Goal: Task Accomplishment & Management: Complete application form

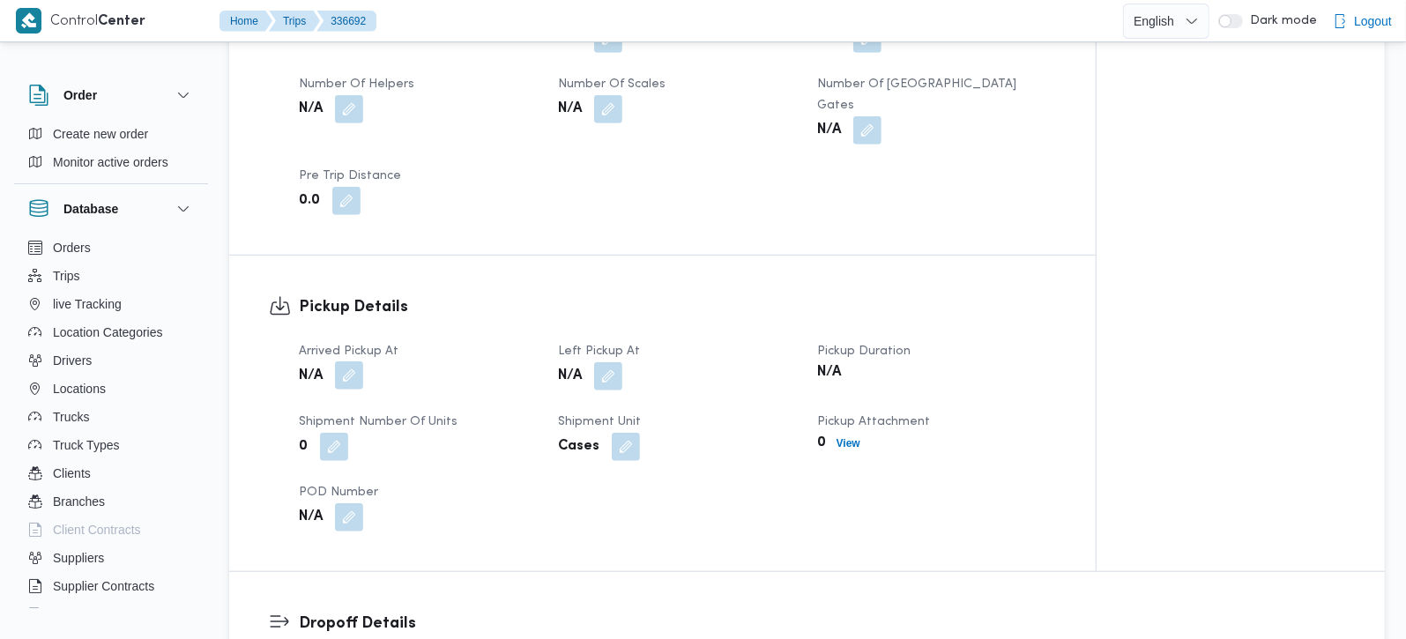
scroll to position [933, 0]
click at [342, 362] on button "button" at bounding box center [349, 376] width 28 height 28
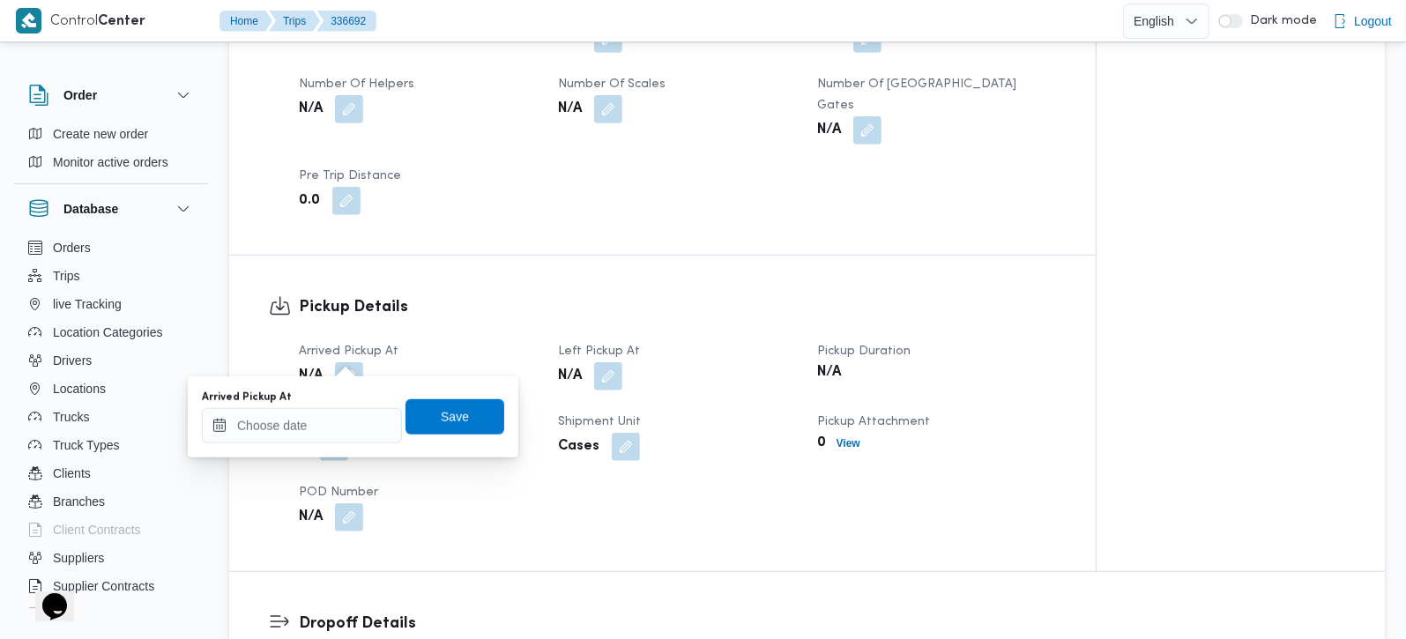
scroll to position [0, 0]
click at [322, 427] on input "Arrived Pickup At" at bounding box center [302, 425] width 200 height 35
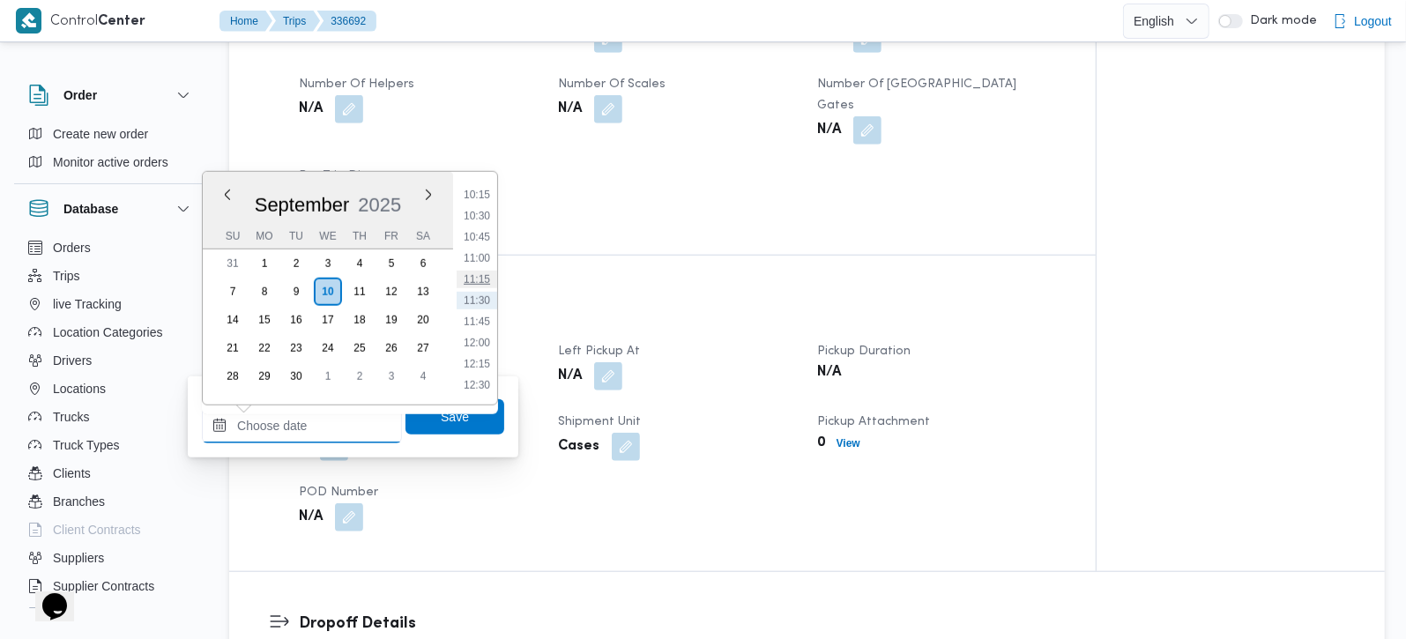
scroll to position [765, 0]
click at [482, 251] on li "09:45" at bounding box center [477, 256] width 41 height 18
type input "10/09/2025 09:45"
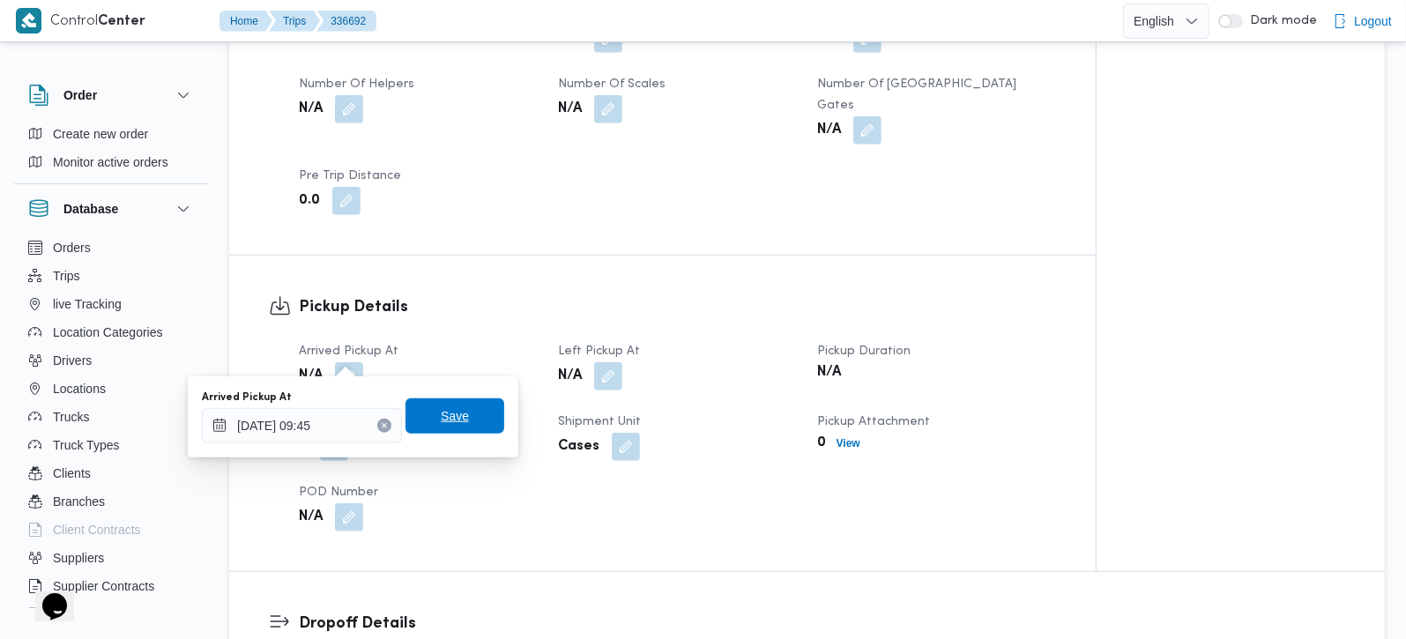
click at [442, 427] on span "Save" at bounding box center [455, 416] width 99 height 35
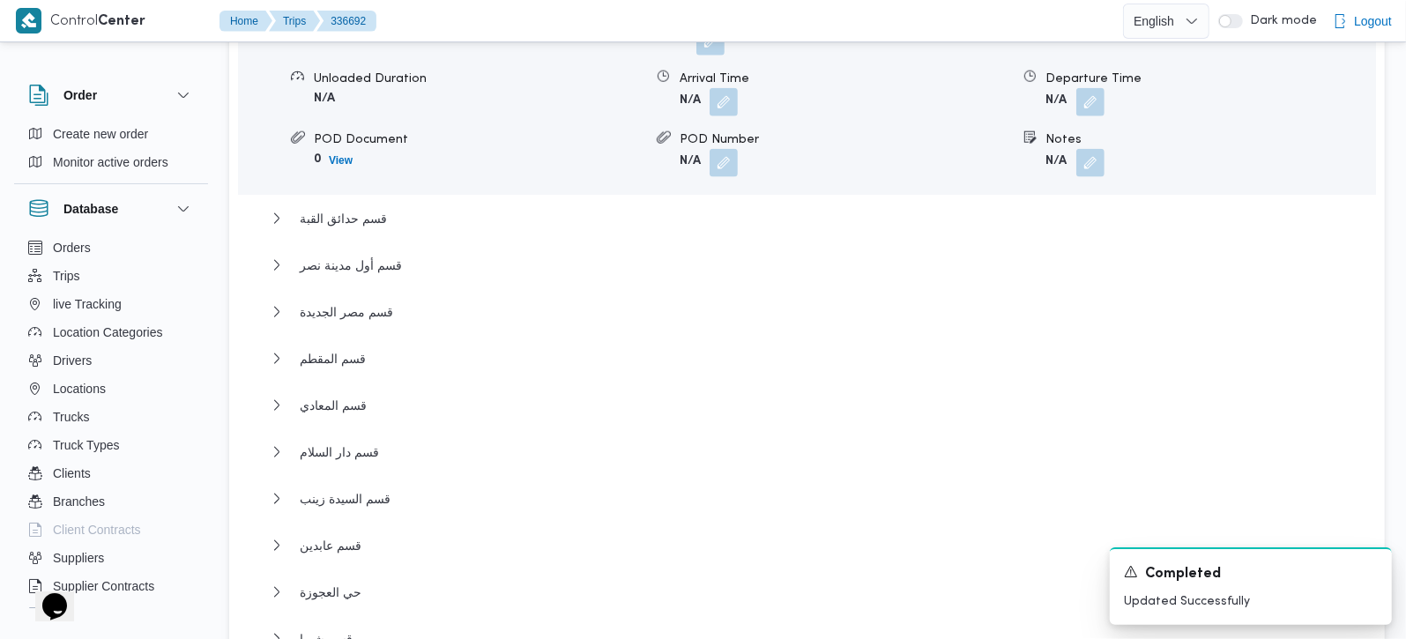
scroll to position [1764, 0]
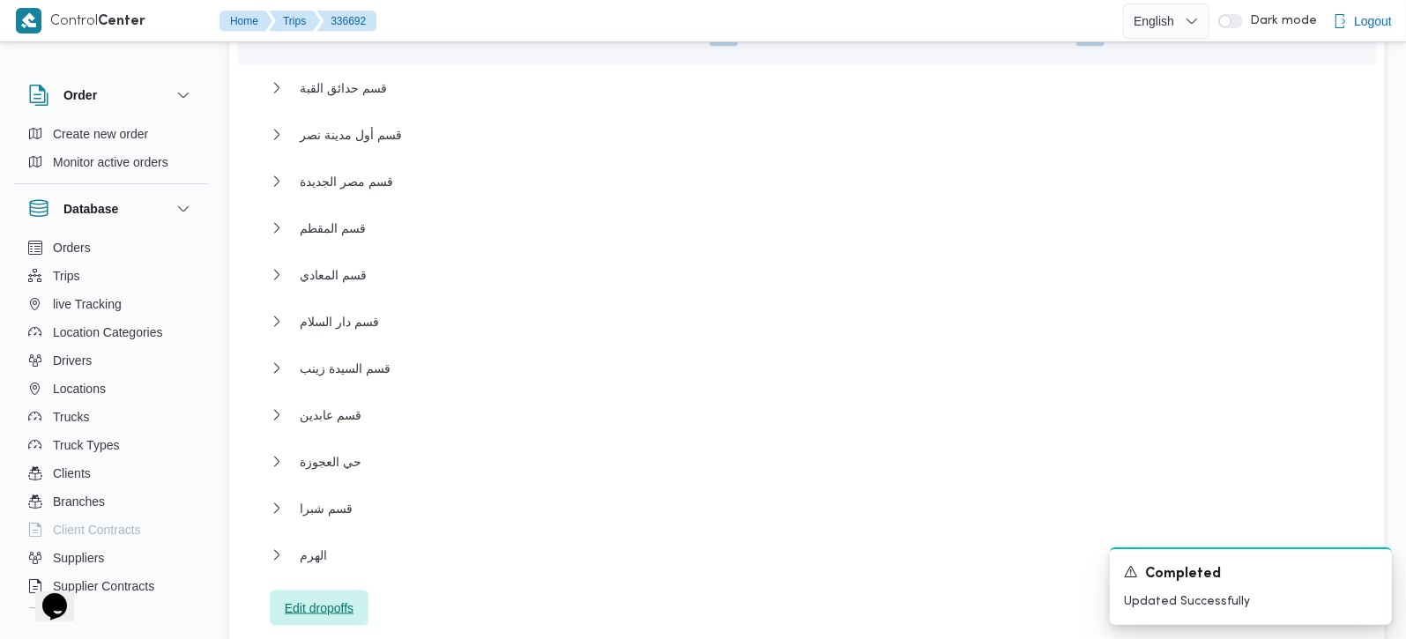
click at [328, 598] on span "Edit dropoffs" at bounding box center [319, 608] width 69 height 21
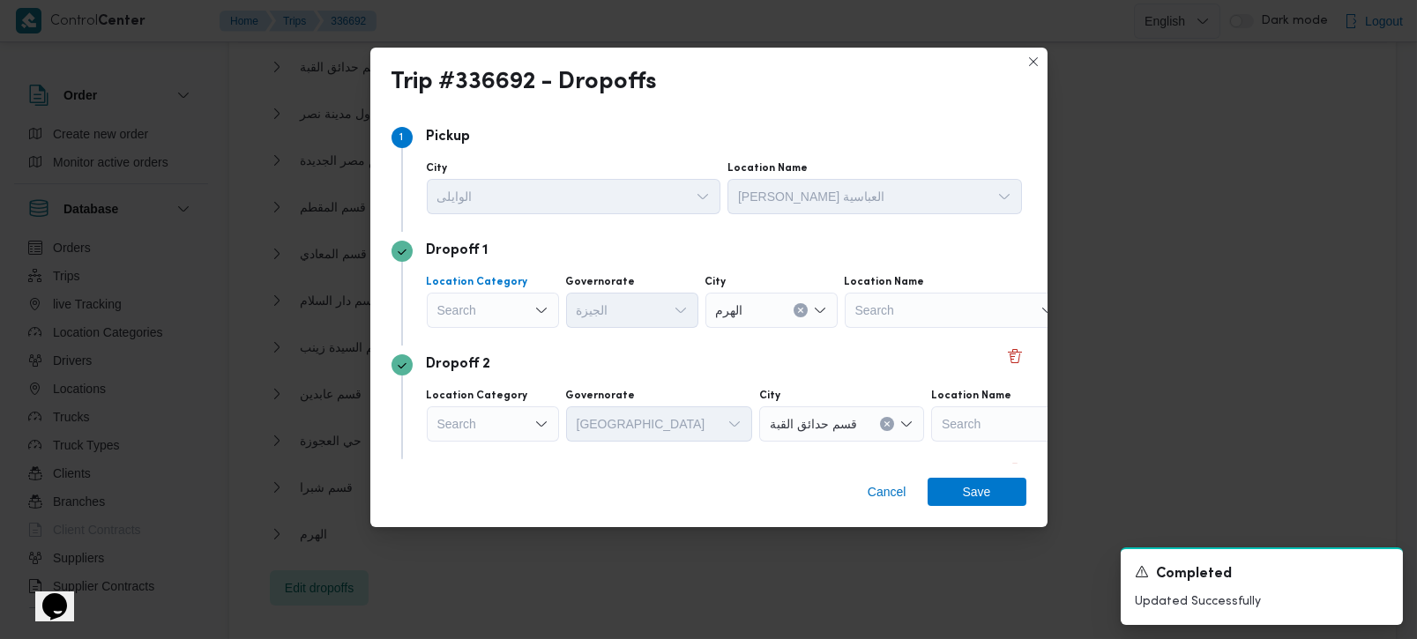
click at [521, 293] on div "Search" at bounding box center [493, 310] width 132 height 35
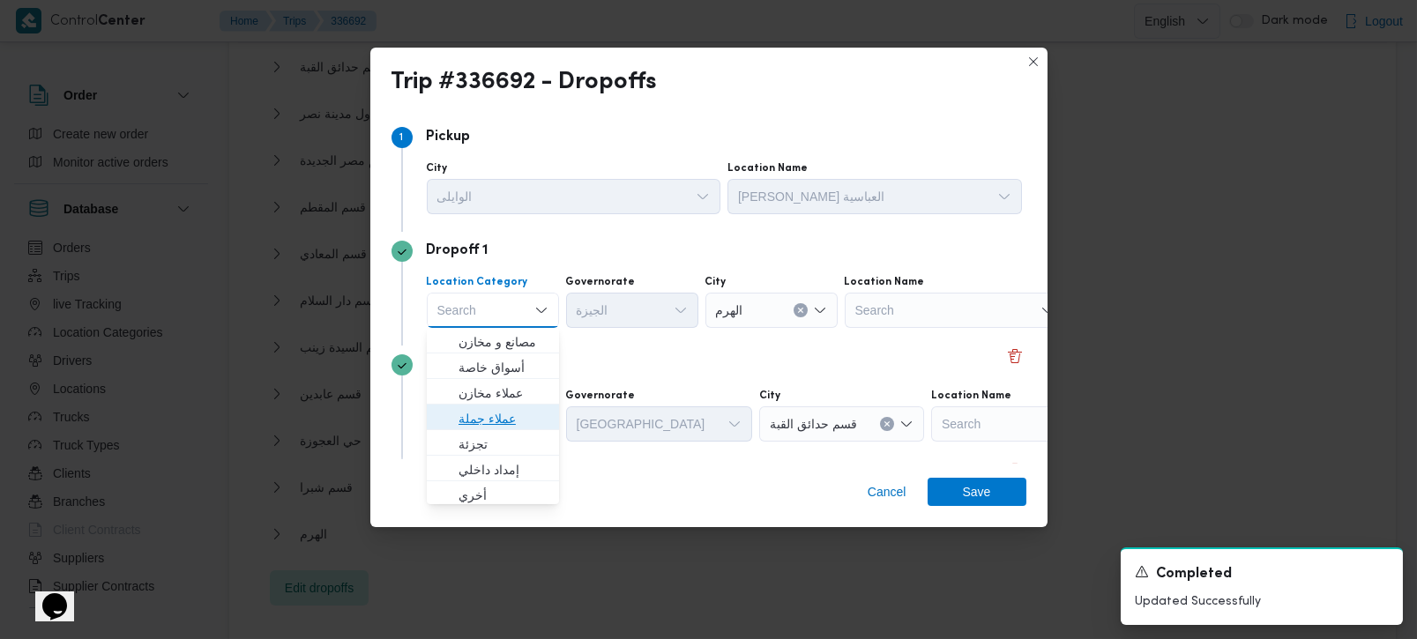
click at [492, 427] on span "عملاء جملة" at bounding box center [504, 418] width 90 height 21
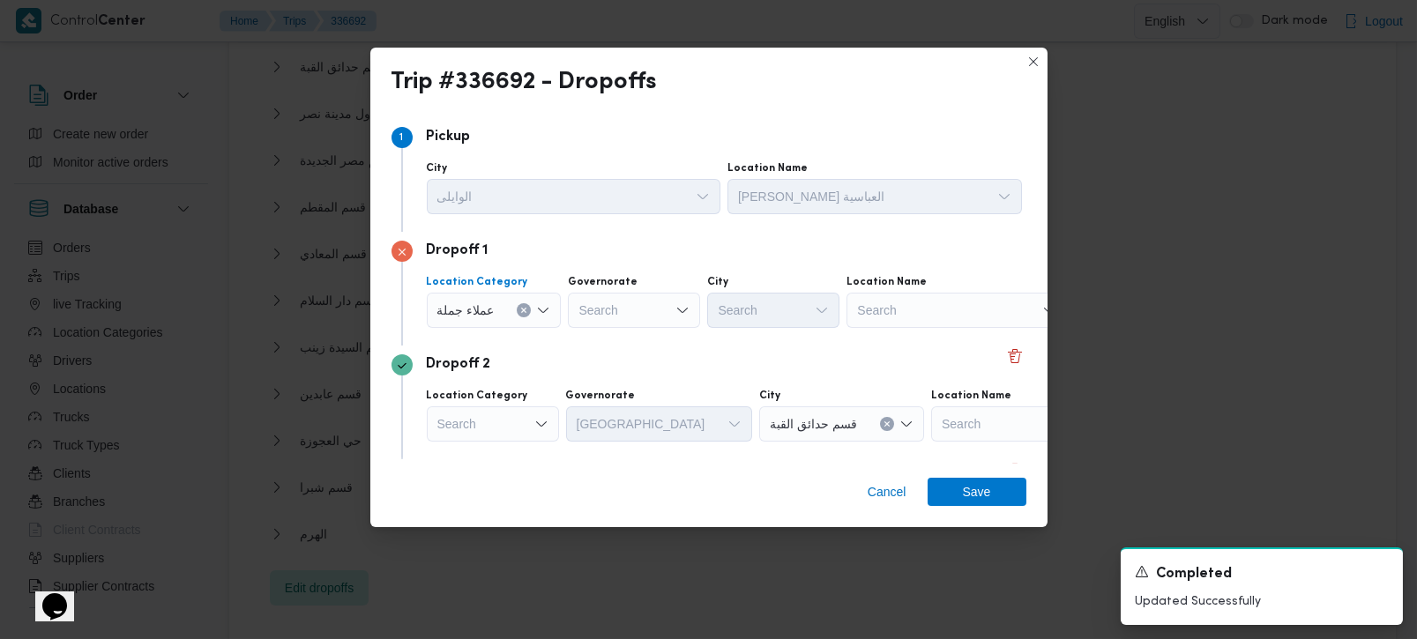
click at [608, 307] on div "Search" at bounding box center [634, 310] width 132 height 35
type input "رة"
click at [630, 373] on span "القاهرة" at bounding box center [643, 367] width 90 height 21
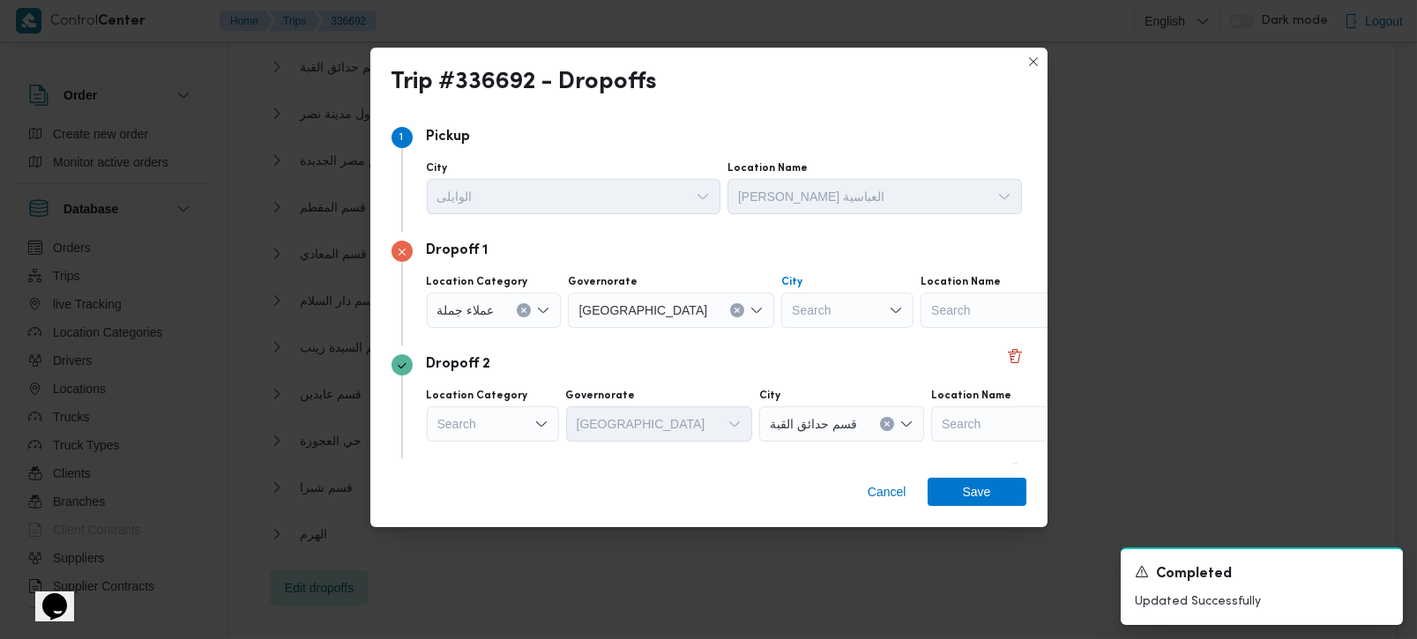
click at [807, 297] on div "Search" at bounding box center [847, 310] width 132 height 35
type input "بر"
click at [768, 337] on span "قسم ش بر ا" at bounding box center [782, 342] width 90 height 21
click at [973, 484] on span "Save" at bounding box center [977, 491] width 28 height 28
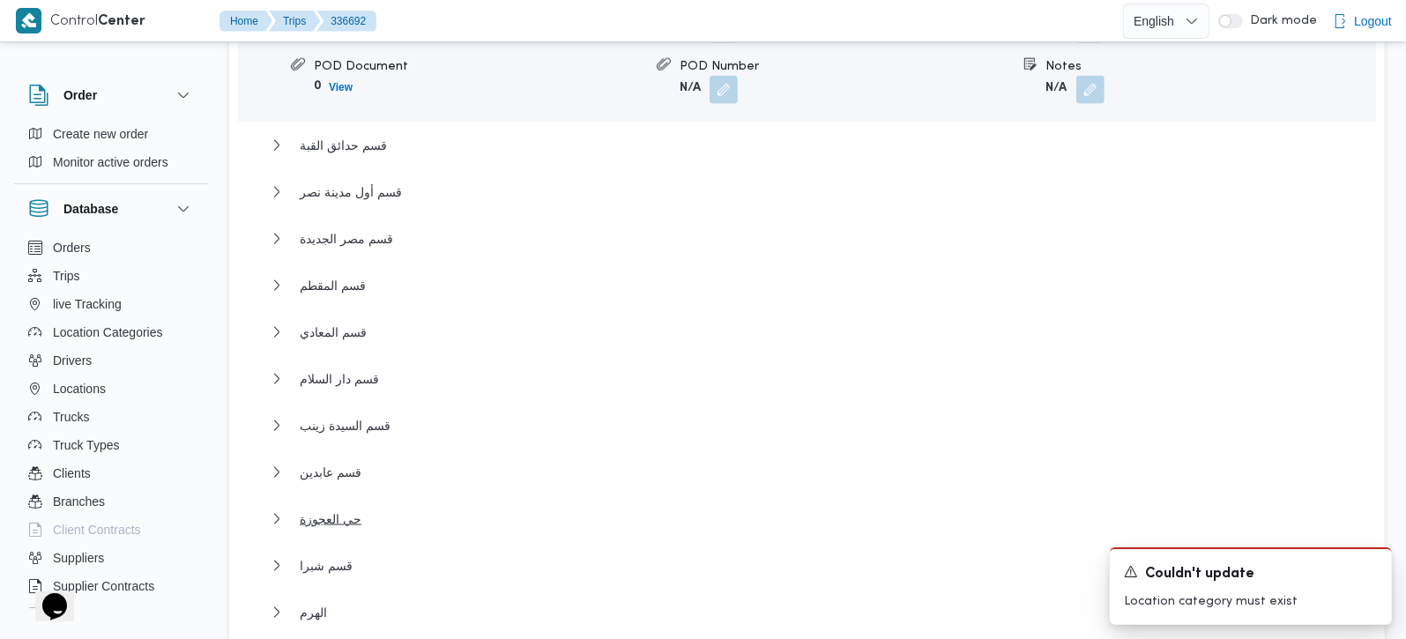
scroll to position [1660, 0]
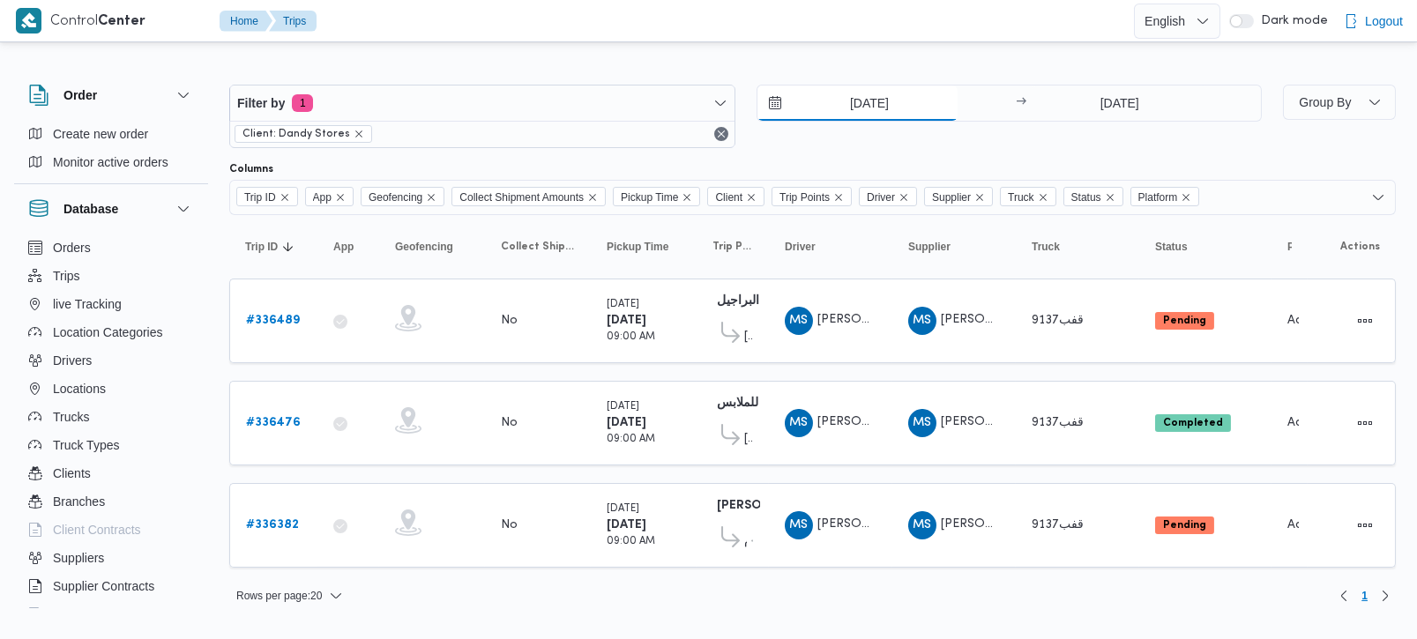
click at [846, 101] on input "9/9/2025" at bounding box center [857, 103] width 200 height 35
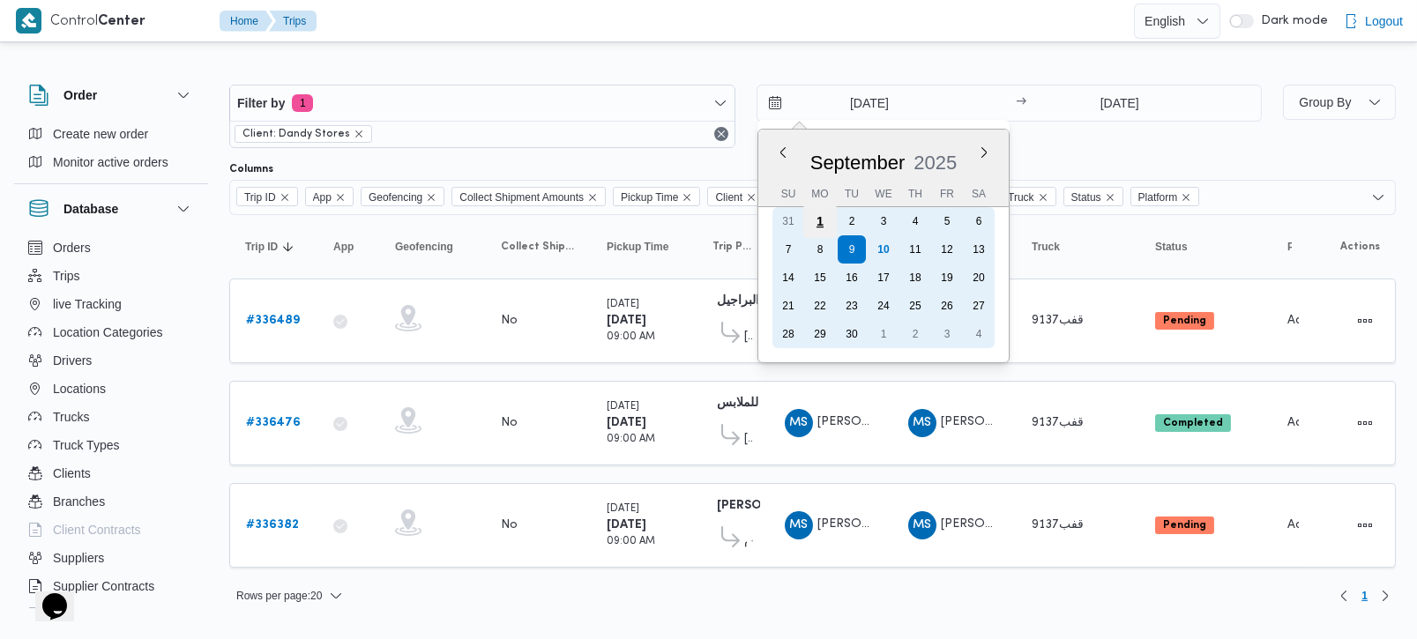
click at [824, 219] on div "1" at bounding box center [819, 222] width 34 height 34
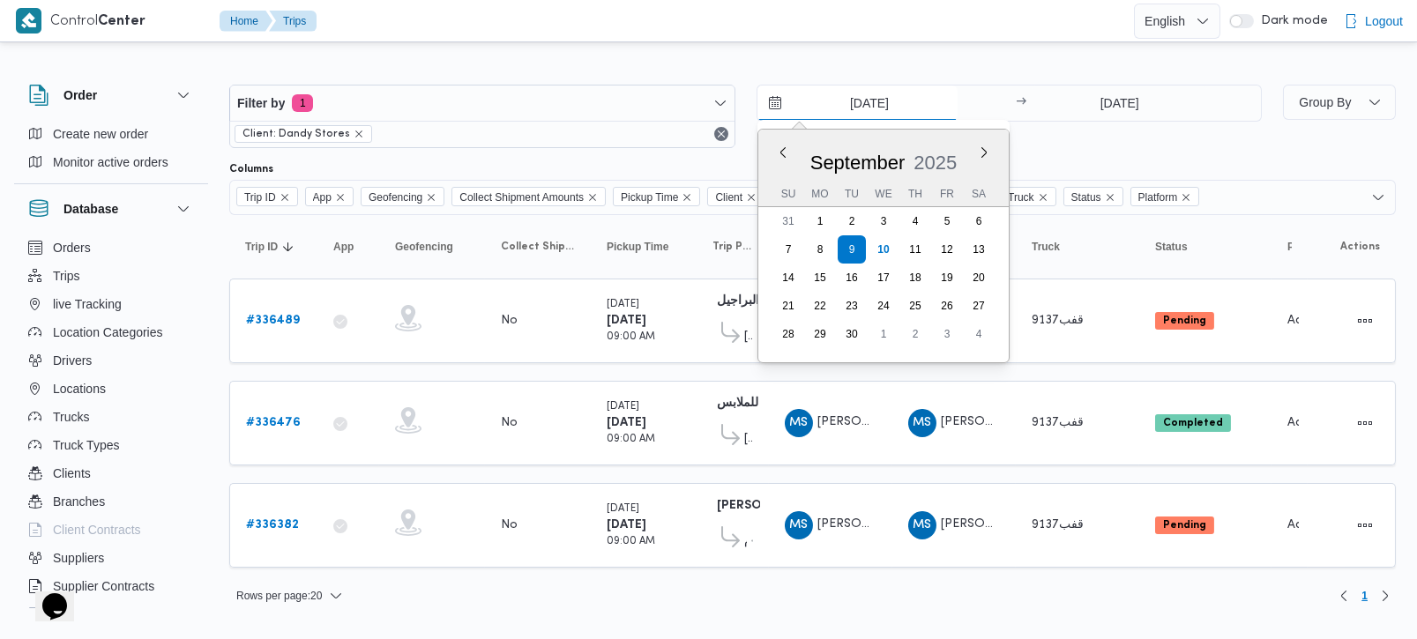
type input "1/9/2025"
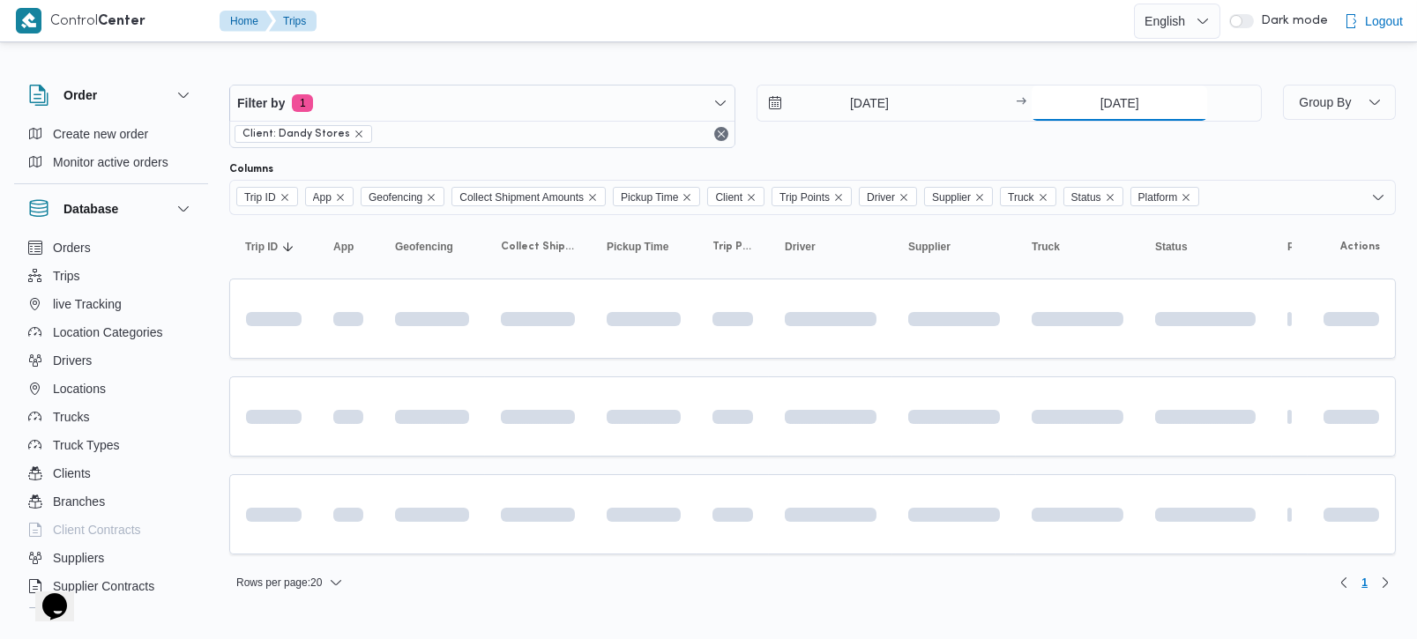
click at [1112, 99] on input "9/9/2025" at bounding box center [1119, 103] width 175 height 35
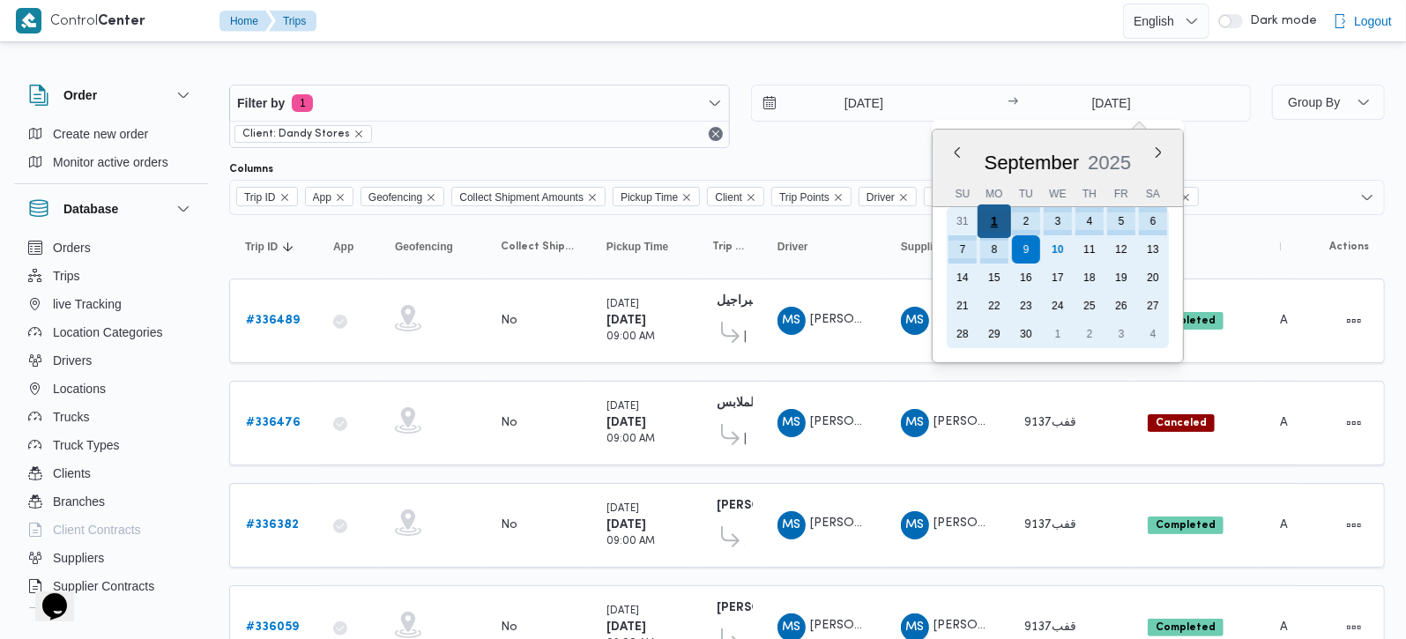
click at [998, 218] on div "1" at bounding box center [995, 222] width 34 height 34
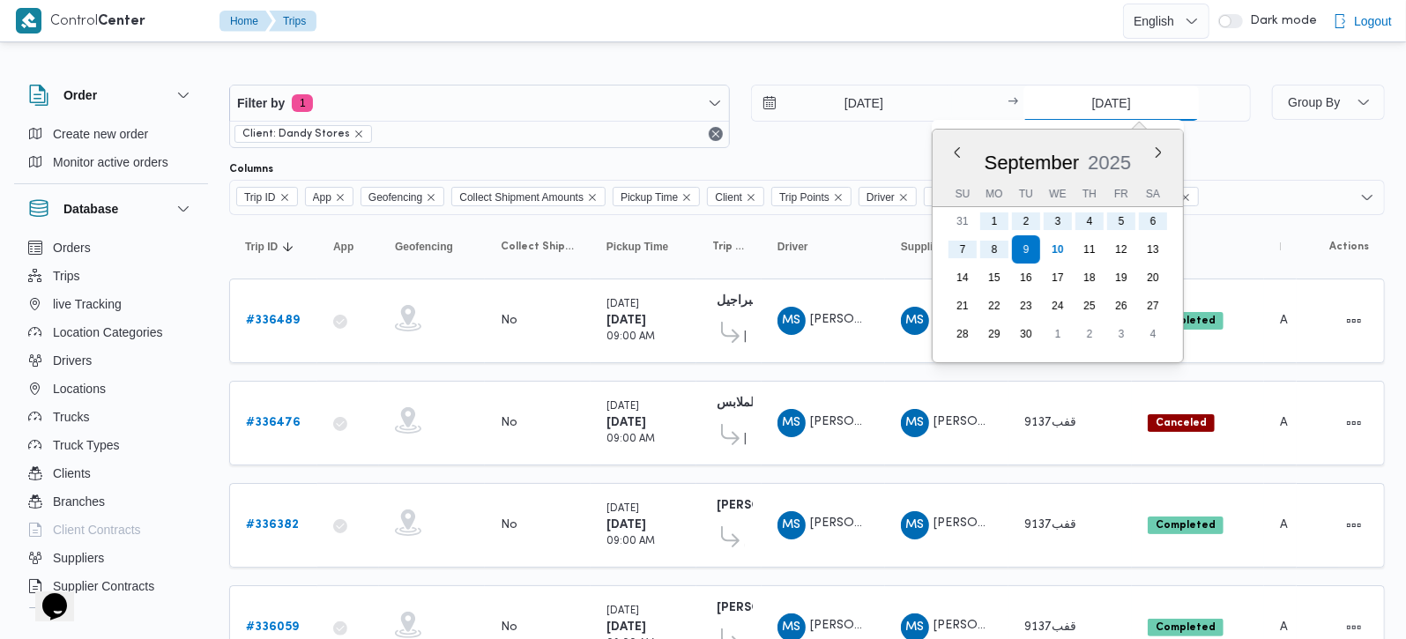
type input "1/9/2025"
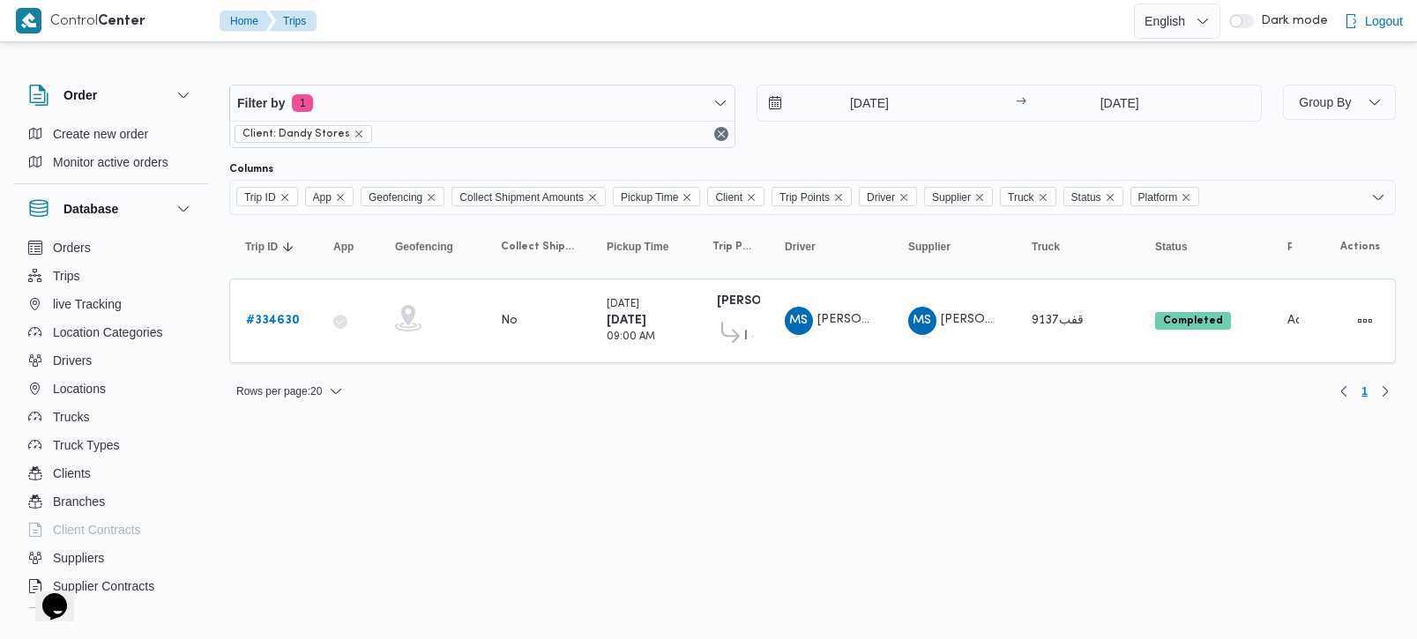
click at [855, 63] on div at bounding box center [812, 70] width 1167 height 28
click at [862, 90] on input "1/9/2025" at bounding box center [857, 103] width 200 height 35
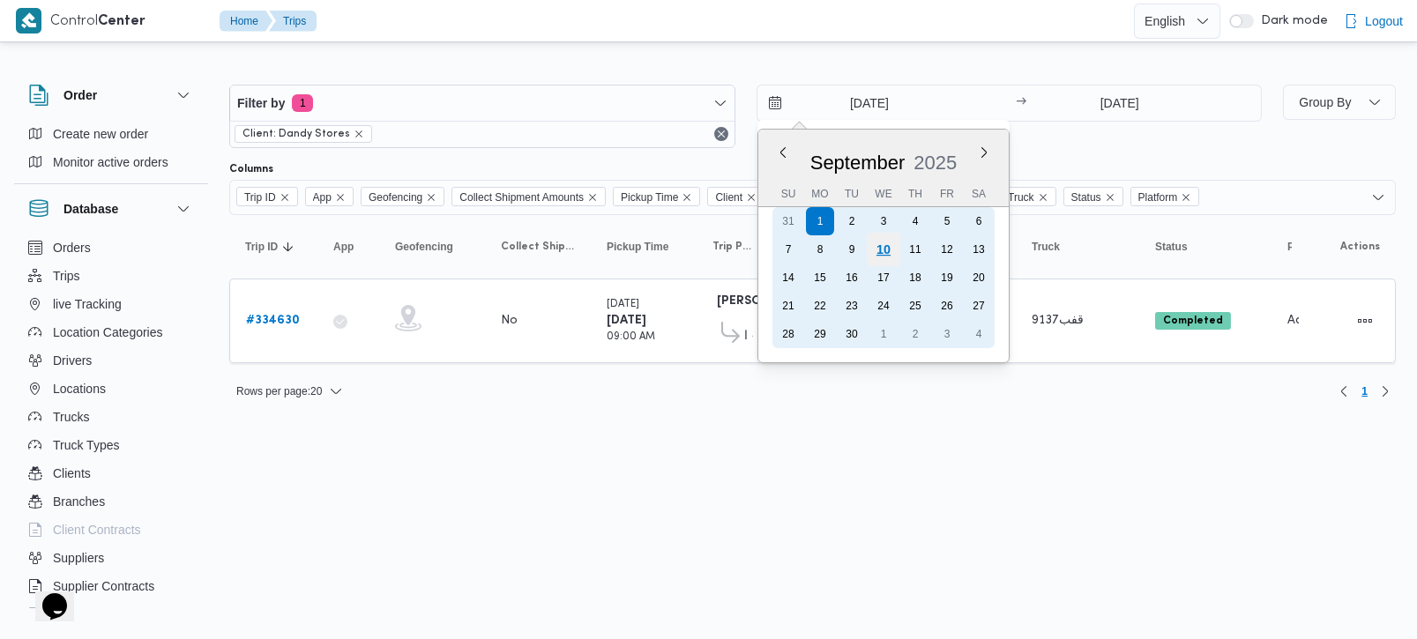
click at [892, 239] on div "10" at bounding box center [883, 250] width 34 height 34
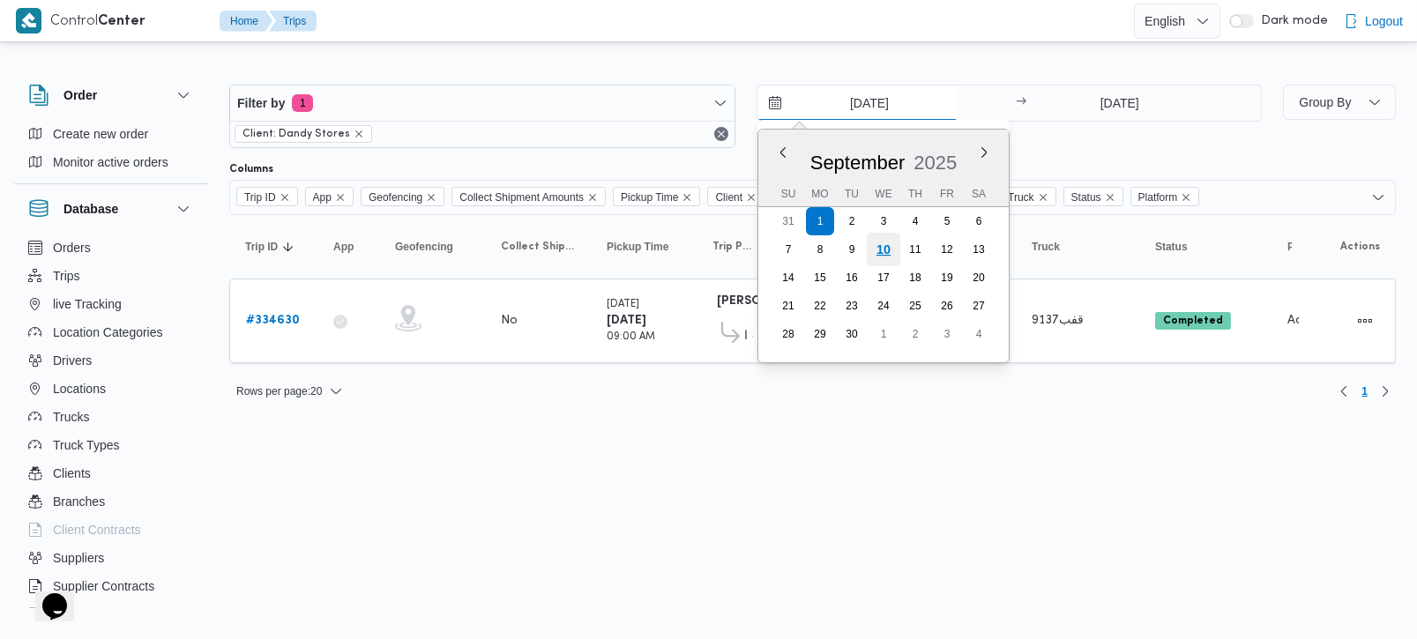
type input "10/9/2025"
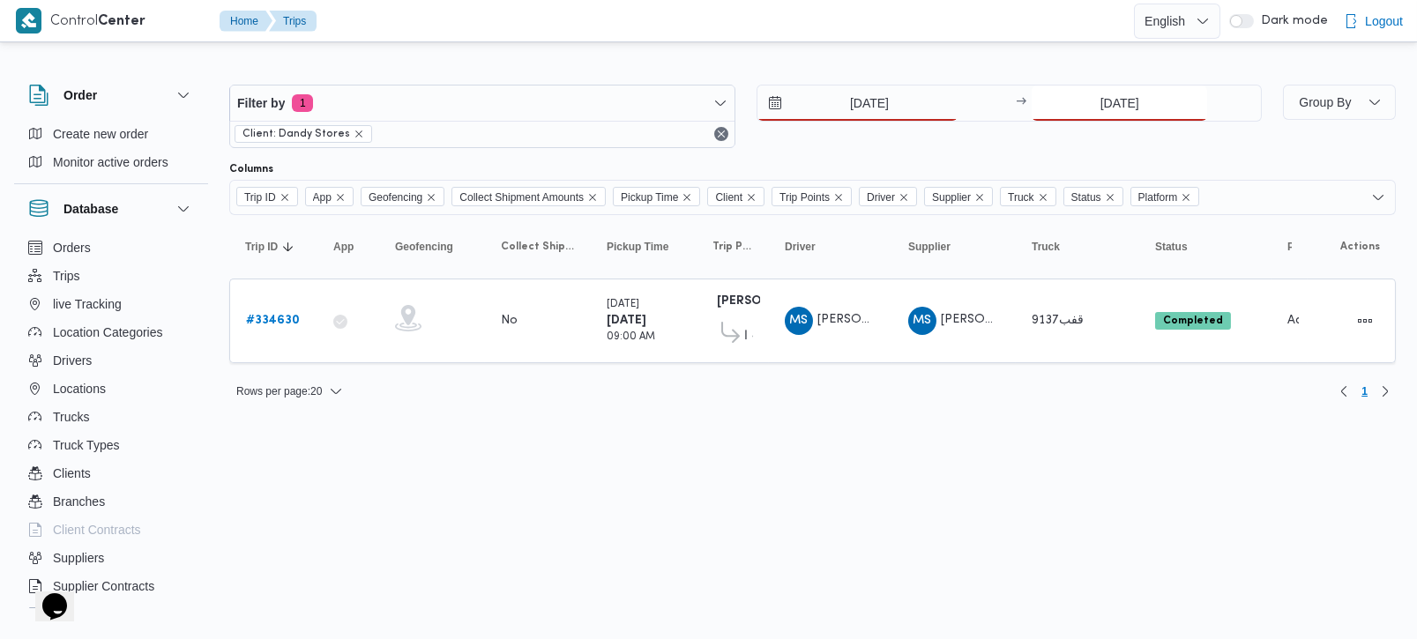
click at [1085, 99] on input "1/9/2025" at bounding box center [1119, 103] width 175 height 35
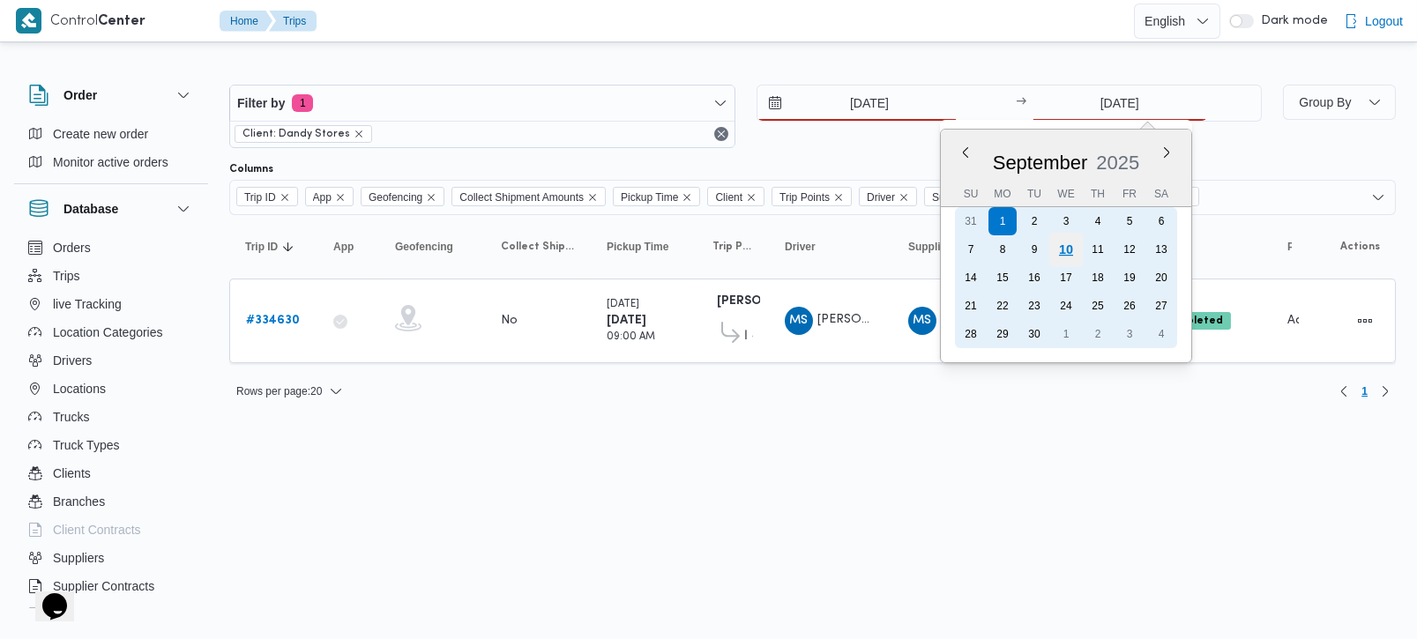
click at [1062, 245] on div "10" at bounding box center [1066, 250] width 34 height 34
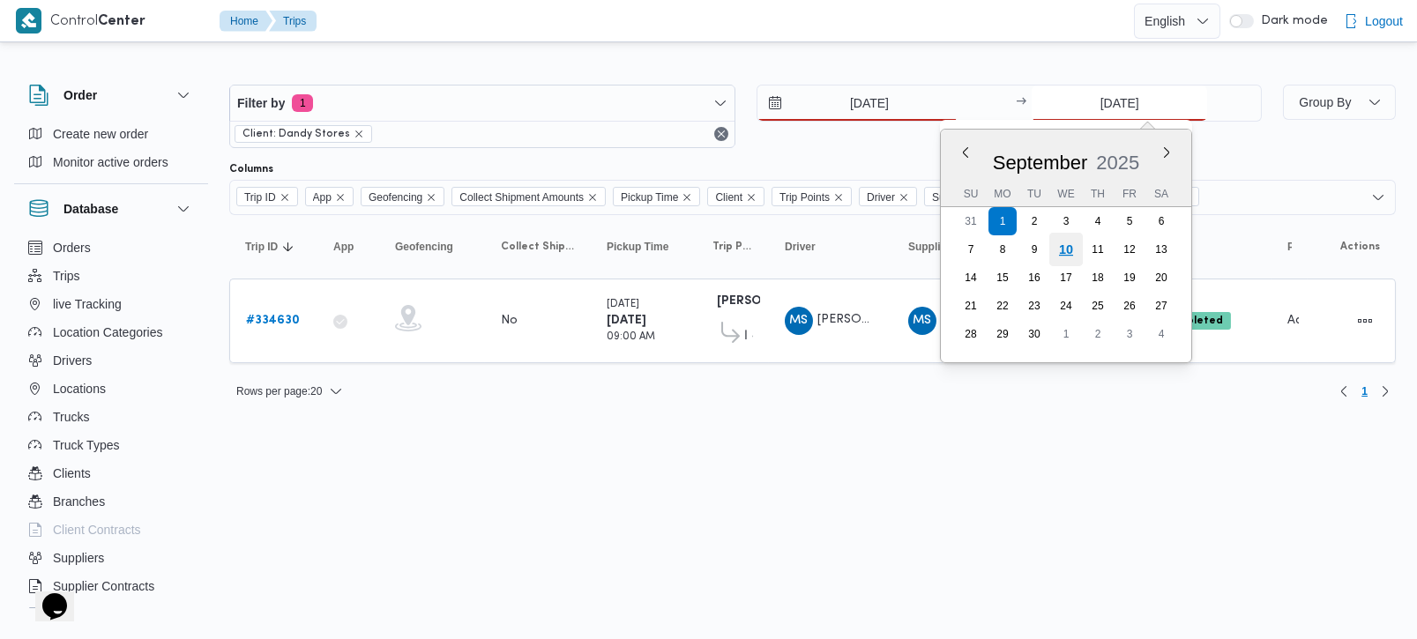
type input "10/9/2025"
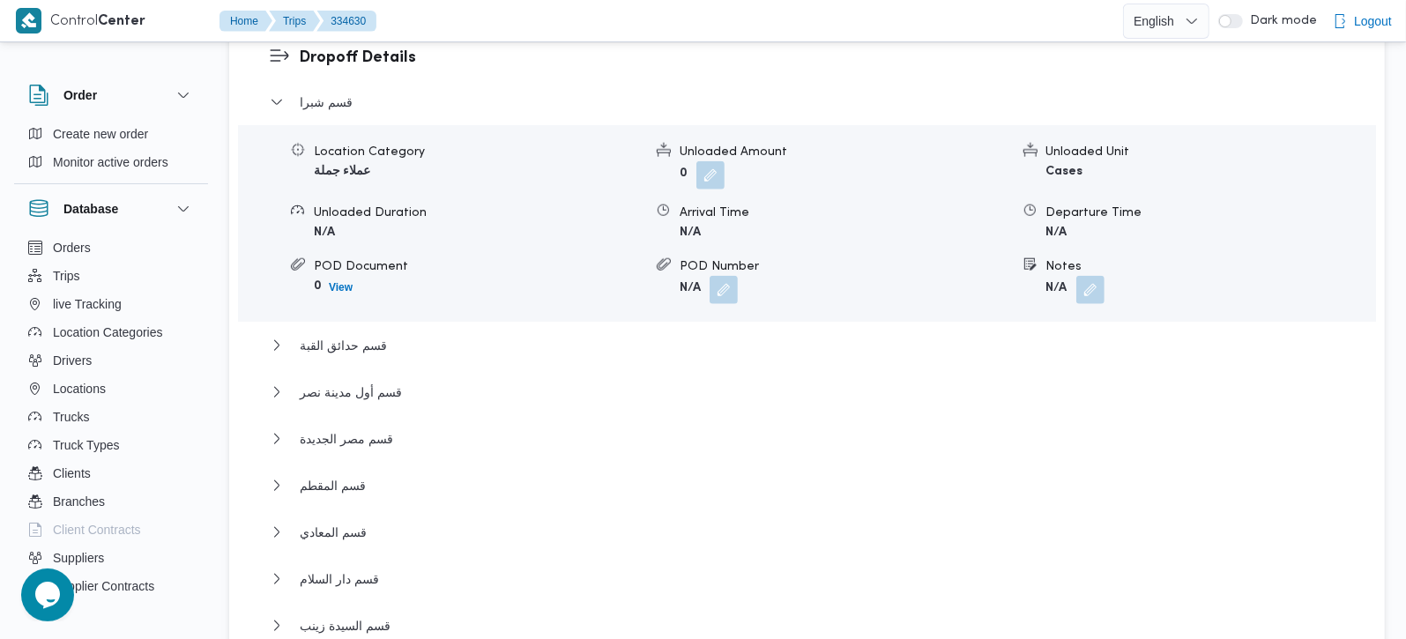
scroll to position [1452, 0]
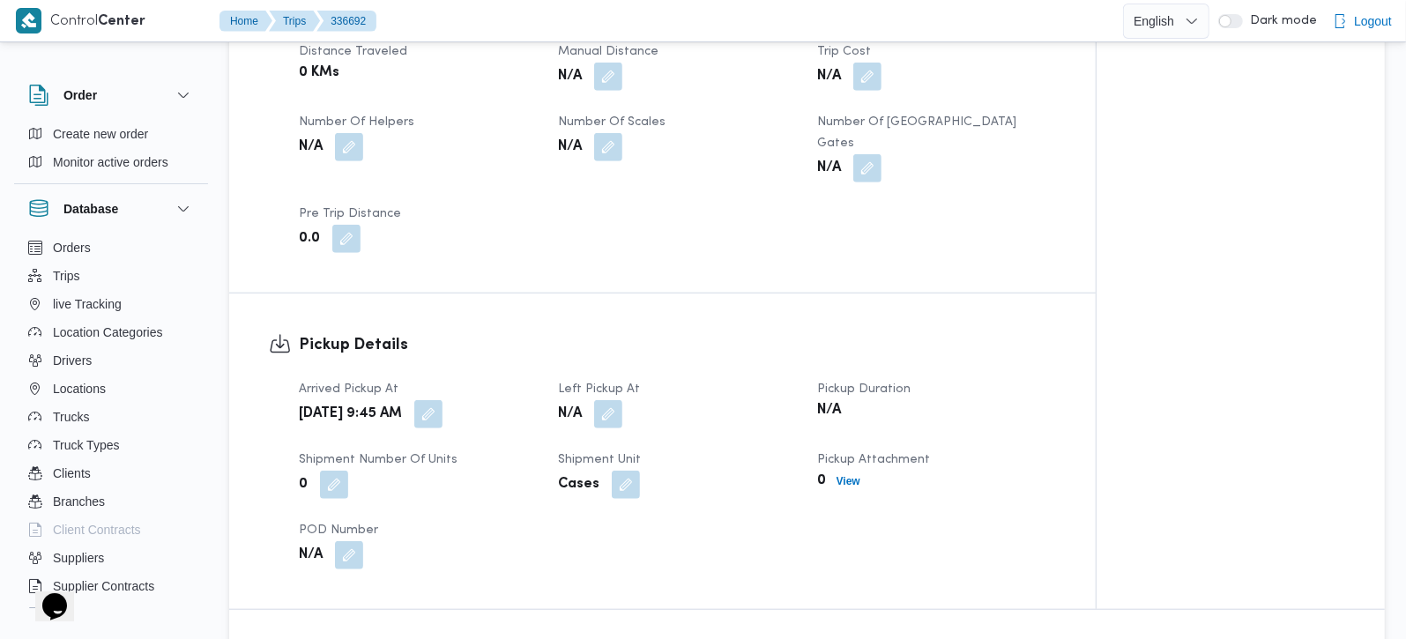
scroll to position [981, 0]
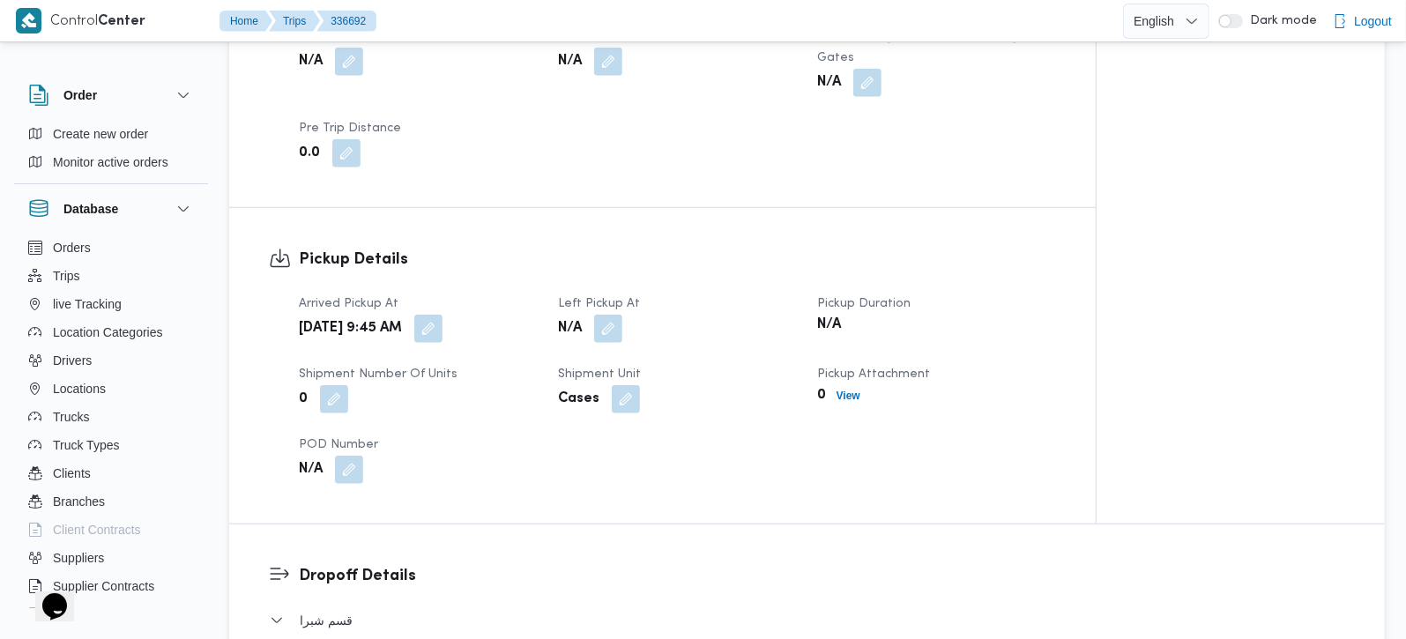
click at [623, 315] on span at bounding box center [604, 329] width 37 height 28
click at [615, 314] on button "button" at bounding box center [608, 328] width 28 height 28
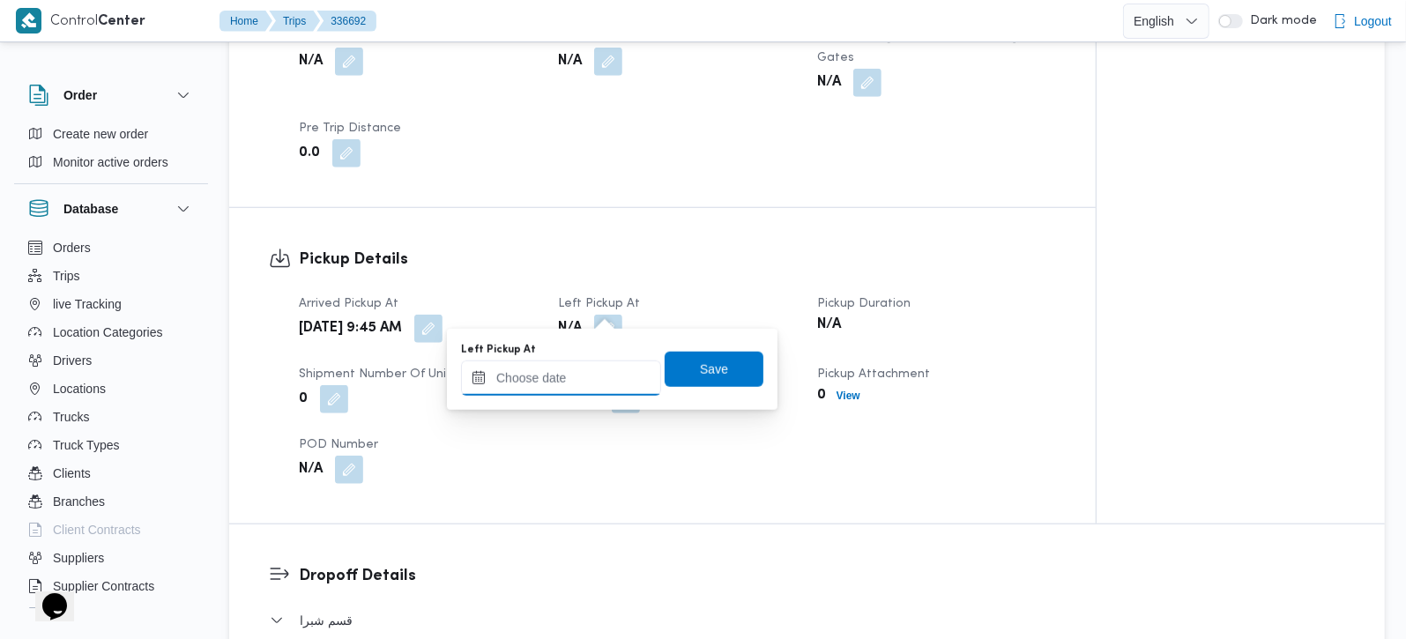
click at [571, 381] on input "Left Pickup At" at bounding box center [561, 378] width 200 height 35
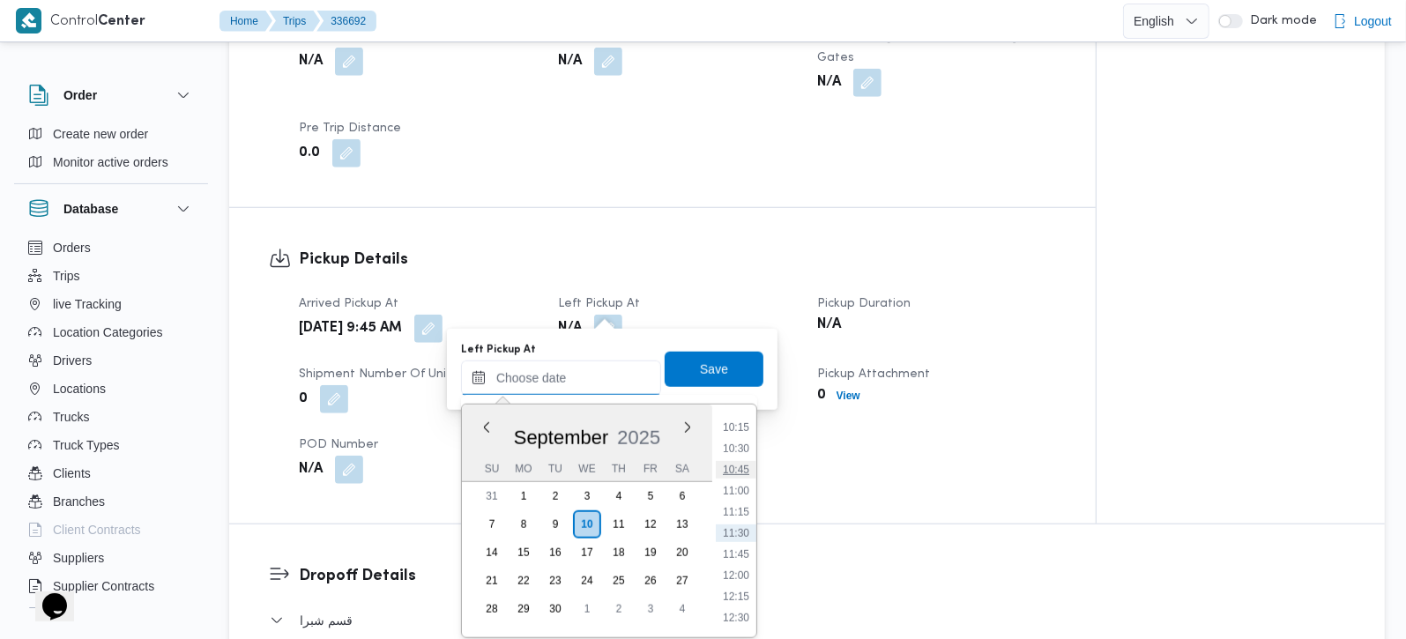
scroll to position [765, 0]
drag, startPoint x: 733, startPoint y: 593, endPoint x: 730, endPoint y: 583, distance: 10.1
click at [733, 593] on li "11:00" at bounding box center [736, 595] width 41 height 18
type input "10/09/2025 11:00"
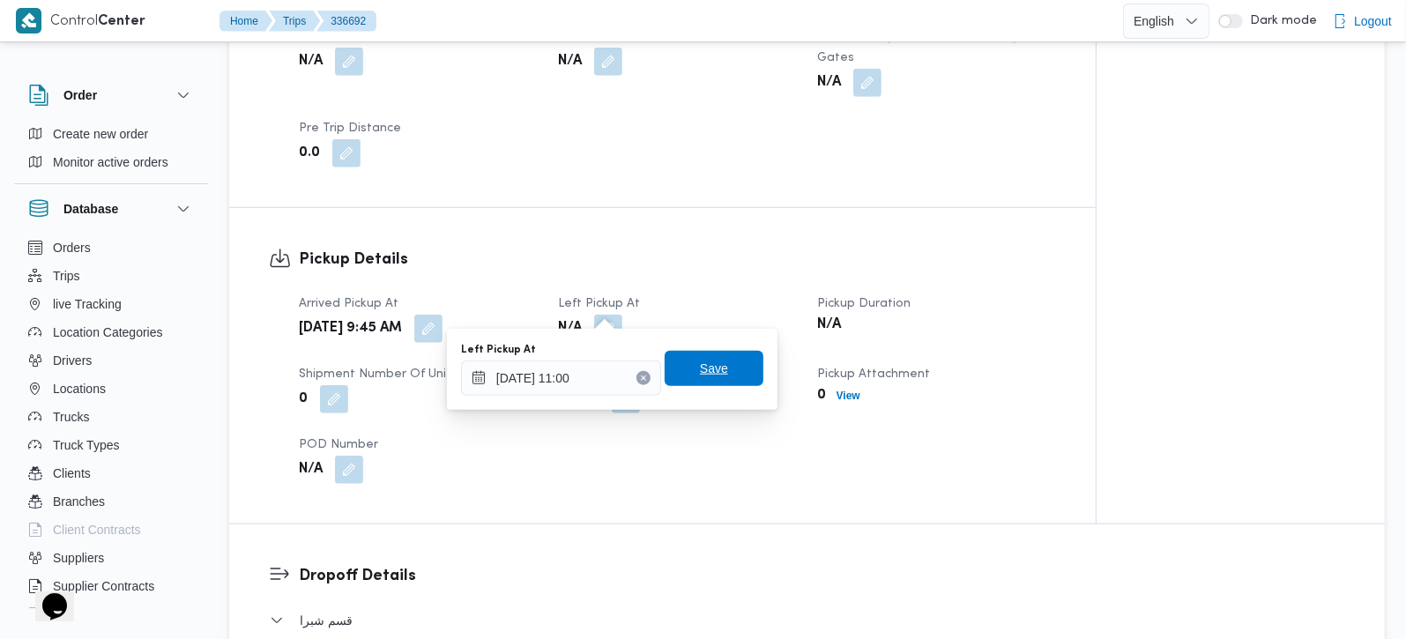
click at [700, 360] on span "Save" at bounding box center [714, 368] width 28 height 21
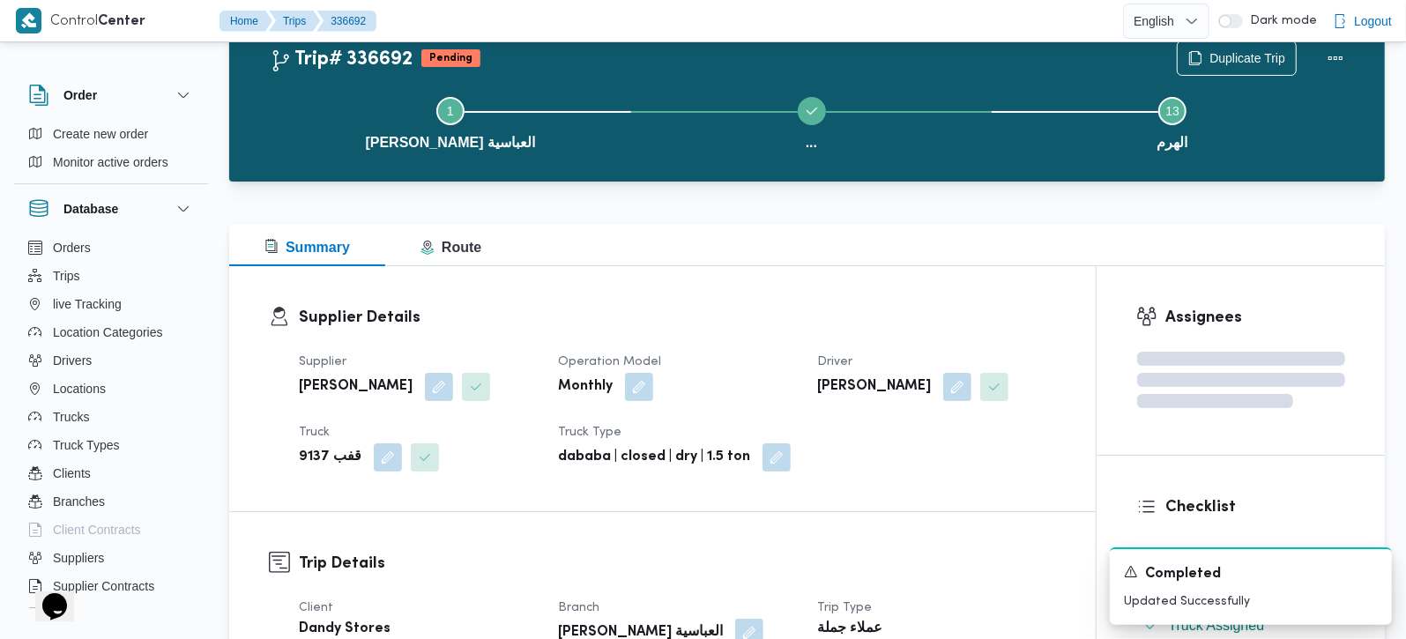
scroll to position [0, 0]
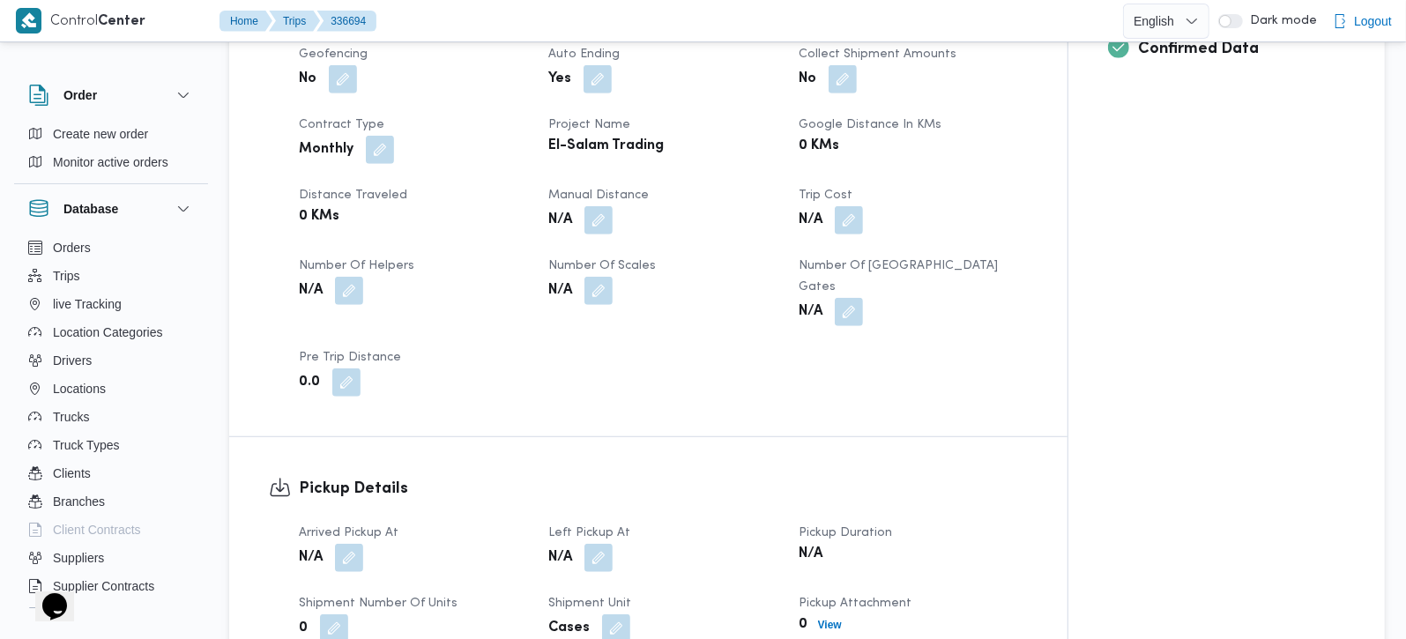
scroll to position [830, 0]
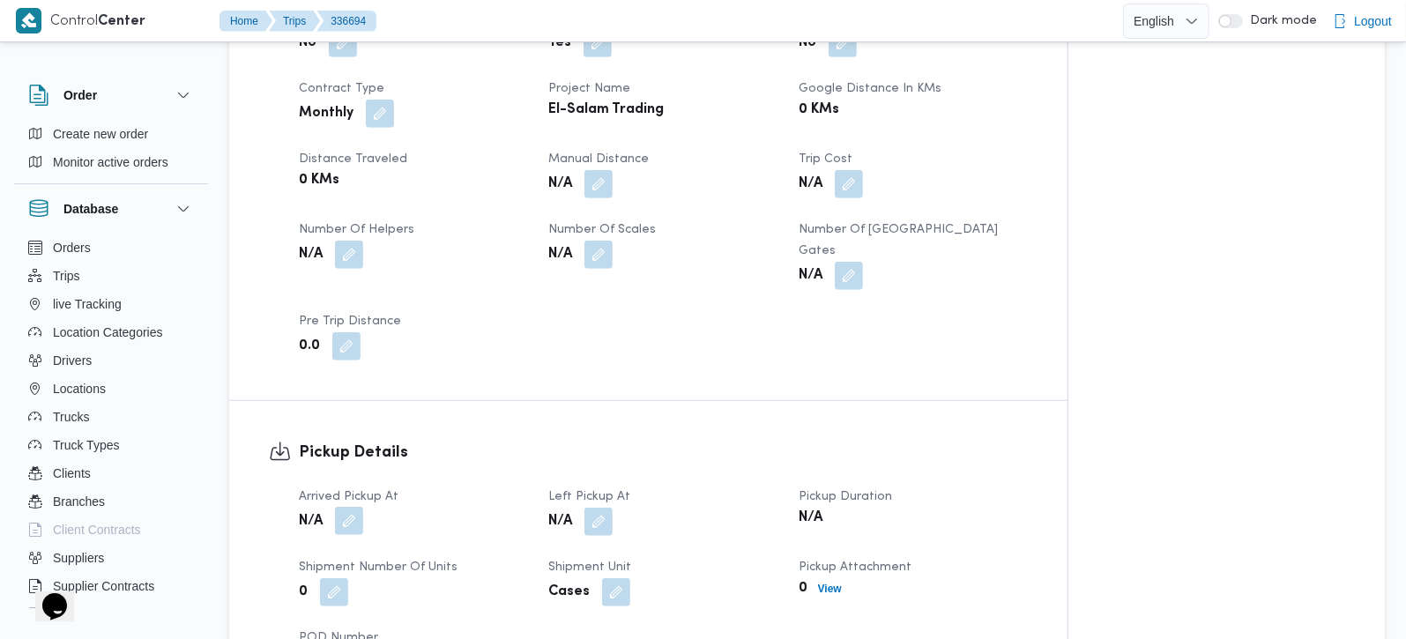
click at [346, 507] on button "button" at bounding box center [349, 521] width 28 height 28
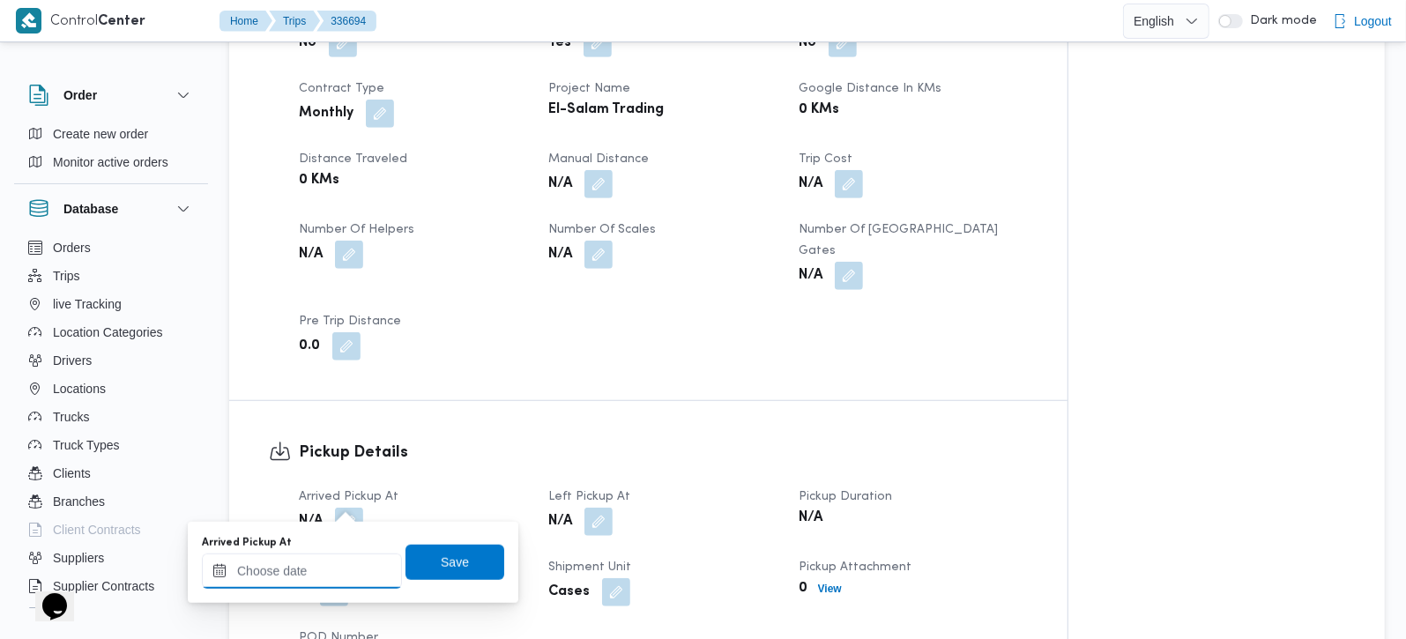
click at [336, 556] on input "Arrived Pickup At" at bounding box center [302, 571] width 200 height 35
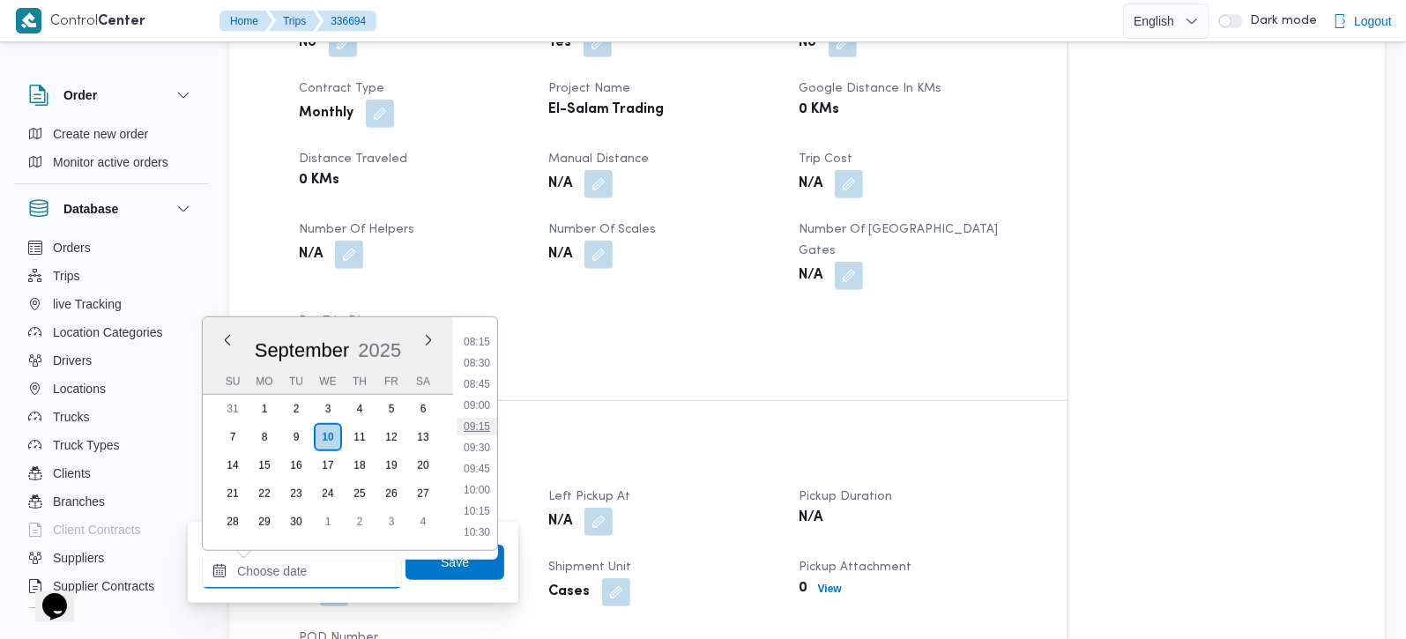
scroll to position [660, 0]
drag, startPoint x: 480, startPoint y: 391, endPoint x: 474, endPoint y: 416, distance: 26.1
click at [480, 391] on li "08:30" at bounding box center [477, 400] width 41 height 18
type input "[DATE] 08:30"
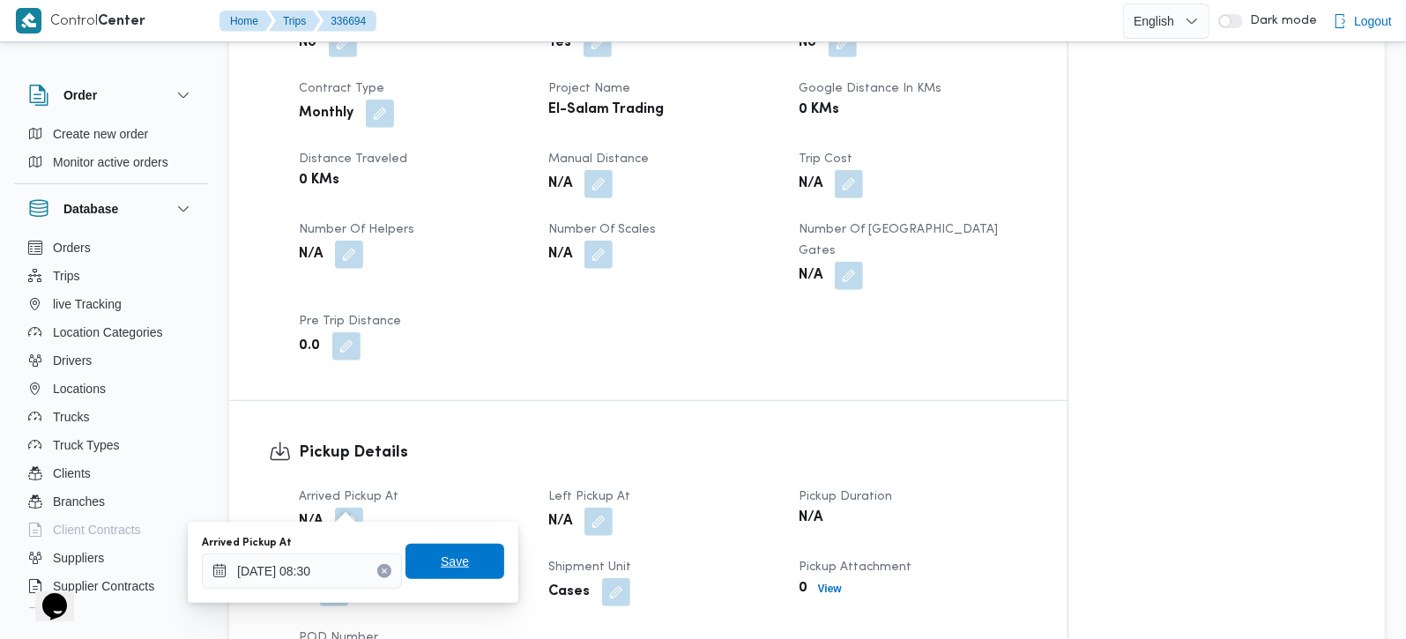
click at [458, 555] on span "Save" at bounding box center [455, 561] width 99 height 35
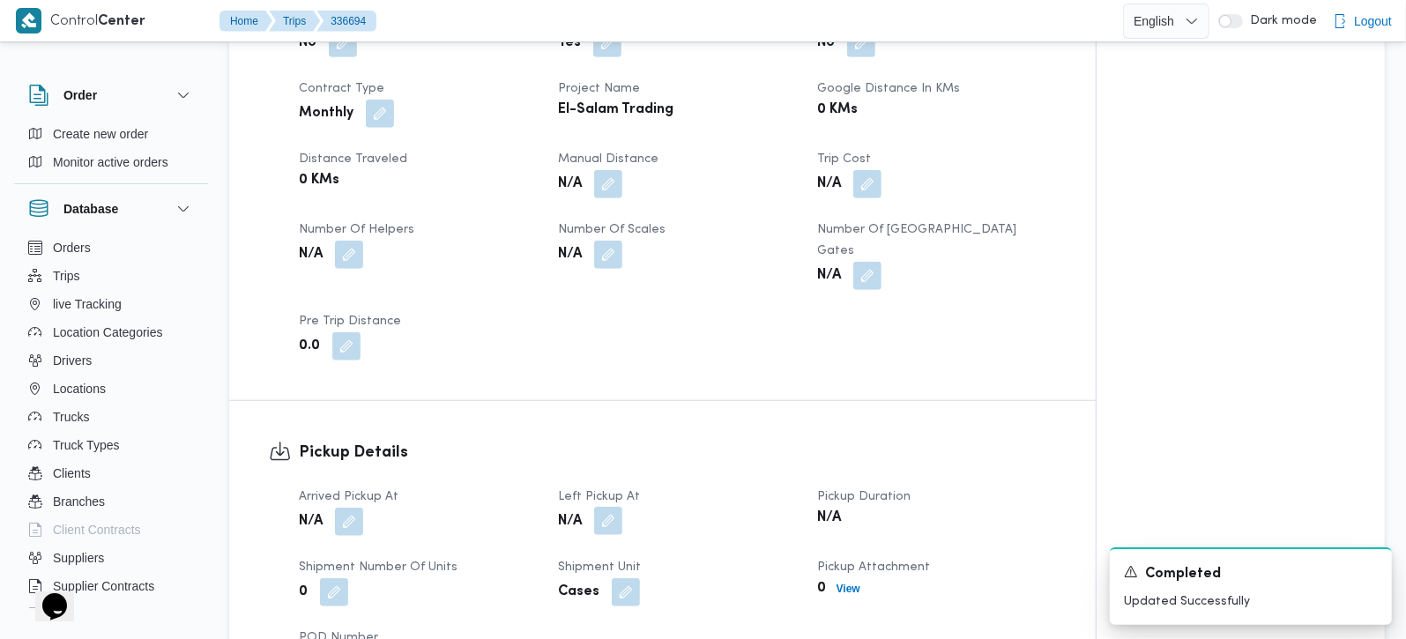
click at [612, 507] on button "button" at bounding box center [608, 521] width 28 height 28
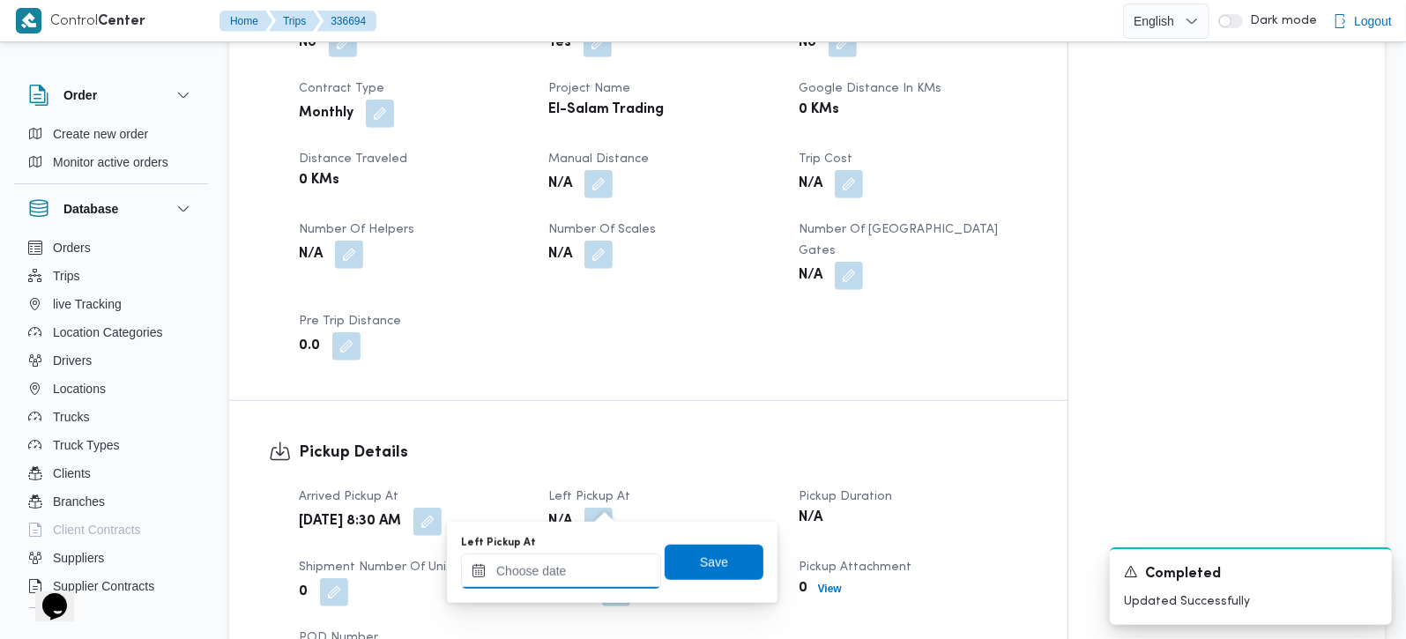
click at [594, 563] on input "Left Pickup At" at bounding box center [561, 571] width 200 height 35
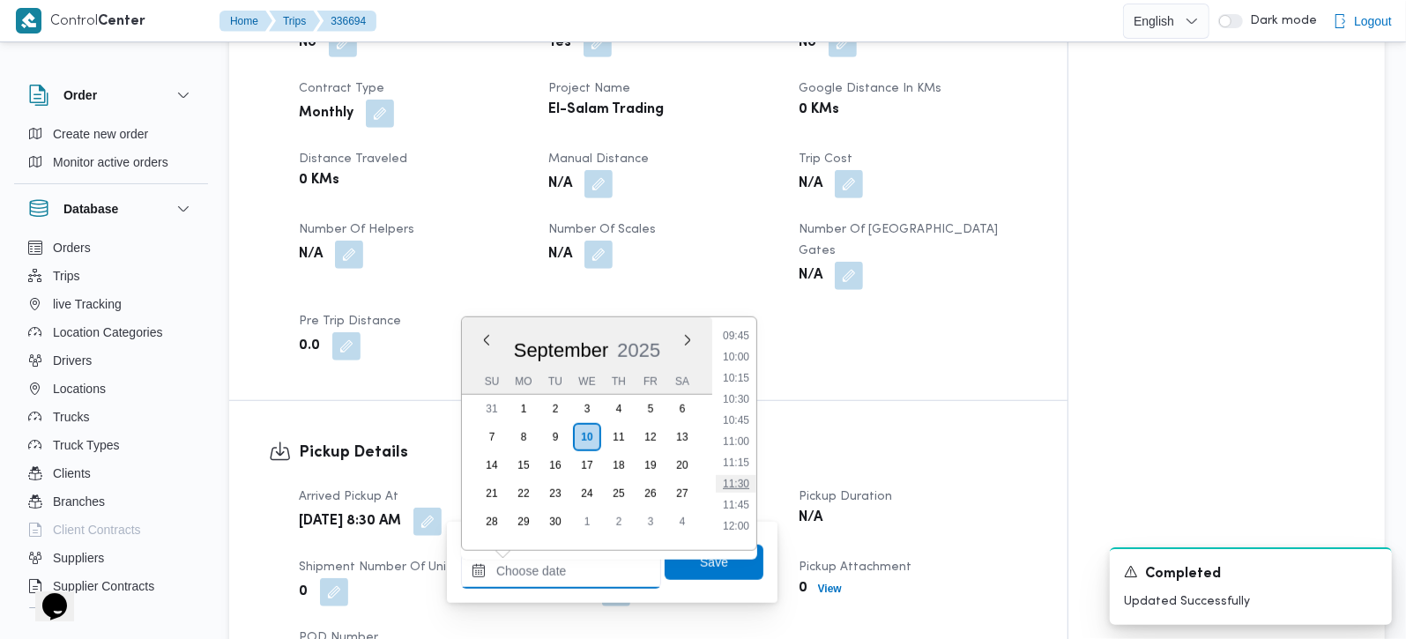
scroll to position [765, 0]
drag, startPoint x: 739, startPoint y: 377, endPoint x: 738, endPoint y: 412, distance: 35.3
click at [739, 377] on li "09:30" at bounding box center [736, 380] width 41 height 18
type input "[DATE] 09:30"
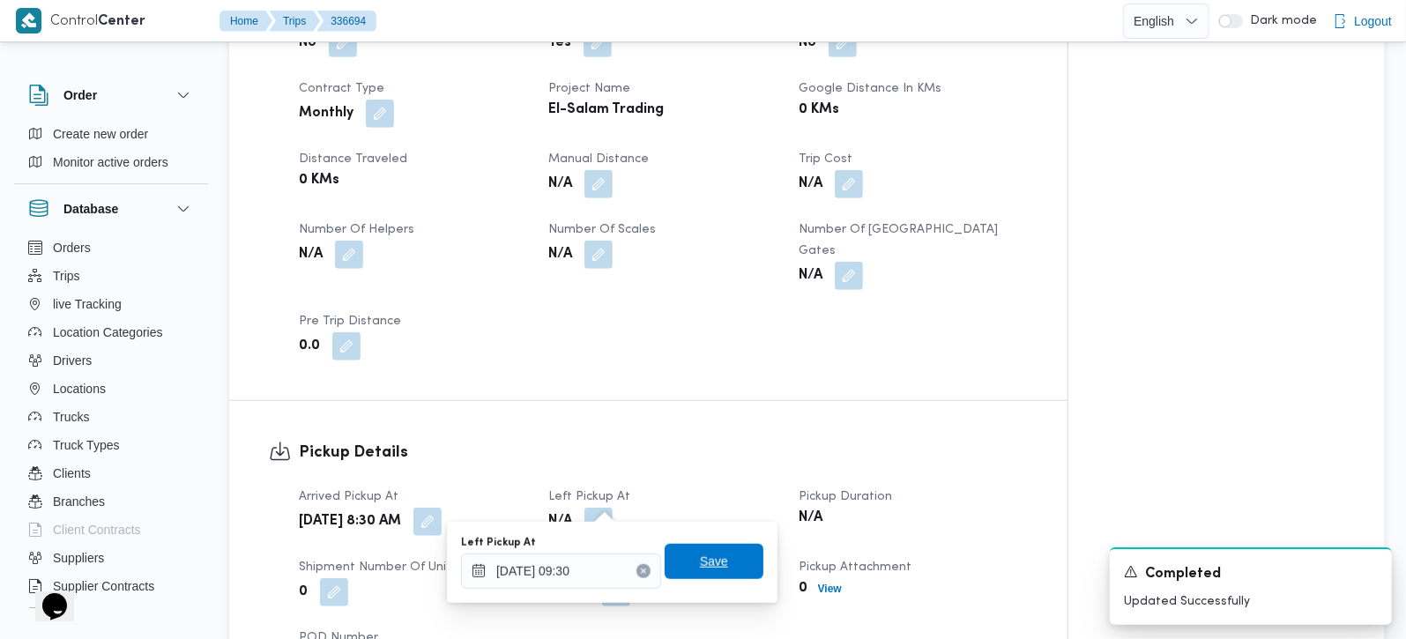
click at [721, 546] on span "Save" at bounding box center [714, 561] width 99 height 35
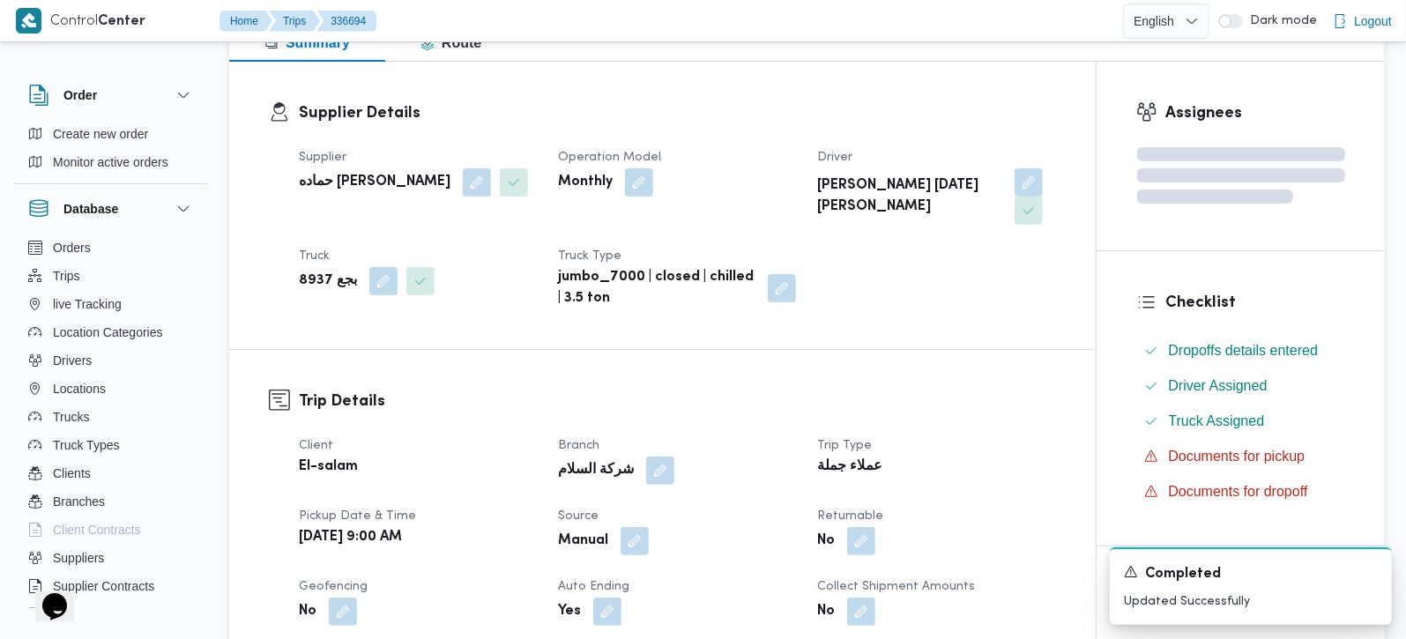
scroll to position [0, 0]
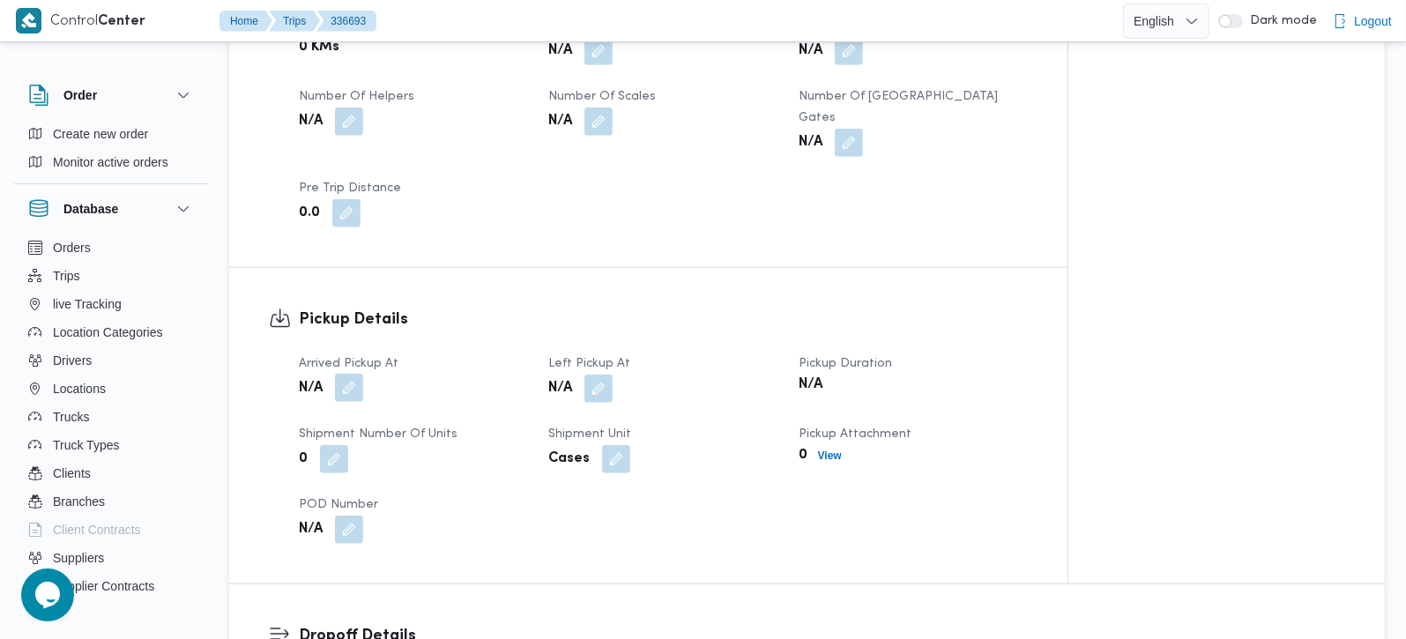
click at [339, 391] on button "button" at bounding box center [349, 388] width 28 height 28
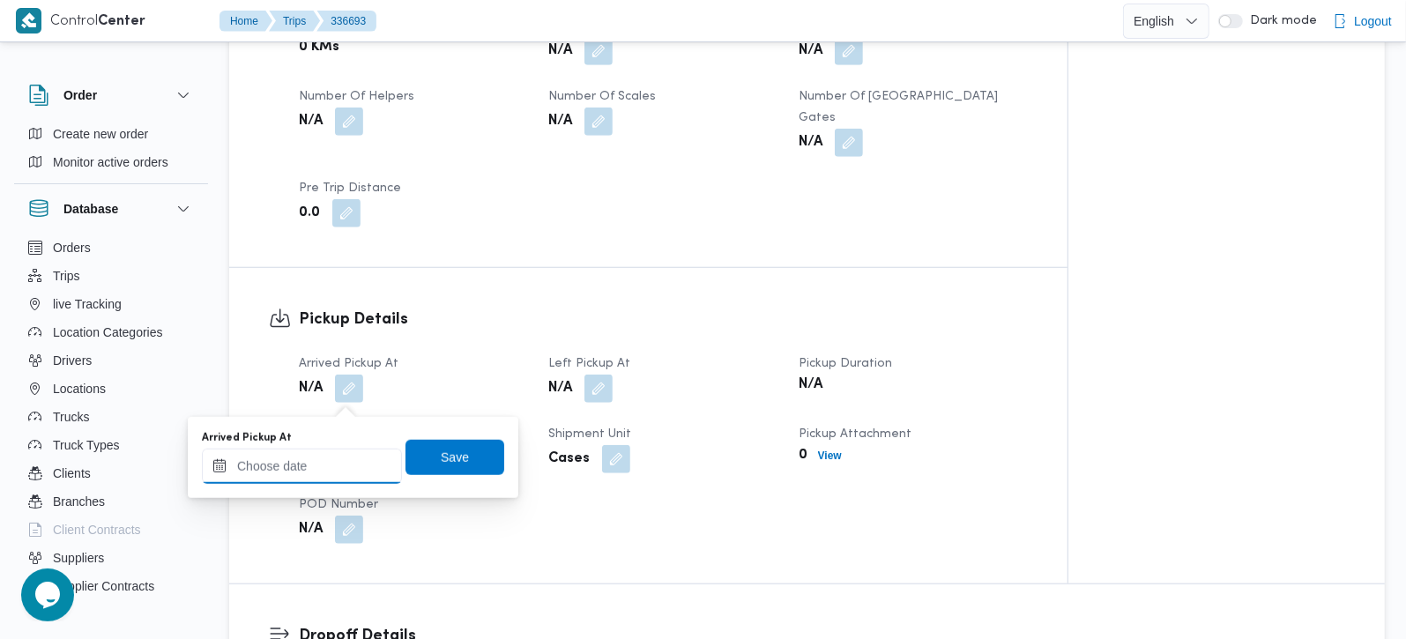
click at [337, 468] on input "Arrived Pickup At" at bounding box center [302, 466] width 200 height 35
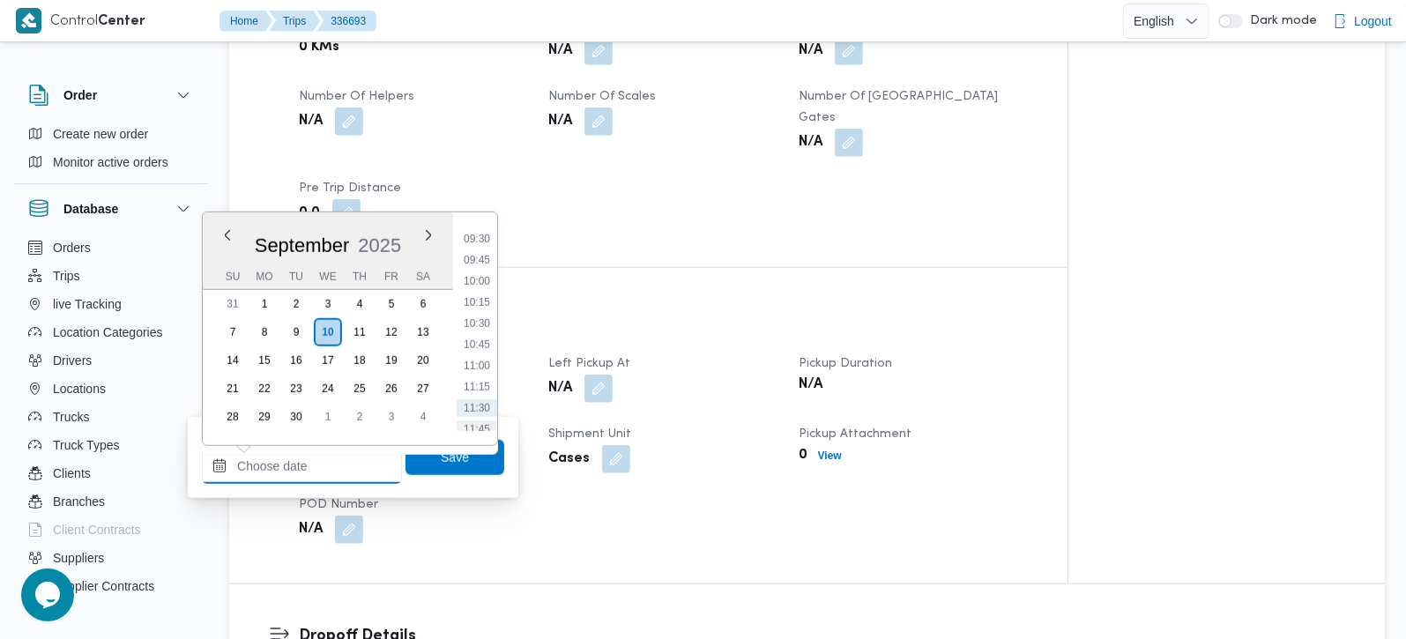
scroll to position [765, 0]
drag, startPoint x: 485, startPoint y: 274, endPoint x: 482, endPoint y: 299, distance: 24.8
click at [485, 274] on li "09:30" at bounding box center [477, 275] width 41 height 18
type input "10/09/2025 09:30"
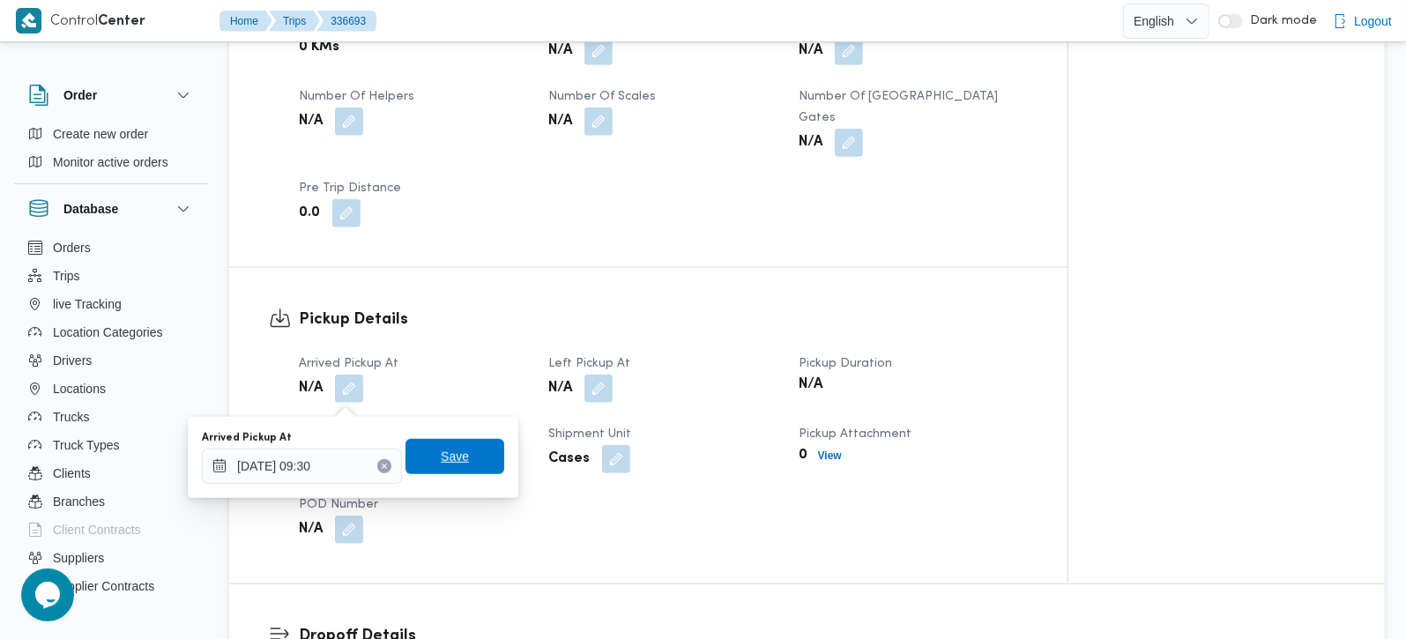
click at [447, 455] on span "Save" at bounding box center [455, 456] width 28 height 21
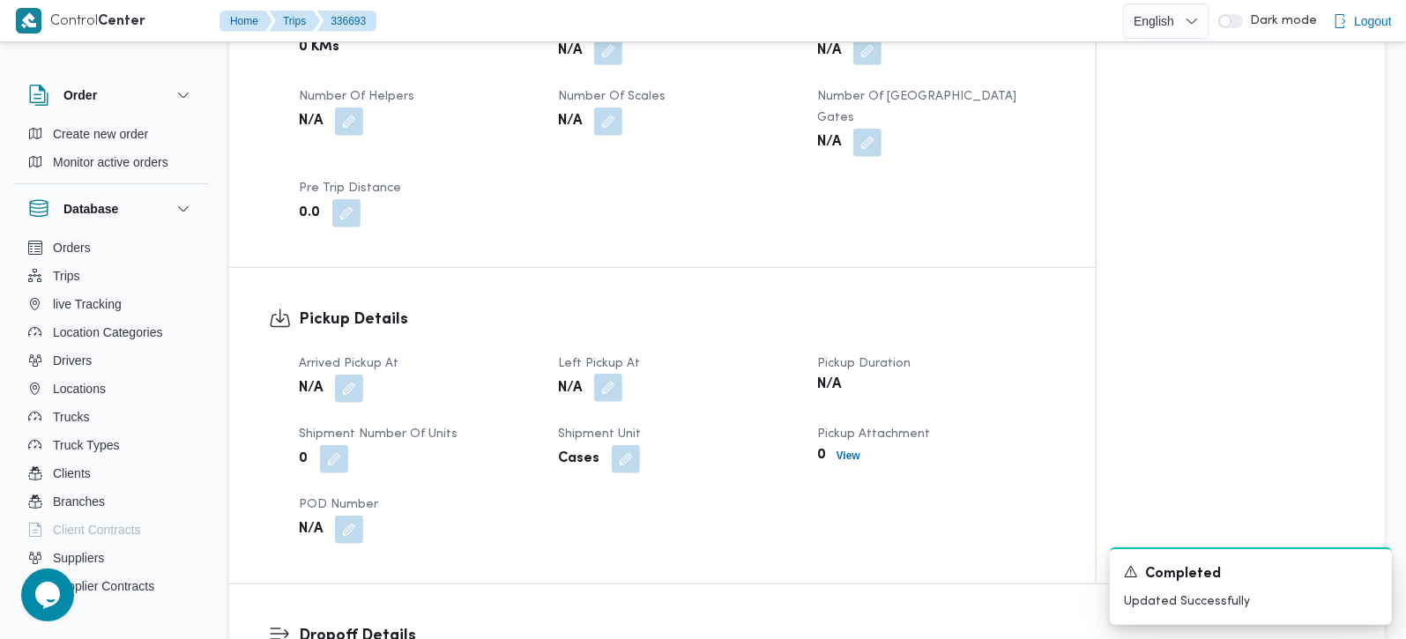
click at [609, 394] on button "button" at bounding box center [608, 388] width 28 height 28
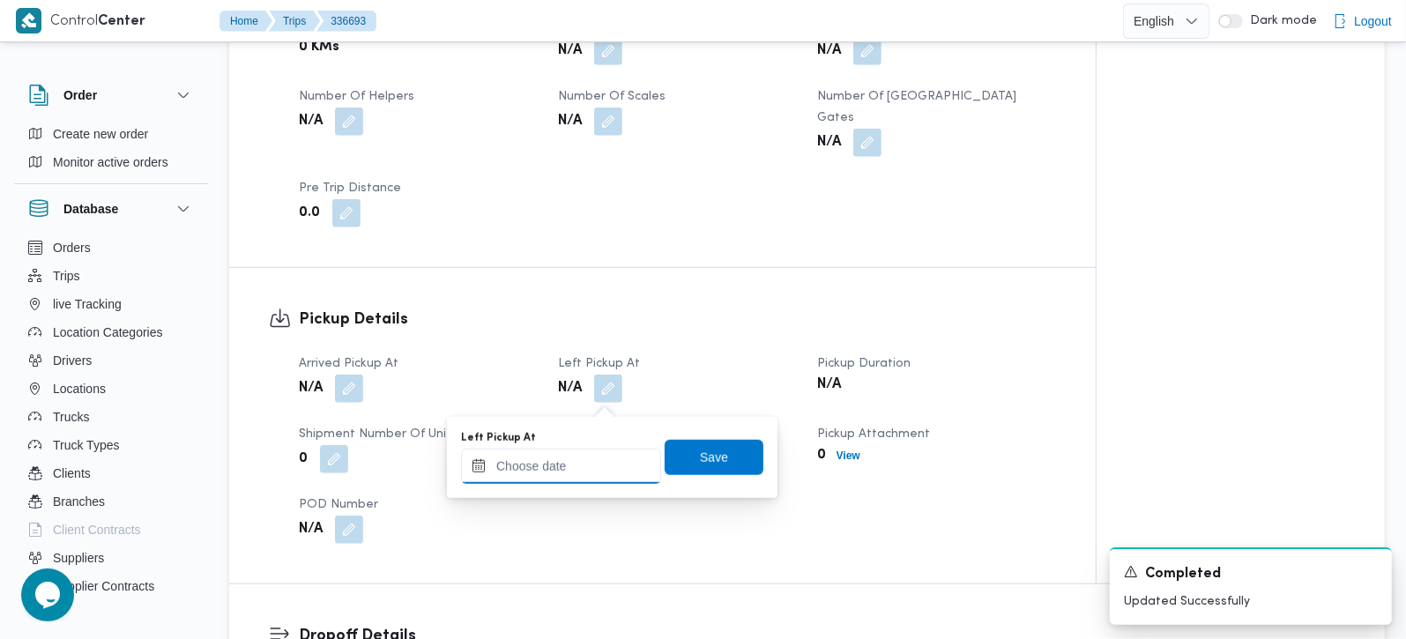
click at [592, 459] on input "Left Pickup At" at bounding box center [561, 466] width 200 height 35
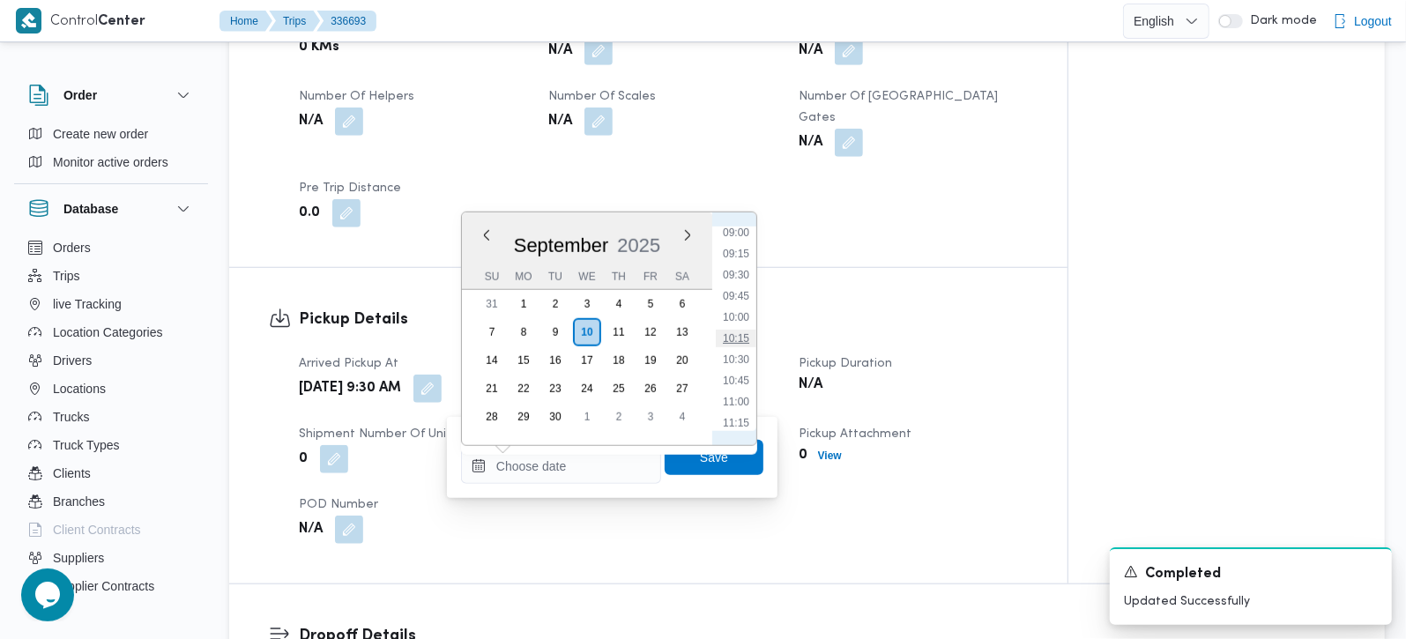
click at [749, 332] on li "10:15" at bounding box center [736, 339] width 41 height 18
type input "10/09/2025 10:15"
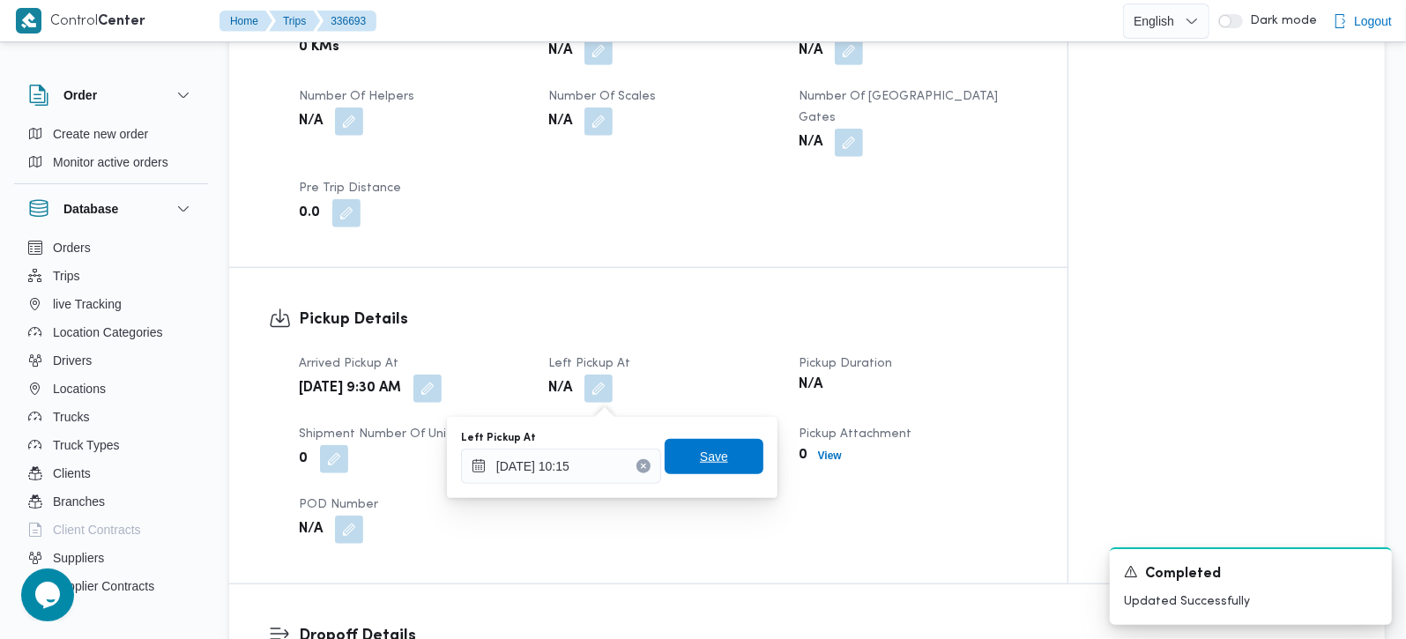
click at [725, 456] on span "Save" at bounding box center [714, 456] width 99 height 35
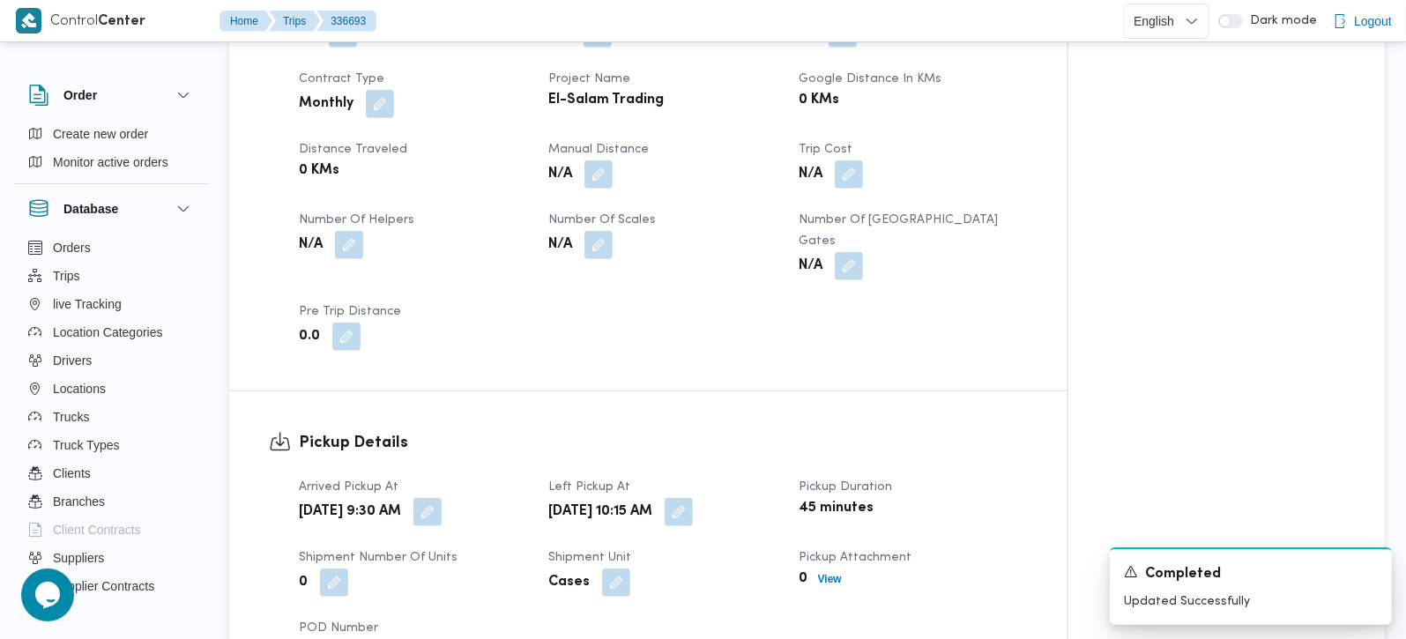
scroll to position [830, 0]
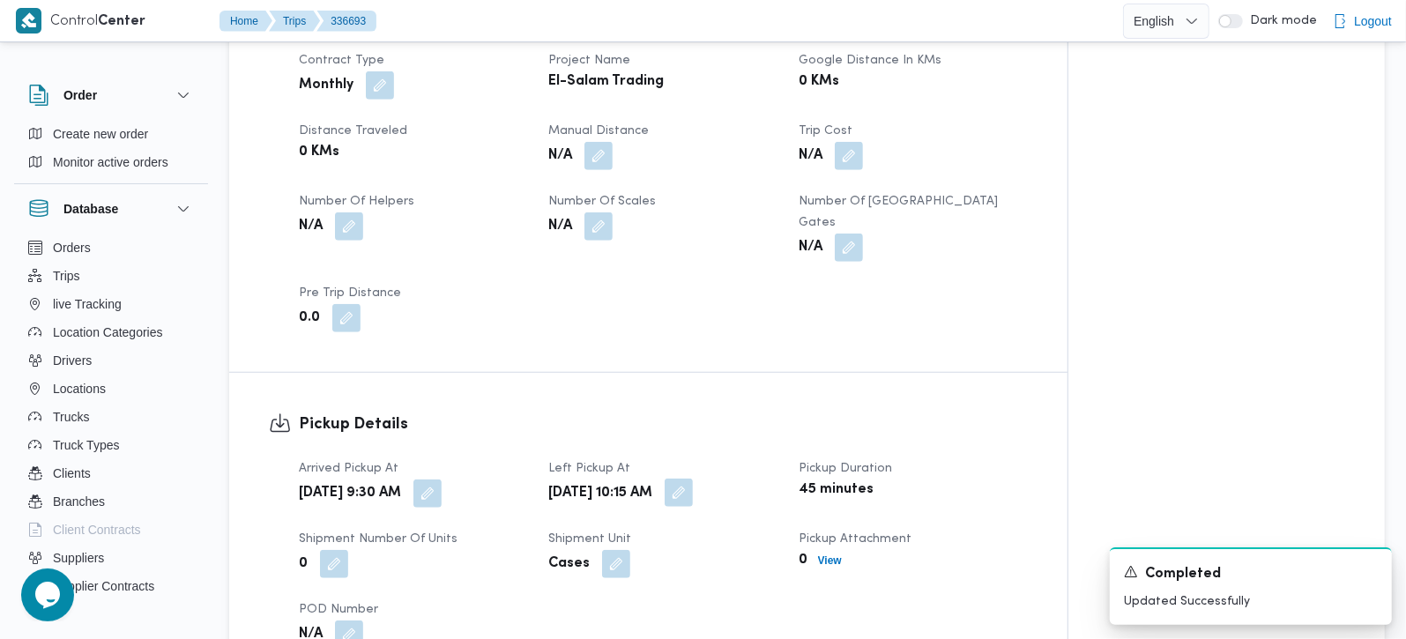
click at [693, 493] on button "button" at bounding box center [679, 493] width 28 height 28
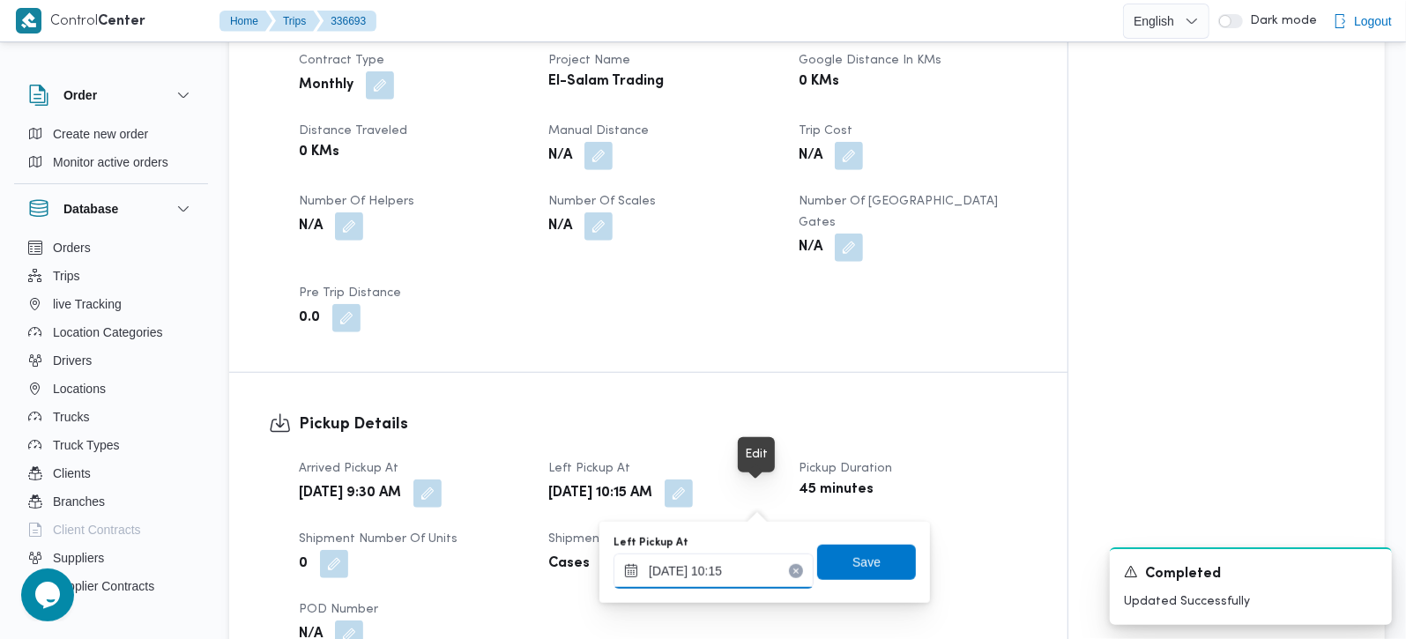
click at [735, 554] on div "10/09/2025 10:15" at bounding box center [714, 571] width 200 height 35
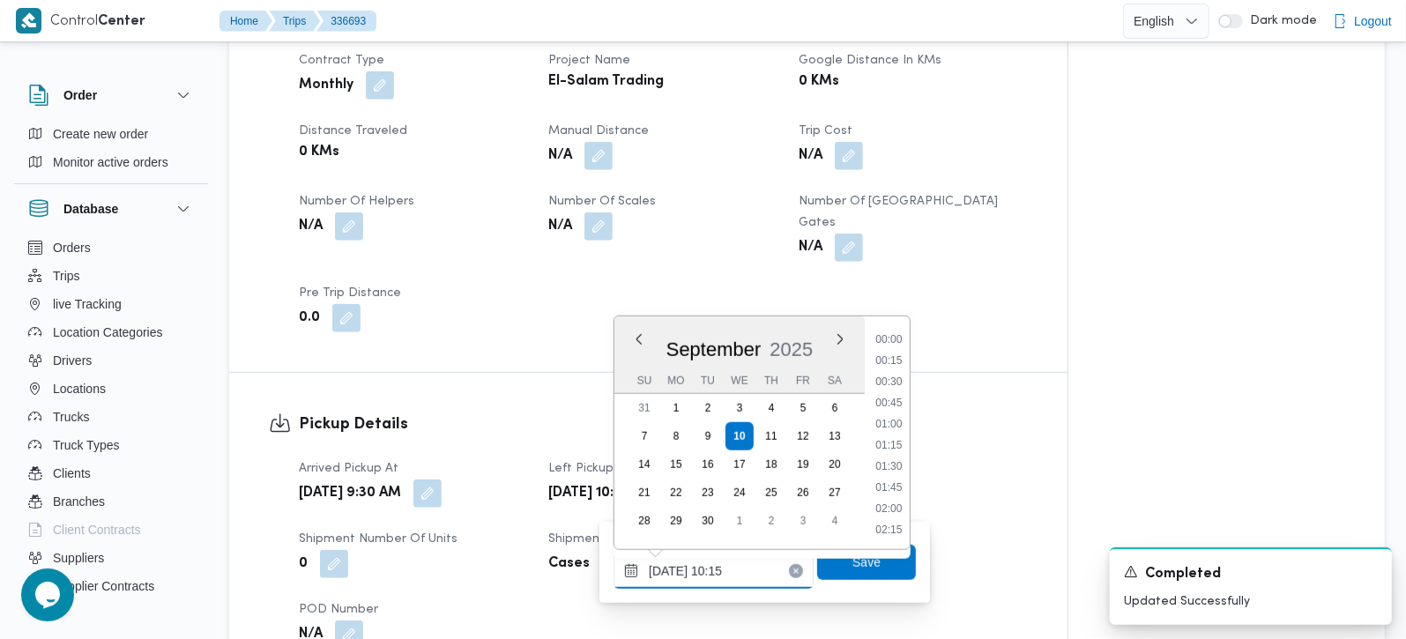
scroll to position [761, 0]
click at [886, 425] on li "10:00" at bounding box center [889, 425] width 41 height 18
type input "10/09/2025 10:15"
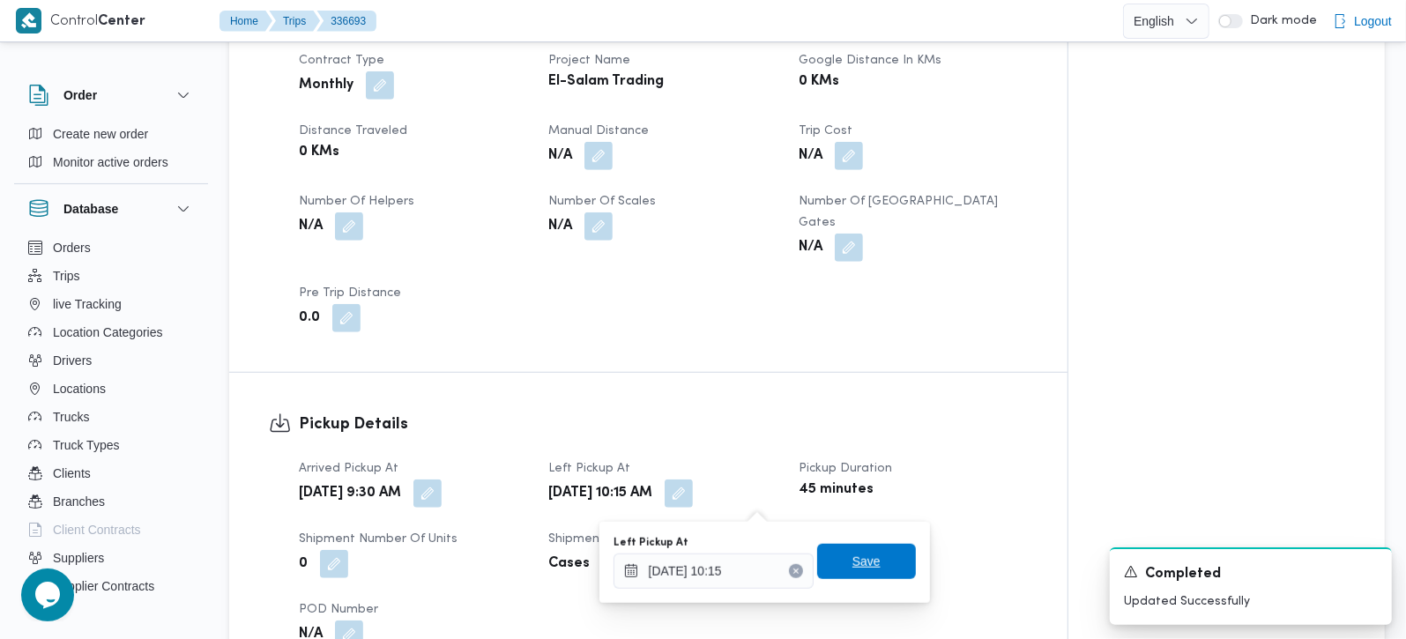
click at [853, 569] on span "Save" at bounding box center [867, 561] width 28 height 21
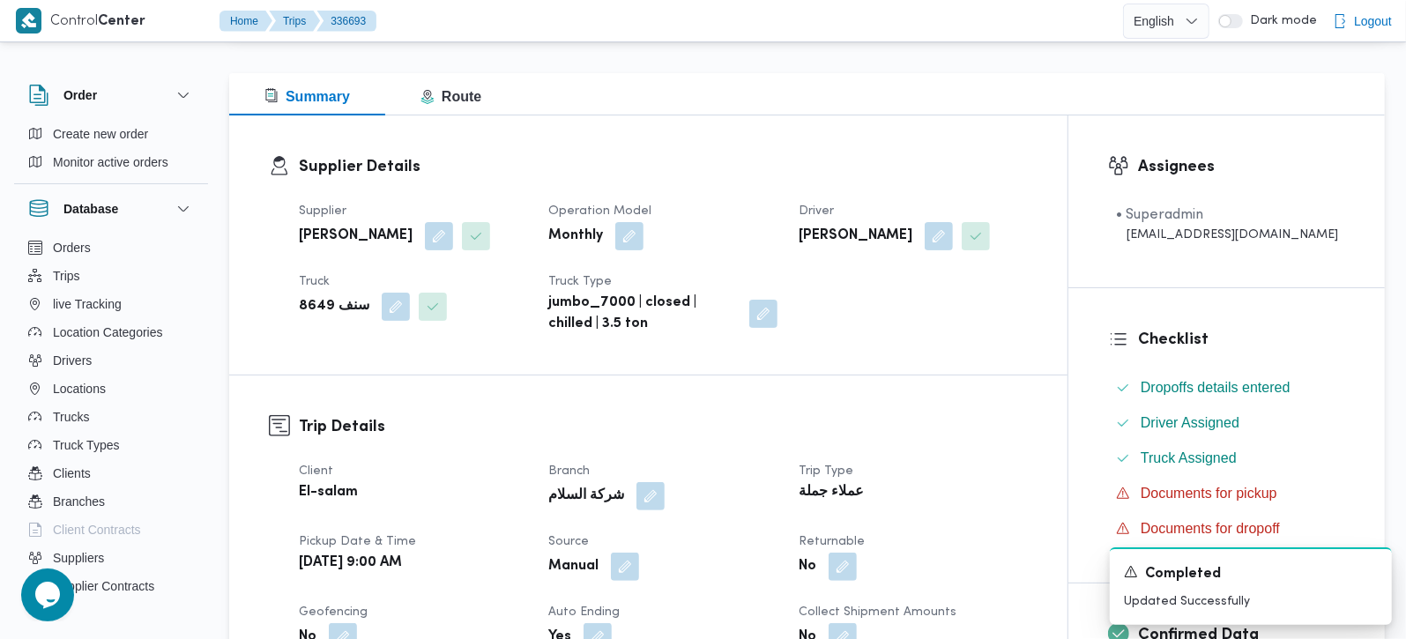
scroll to position [0, 0]
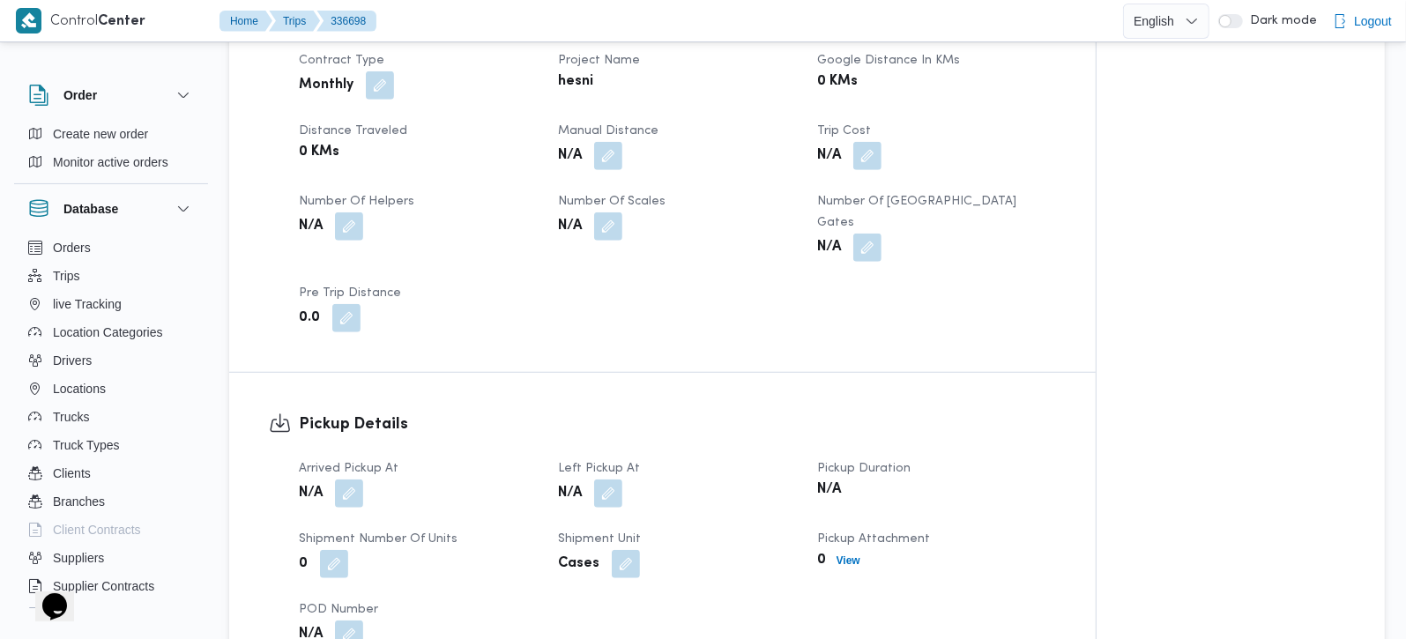
scroll to position [1037, 0]
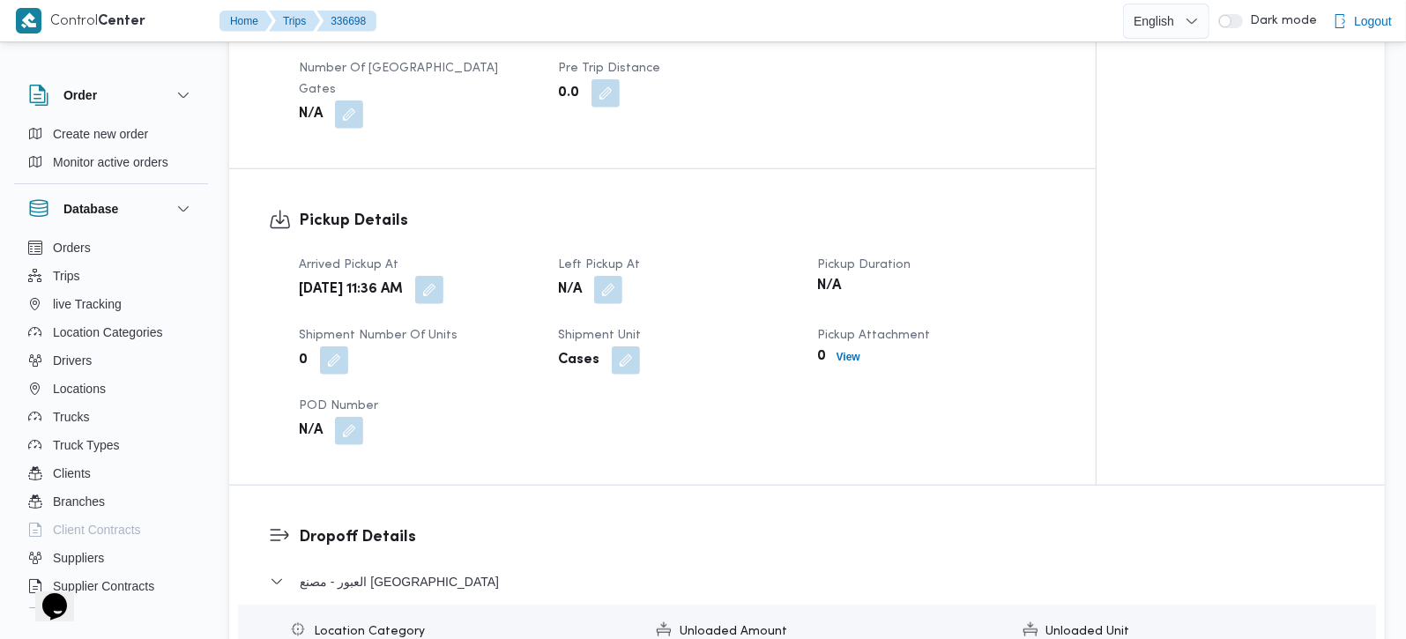
scroll to position [1037, 0]
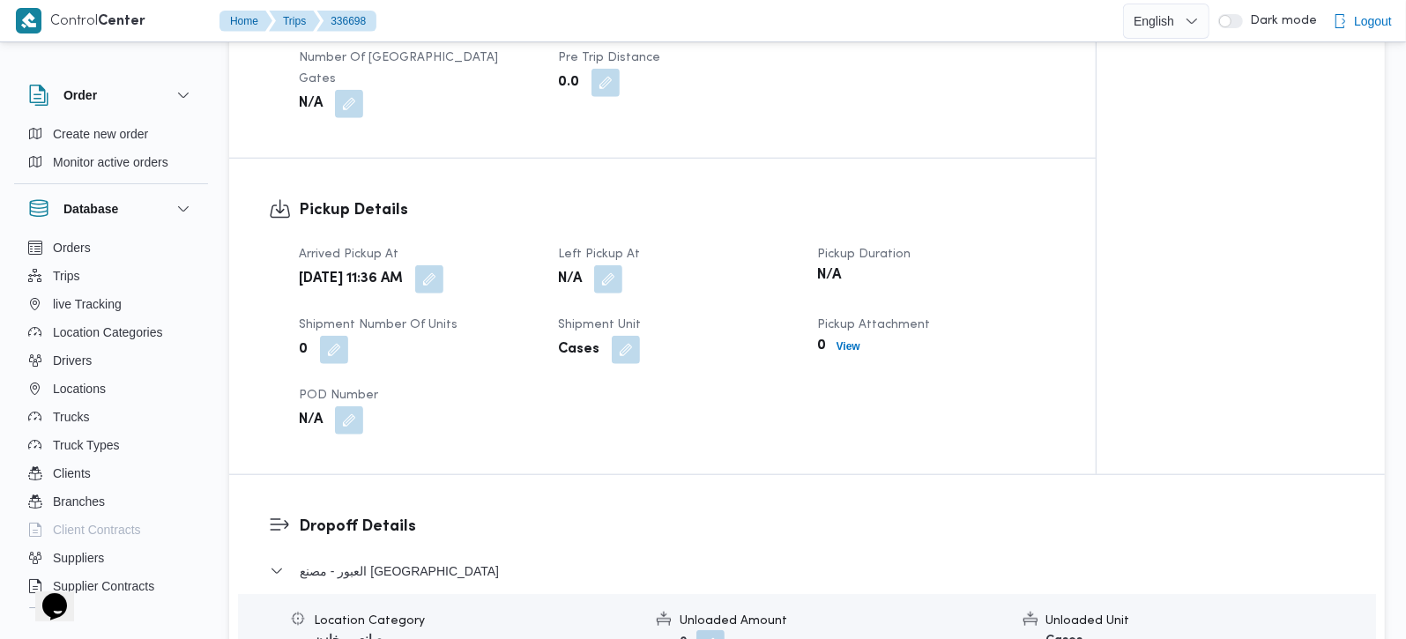
click at [444, 265] on span at bounding box center [425, 279] width 37 height 28
click at [444, 265] on button "button" at bounding box center [429, 279] width 28 height 28
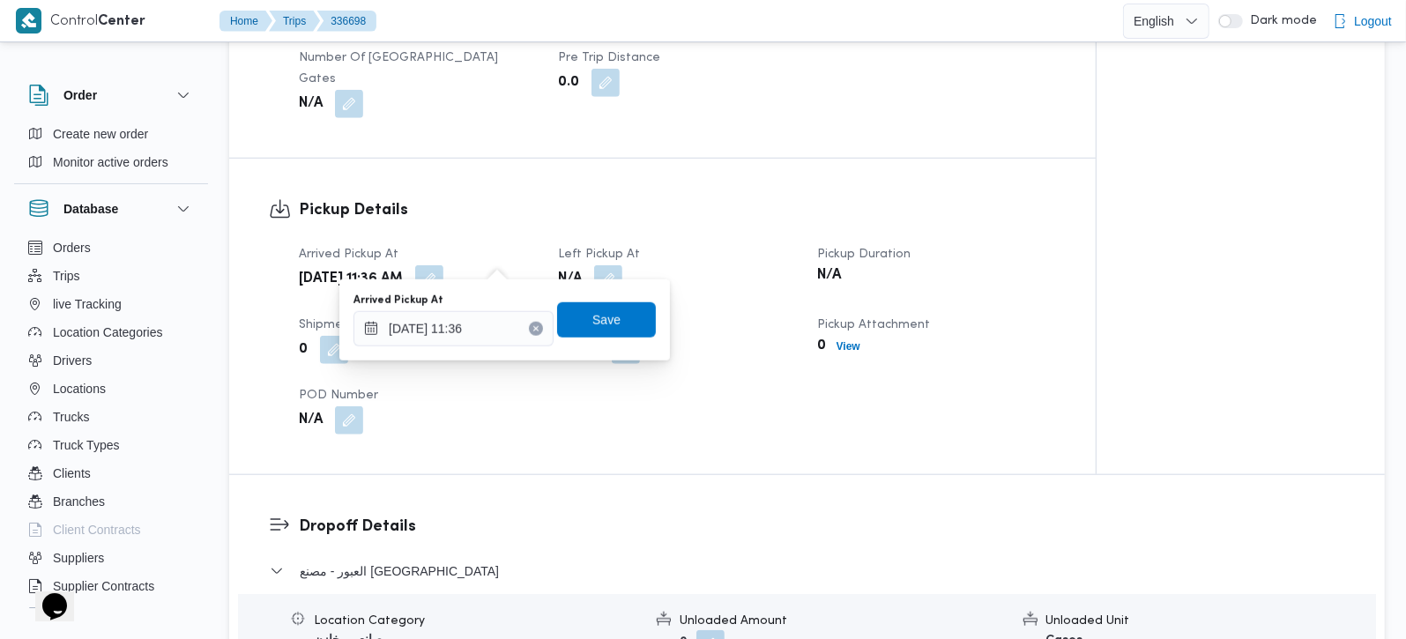
click at [460, 346] on div "Arrived Pickup At 10/09/2025 11:36 Save" at bounding box center [505, 320] width 306 height 56
click at [479, 332] on input "10/09/2025 11:36" at bounding box center [454, 328] width 200 height 35
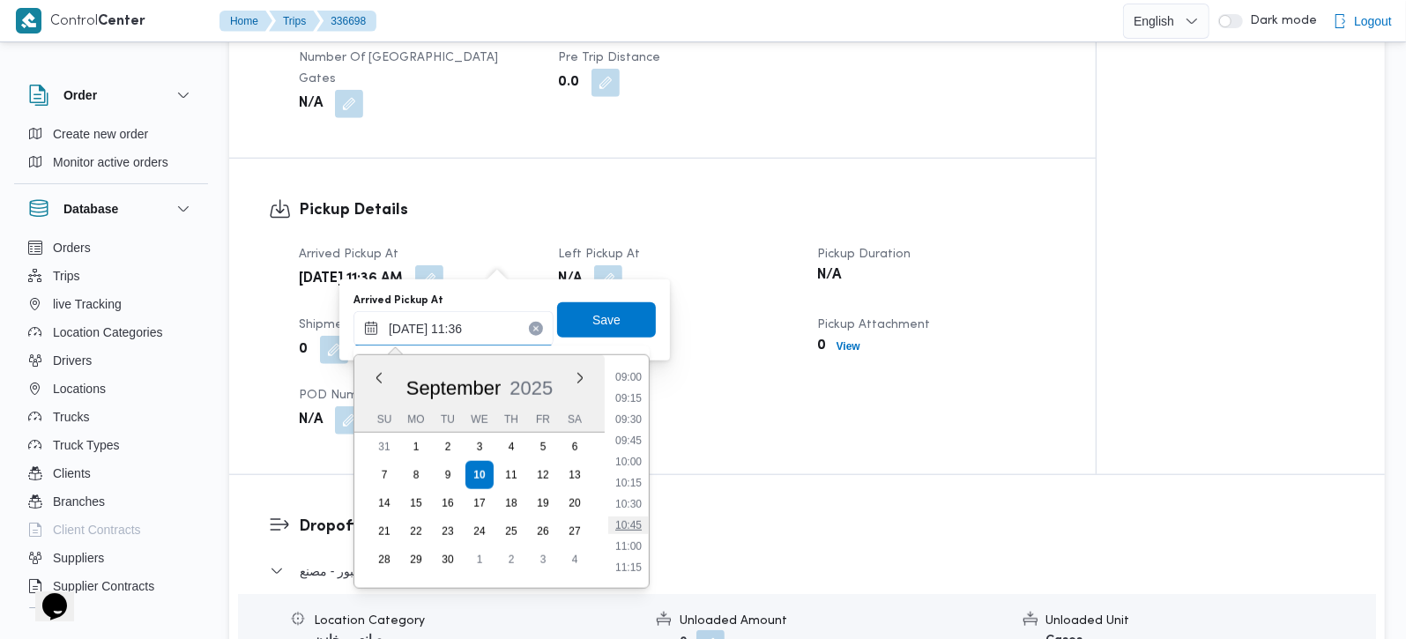
scroll to position [660, 0]
click at [634, 389] on li "08:00" at bounding box center [628, 396] width 41 height 18
type input "10/09/2025 08:00"
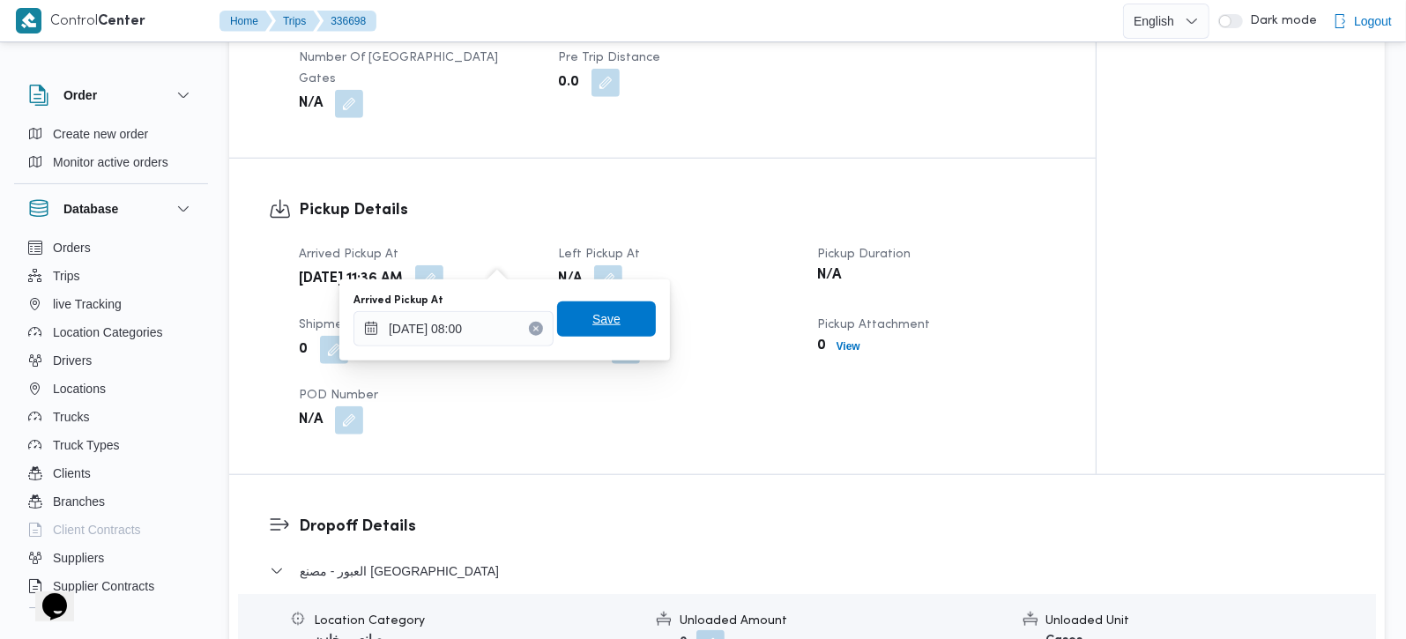
click at [607, 328] on span "Save" at bounding box center [606, 319] width 99 height 35
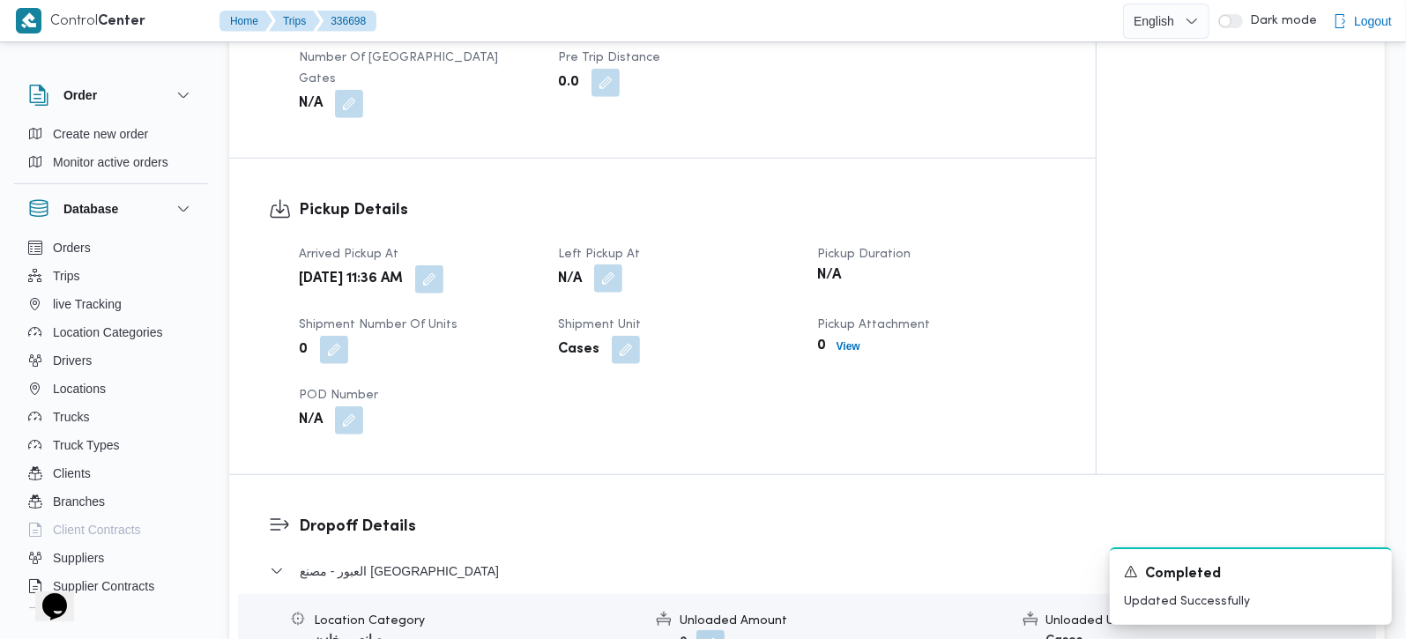
click at [604, 265] on button "button" at bounding box center [608, 279] width 28 height 28
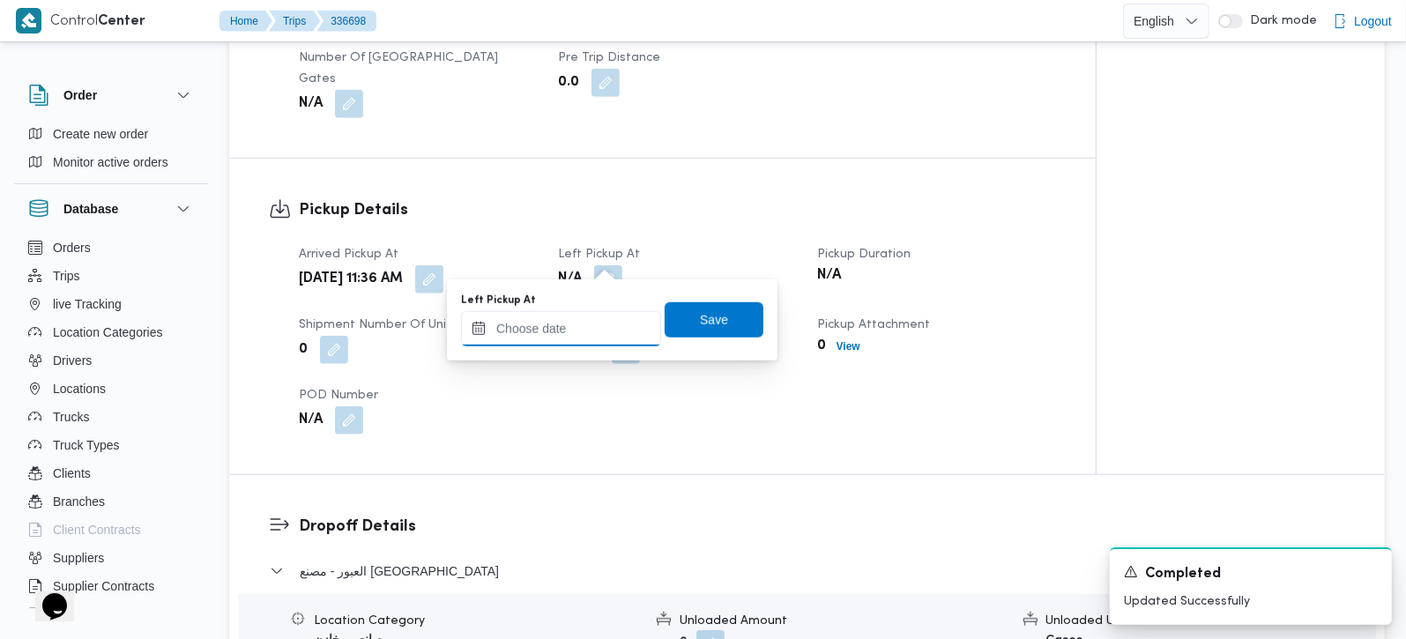
click at [583, 321] on input "Left Pickup At" at bounding box center [561, 328] width 200 height 35
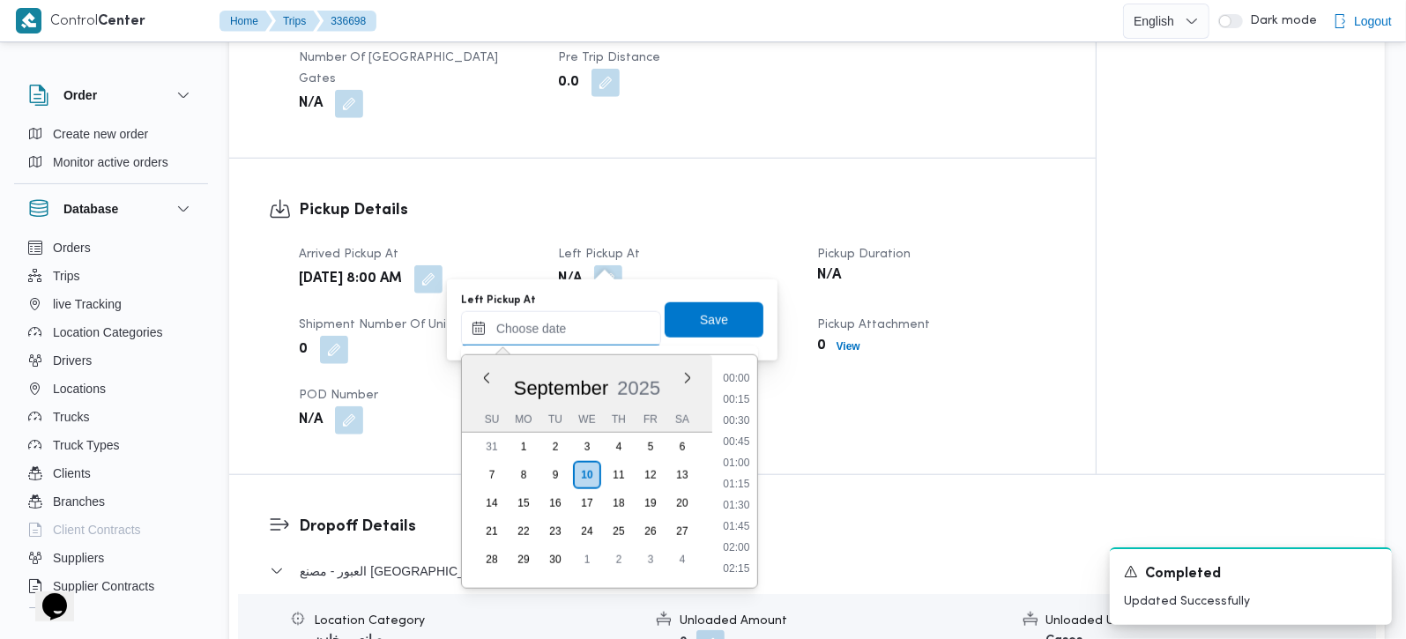
scroll to position [890, 0]
click at [765, 234] on div "Arrived Pickup At Wed, Sep 10, 2025 8:00 AM Left Pickup At N/A Pickup Duration …" at bounding box center [677, 340] width 779 height 212
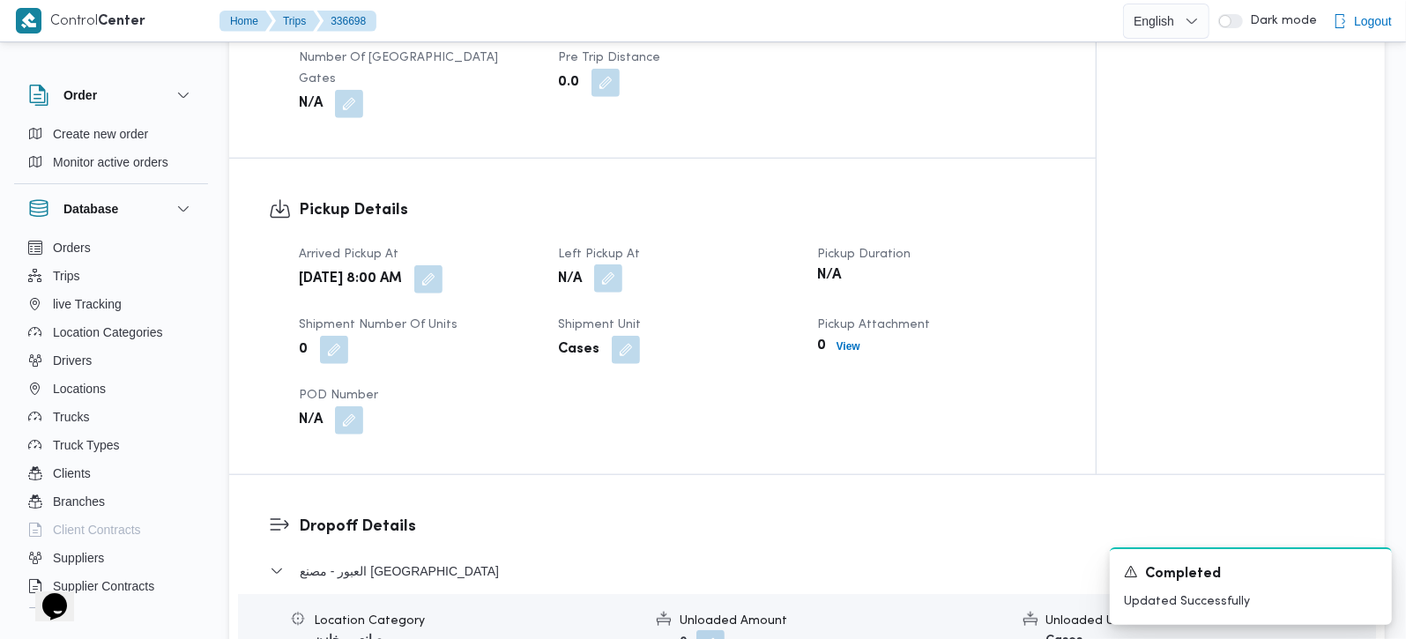
click at [613, 265] on button "button" at bounding box center [608, 279] width 28 height 28
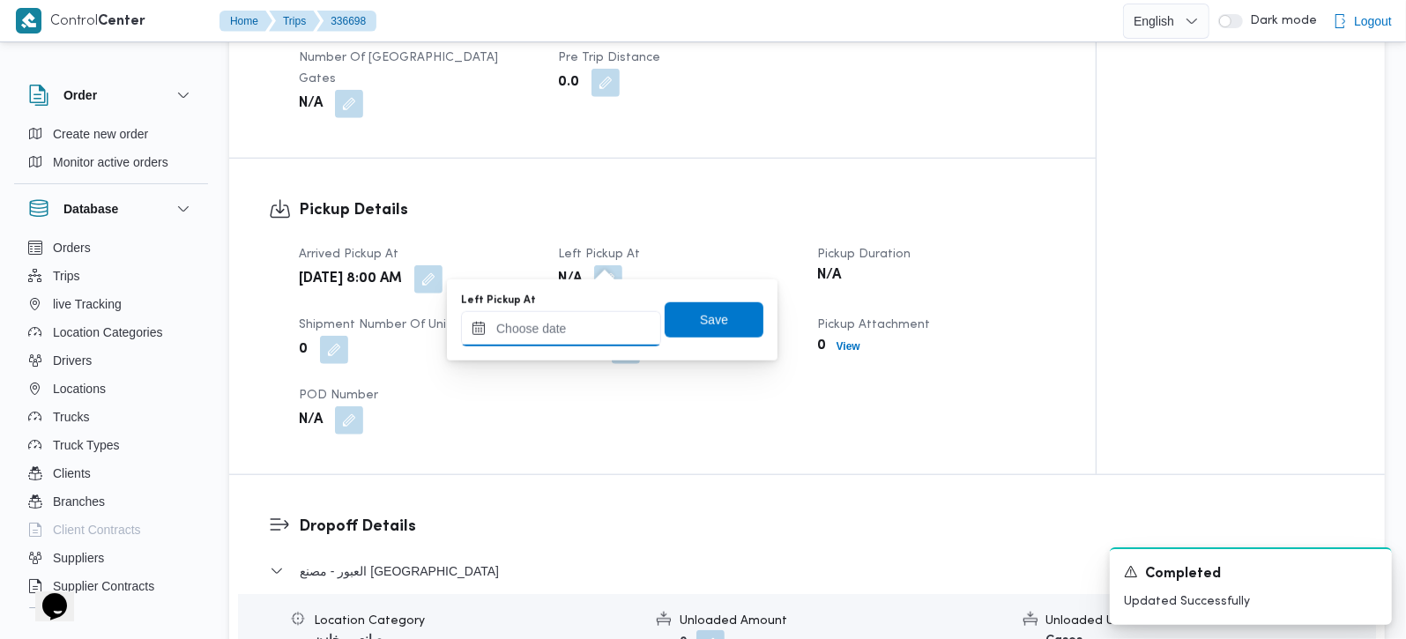
click at [594, 341] on input "Left Pickup At" at bounding box center [561, 328] width 200 height 35
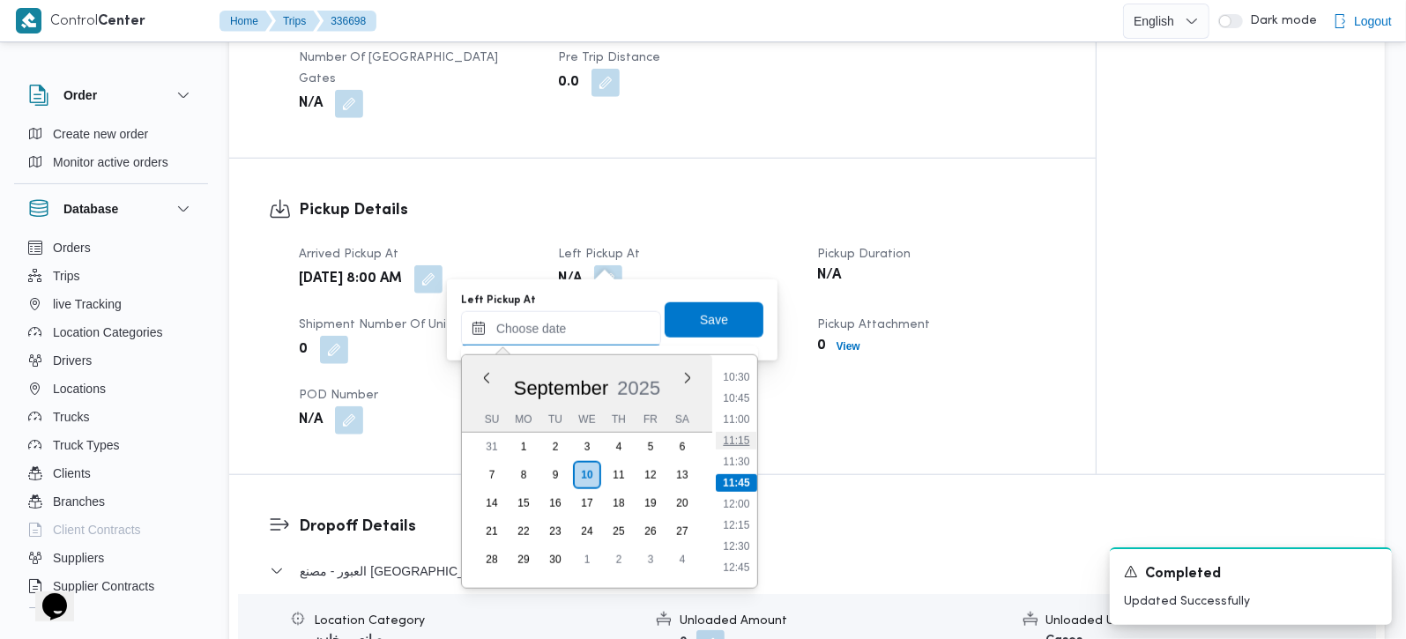
scroll to position [786, 0]
click at [743, 430] on li "10:00" at bounding box center [736, 439] width 41 height 18
type input "10/09/2025 10:00"
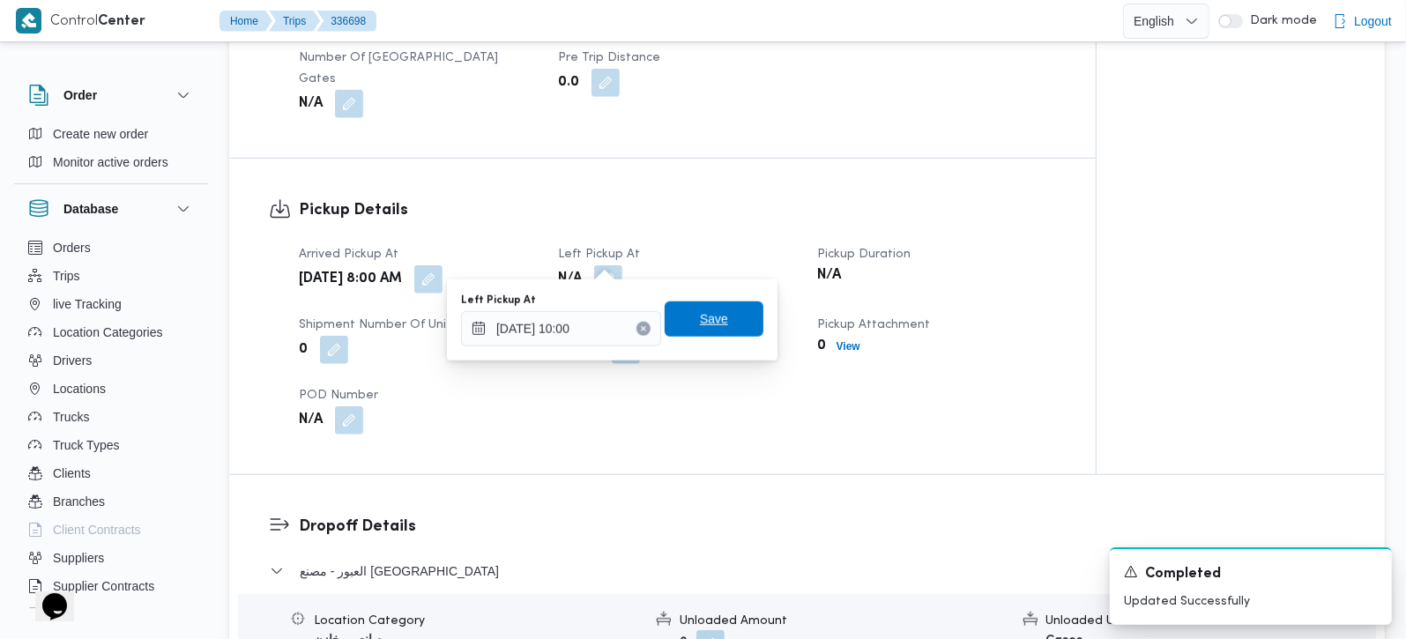
click at [700, 320] on span "Save" at bounding box center [714, 319] width 28 height 21
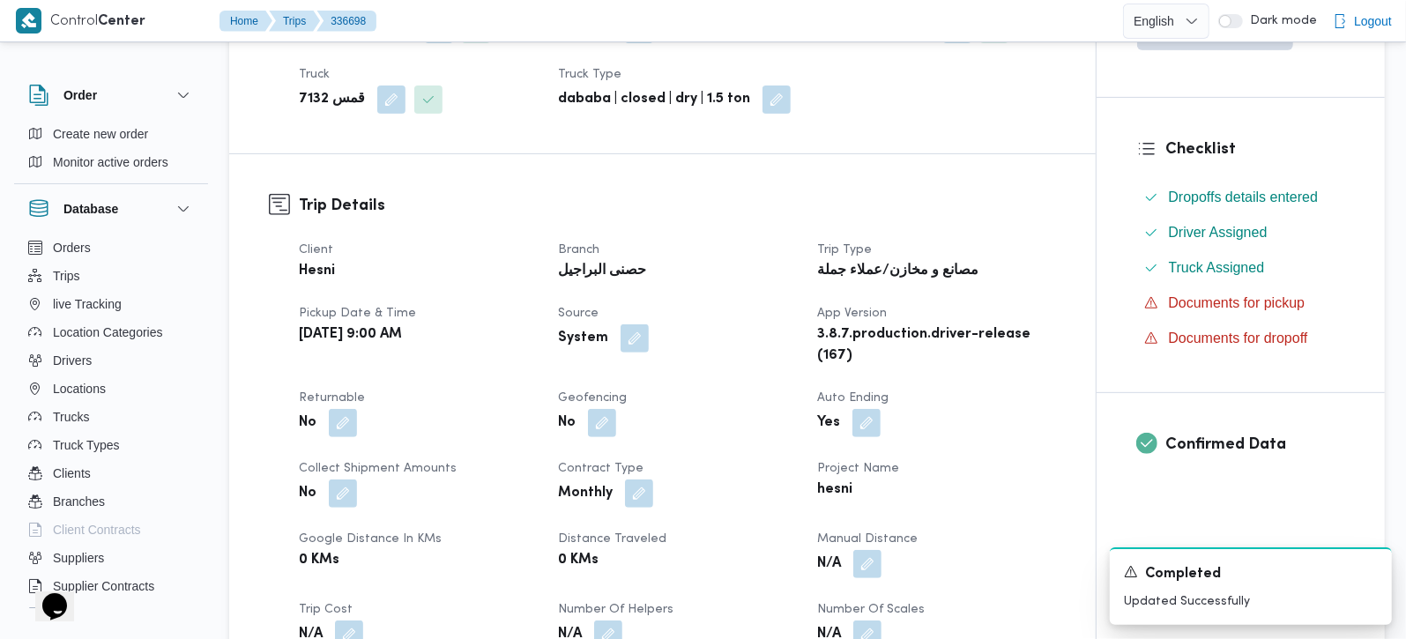
scroll to position [0, 0]
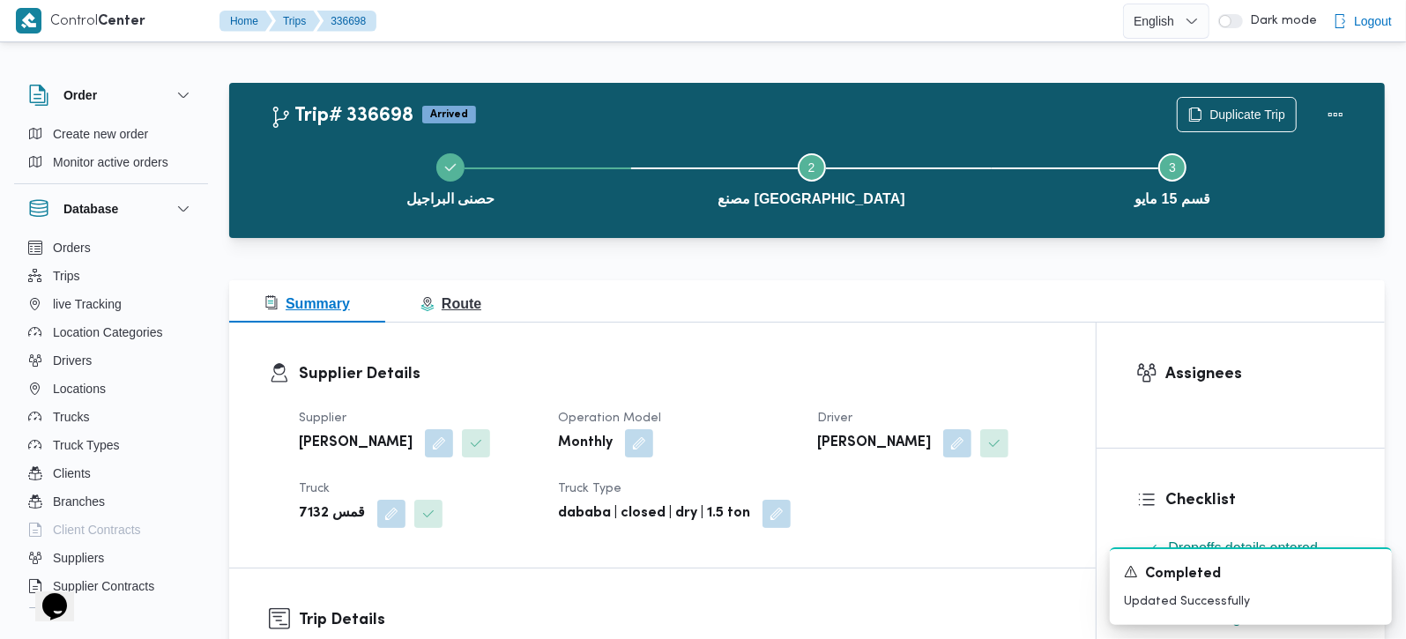
click at [455, 320] on button "Route" at bounding box center [450, 301] width 131 height 42
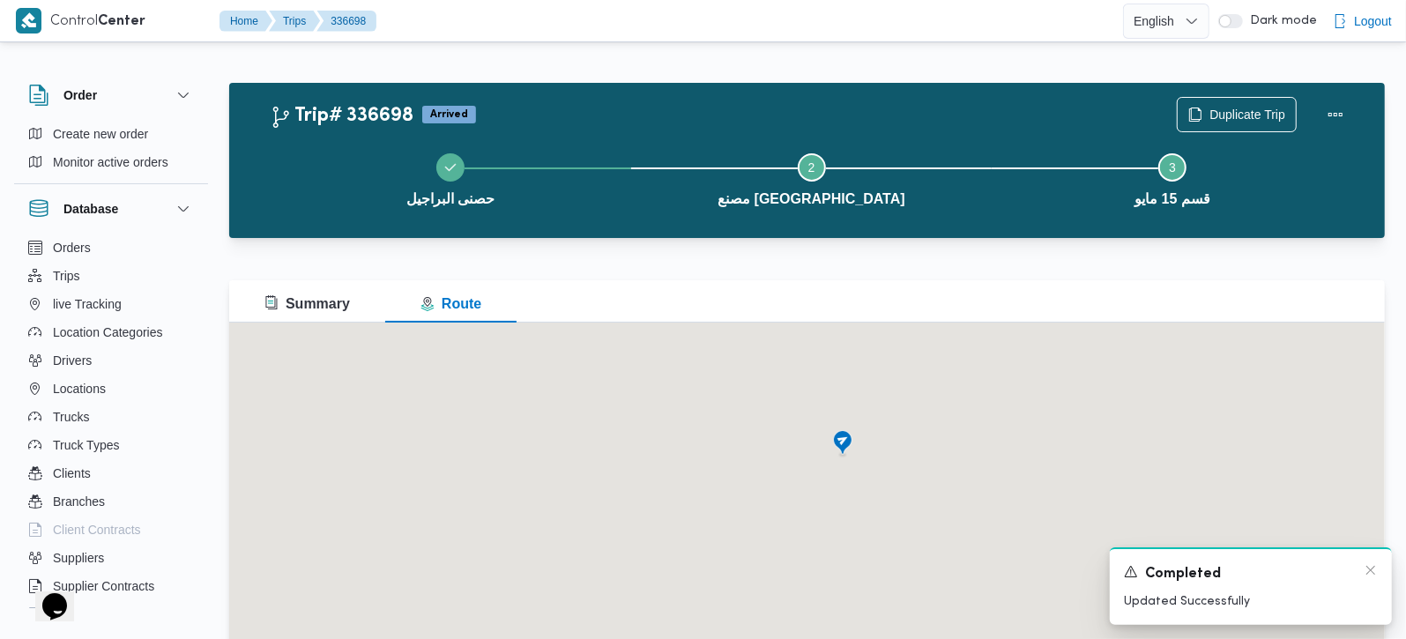
click at [1379, 567] on div "A new notification appears Completed Updated Successfully" at bounding box center [1251, 587] width 282 height 78
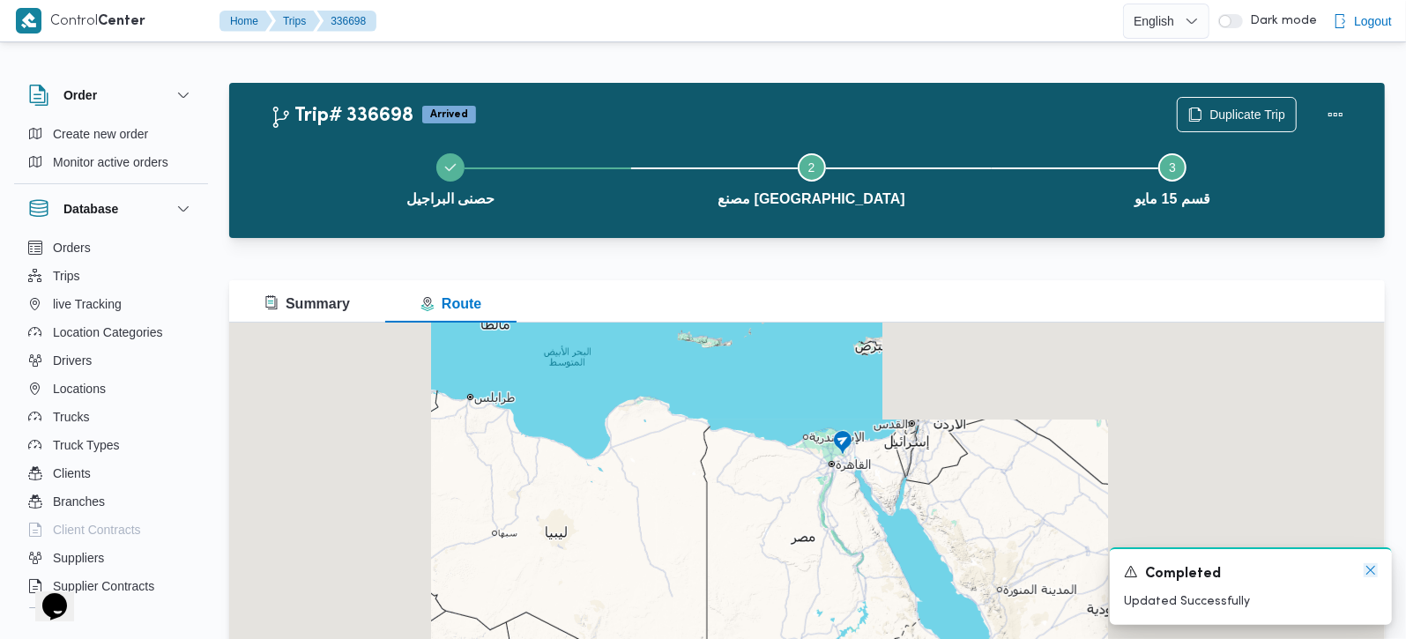
click at [1374, 571] on icon "Dismiss toast" at bounding box center [1371, 570] width 14 height 14
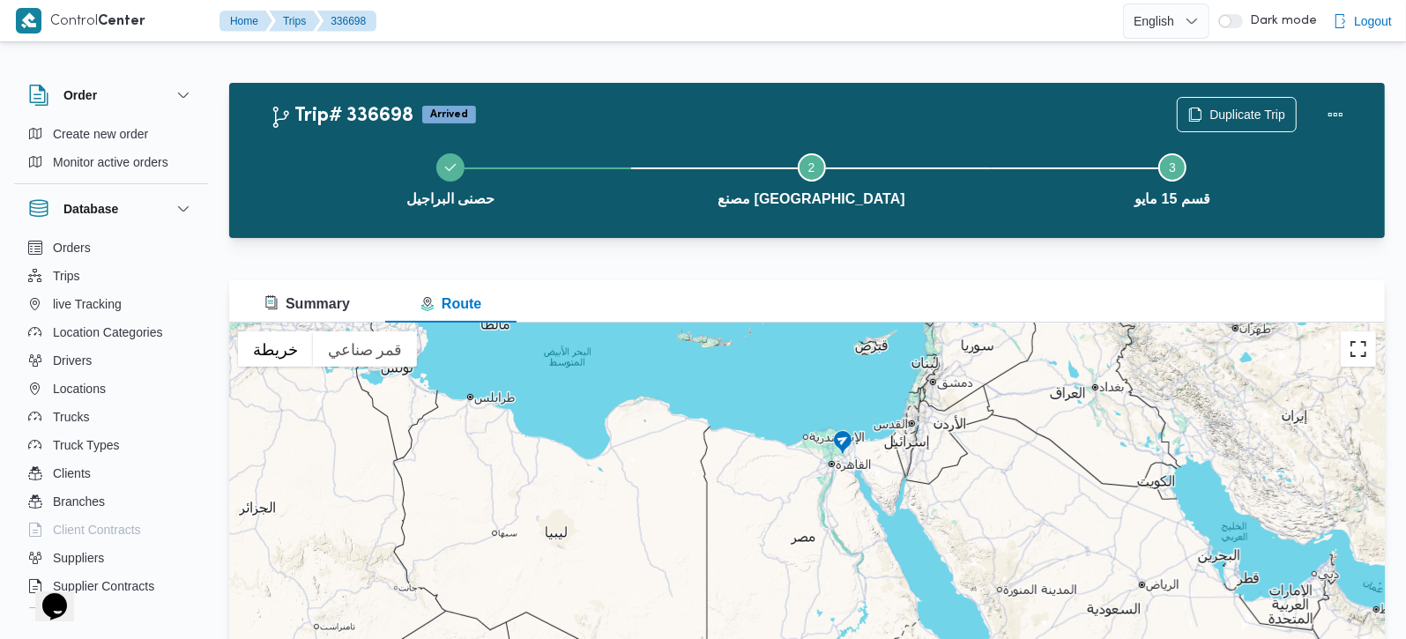
click at [1364, 352] on button "تبديل إلى العرض ملء الشاشة" at bounding box center [1358, 349] width 35 height 35
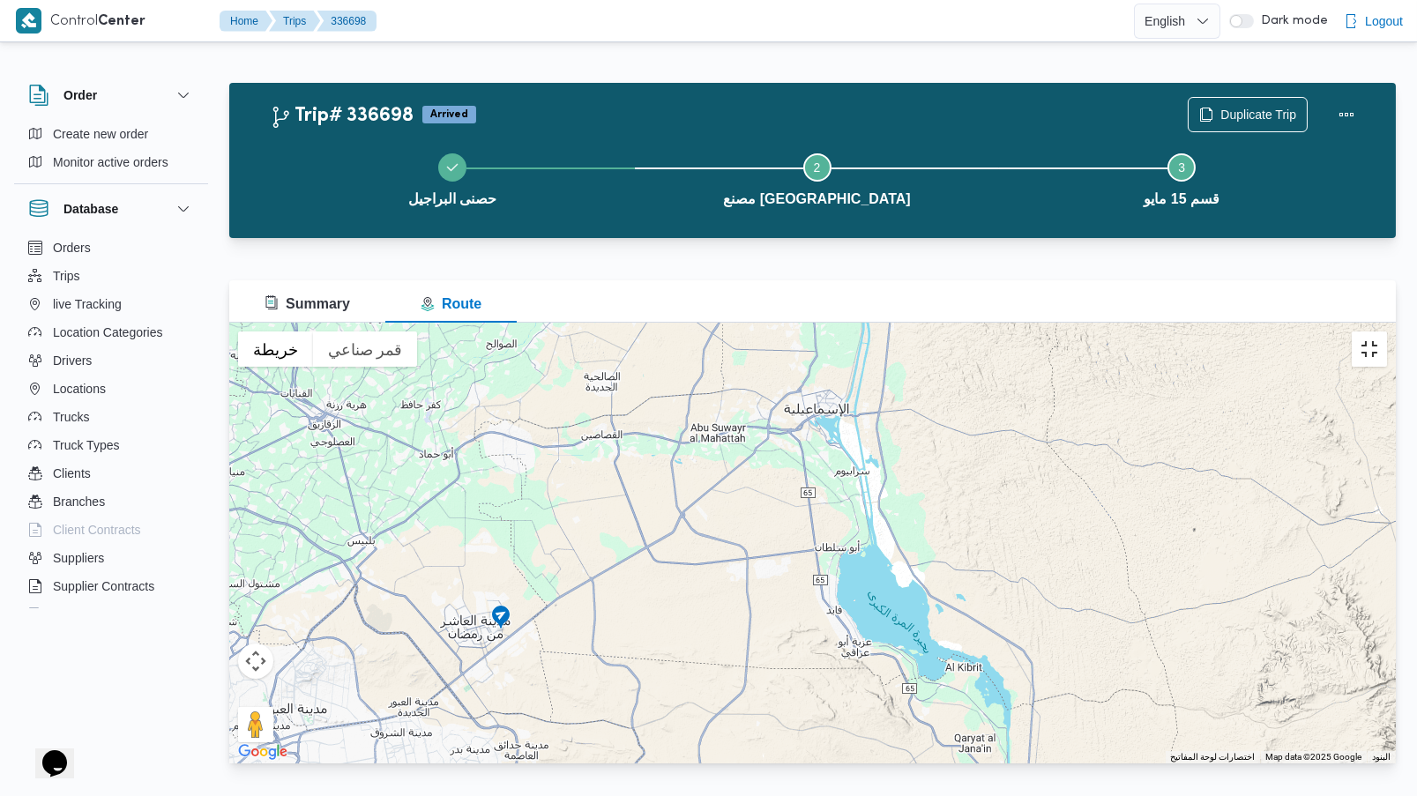
click at [1387, 332] on button "تبديل إلى العرض ملء الشاشة" at bounding box center [1369, 349] width 35 height 35
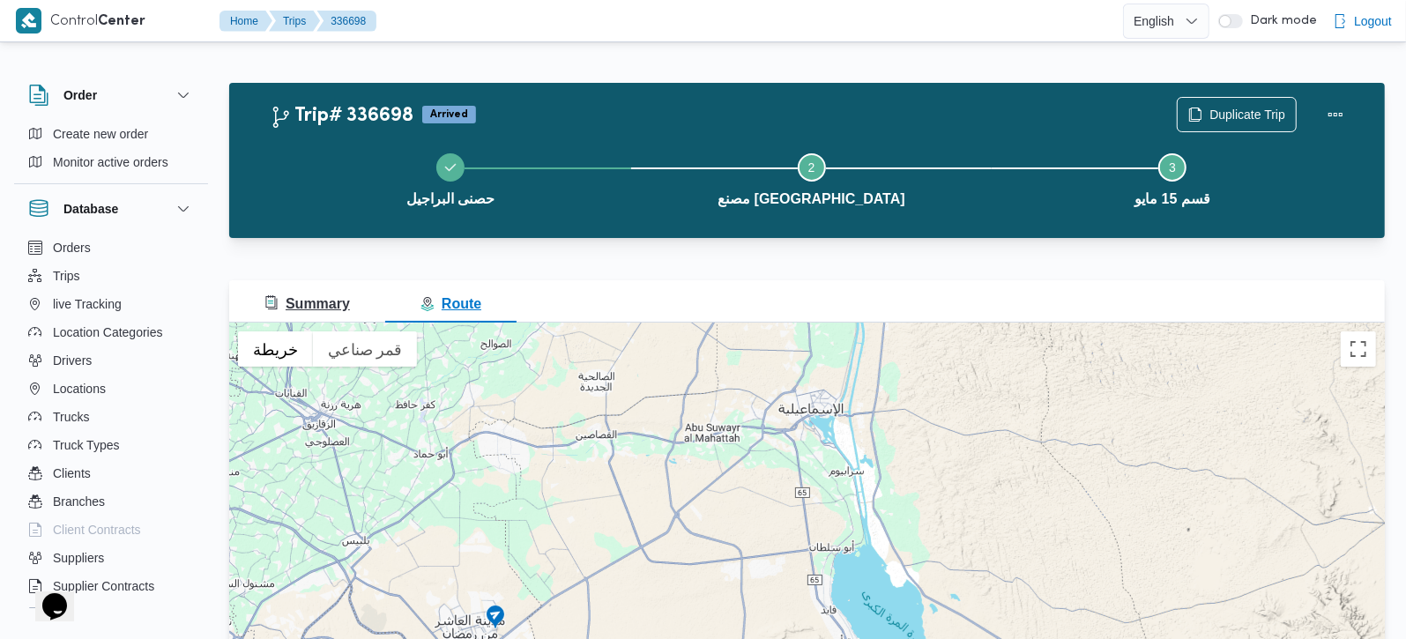
click at [295, 320] on button "Summary" at bounding box center [307, 301] width 156 height 42
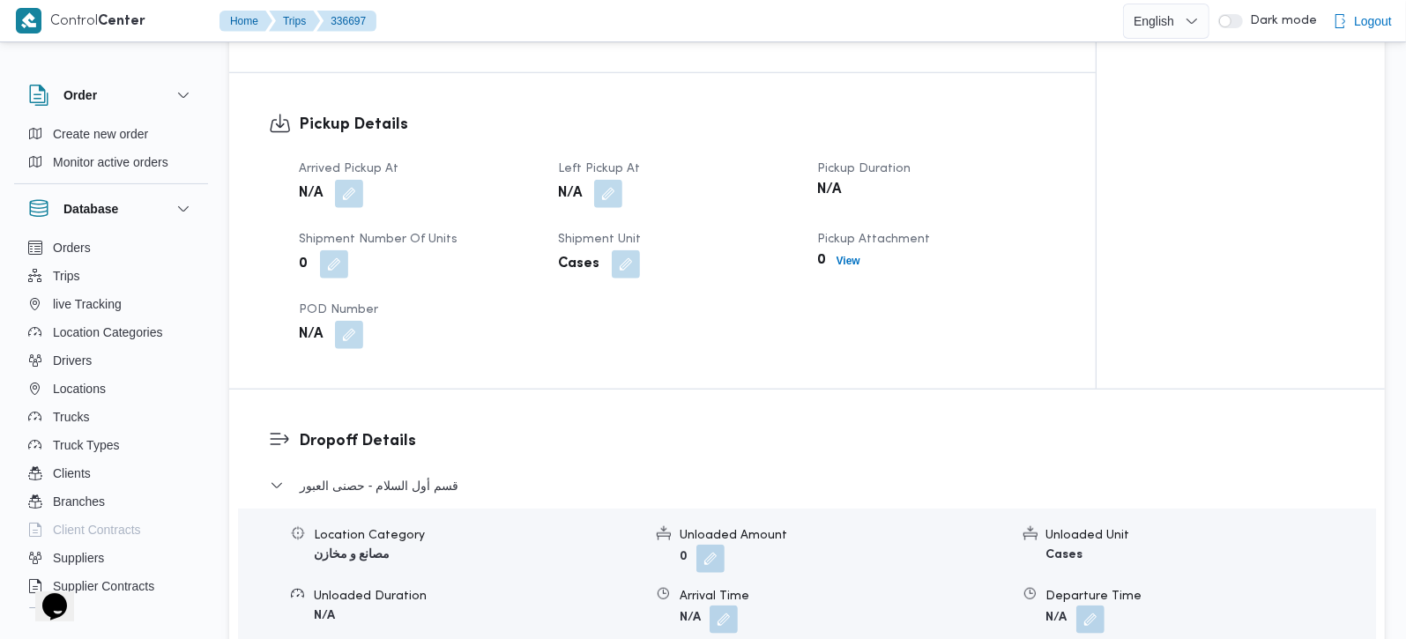
scroll to position [1141, 0]
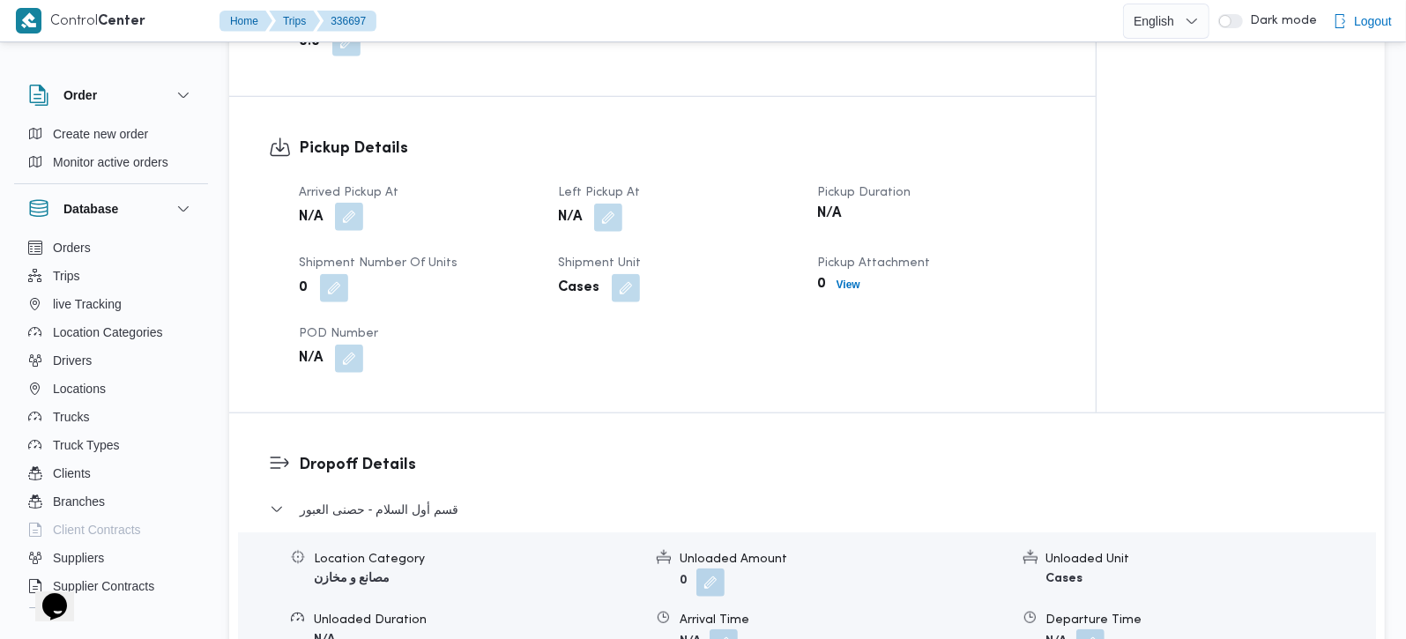
click at [350, 204] on span at bounding box center [344, 218] width 37 height 28
click at [355, 203] on button "button" at bounding box center [349, 217] width 28 height 28
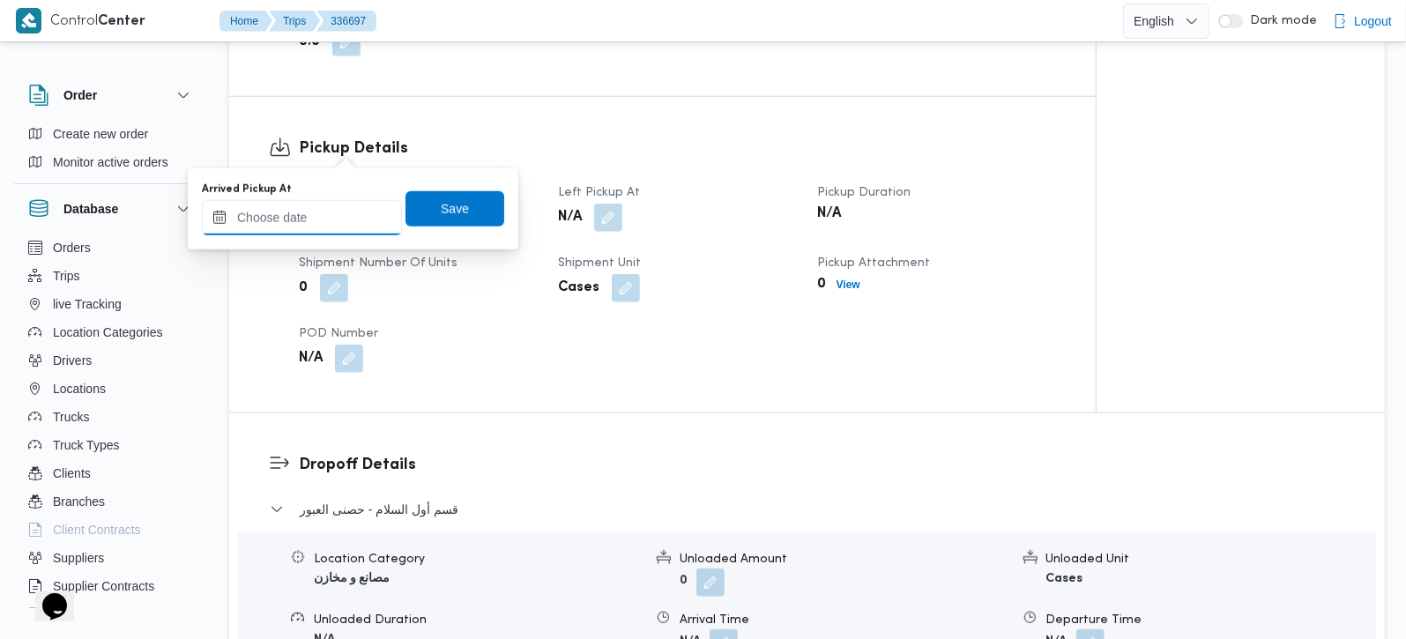
click at [326, 213] on input "Arrived Pickup At" at bounding box center [302, 217] width 200 height 35
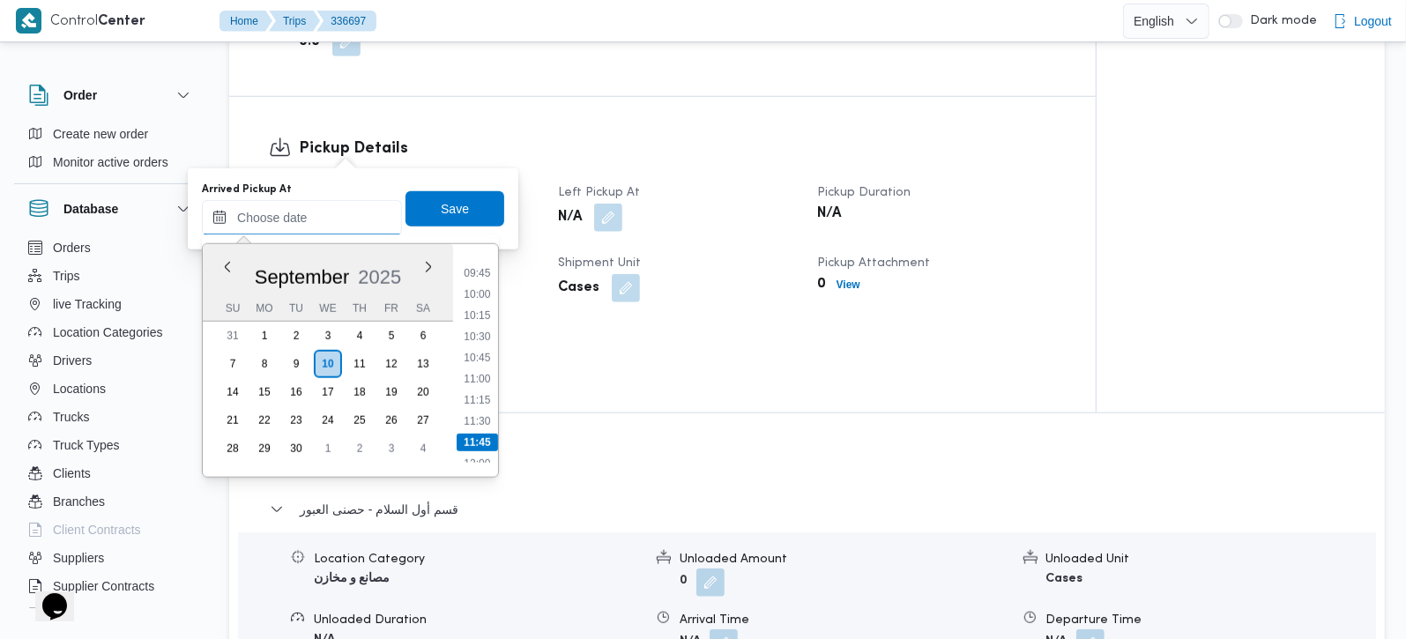
scroll to position [786, 0]
click at [474, 267] on li "09:15" at bounding box center [477, 265] width 41 height 18
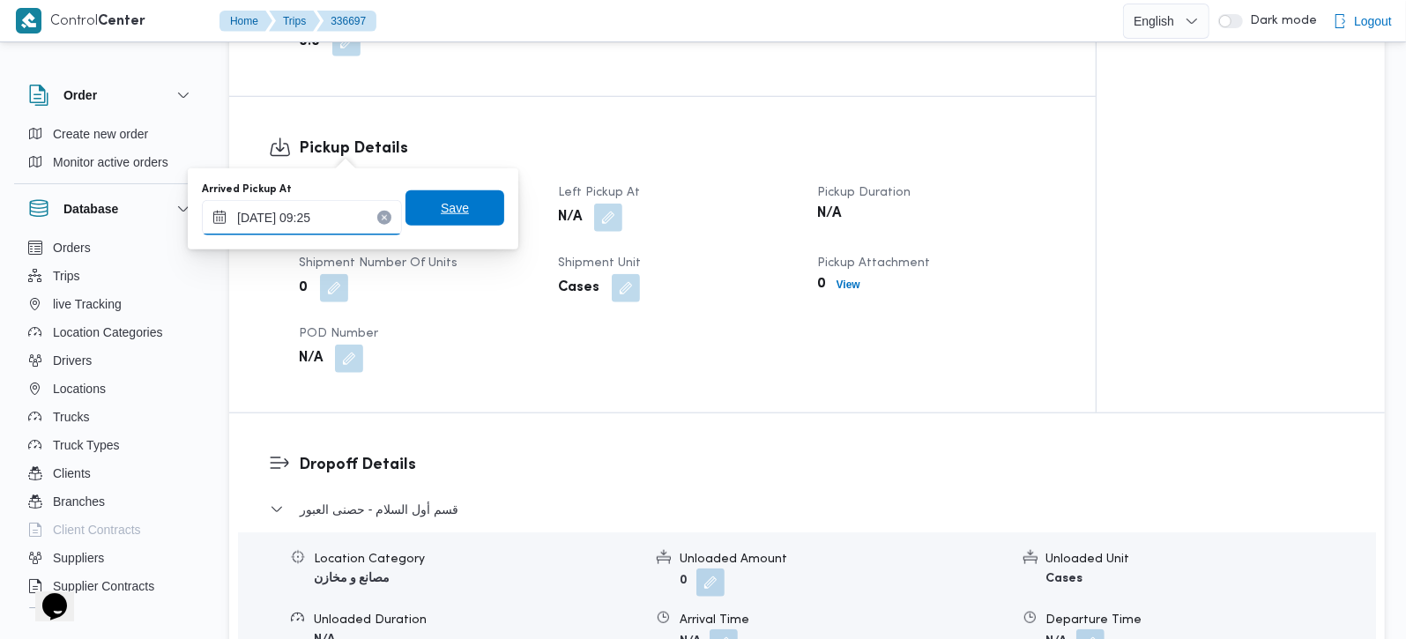
type input "10/09/2025 09:25"
click at [457, 211] on span "Save" at bounding box center [455, 207] width 99 height 35
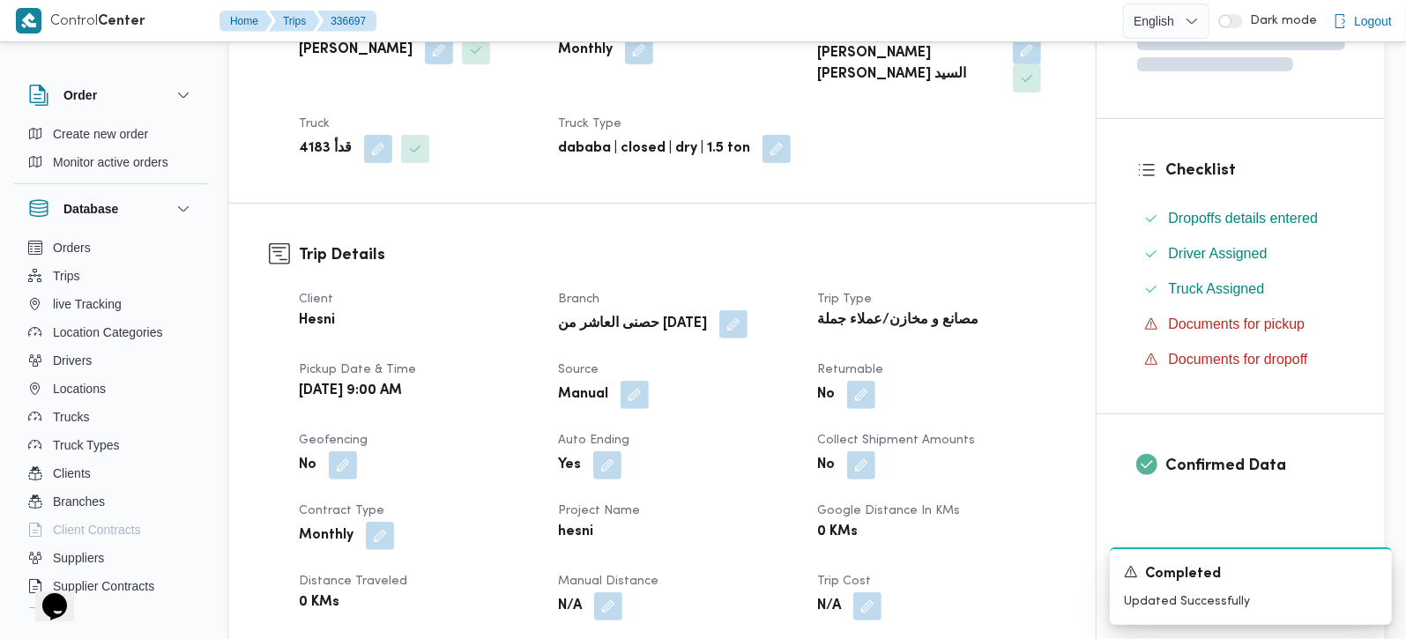
scroll to position [0, 0]
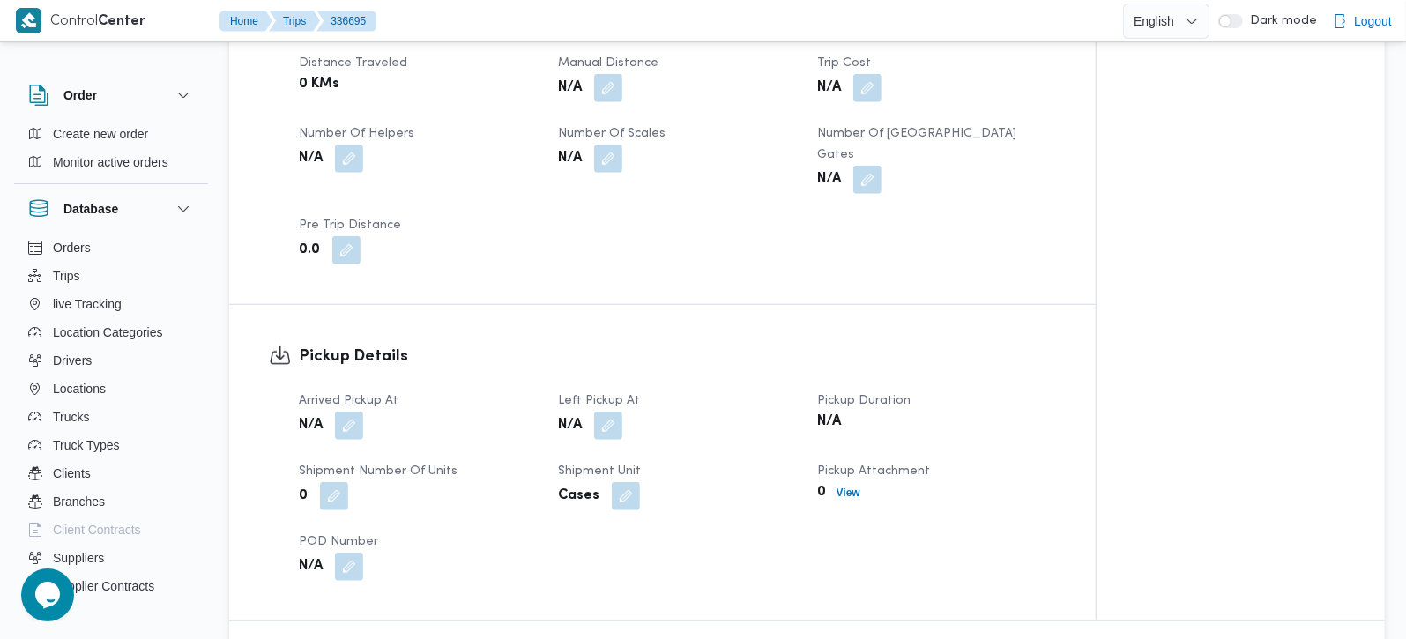
scroll to position [933, 0]
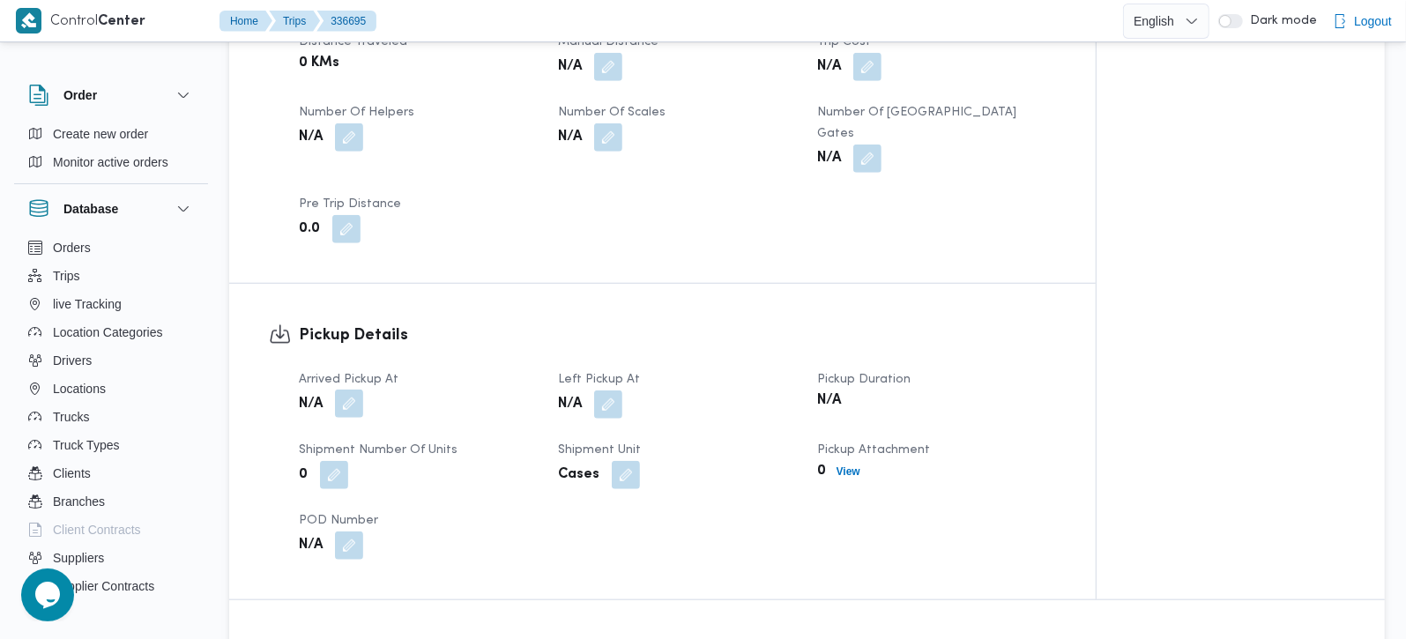
click at [348, 390] on button "button" at bounding box center [349, 404] width 28 height 28
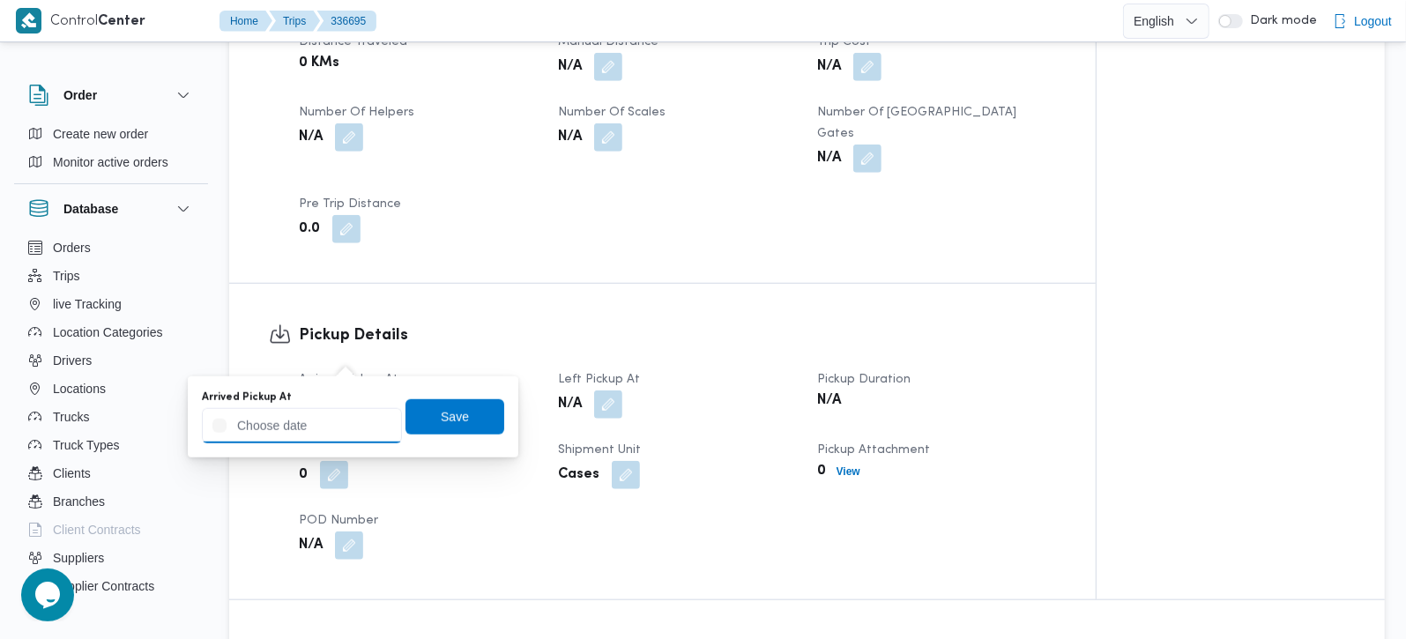
click at [331, 420] on input "Arrived Pickup At" at bounding box center [302, 425] width 200 height 35
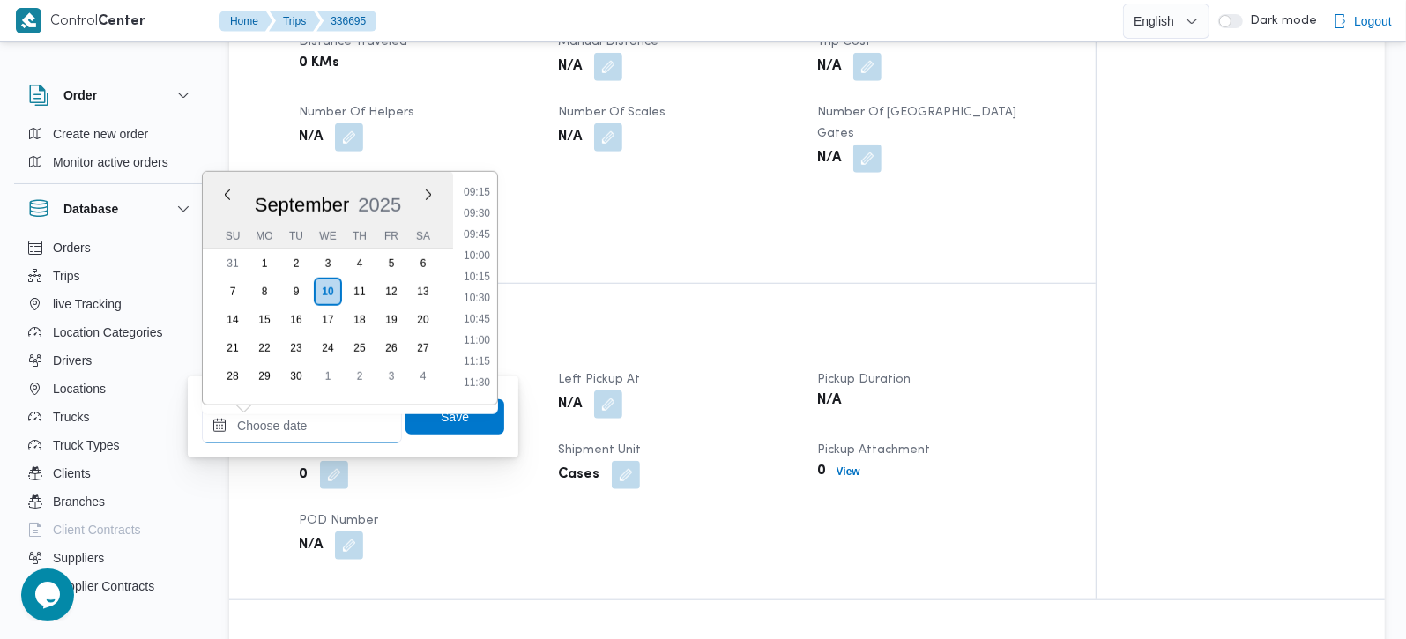
scroll to position [683, 0]
drag, startPoint x: 489, startPoint y: 271, endPoint x: 487, endPoint y: 298, distance: 27.4
click at [489, 271] on li "09:00" at bounding box center [477, 274] width 41 height 18
type input "10/09/2025 09:00"
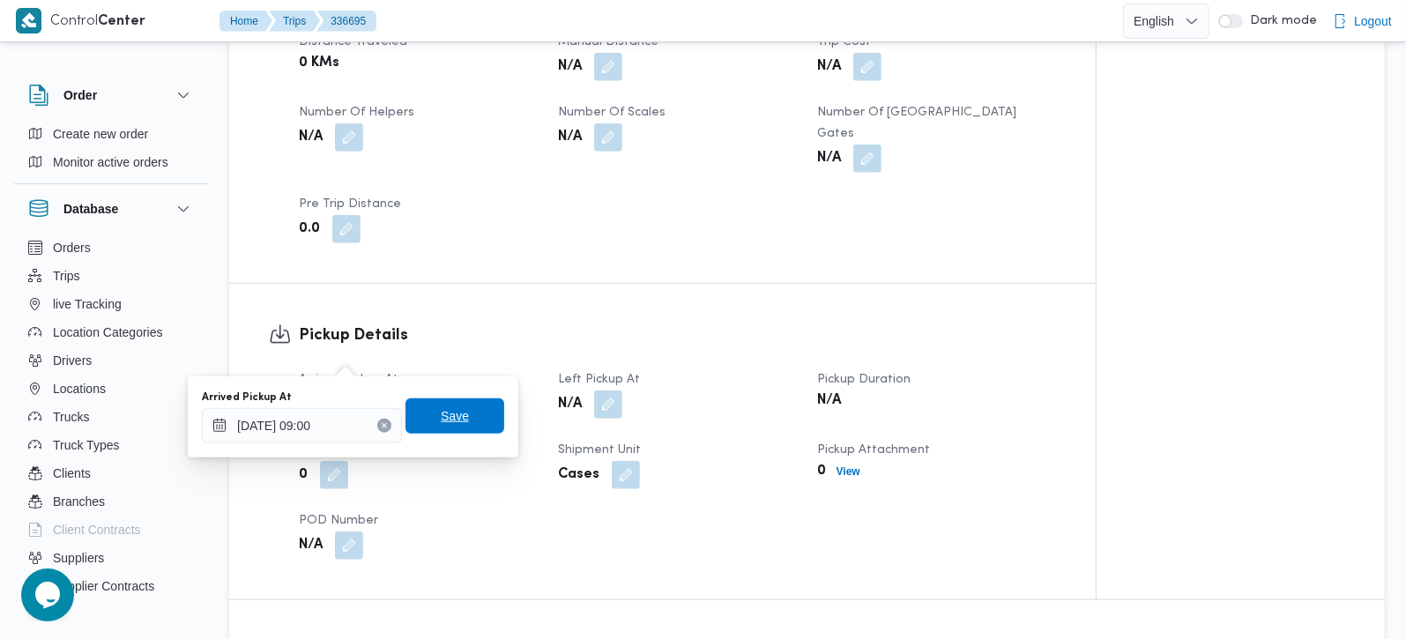
click at [445, 409] on span "Save" at bounding box center [455, 416] width 28 height 21
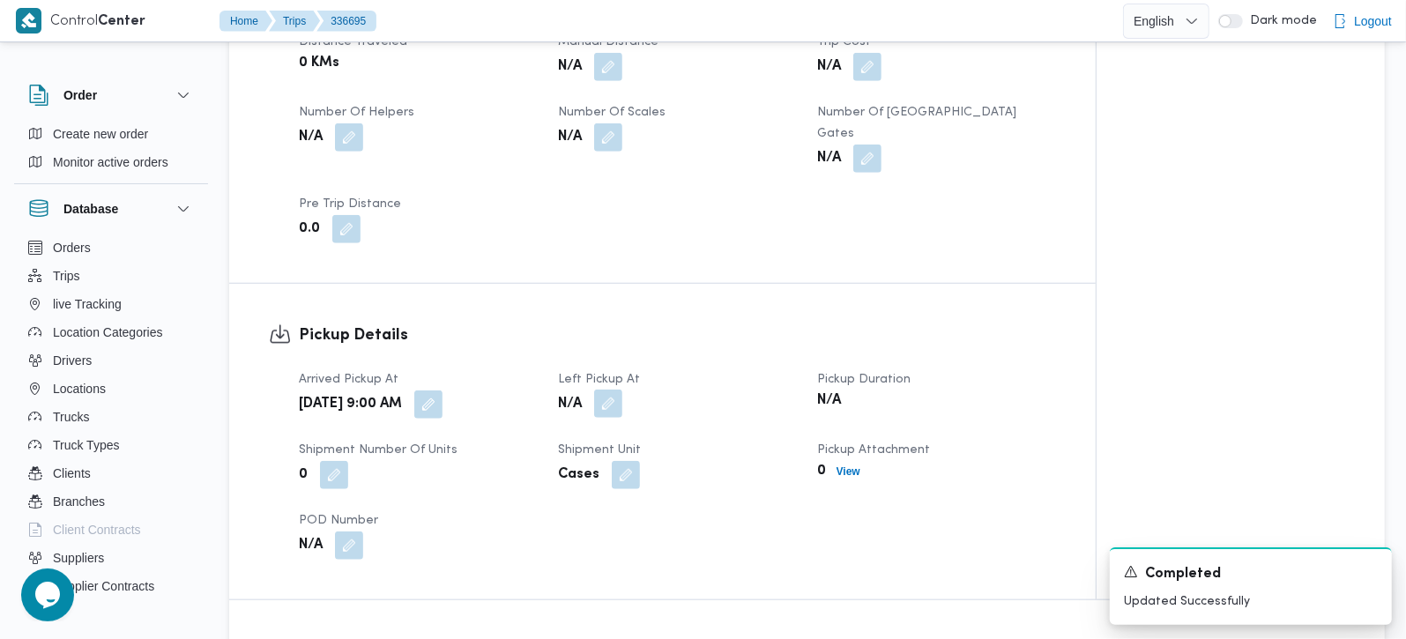
click at [618, 390] on button "button" at bounding box center [608, 404] width 28 height 28
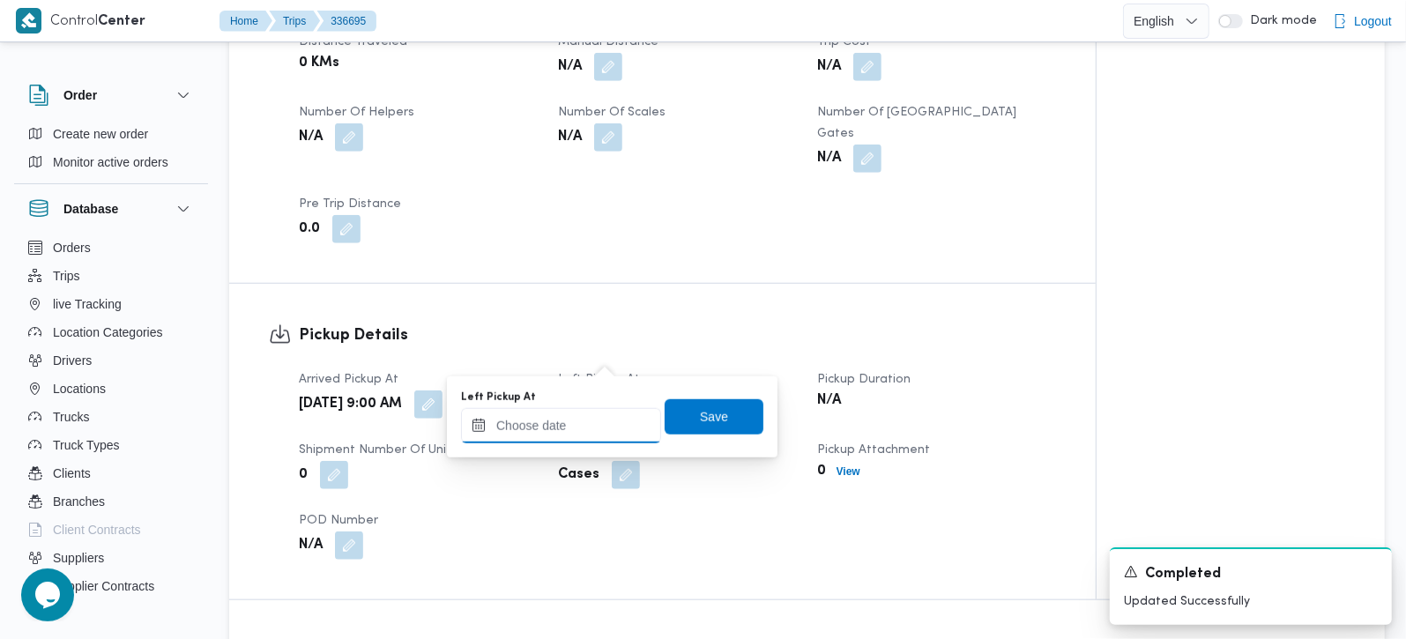
click at [599, 425] on input "Left Pickup At" at bounding box center [561, 425] width 200 height 35
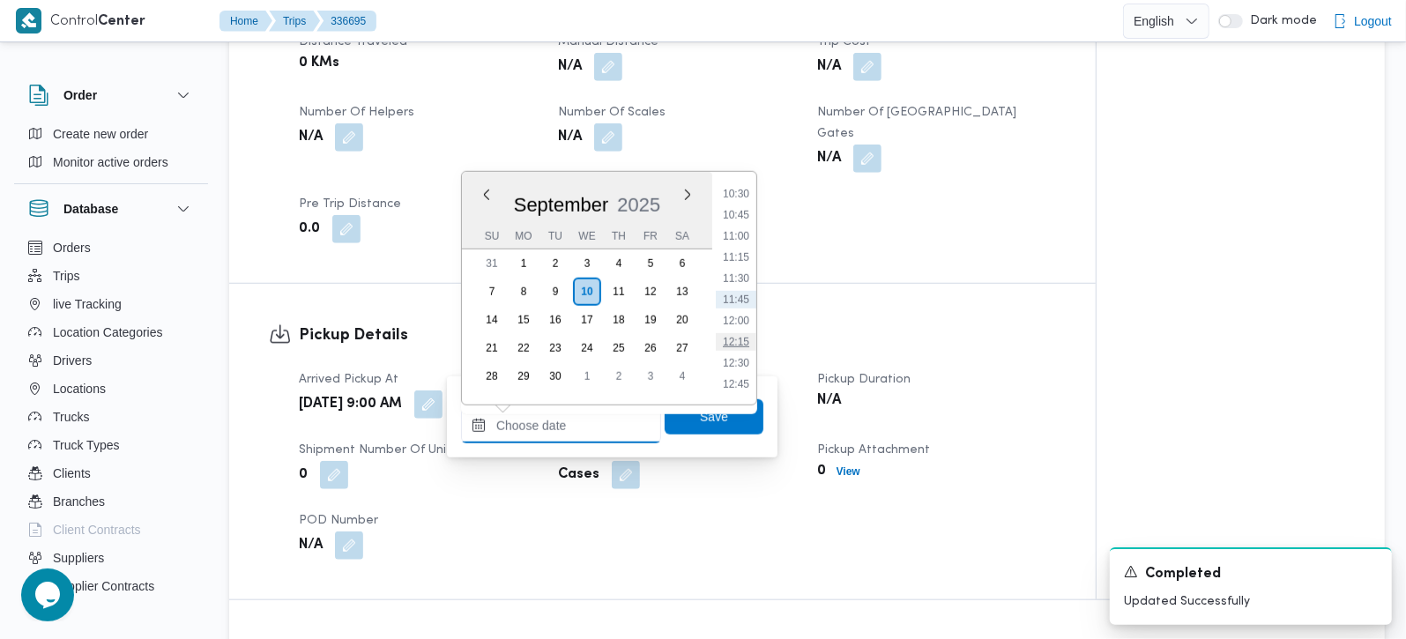
scroll to position [786, 0]
click at [742, 375] on li "11:30" at bounding box center [736, 383] width 41 height 18
type input "10/09/2025 11:30"
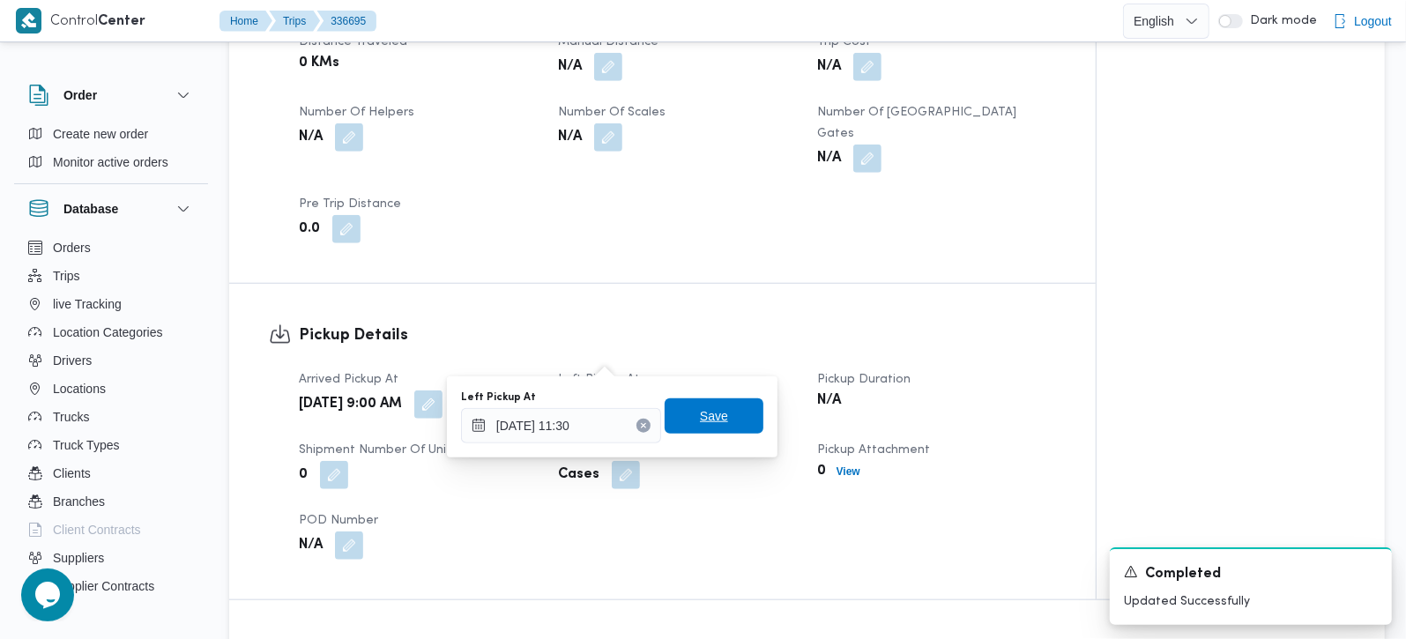
click at [721, 421] on span "Save" at bounding box center [714, 416] width 99 height 35
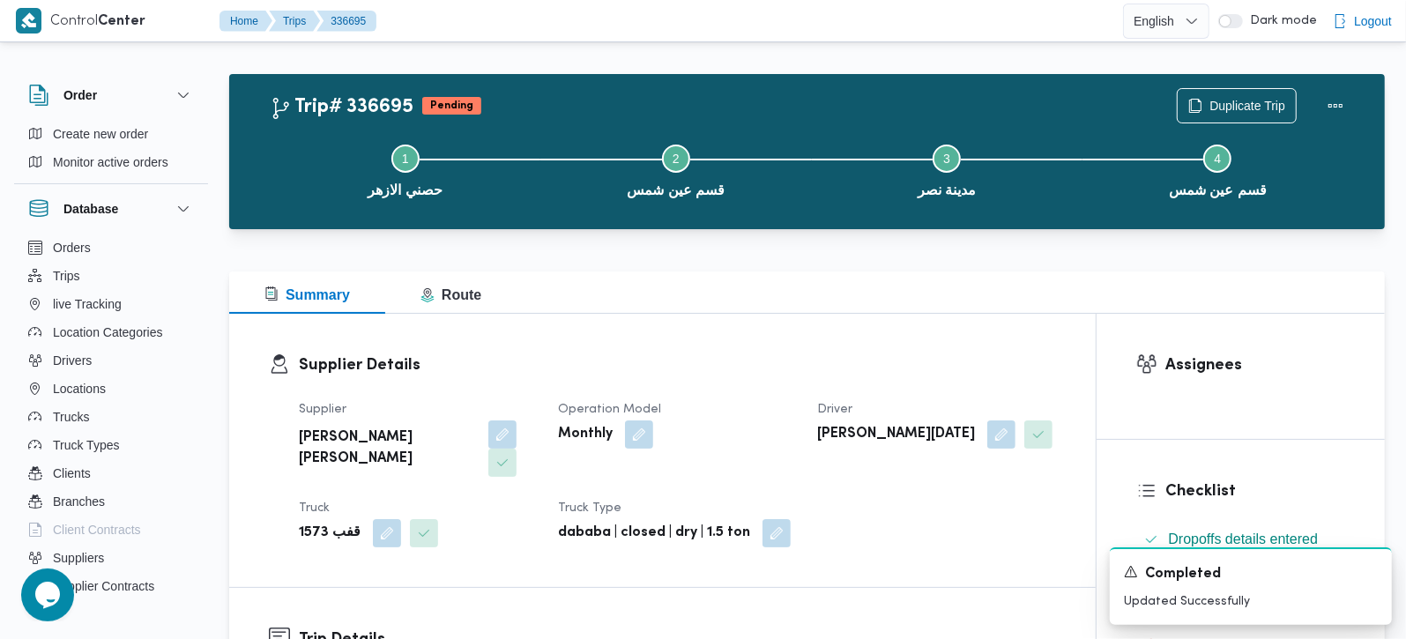
scroll to position [0, 0]
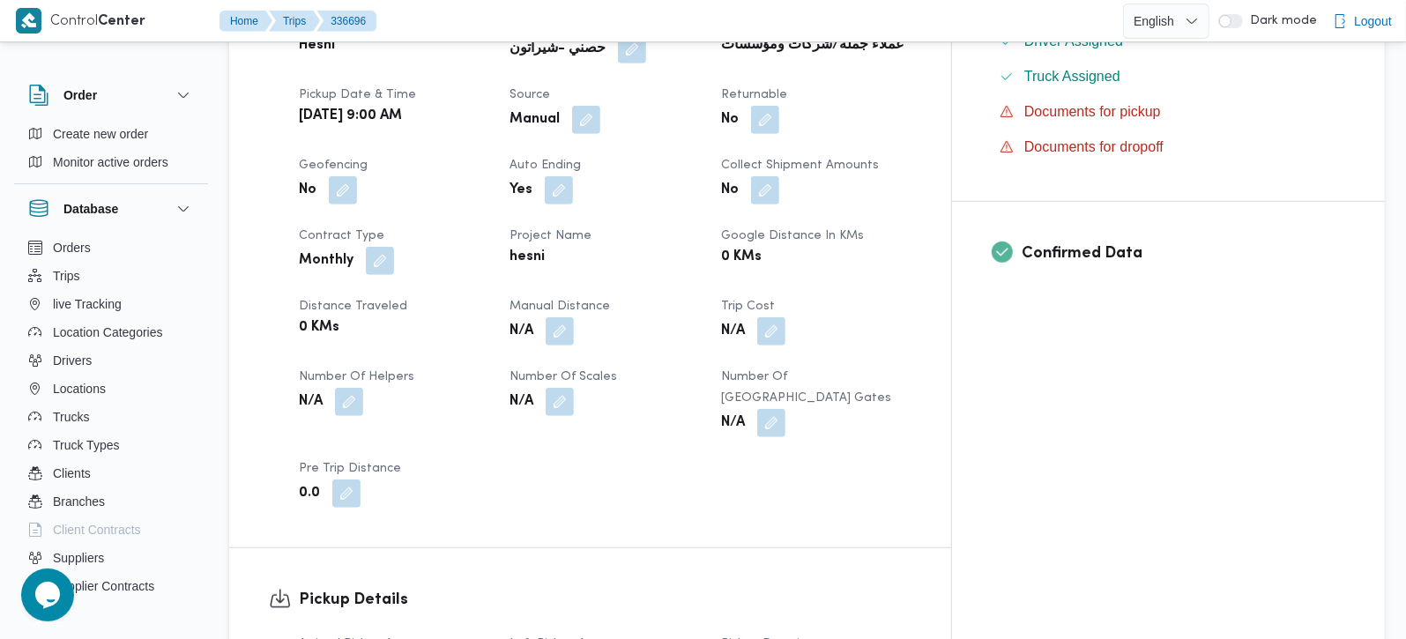
scroll to position [726, 0]
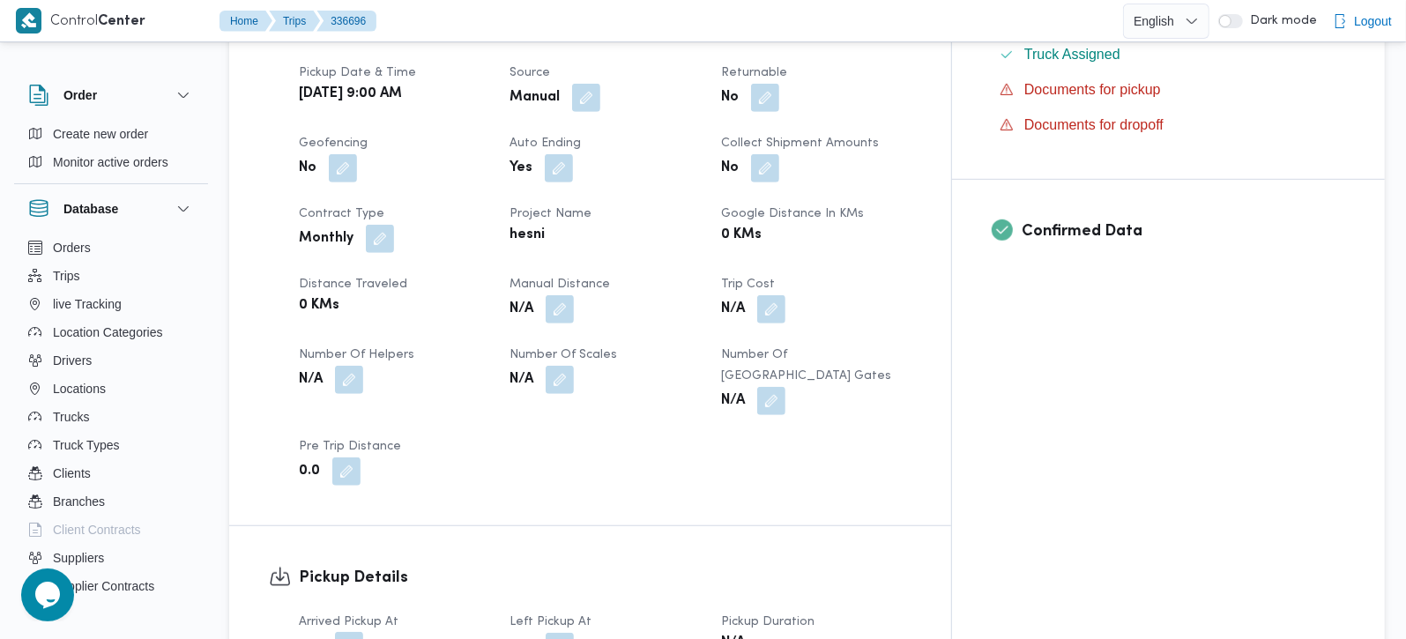
click at [345, 632] on button "button" at bounding box center [349, 646] width 28 height 28
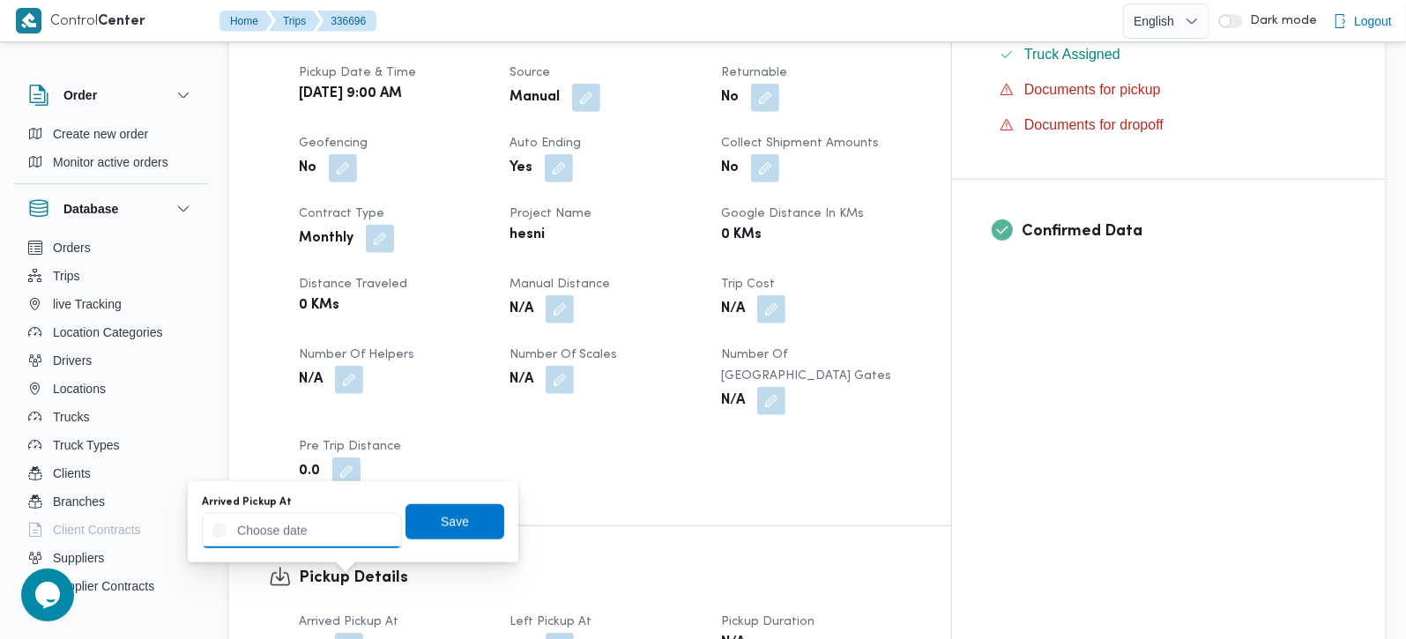
click at [316, 533] on input "Arrived Pickup At" at bounding box center [302, 530] width 200 height 35
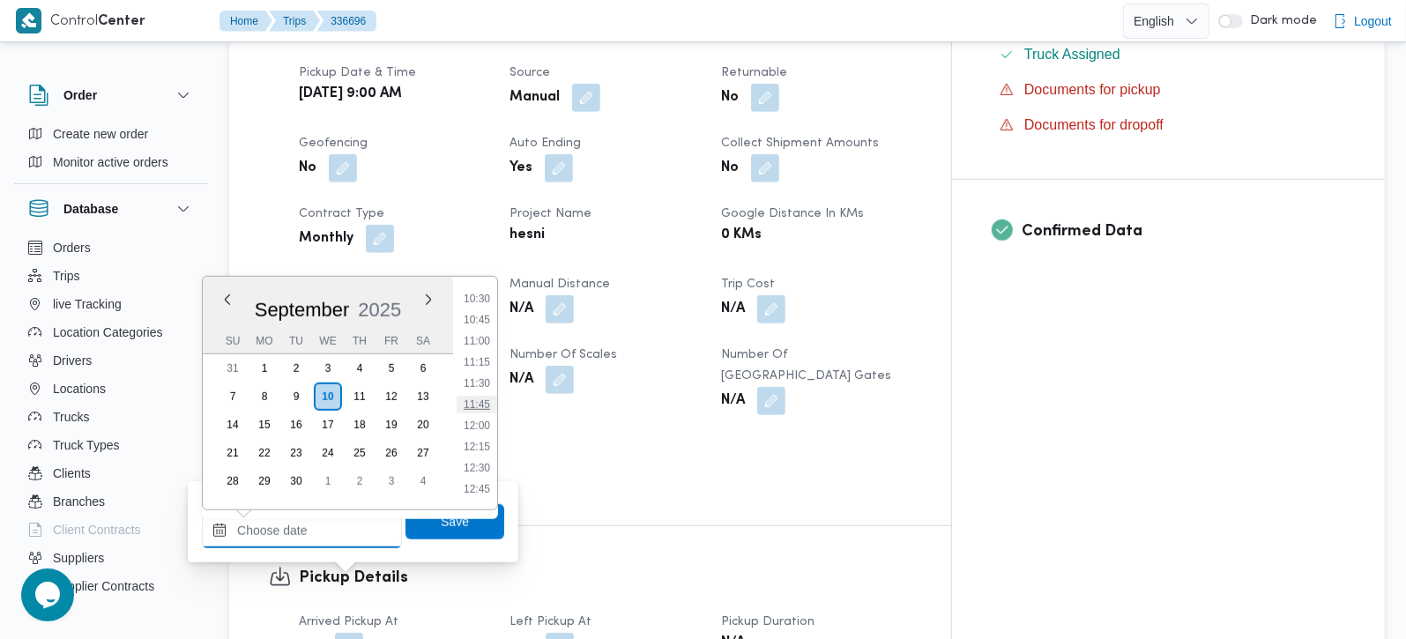
scroll to position [786, 0]
click at [481, 291] on li "09:15" at bounding box center [477, 297] width 41 height 18
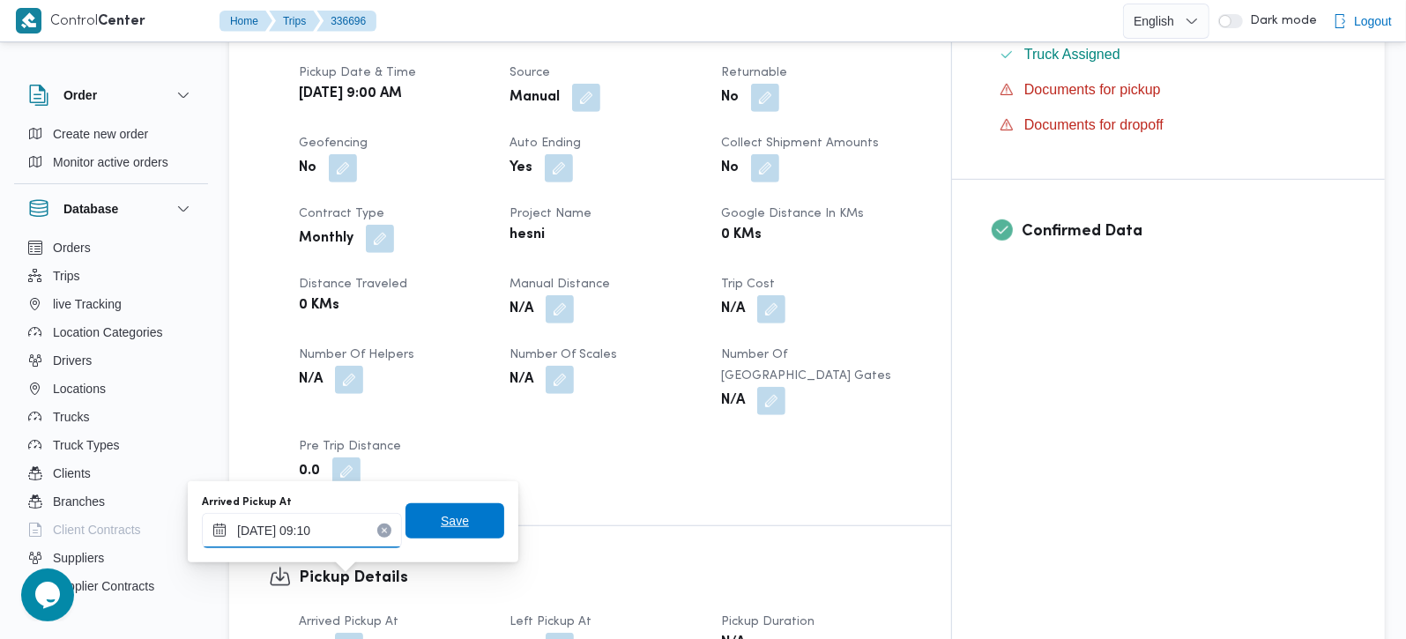
type input "[DATE] 09:10"
click at [460, 519] on span "Save" at bounding box center [455, 521] width 99 height 35
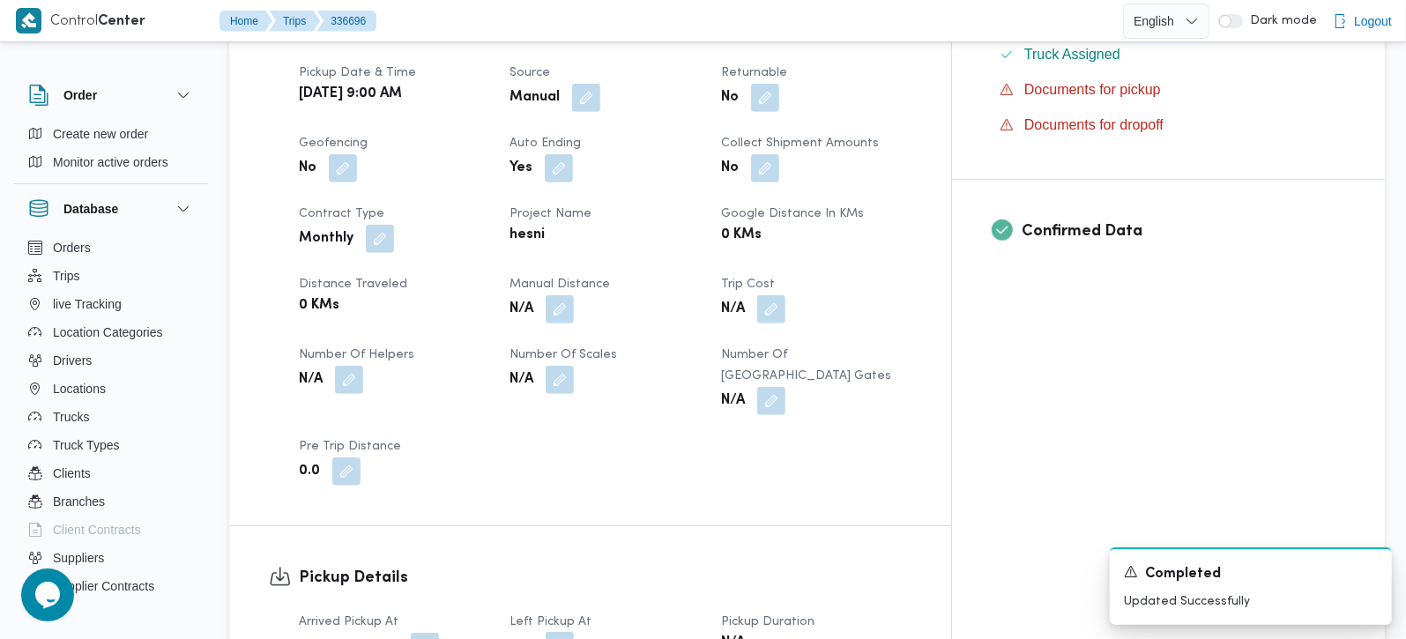
click at [574, 632] on button "button" at bounding box center [560, 646] width 28 height 28
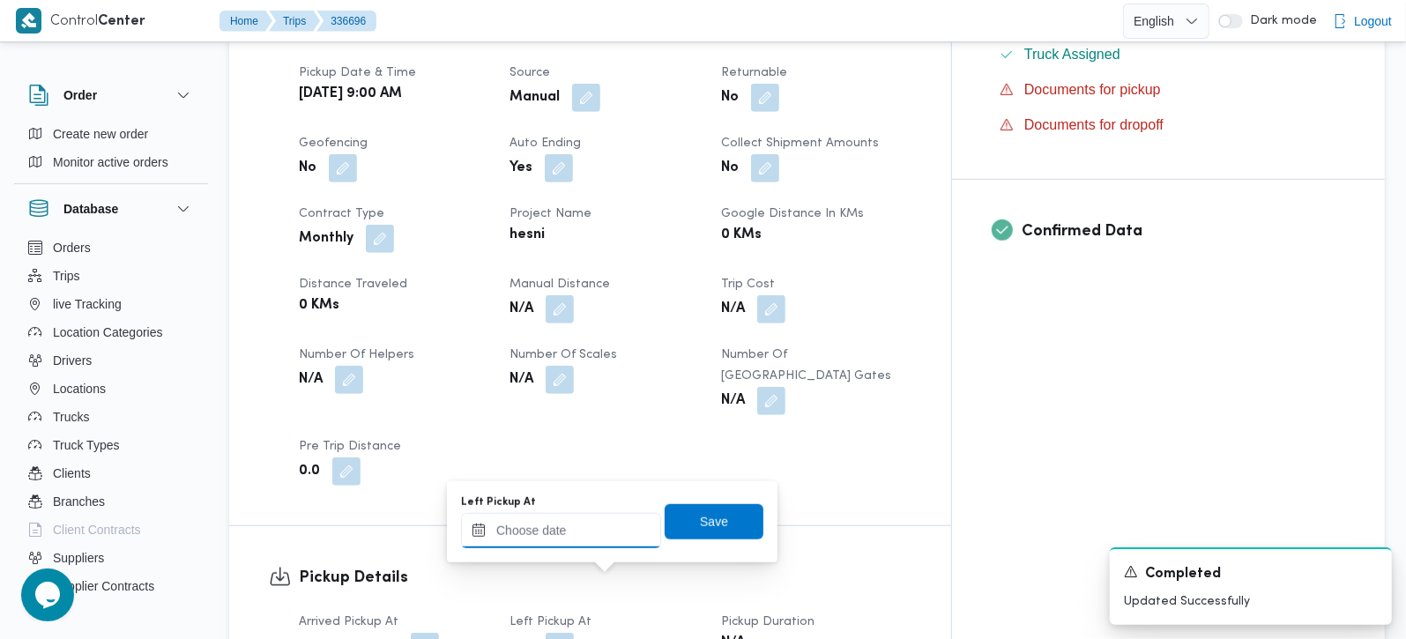
click at [574, 540] on input "Left Pickup At" at bounding box center [561, 530] width 200 height 35
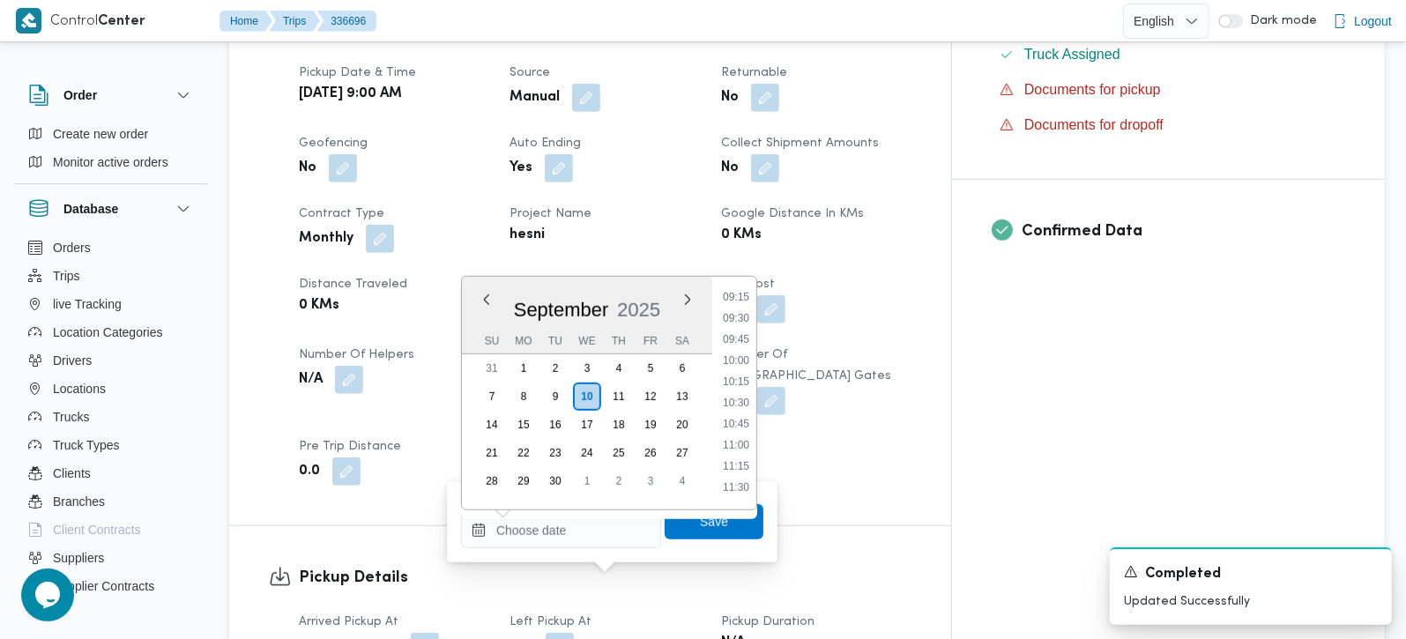
drag, startPoint x: 745, startPoint y: 404, endPoint x: 745, endPoint y: 415, distance: 11.5
click at [745, 404] on li "10:30" at bounding box center [736, 403] width 41 height 18
type input "10/09/2025 10:30"
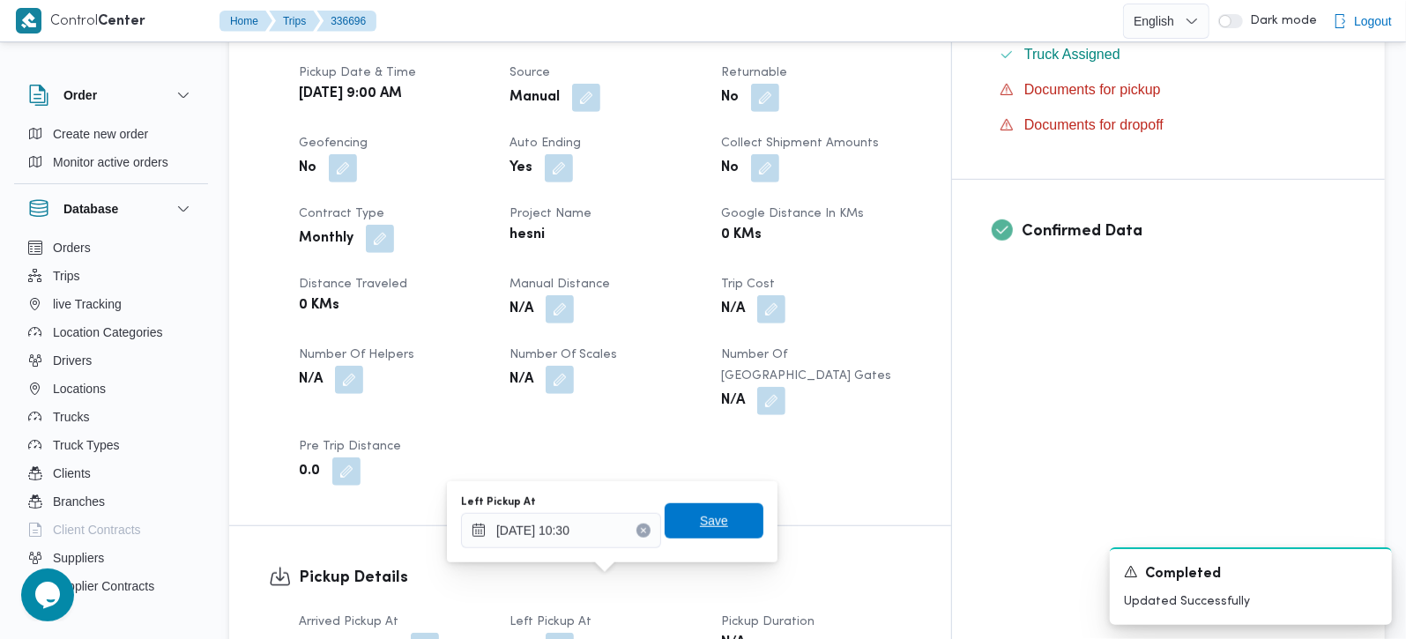
click at [719, 506] on span "Save" at bounding box center [714, 521] width 99 height 35
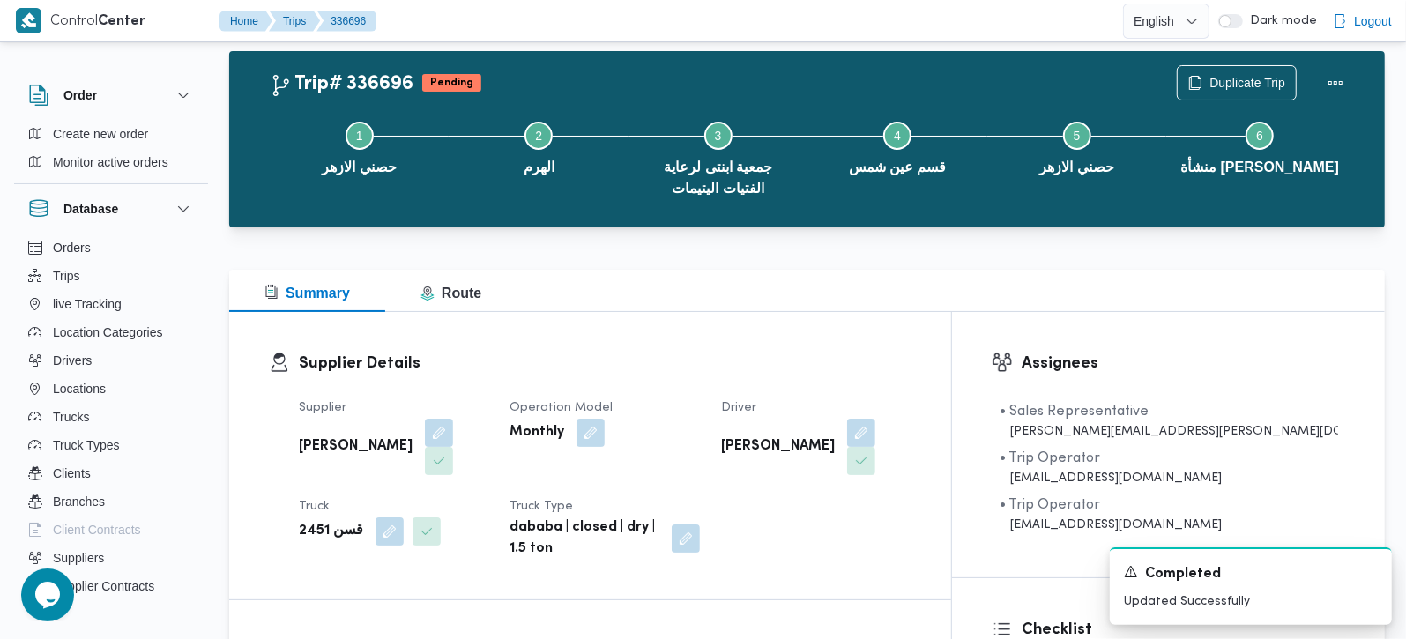
scroll to position [0, 0]
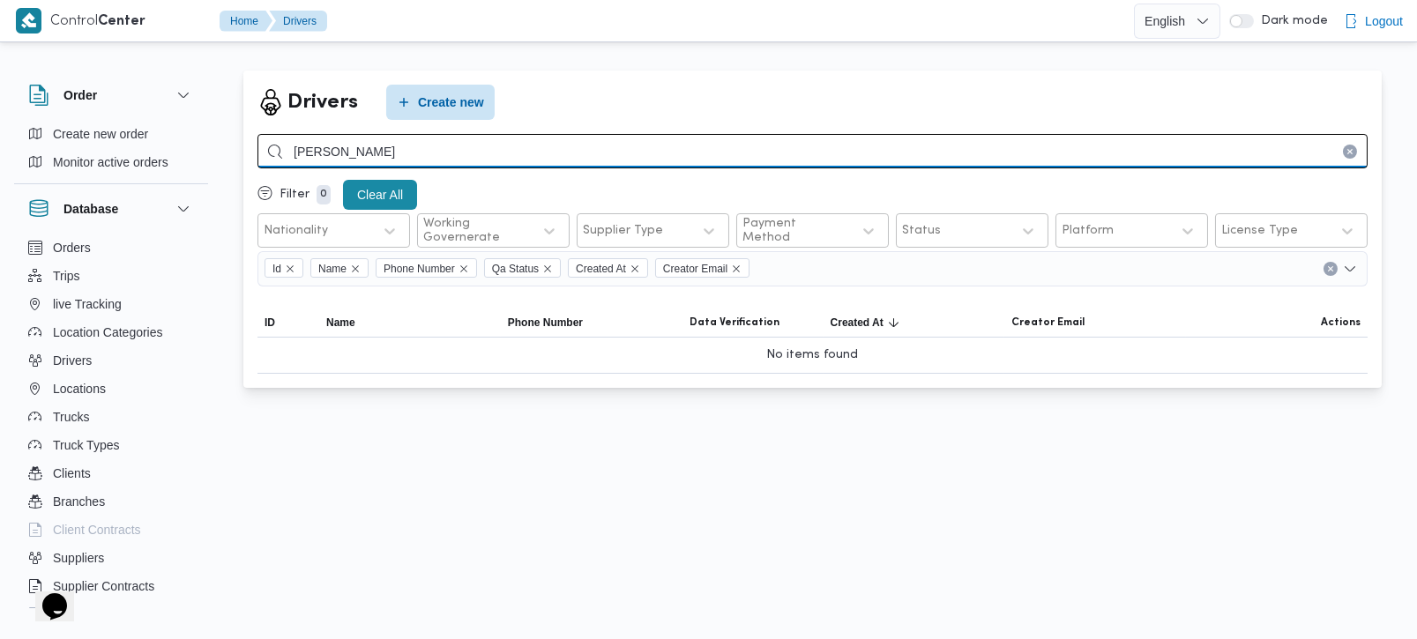
click at [331, 155] on input "[PERSON_NAME]" at bounding box center [812, 151] width 1110 height 34
type input "[PERSON_NAME]"
click at [374, 153] on input "[PERSON_NAME]" at bounding box center [812, 151] width 1110 height 34
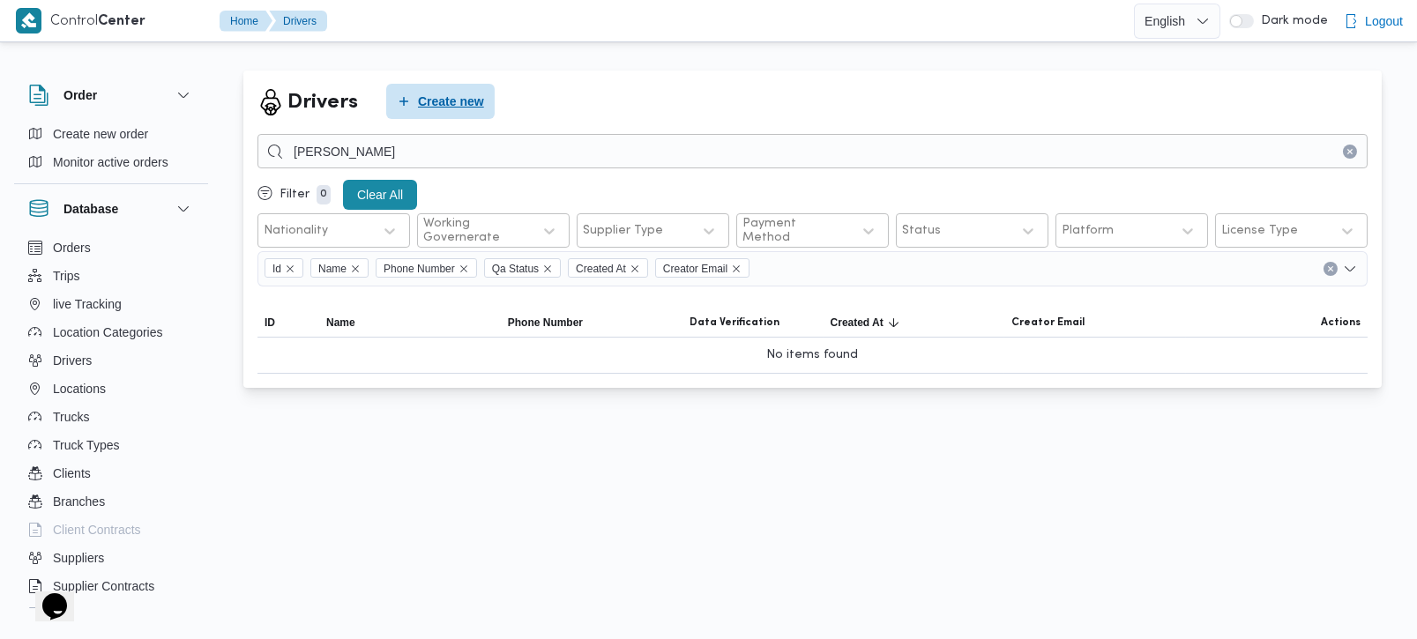
click at [483, 95] on span "Create new" at bounding box center [440, 101] width 108 height 35
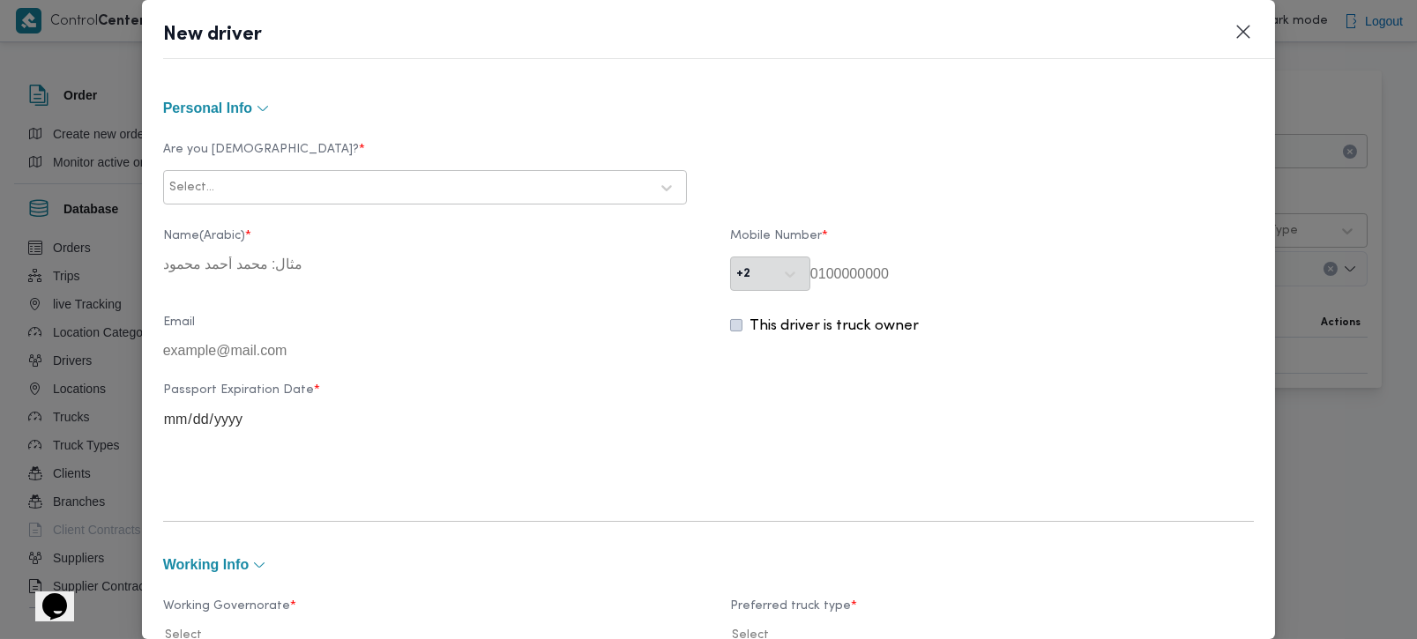
click at [280, 193] on div at bounding box center [433, 188] width 431 height 18
click at [239, 230] on div "Egyptian" at bounding box center [425, 234] width 522 height 31
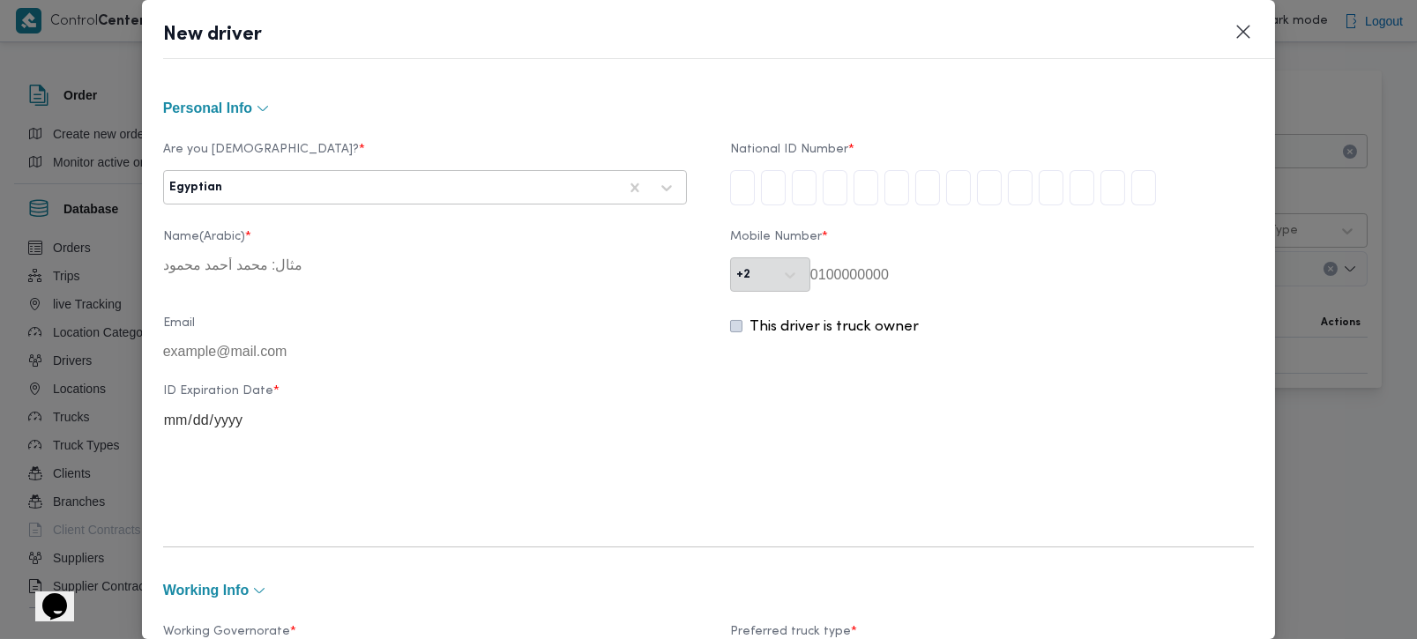
type input "3"
type input "0"
type input "4"
type input "0"
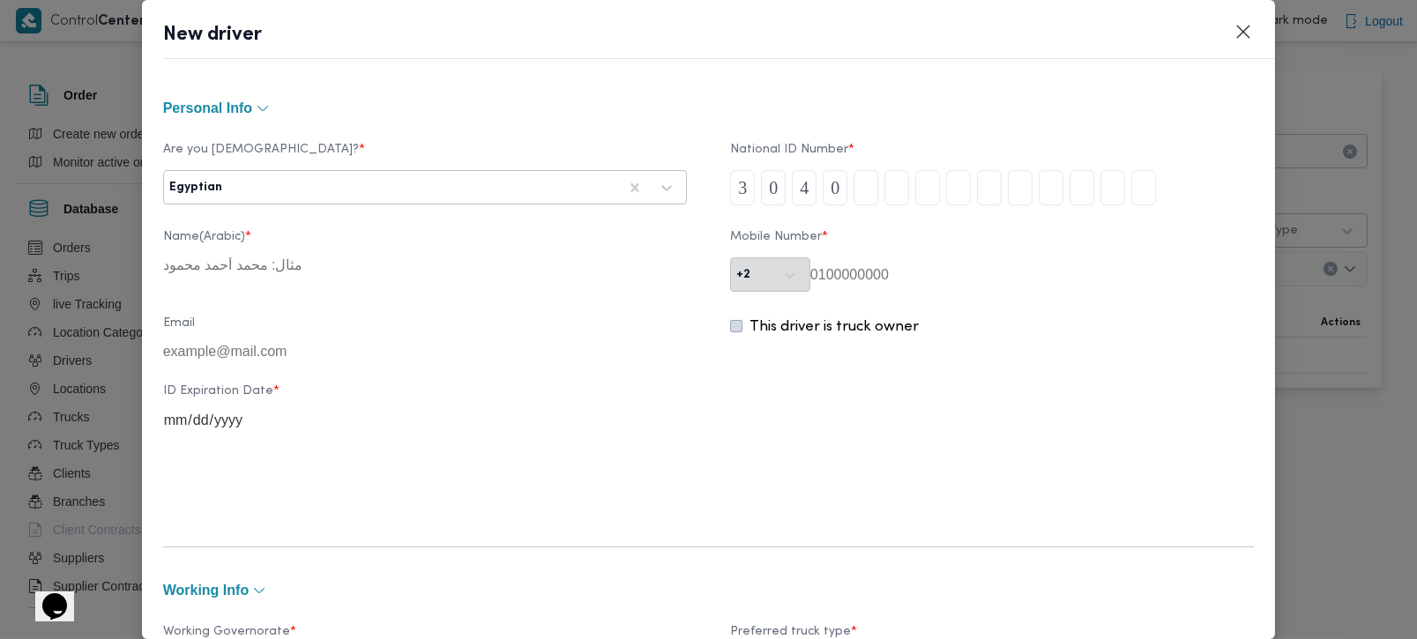
type input "1"
type input "0"
type input "5"
type input "1"
type input "7"
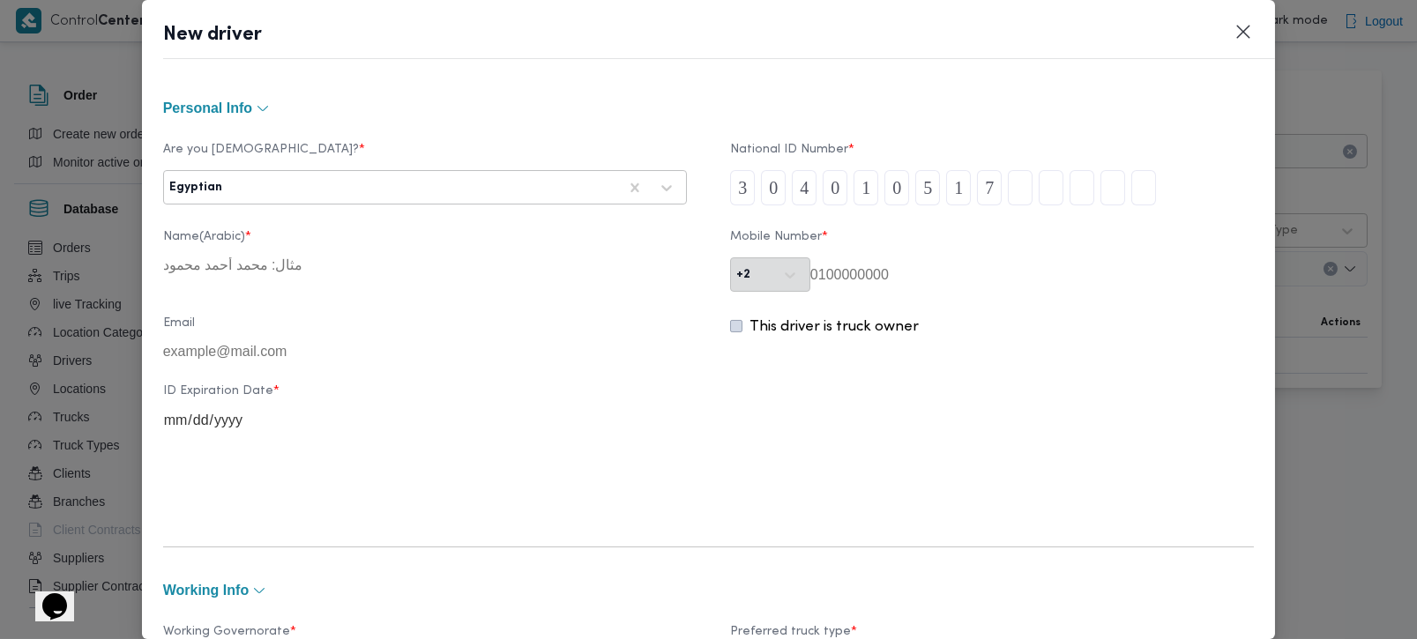
type input "0"
type input "1"
type input "9"
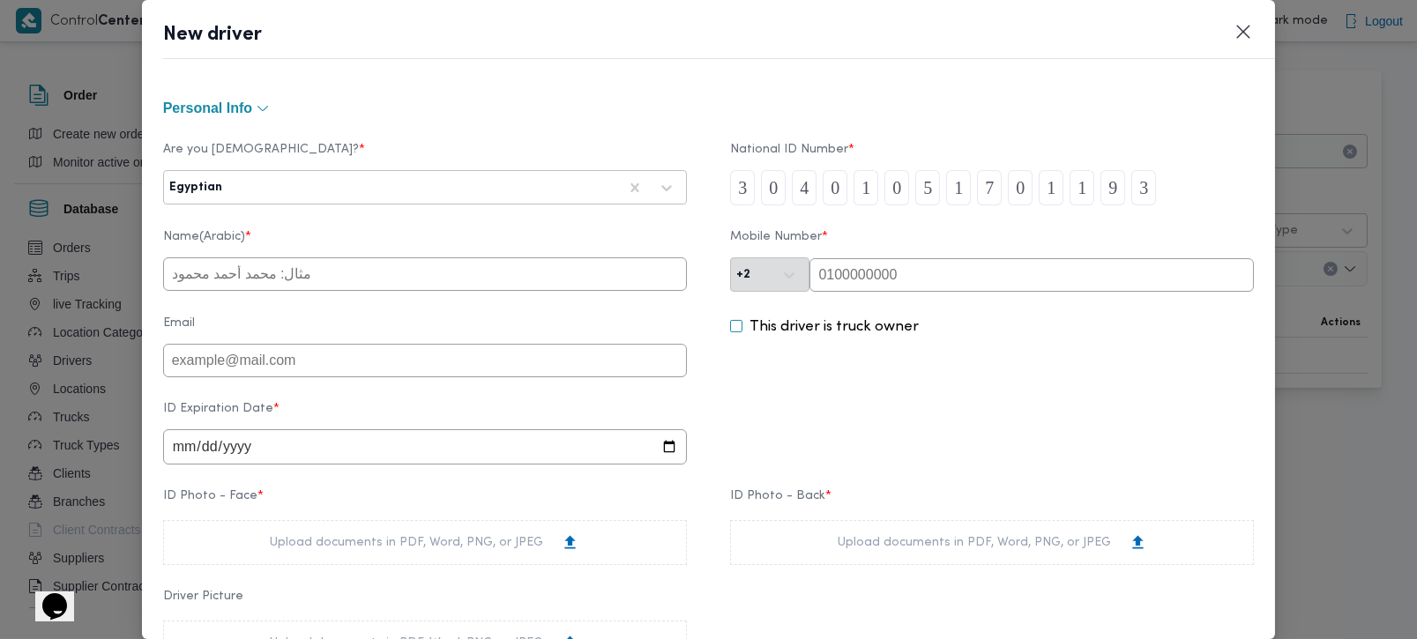
type input "3"
click at [981, 271] on input "text" at bounding box center [1031, 275] width 444 height 34
paste input "01061402212"
type input "01061402212"
click at [879, 386] on div "Email This driver is truck owner" at bounding box center [709, 347] width 1092 height 78
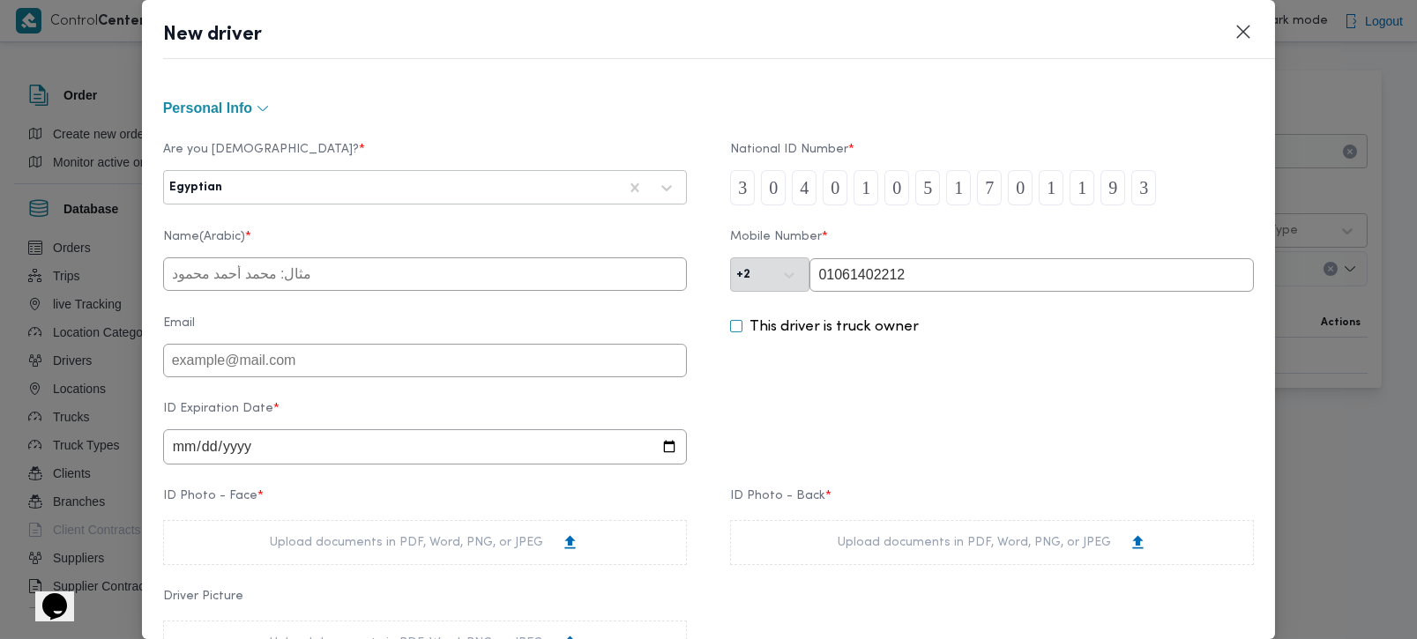
click at [471, 277] on input "text" at bounding box center [425, 274] width 524 height 34
type input "محمود حمدي خطاب غلاب"
click at [180, 451] on input "date" at bounding box center [425, 446] width 524 height 35
type input "0202-08-12"
type input "2034-08-12"
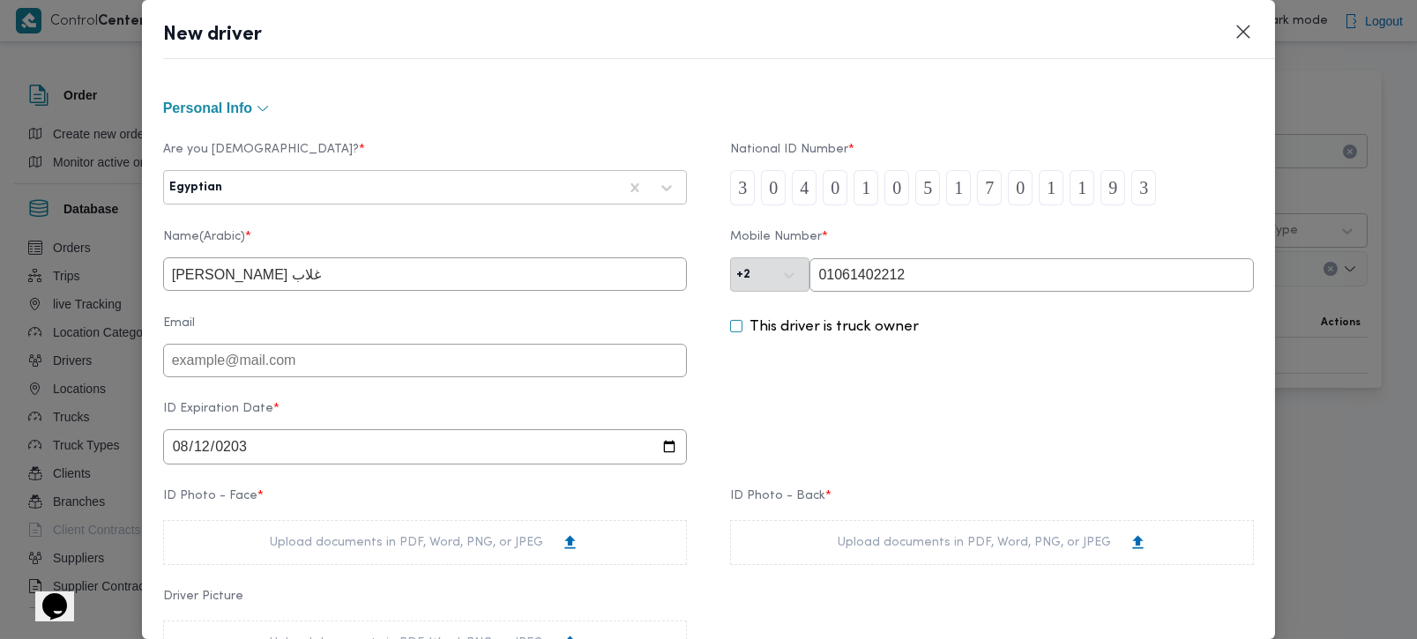
click at [918, 493] on div "ID Photo - Face * Upload documents in PDF, Word, PNG, or JPEG ID Photo - Back *…" at bounding box center [709, 527] width 1092 height 93
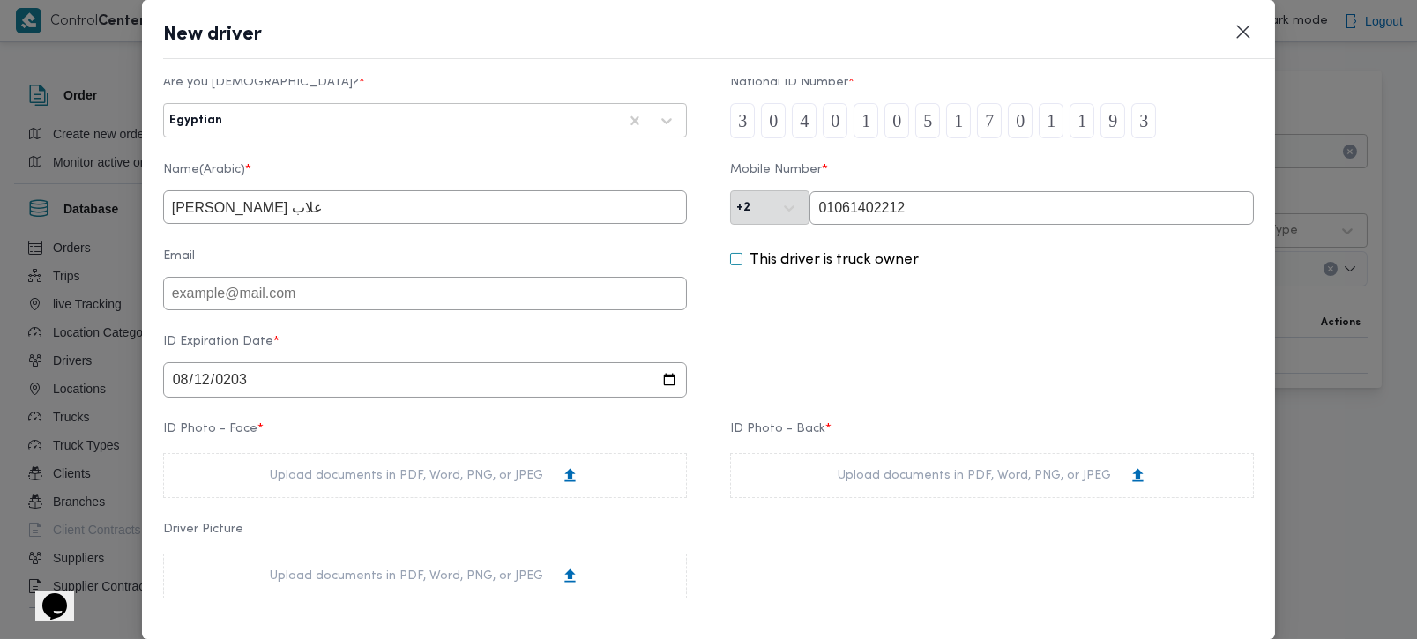
scroll to position [103, 0]
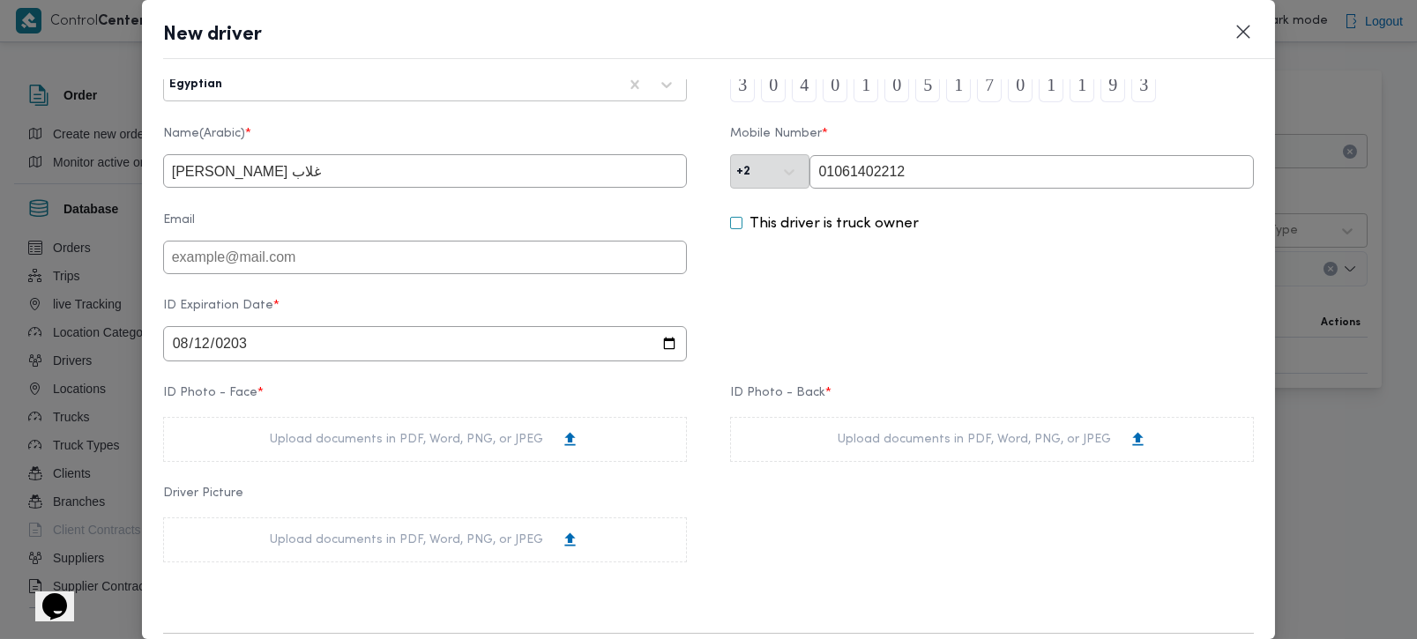
click at [503, 457] on div "Upload documents in PDF, Word, PNG, or JPEG" at bounding box center [425, 439] width 524 height 45
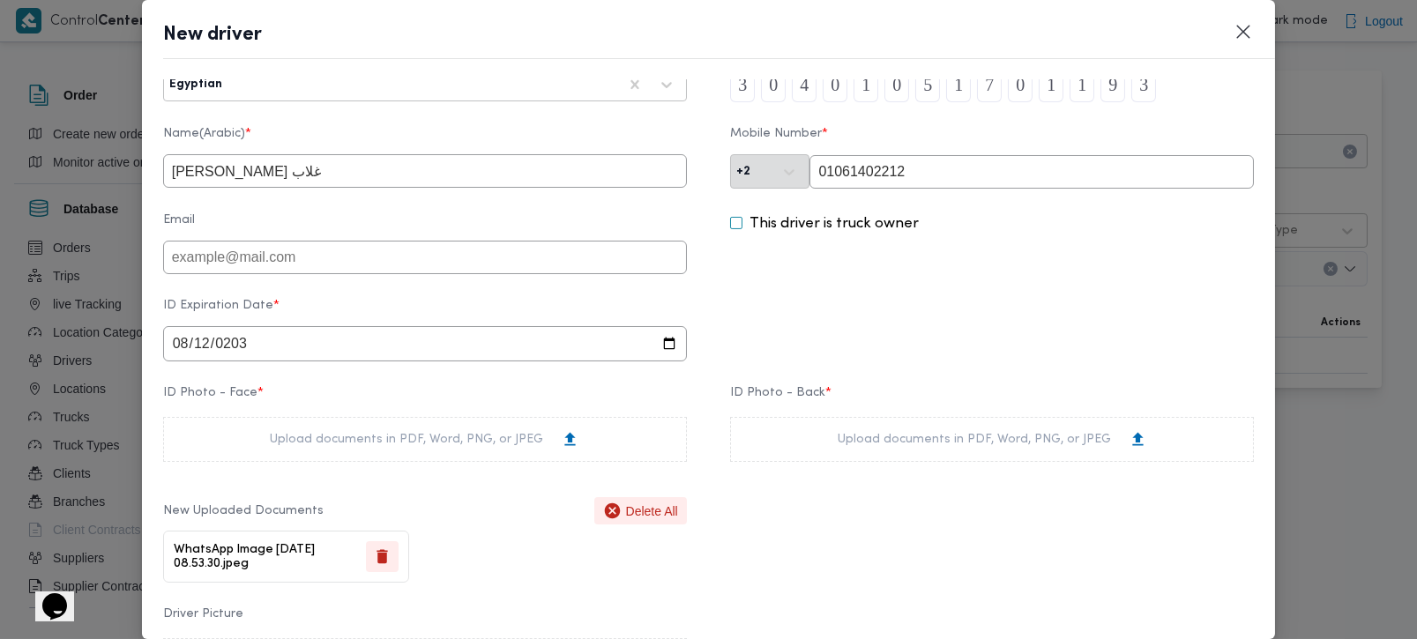
click at [1025, 448] on div "Upload documents in PDF, Word, PNG, or JPEG" at bounding box center [993, 439] width 310 height 19
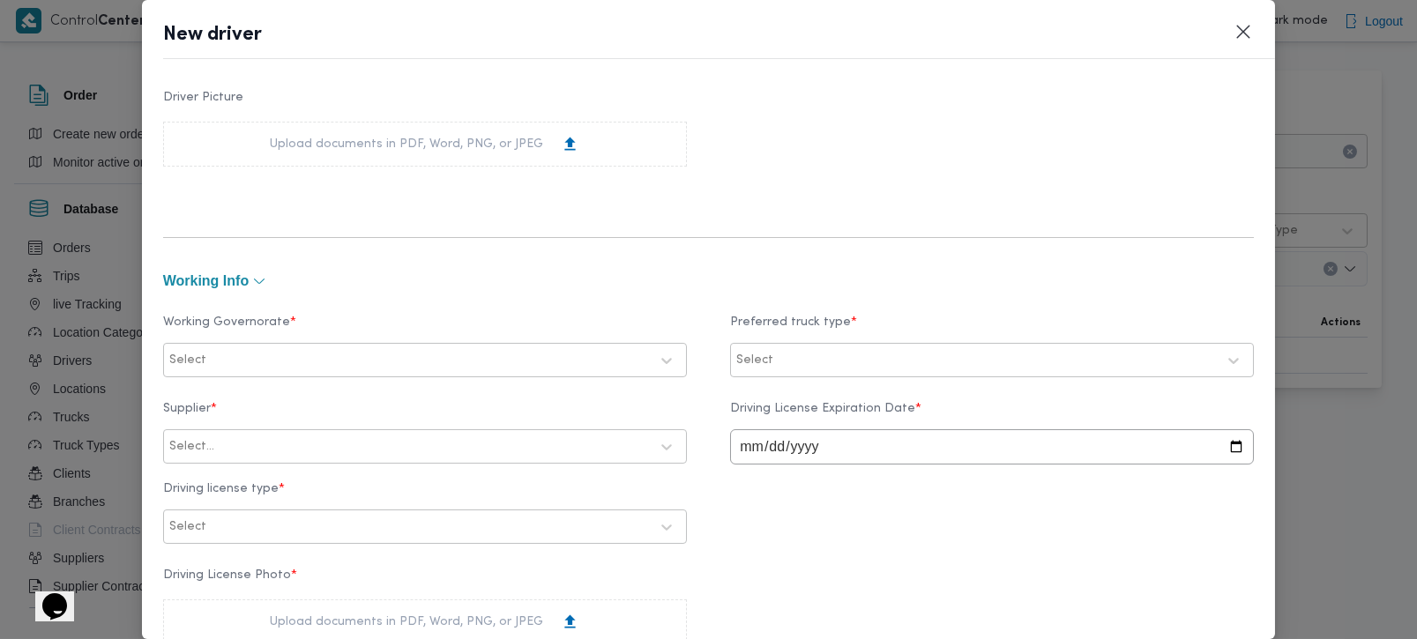
scroll to position [622, 0]
click at [291, 343] on div "Select" at bounding box center [425, 359] width 515 height 32
type input "رة"
click at [236, 347] on div "Select" at bounding box center [409, 359] width 483 height 25
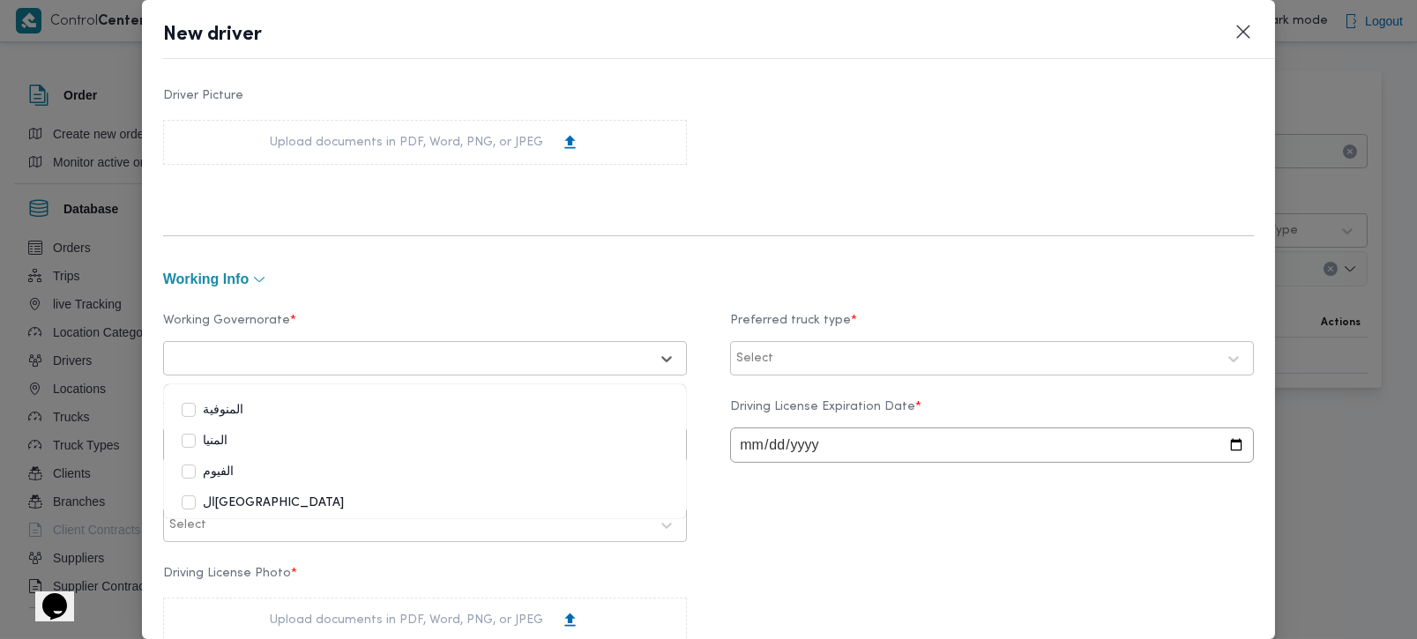
click at [226, 500] on label "القاهرة" at bounding box center [263, 503] width 162 height 21
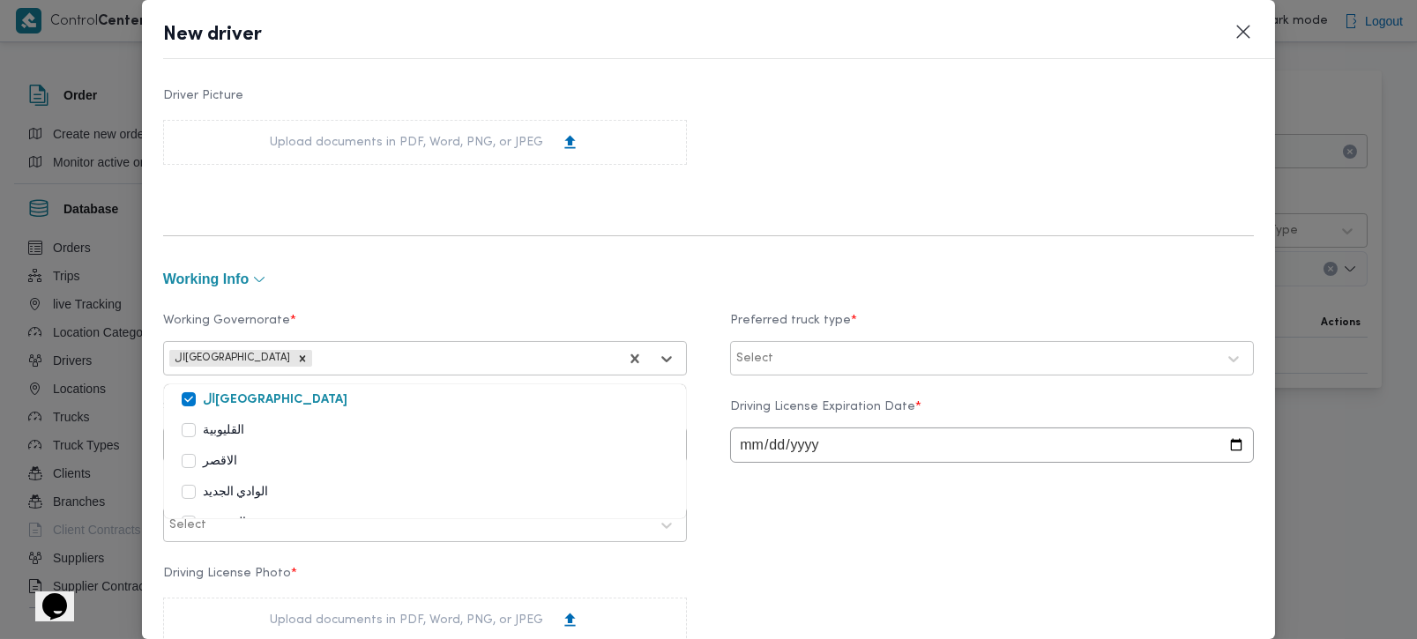
click at [228, 434] on label "القليوبية" at bounding box center [213, 431] width 63 height 21
type input "منو"
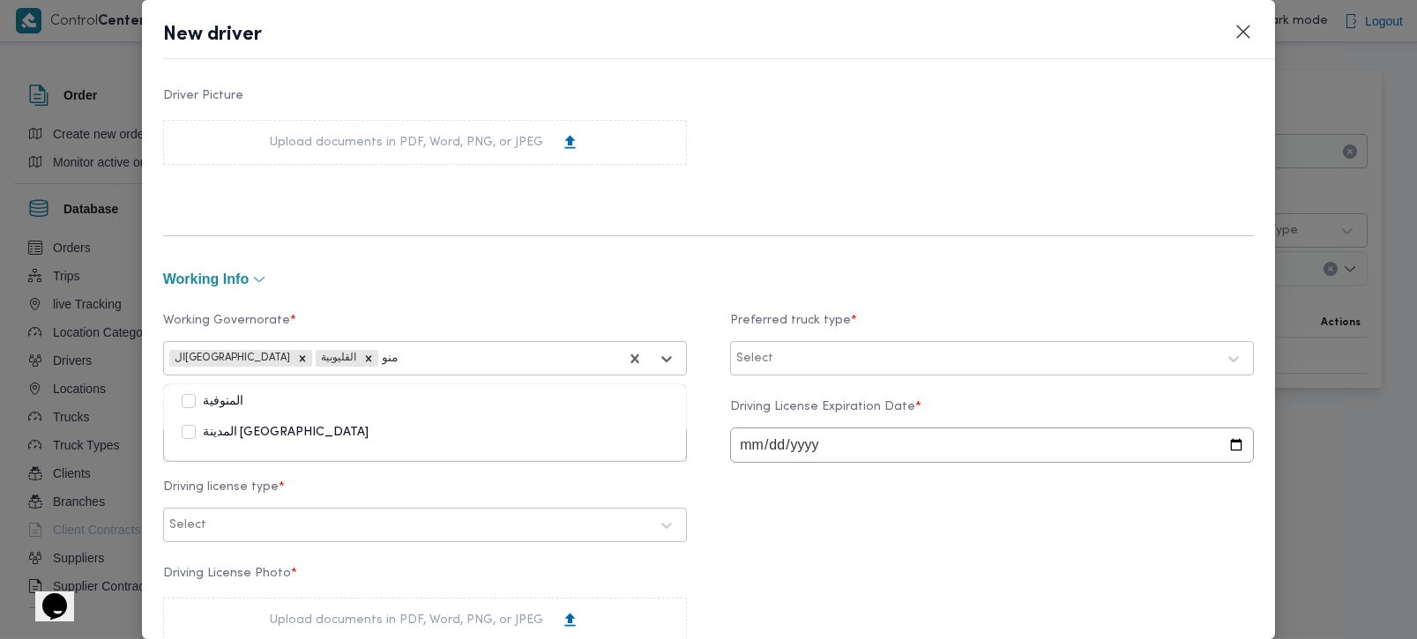
click at [210, 403] on label "المنوفية" at bounding box center [213, 402] width 62 height 21
click at [906, 525] on div "Supplier * Select... Driving License Expiration Date * Driving license type * S…" at bounding box center [709, 472] width 1092 height 160
click at [777, 355] on div at bounding box center [996, 359] width 439 height 18
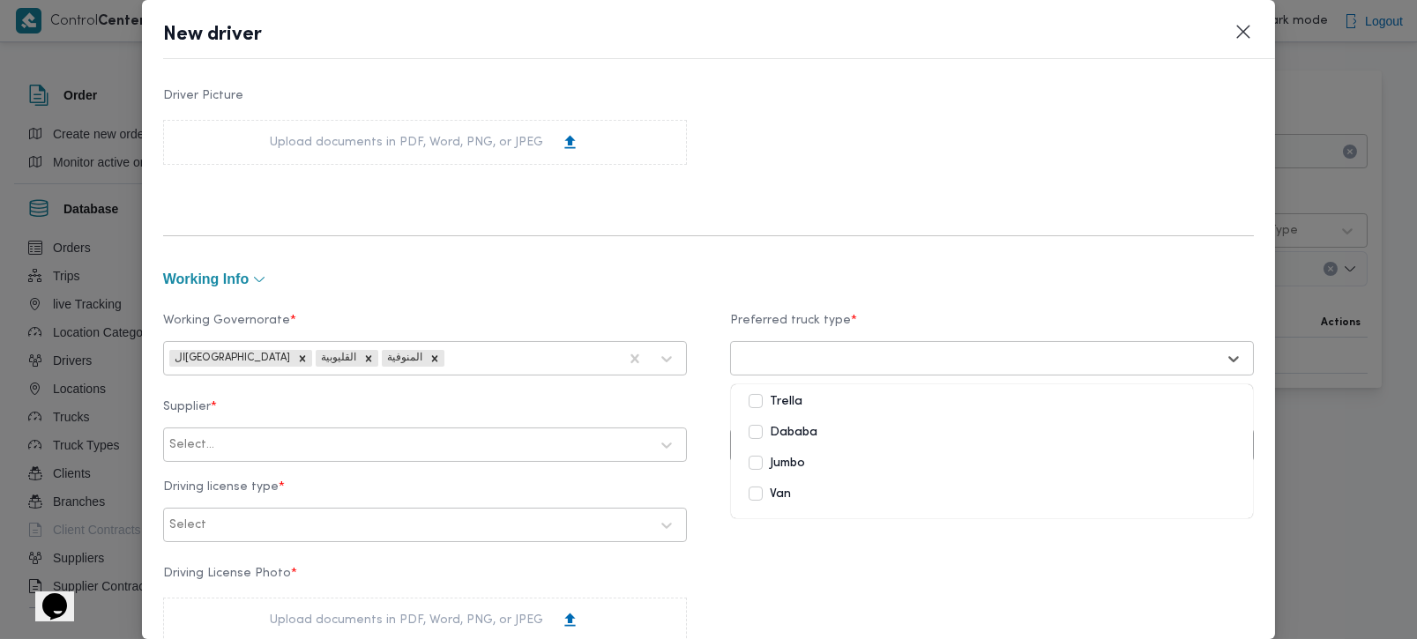
click at [779, 460] on label "Jumbo" at bounding box center [777, 463] width 56 height 21
click at [745, 445] on input "date" at bounding box center [992, 445] width 524 height 35
type input "0202-08-12"
type input "2034-08-12"
click at [381, 447] on div at bounding box center [433, 445] width 431 height 18
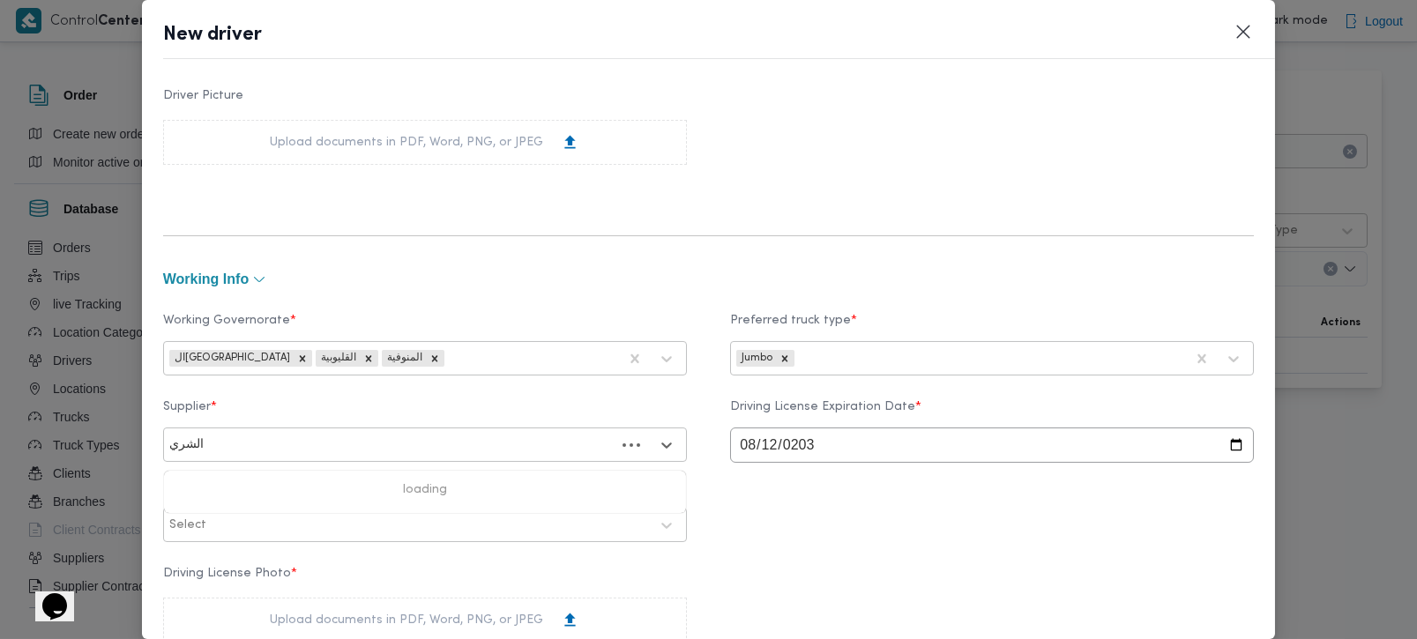
type input "الشريف"
click at [251, 487] on div "[PERSON_NAME]" at bounding box center [425, 491] width 522 height 31
click at [892, 548] on div "Supplier * option محمد صلاح عبداللطيف الشريف, selected. محمد صلاح عبداللطيف الش…" at bounding box center [709, 472] width 1092 height 160
click at [296, 520] on div at bounding box center [429, 526] width 439 height 18
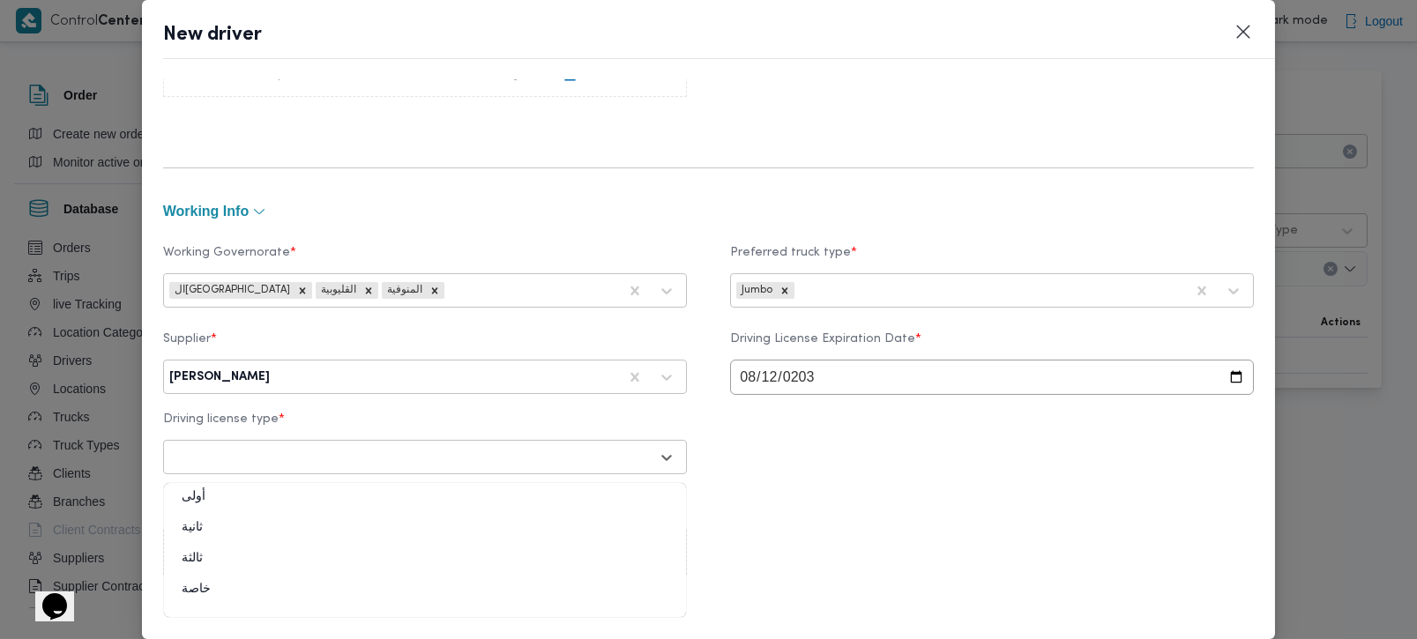
scroll to position [726, 0]
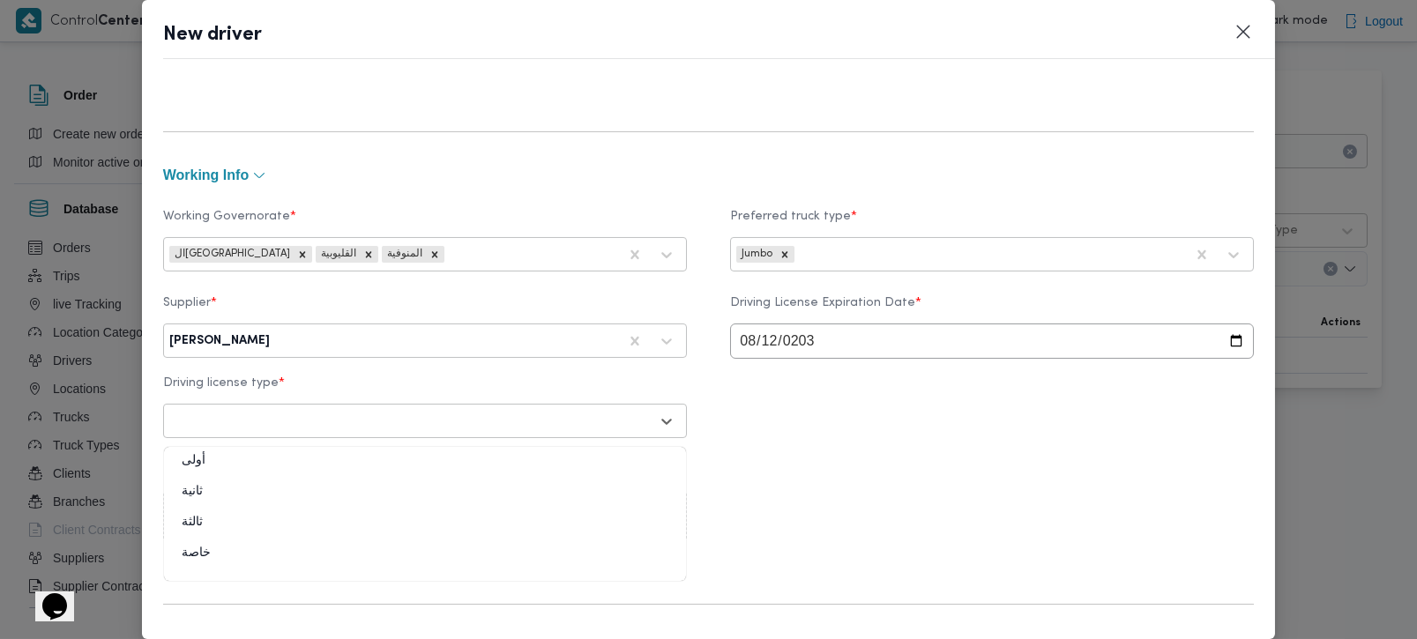
click at [265, 544] on div "ثالثة" at bounding box center [425, 529] width 522 height 31
click at [909, 451] on div "Working Governorate * القاهرة القليوبية المنوفية Preferred truck type * Jumbo S…" at bounding box center [709, 378] width 1092 height 382
click at [280, 424] on div at bounding box center [405, 422] width 423 height 18
click at [213, 554] on div "خاصة" at bounding box center [425, 560] width 522 height 31
click at [760, 482] on div "Driving License Photo * Upload documents in PDF, Word, PNG, or JPEG" at bounding box center [709, 500] width 1092 height 93
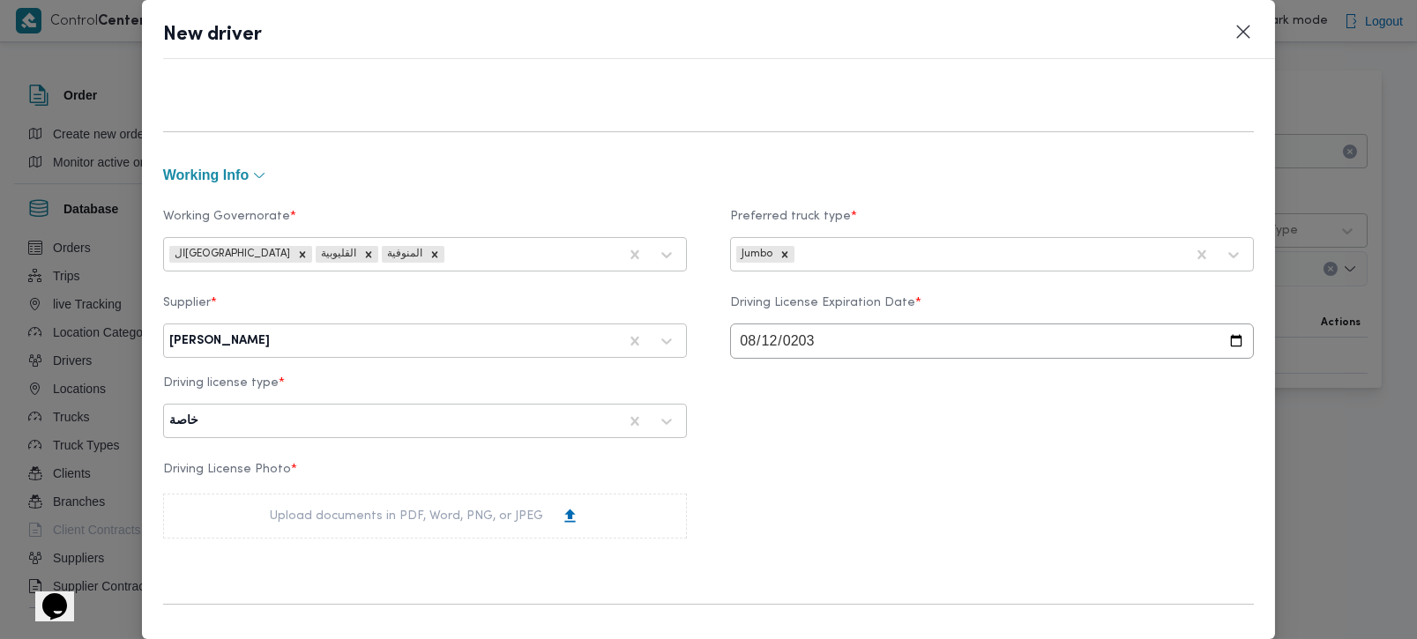
click at [468, 512] on div "Upload documents in PDF, Word, PNG, or JPEG" at bounding box center [425, 516] width 310 height 19
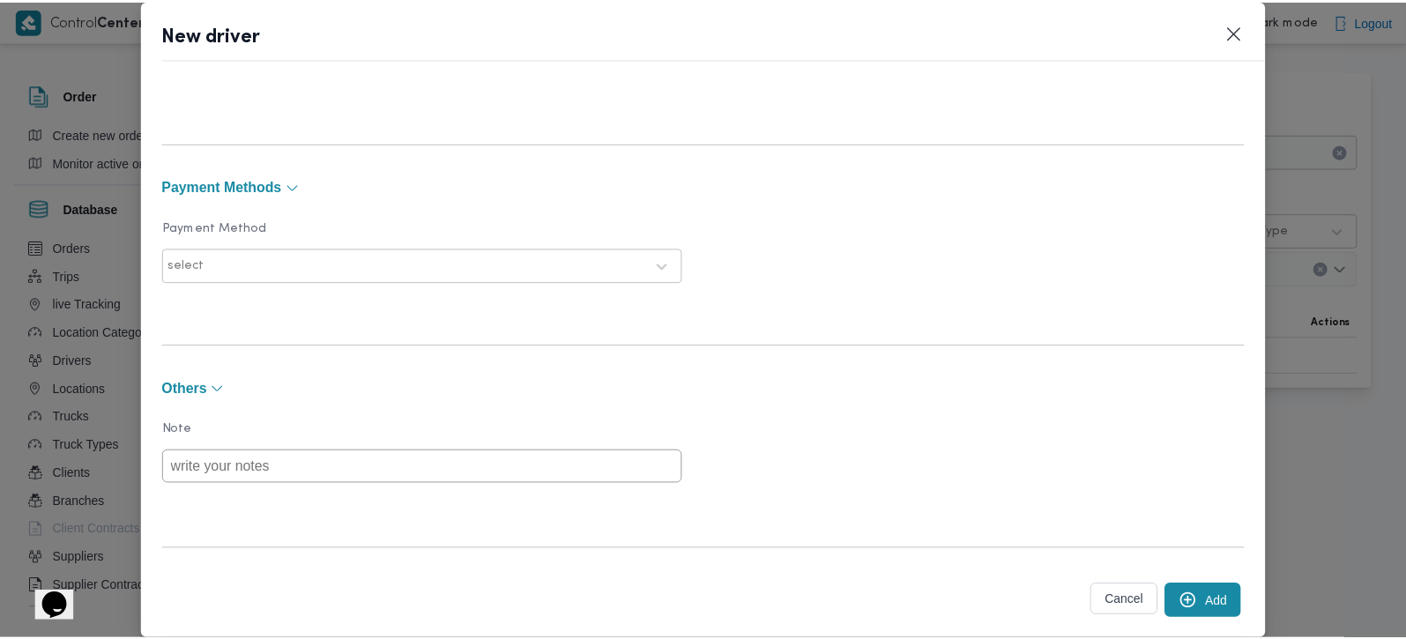
scroll to position [1340, 0]
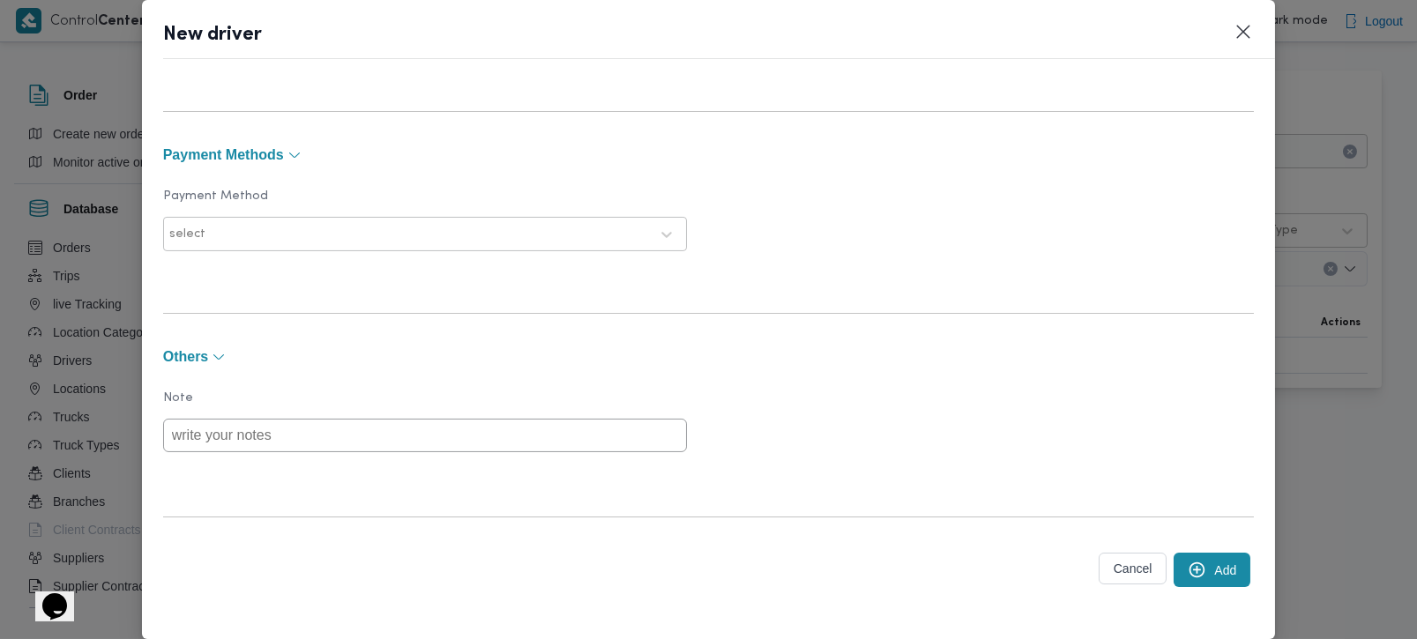
click at [1189, 571] on icon "submit" at bounding box center [1197, 570] width 19 height 19
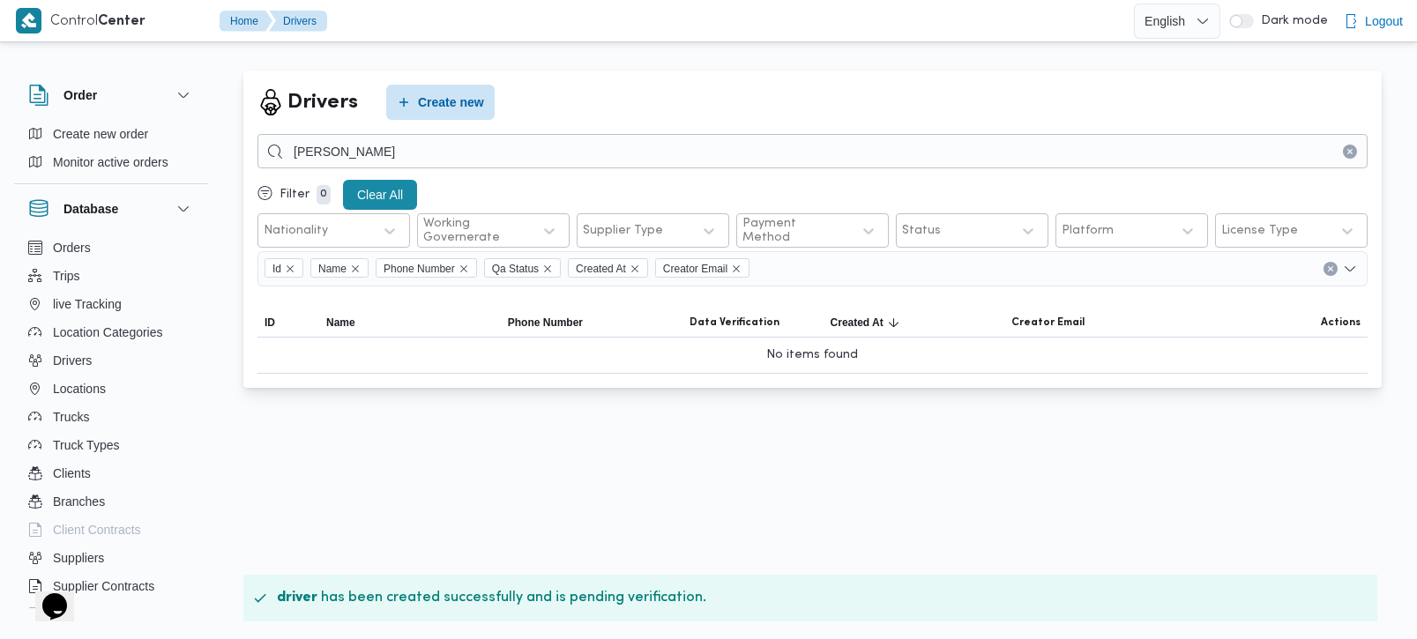
click at [1349, 151] on icon "Clear input" at bounding box center [1349, 151] width 4 height 4
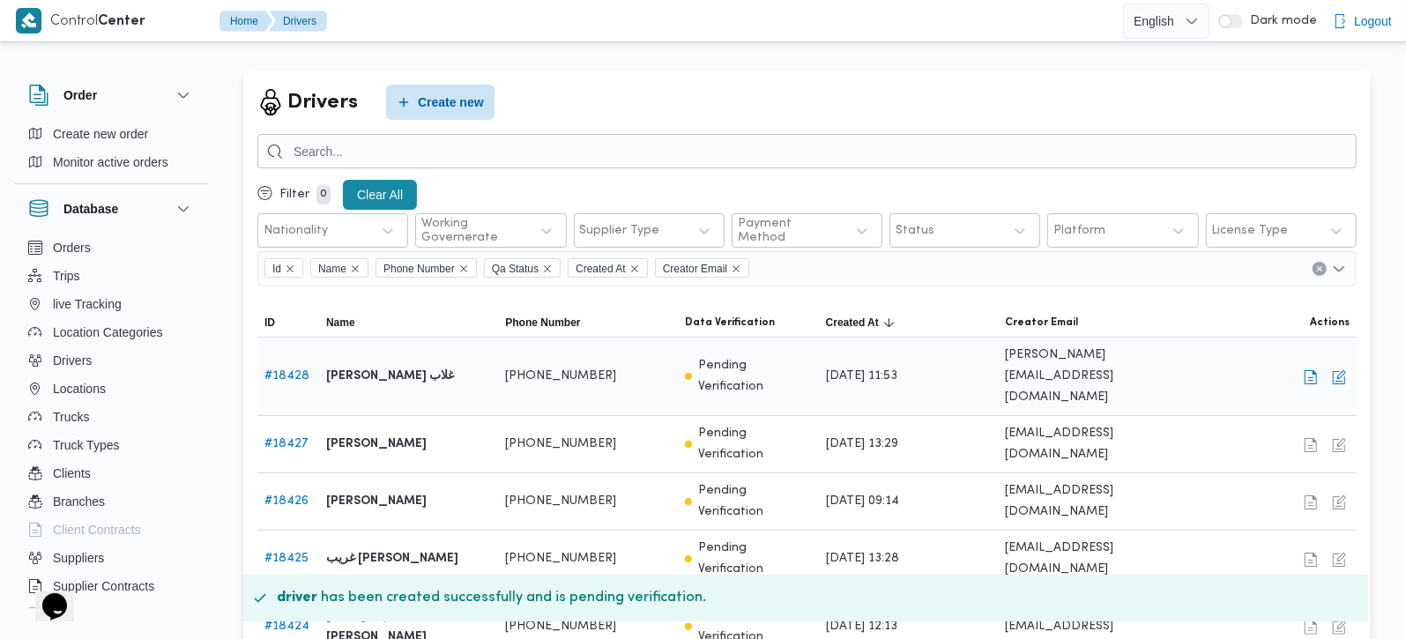
click at [416, 371] on b "محمود حمدي خطاب غلاب" at bounding box center [390, 376] width 128 height 21
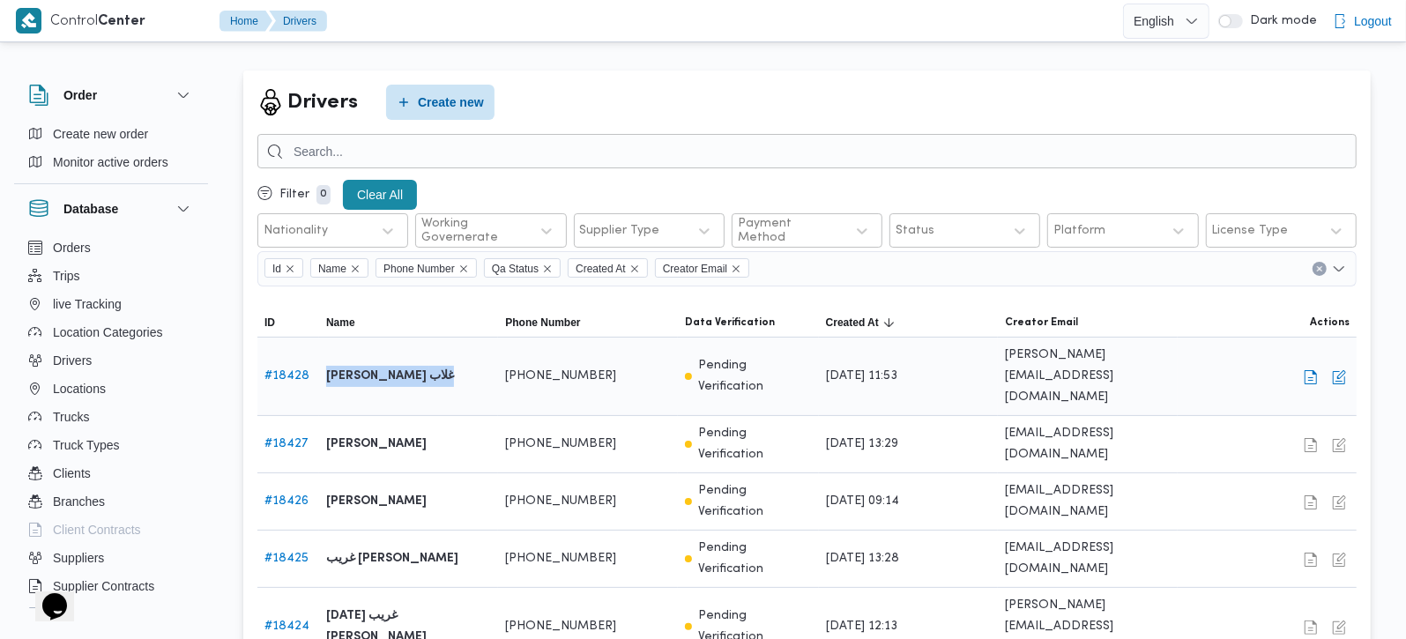
copy tr "محمود حمدي خطاب غلاب Phone Number"
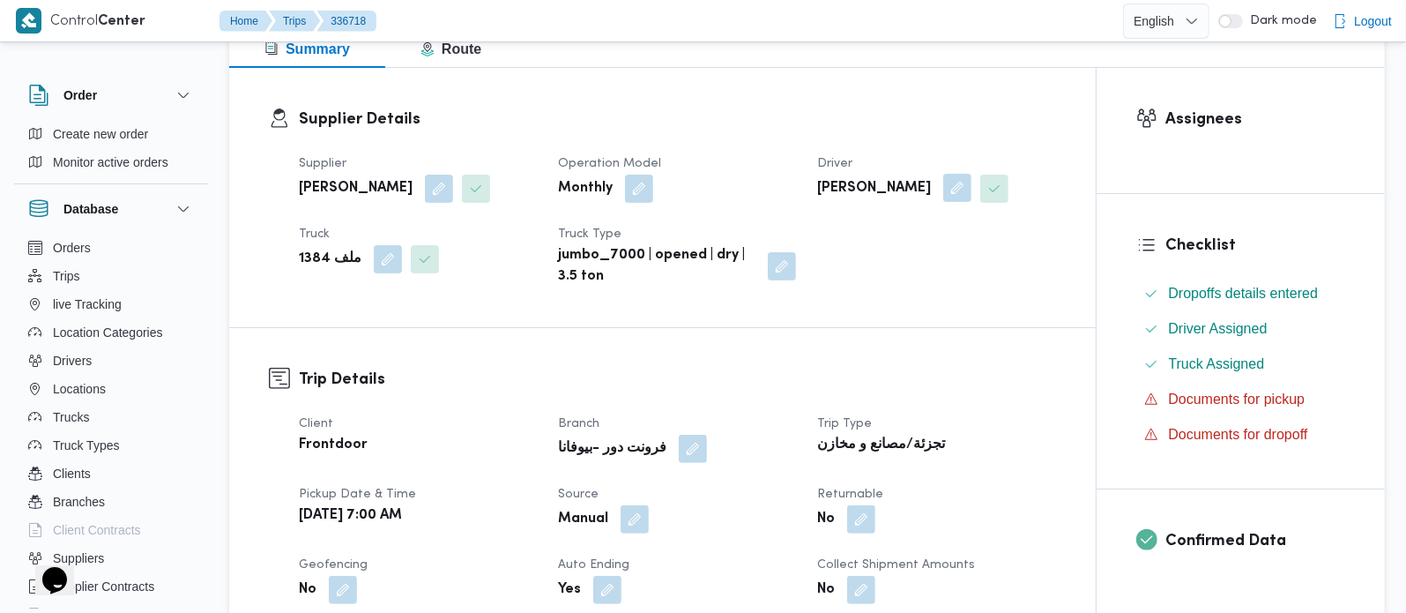
click at [972, 183] on button "button" at bounding box center [958, 188] width 28 height 28
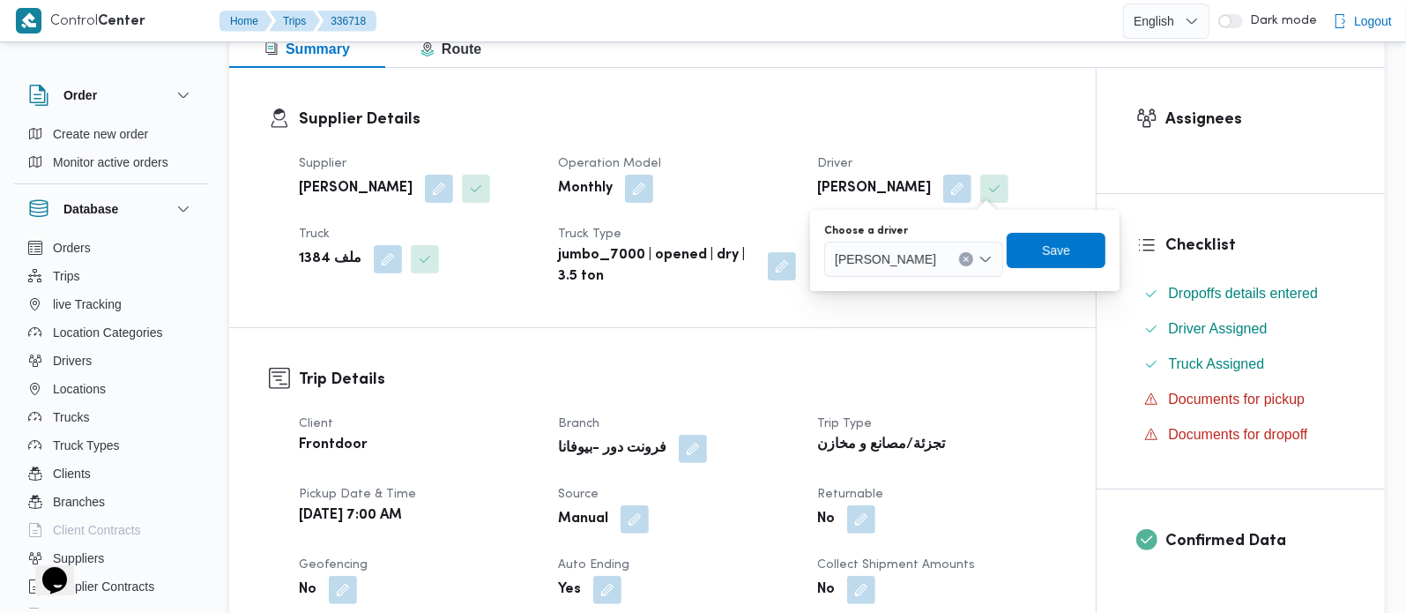
click at [970, 256] on icon "Clear input" at bounding box center [966, 259] width 7 height 7
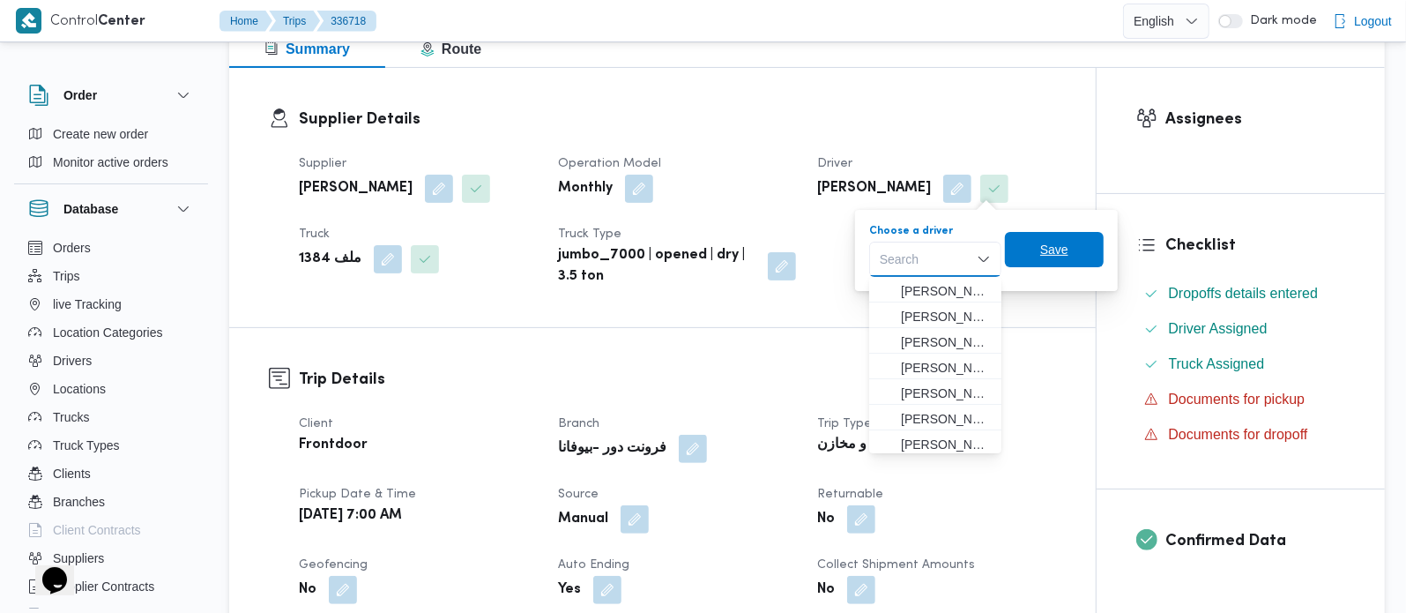
paste input "محمود حمدي خطاب غلاب"
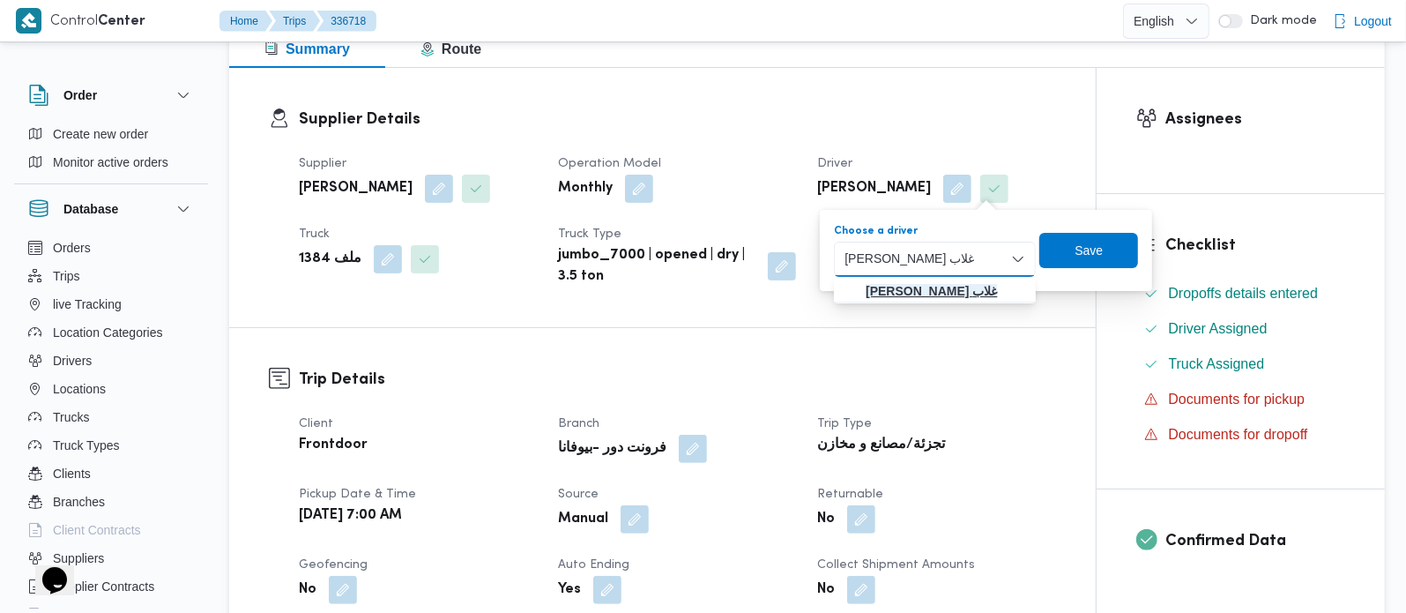
type input "محمود حمدي خطاب غلاب"
click at [966, 293] on mark "محمود حمدي خطاب غلاب" at bounding box center [931, 291] width 131 height 14
click at [1083, 261] on span "Save" at bounding box center [1090, 249] width 99 height 35
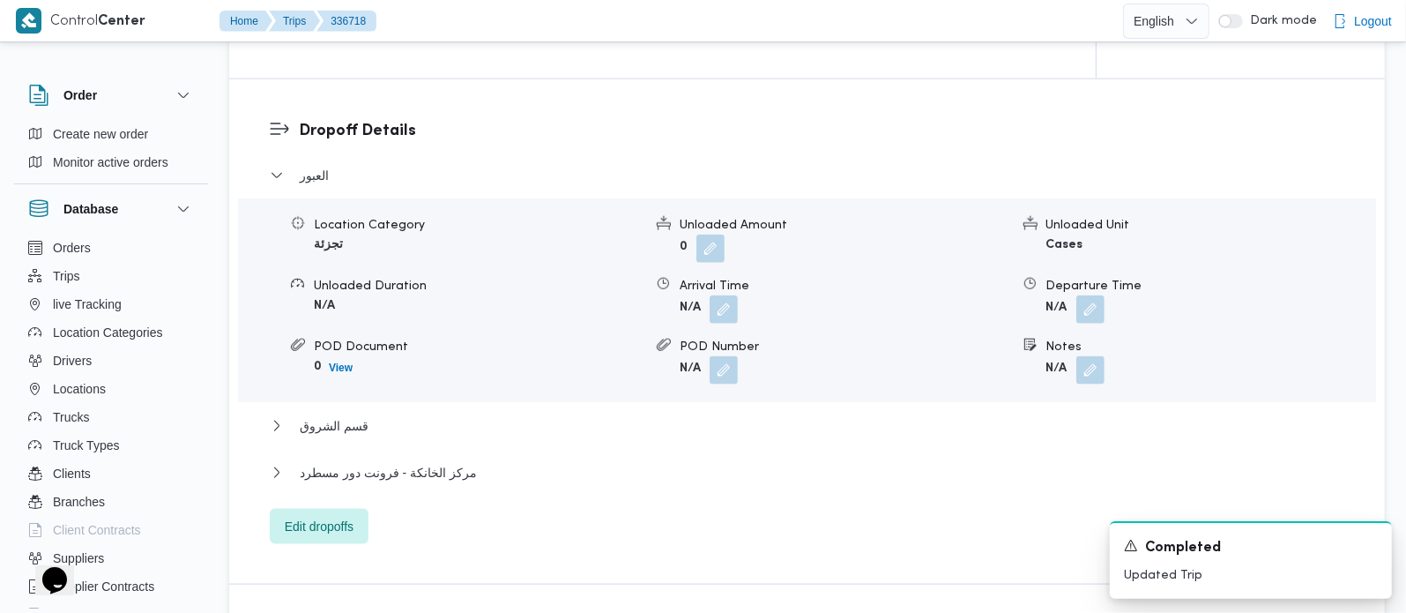
scroll to position [1452, 0]
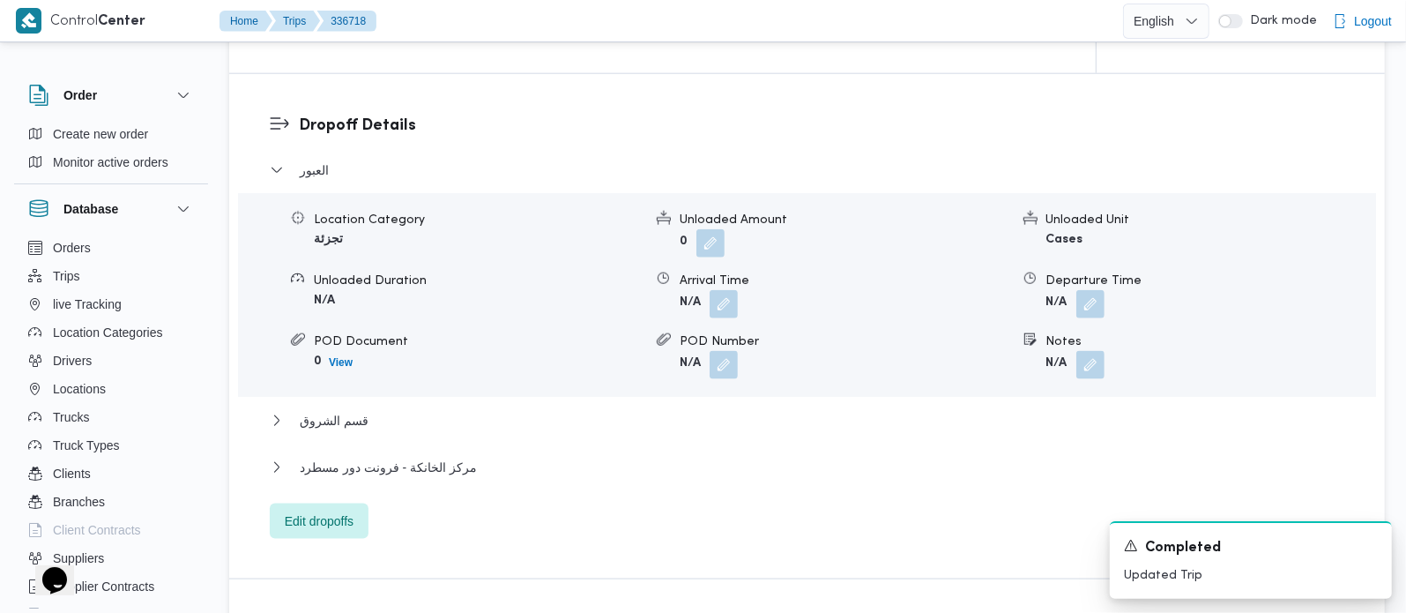
click at [336, 384] on div "العبور Location Category تجزئة Unloaded Amount 0 Unloaded Unit Cases Unloaded D…" at bounding box center [808, 349] width 1076 height 379
click at [338, 410] on span "قسم الشروق" at bounding box center [334, 420] width 69 height 21
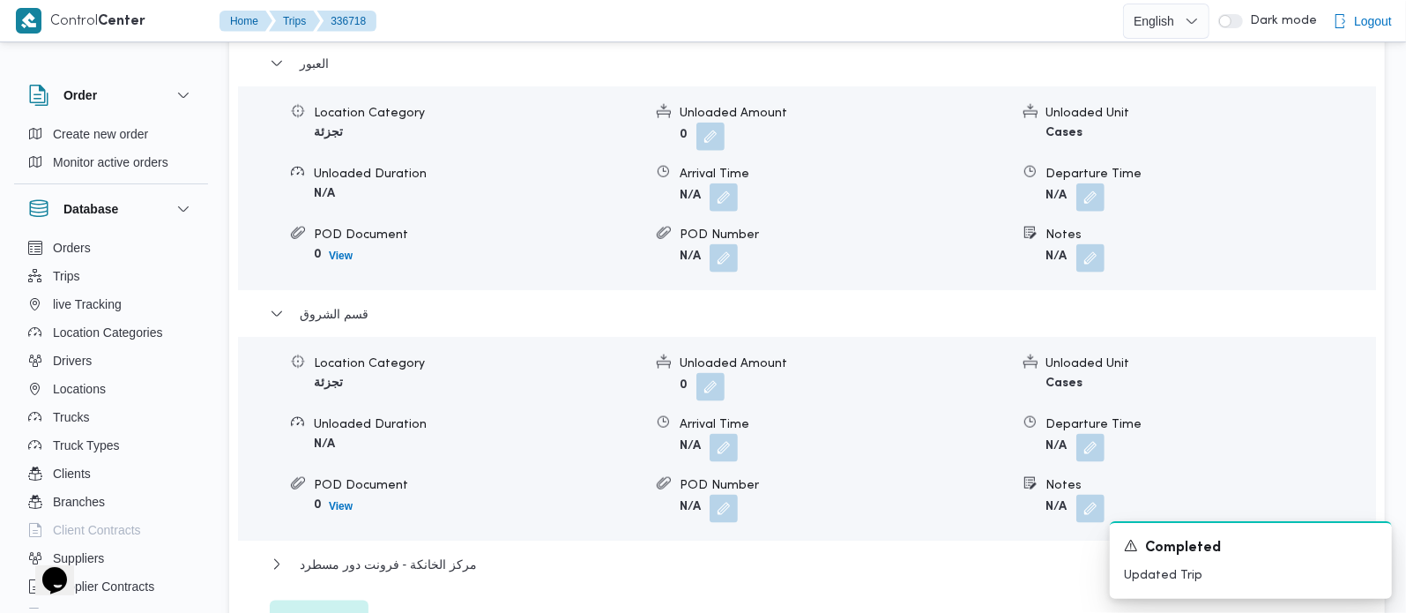
scroll to position [1660, 0]
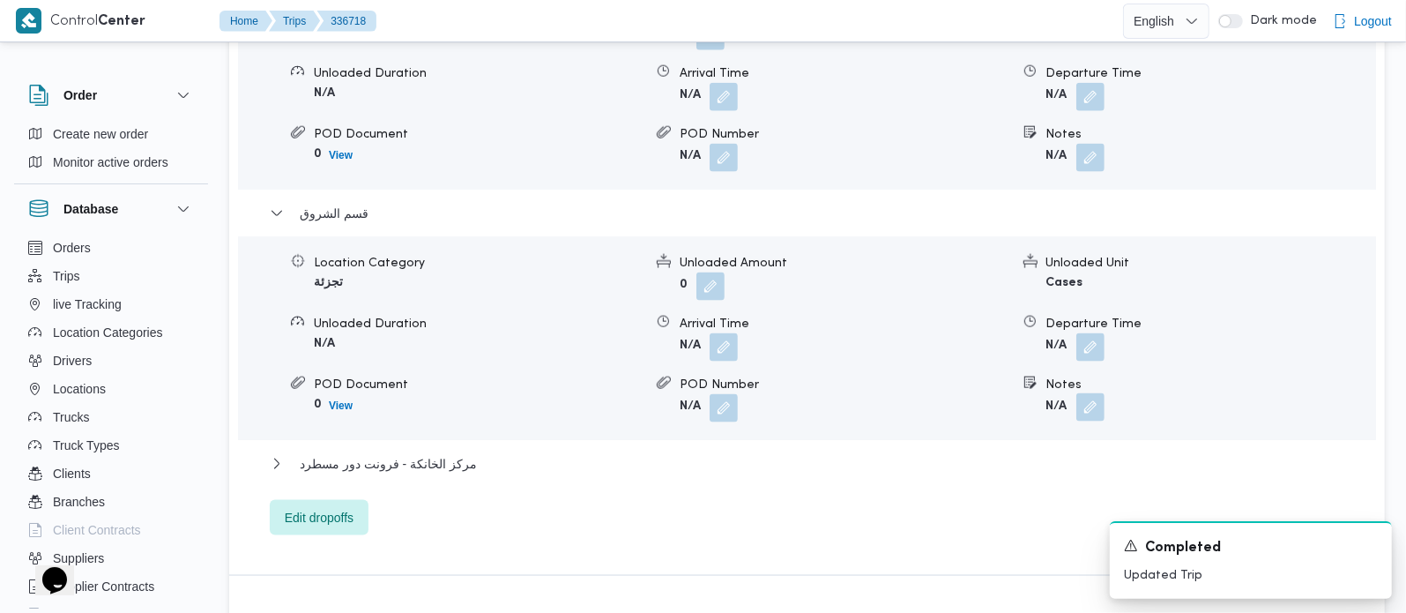
click at [1094, 398] on button "button" at bounding box center [1091, 407] width 28 height 28
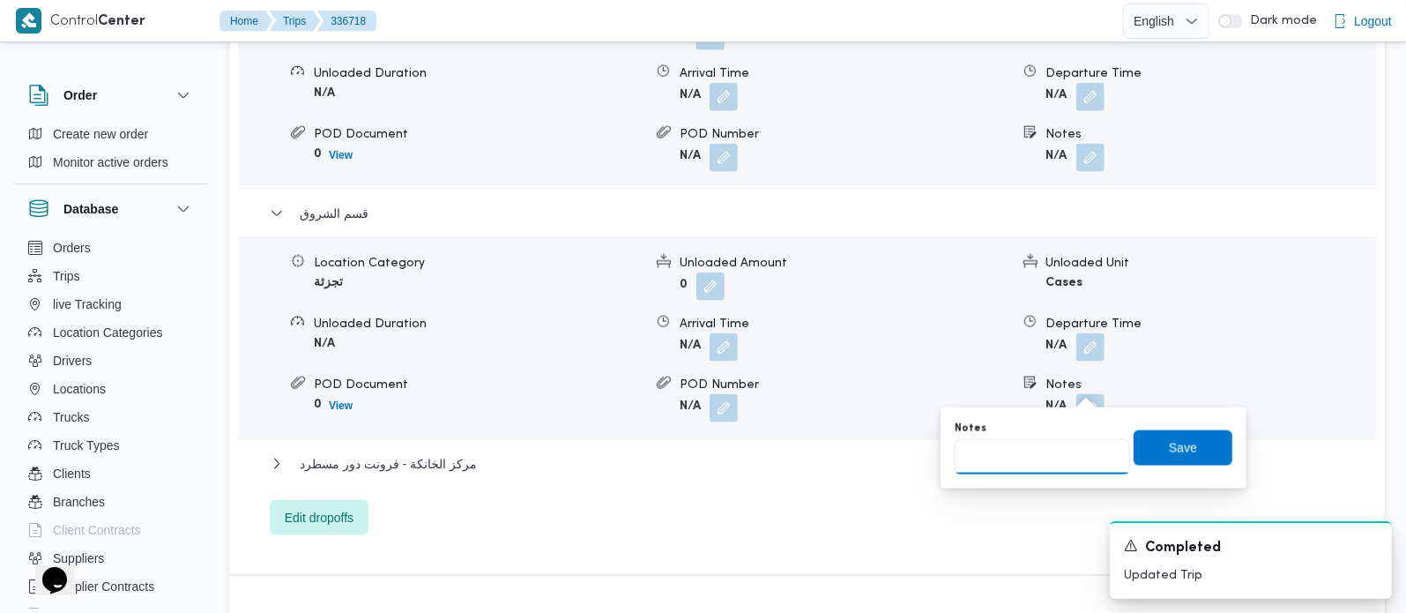
click at [1048, 461] on input "Notes" at bounding box center [1042, 456] width 175 height 35
paste input "المستقبل"
type input "المستقبل"
click at [1178, 455] on span "Save" at bounding box center [1183, 446] width 28 height 21
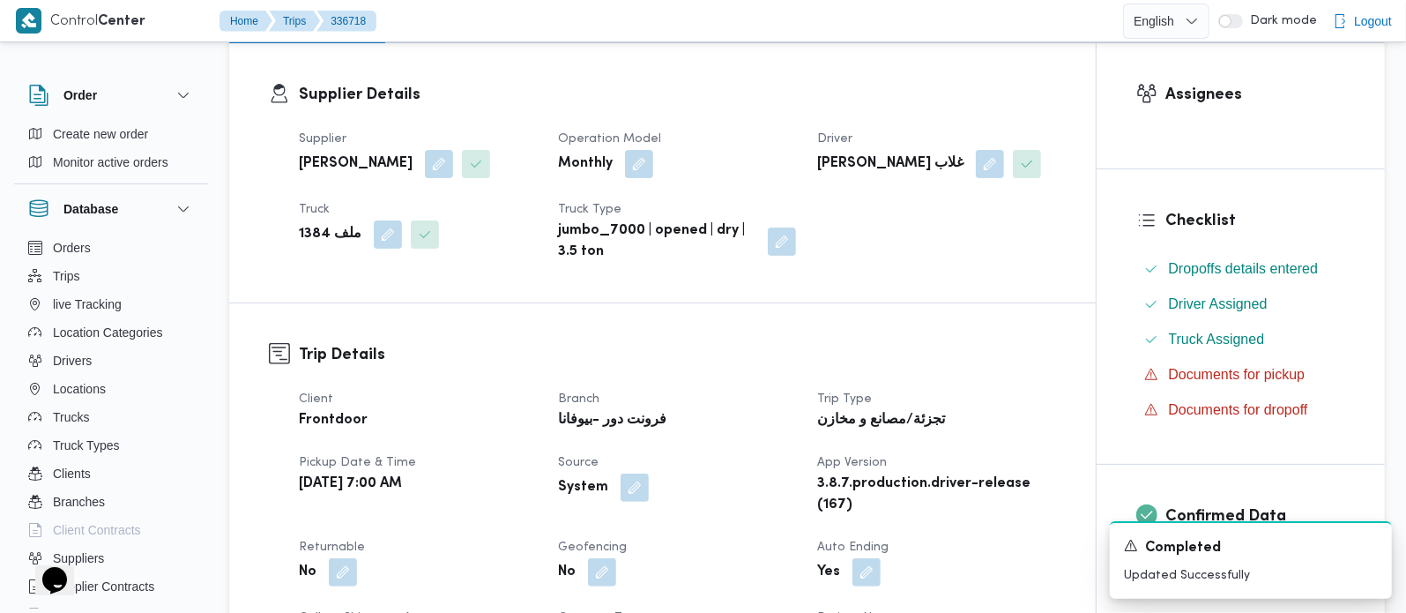
scroll to position [0, 0]
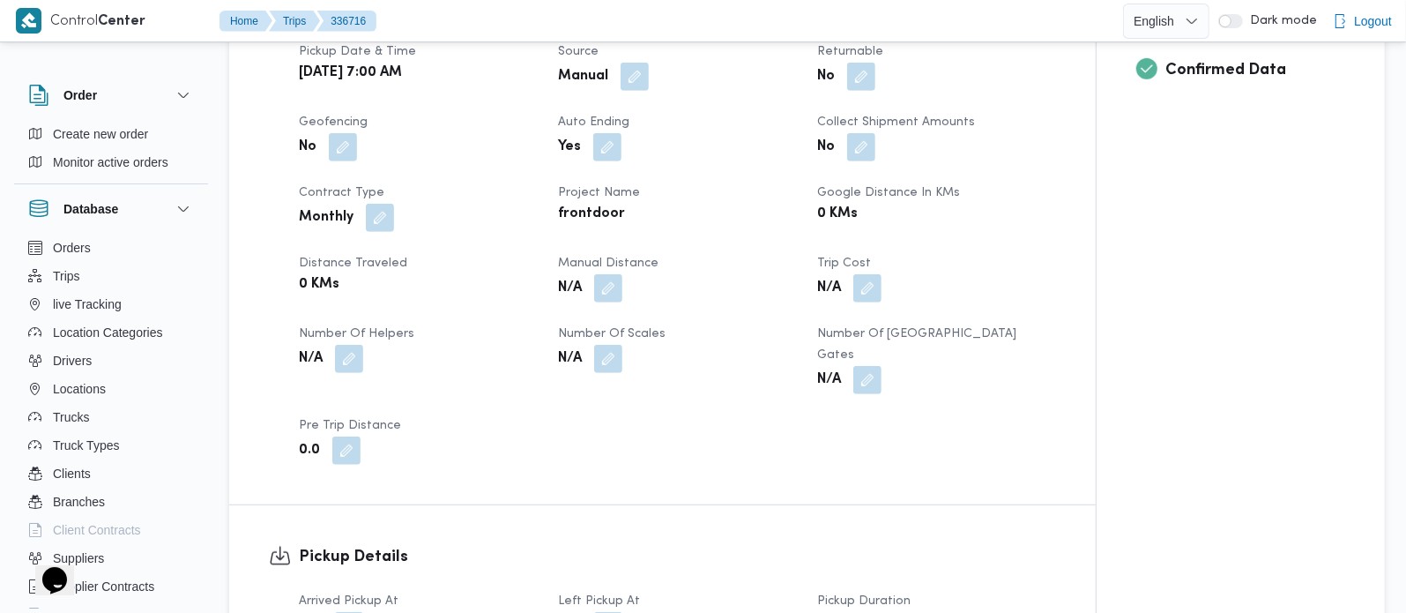
scroll to position [830, 0]
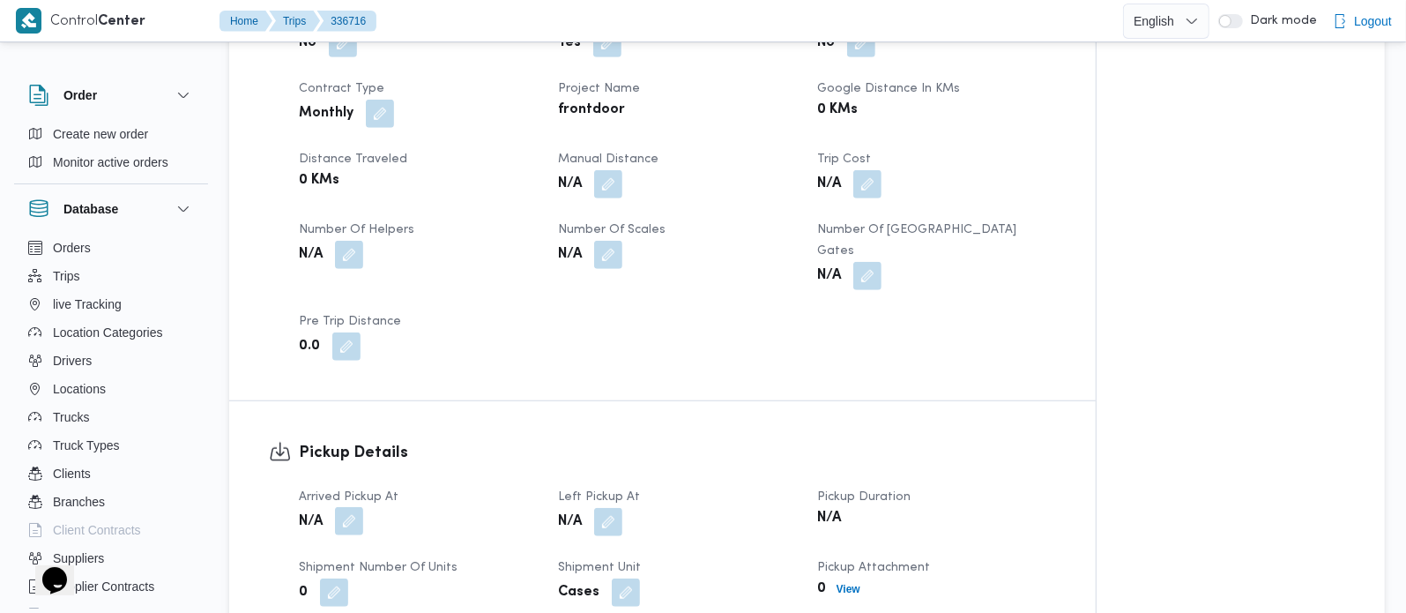
click at [345, 507] on button "button" at bounding box center [349, 521] width 28 height 28
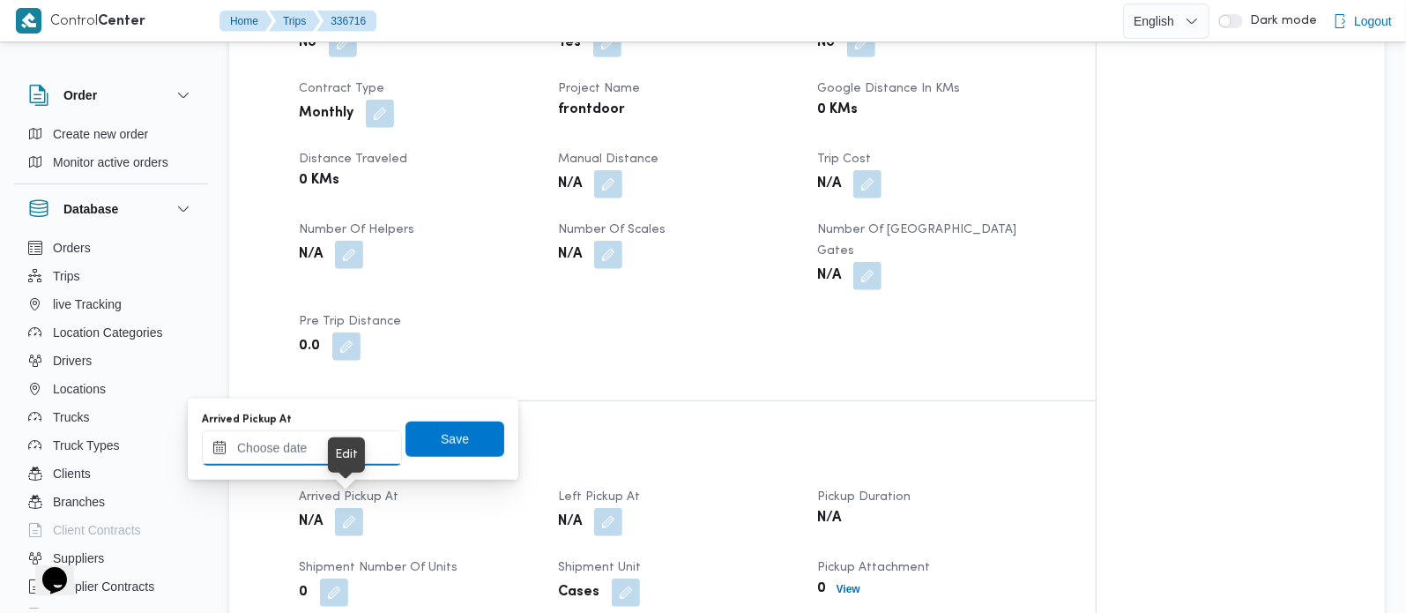
click at [337, 458] on input "Arrived Pickup At" at bounding box center [302, 447] width 200 height 35
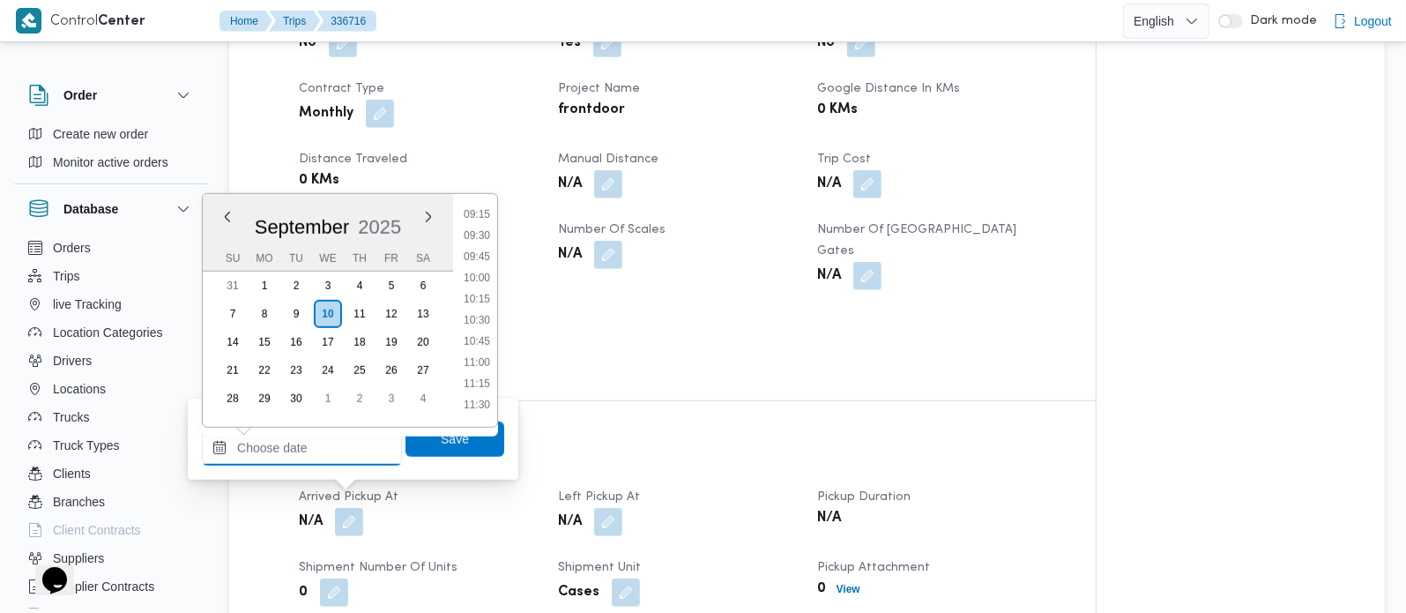
scroll to position [600, 0]
click at [469, 207] on div "Time 00:00 00:15 00:30 00:45 01:00 01:15 01:30 01:45 02:00 02:15 02:30 02:45 03…" at bounding box center [475, 310] width 44 height 233
click at [475, 208] on li "07:00" at bounding box center [477, 210] width 41 height 18
type input "10/09/2025 07:00"
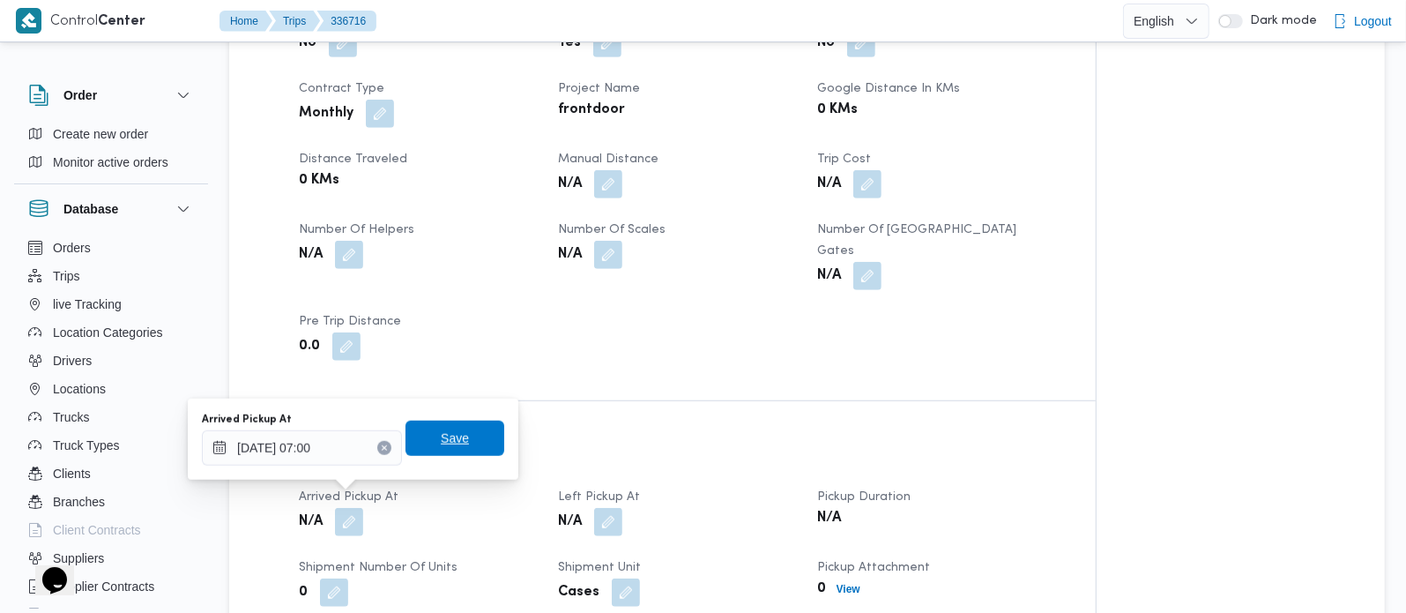
click at [462, 443] on span "Save" at bounding box center [455, 438] width 99 height 35
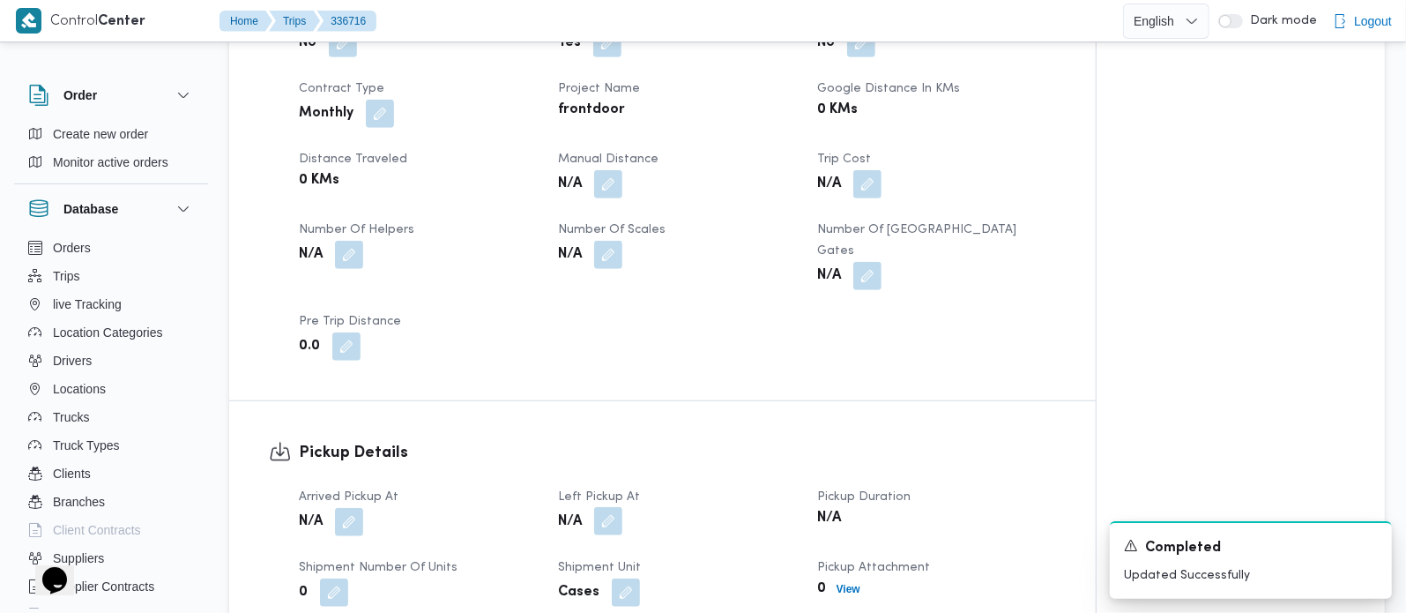
click at [612, 507] on button "button" at bounding box center [608, 521] width 28 height 28
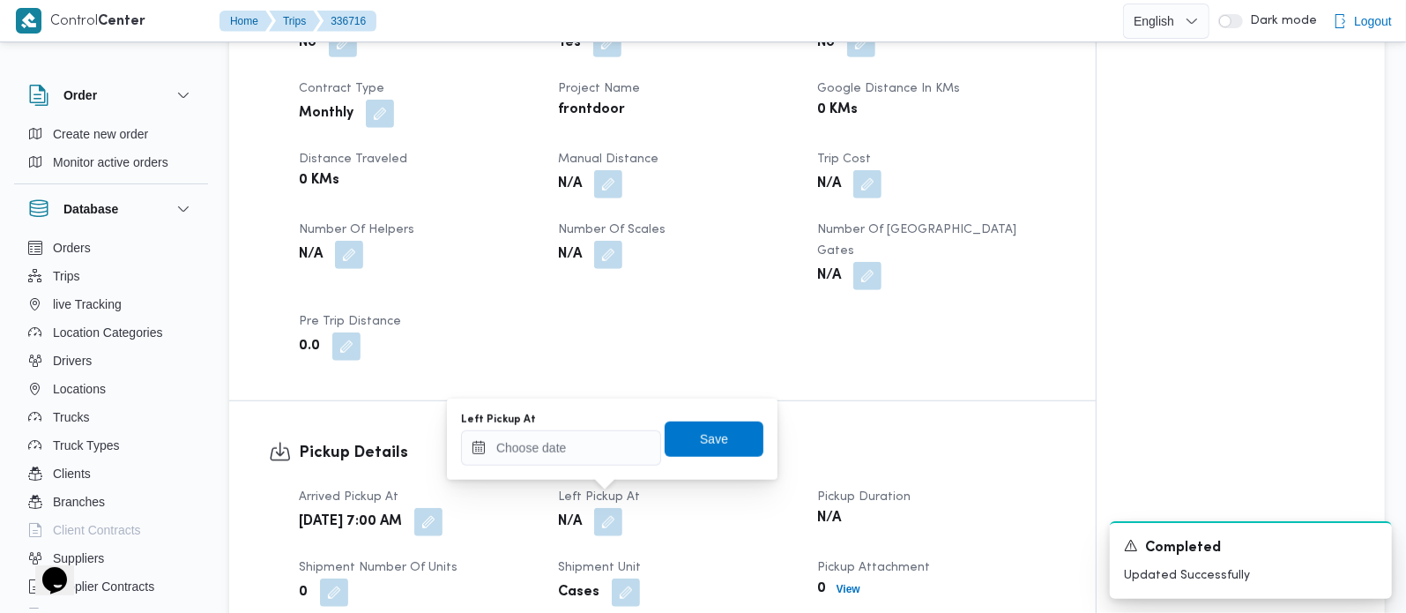
drag, startPoint x: 571, startPoint y: 469, endPoint x: 562, endPoint y: 451, distance: 20.9
click at [569, 468] on div "You are in a dialog. To close this dialog, hit escape. Left Pickup At Save" at bounding box center [612, 439] width 331 height 81
click at [561, 451] on input "Left Pickup At" at bounding box center [561, 447] width 200 height 35
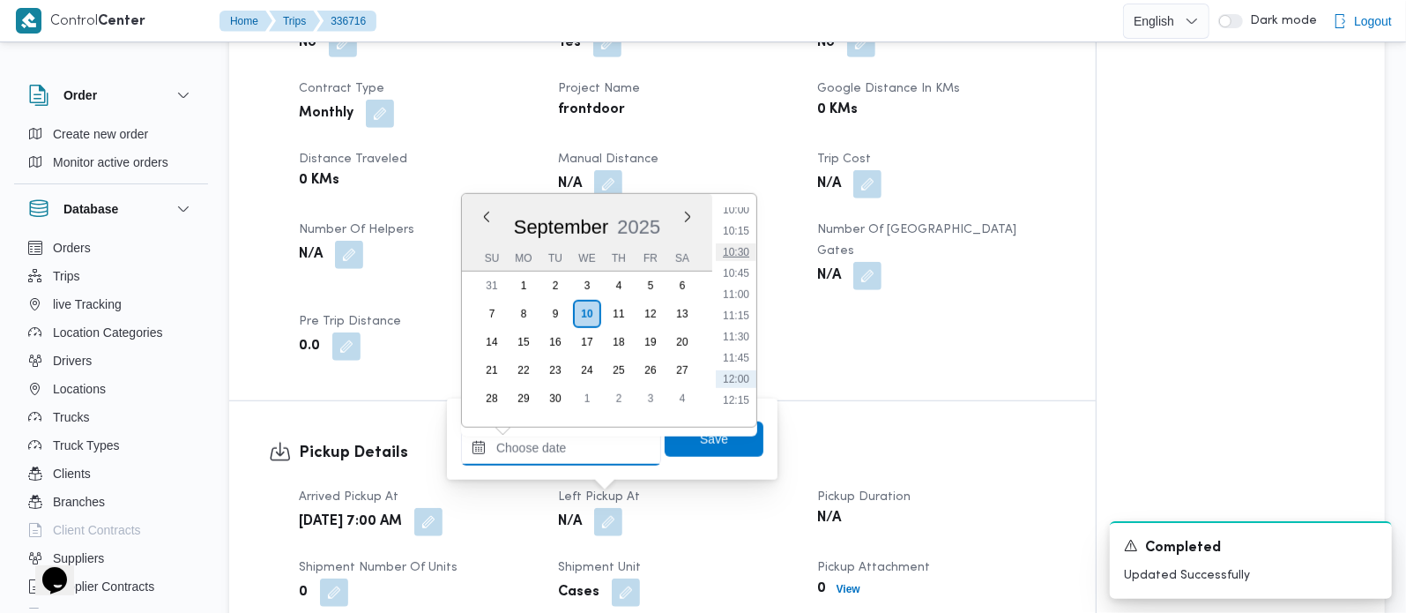
scroll to position [807, 0]
drag, startPoint x: 733, startPoint y: 259, endPoint x: 733, endPoint y: 319, distance: 60.0
click at [733, 259] on li "10:00" at bounding box center [736, 257] width 41 height 18
type input "10/09/2025 10:00"
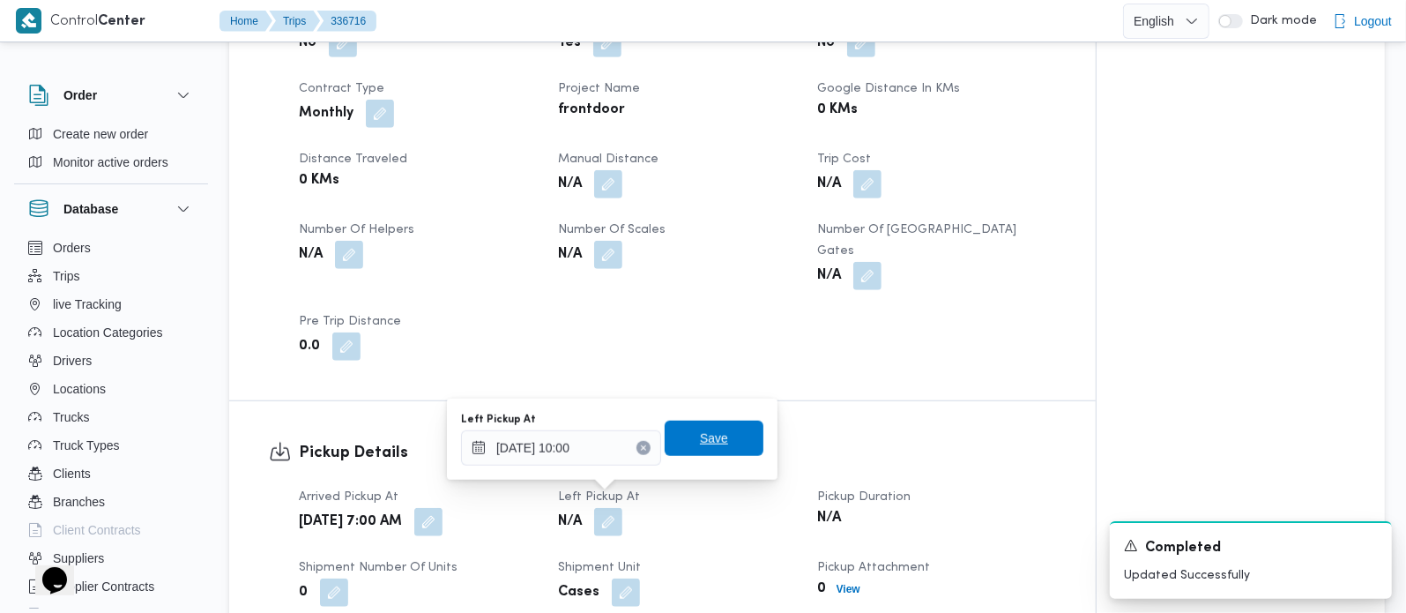
click at [712, 429] on span "Save" at bounding box center [714, 438] width 28 height 21
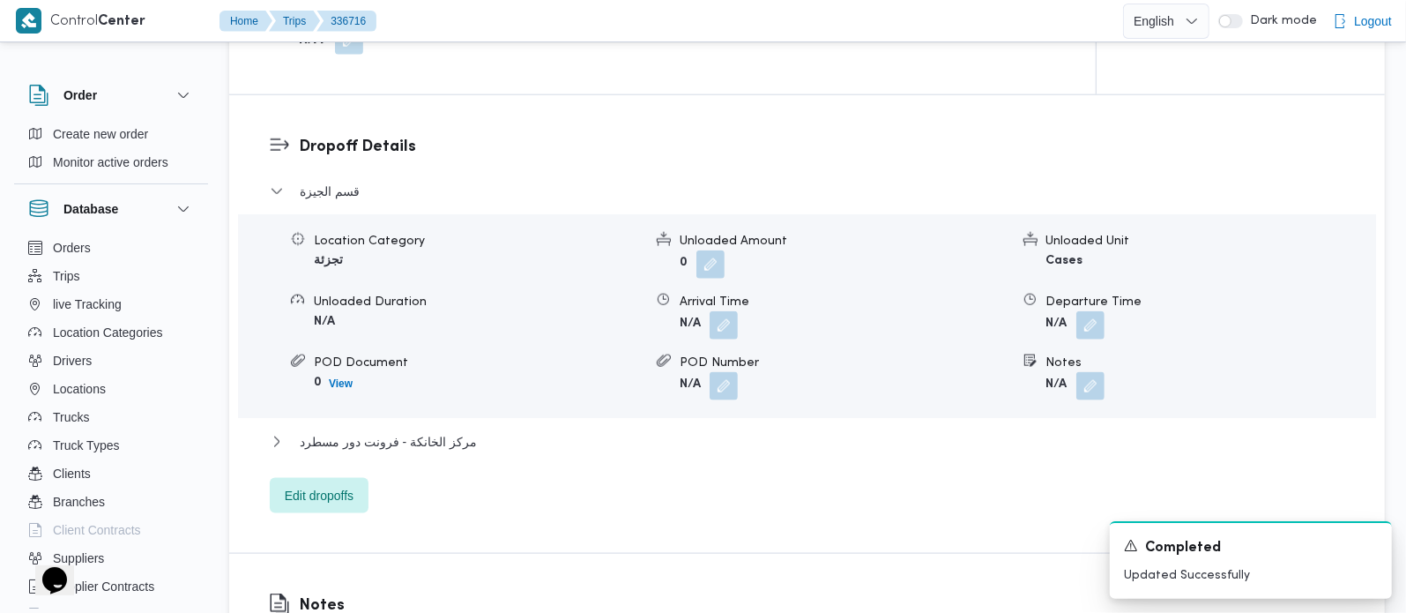
scroll to position [1556, 0]
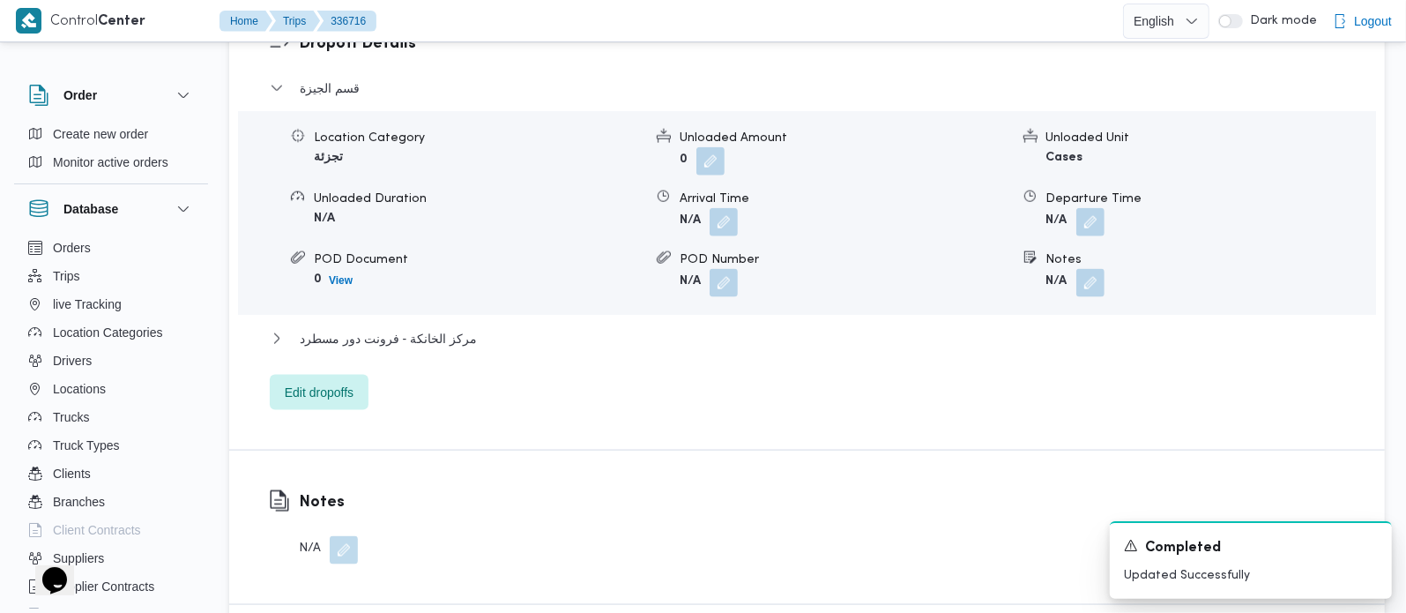
click at [1093, 275] on div "Location Category تجزئة Unloaded Amount 0 Unloaded Unit Cases Unloaded Duration…" at bounding box center [807, 213] width 1153 height 200
click at [1090, 268] on button "button" at bounding box center [1091, 282] width 28 height 28
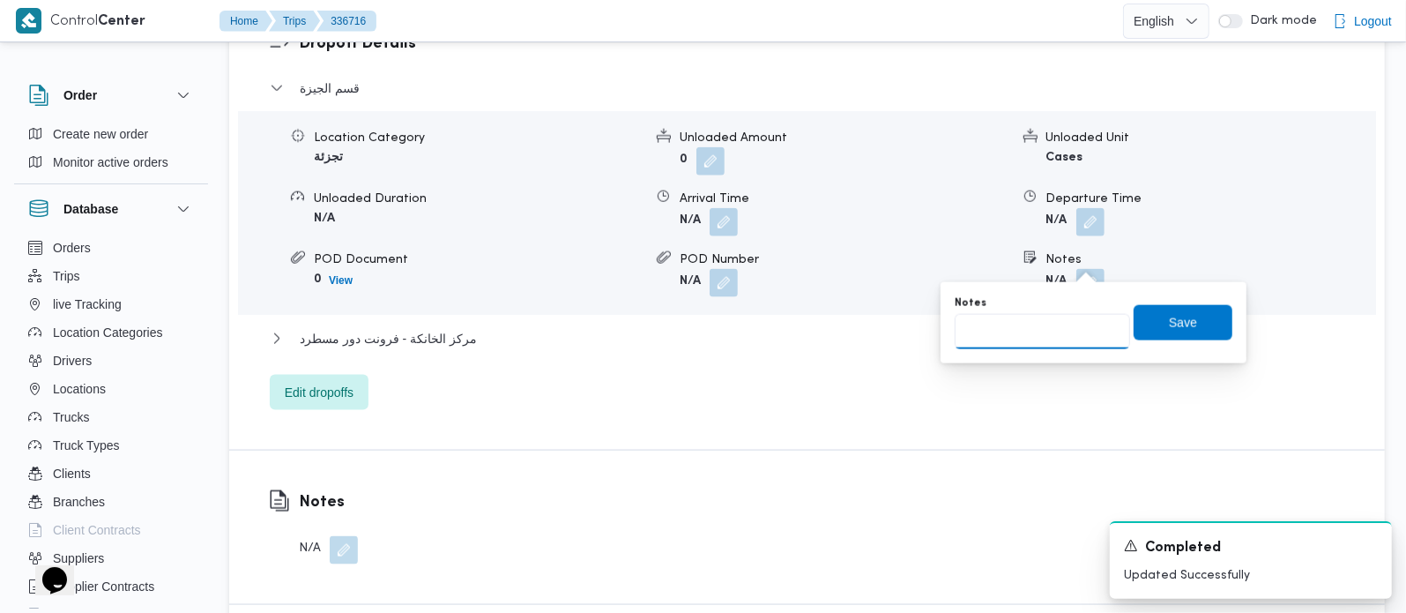
click at [1018, 338] on input "Notes" at bounding box center [1042, 331] width 175 height 35
paste input "البحر الاعظم"
type input "البحر الاعظم"
click at [1177, 325] on span "Save" at bounding box center [1183, 321] width 28 height 21
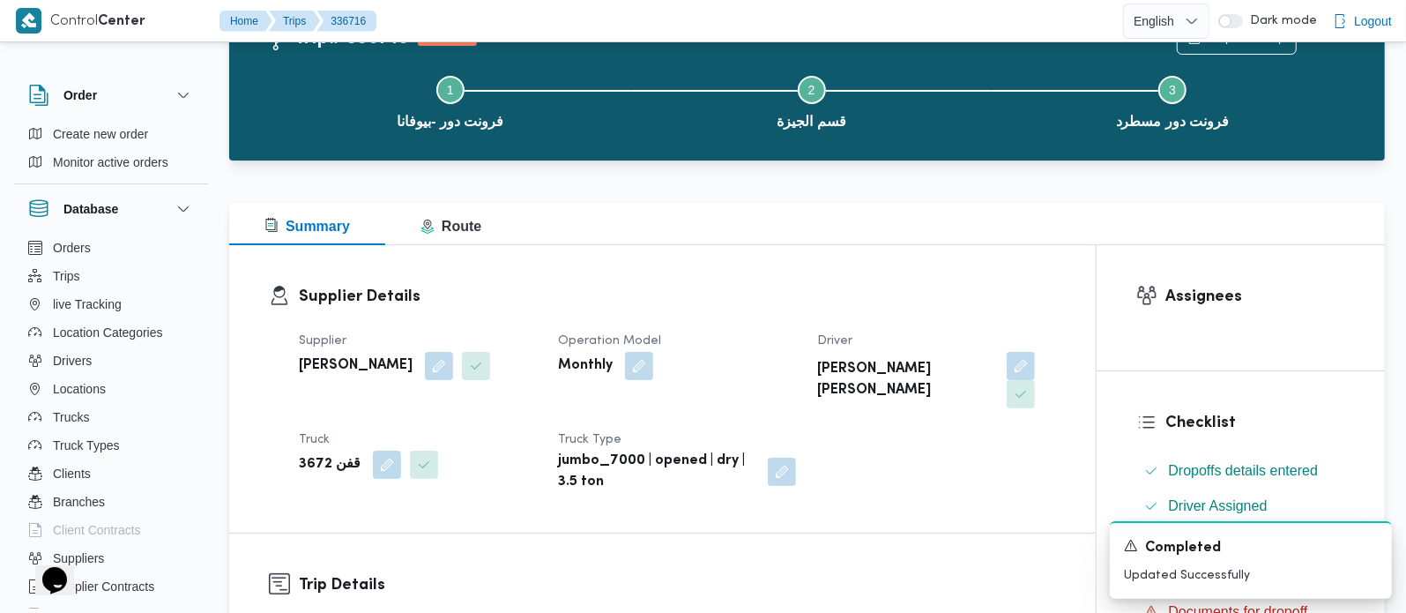
scroll to position [0, 0]
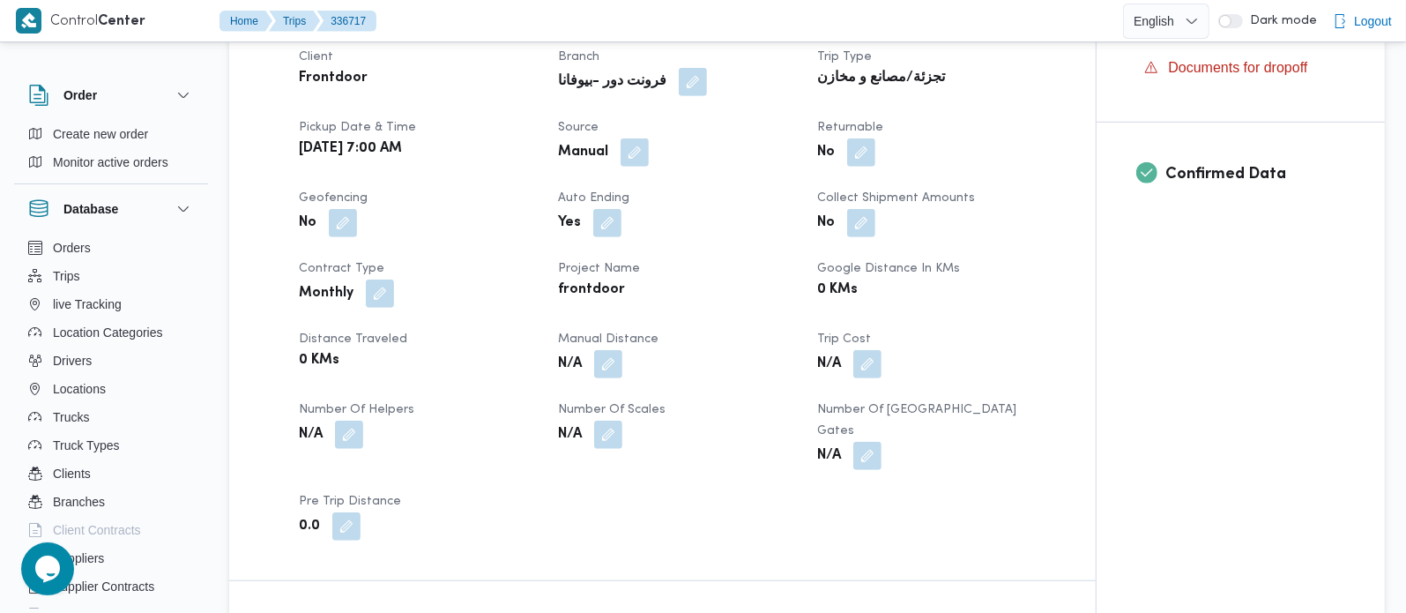
scroll to position [1037, 0]
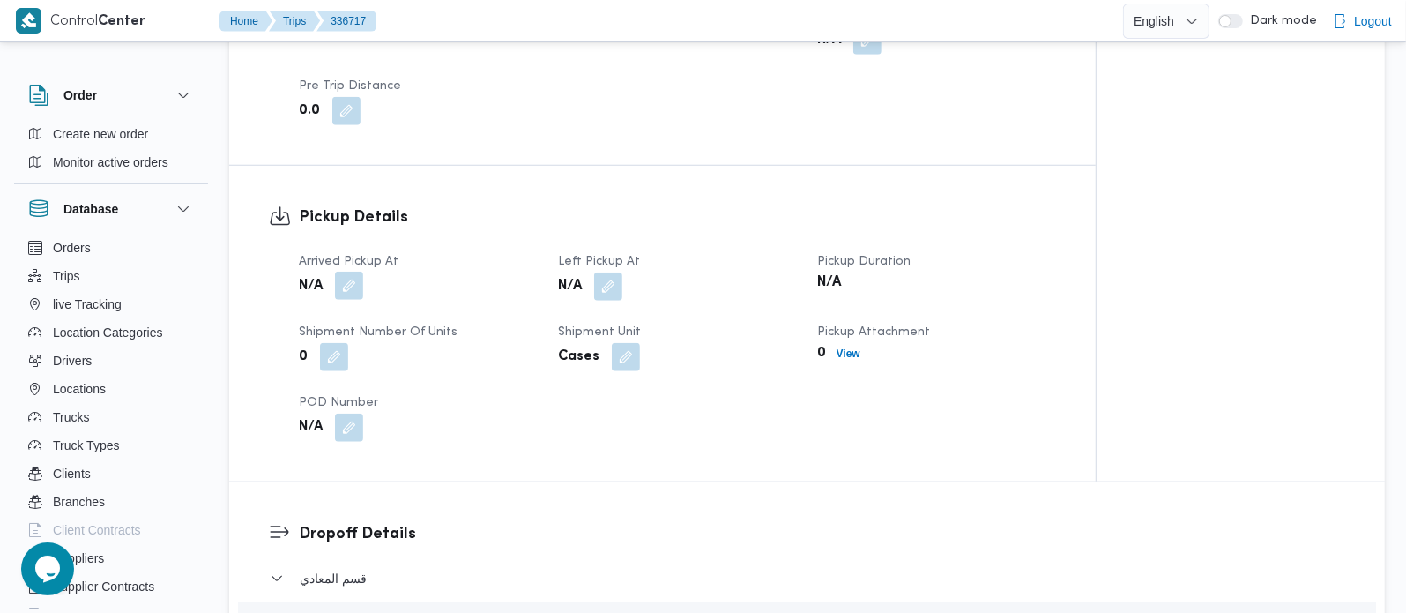
click at [354, 272] on button "button" at bounding box center [349, 286] width 28 height 28
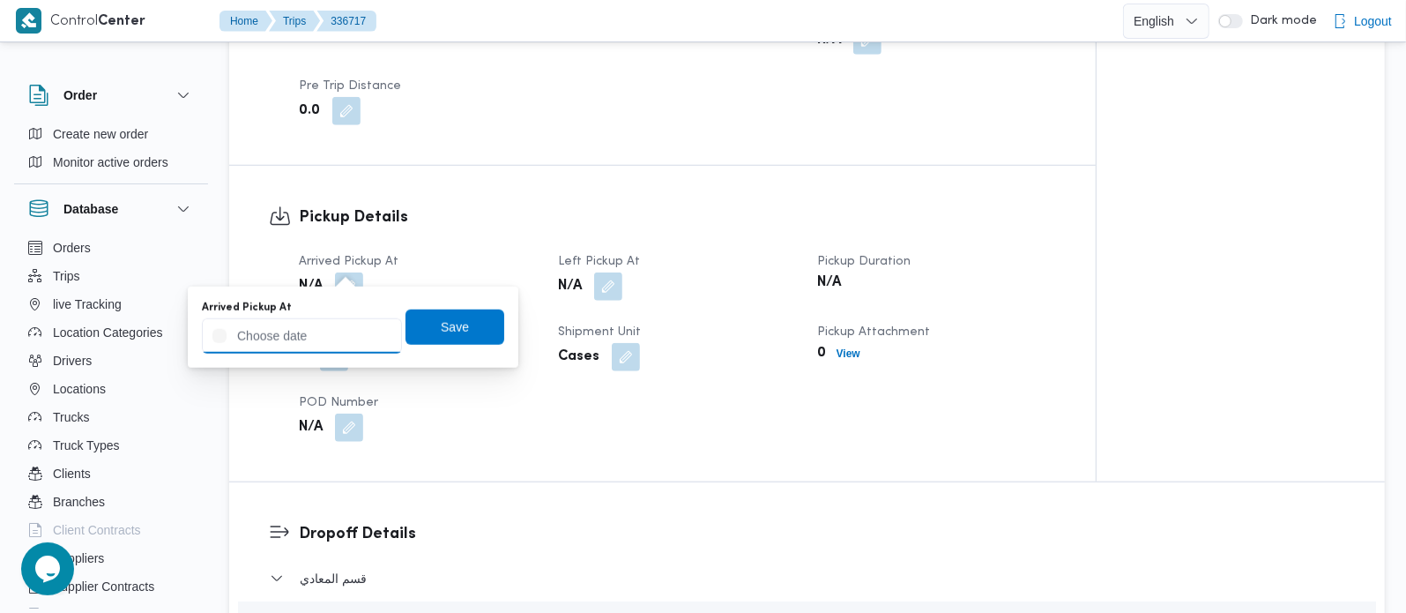
click at [331, 327] on input "Arrived Pickup At" at bounding box center [302, 335] width 200 height 35
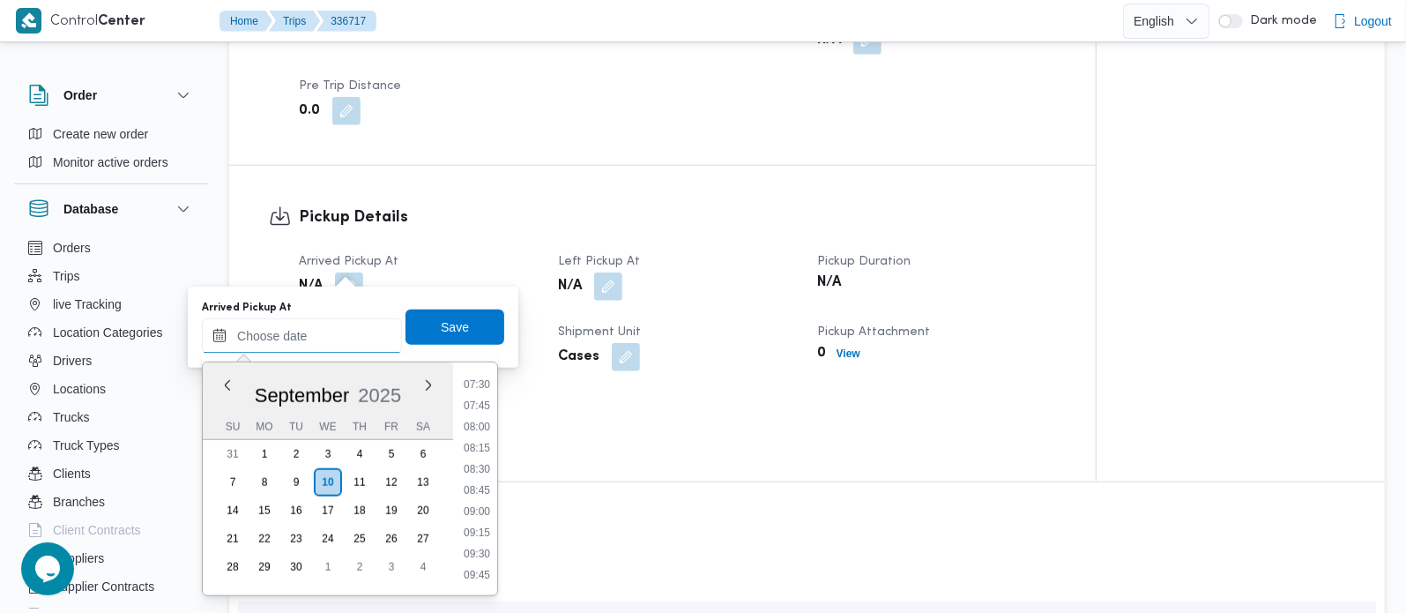
scroll to position [600, 0]
click at [480, 377] on li "07:00" at bounding box center [477, 378] width 41 height 18
type input "[DATE] 07:00"
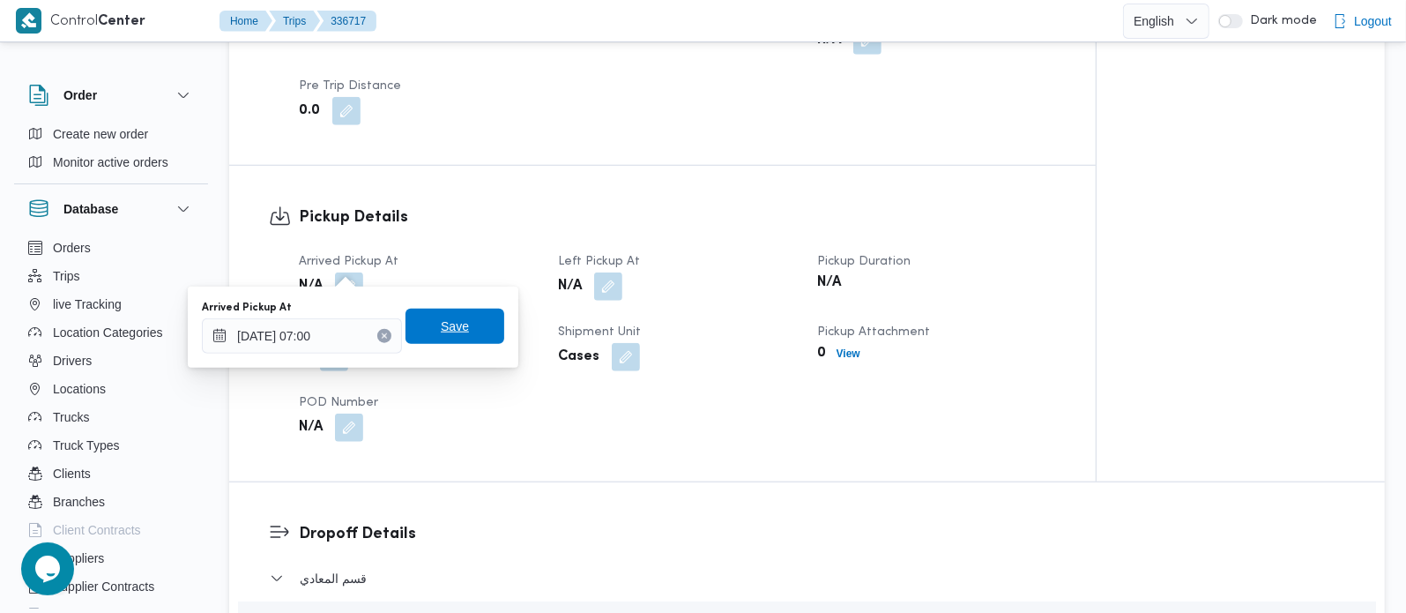
click at [466, 341] on span "Save" at bounding box center [455, 326] width 99 height 35
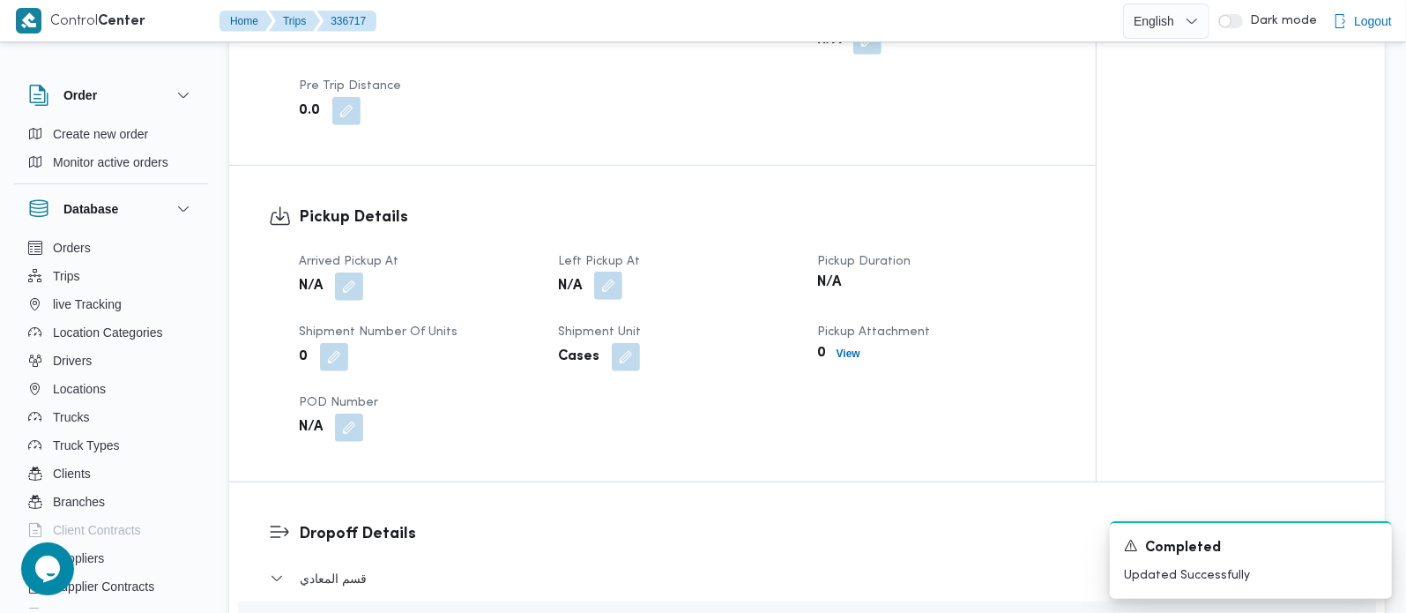
click at [601, 272] on button "button" at bounding box center [608, 286] width 28 height 28
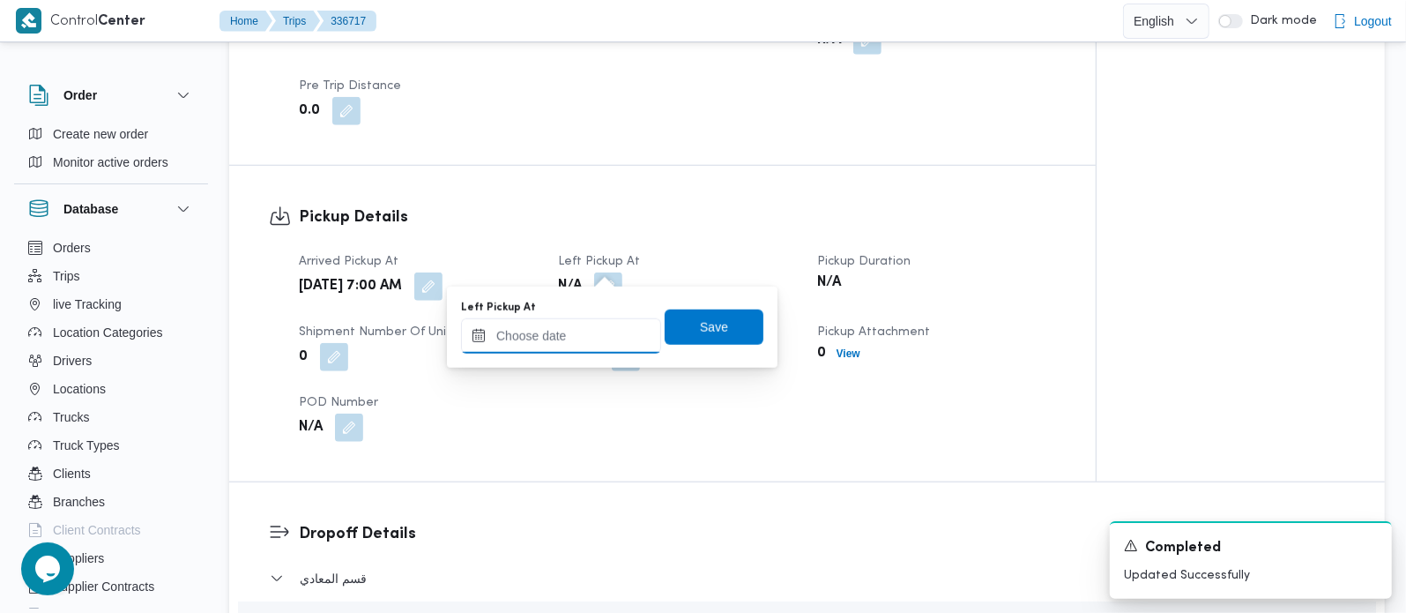
drag, startPoint x: 574, startPoint y: 320, endPoint x: 597, endPoint y: 339, distance: 30.0
click at [574, 320] on input "Left Pickup At" at bounding box center [561, 335] width 200 height 35
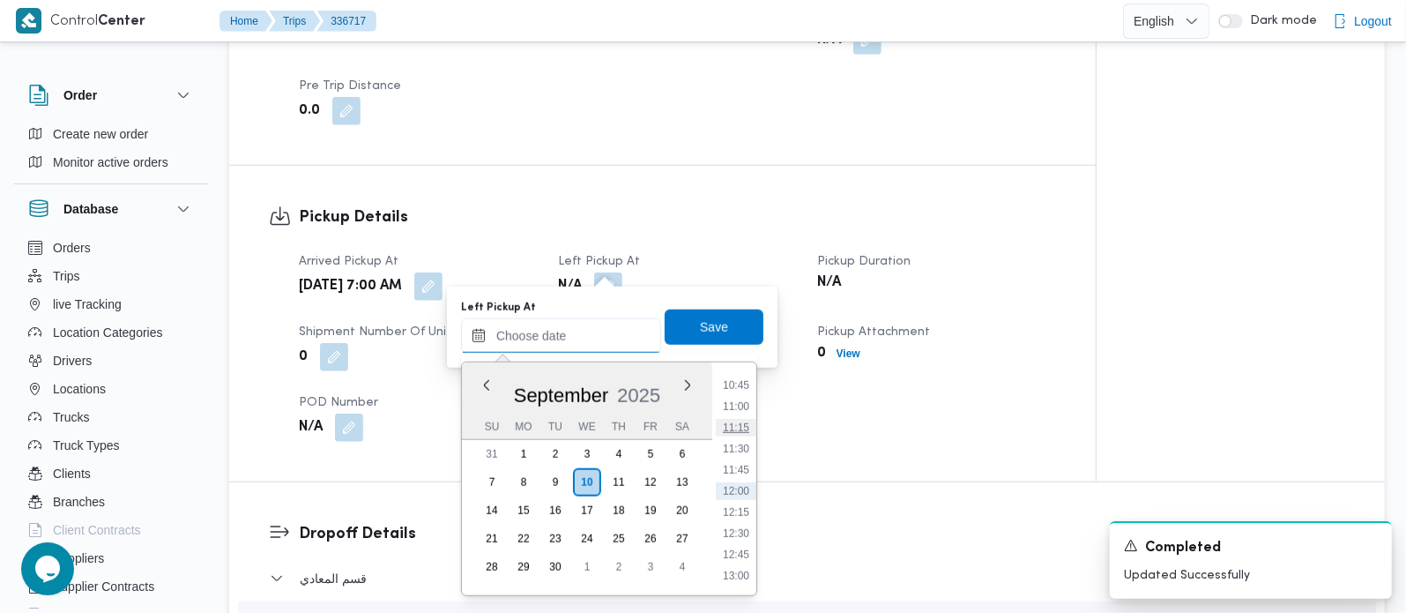
scroll to position [807, 0]
click at [736, 468] on li "10:30" at bounding box center [736, 468] width 41 height 18
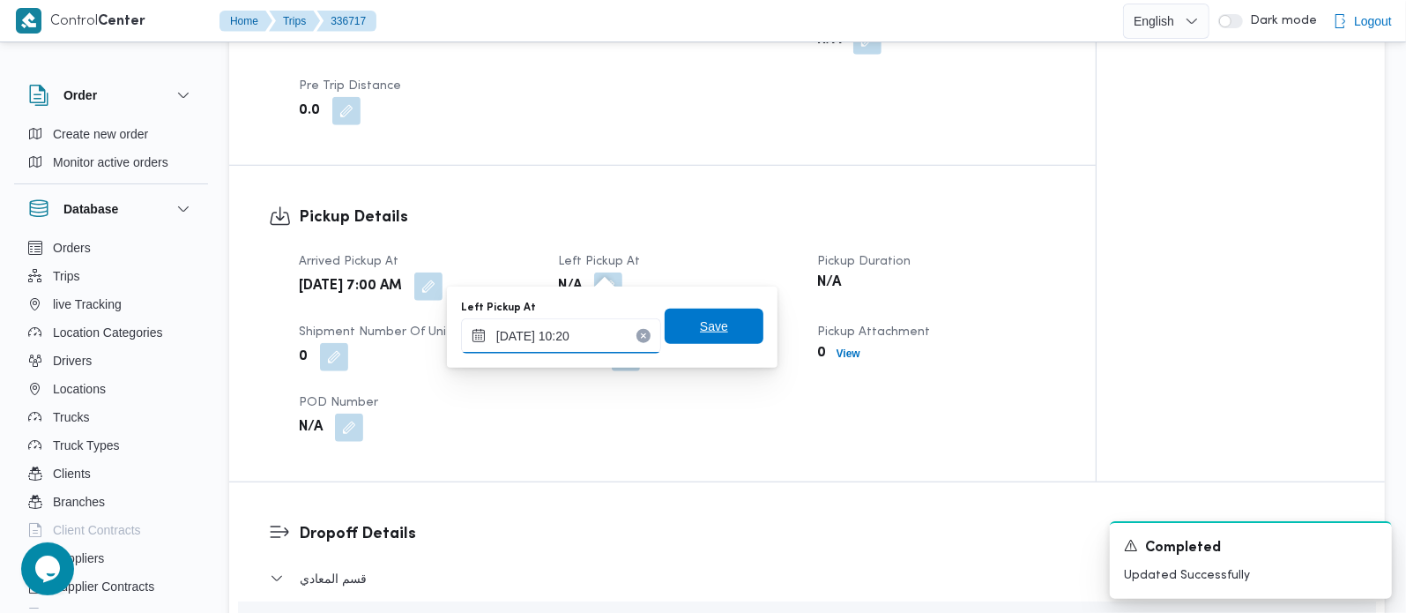
type input "10/09/2025 10:20"
click at [700, 319] on span "Save" at bounding box center [714, 326] width 28 height 21
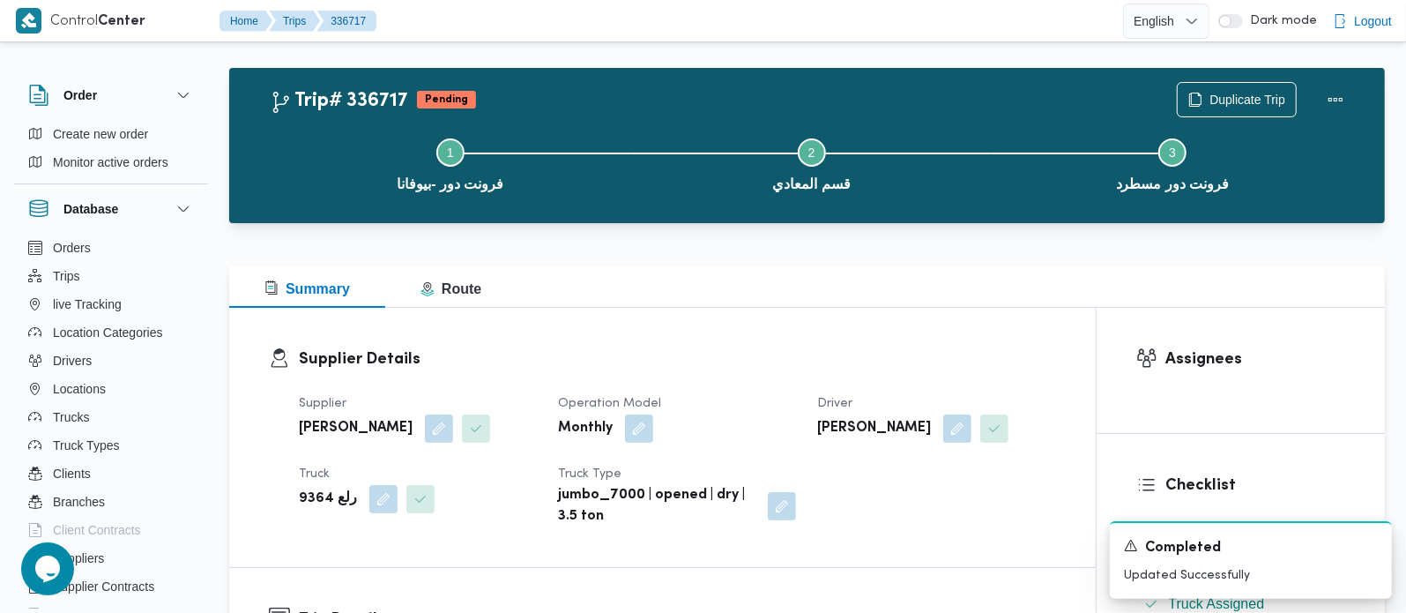
scroll to position [0, 0]
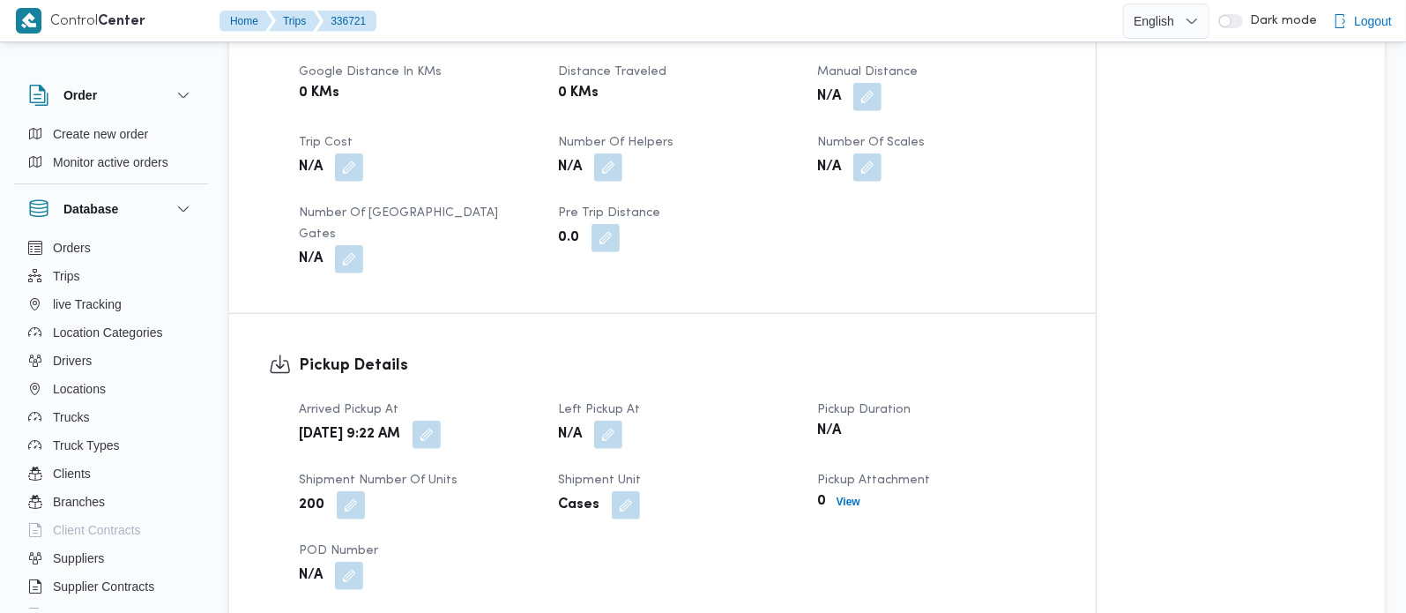
scroll to position [933, 0]
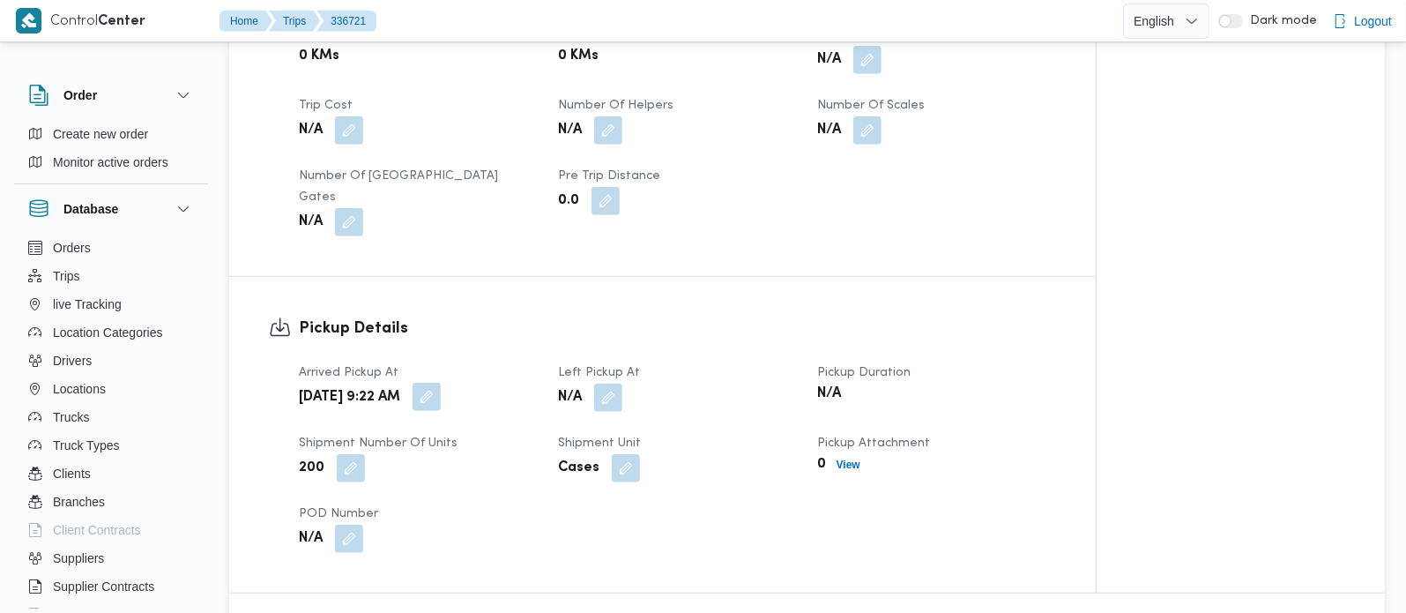
click at [441, 383] on button "button" at bounding box center [427, 397] width 28 height 28
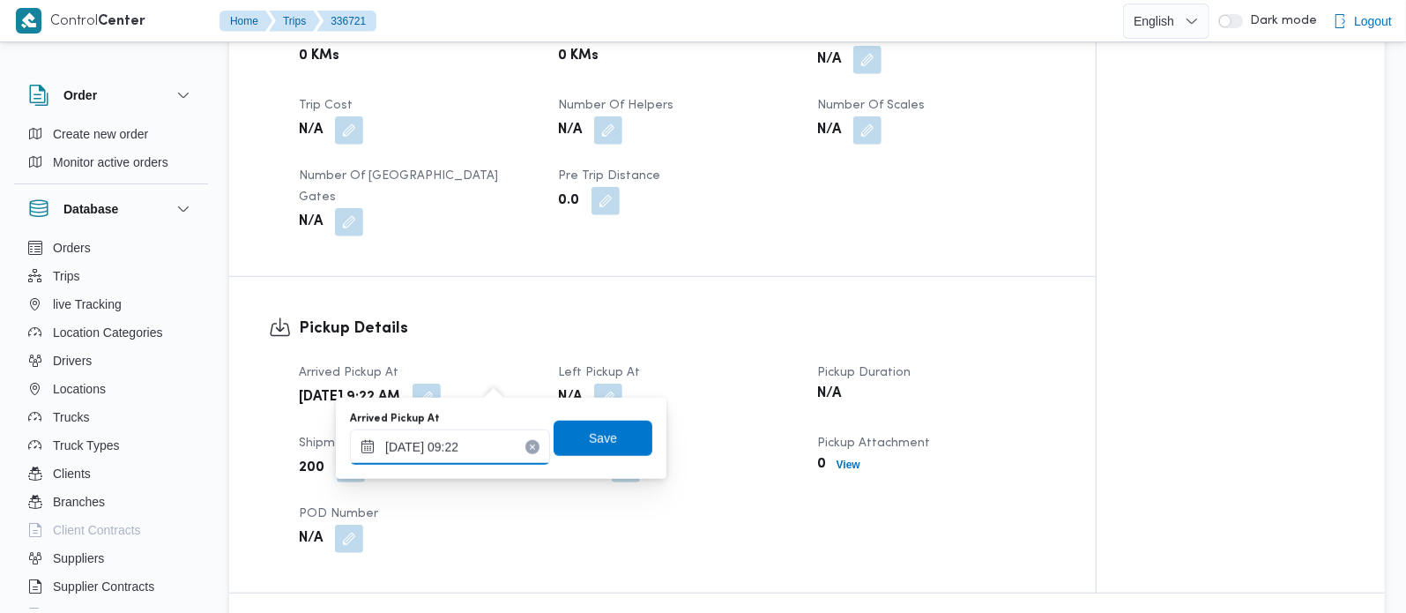
click at [465, 448] on input "10/09/2025 09:22" at bounding box center [450, 446] width 200 height 35
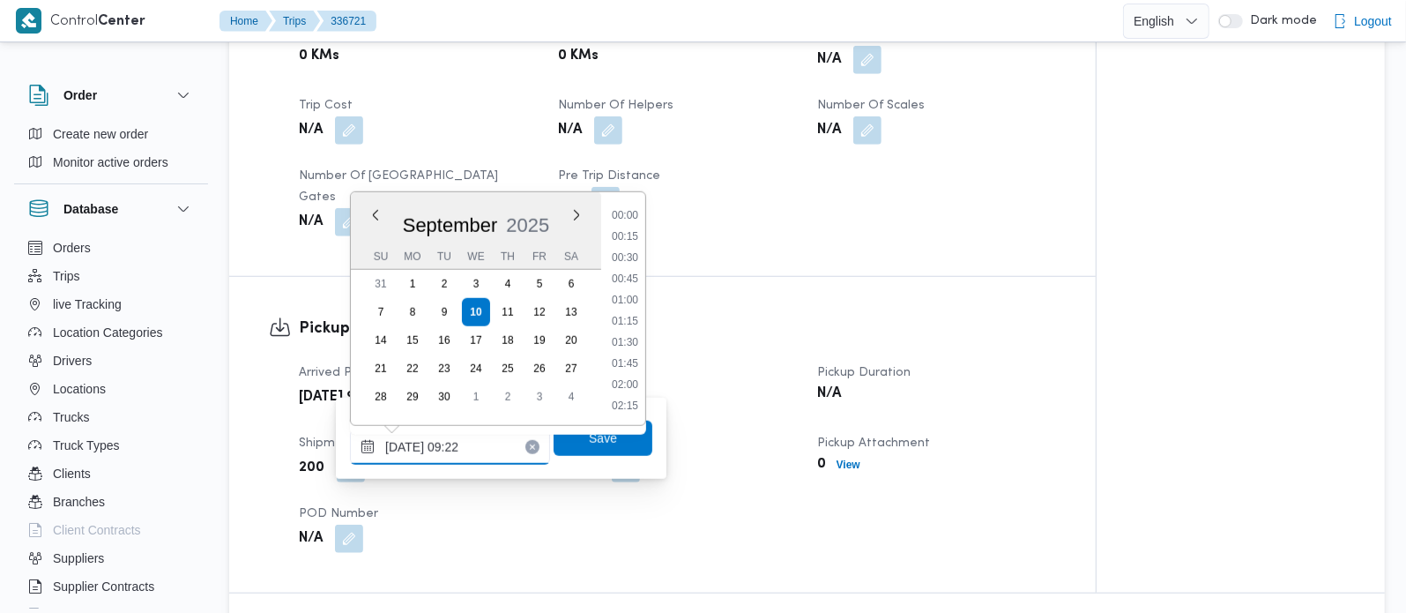
scroll to position [677, 0]
click at [633, 254] on li "08:30" at bounding box center [625, 258] width 41 height 18
type input "10/09/2025 08:30"
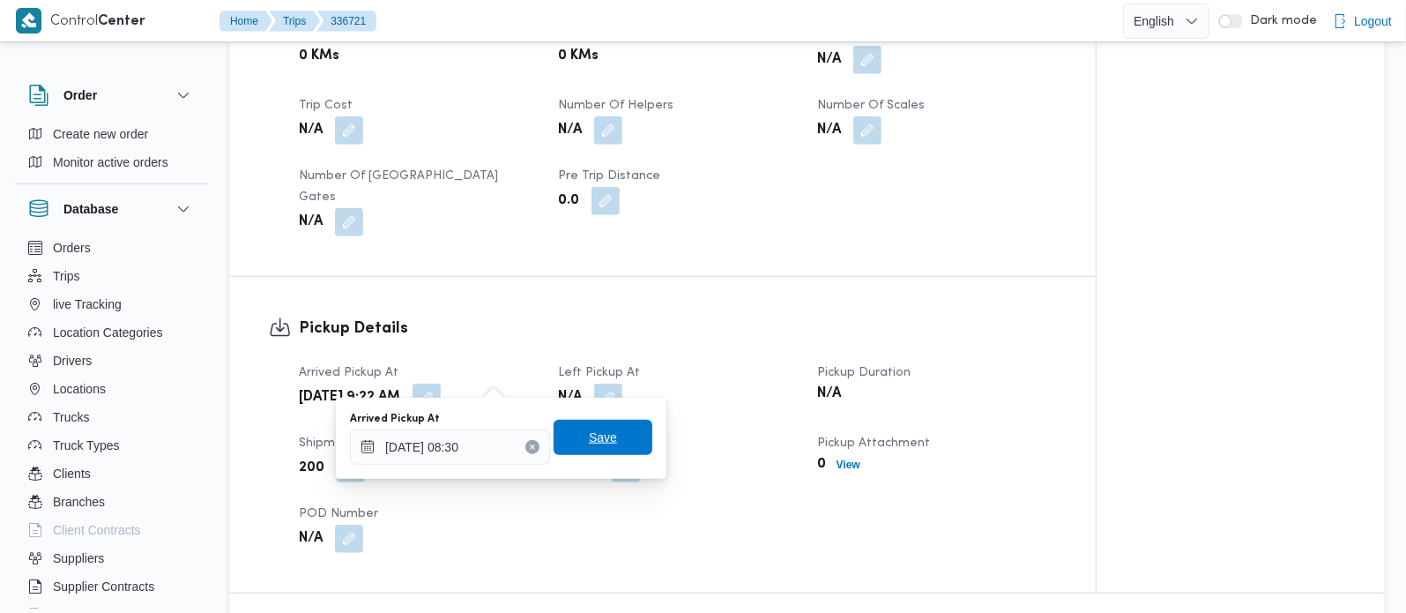
click at [591, 436] on span "Save" at bounding box center [603, 437] width 28 height 21
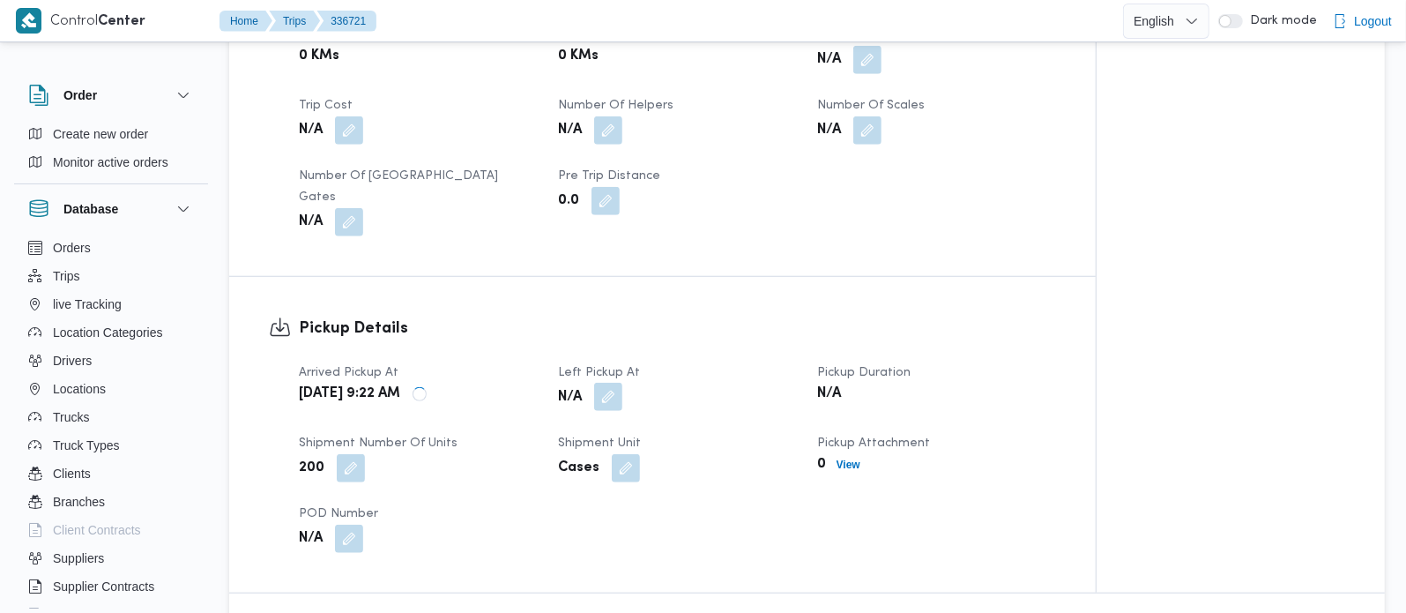
click at [615, 383] on button "button" at bounding box center [608, 397] width 28 height 28
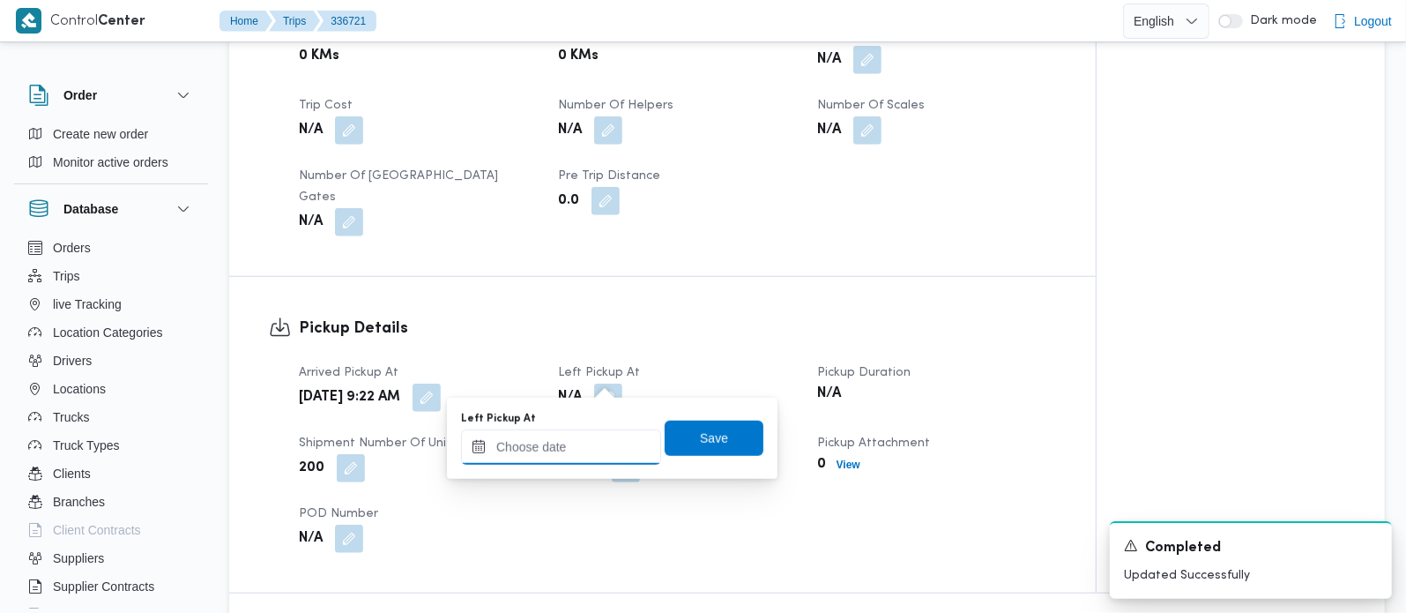
click at [589, 453] on input "Left Pickup At" at bounding box center [561, 446] width 200 height 35
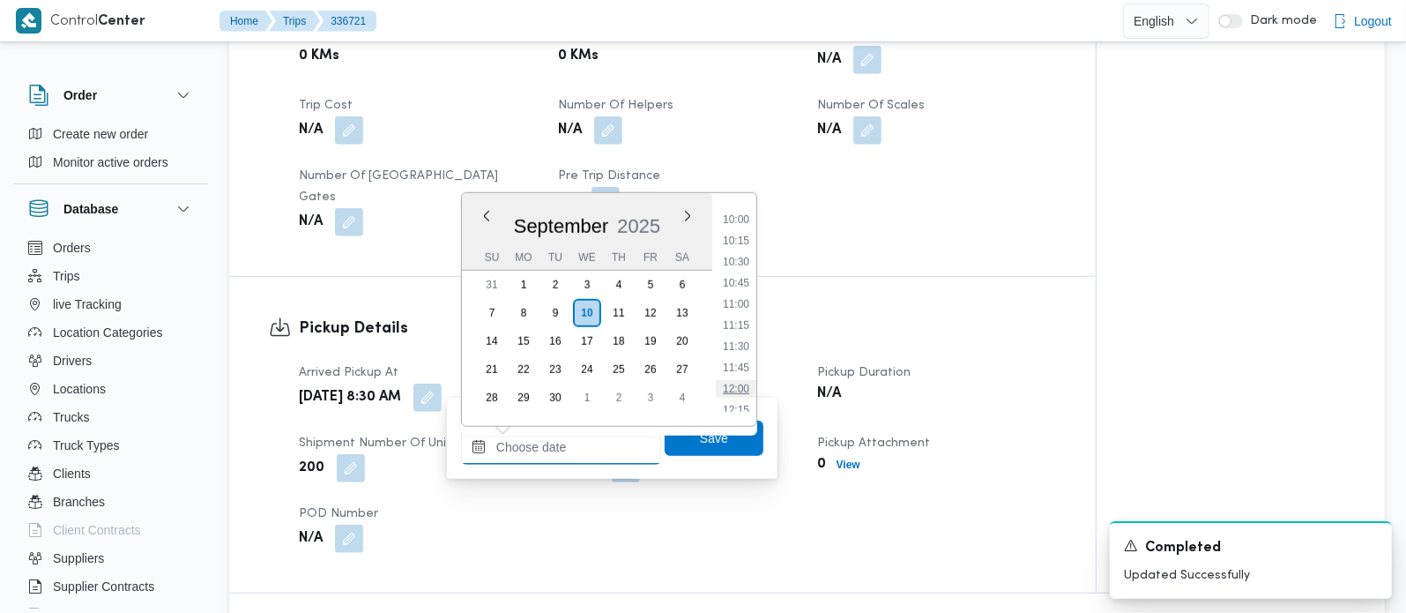
scroll to position [807, 0]
click at [736, 261] on li "10:00" at bounding box center [736, 256] width 41 height 18
type input "10/09/2025 10:00"
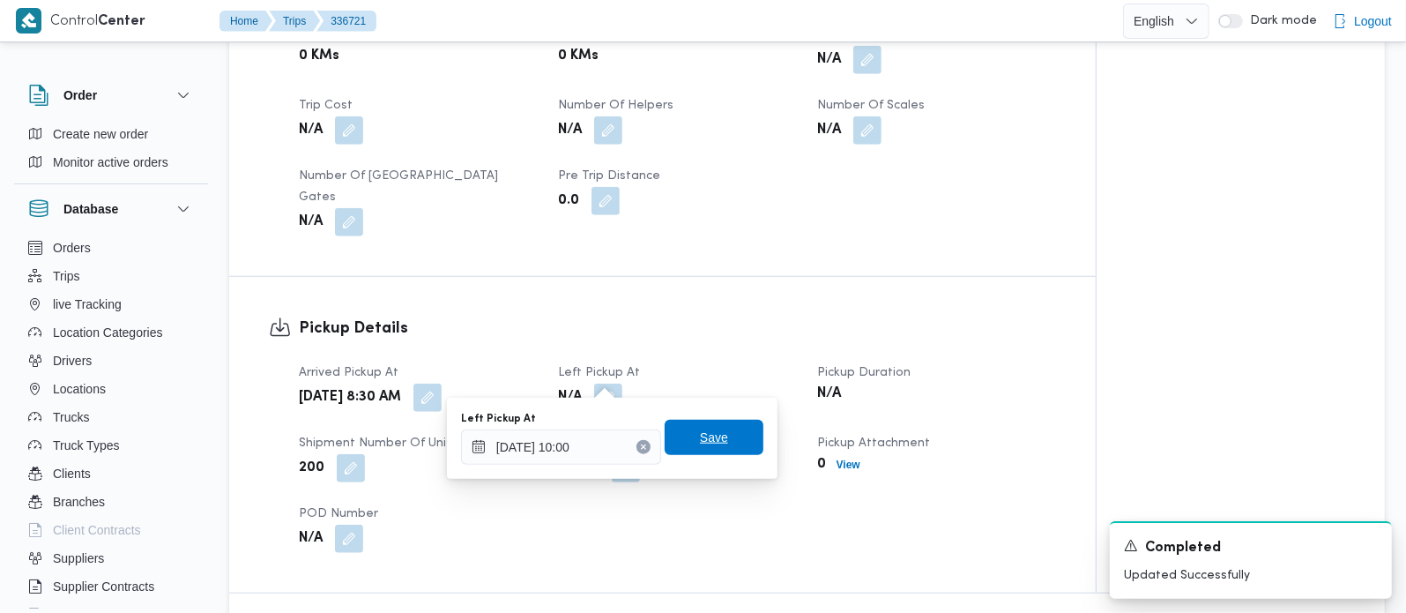
click at [712, 448] on span "Save" at bounding box center [714, 437] width 99 height 35
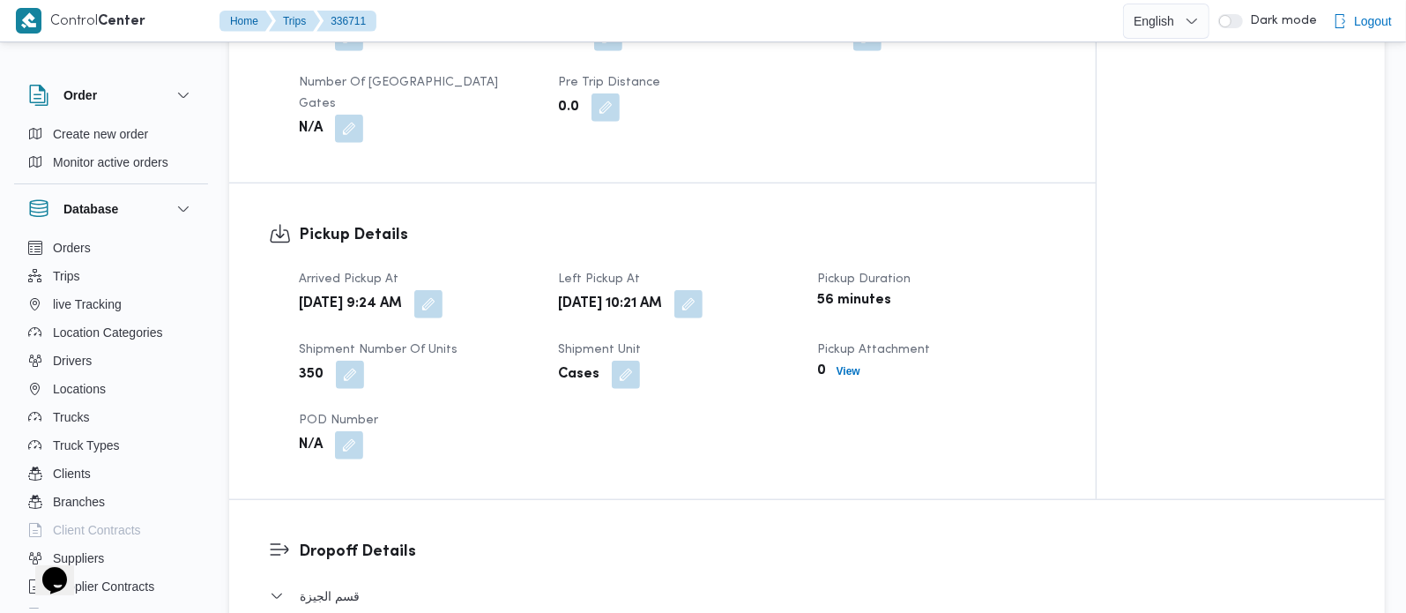
scroll to position [1037, 0]
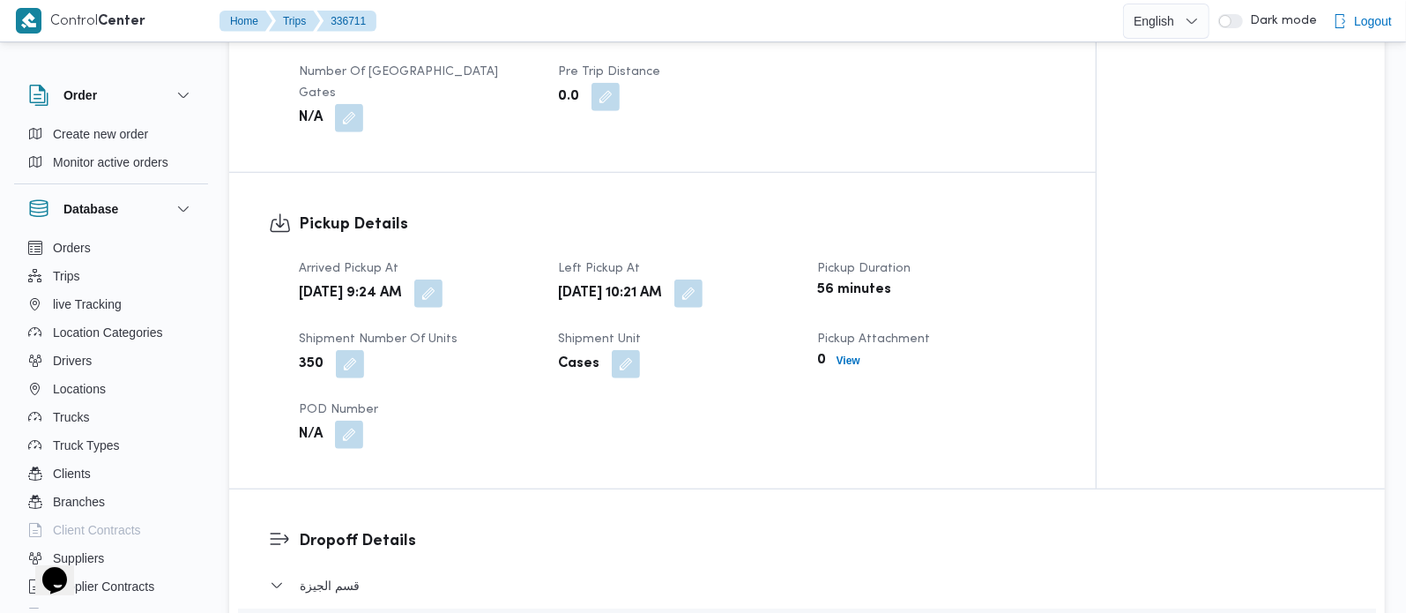
click at [443, 295] on button "button" at bounding box center [428, 294] width 28 height 28
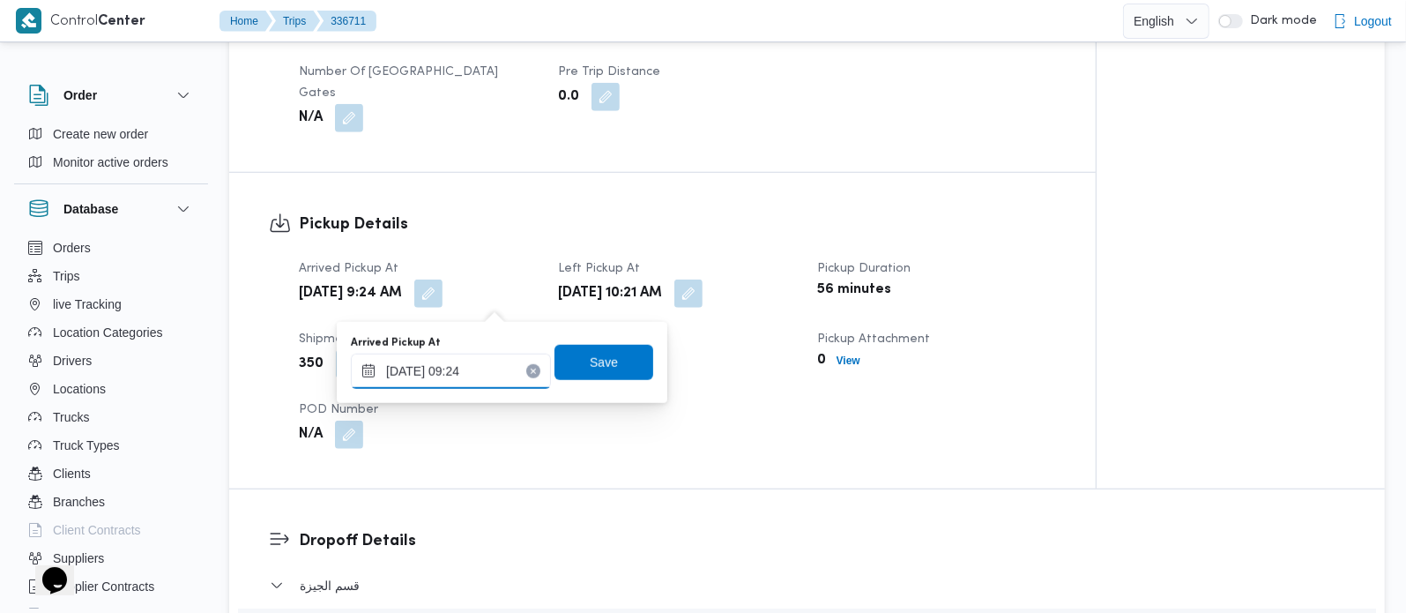
click at [456, 359] on div "10/09/2025 09:24" at bounding box center [451, 371] width 200 height 35
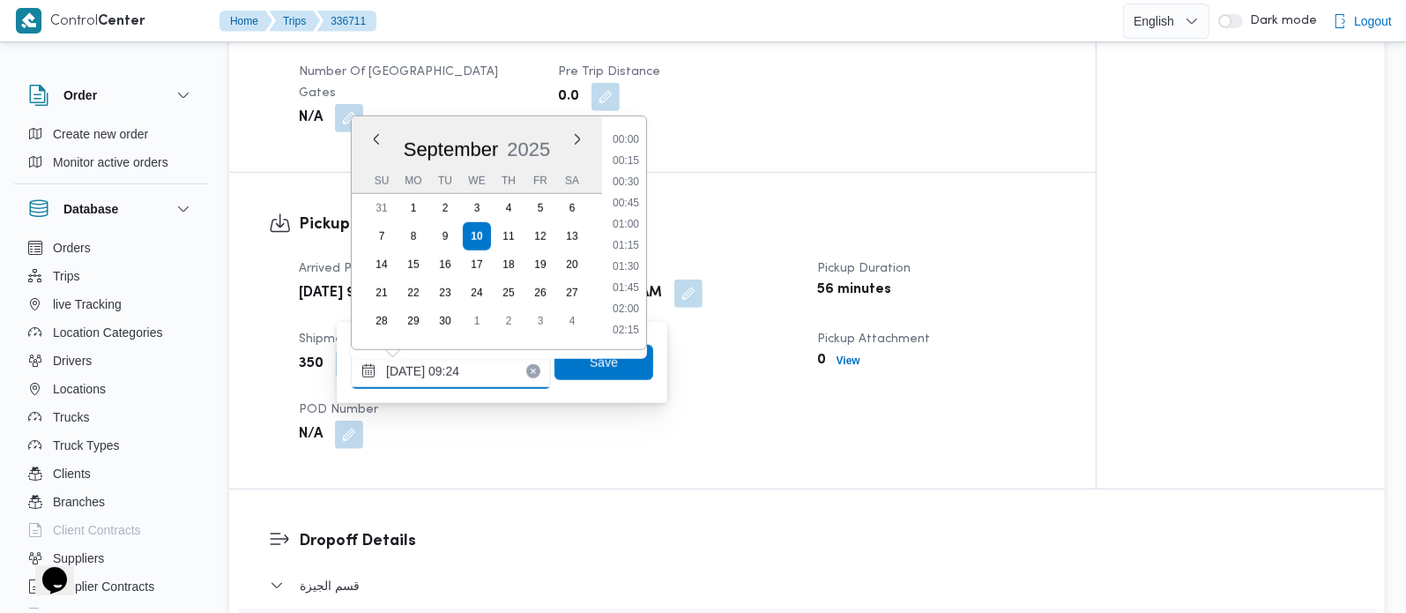
scroll to position [677, 0]
click at [626, 143] on li "08:00" at bounding box center [626, 140] width 41 height 18
type input "10/09/2025 08:00"
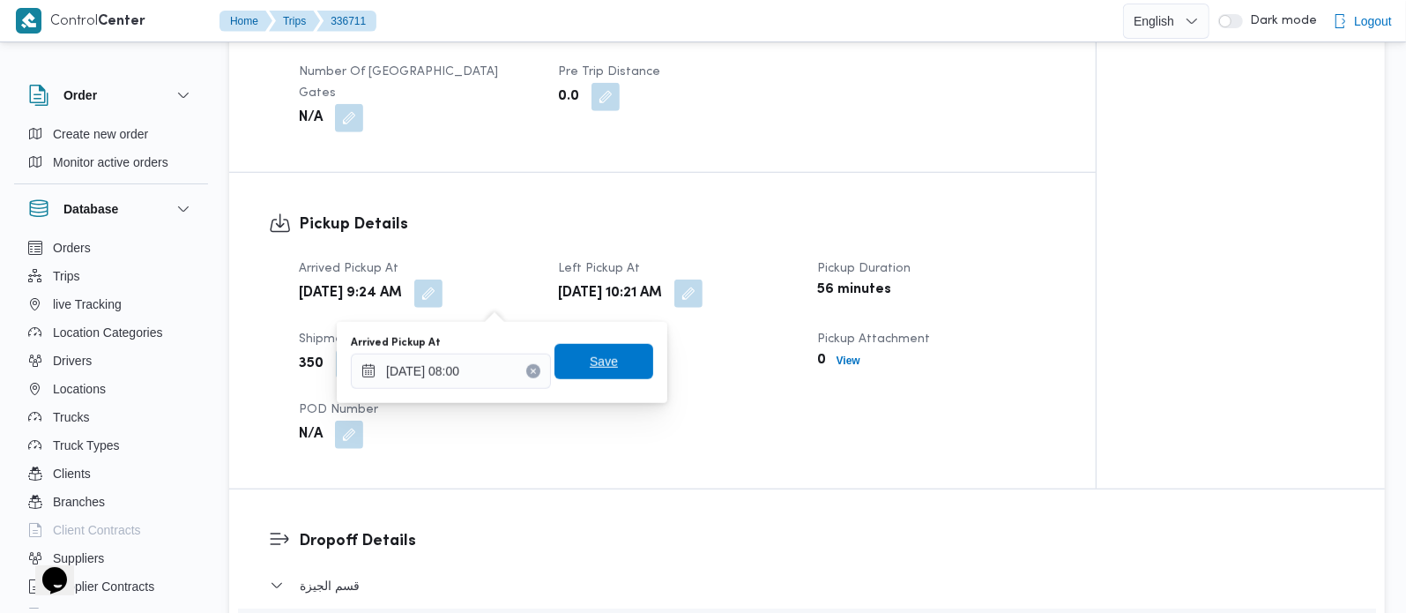
click at [590, 362] on span "Save" at bounding box center [604, 361] width 28 height 21
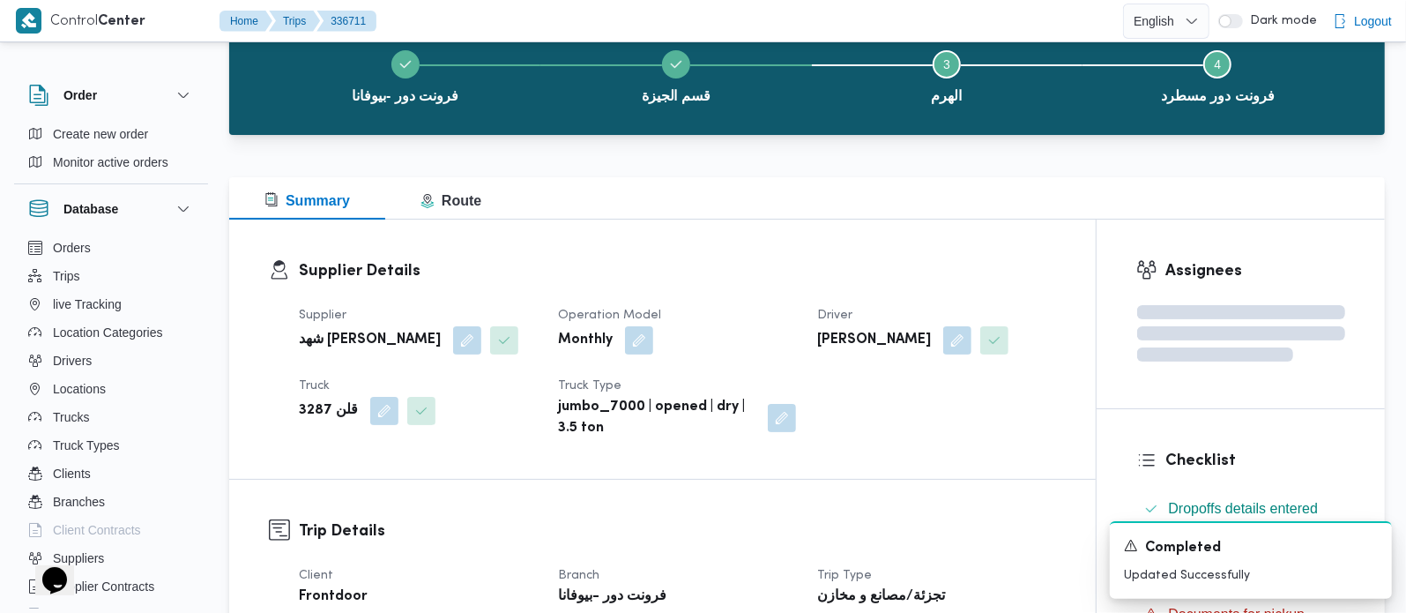
scroll to position [0, 0]
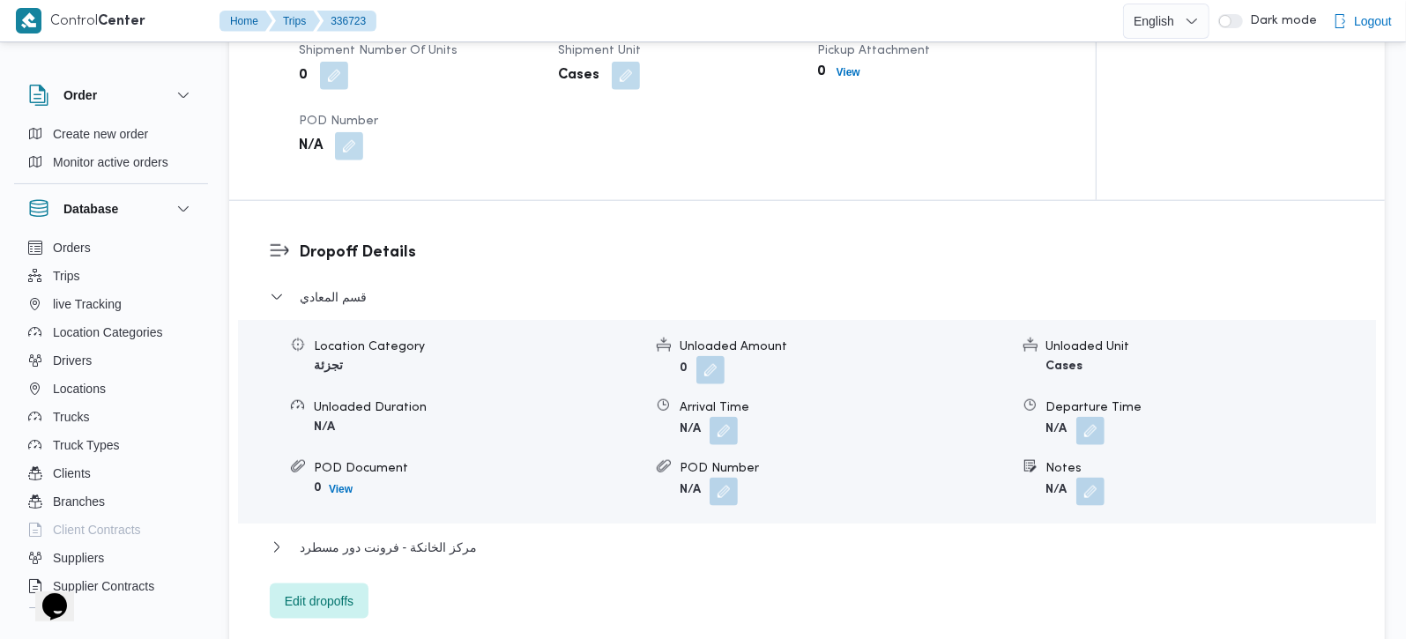
scroll to position [1348, 0]
click at [1097, 475] on button "button" at bounding box center [1091, 489] width 28 height 28
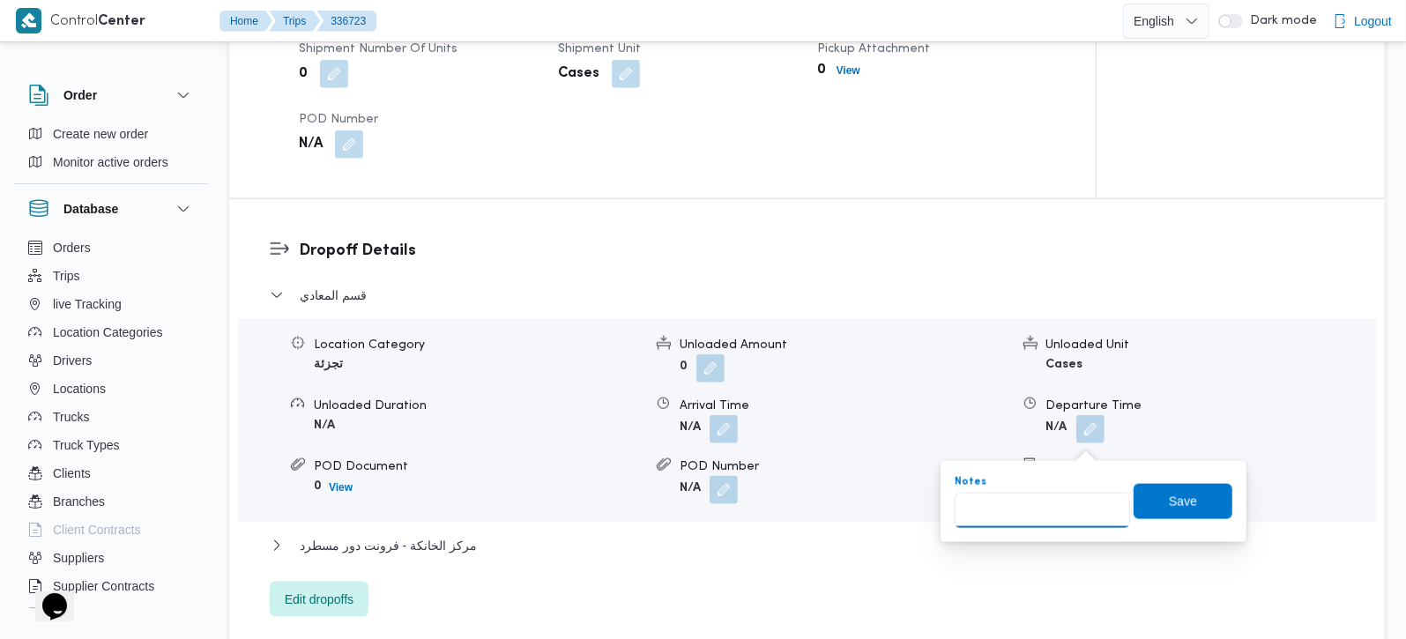
click at [1069, 511] on input "Notes" at bounding box center [1042, 510] width 175 height 35
paste input "زهراء"
type input "زهراء"
click at [1148, 507] on span "Save" at bounding box center [1183, 500] width 99 height 35
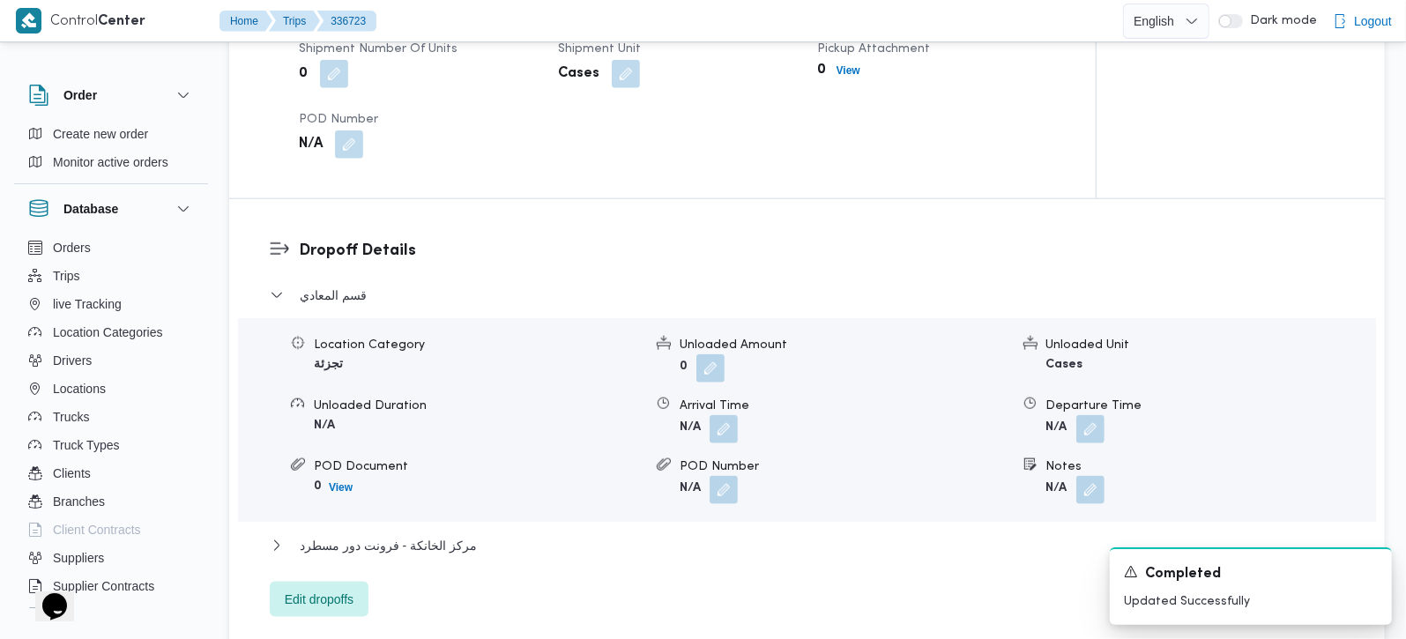
scroll to position [1037, 0]
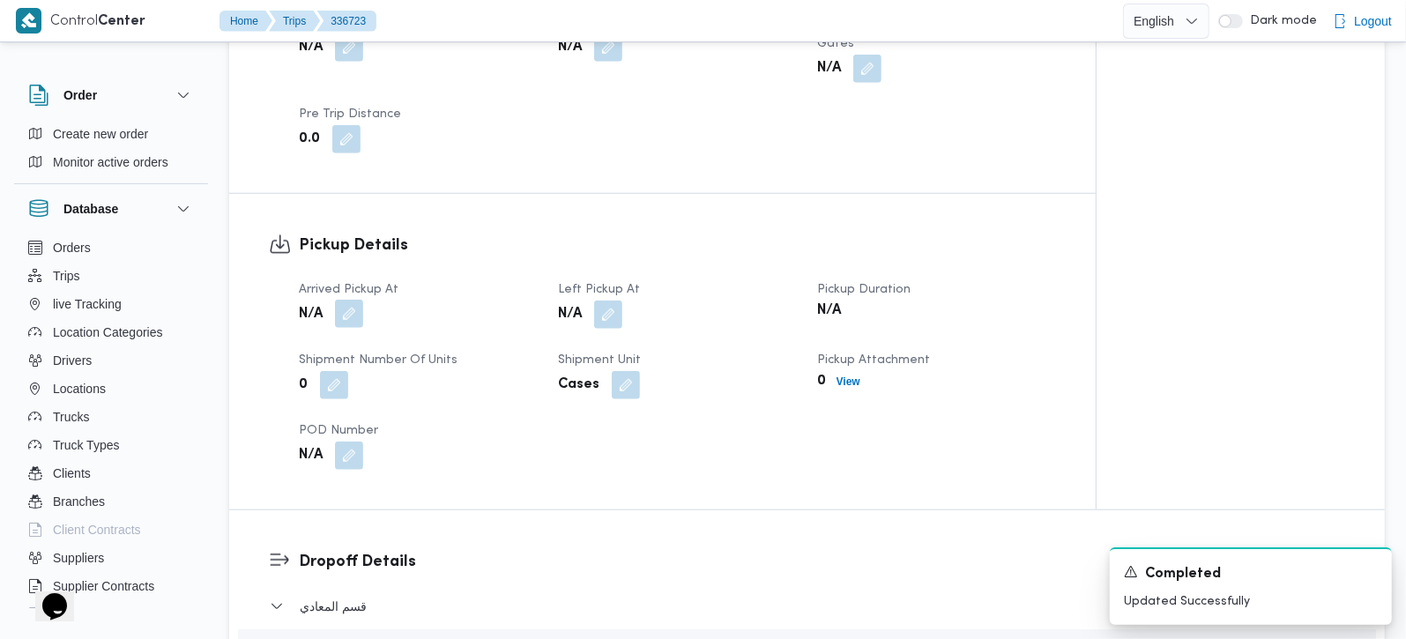
click at [355, 300] on button "button" at bounding box center [349, 314] width 28 height 28
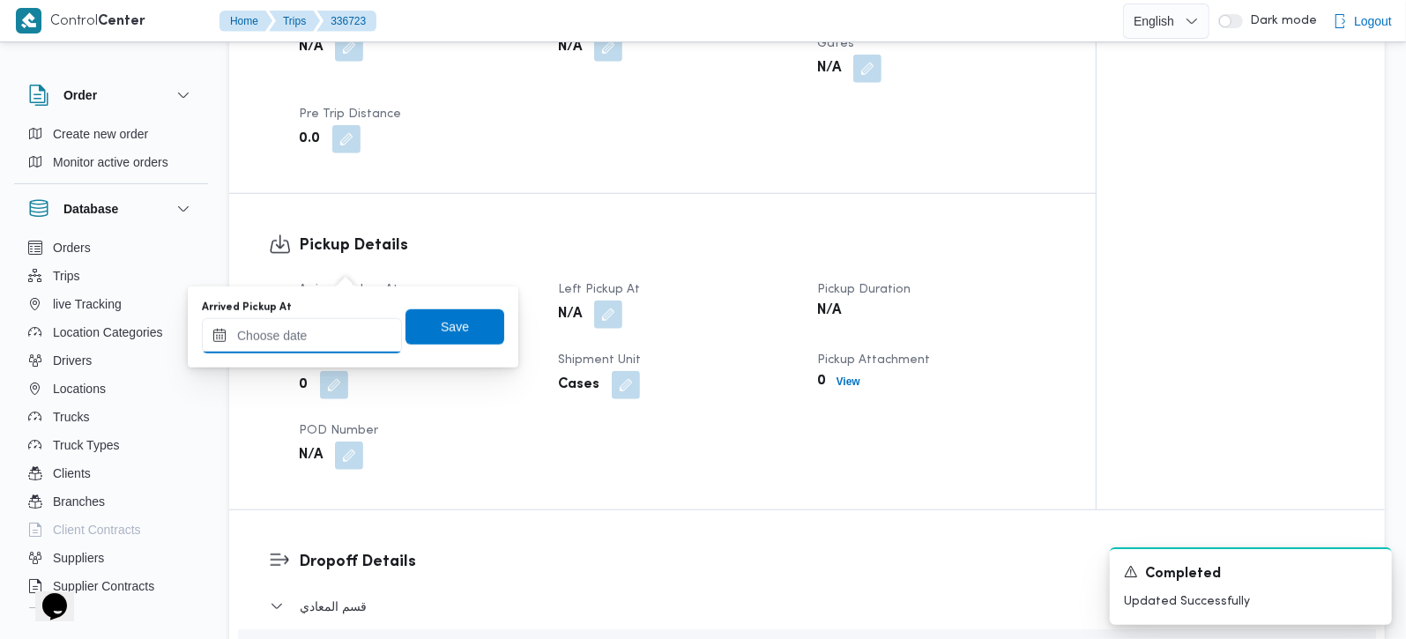
click at [325, 342] on input "Arrived Pickup At" at bounding box center [302, 335] width 200 height 35
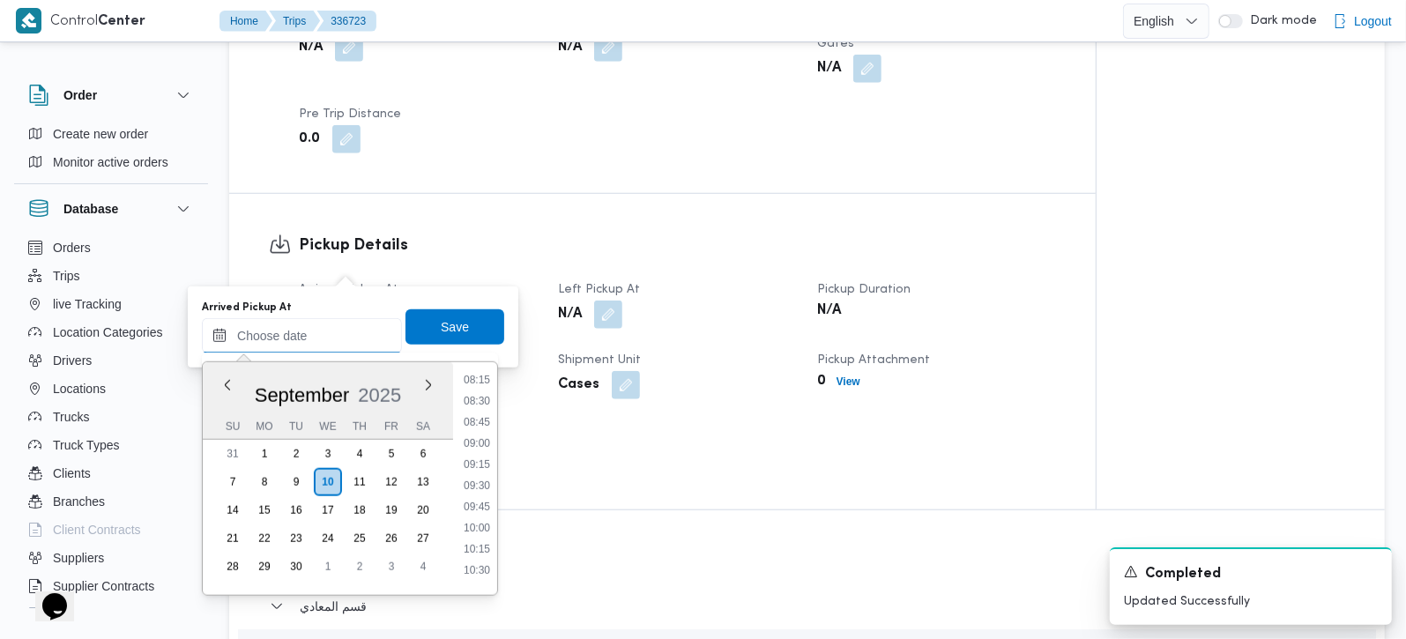
scroll to position [703, 0]
click at [480, 421] on li "08:45" at bounding box center [477, 423] width 41 height 18
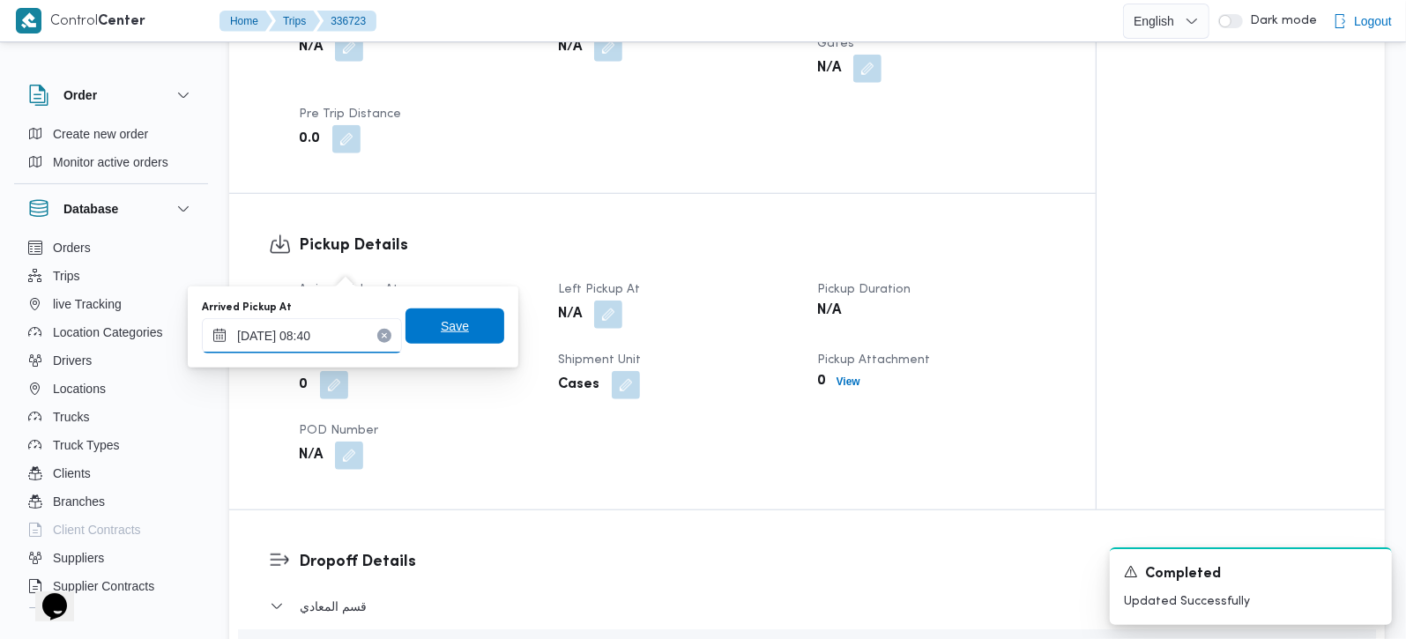
type input "[DATE] 08:40"
click at [479, 333] on span "Save" at bounding box center [455, 326] width 99 height 35
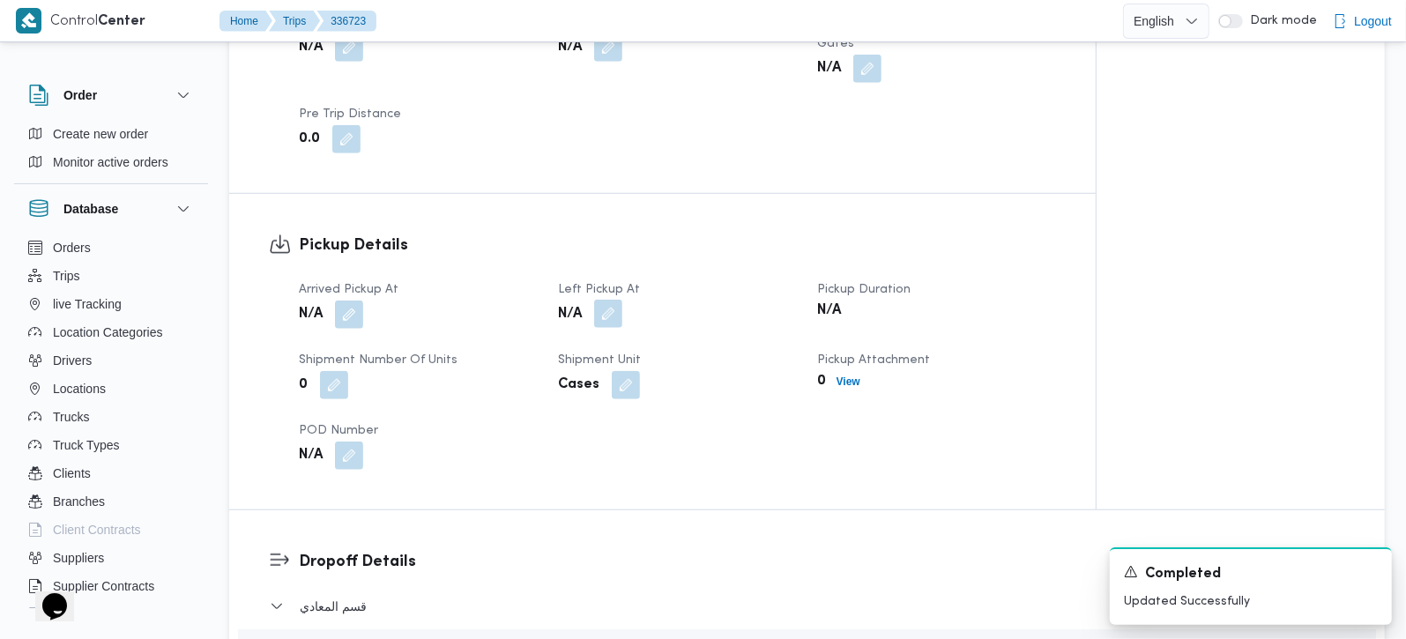
click at [601, 300] on button "button" at bounding box center [608, 314] width 28 height 28
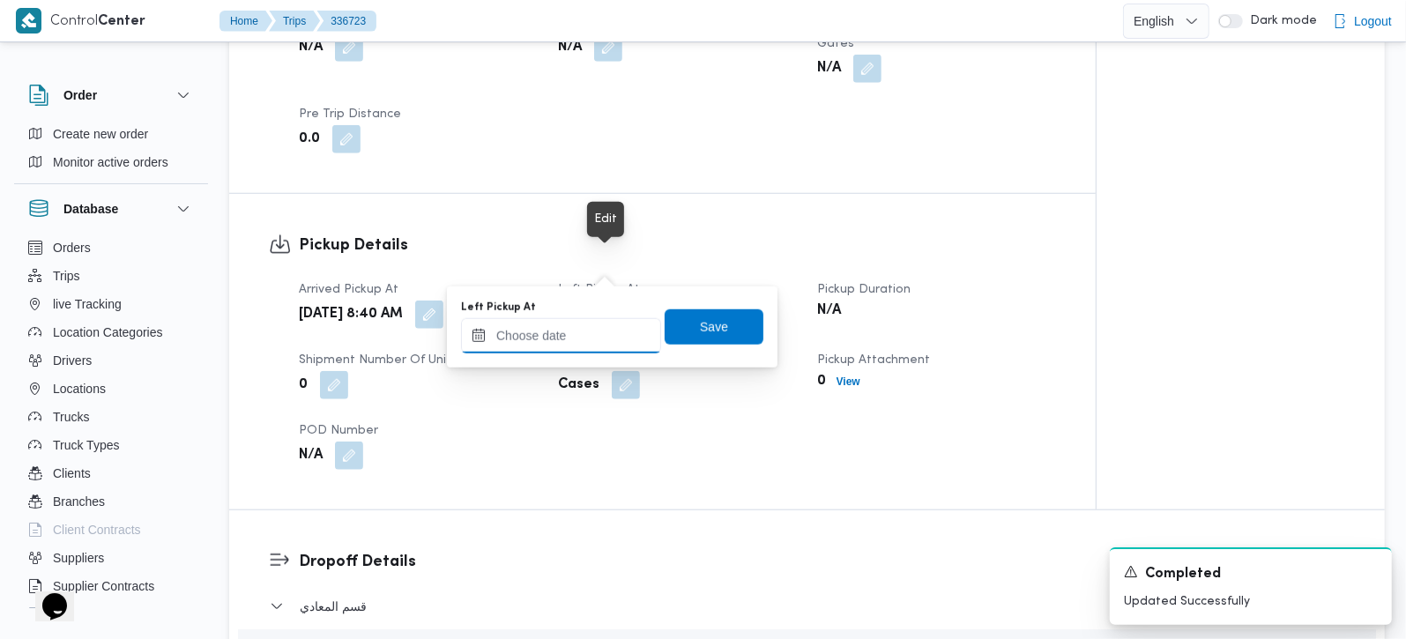
click at [557, 324] on input "Left Pickup At" at bounding box center [561, 335] width 200 height 35
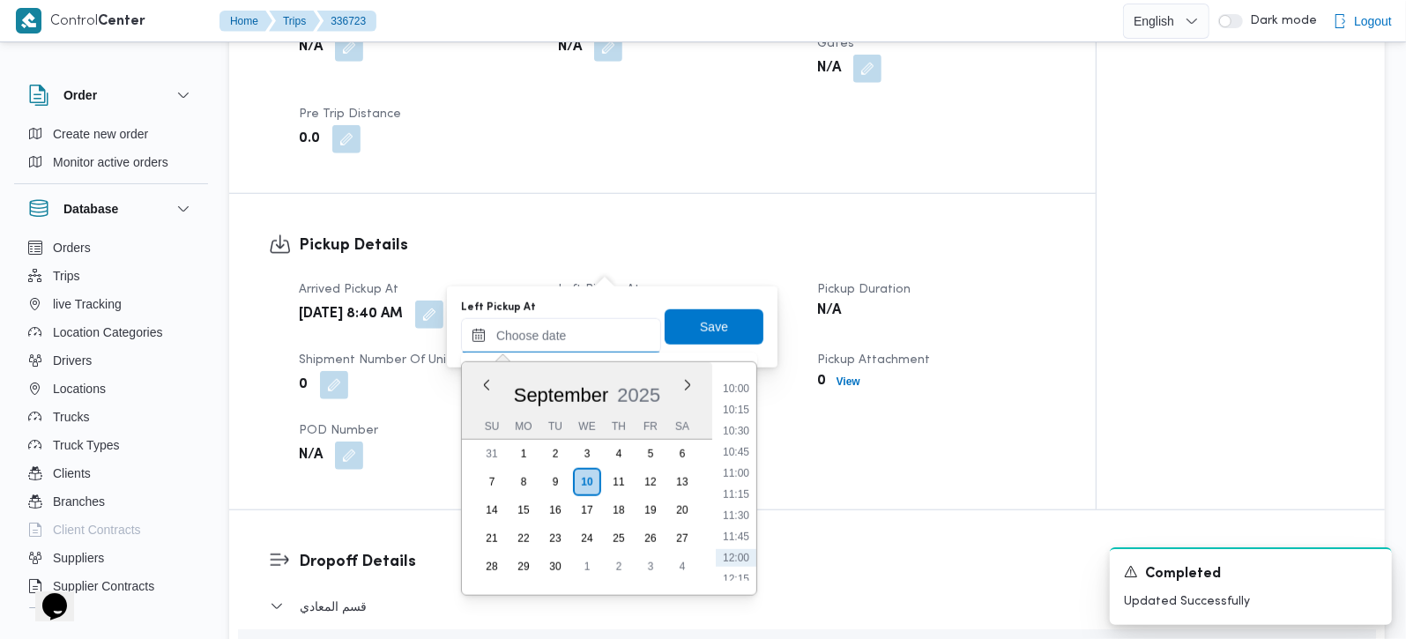
scroll to position [807, 0]
click at [745, 407] on li "09:45" at bounding box center [736, 404] width 41 height 18
type input "[DATE] 09:45"
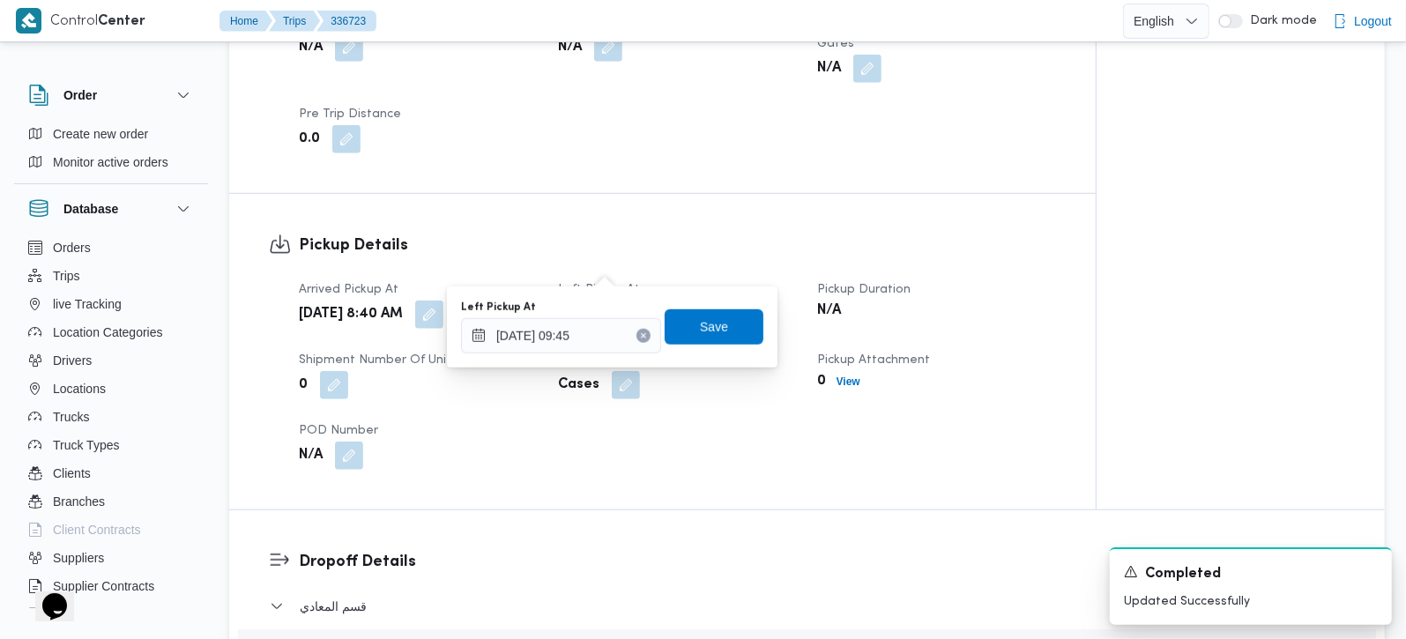
click at [710, 306] on div "Left Pickup At [DATE] 09:45 Save" at bounding box center [612, 327] width 306 height 56
click at [713, 315] on span "Save" at bounding box center [714, 326] width 99 height 35
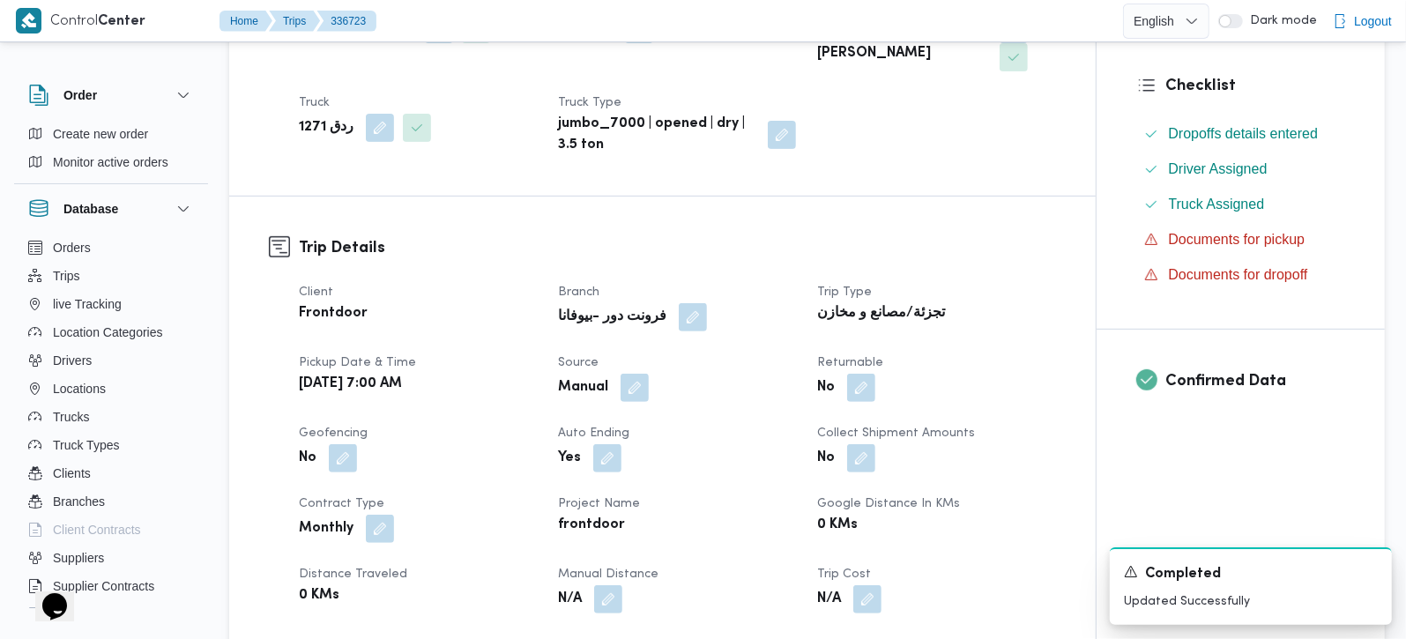
scroll to position [0, 0]
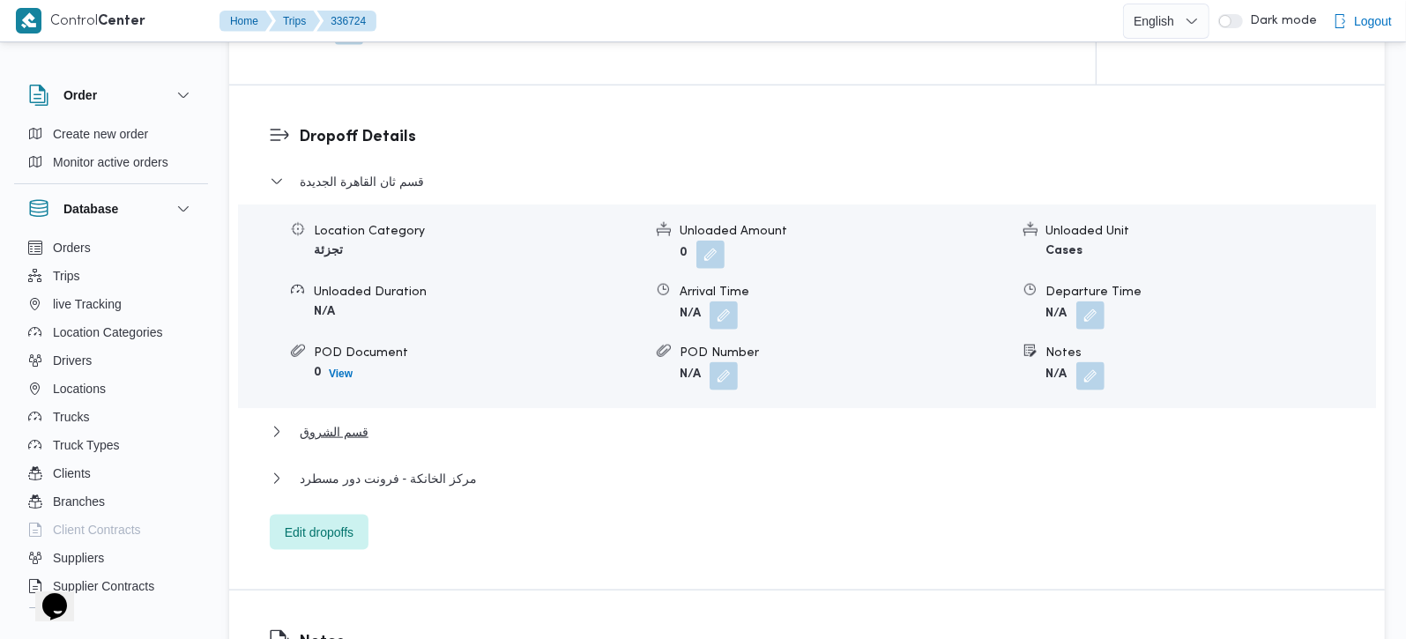
scroll to position [1556, 0]
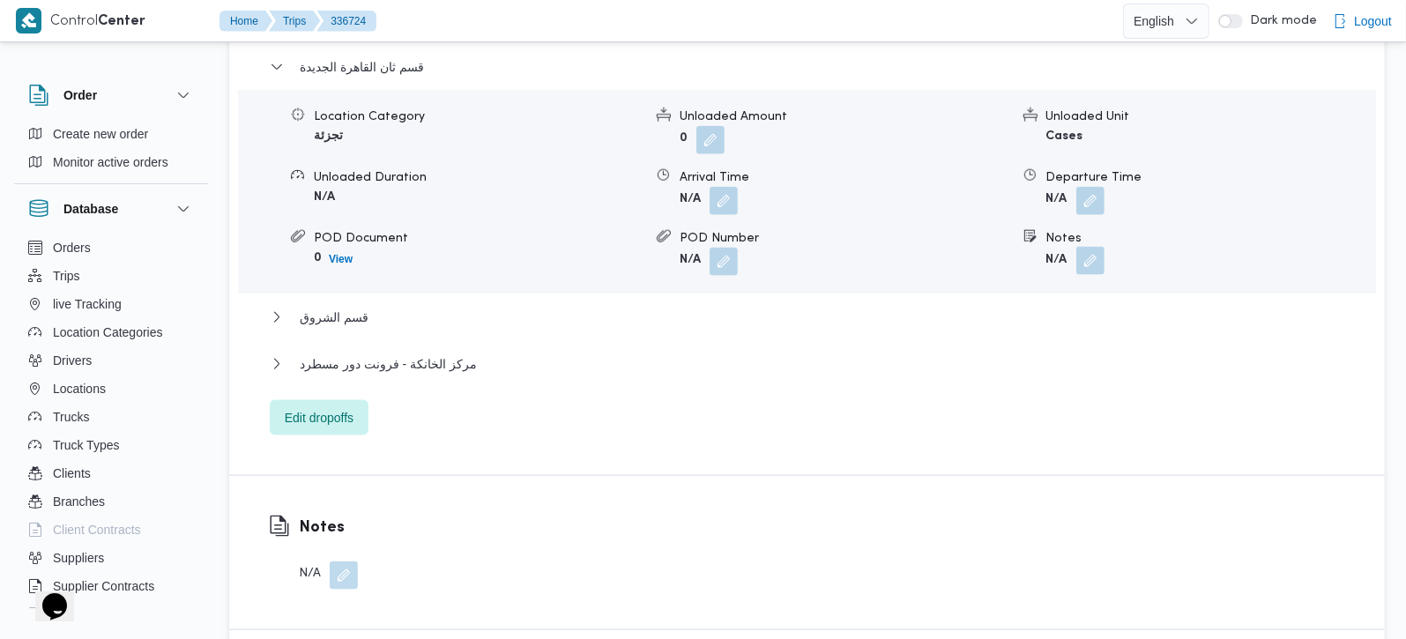
click at [1102, 247] on button "button" at bounding box center [1091, 261] width 28 height 28
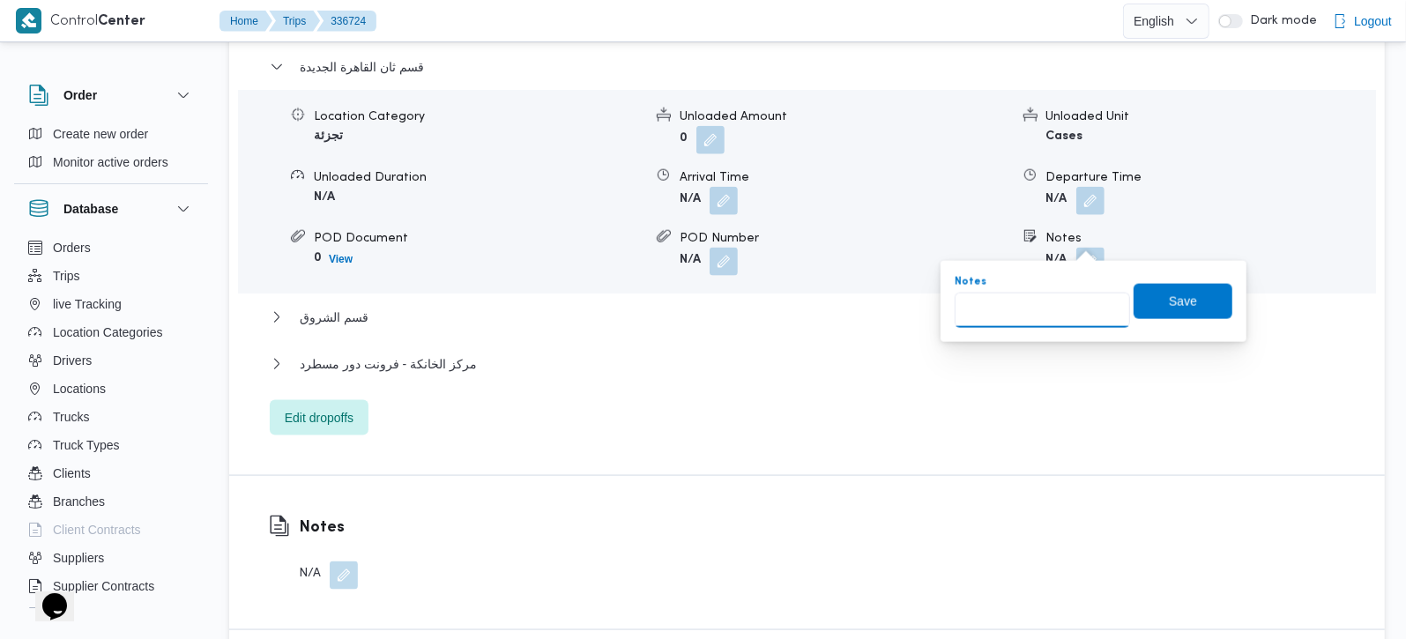
click at [1039, 309] on input "Notes" at bounding box center [1042, 310] width 175 height 35
paste input "مدينتي"
type input "مدينتي"
click at [1145, 303] on span "Save" at bounding box center [1183, 300] width 99 height 35
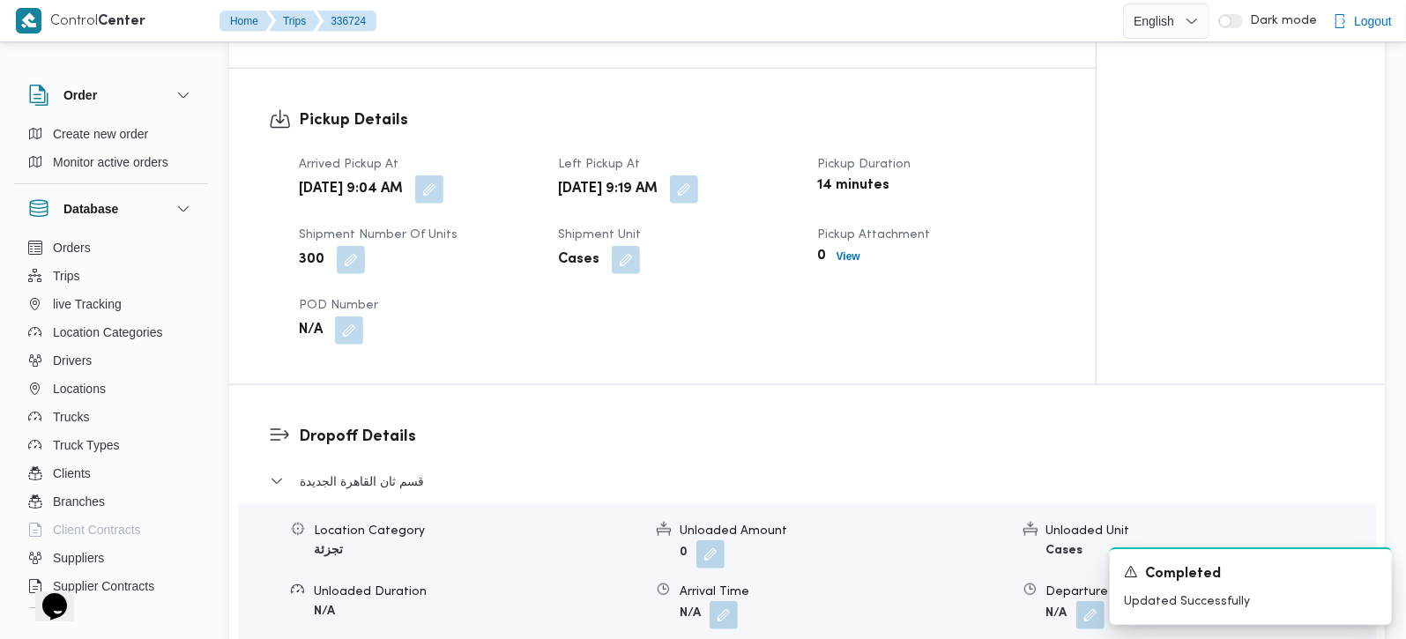
scroll to position [1037, 0]
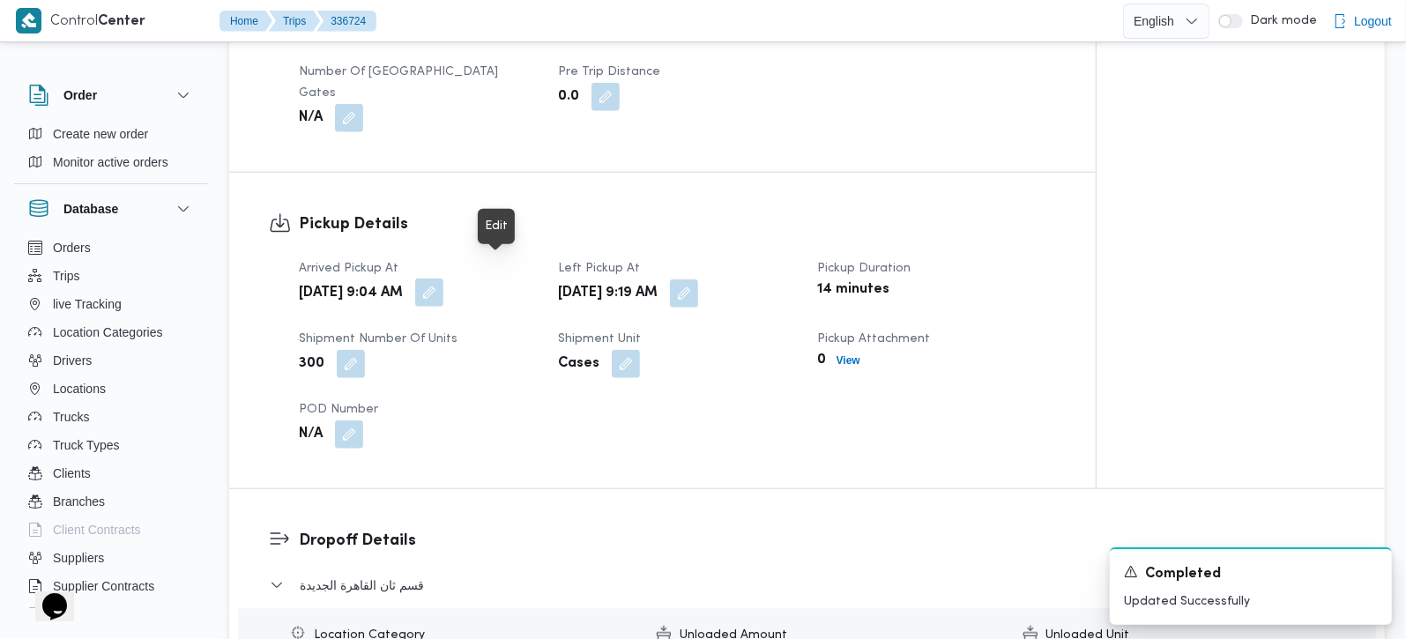
click at [444, 279] on button "button" at bounding box center [429, 293] width 28 height 28
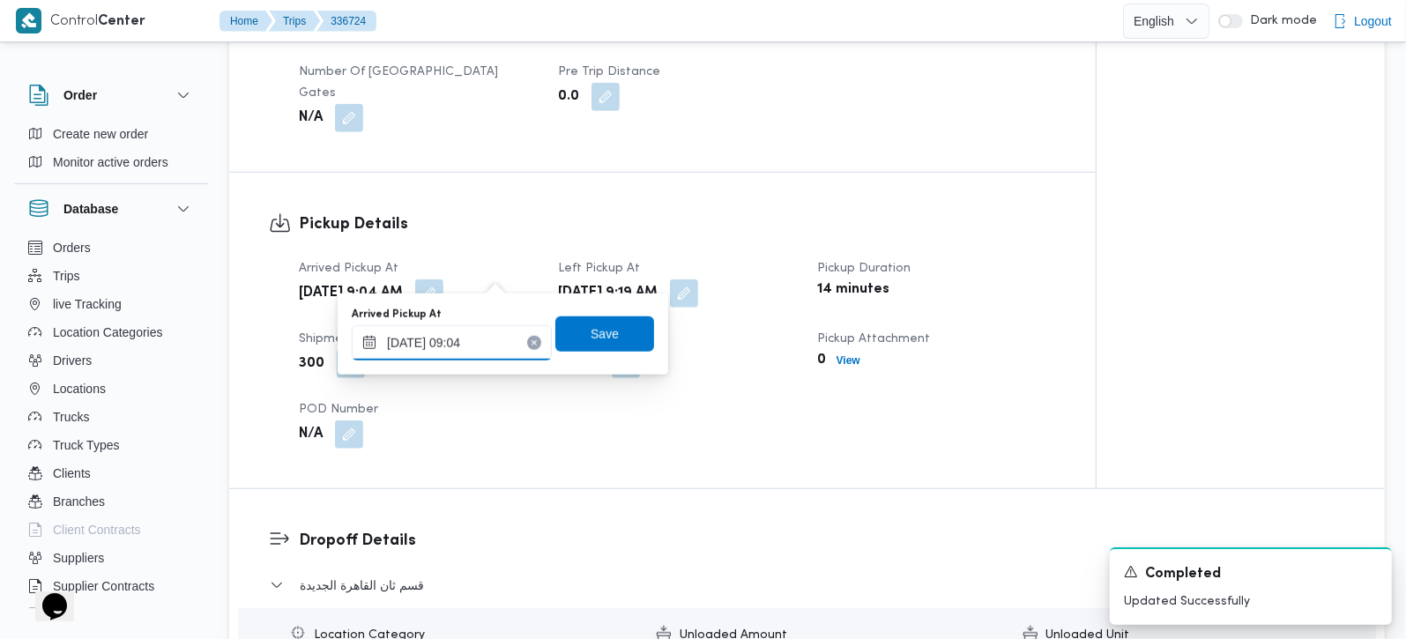
click at [454, 349] on input "[DATE] 09:04" at bounding box center [452, 342] width 200 height 35
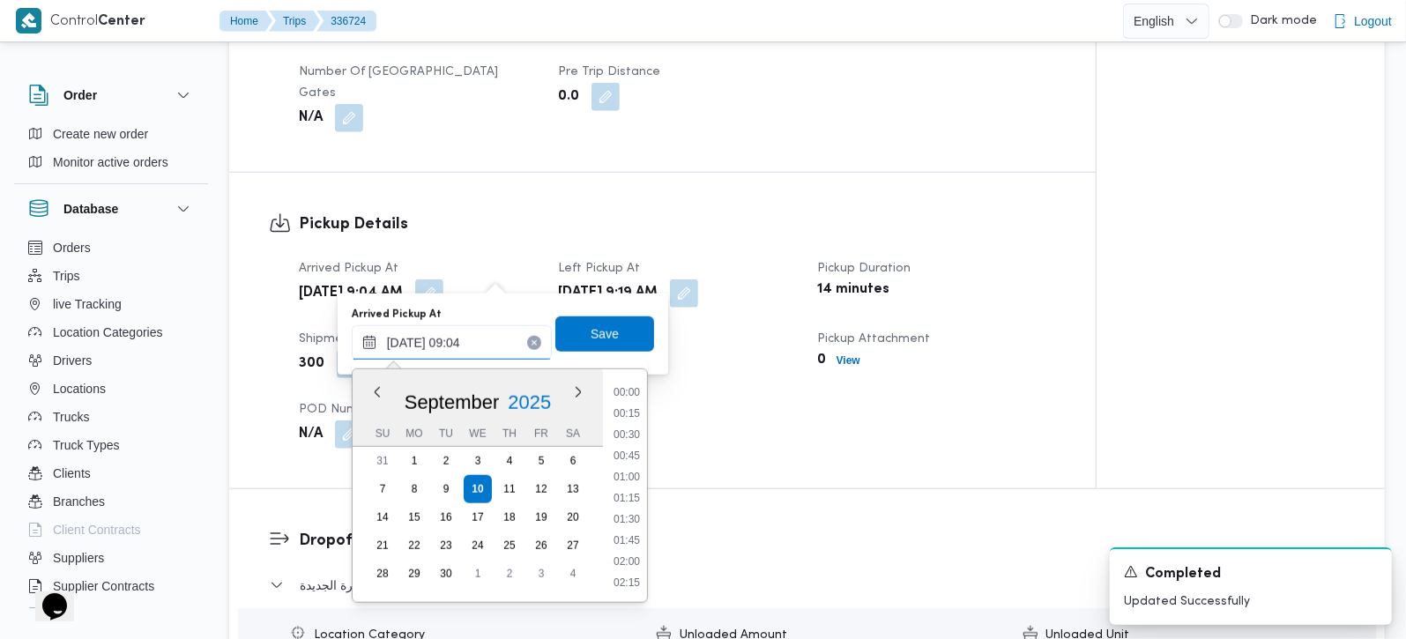
scroll to position [655, 0]
click at [673, 442] on div "Pickup Details Arrived Pickup At Wed, Sep 10, 2025 9:04 AM Left Pickup At Wed, …" at bounding box center [662, 331] width 867 height 316
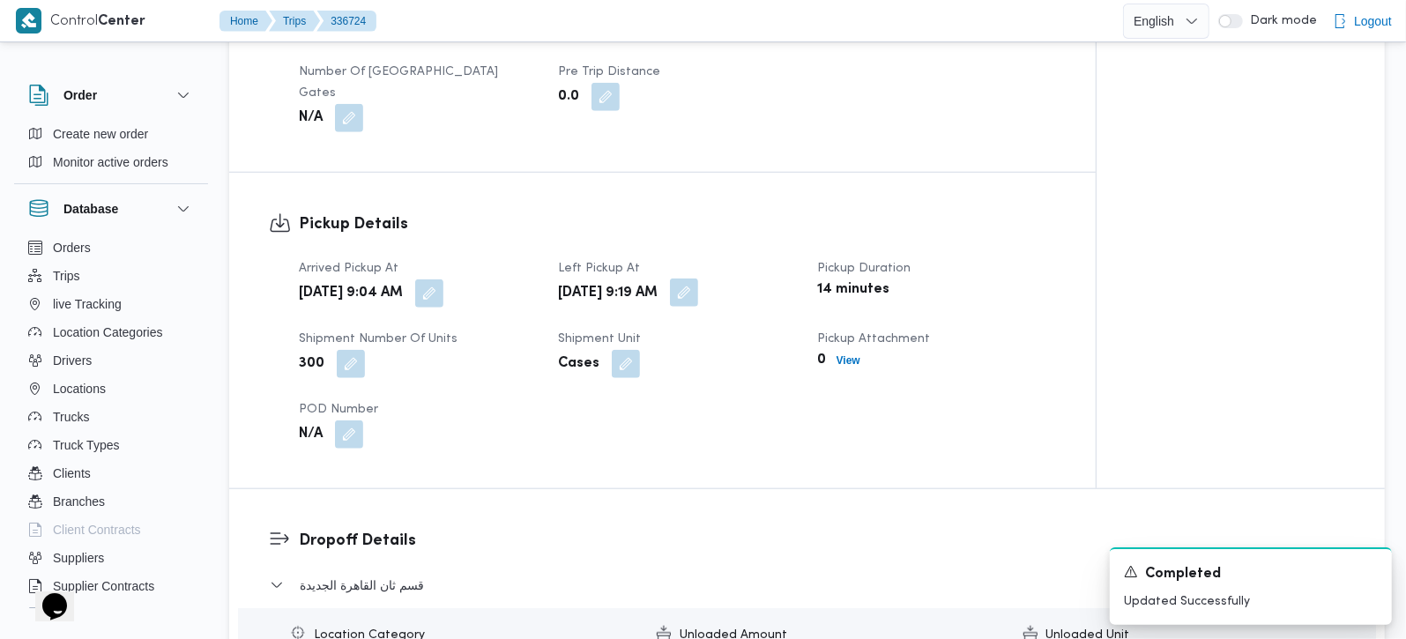
click at [698, 279] on button "button" at bounding box center [684, 293] width 28 height 28
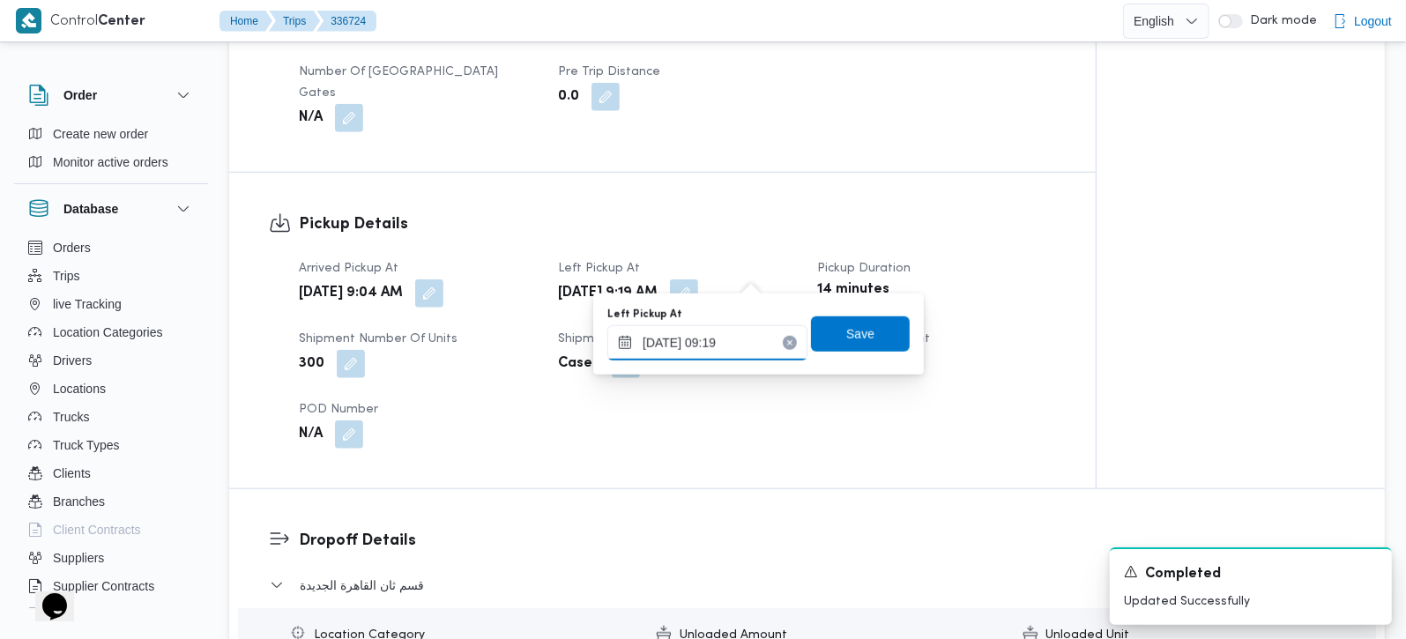
click at [729, 338] on input "10/09/2025 09:19" at bounding box center [708, 342] width 200 height 35
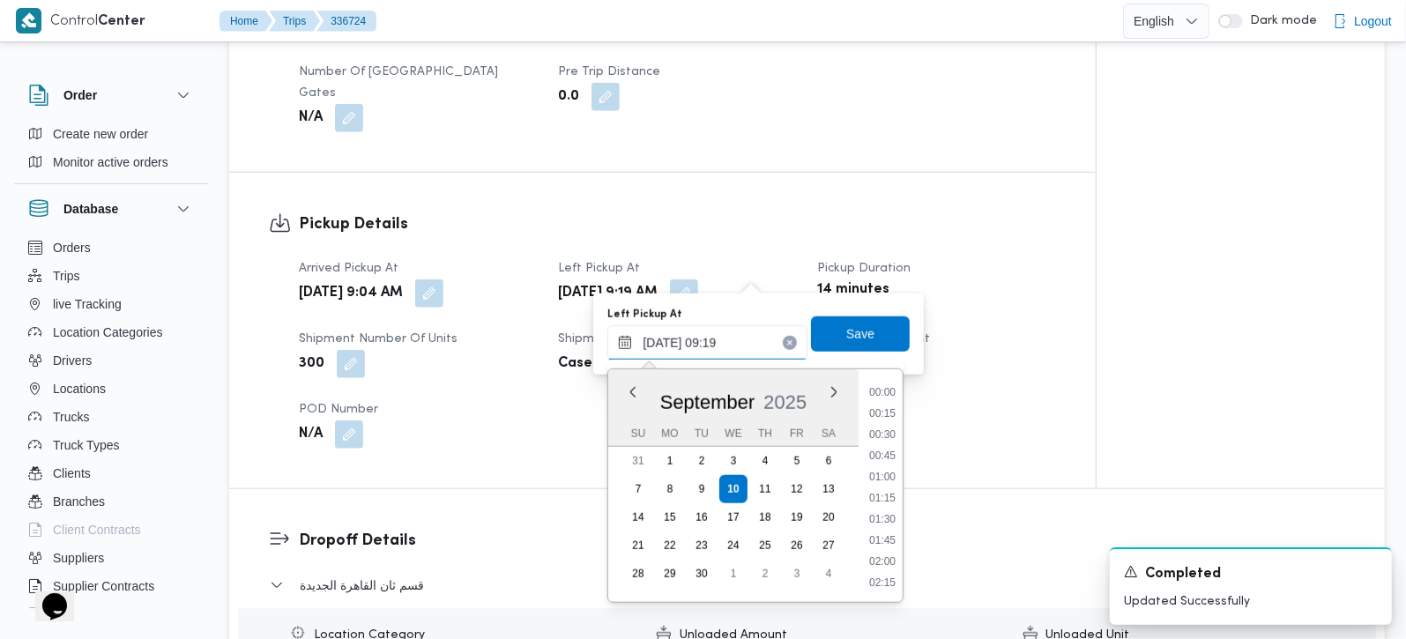
scroll to position [677, 0]
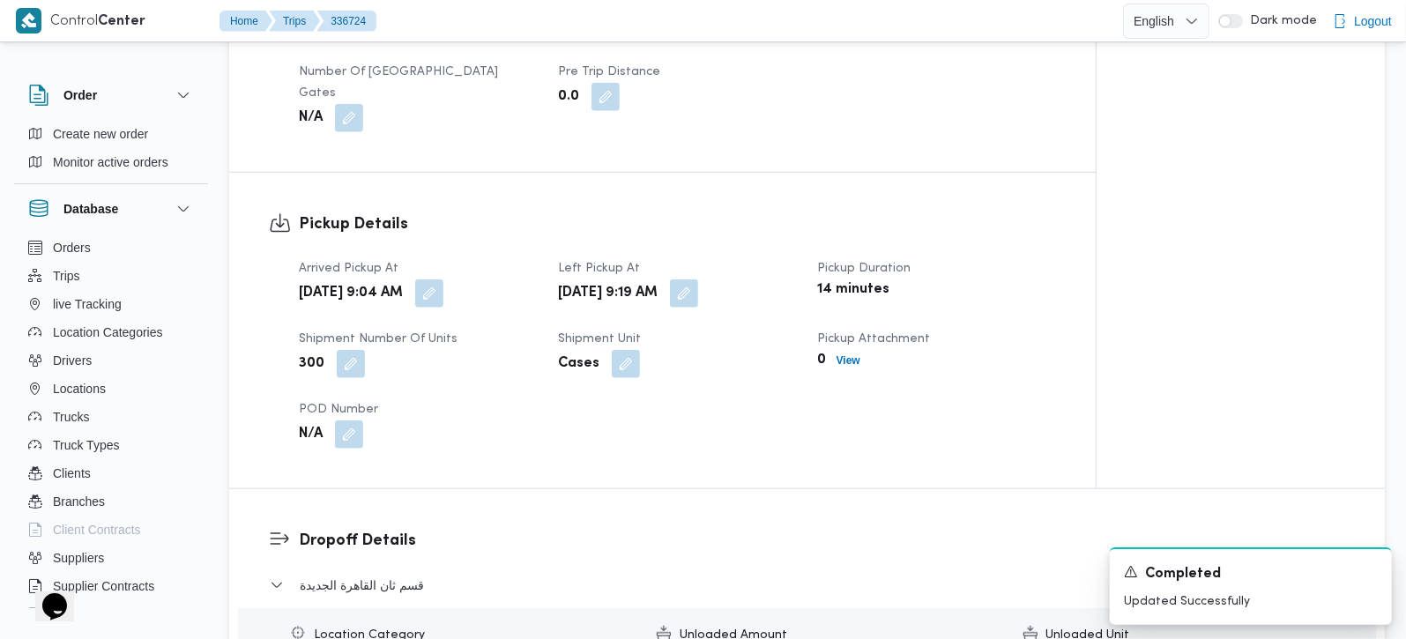
click at [1027, 424] on div "Arrived Pickup At Wed, Sep 10, 2025 9:04 AM Left Pickup At Wed, Sep 10, 2025 9:…" at bounding box center [677, 354] width 779 height 212
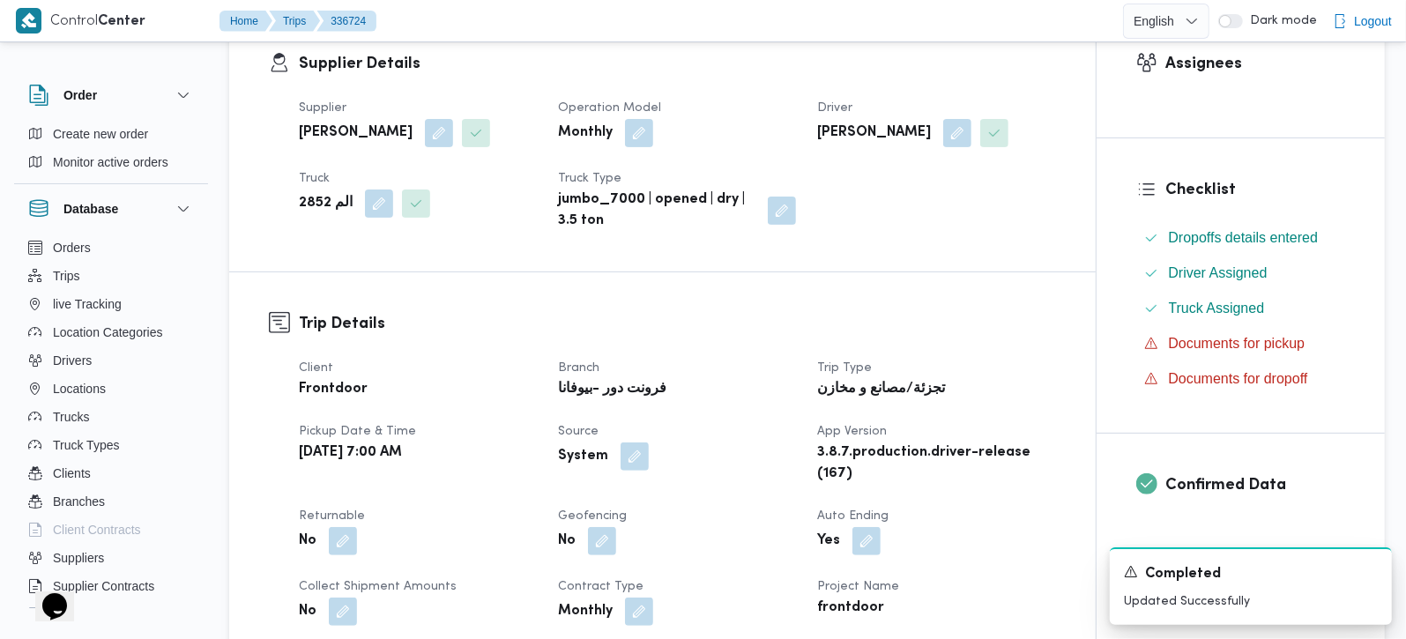
scroll to position [0, 0]
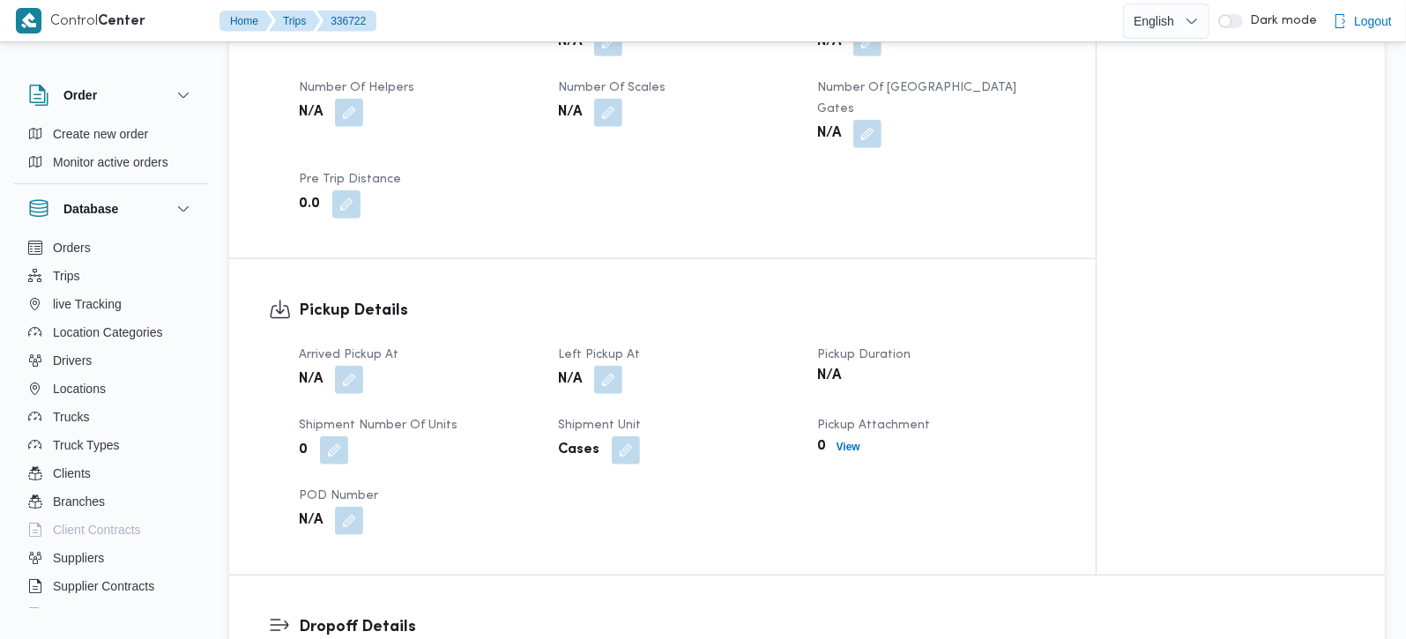
scroll to position [1037, 0]
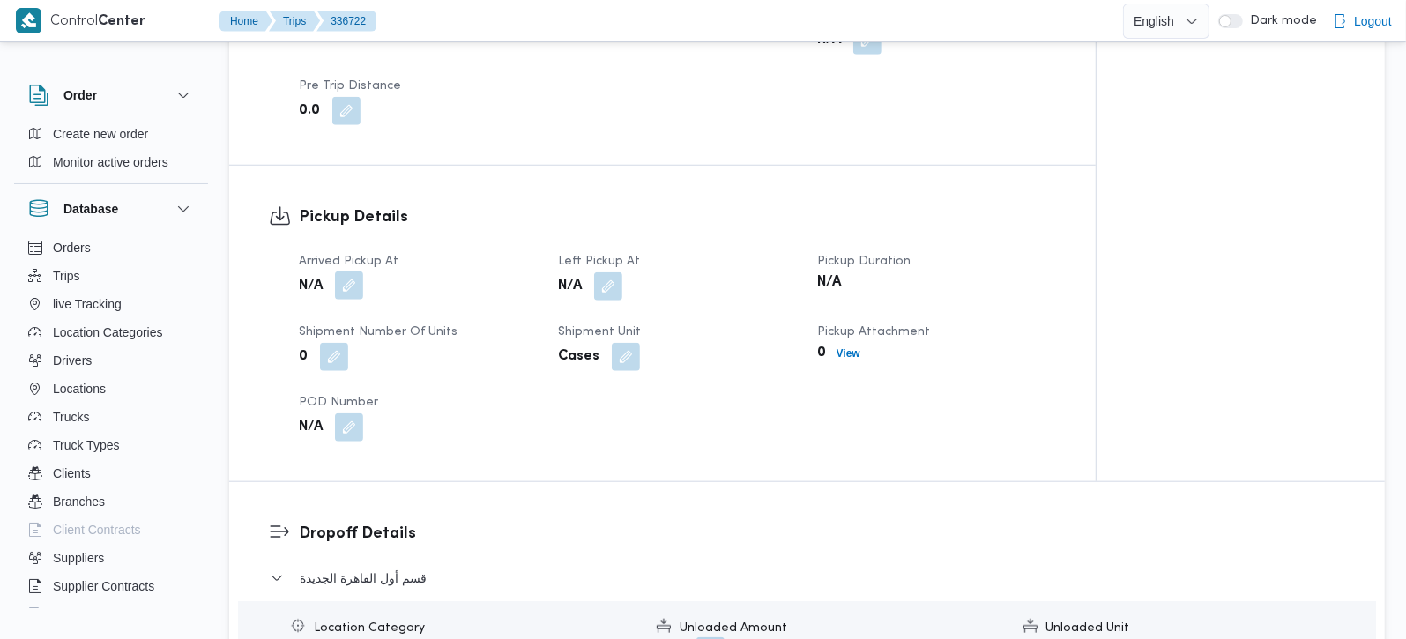
click at [348, 272] on button "button" at bounding box center [349, 286] width 28 height 28
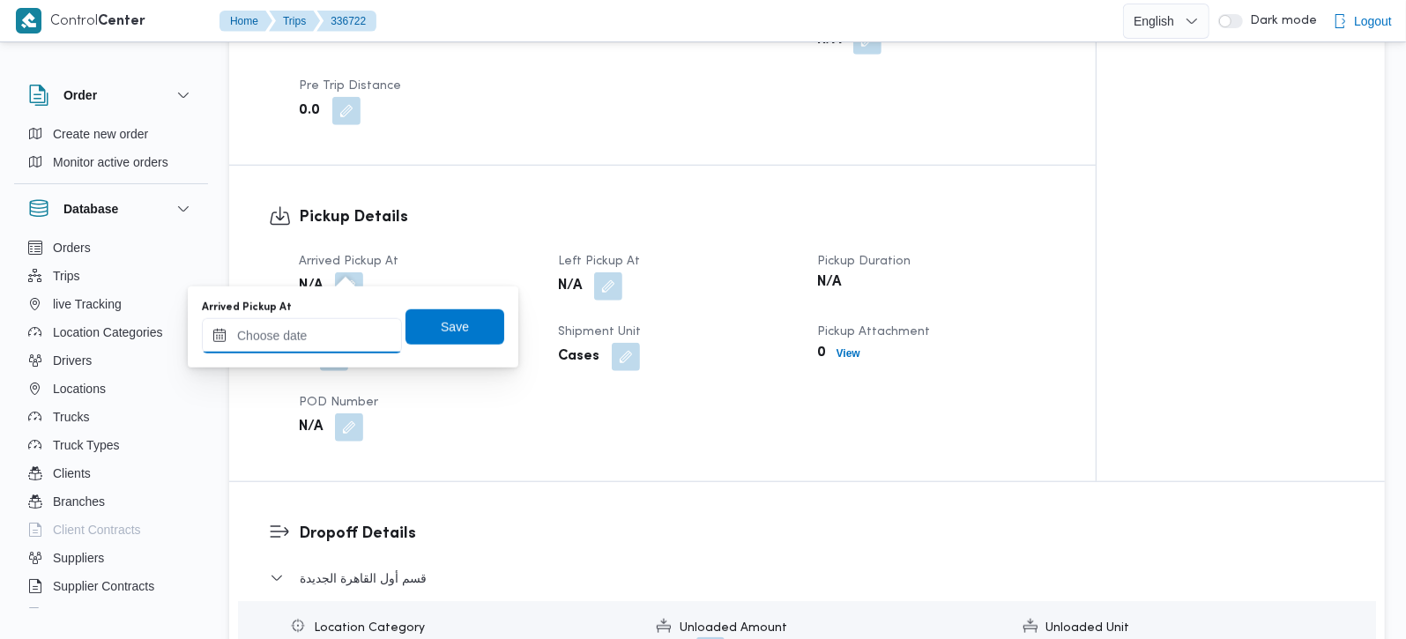
click at [325, 320] on input "Arrived Pickup At" at bounding box center [302, 335] width 200 height 35
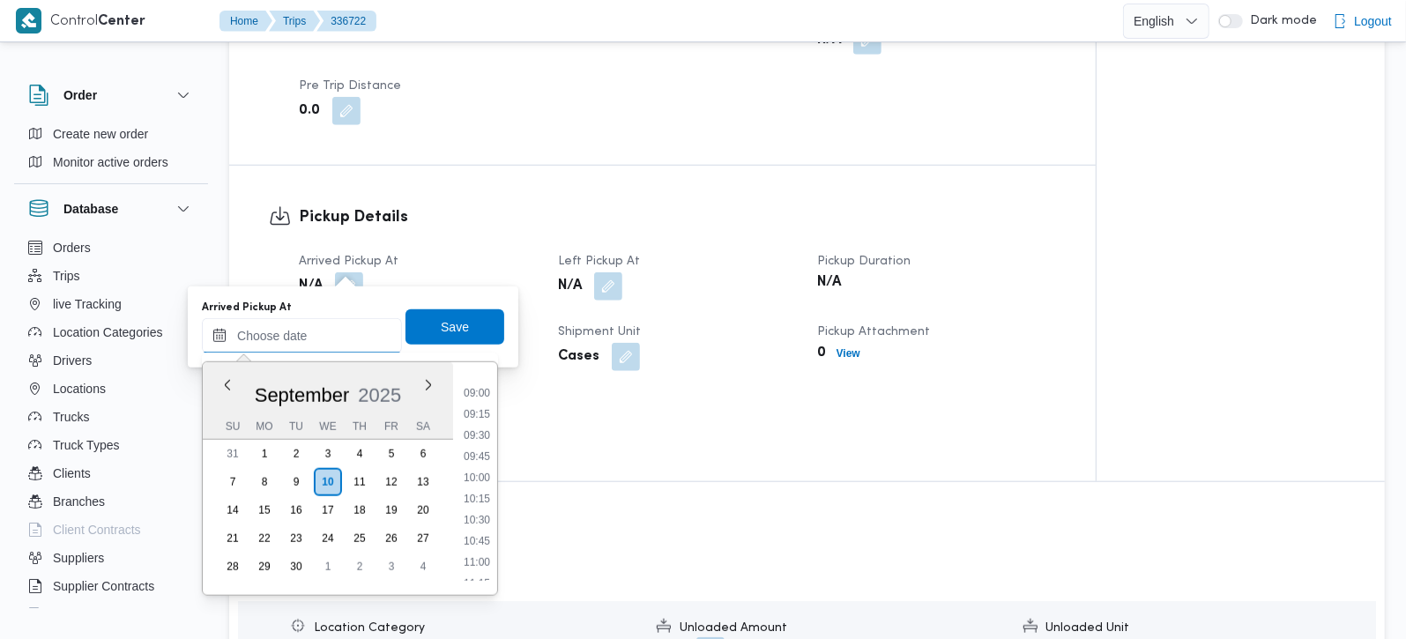
scroll to position [703, 0]
click at [481, 407] on li "08:30" at bounding box center [477, 402] width 41 height 18
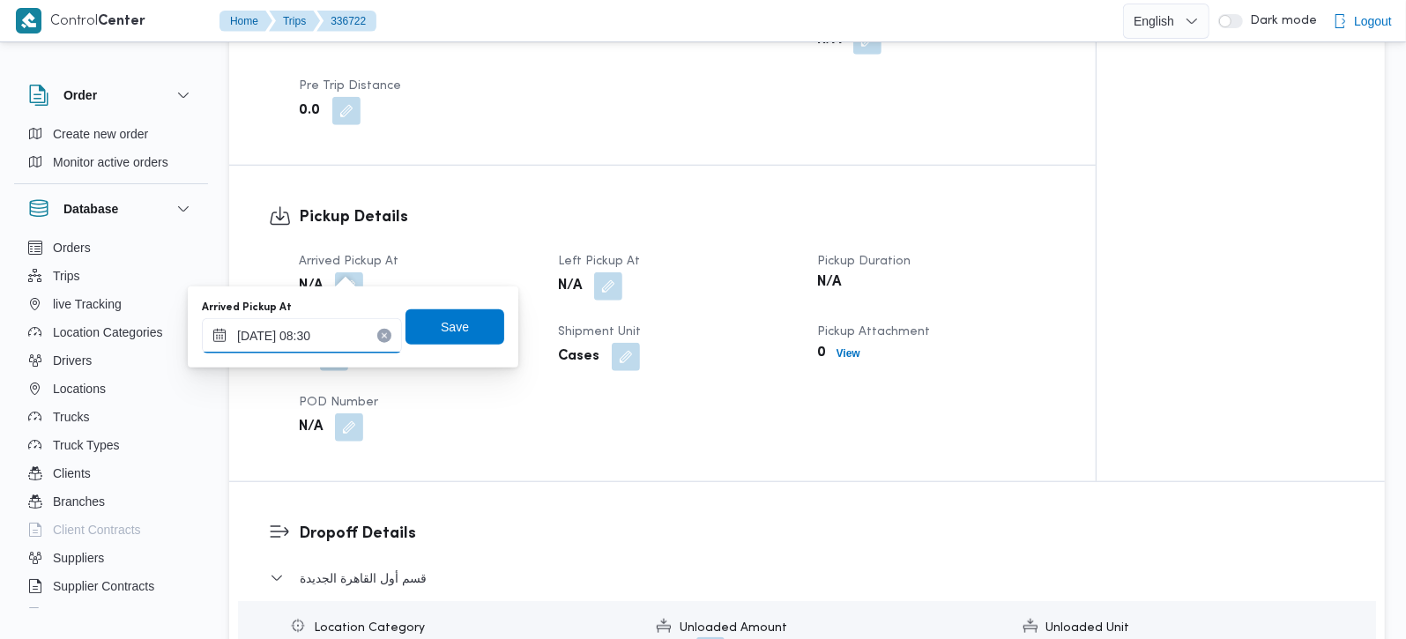
click at [308, 339] on input "10/09/2025 08:30" at bounding box center [302, 335] width 200 height 35
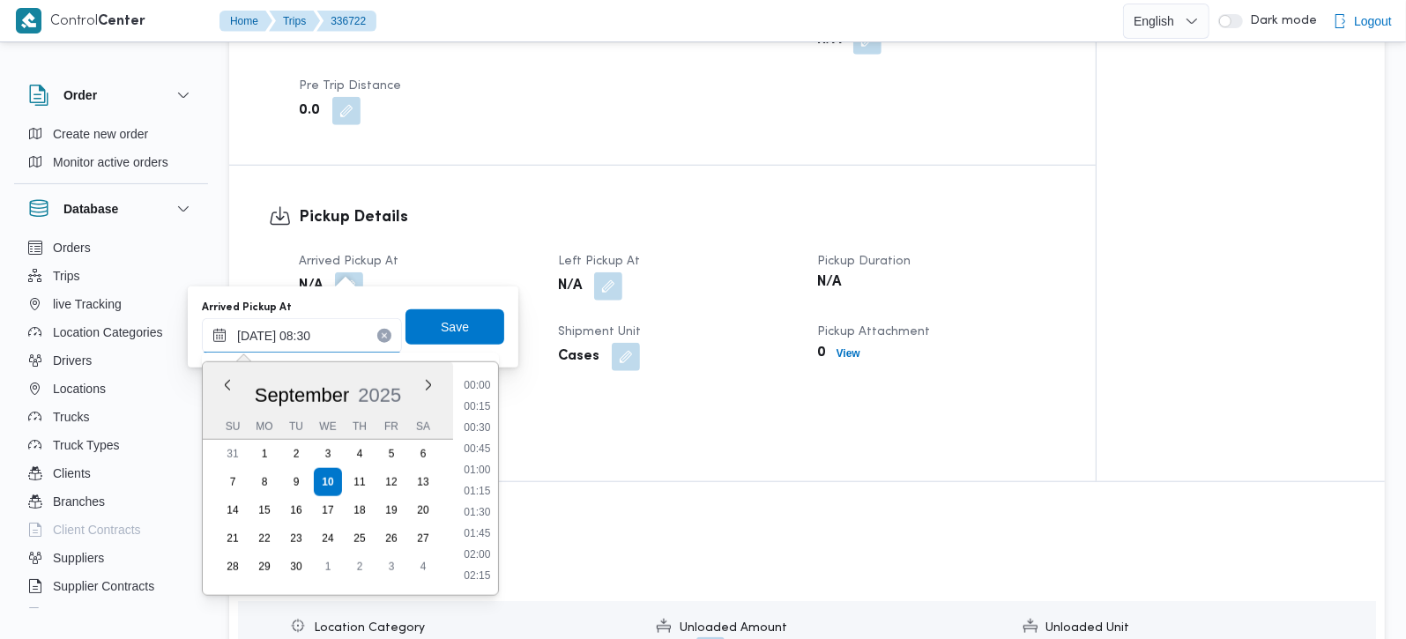
scroll to position [614, 0]
click at [472, 507] on li "08:45" at bounding box center [477, 513] width 41 height 18
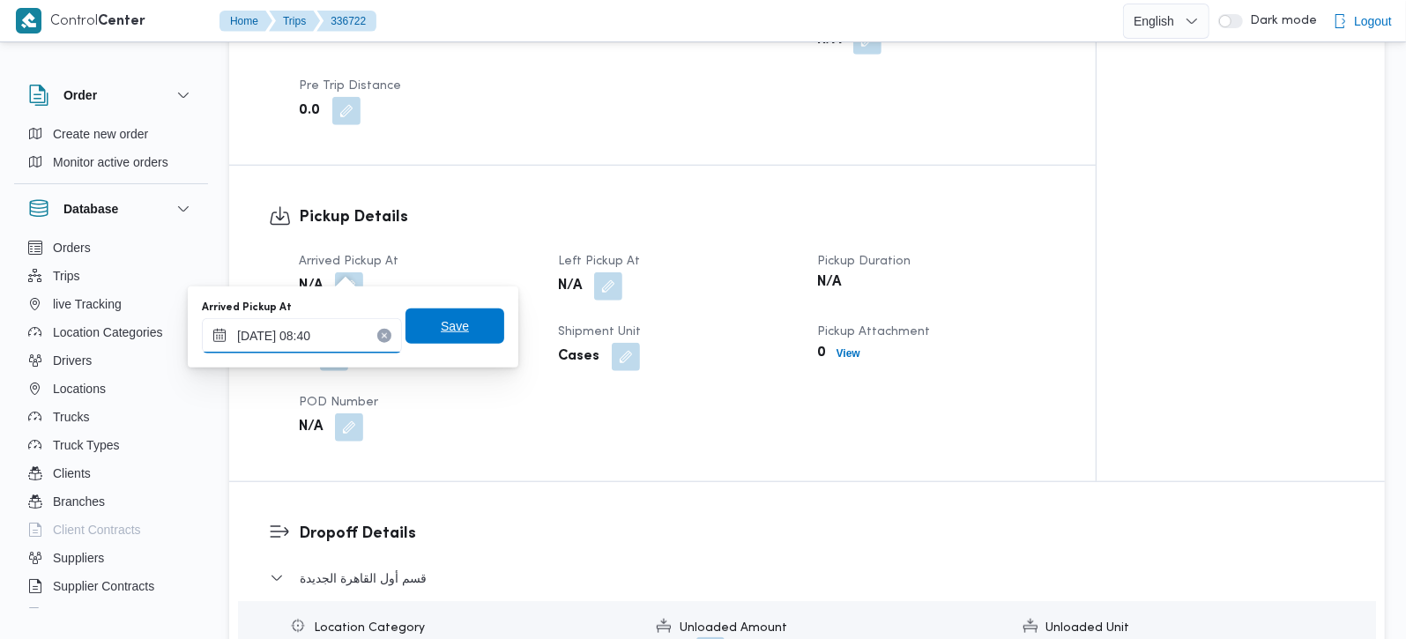
type input "10/09/2025 08:40"
click at [451, 322] on span "Save" at bounding box center [455, 326] width 28 height 21
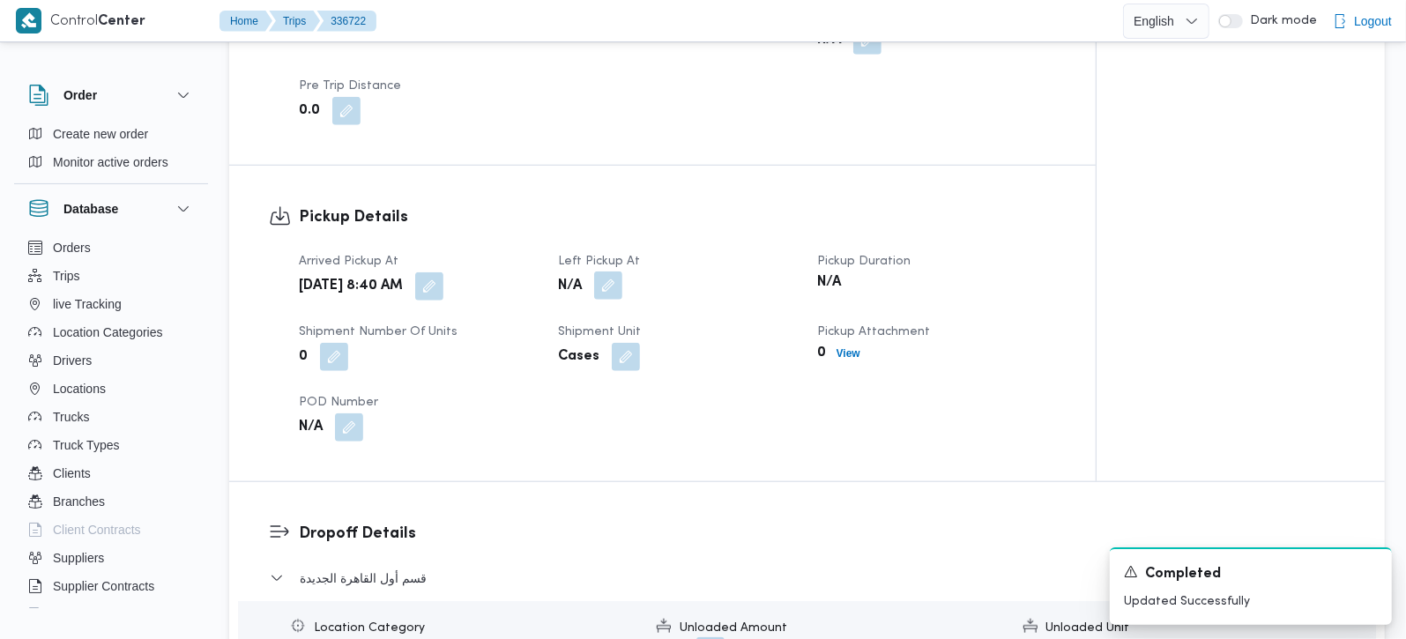
click at [603, 272] on button "button" at bounding box center [608, 286] width 28 height 28
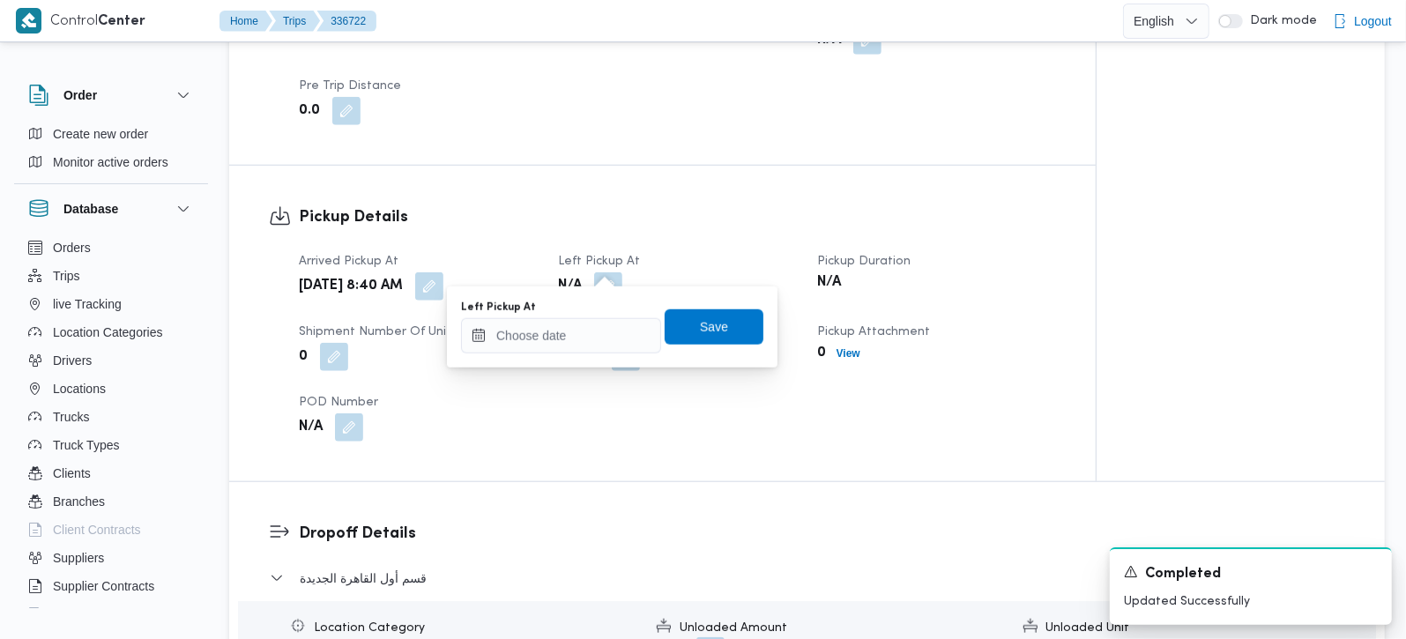
click at [575, 315] on div "Left Pickup At" at bounding box center [561, 327] width 200 height 53
drag, startPoint x: 615, startPoint y: 339, endPoint x: 624, endPoint y: 350, distance: 14.4
click at [615, 339] on input "Left Pickup At" at bounding box center [561, 335] width 200 height 35
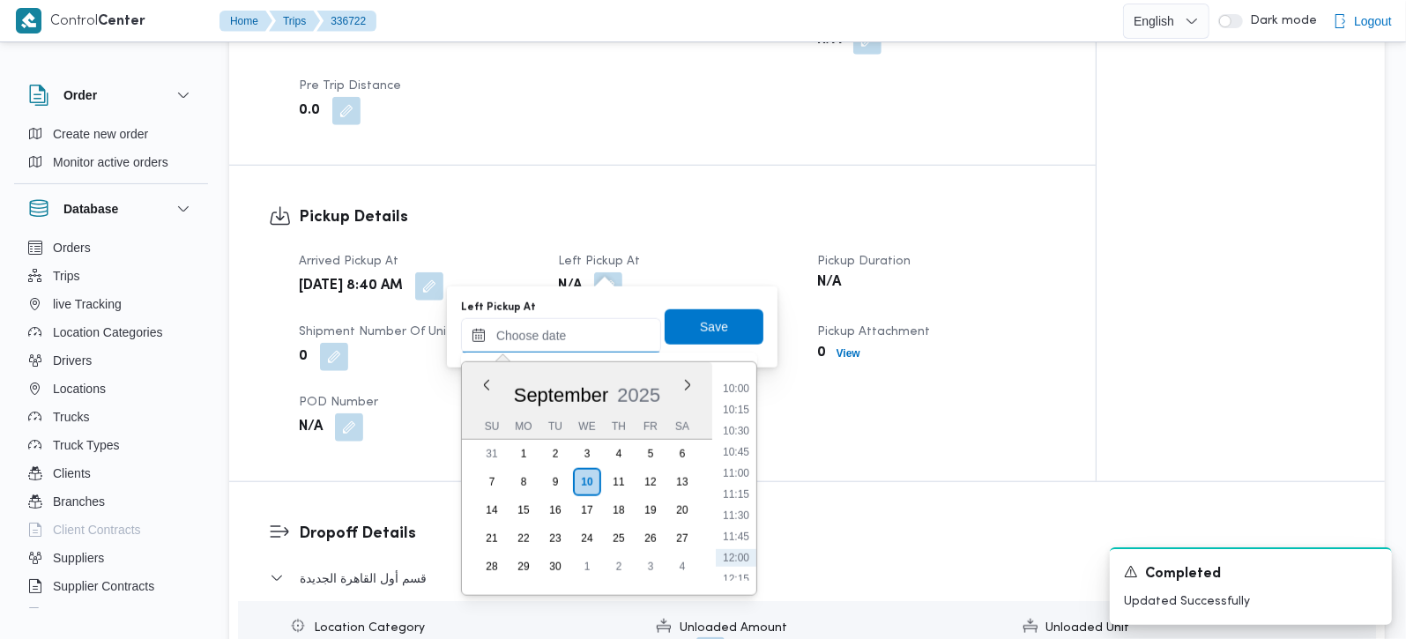
scroll to position [807, 0]
click at [740, 421] on li "10:00" at bounding box center [736, 425] width 41 height 18
type input "10/09/2025 10:00"
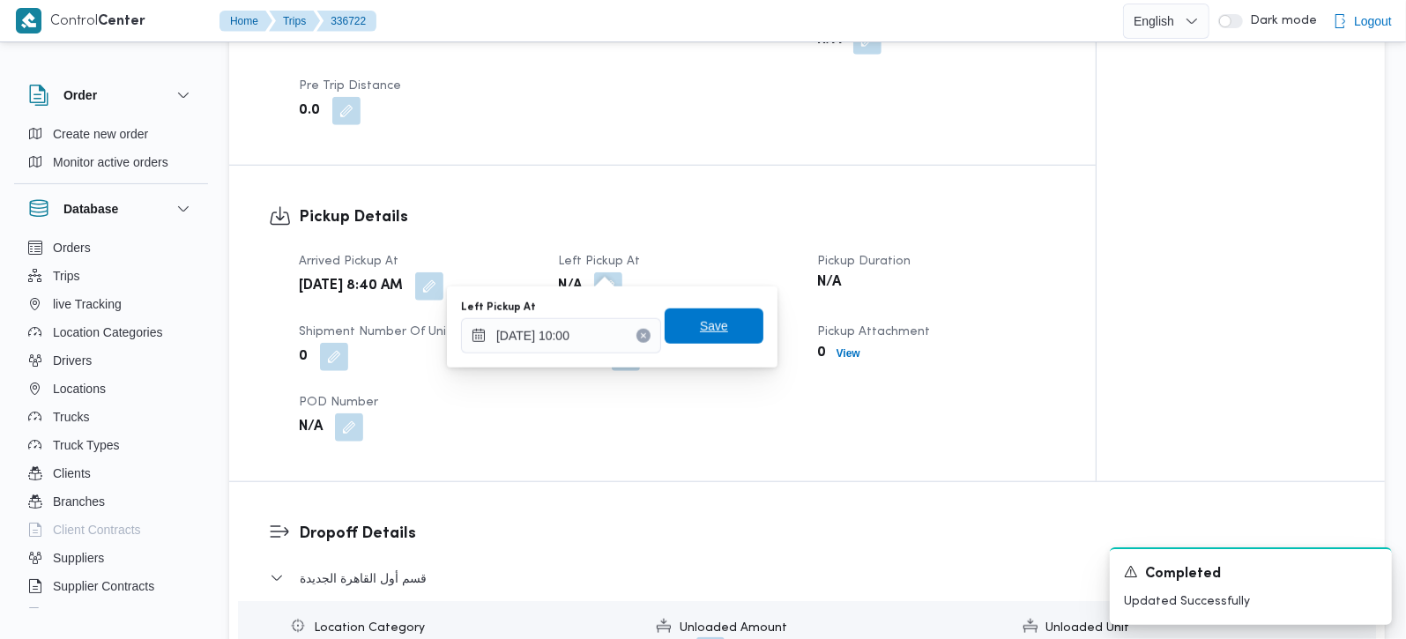
click at [706, 313] on span "Save" at bounding box center [714, 326] width 99 height 35
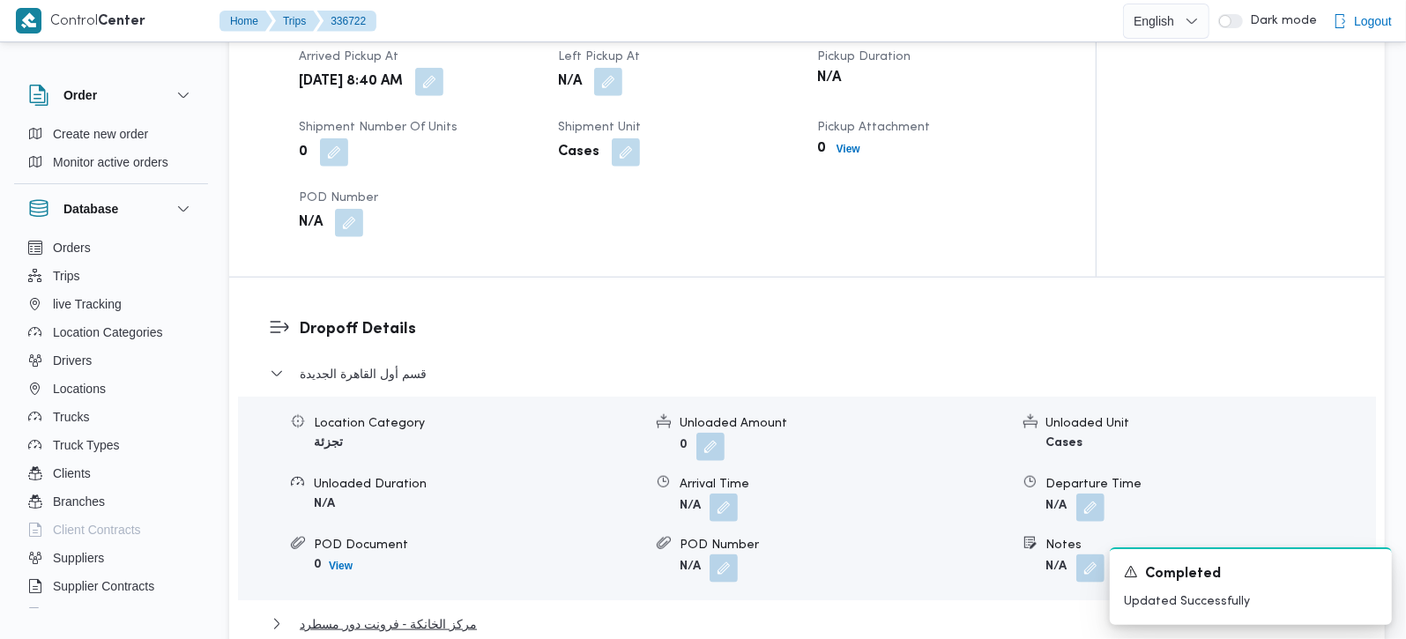
scroll to position [1452, 0]
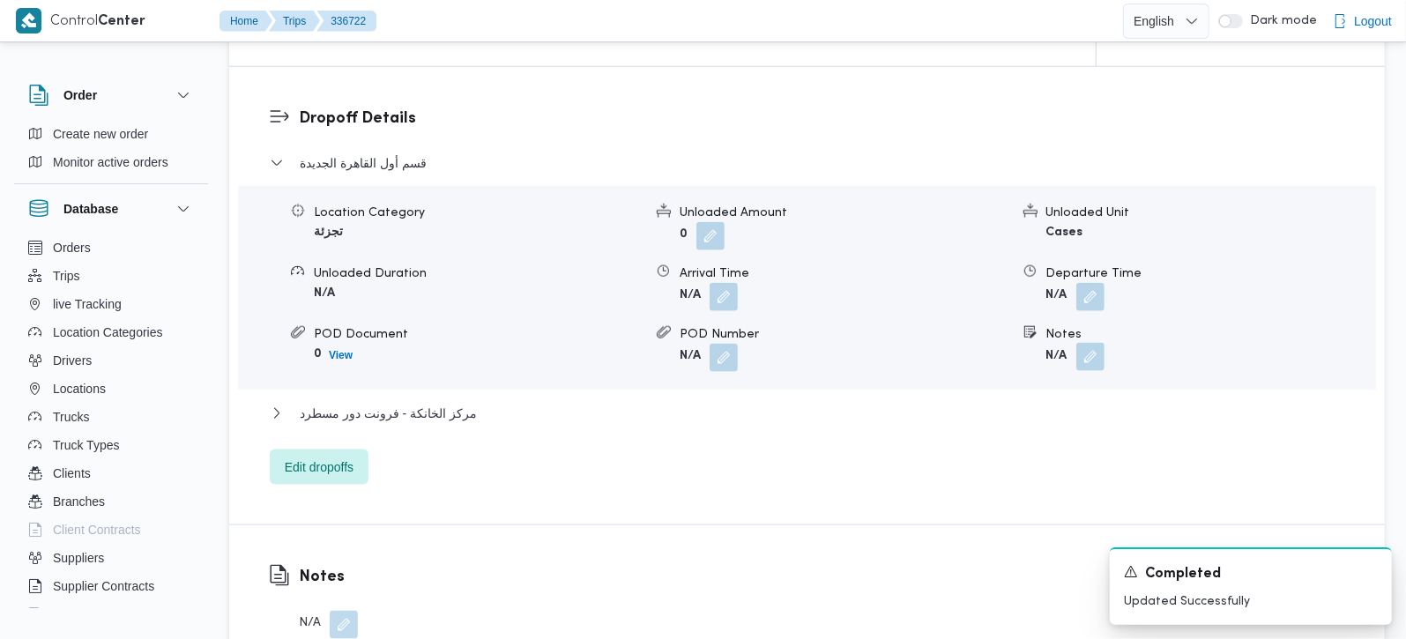
click at [1085, 343] on button "button" at bounding box center [1091, 357] width 28 height 28
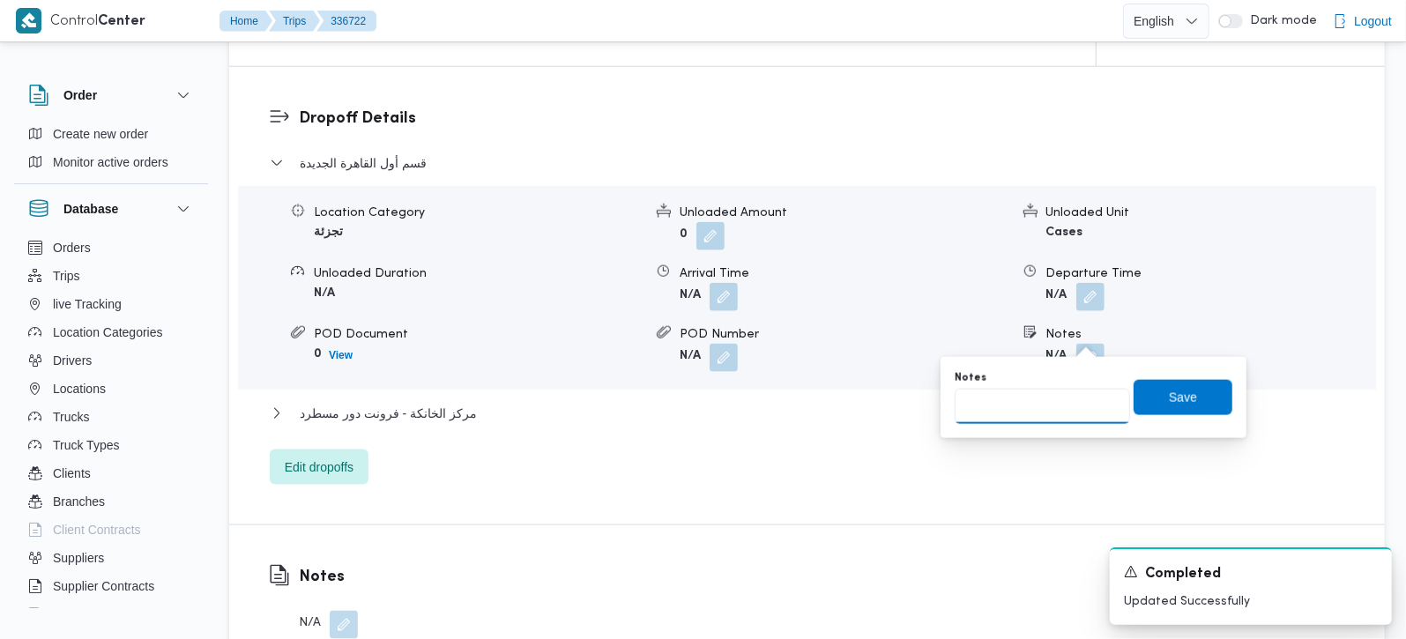
click at [1051, 401] on input "Notes" at bounding box center [1042, 406] width 175 height 35
paste input "التجمع الخامس"
type input "التجمع الخامس"
click at [1188, 405] on span "Save" at bounding box center [1183, 396] width 99 height 35
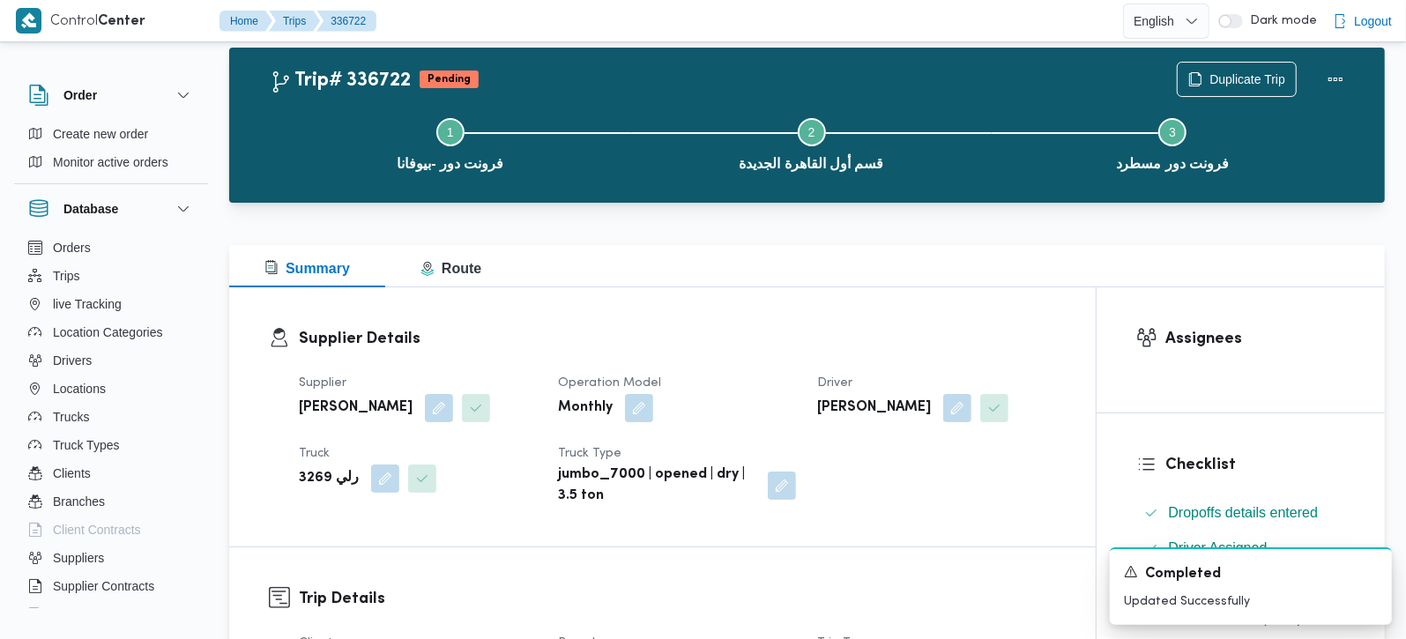
scroll to position [0, 0]
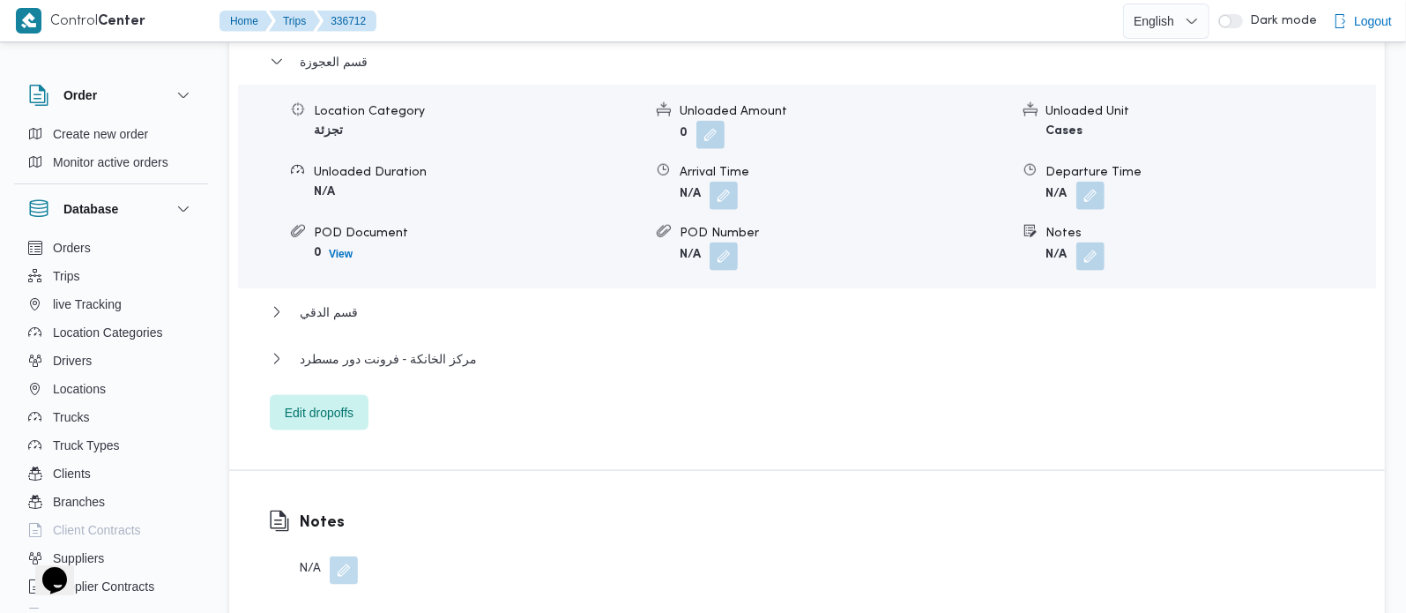
scroll to position [1556, 0]
click at [1085, 265] on button "button" at bounding box center [1091, 254] width 28 height 28
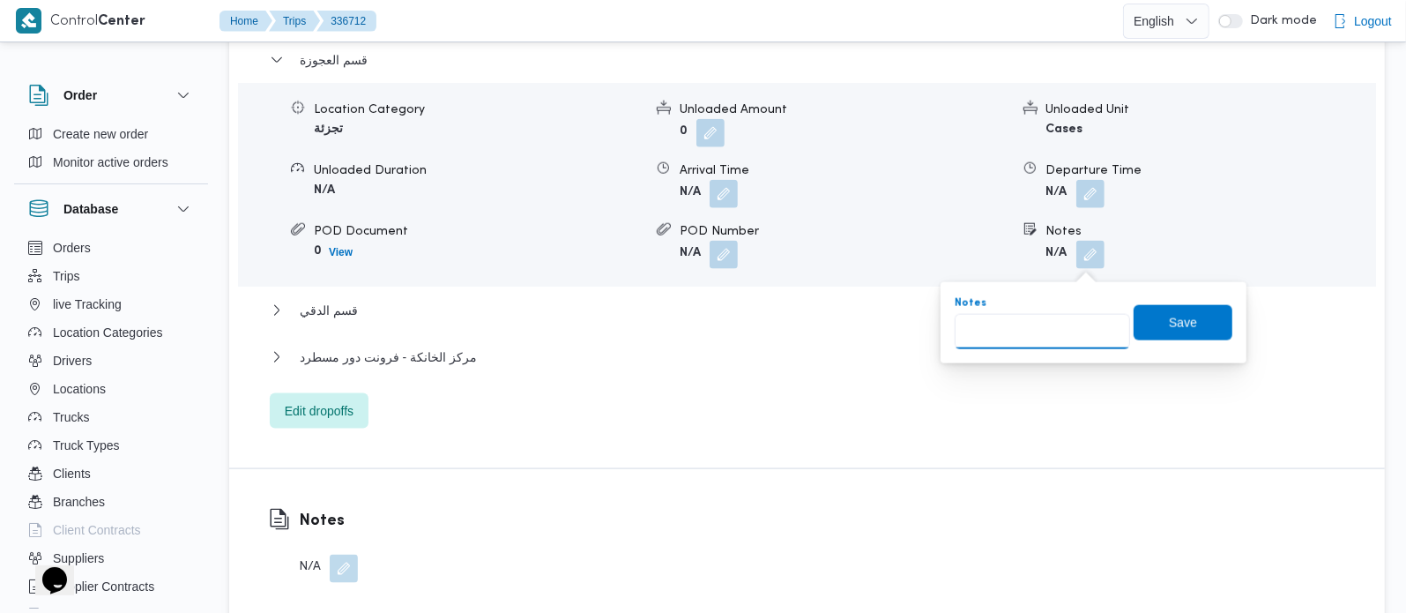
click at [1035, 339] on input "Notes" at bounding box center [1042, 331] width 175 height 35
paste input "المهندسين"
type input "المهندسين"
click at [1145, 307] on span "Save" at bounding box center [1183, 322] width 99 height 35
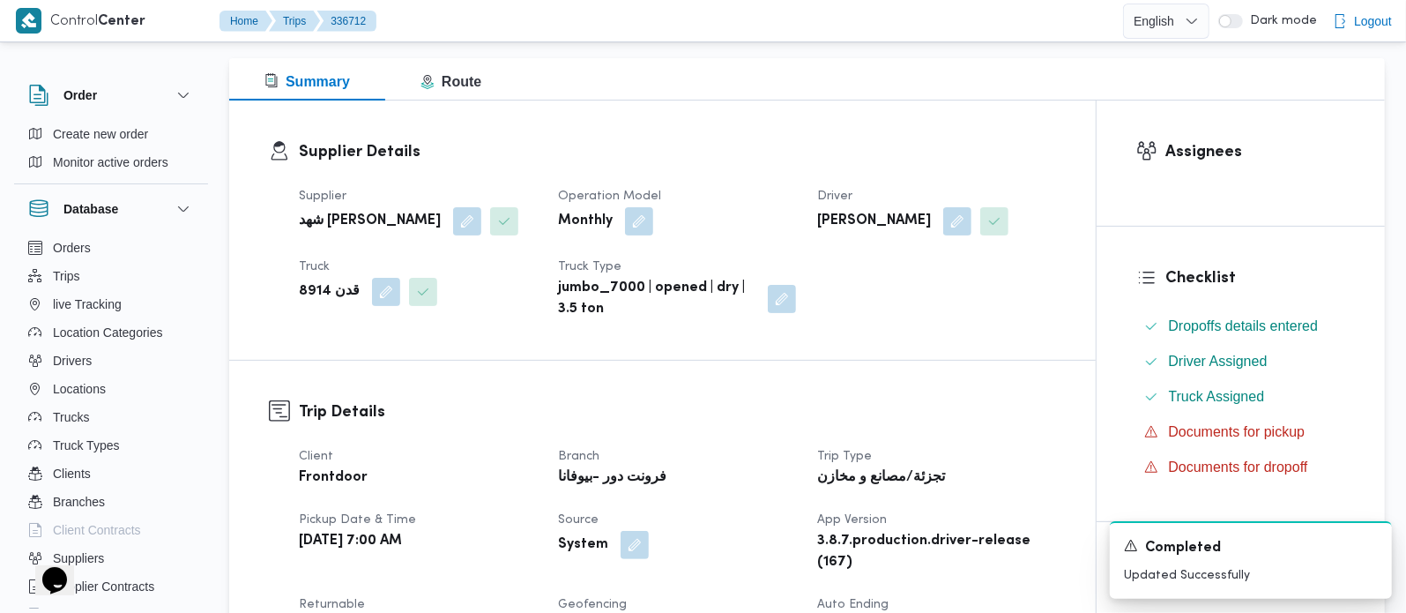
scroll to position [0, 0]
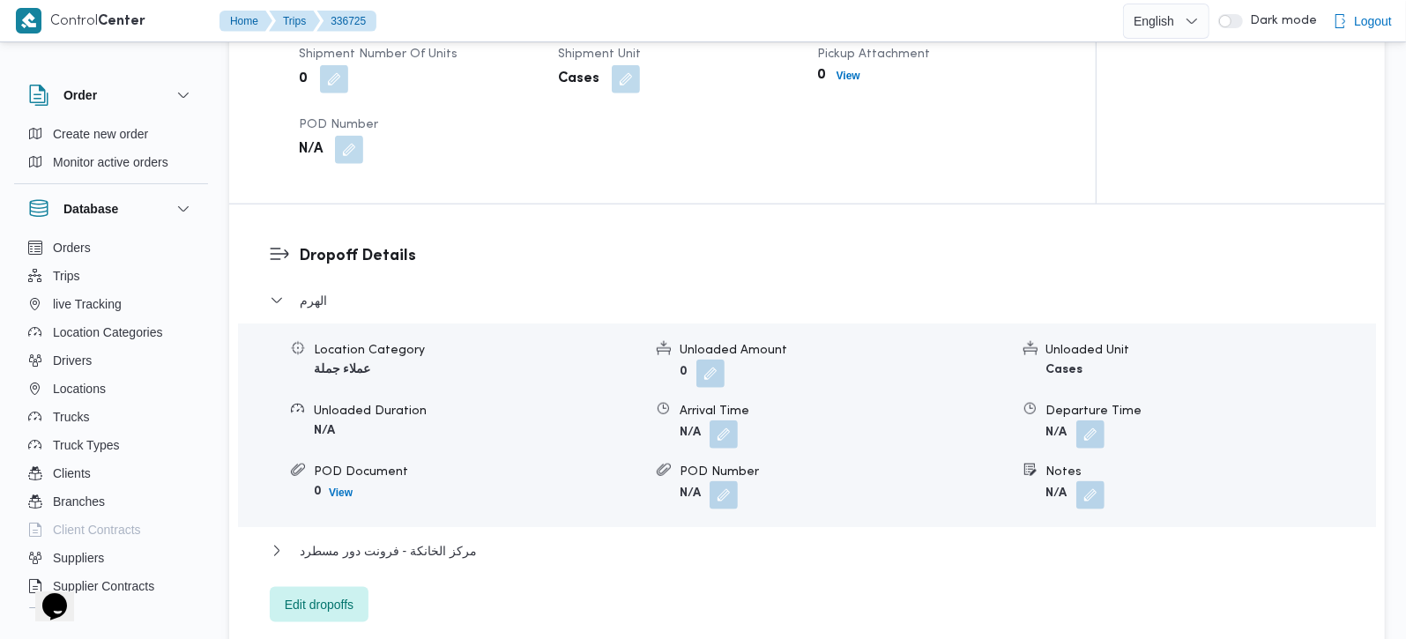
scroll to position [1452, 0]
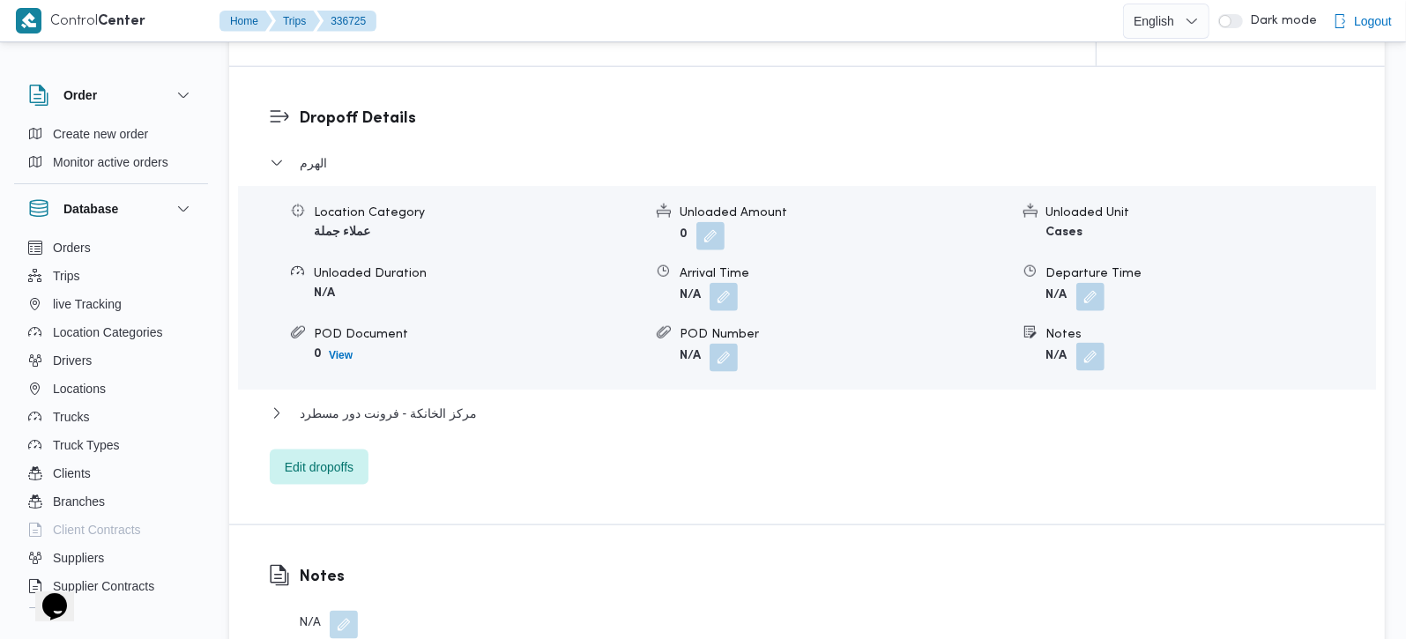
click at [1096, 343] on button "button" at bounding box center [1091, 357] width 28 height 28
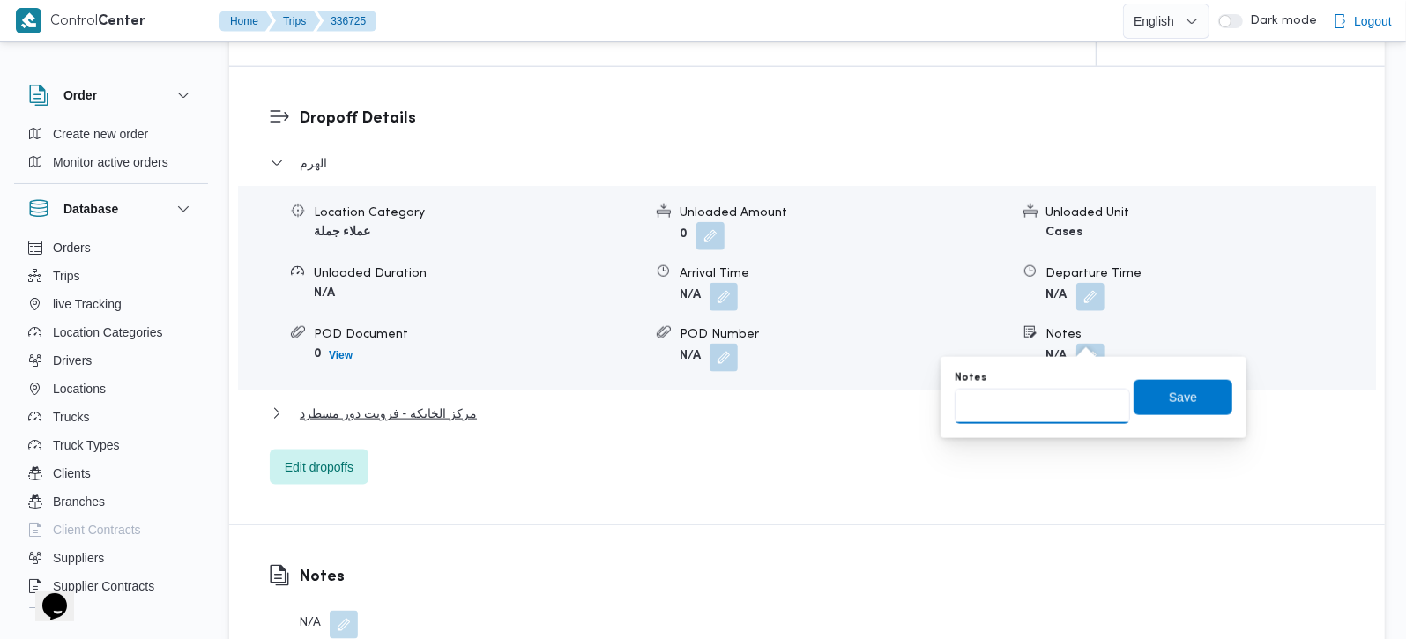
click at [1036, 413] on input "Notes" at bounding box center [1042, 406] width 175 height 35
paste input "حدائق الاهرام"
type input "حدائق الاهرام"
click at [1185, 390] on span "Save" at bounding box center [1183, 396] width 99 height 35
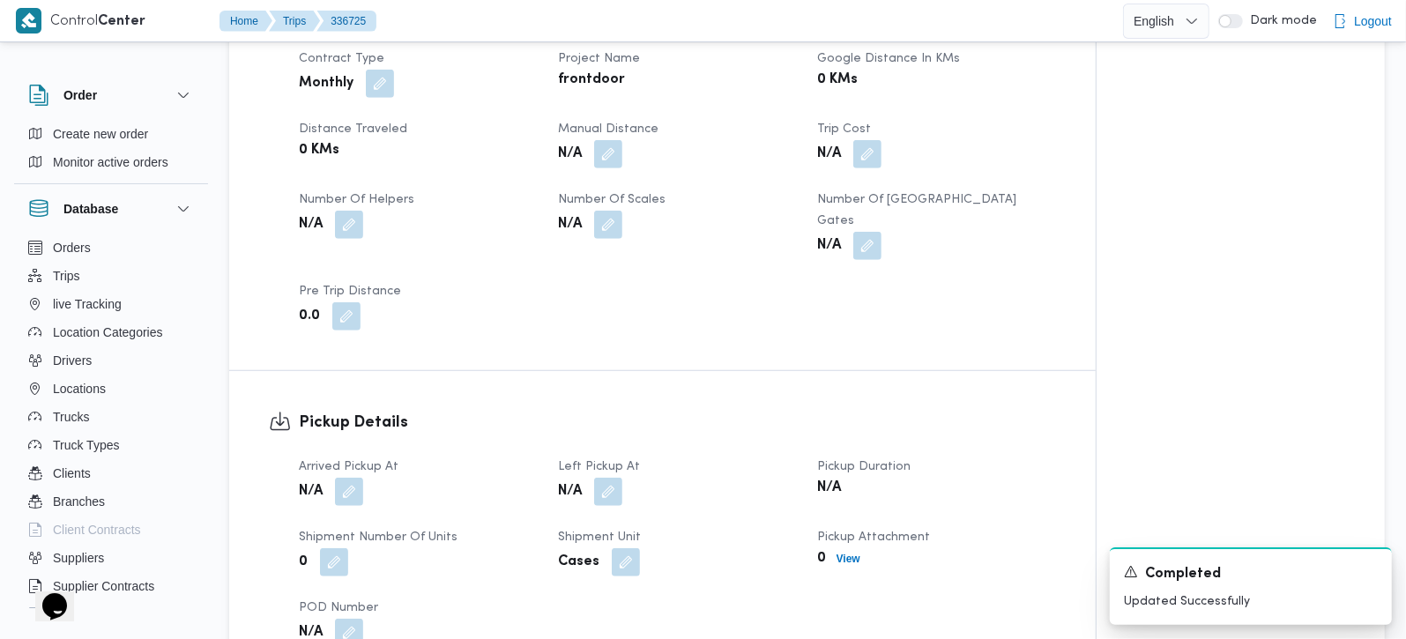
scroll to position [830, 0]
click at [350, 479] on button "button" at bounding box center [349, 493] width 28 height 28
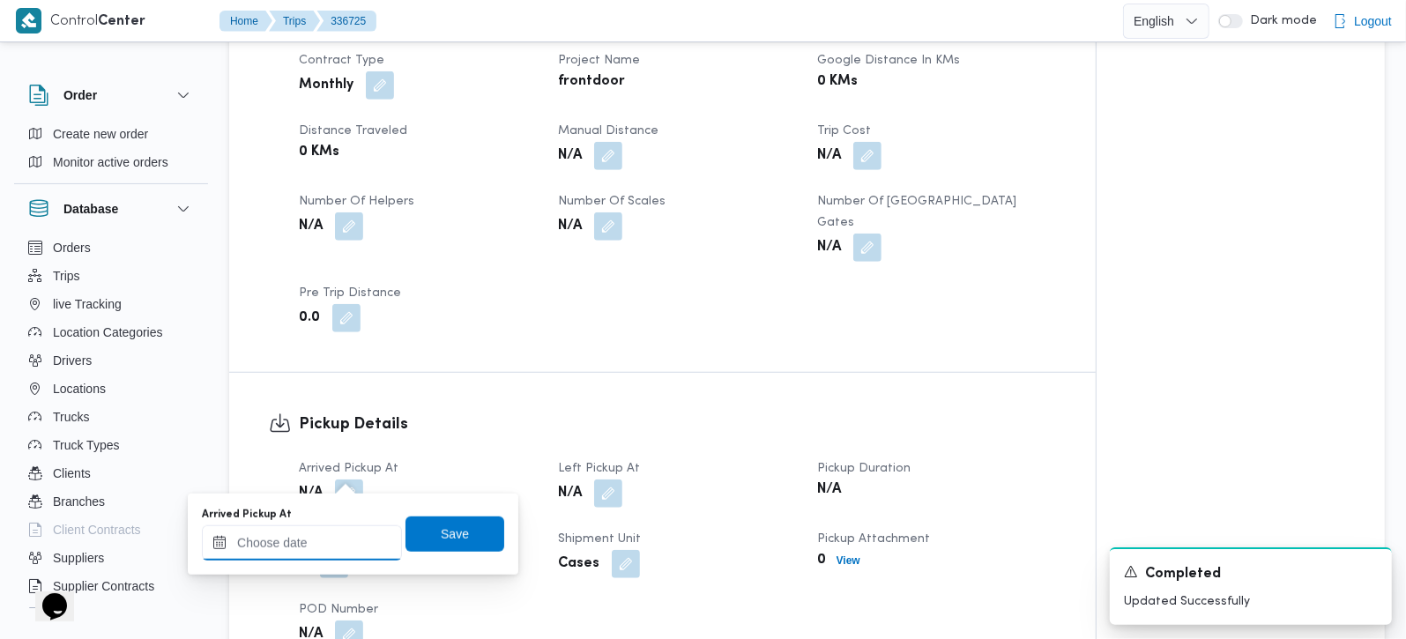
click at [347, 531] on div at bounding box center [302, 543] width 200 height 35
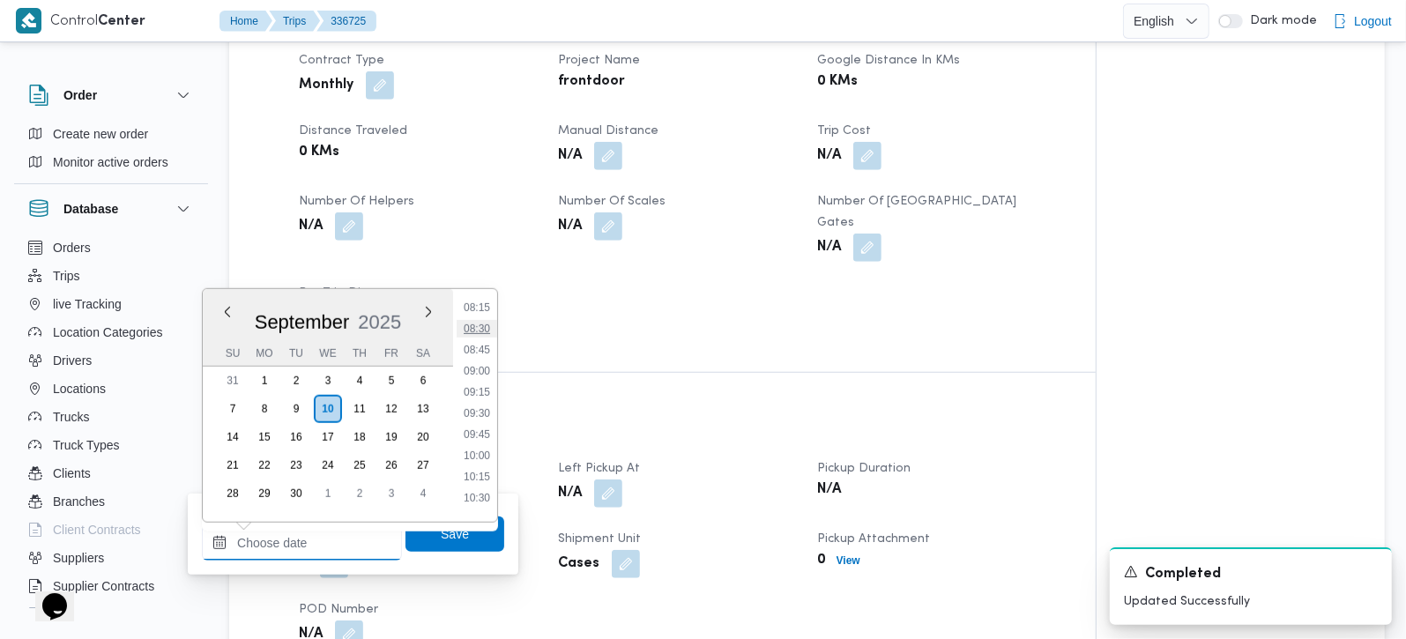
scroll to position [600, 0]
click at [483, 385] on li "08:00" at bounding box center [477, 390] width 41 height 18
type input "10/09/2025 08:00"
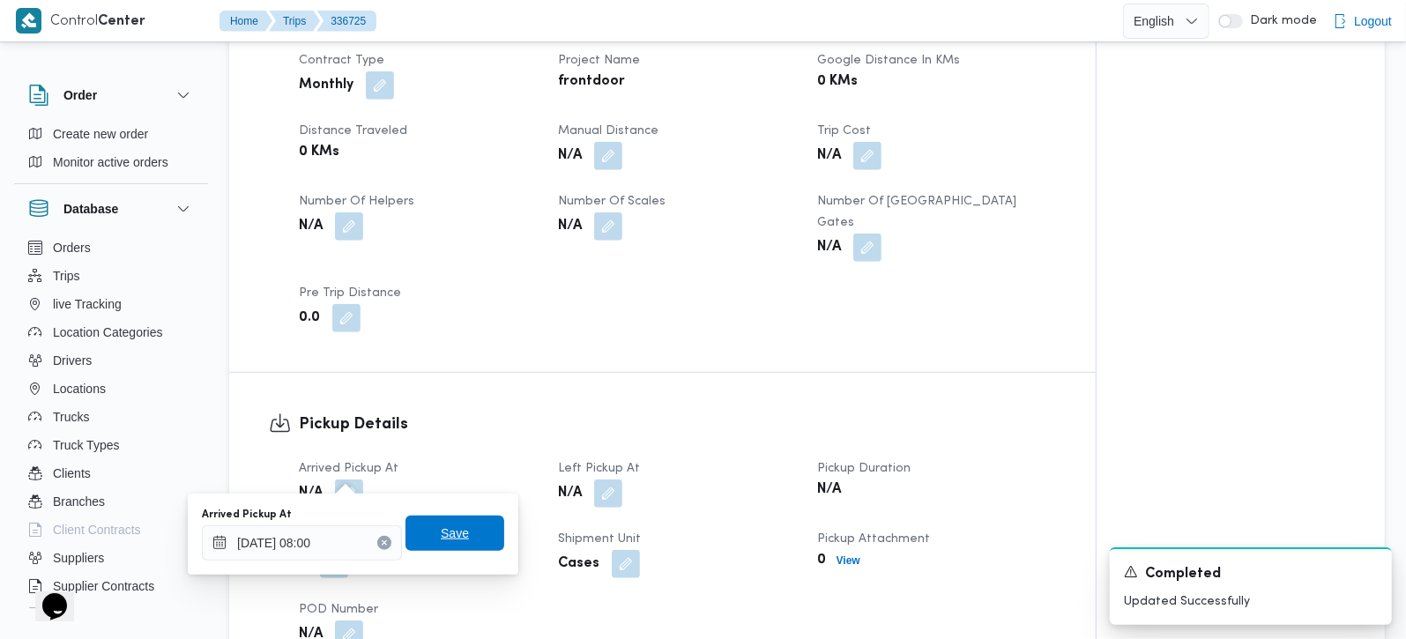
click at [437, 521] on span "Save" at bounding box center [455, 533] width 99 height 35
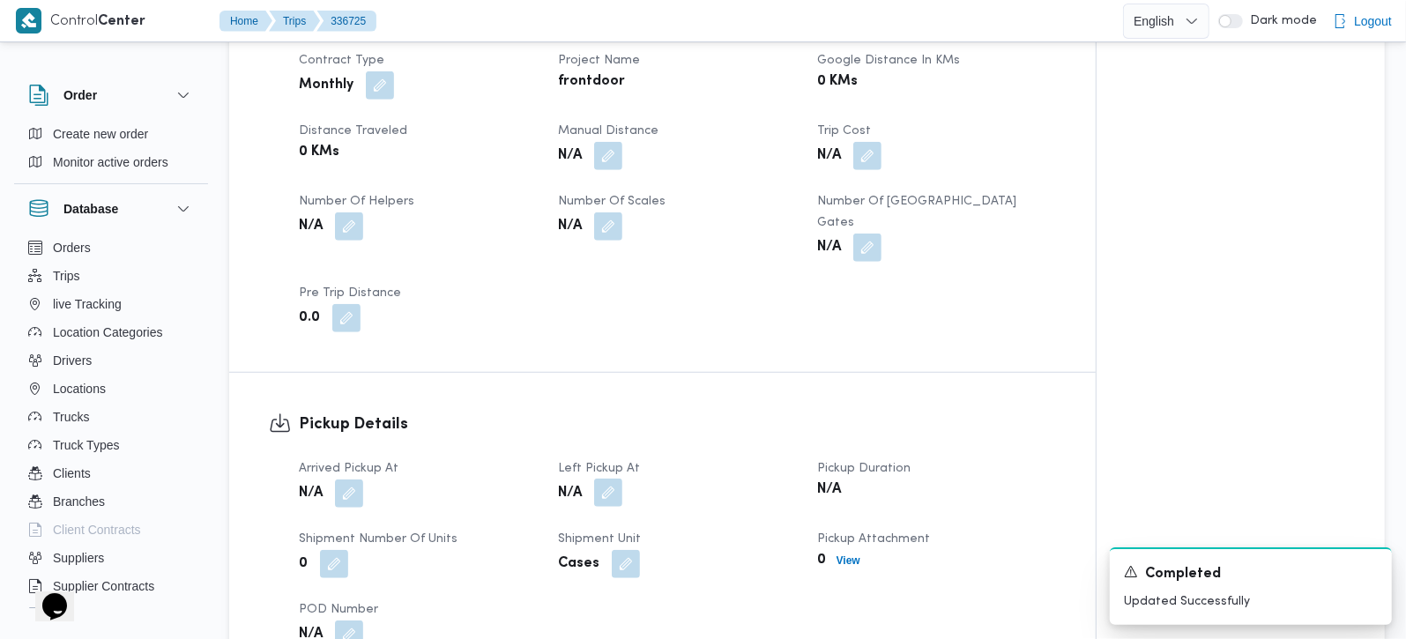
click at [604, 479] on button "button" at bounding box center [608, 493] width 28 height 28
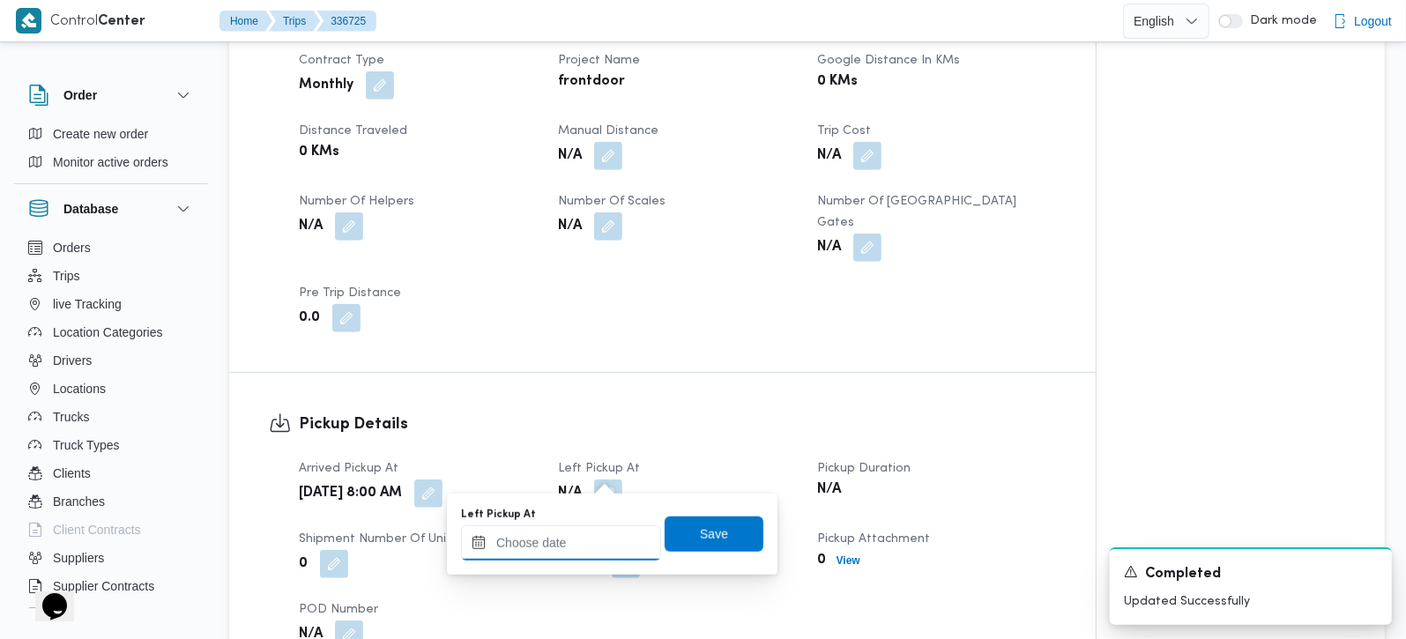
click at [584, 530] on input "Left Pickup At" at bounding box center [561, 543] width 200 height 35
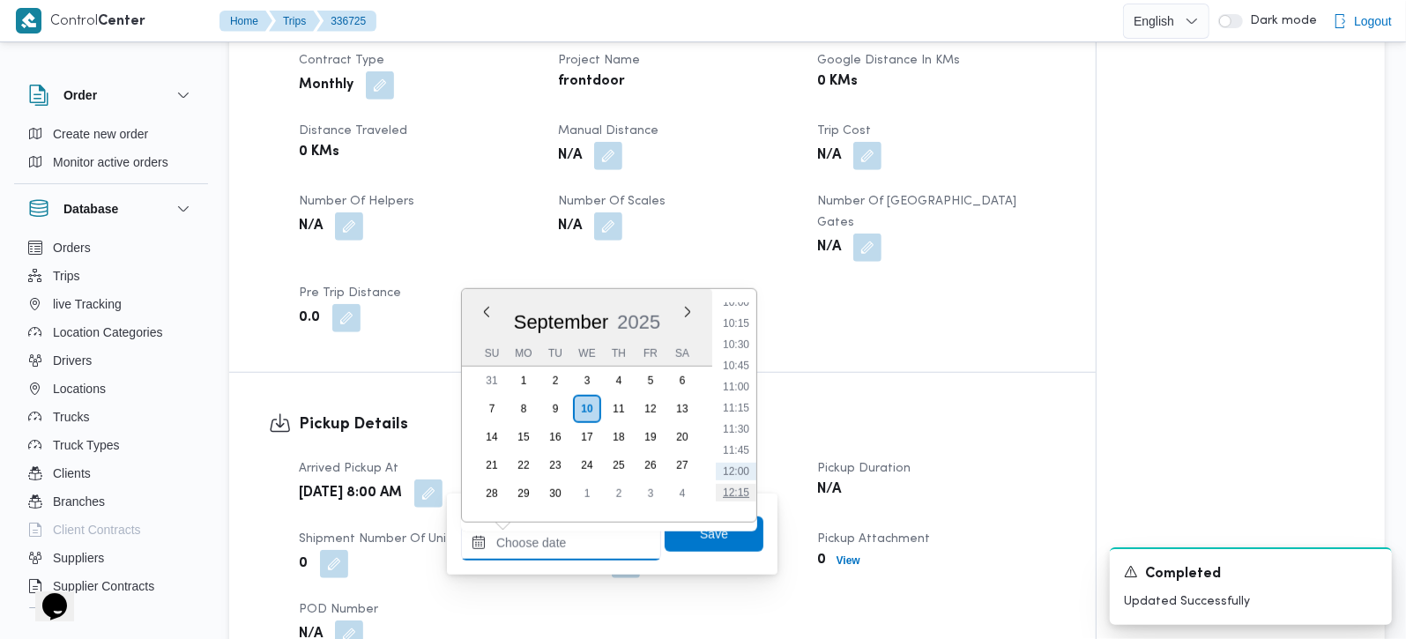
scroll to position [807, 0]
click at [742, 309] on li "09:30" at bounding box center [736, 310] width 41 height 18
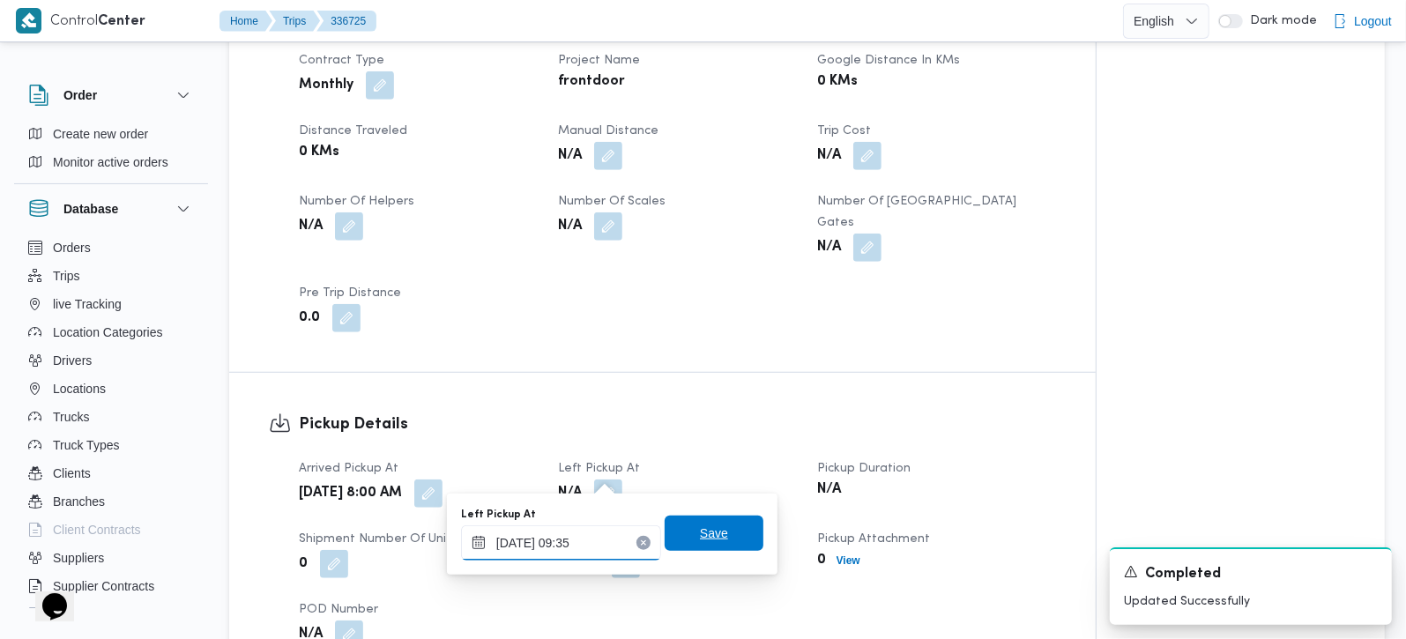
type input "10/09/2025 09:35"
click at [685, 542] on span "Save" at bounding box center [714, 533] width 99 height 35
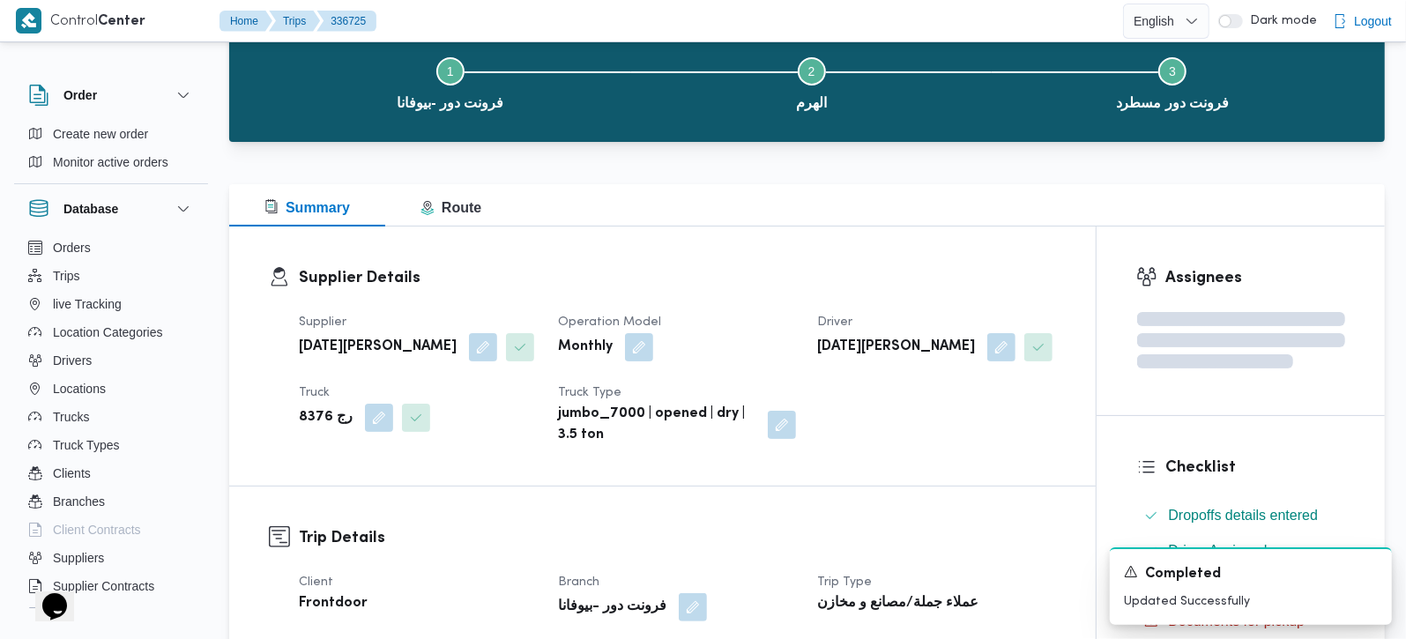
scroll to position [0, 0]
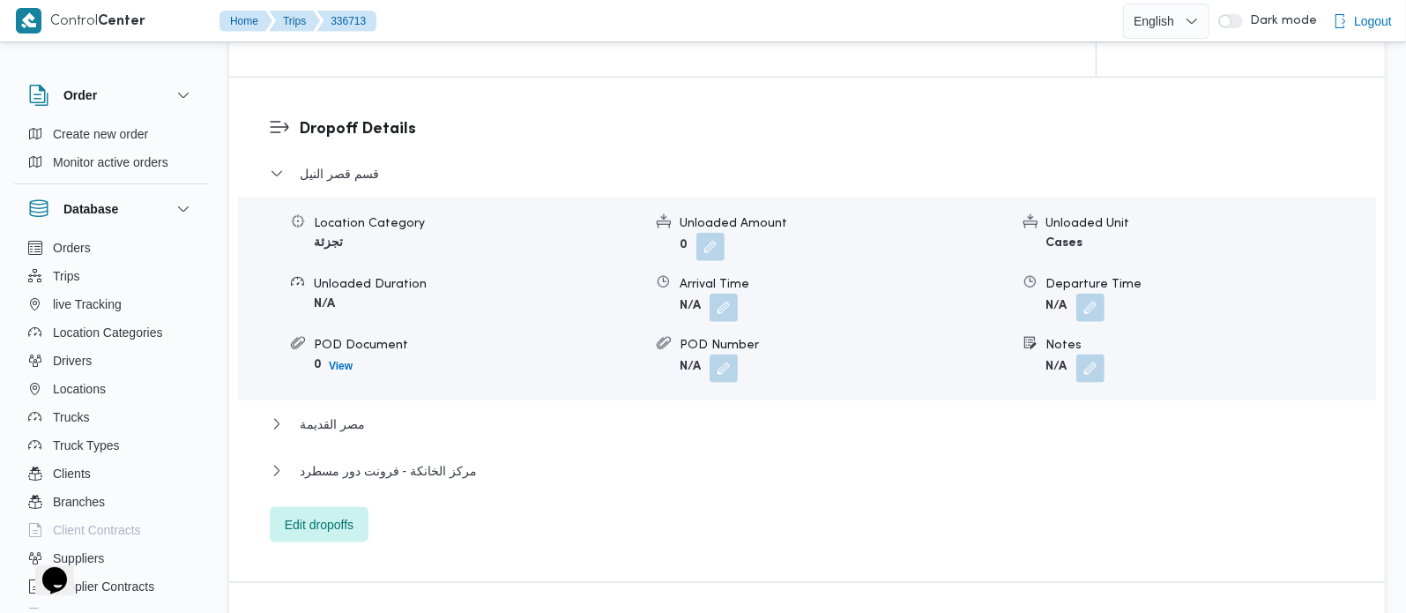
scroll to position [1452, 0]
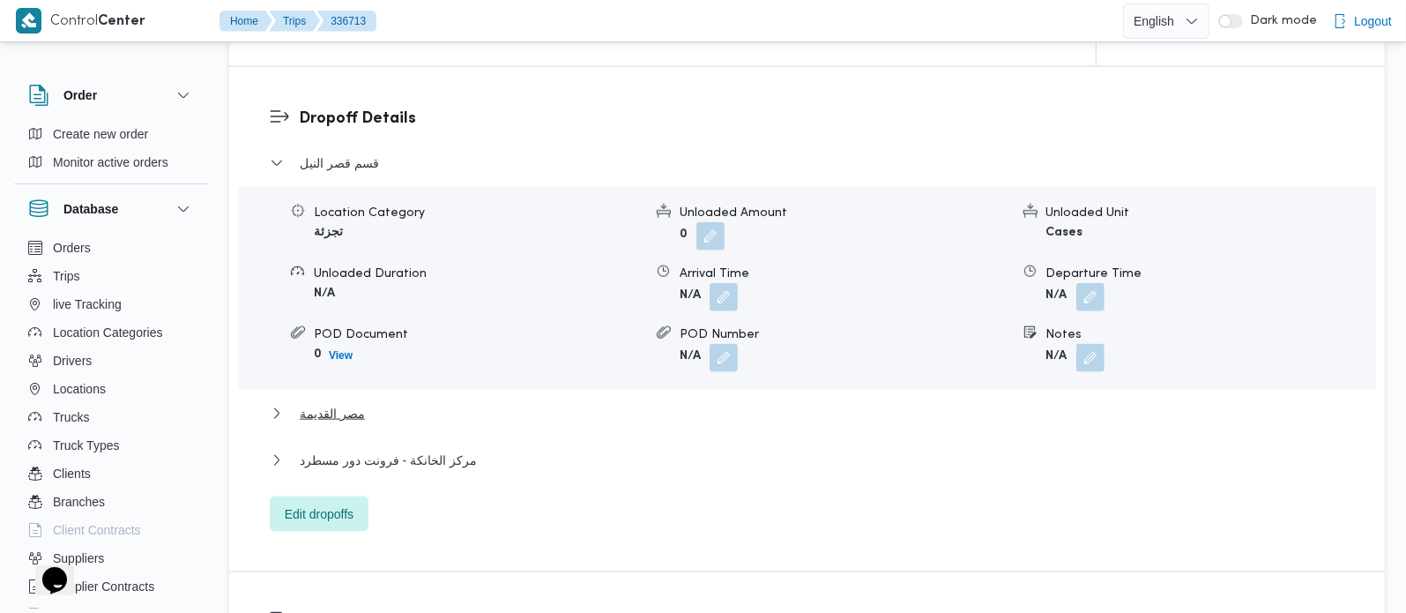
click at [1089, 369] on button "button" at bounding box center [1091, 358] width 28 height 28
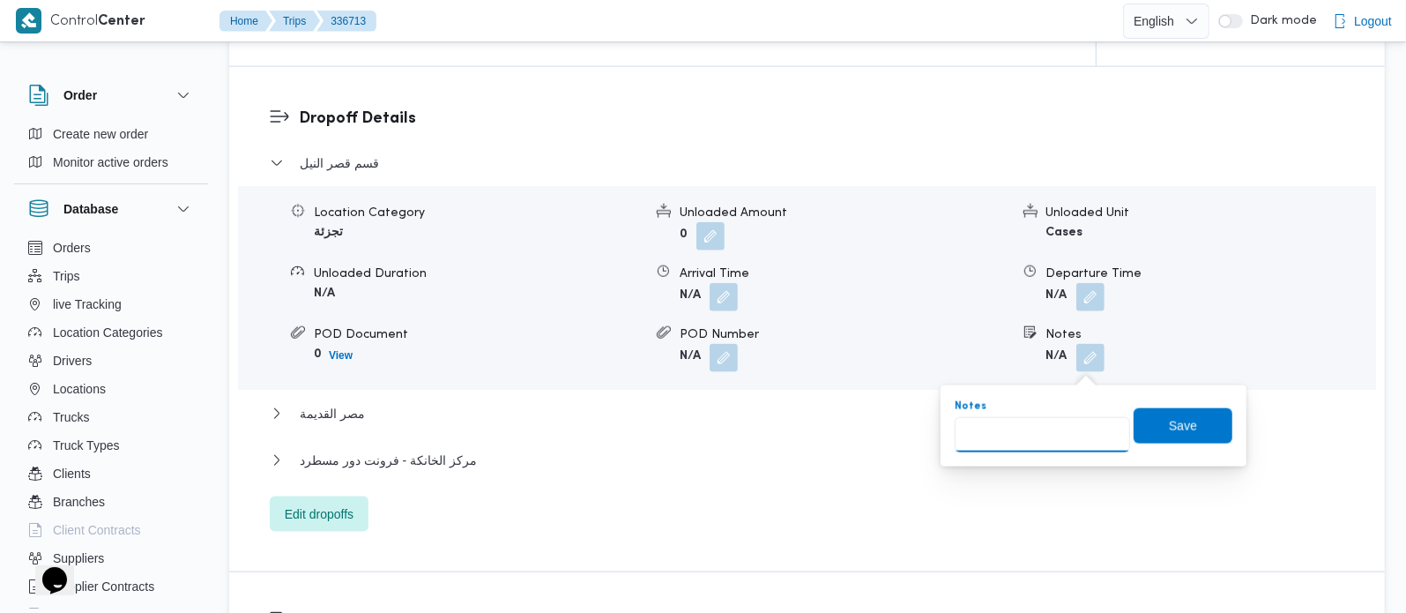
click at [1053, 431] on input "Notes" at bounding box center [1042, 434] width 175 height 35
paste input "وسط البلد"
type input "وسط البلد"
click at [1190, 427] on span "Save" at bounding box center [1183, 424] width 99 height 35
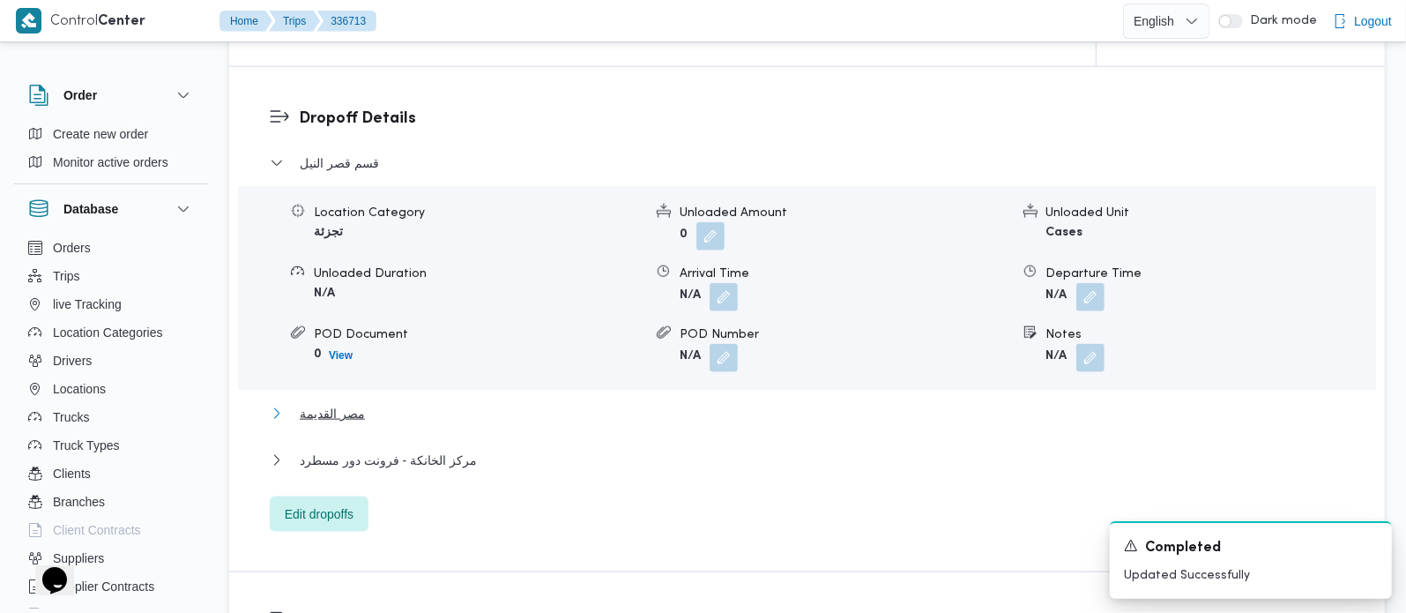
click at [349, 414] on span "مصر القديمة" at bounding box center [332, 413] width 65 height 21
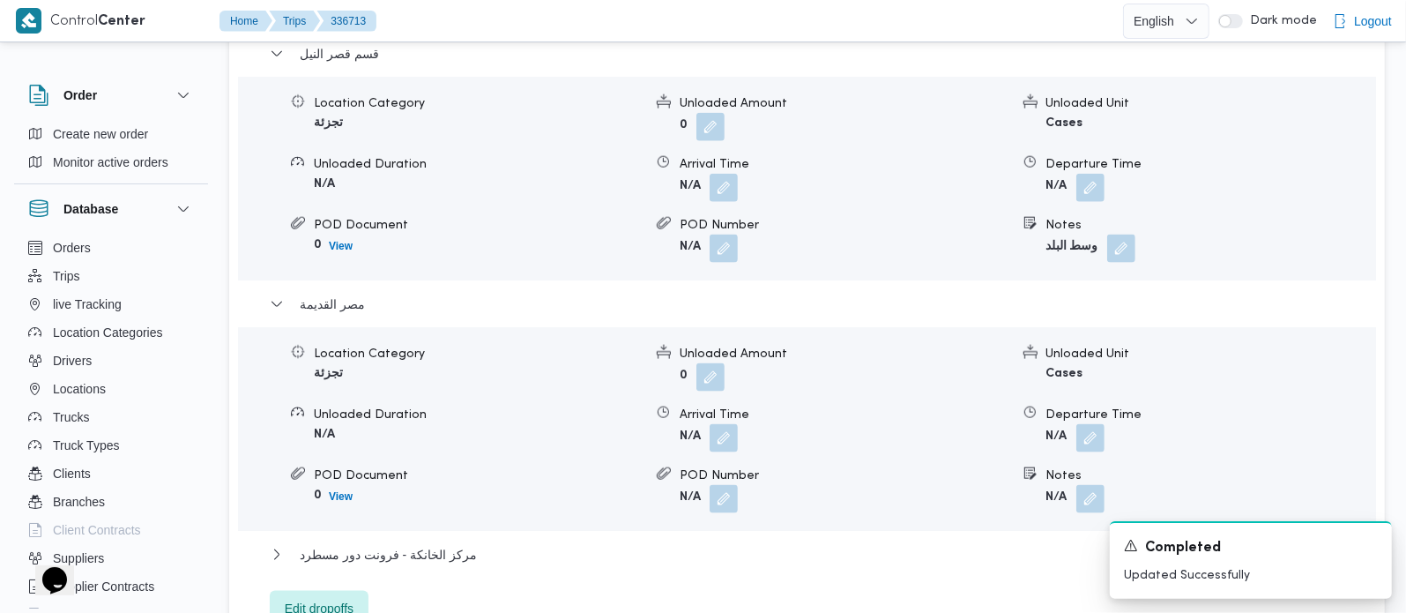
scroll to position [1660, 0]
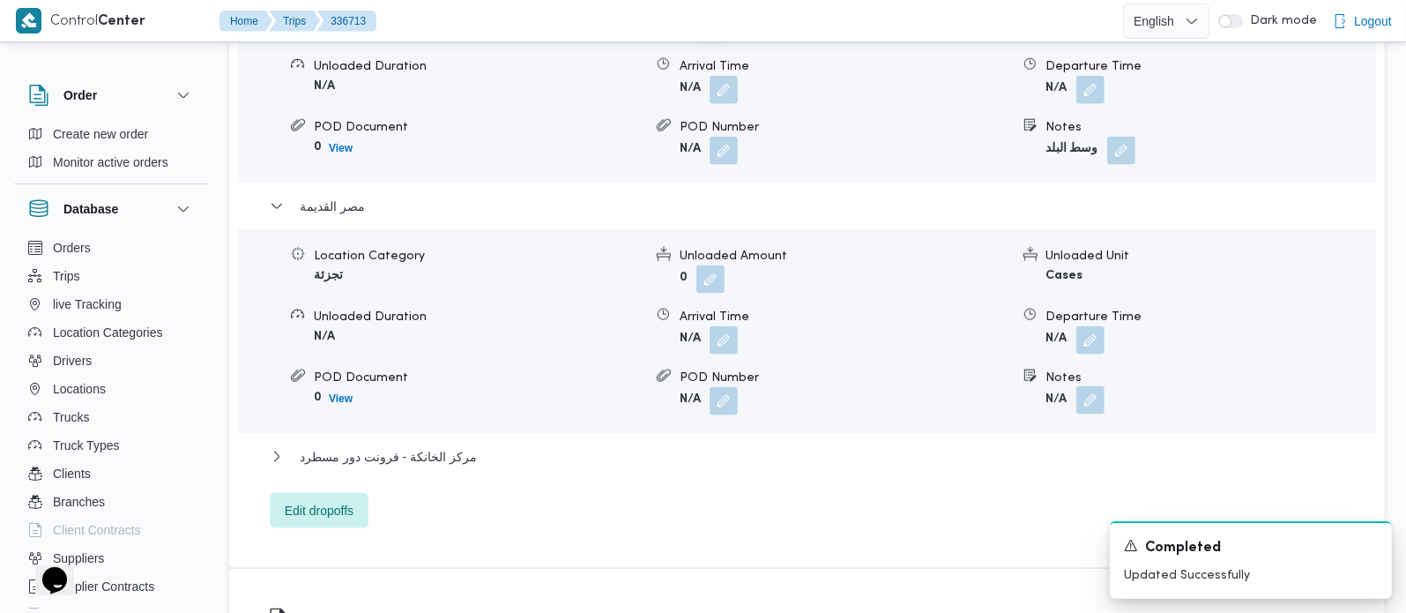
click at [1085, 399] on button "button" at bounding box center [1091, 400] width 28 height 28
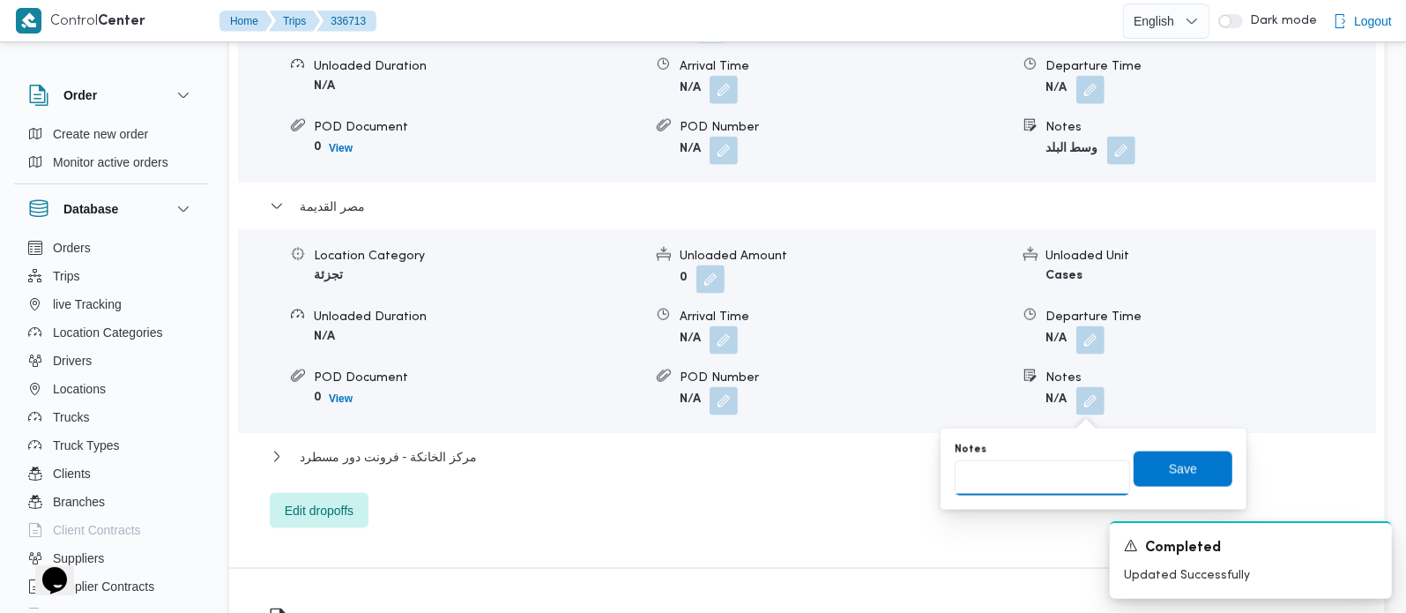
click at [1022, 471] on input "Notes" at bounding box center [1042, 477] width 175 height 35
type input "المنيل"
click at [1176, 475] on span "Save" at bounding box center [1183, 468] width 28 height 21
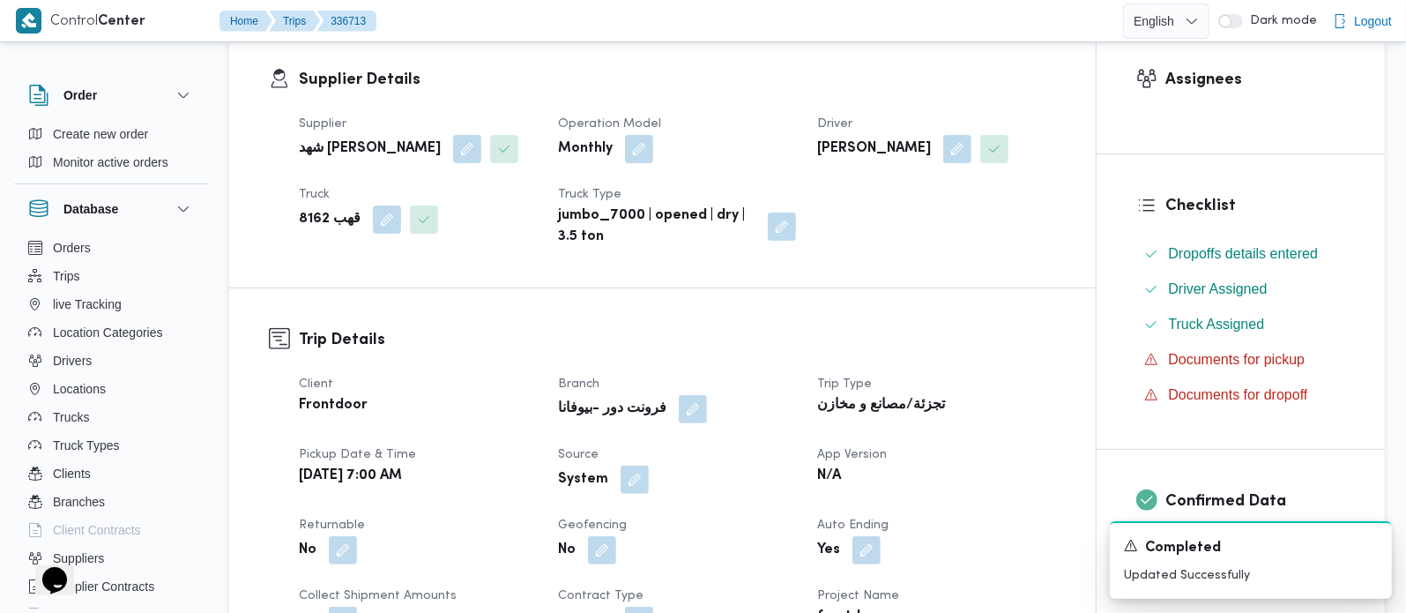
scroll to position [414, 0]
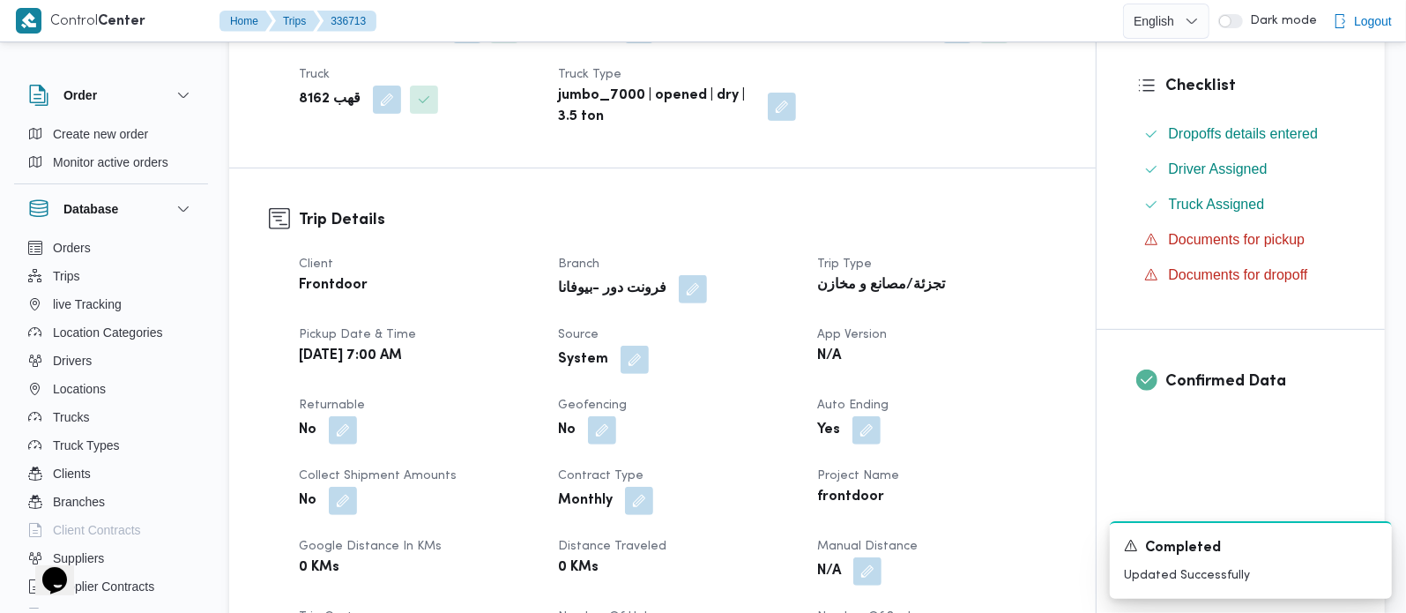
click at [637, 374] on button "button" at bounding box center [635, 360] width 28 height 28
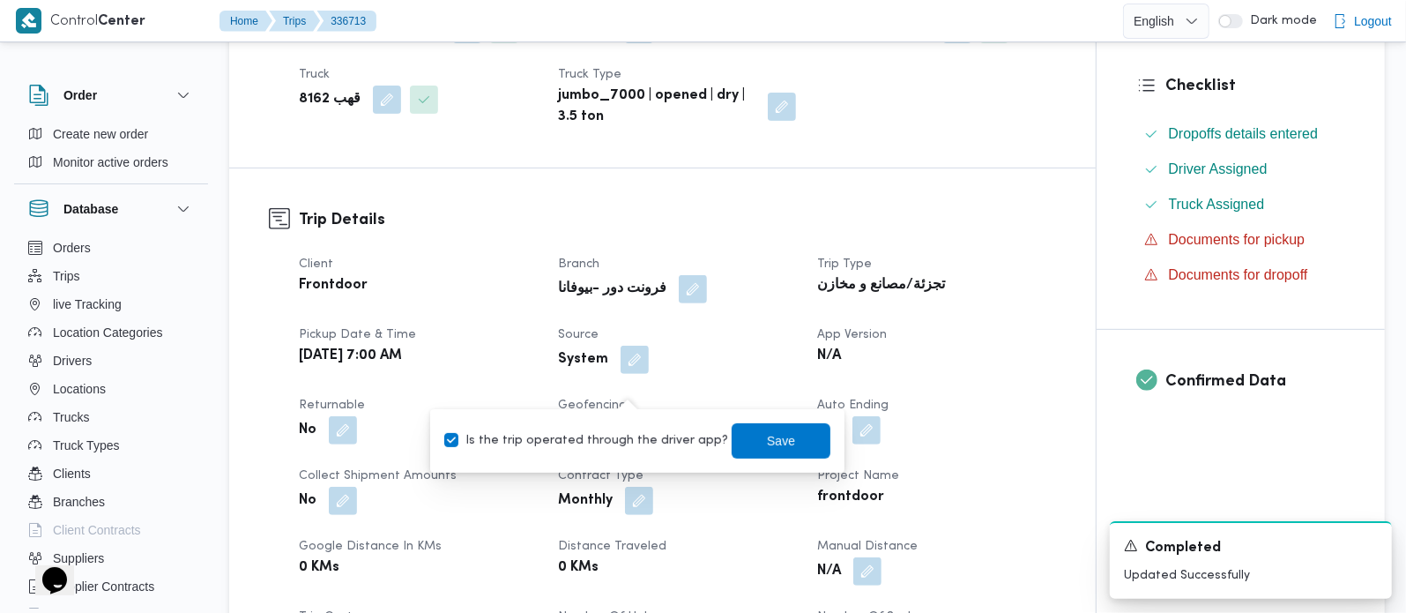
click at [617, 409] on div at bounding box center [617, 409] width 0 height 0
click at [638, 430] on label "Is the trip operated through the driver app?" at bounding box center [586, 440] width 284 height 21
checkbox input "false"
click at [787, 444] on span "Save" at bounding box center [781, 439] width 99 height 35
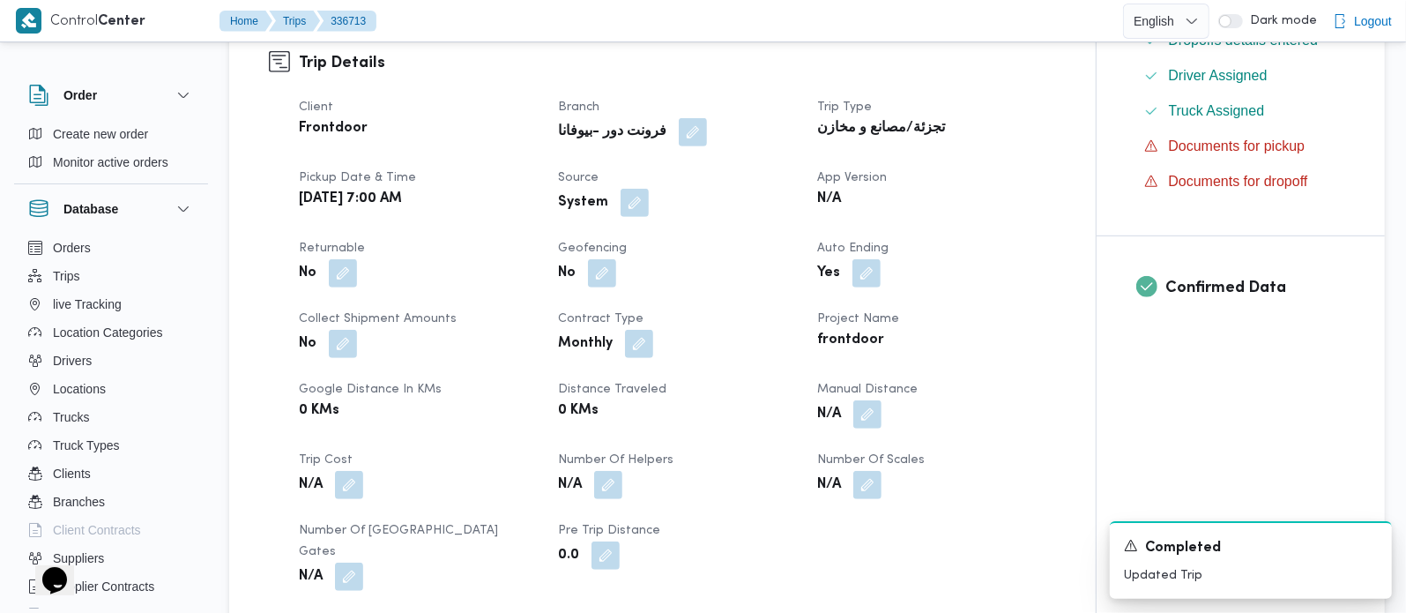
scroll to position [830, 0]
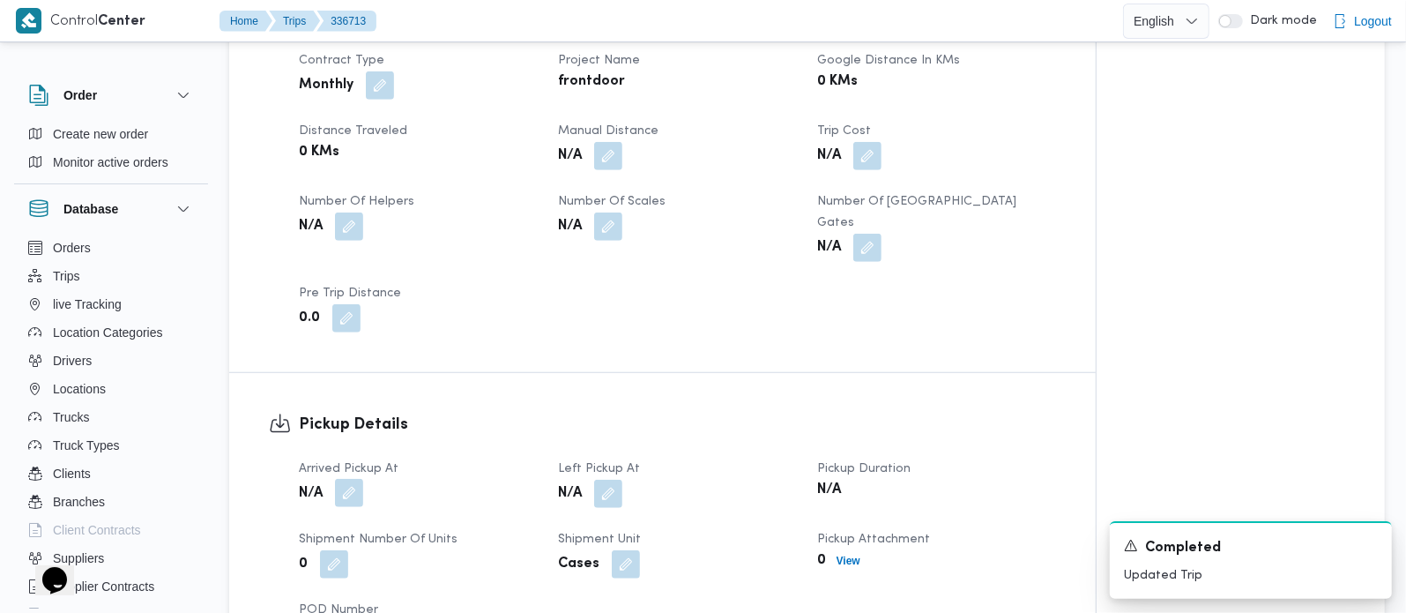
click at [354, 498] on button "button" at bounding box center [349, 493] width 28 height 28
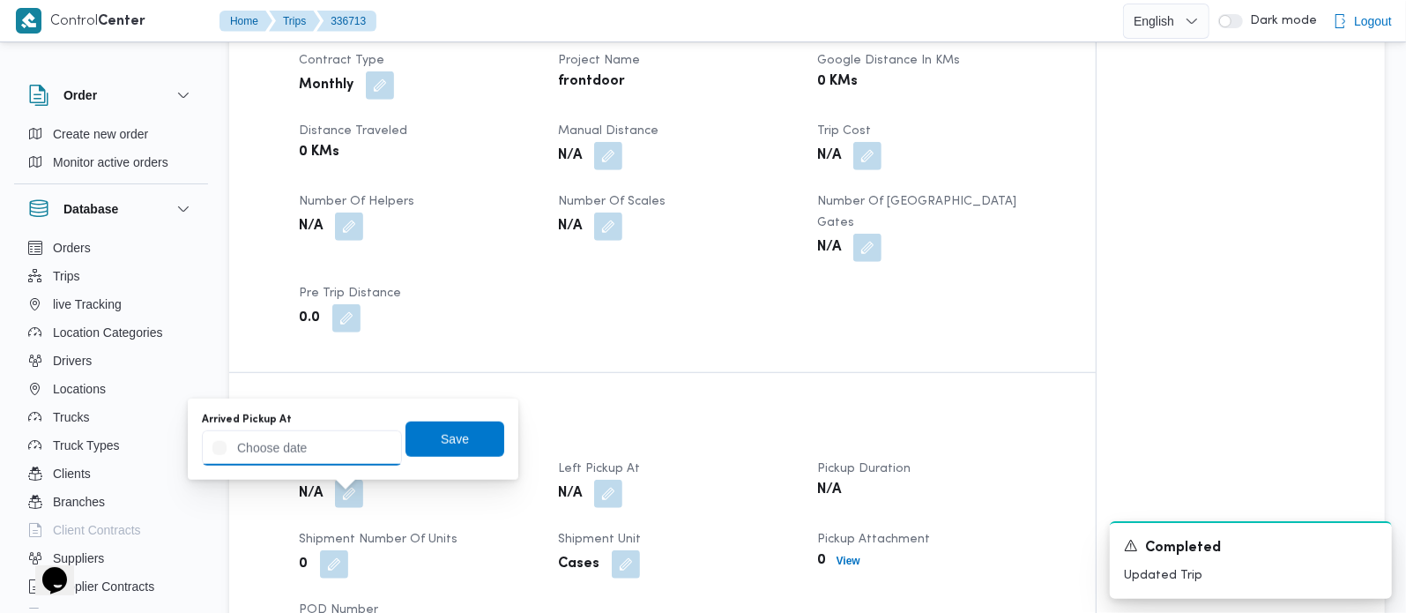
click at [314, 460] on input "Arrived Pickup At" at bounding box center [302, 447] width 200 height 35
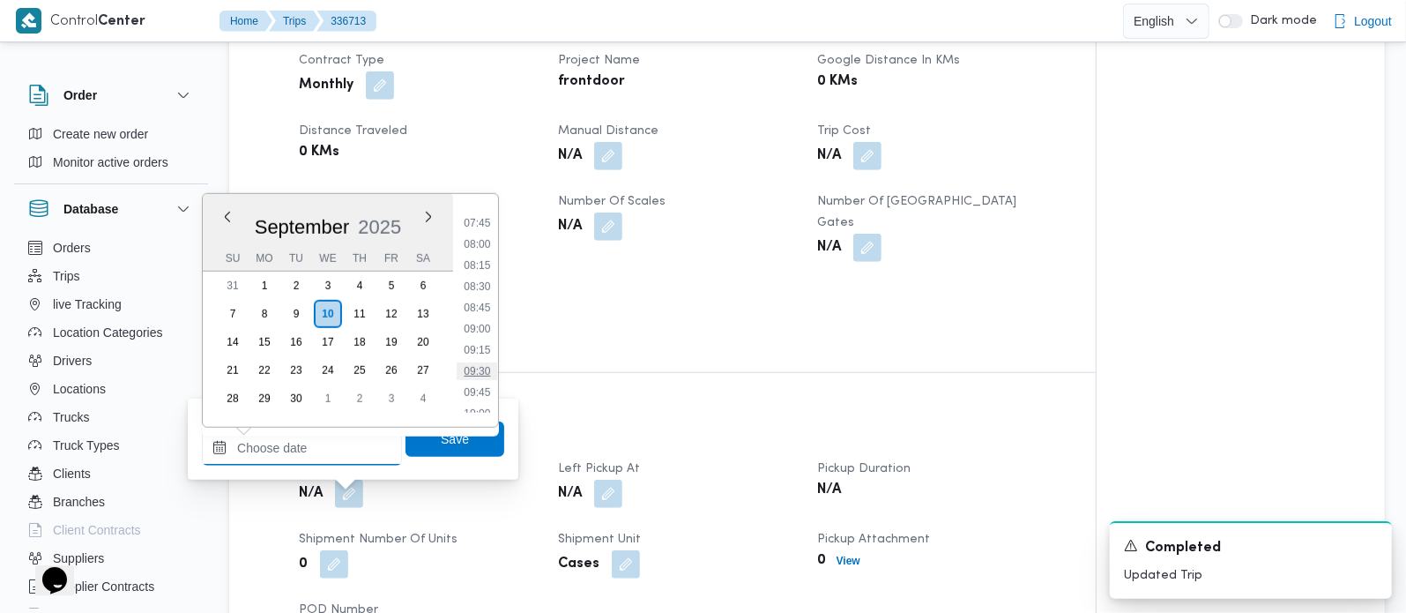
scroll to position [600, 0]
click at [489, 295] on li "08:00" at bounding box center [477, 295] width 41 height 18
type input "[DATE] 08:00"
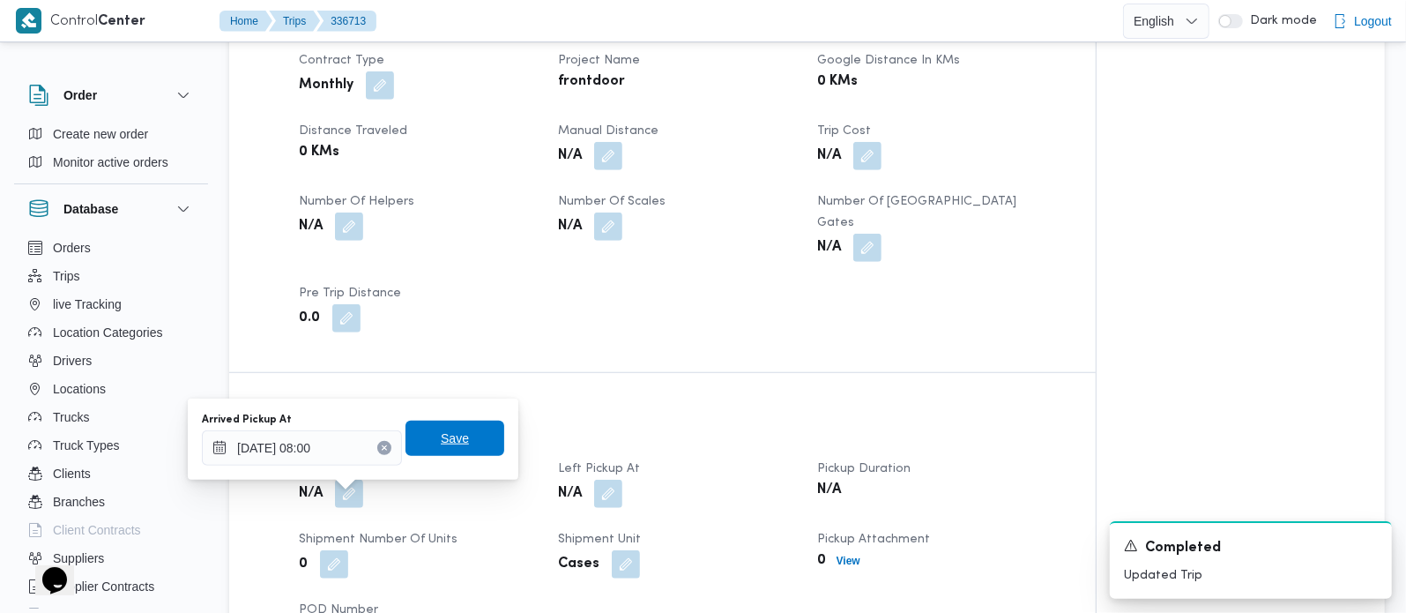
click at [451, 434] on span "Save" at bounding box center [455, 438] width 28 height 21
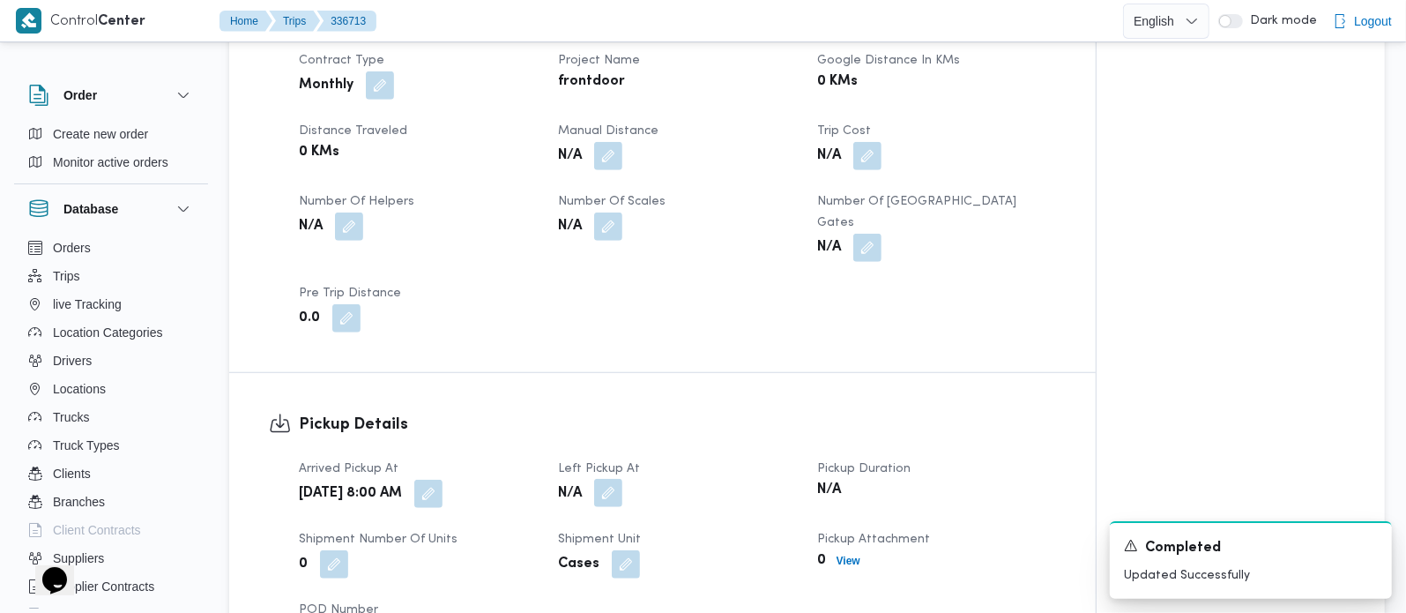
click at [613, 506] on button "button" at bounding box center [608, 493] width 28 height 28
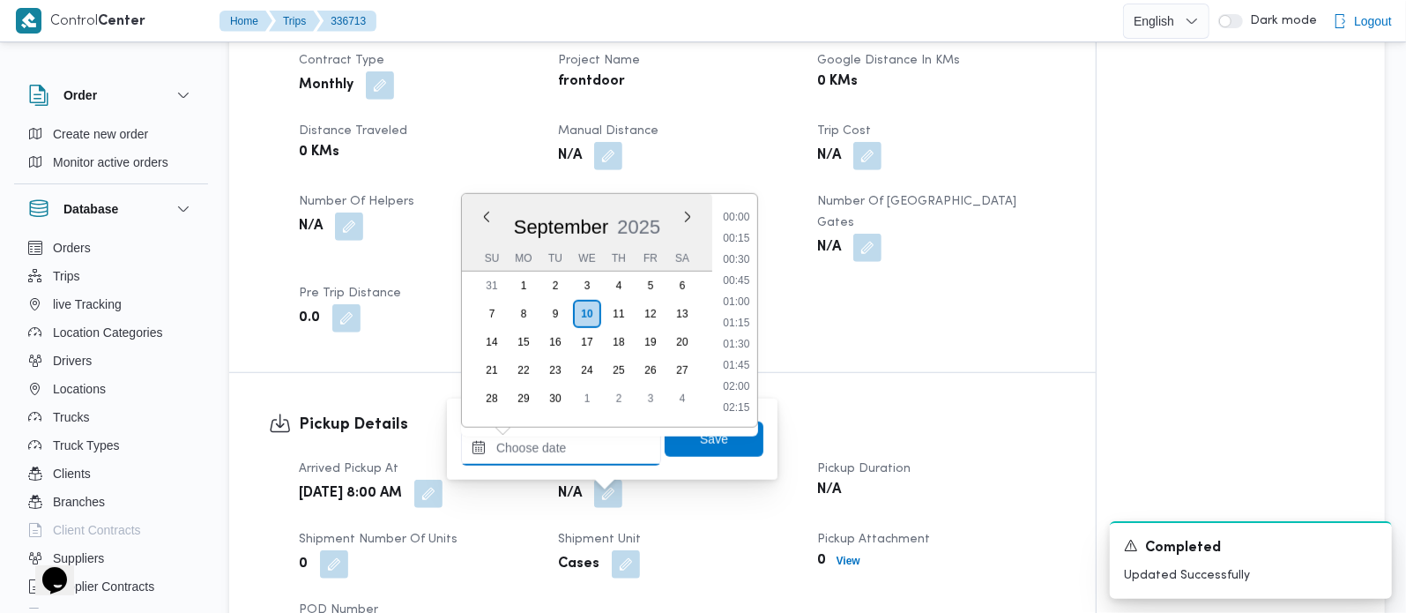
click at [556, 445] on input "Left Pickup At" at bounding box center [561, 447] width 200 height 35
click at [732, 228] on li "09:45" at bounding box center [736, 236] width 41 height 18
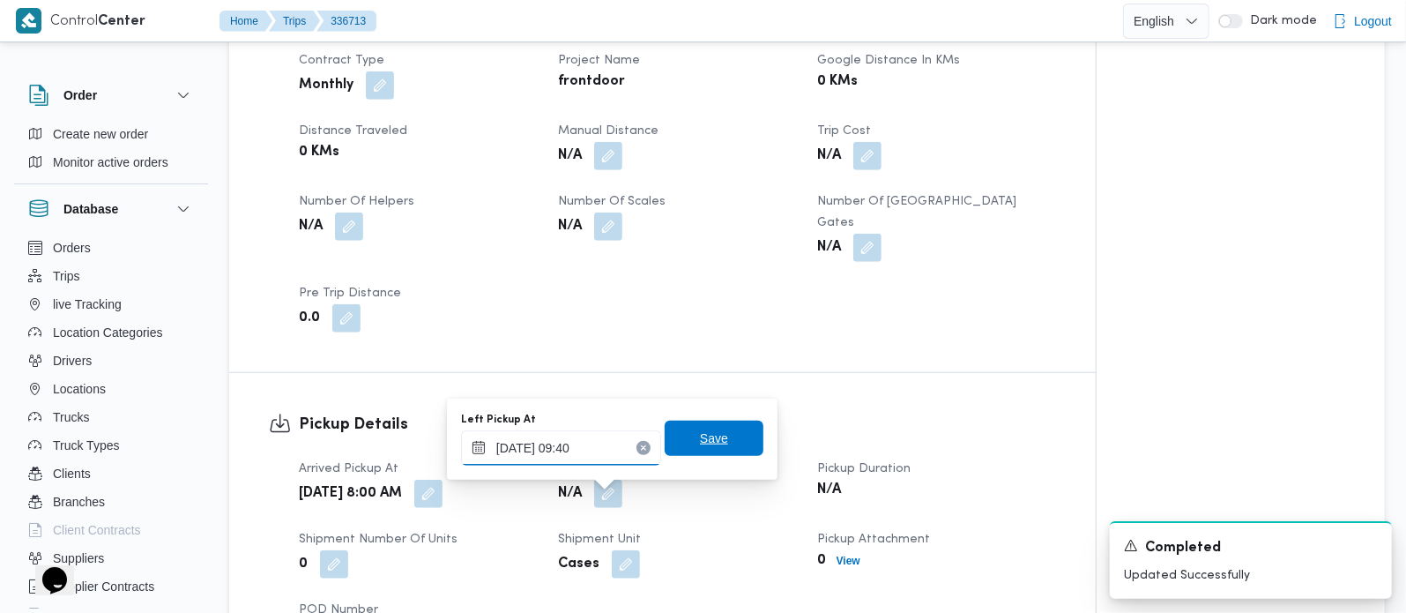
type input "10/09/2025 09:40"
click at [714, 434] on span "Save" at bounding box center [714, 438] width 99 height 35
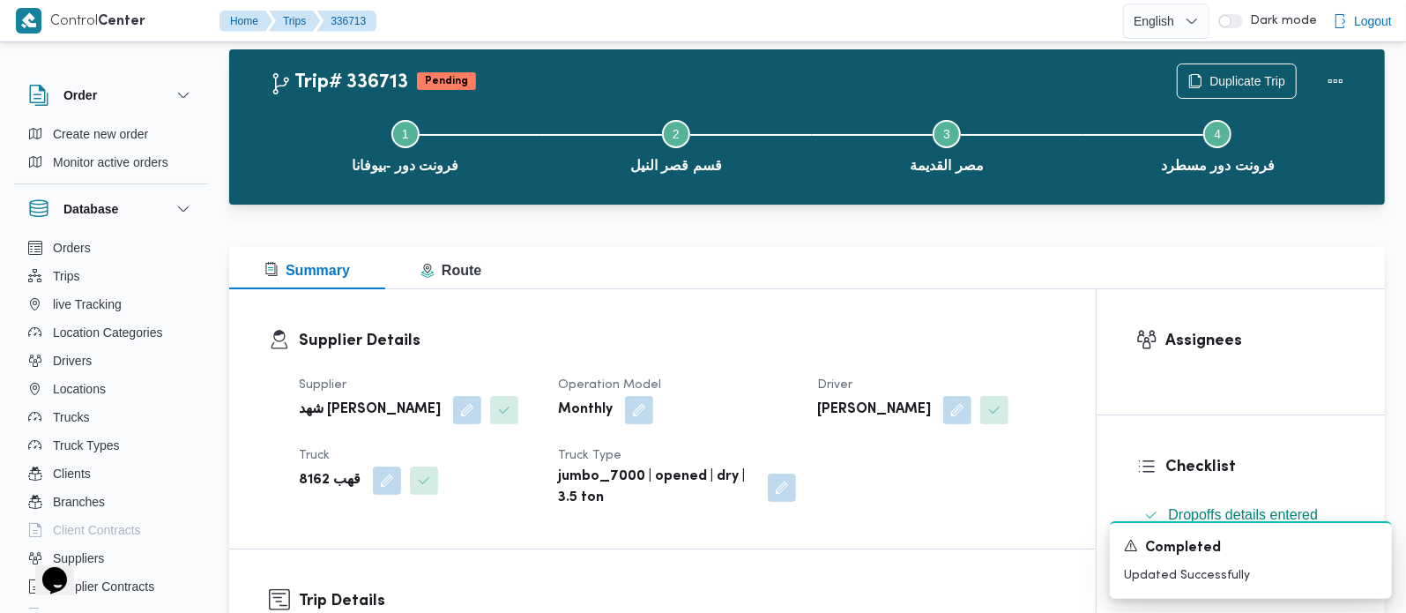
scroll to position [0, 0]
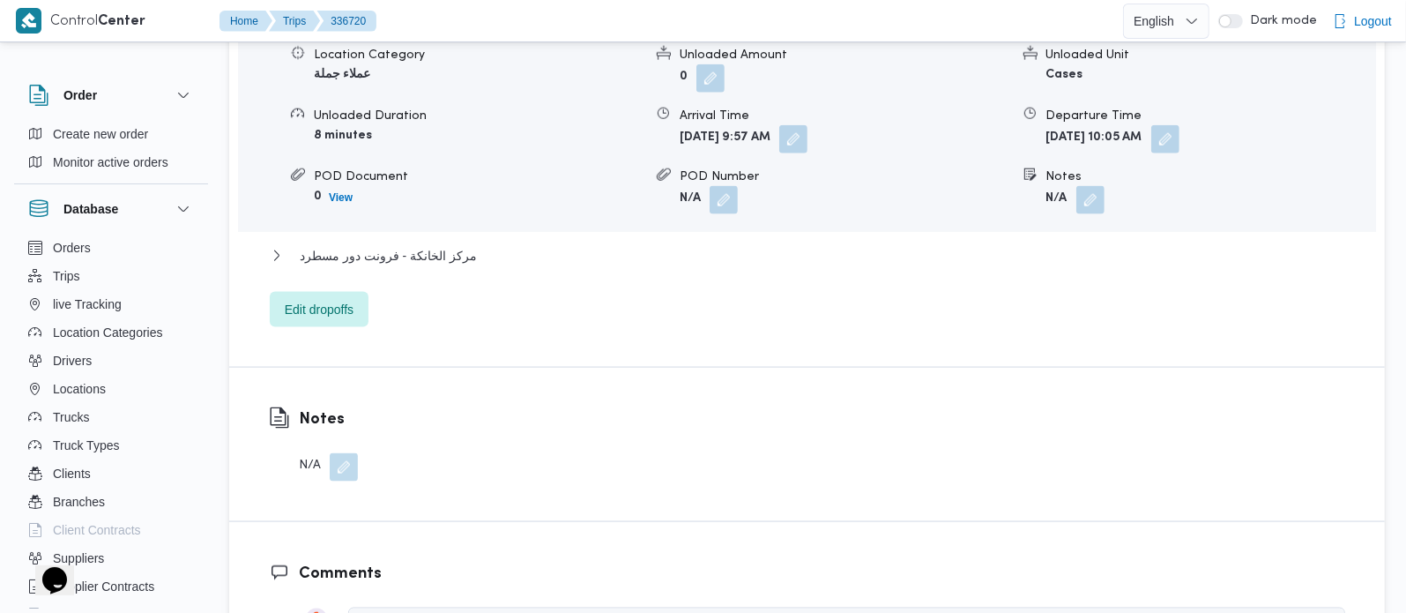
scroll to position [1660, 0]
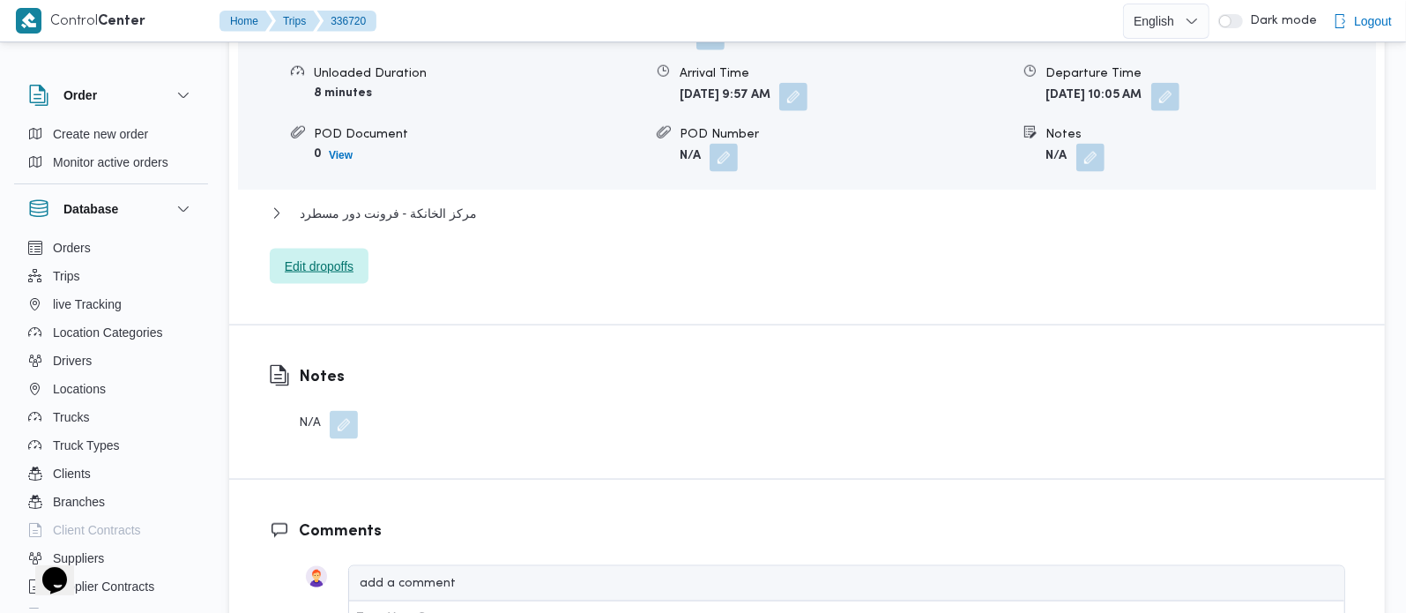
click at [337, 256] on span "Edit dropoffs" at bounding box center [319, 266] width 69 height 21
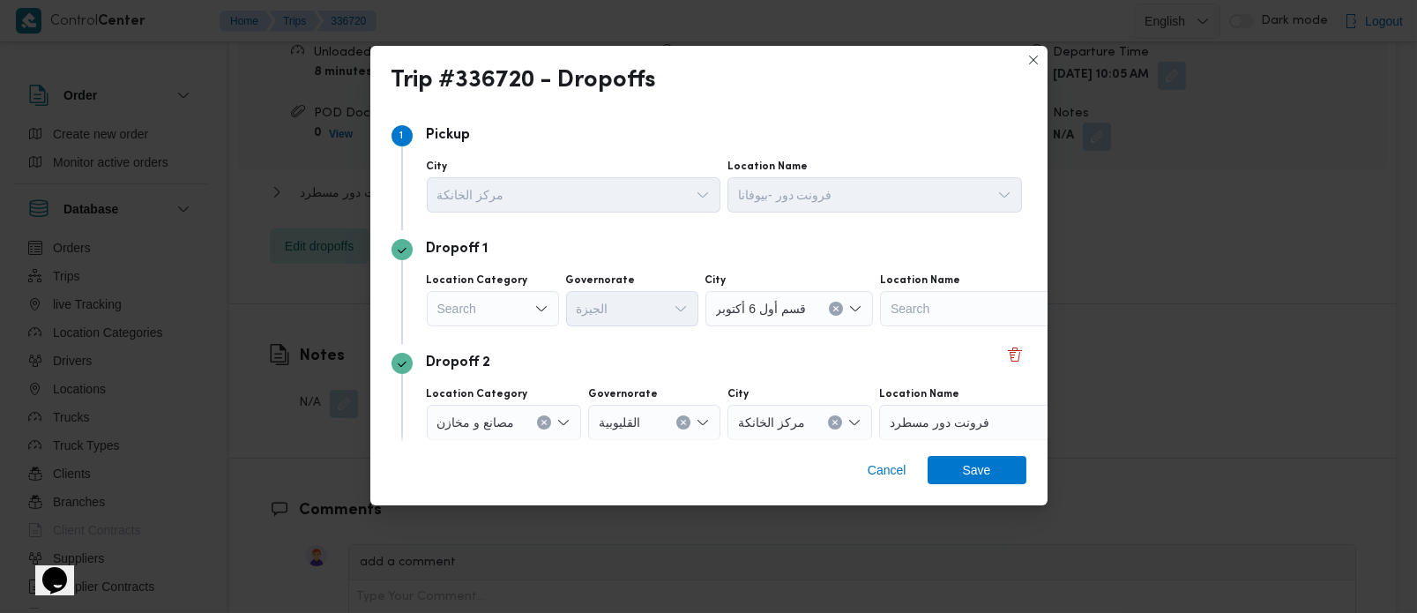
click at [512, 310] on div "Search" at bounding box center [493, 308] width 132 height 35
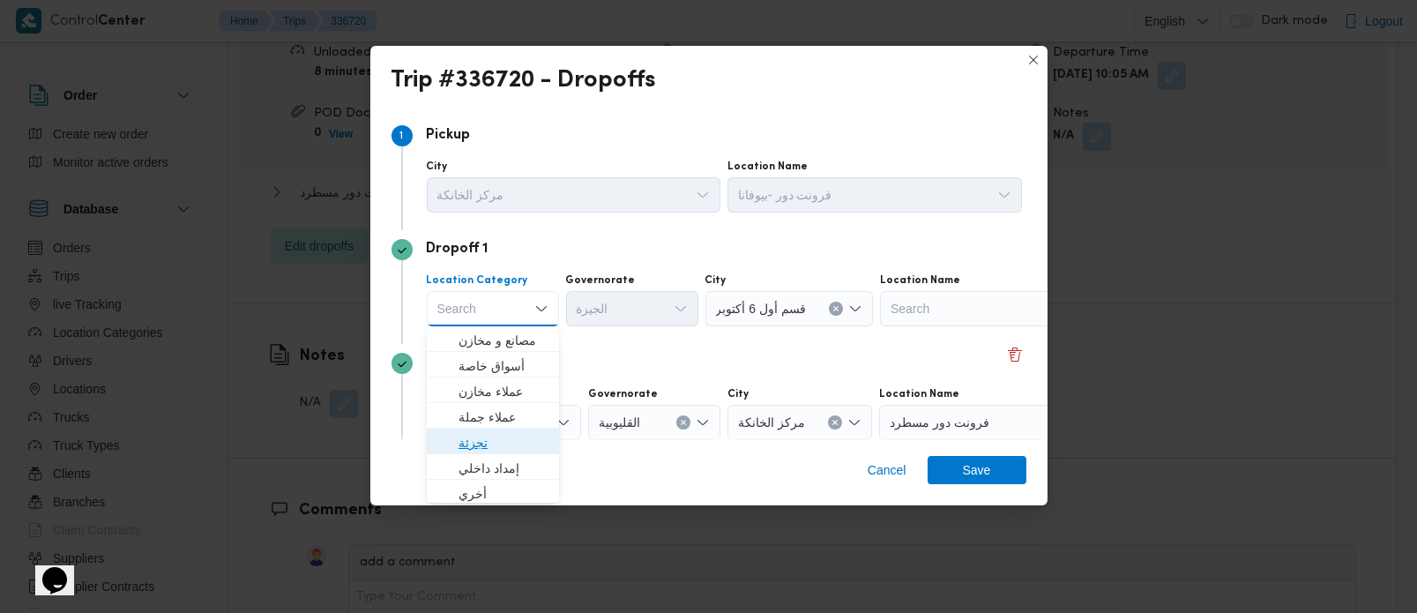
click at [490, 434] on span "تجزئة" at bounding box center [504, 442] width 90 height 21
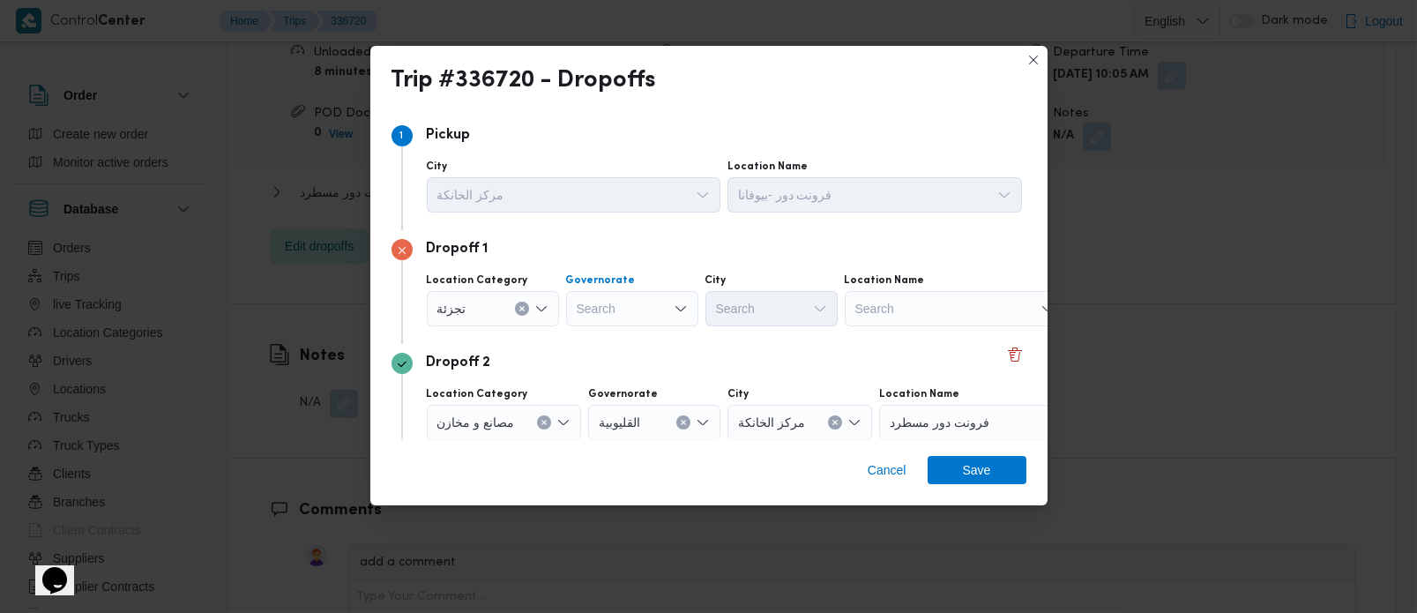
click at [649, 309] on div "Search" at bounding box center [632, 308] width 132 height 35
type input "زة"
click at [623, 341] on mark "زة" at bounding box center [693, 340] width 141 height 14
click at [747, 317] on div "Search" at bounding box center [771, 308] width 132 height 35
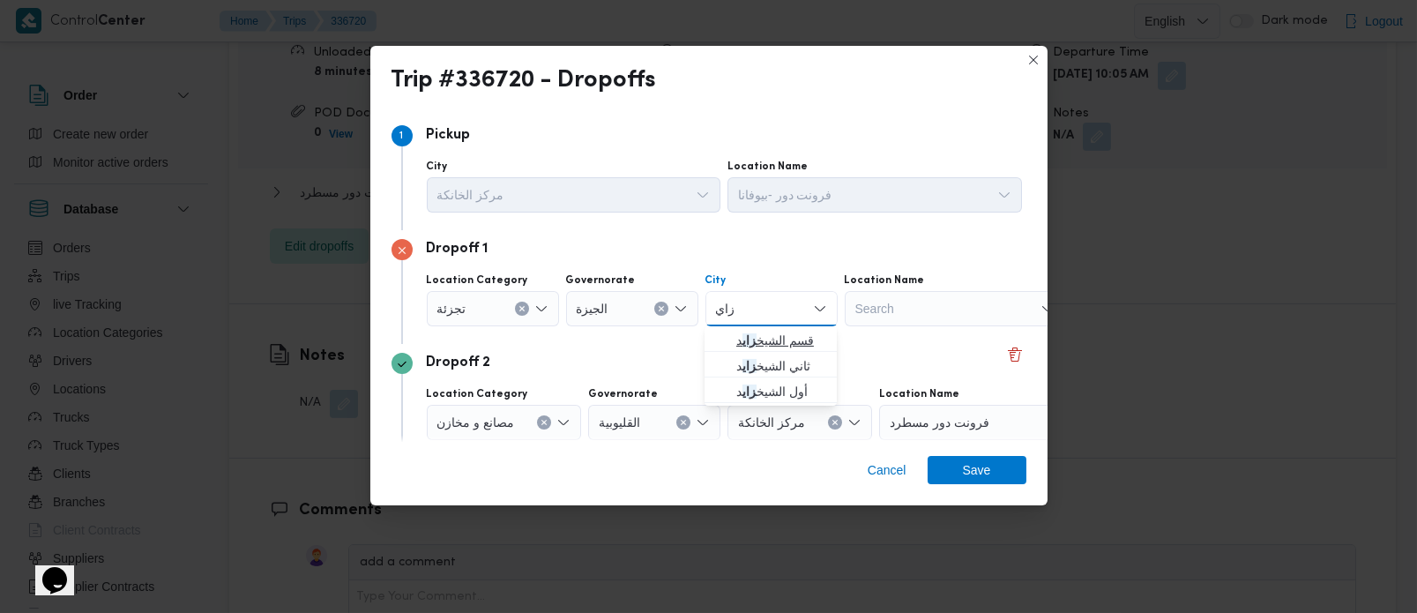
type input "زاي"
click at [816, 336] on span "قسم الشيخ زاي د" at bounding box center [781, 340] width 90 height 21
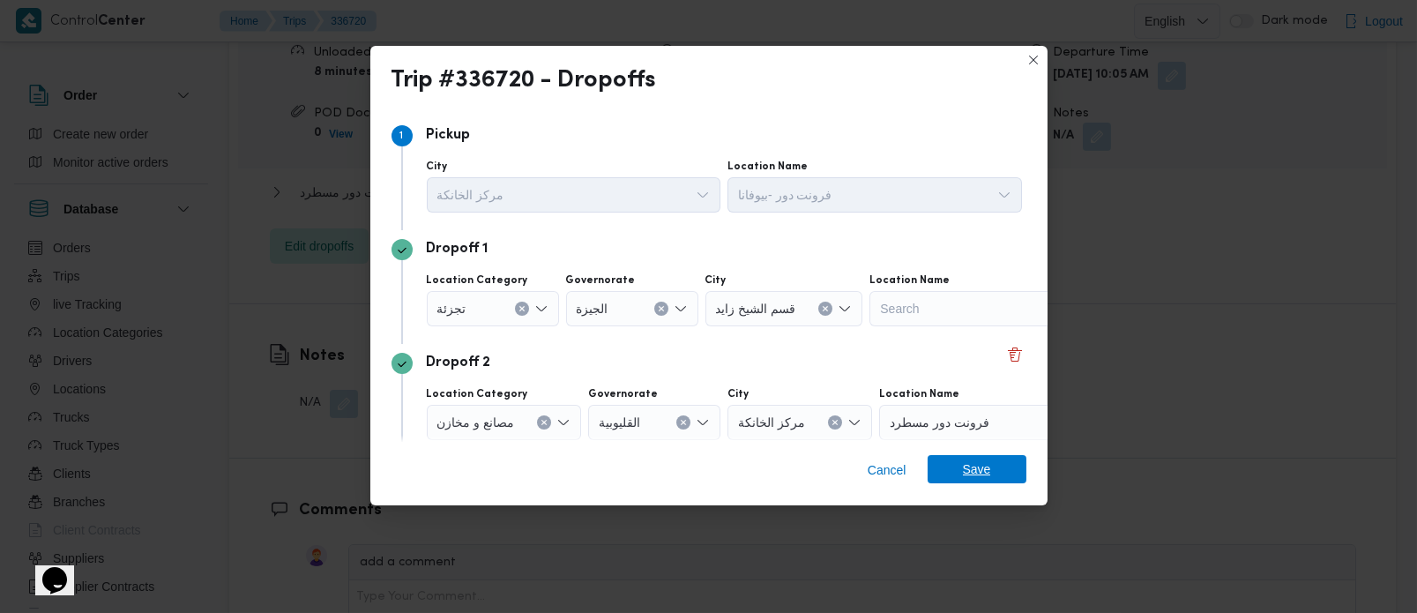
click at [966, 465] on span "Save" at bounding box center [977, 469] width 28 height 28
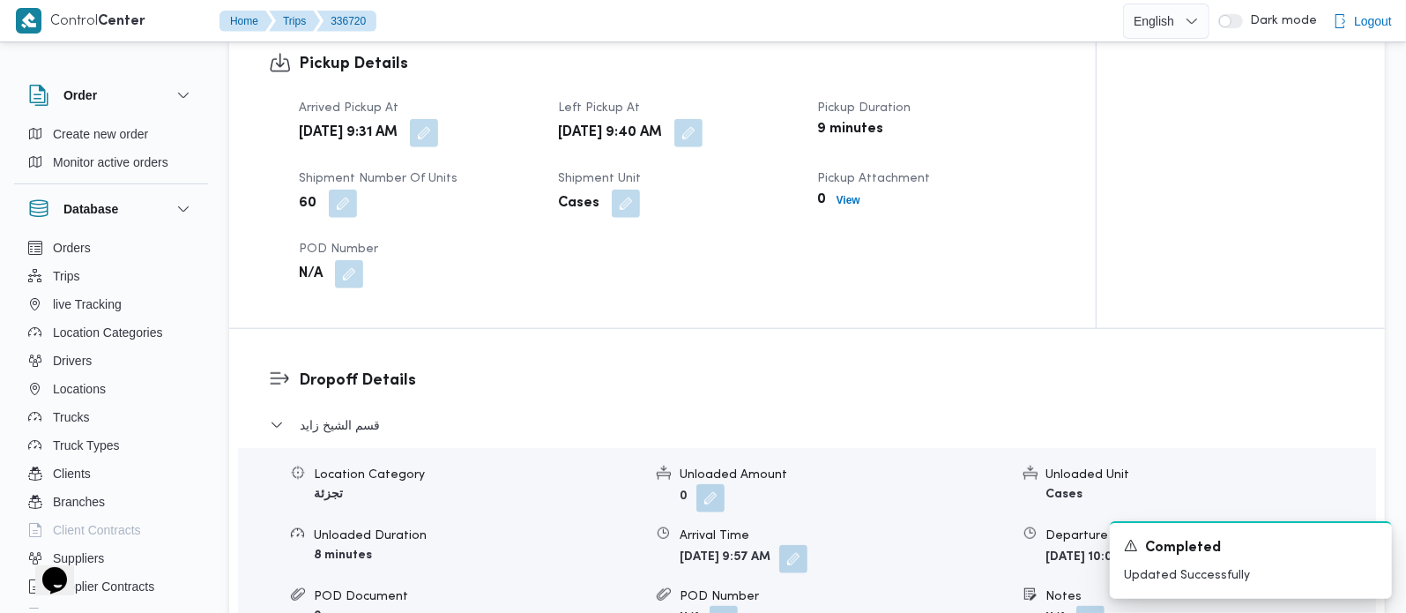
scroll to position [1141, 0]
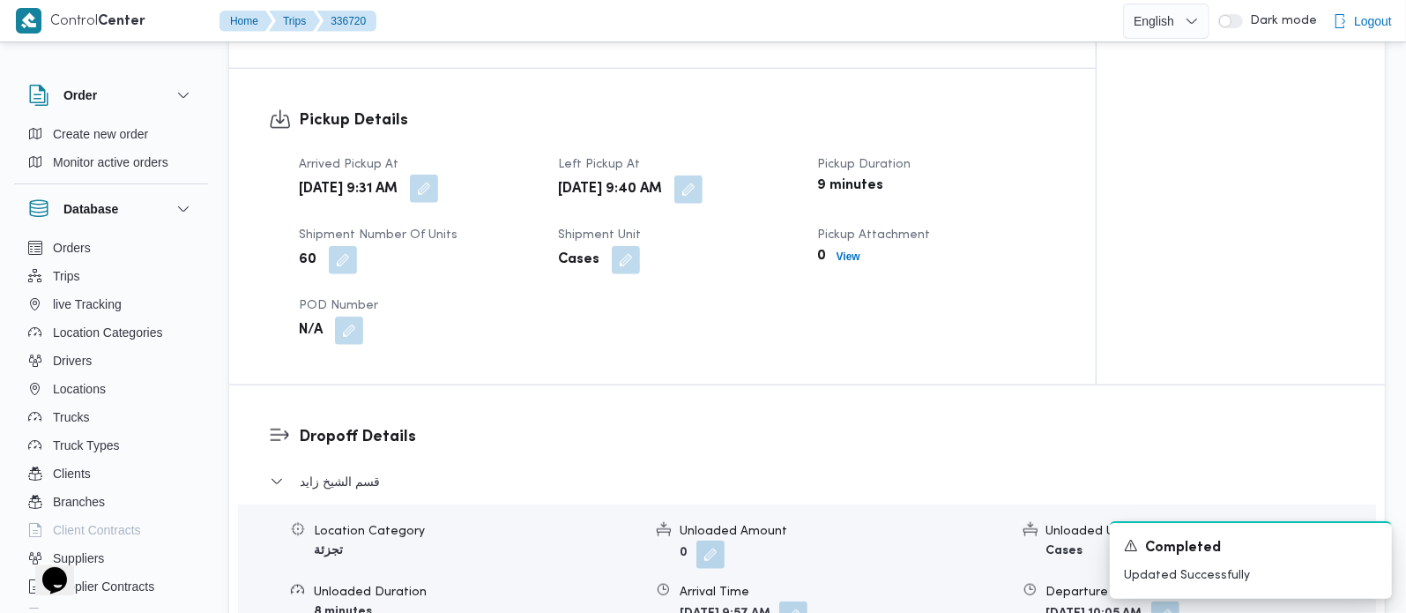
click at [438, 175] on button "button" at bounding box center [424, 189] width 28 height 28
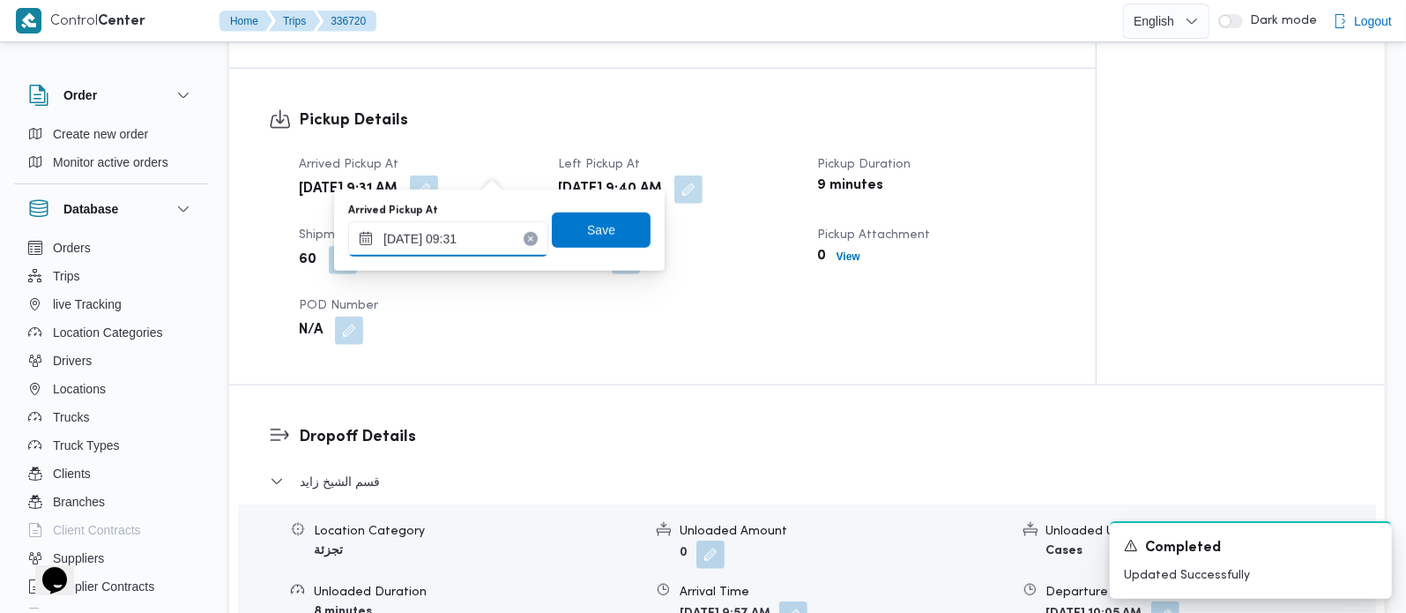
click at [469, 228] on input "10/09/2025 09:31" at bounding box center [448, 238] width 200 height 35
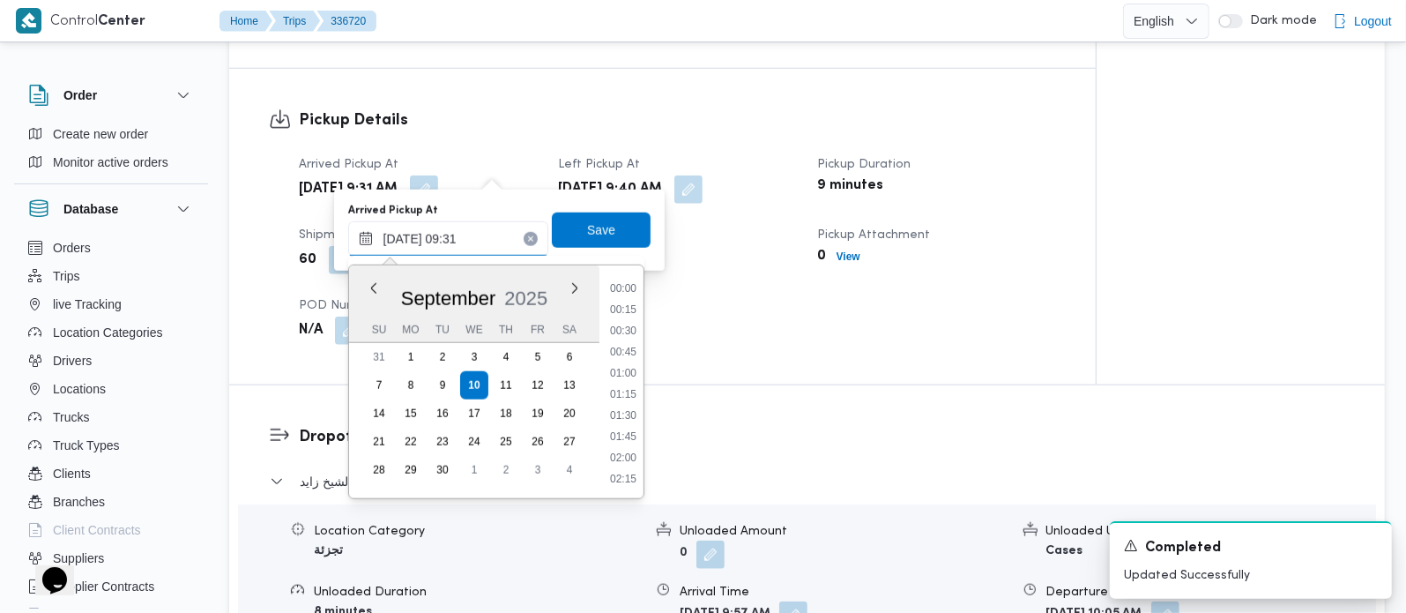
scroll to position [698, 0]
click at [621, 302] on li "08:30" at bounding box center [623, 311] width 41 height 18
type input "[DATE] 08:30"
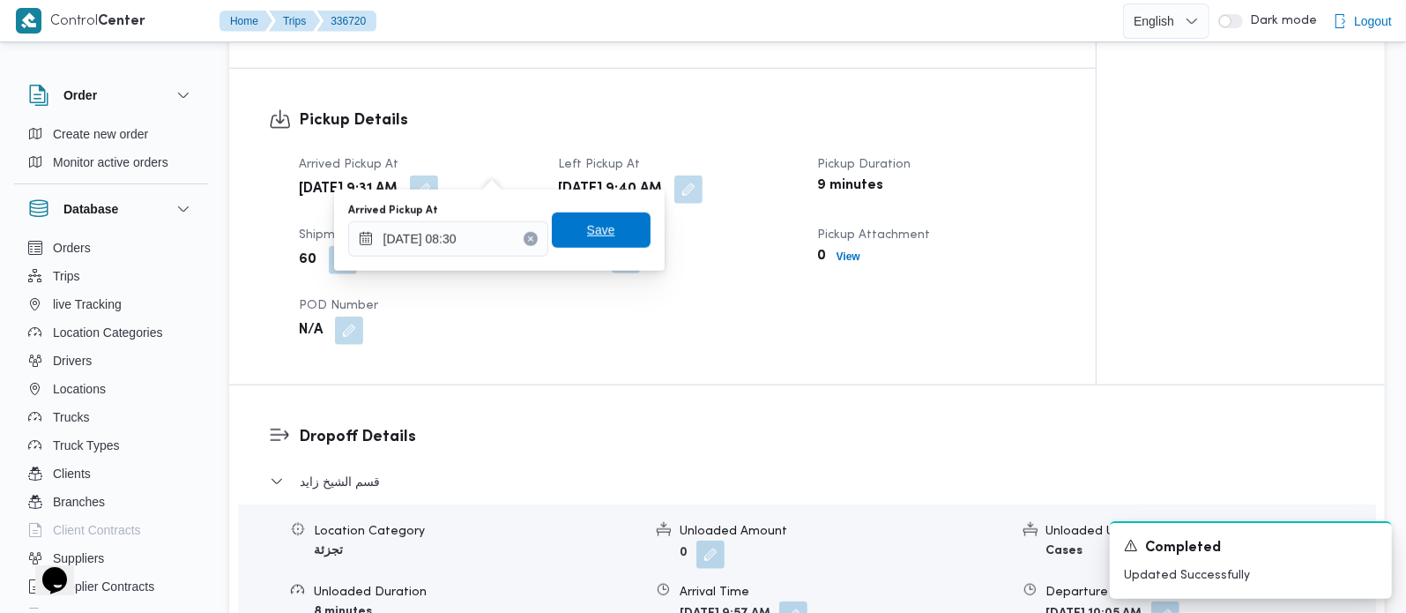
click at [612, 227] on span "Save" at bounding box center [601, 230] width 99 height 35
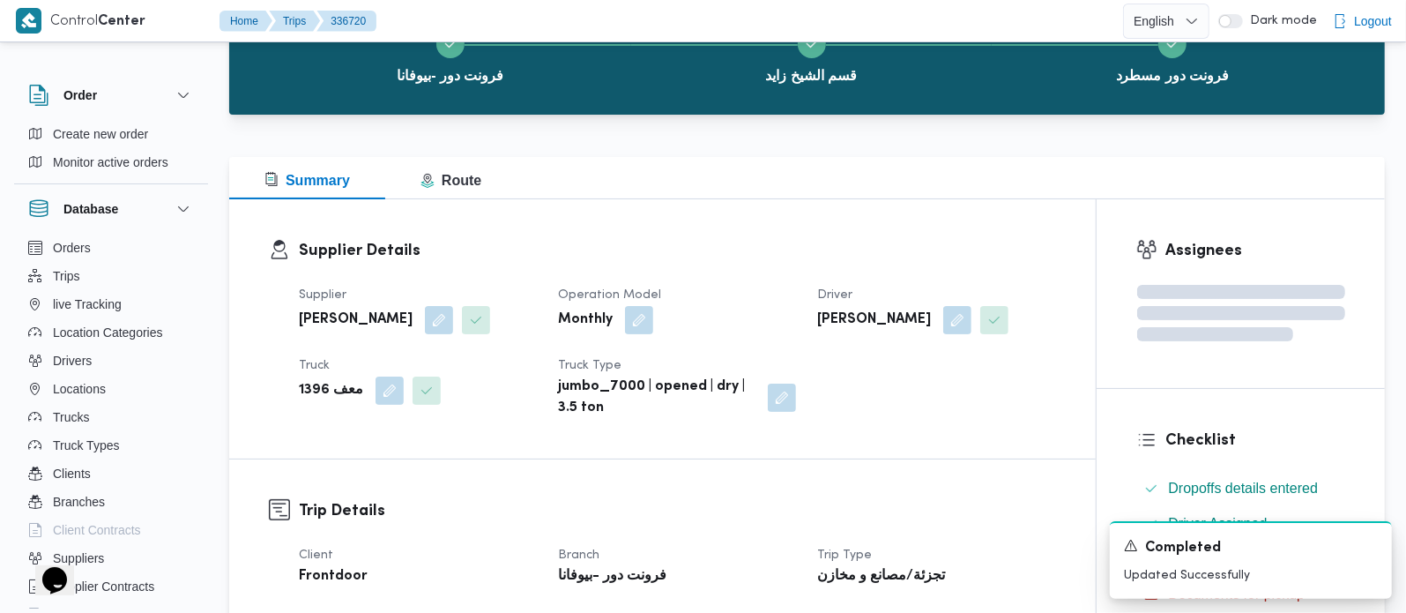
scroll to position [0, 0]
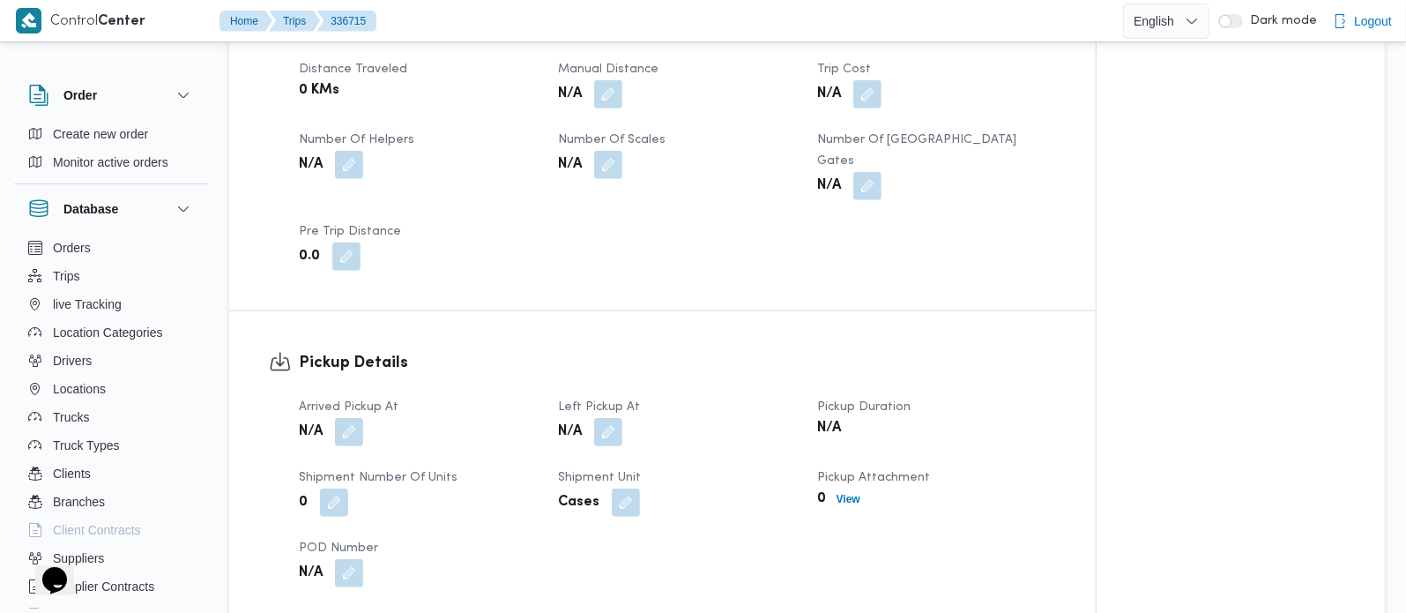
scroll to position [933, 0]
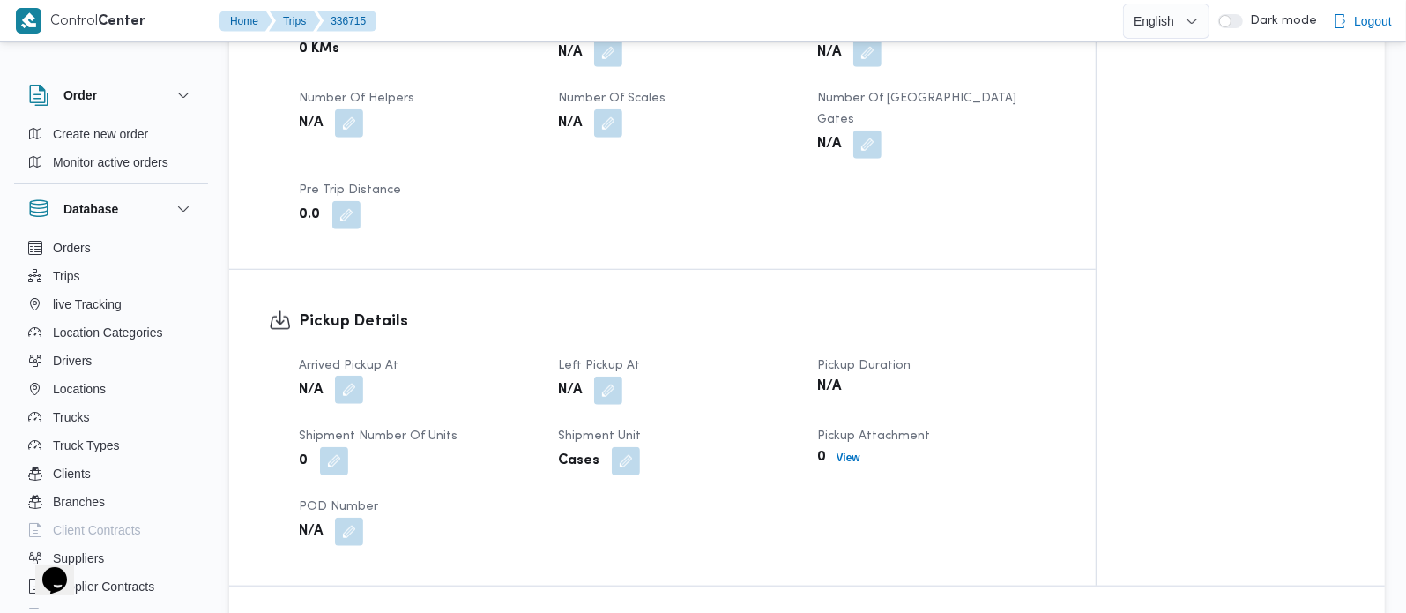
click at [359, 399] on button "button" at bounding box center [349, 390] width 28 height 28
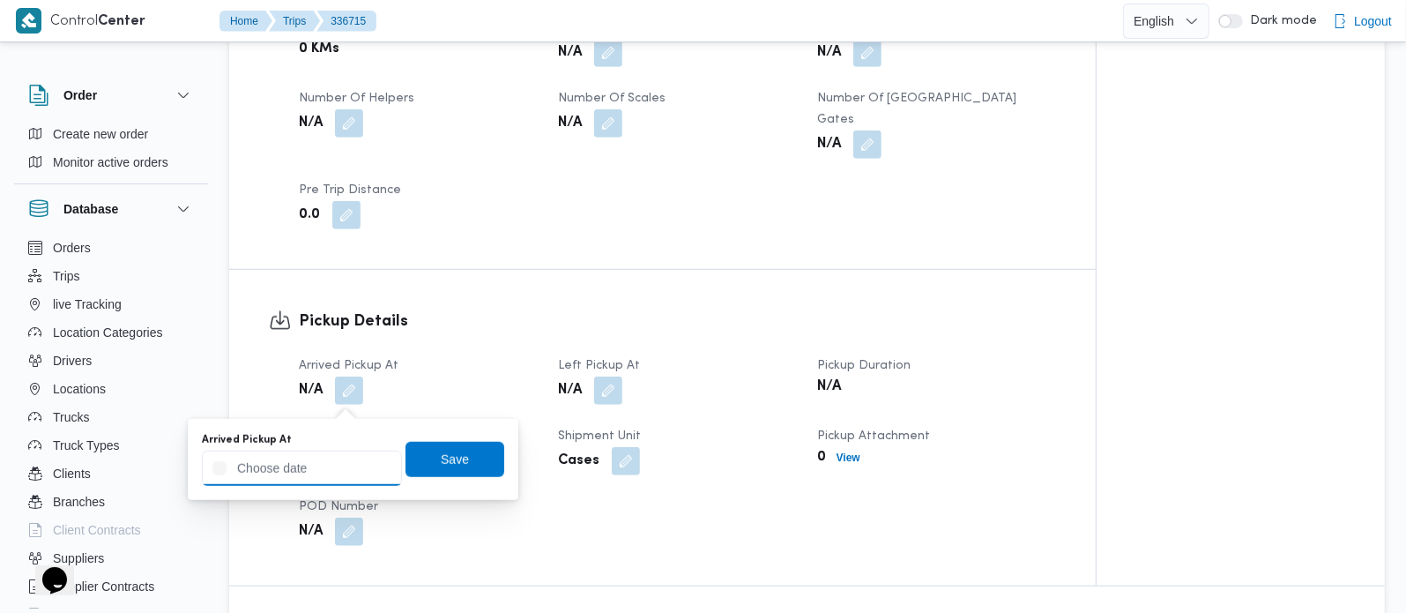
click at [334, 466] on input "Arrived Pickup At" at bounding box center [302, 468] width 200 height 35
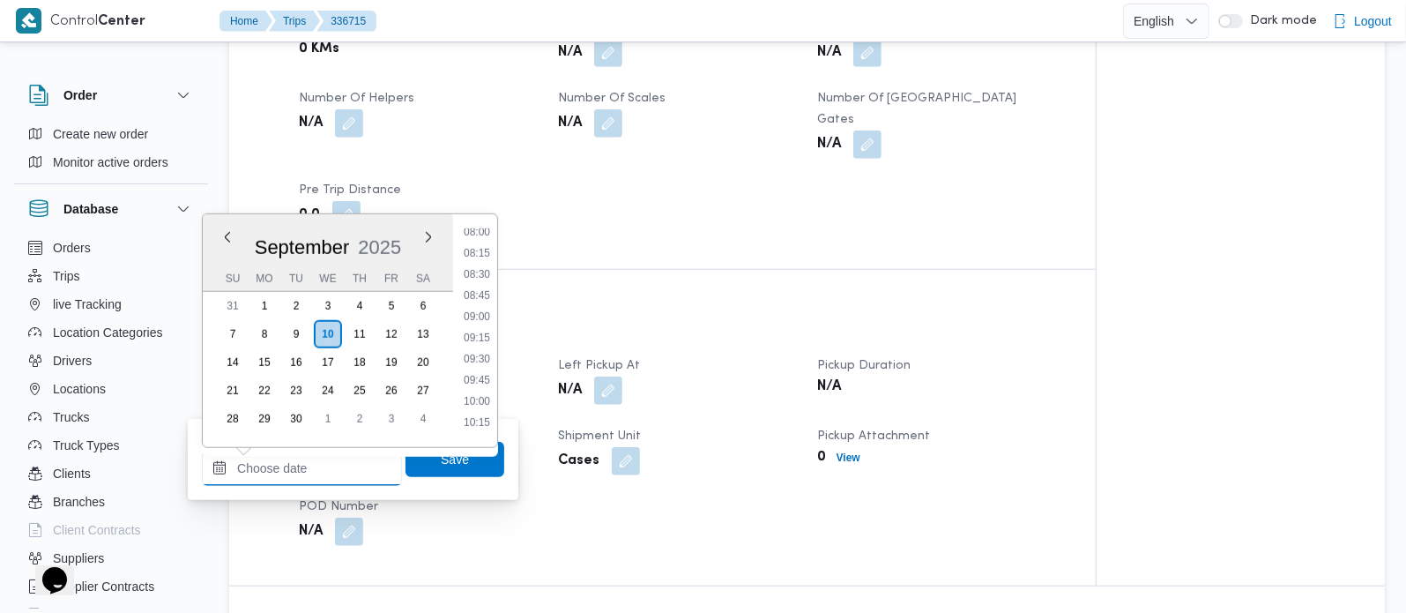
scroll to position [578, 0]
click at [490, 245] on li "07:00" at bounding box center [477, 251] width 41 height 18
type input "[DATE] 07:00"
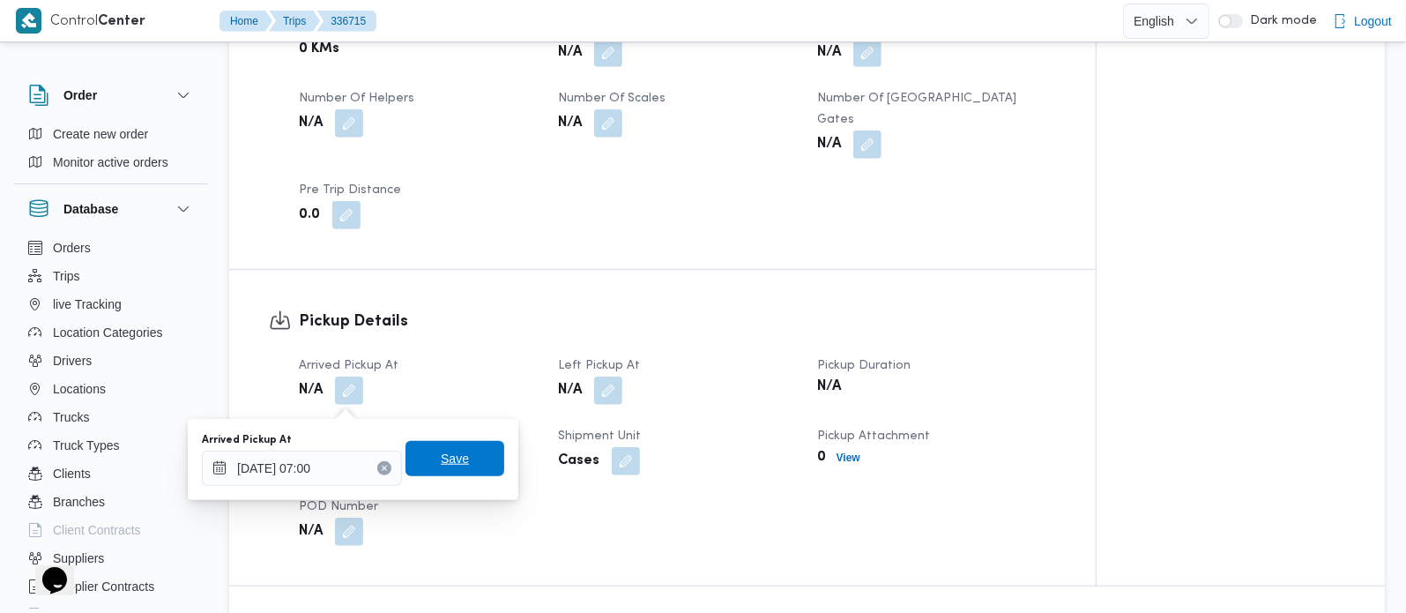
click at [453, 453] on span "Save" at bounding box center [455, 458] width 28 height 21
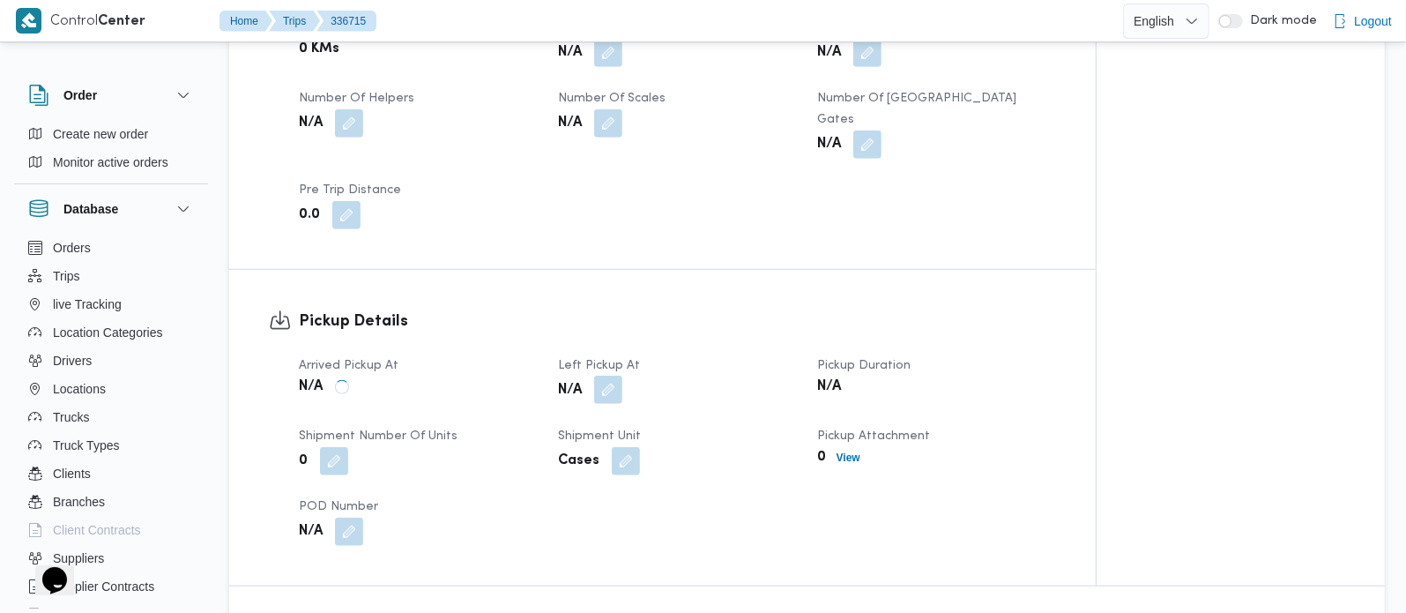
click at [604, 396] on button "button" at bounding box center [608, 390] width 28 height 28
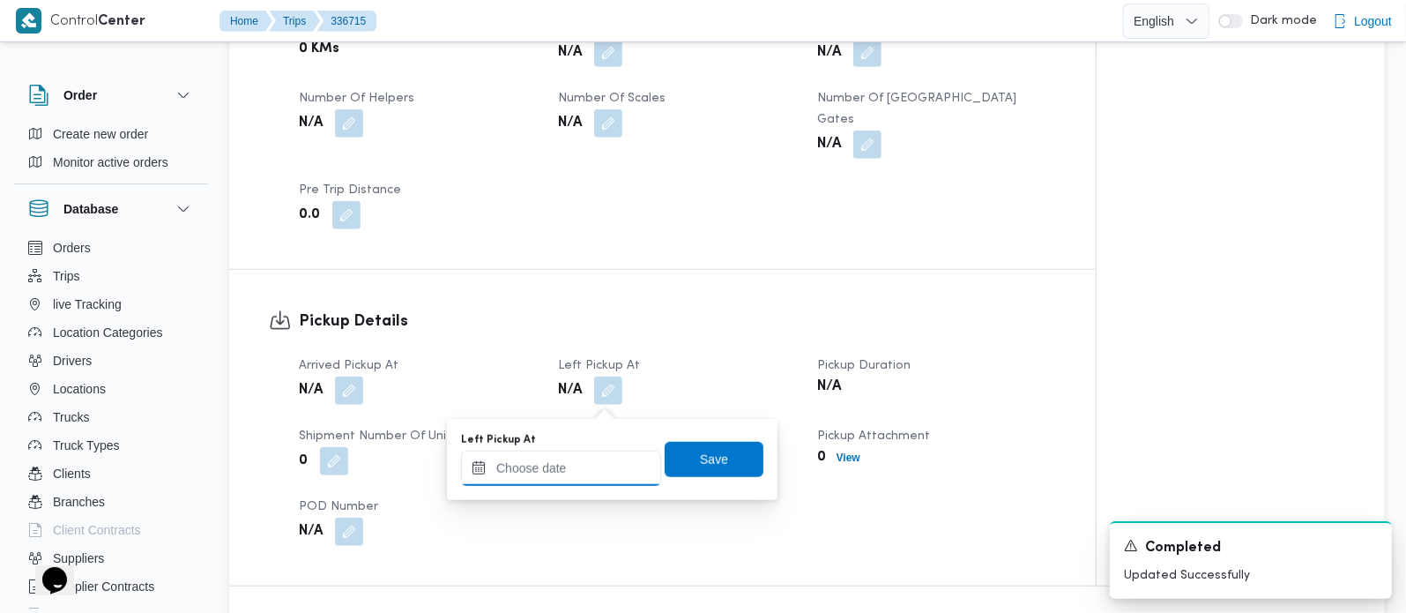
drag, startPoint x: 588, startPoint y: 455, endPoint x: 603, endPoint y: 451, distance: 15.6
click at [588, 455] on input "Left Pickup At" at bounding box center [561, 468] width 200 height 35
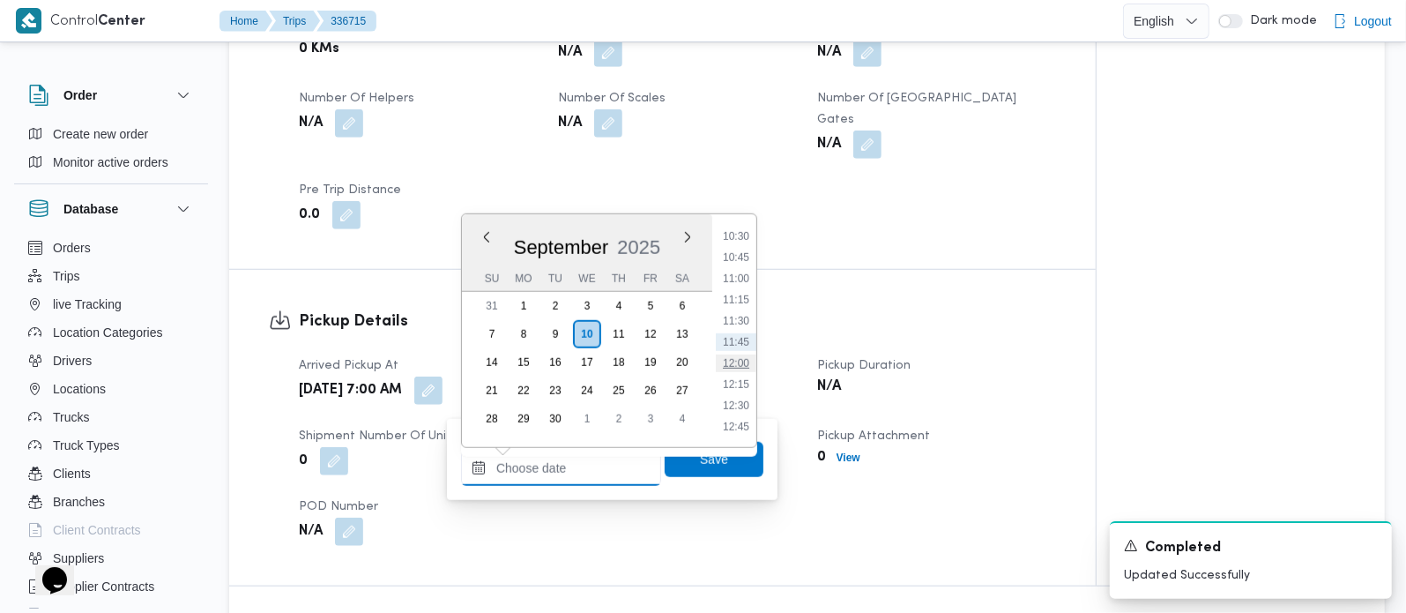
scroll to position [786, 0]
click at [737, 247] on li "09:30" at bounding box center [736, 256] width 41 height 18
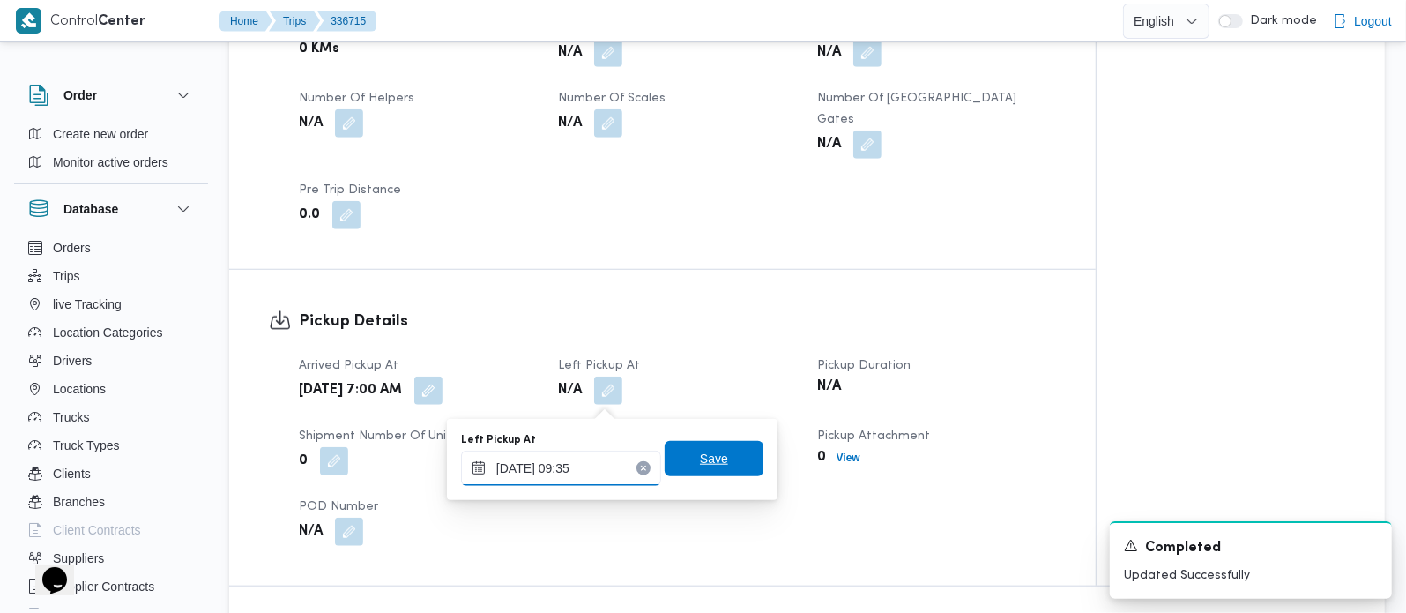
type input "[DATE] 09:35"
click at [720, 463] on span "Save" at bounding box center [714, 458] width 99 height 35
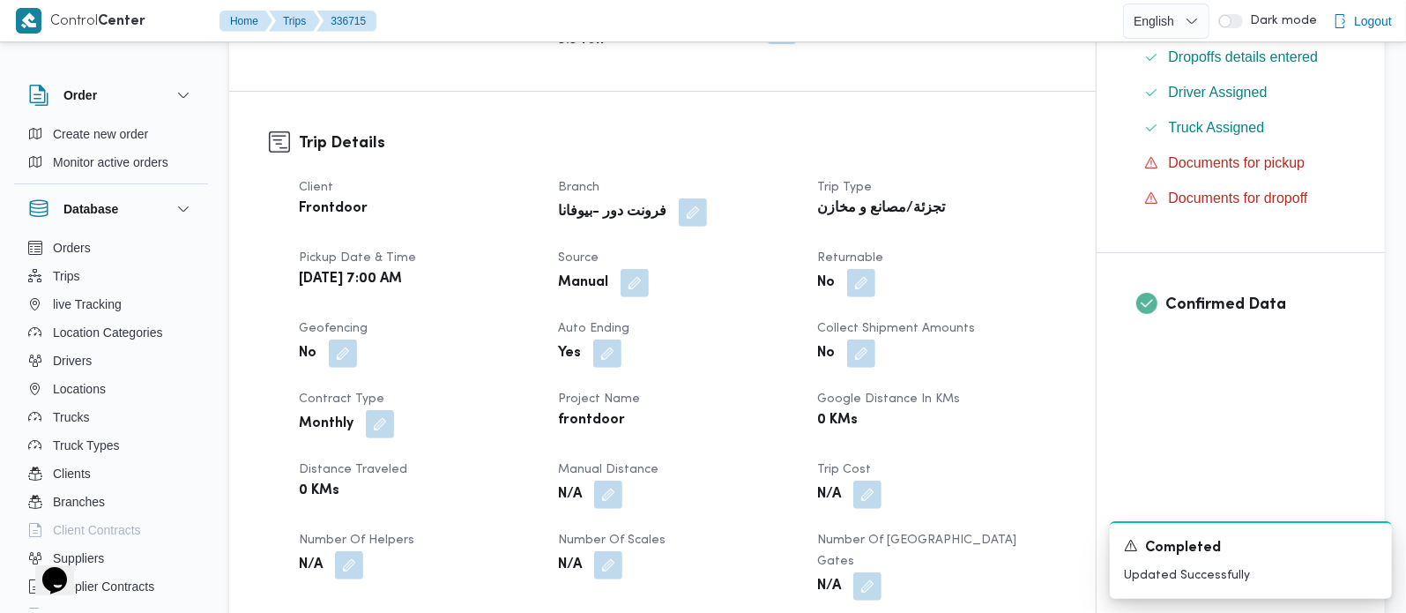
scroll to position [0, 0]
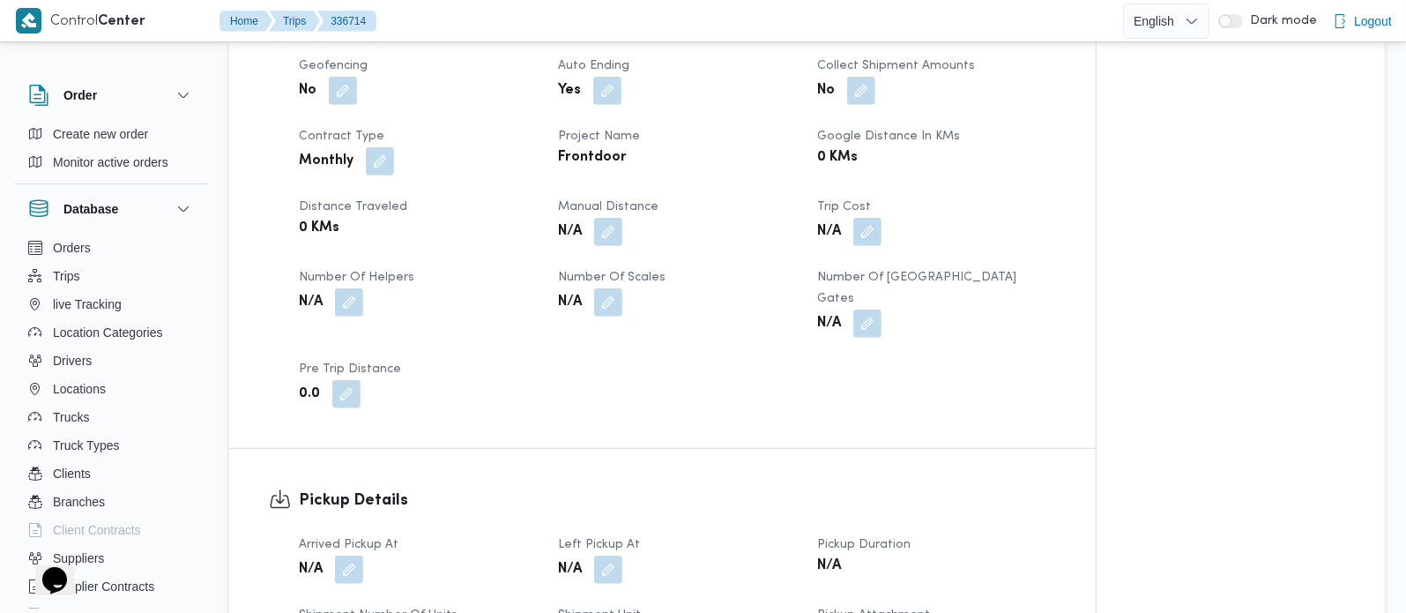
scroll to position [830, 0]
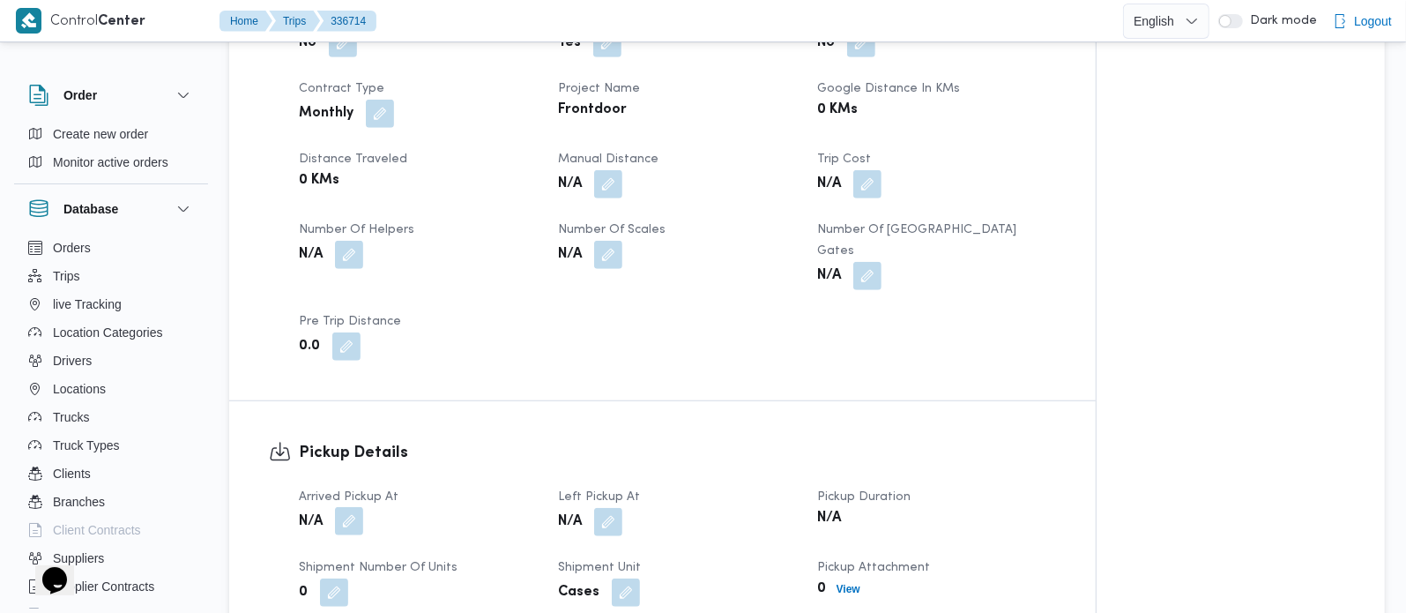
click at [344, 507] on button "button" at bounding box center [349, 521] width 28 height 28
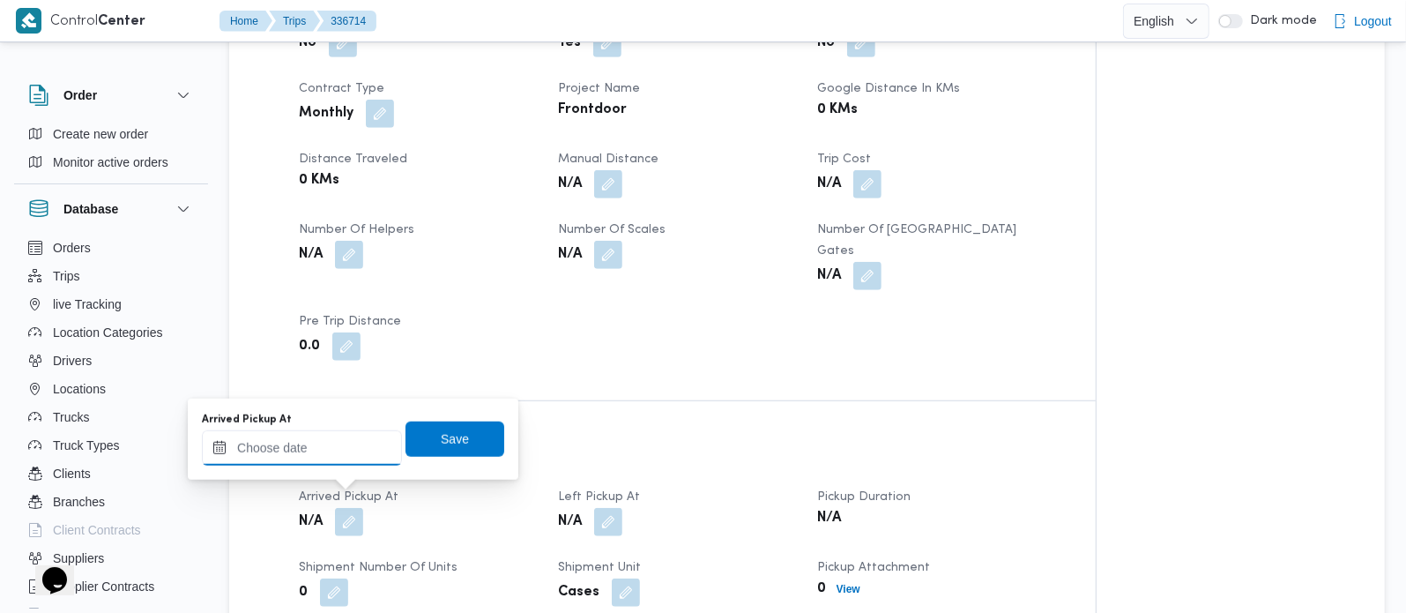
click at [320, 451] on input "Arrived Pickup At" at bounding box center [302, 447] width 200 height 35
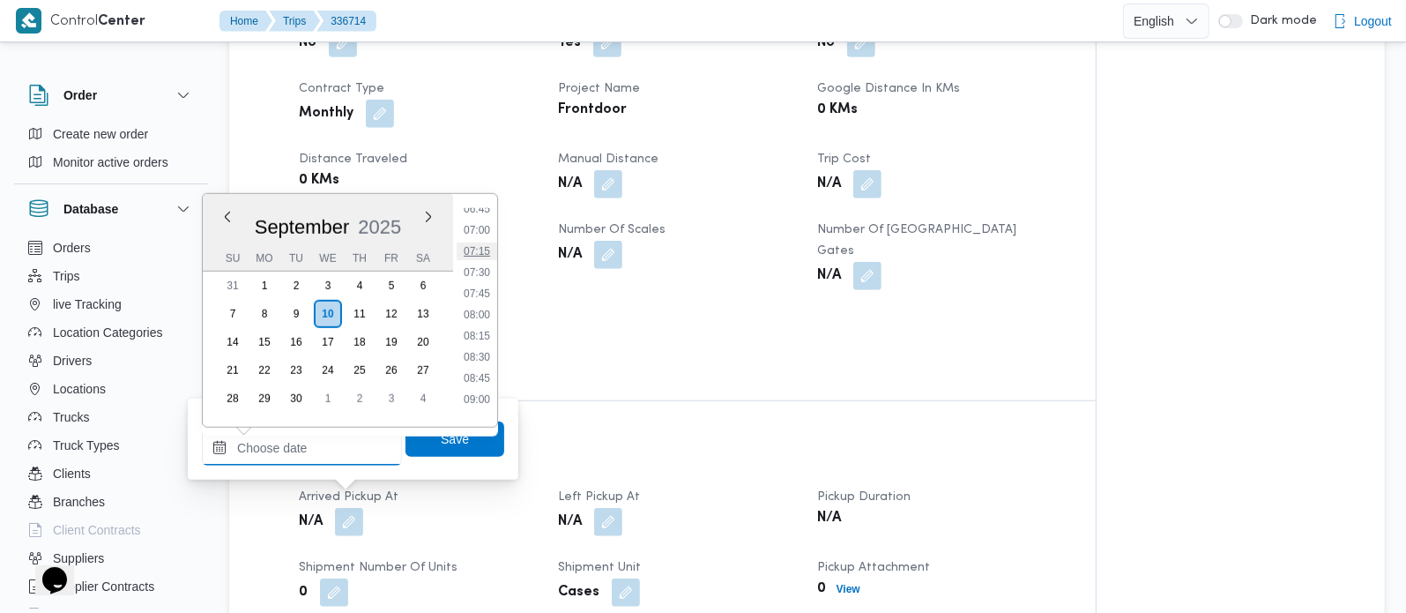
scroll to position [578, 0]
click at [483, 232] on li "07:00" at bounding box center [477, 231] width 41 height 18
type input "10/09/2025 07:00"
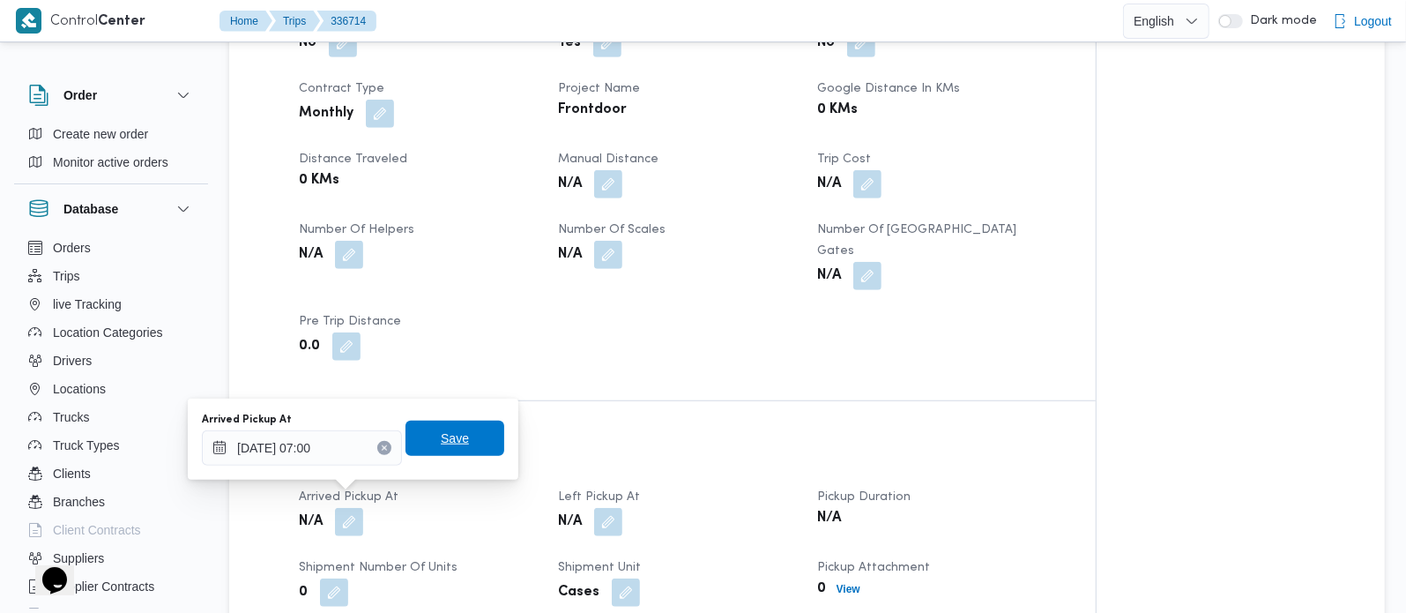
click at [454, 451] on span "Save" at bounding box center [455, 438] width 99 height 35
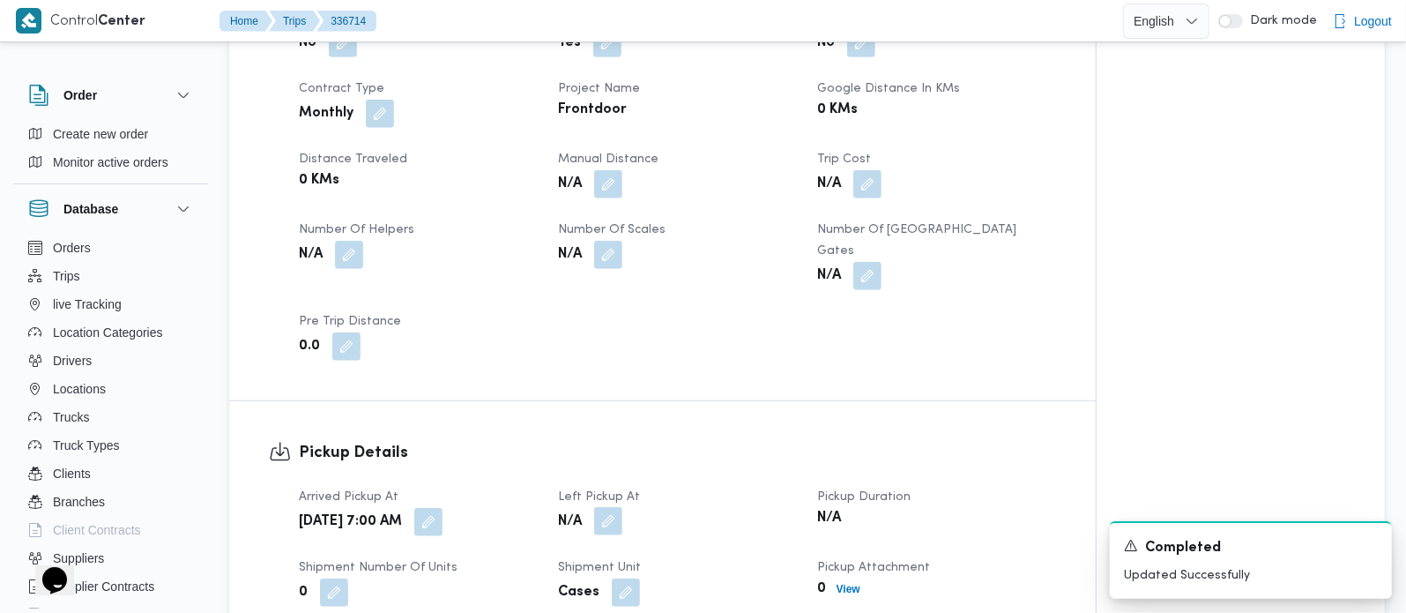
click at [609, 507] on button "button" at bounding box center [608, 521] width 28 height 28
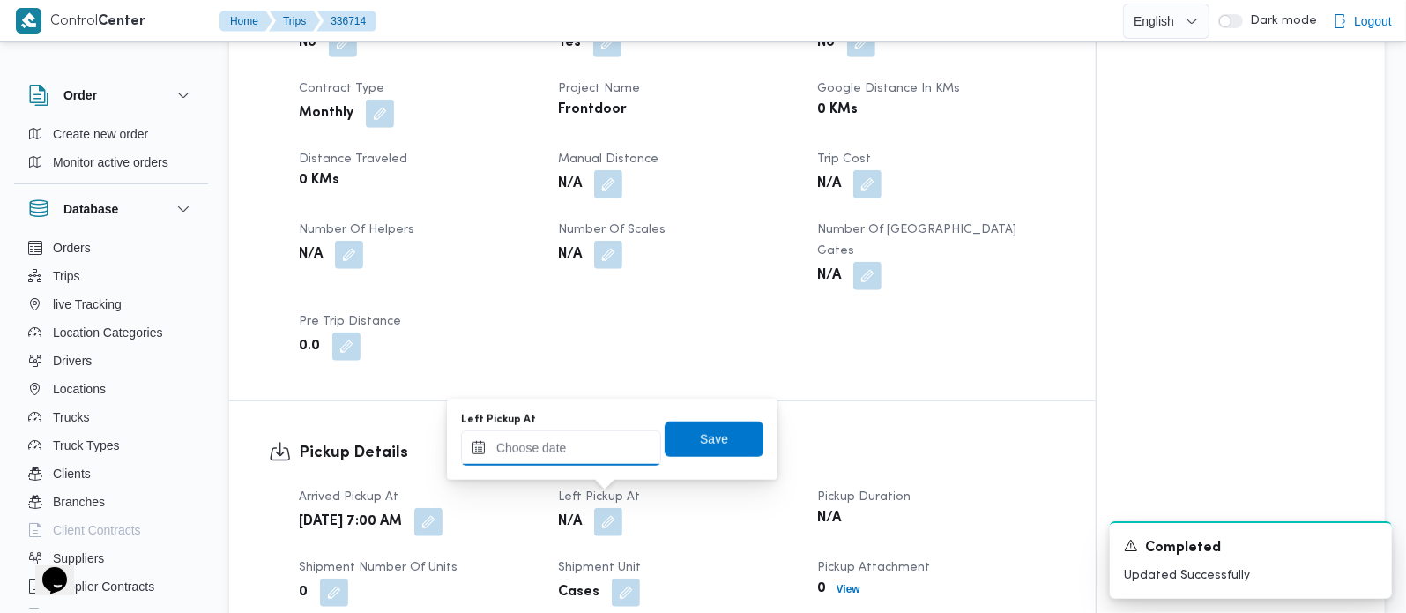
click at [580, 459] on input "Left Pickup At" at bounding box center [561, 447] width 200 height 35
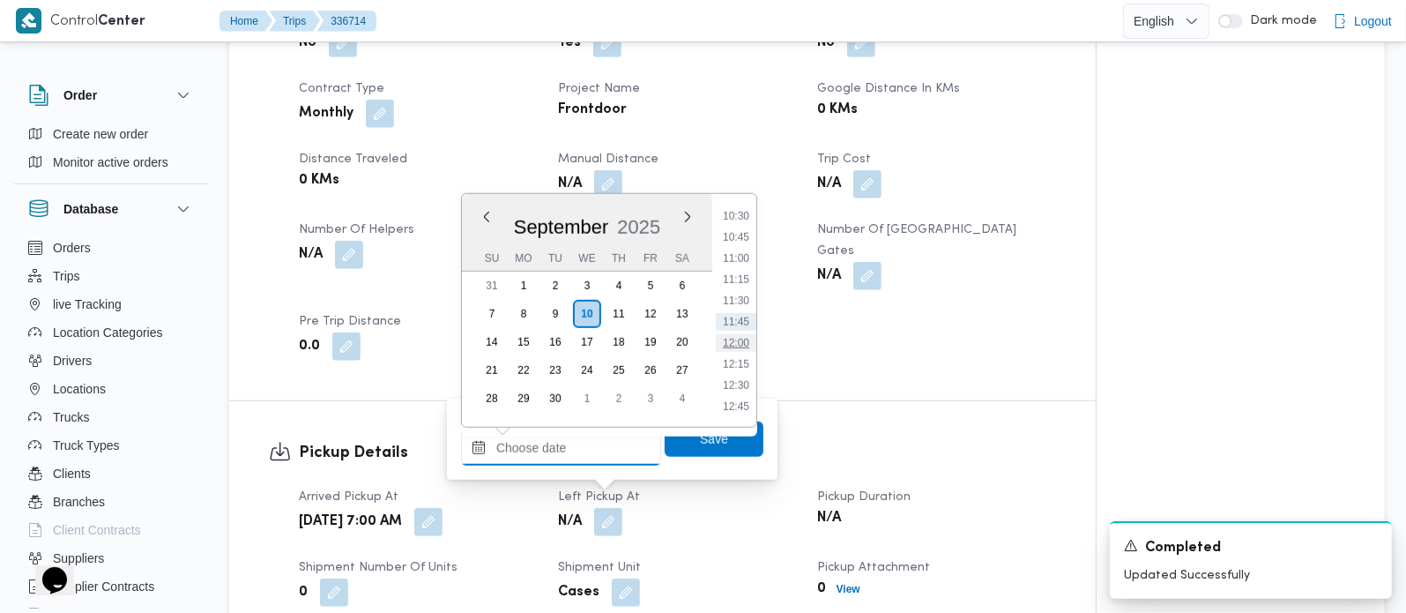
scroll to position [786, 0]
click at [738, 227] on li "09:30" at bounding box center [736, 236] width 41 height 18
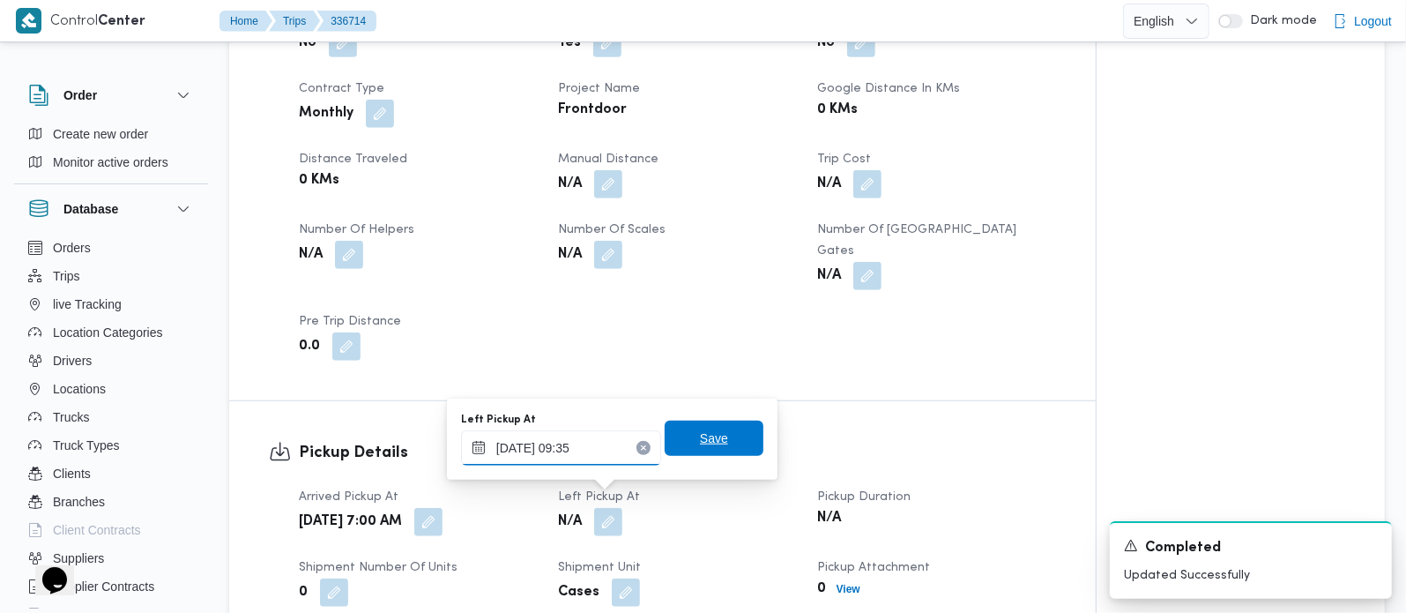
type input "10/09/2025 09:35"
click at [710, 445] on span "Save" at bounding box center [714, 438] width 28 height 21
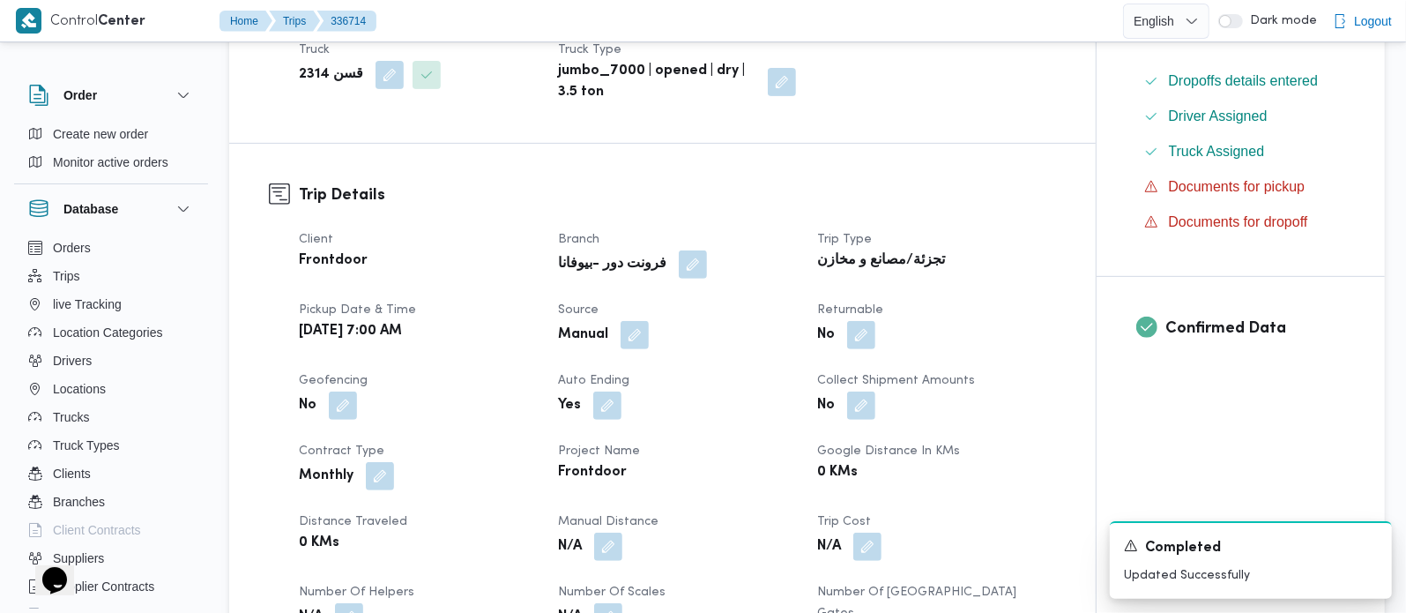
scroll to position [0, 0]
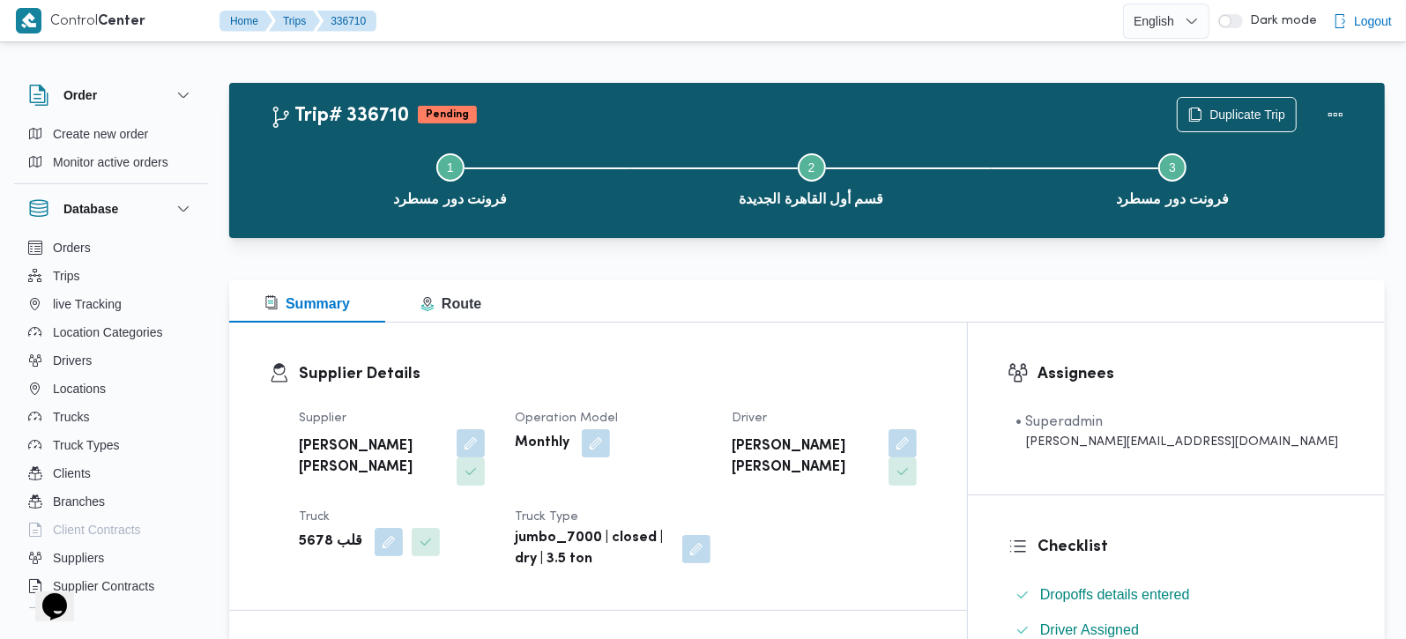
click at [309, 526] on div "قلب 5678" at bounding box center [396, 542] width 198 height 32
click at [309, 532] on b "قلب 5678" at bounding box center [330, 542] width 63 height 21
copy div "قلب 5678"
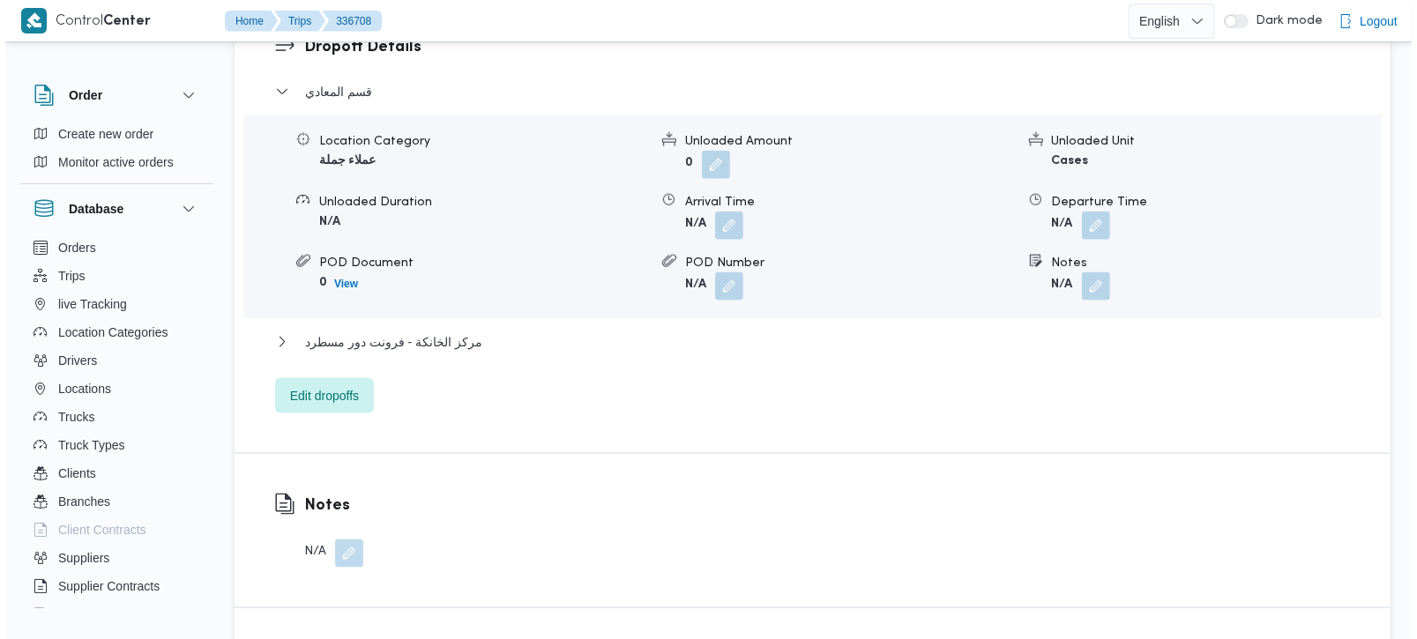
scroll to position [1556, 0]
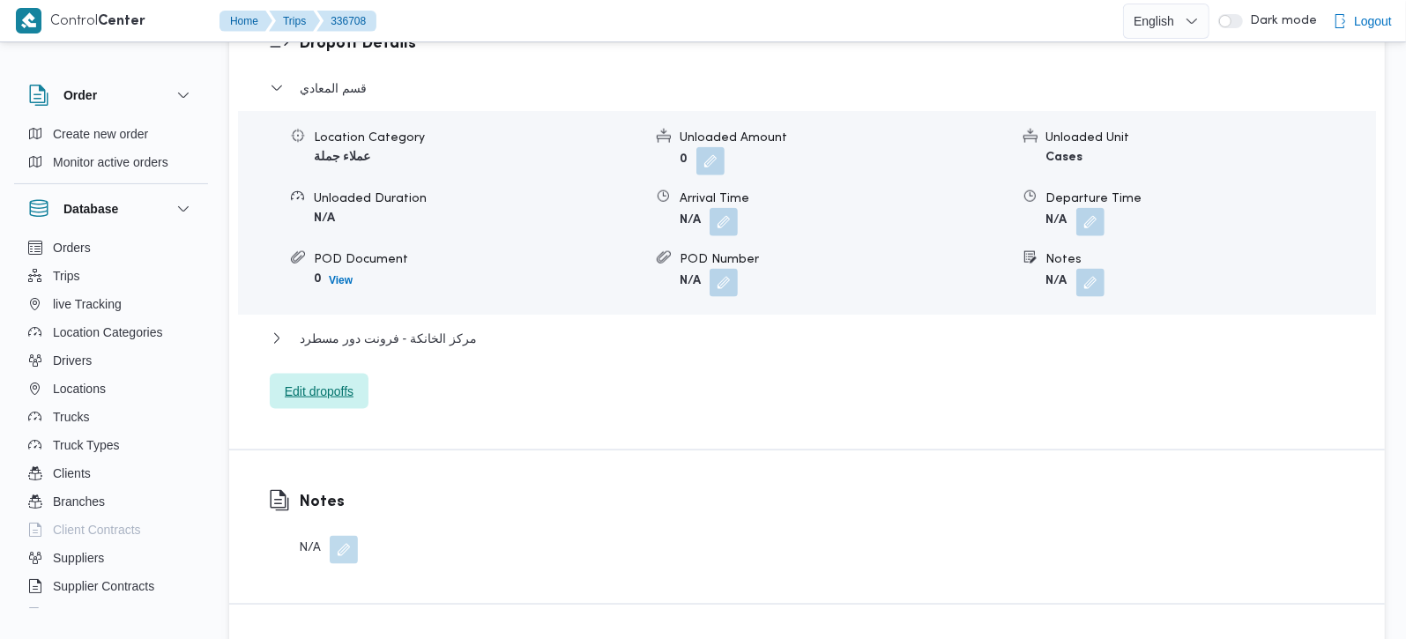
click at [354, 374] on span "Edit dropoffs" at bounding box center [319, 391] width 99 height 35
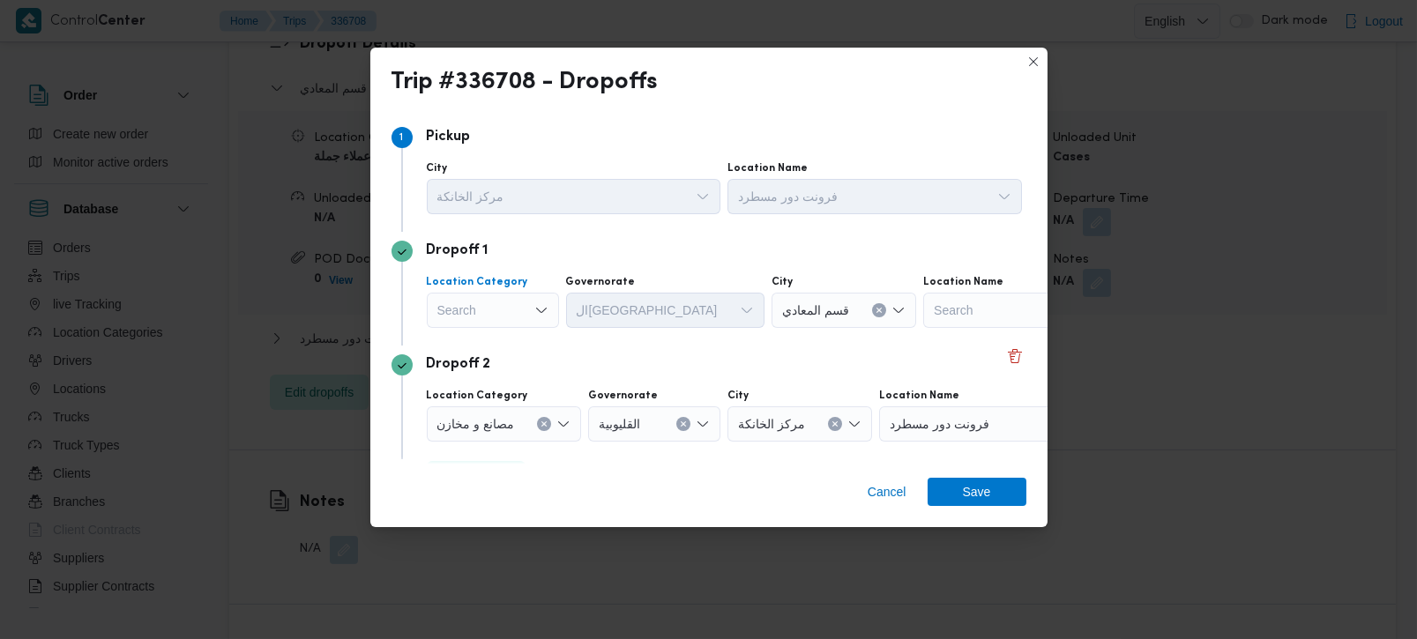
click at [483, 314] on div "Search" at bounding box center [493, 310] width 132 height 35
click at [504, 346] on span "مصانع و مخازن" at bounding box center [504, 342] width 90 height 21
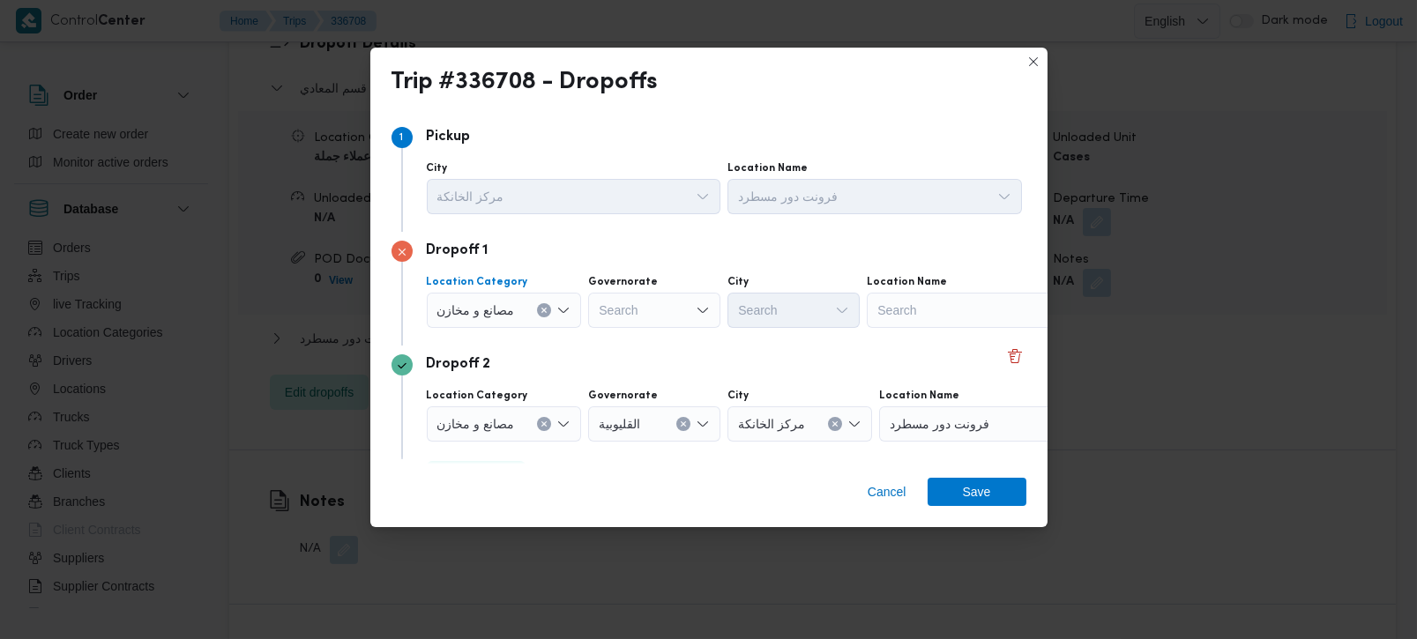
click at [539, 314] on button "Clear input" at bounding box center [544, 310] width 14 height 14
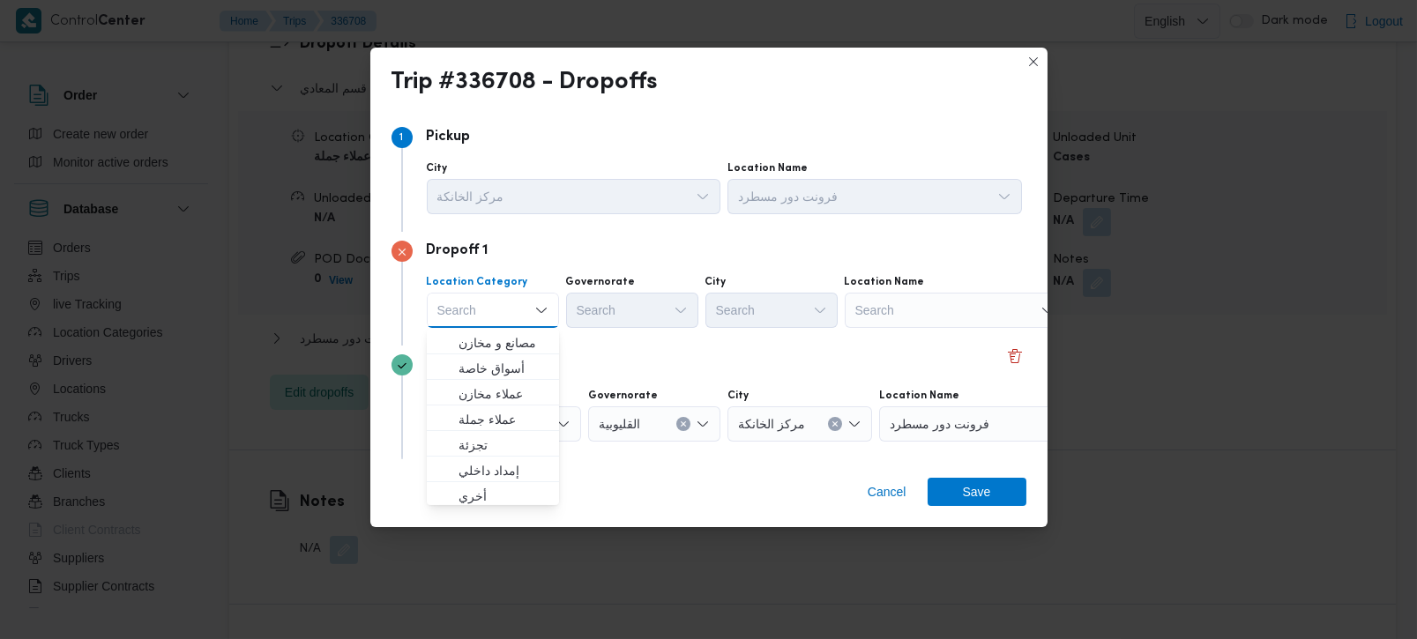
click at [859, 320] on div at bounding box center [856, 310] width 9 height 28
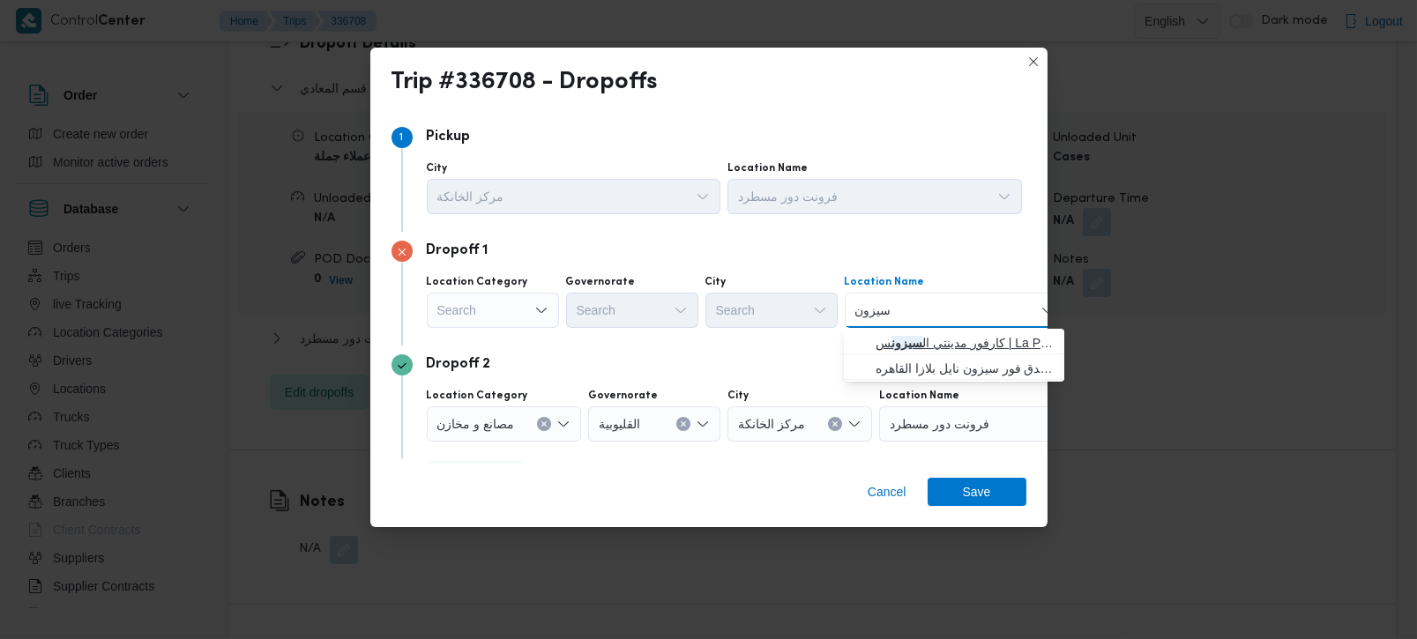
type input "سيزون"
click at [920, 344] on span "كارفور مدينتي ال سيزون س | La Poire Cafe | null" at bounding box center [965, 342] width 178 height 21
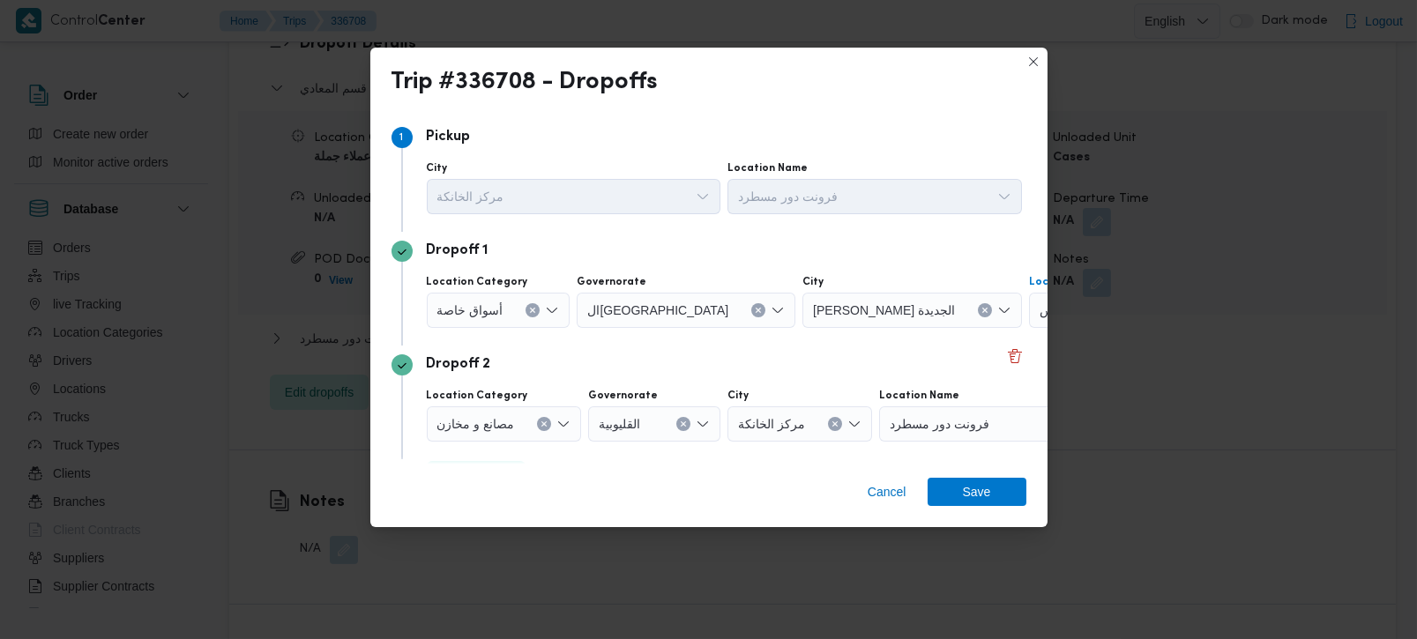
click at [541, 417] on button "Clear input" at bounding box center [544, 424] width 14 height 14
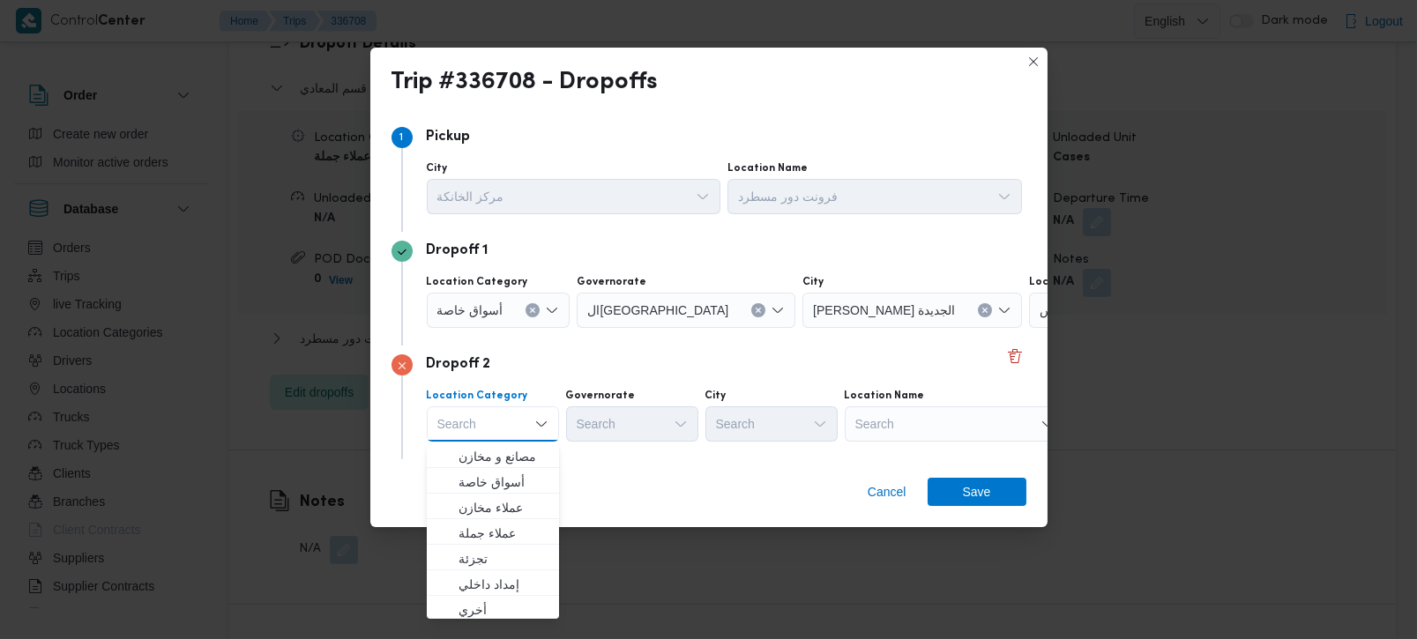
click at [898, 414] on div "Search" at bounding box center [955, 424] width 220 height 35
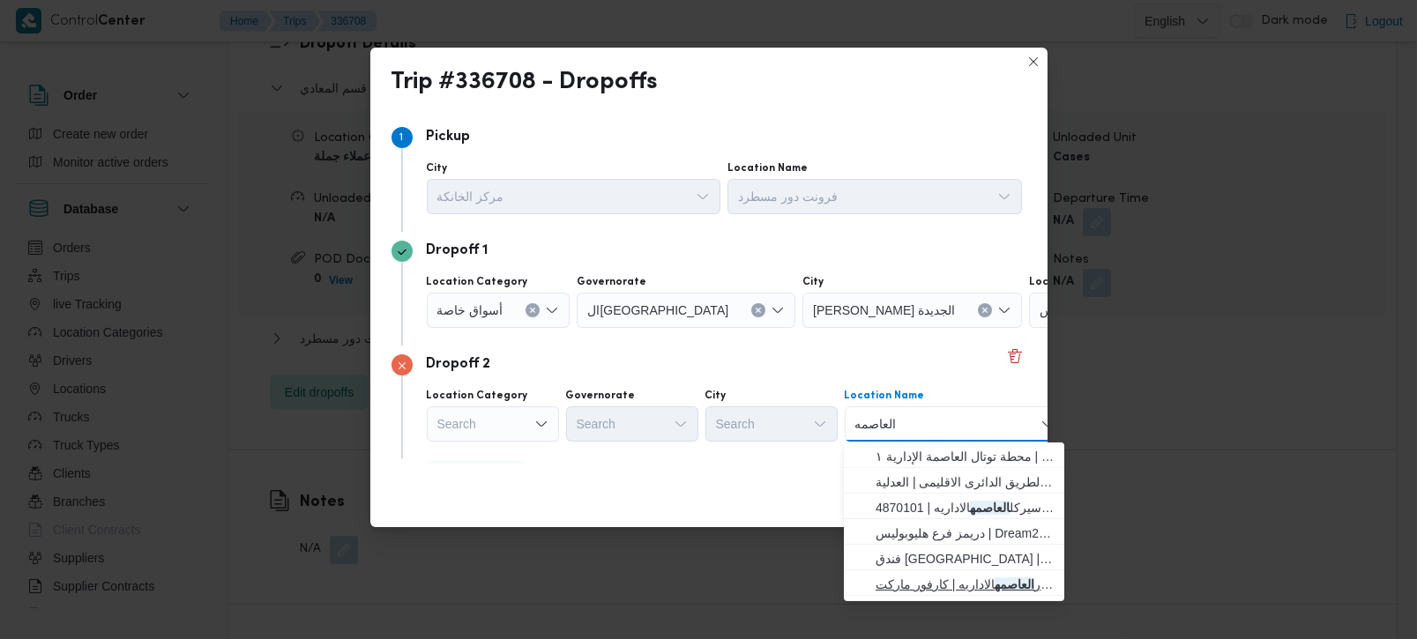
type input "العاصمه"
click at [955, 578] on span "كارفور العاصمه الاداريه | كارفور ماركت Carrefour market | null" at bounding box center [965, 584] width 178 height 21
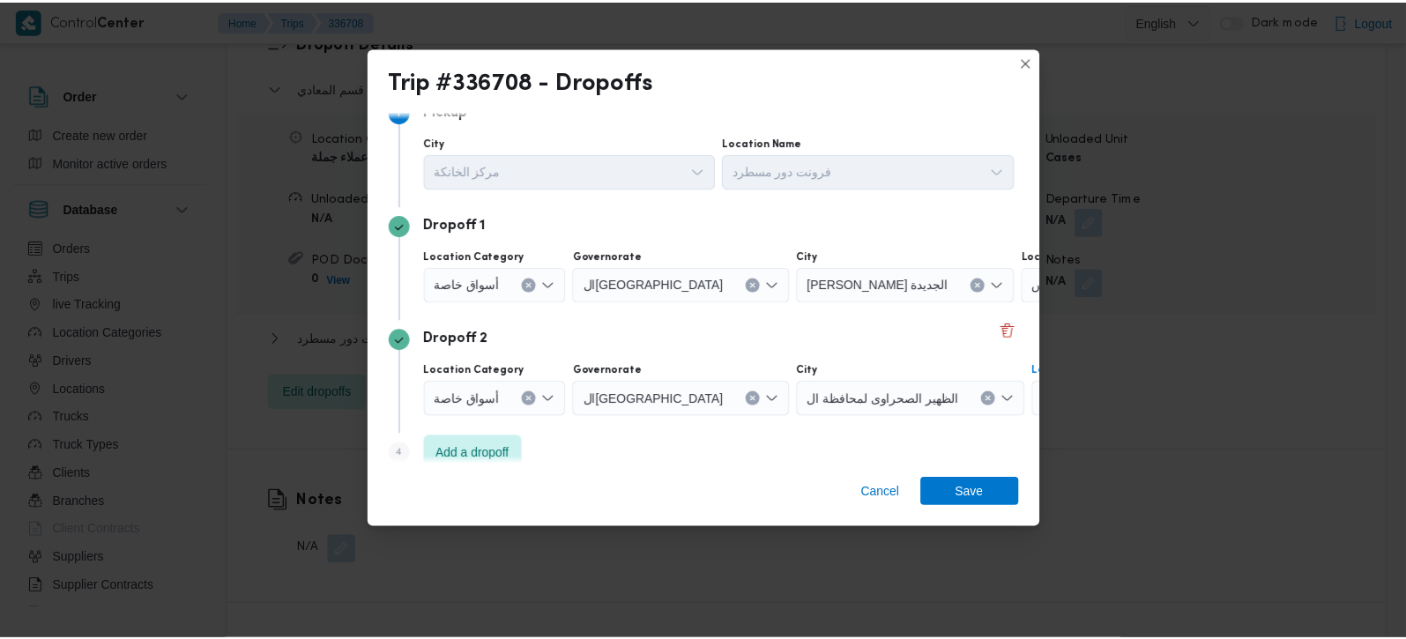
scroll to position [48, 0]
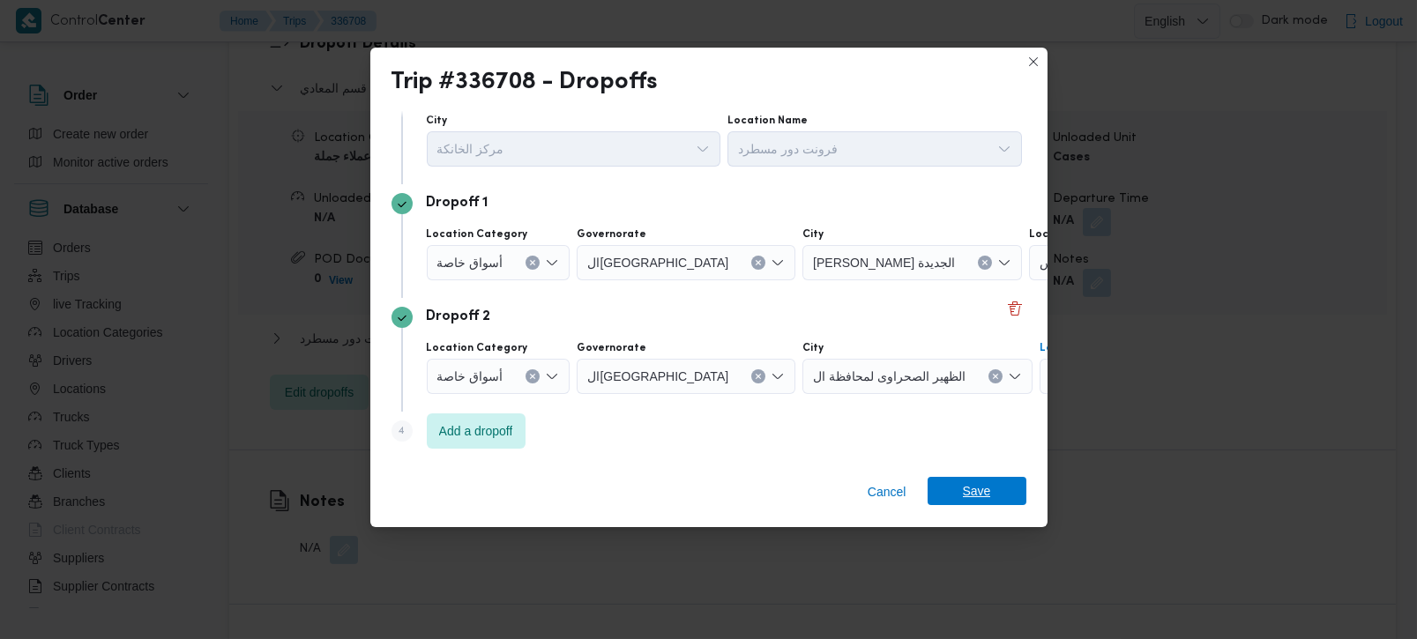
click at [948, 487] on span "Save" at bounding box center [977, 491] width 99 height 28
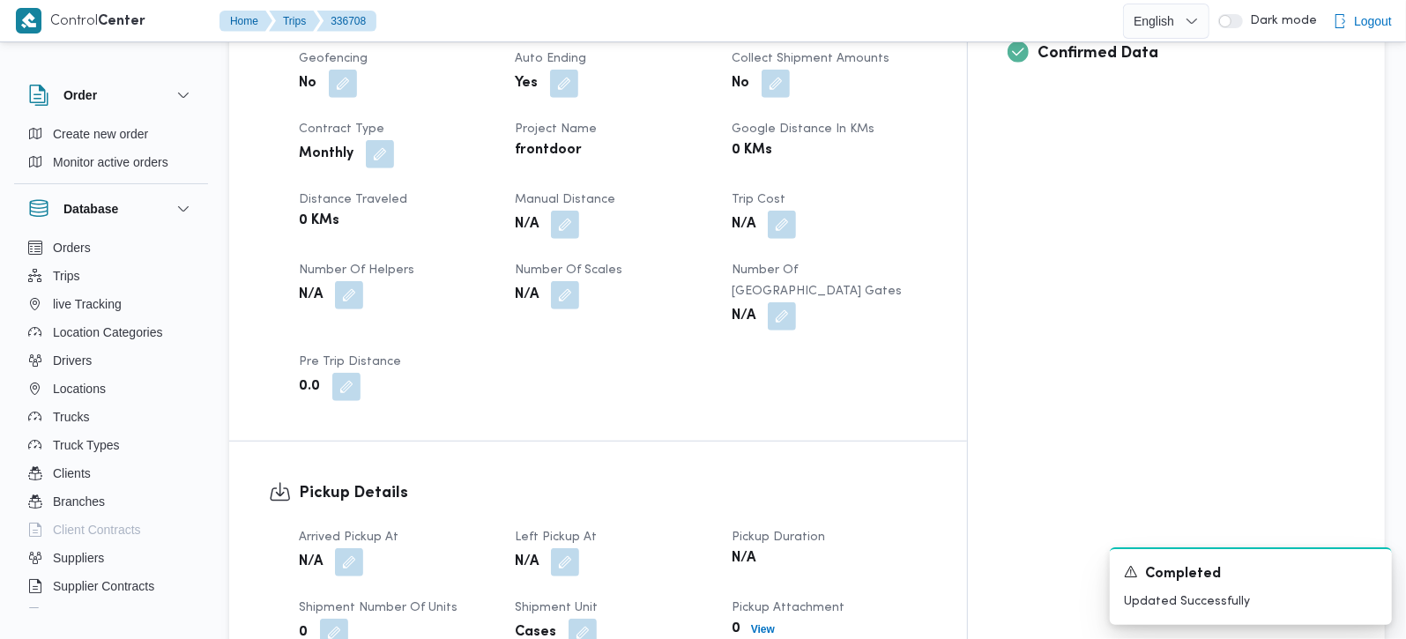
scroll to position [622, 0]
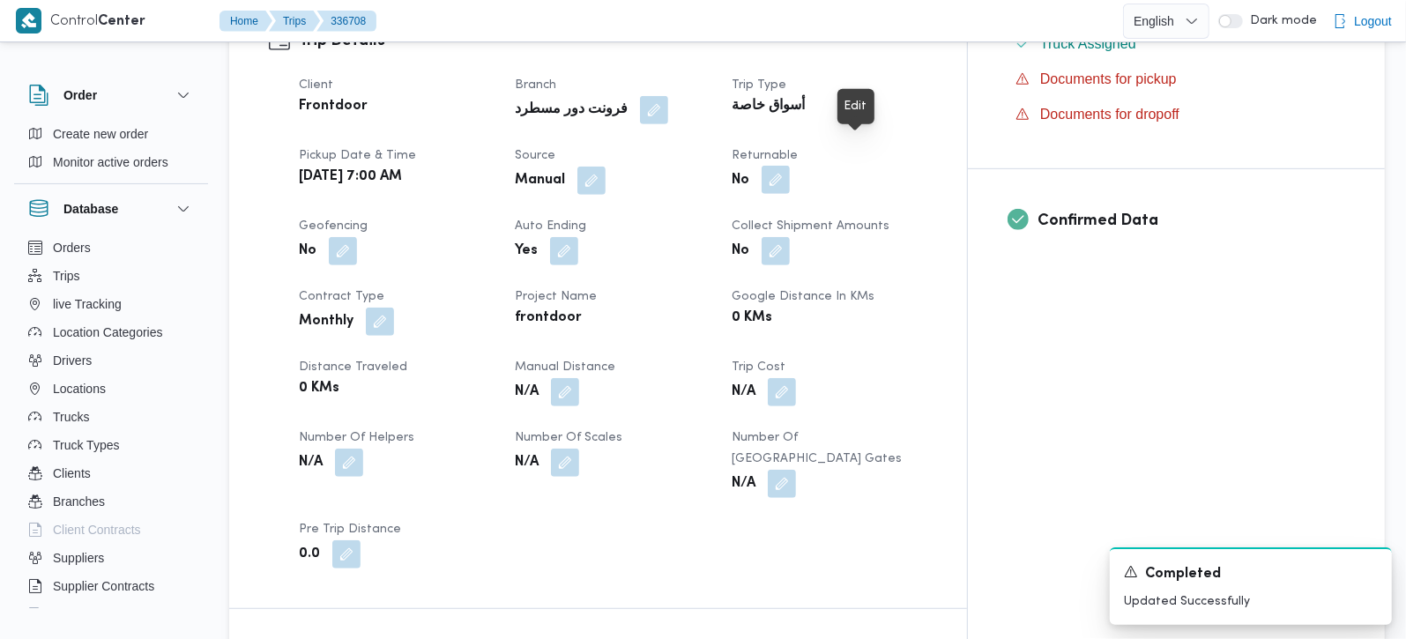
click at [790, 166] on button "button" at bounding box center [776, 180] width 28 height 28
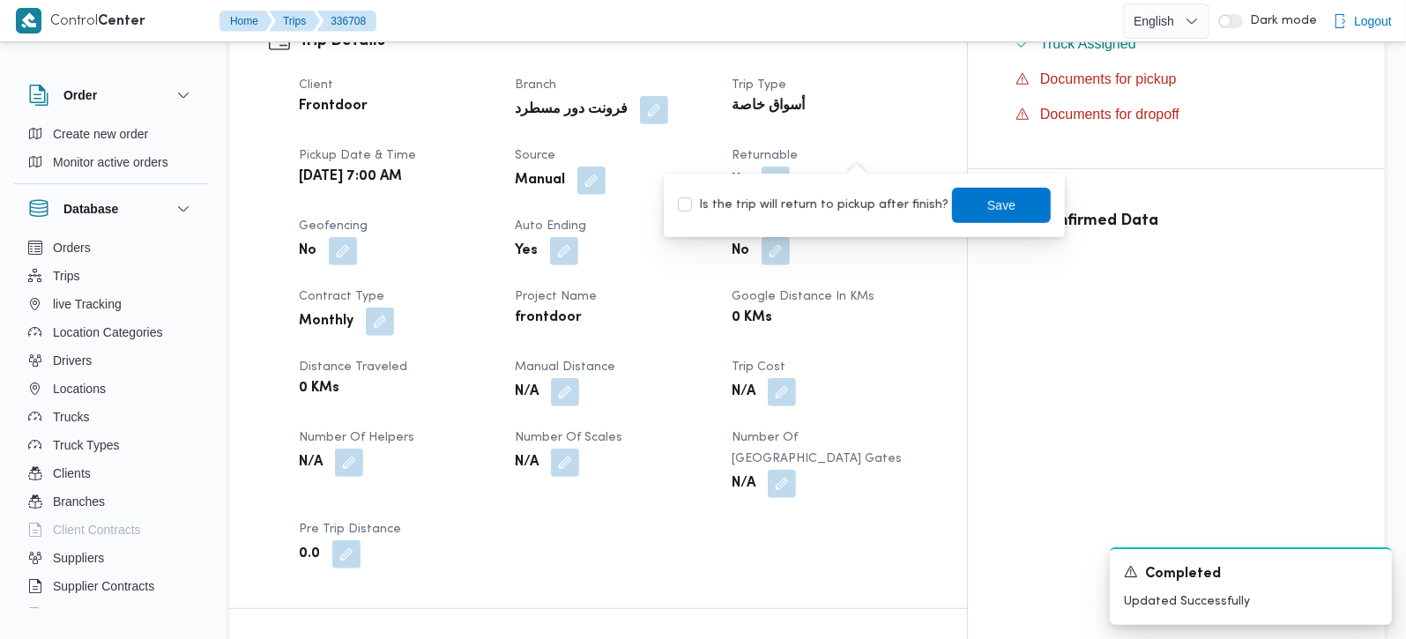
click at [854, 195] on label "Is the trip will return to pickup after finish?" at bounding box center [813, 205] width 271 height 21
checkbox input "true"
click at [988, 198] on span "Save" at bounding box center [1002, 204] width 28 height 21
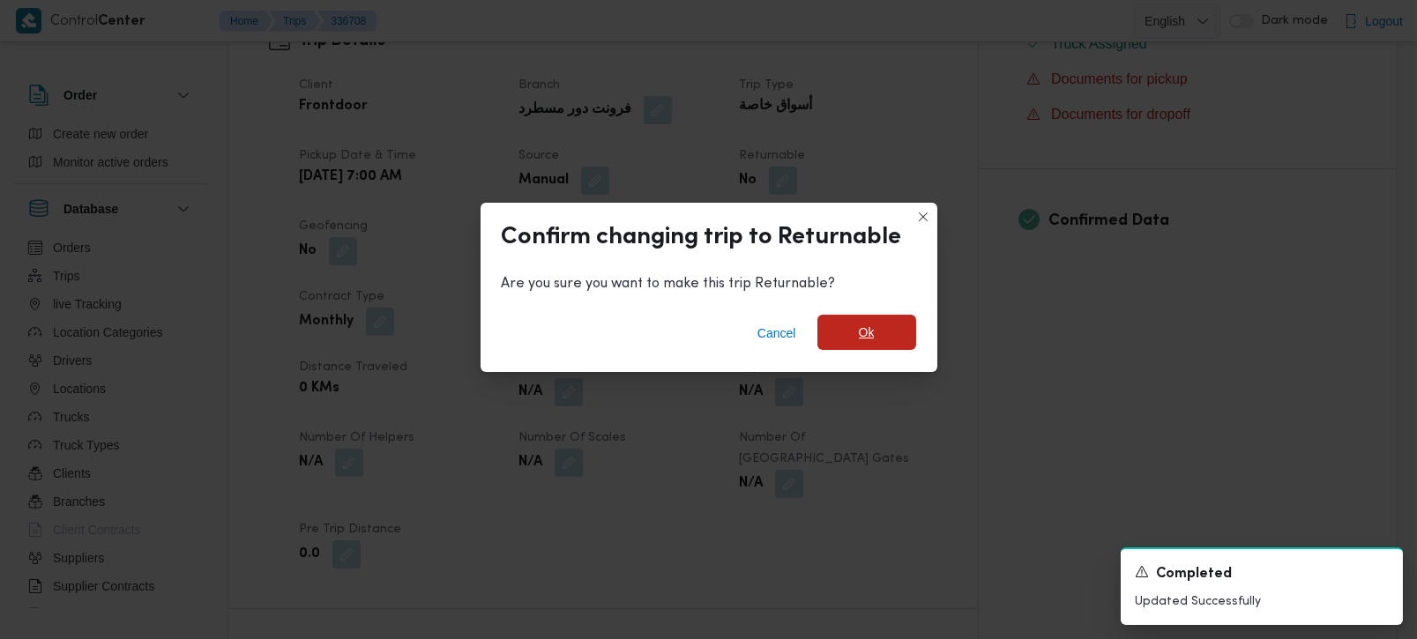
click at [865, 328] on span "Ok" at bounding box center [867, 332] width 16 height 21
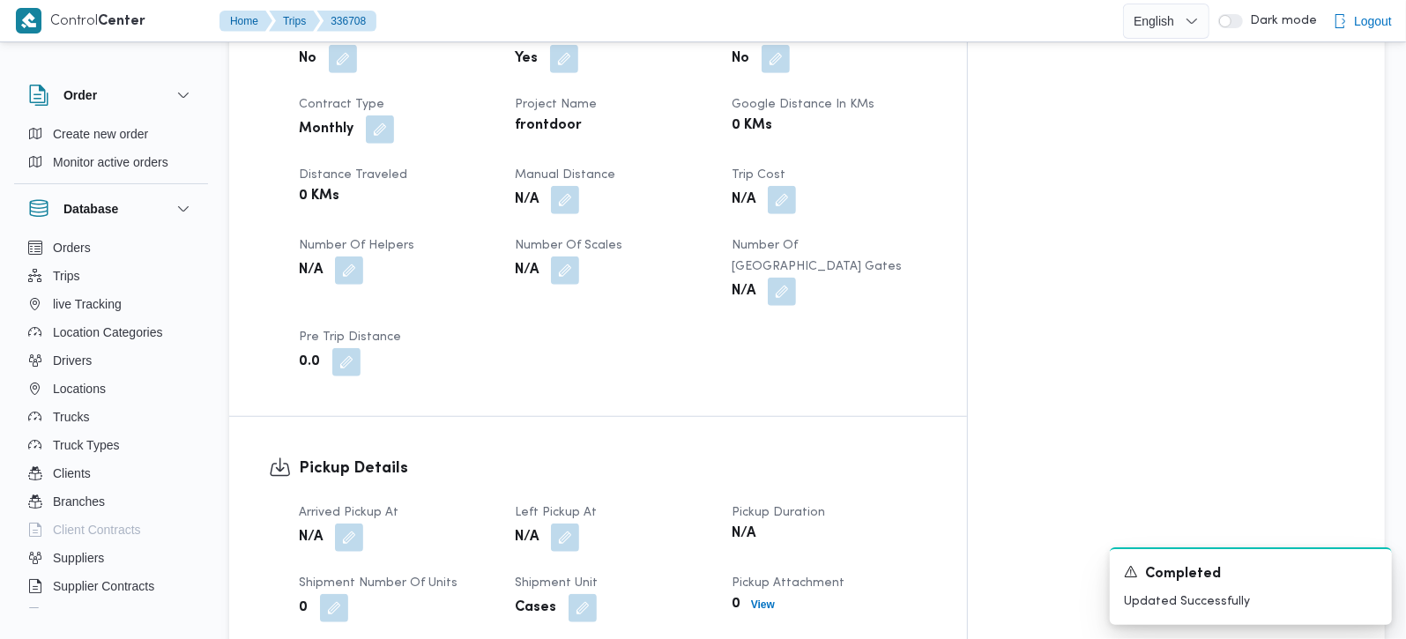
scroll to position [1037, 0]
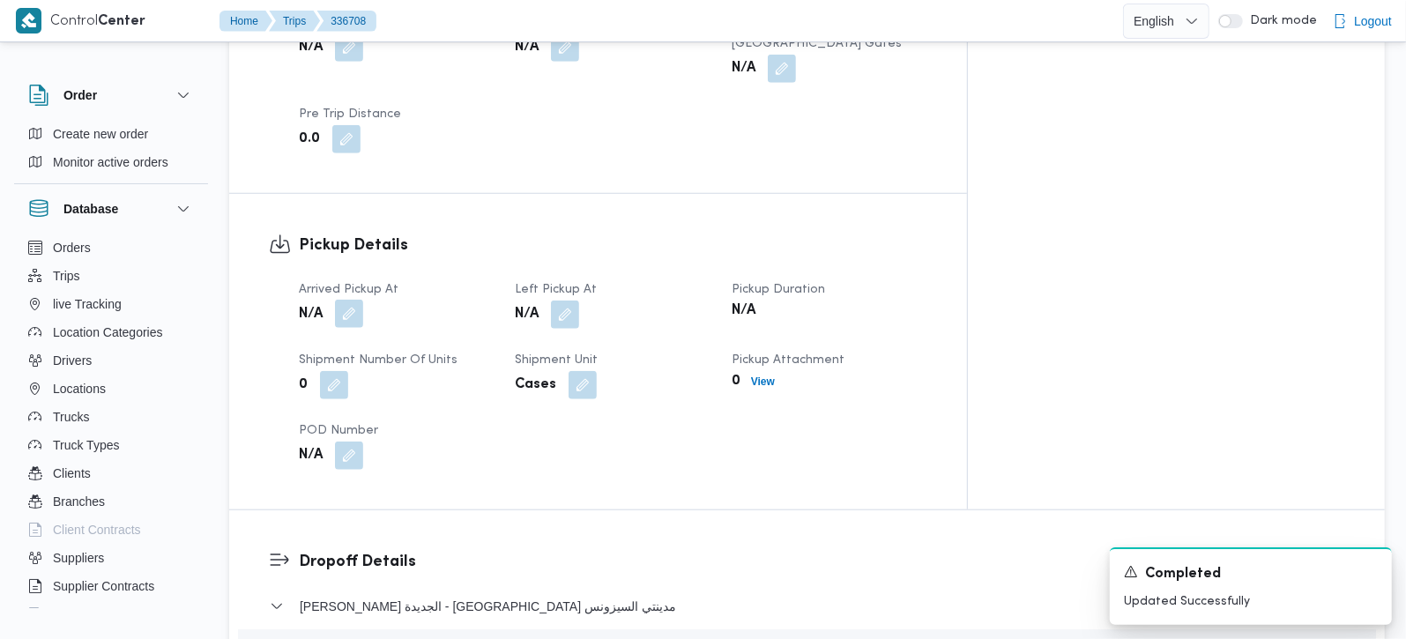
click at [339, 300] on button "button" at bounding box center [349, 314] width 28 height 28
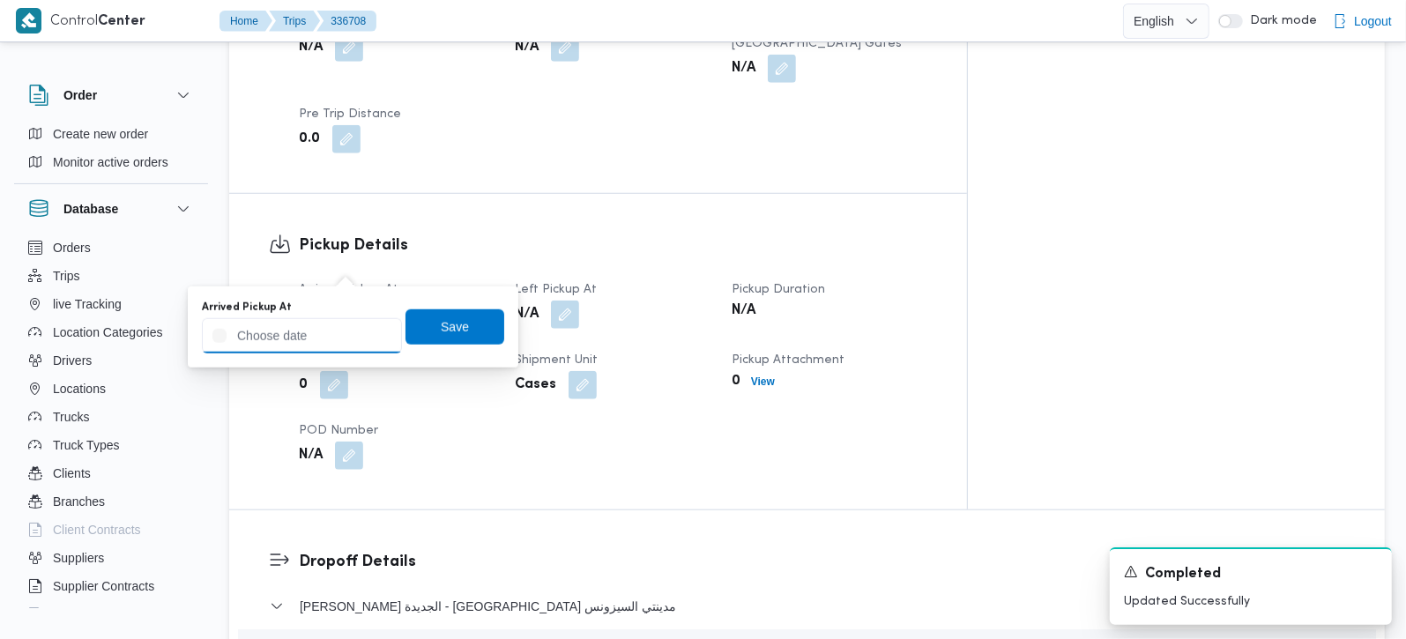
click at [315, 333] on input "Arrived Pickup At" at bounding box center [302, 335] width 200 height 35
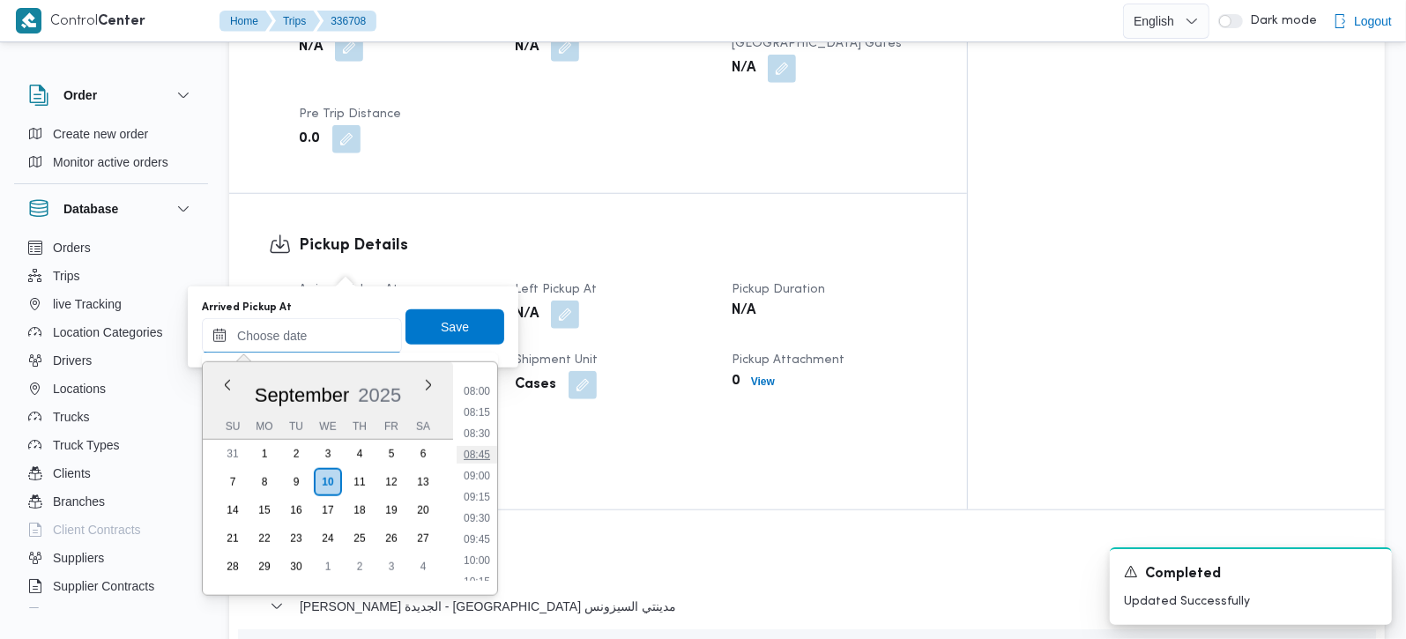
scroll to position [620, 0]
click at [474, 377] on li "07:15" at bounding box center [477, 379] width 41 height 18
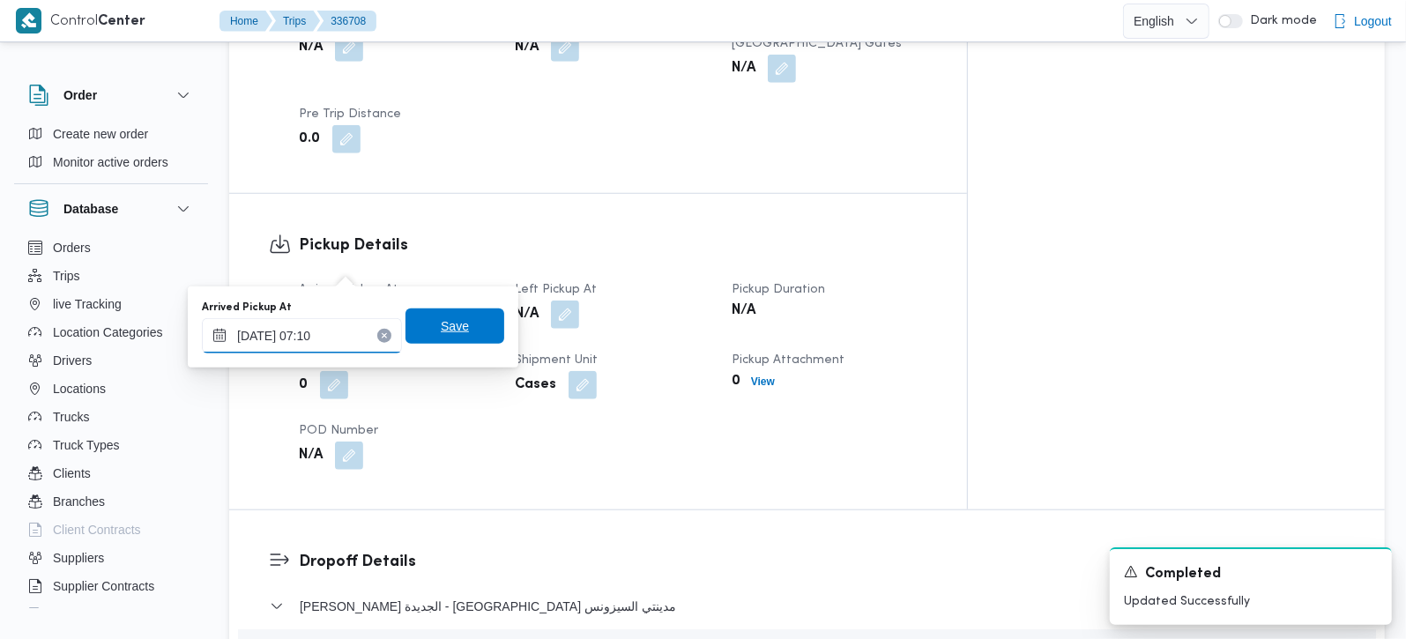
type input "[DATE] 07:10"
click at [466, 315] on span "Save" at bounding box center [455, 326] width 99 height 35
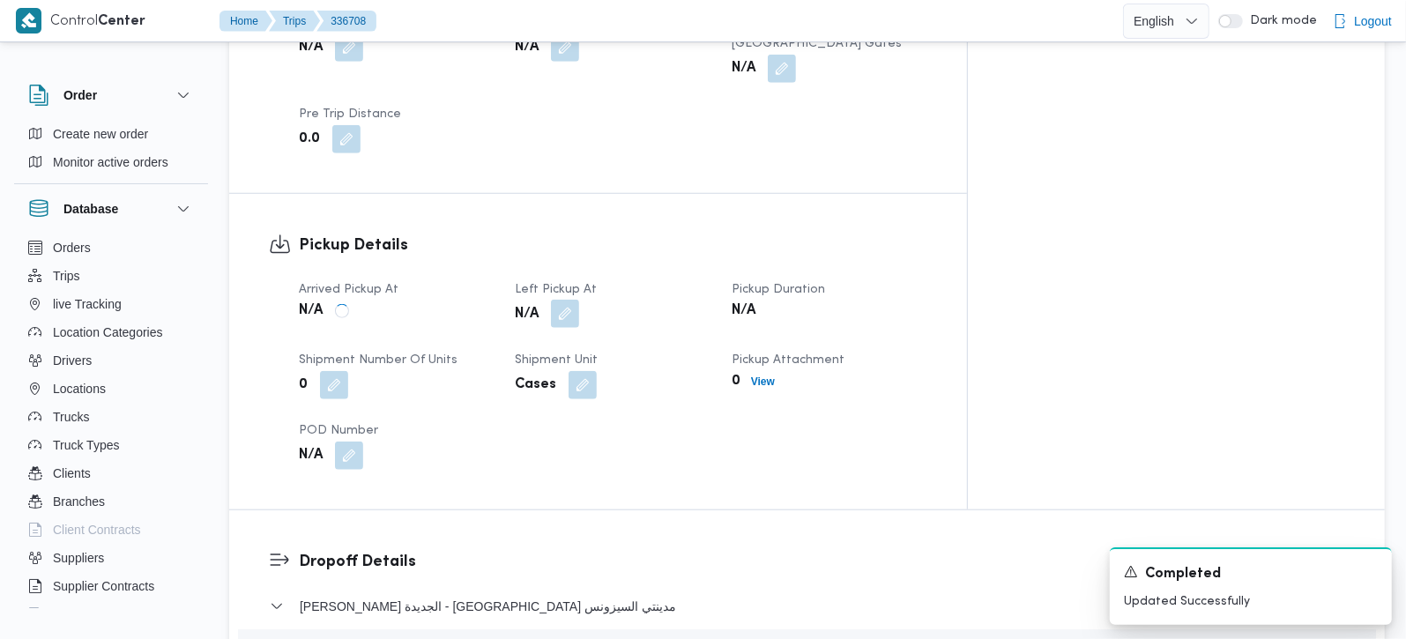
click at [579, 300] on button "button" at bounding box center [565, 314] width 28 height 28
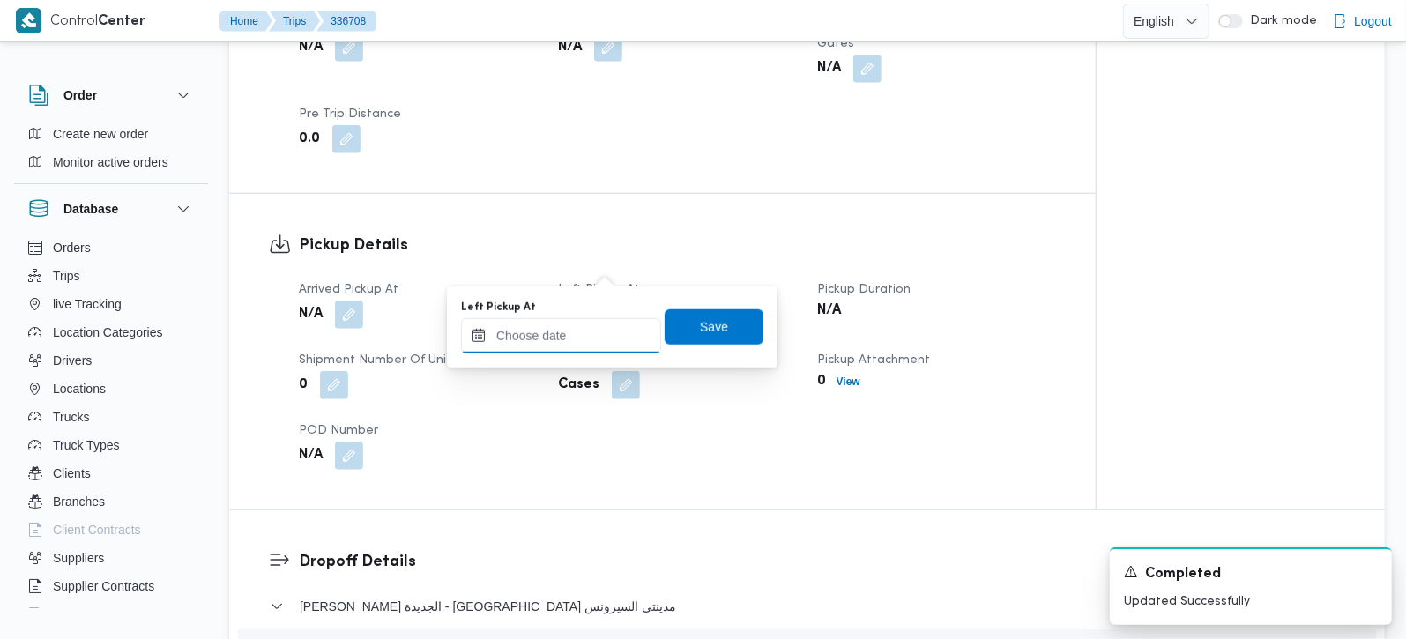
drag, startPoint x: 562, startPoint y: 344, endPoint x: 584, endPoint y: 344, distance: 22.0
click at [562, 344] on input "Left Pickup At" at bounding box center [561, 335] width 200 height 35
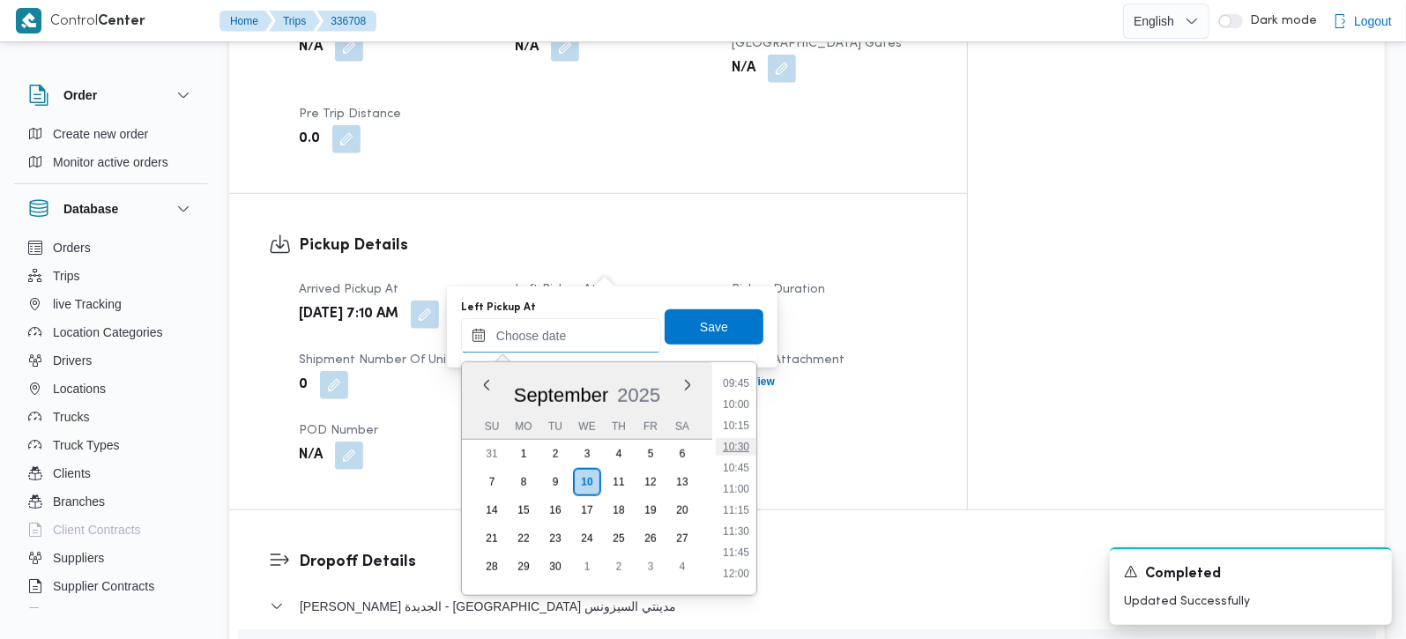
scroll to position [724, 0]
click at [738, 381] on li "08:30" at bounding box center [736, 381] width 41 height 18
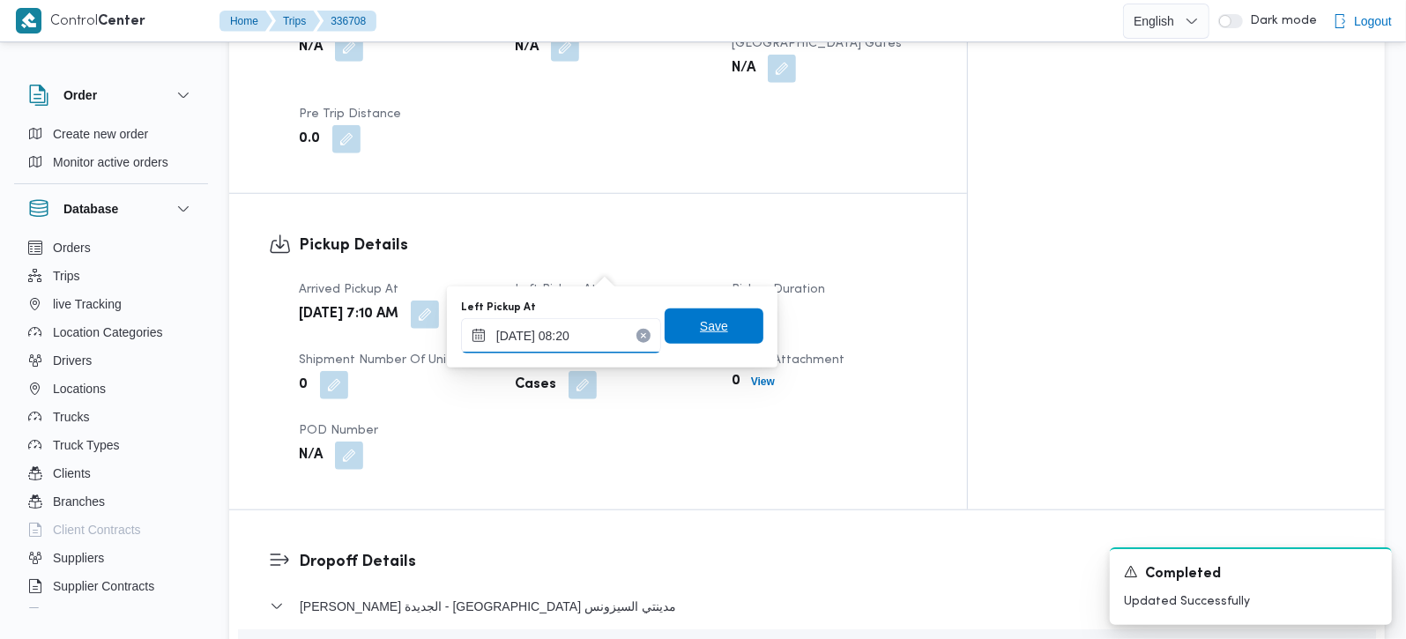
type input "[DATE] 08:20"
click at [697, 310] on div "Save" at bounding box center [714, 327] width 99 height 35
click at [712, 319] on span "Save" at bounding box center [714, 326] width 28 height 21
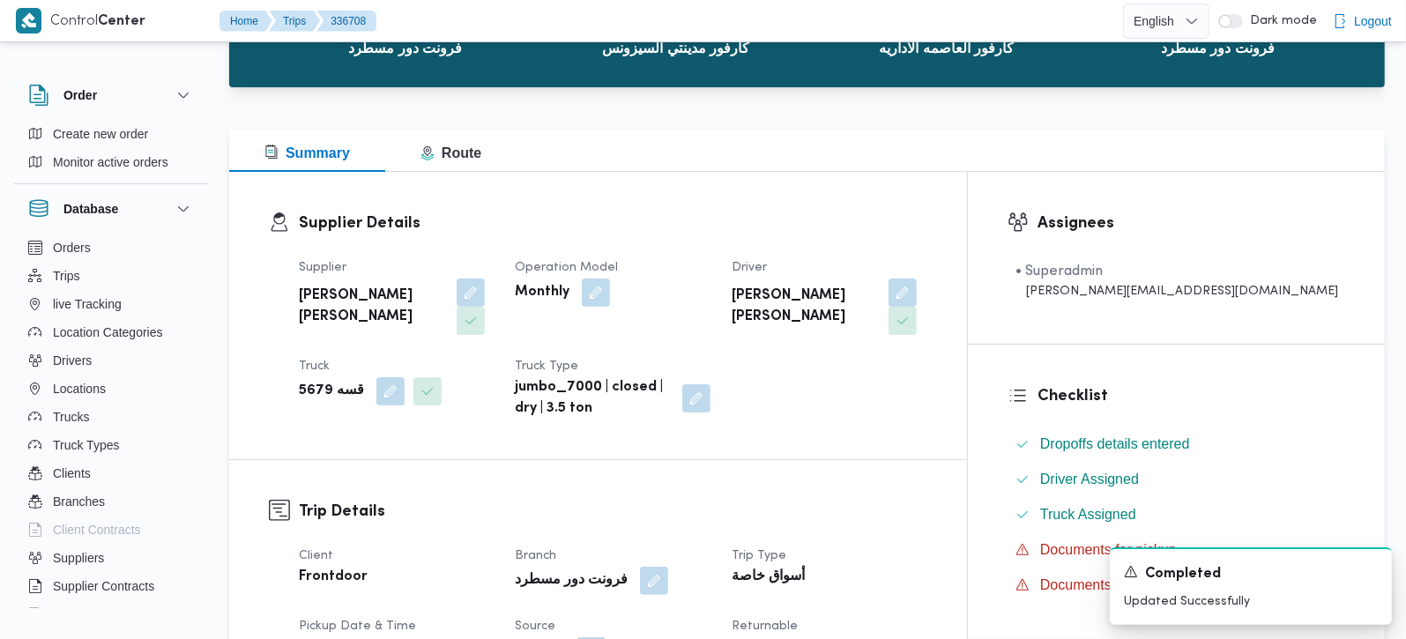
scroll to position [0, 0]
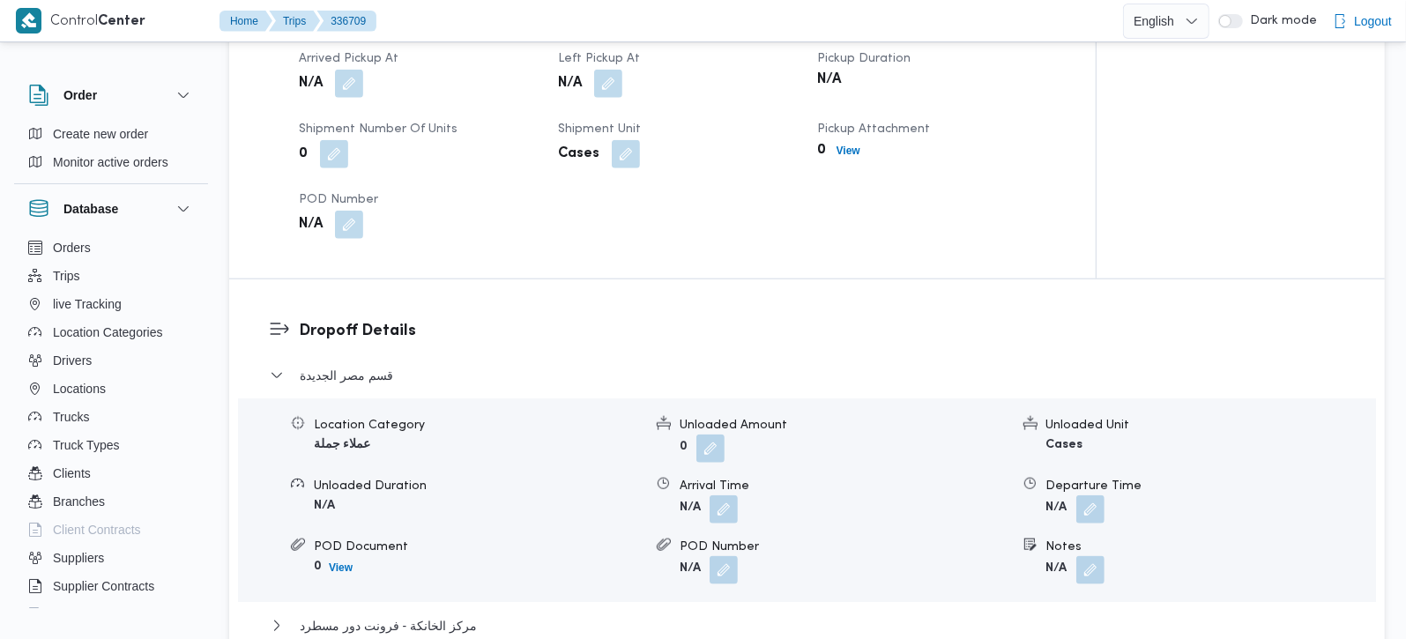
scroll to position [1452, 0]
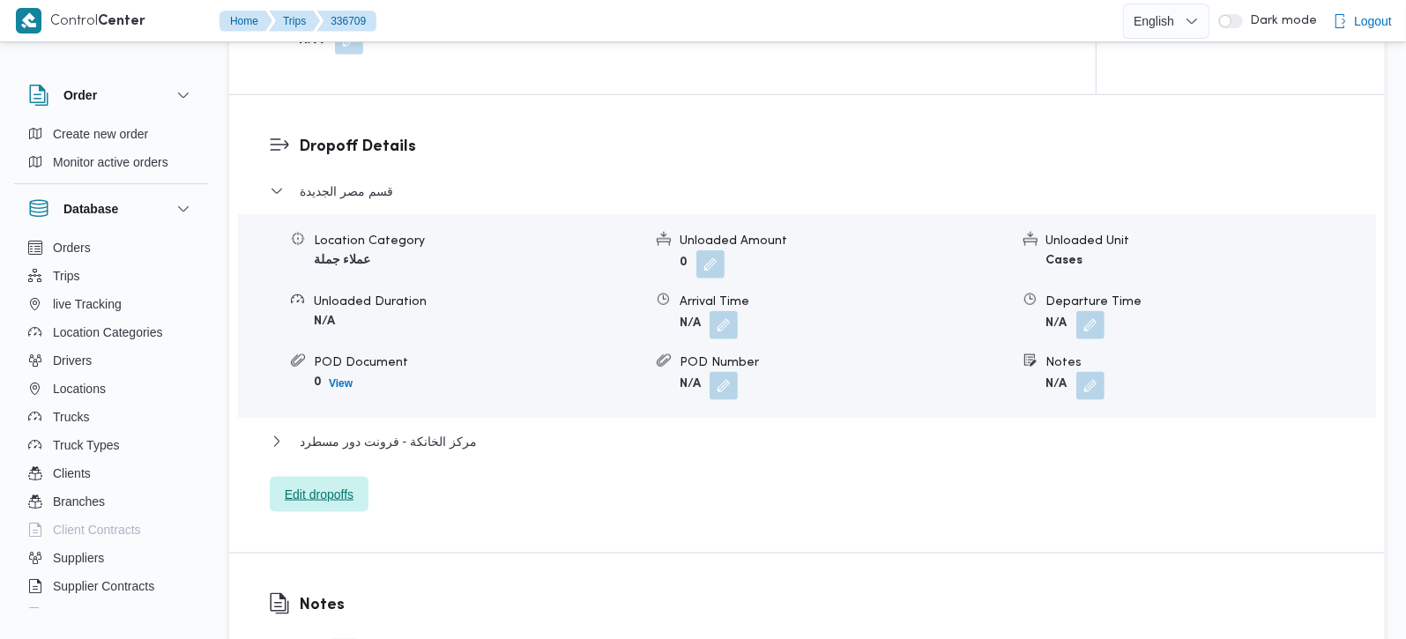
click at [332, 477] on span "Edit dropoffs" at bounding box center [319, 494] width 99 height 35
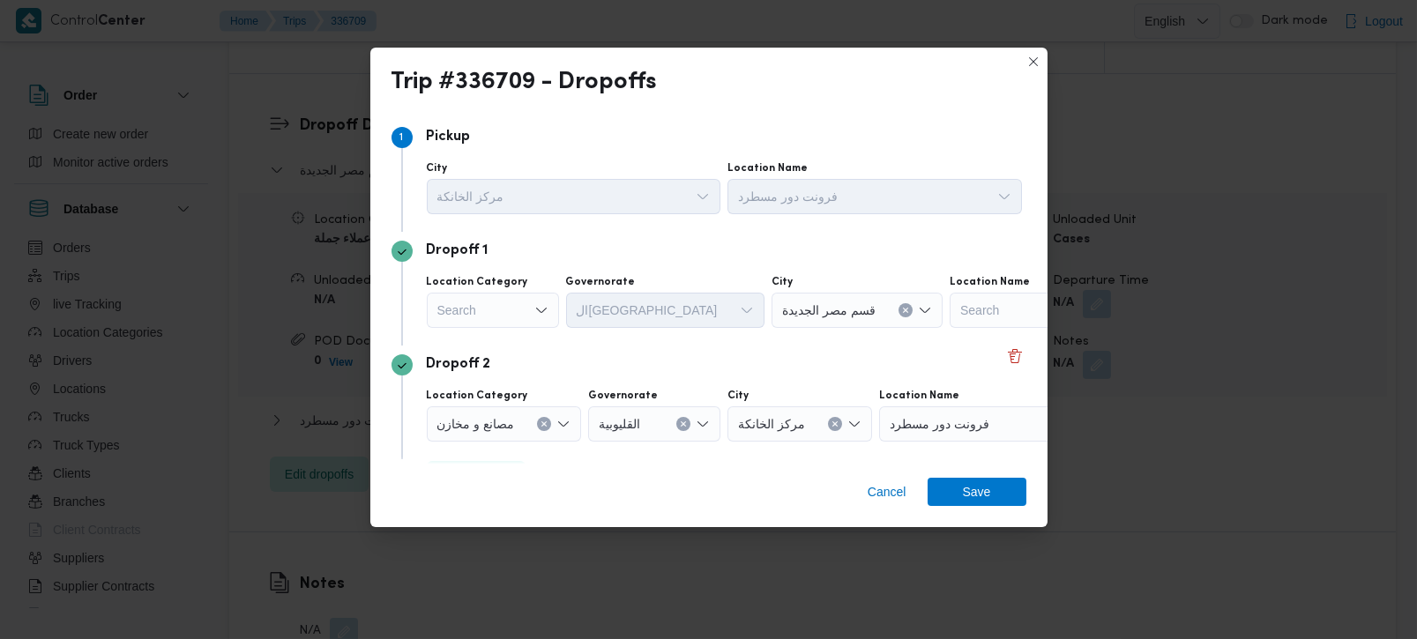
click at [504, 318] on div "Search" at bounding box center [493, 310] width 132 height 35
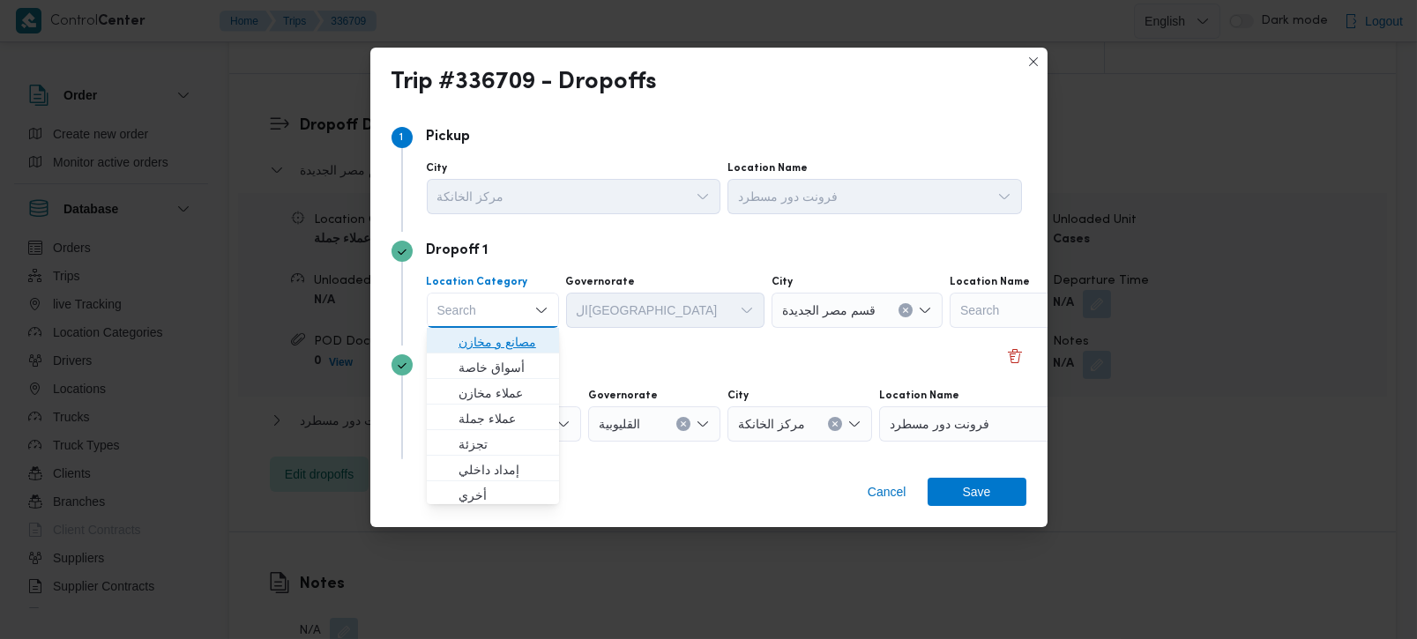
click at [498, 343] on span "مصانع و مخازن" at bounding box center [504, 342] width 90 height 21
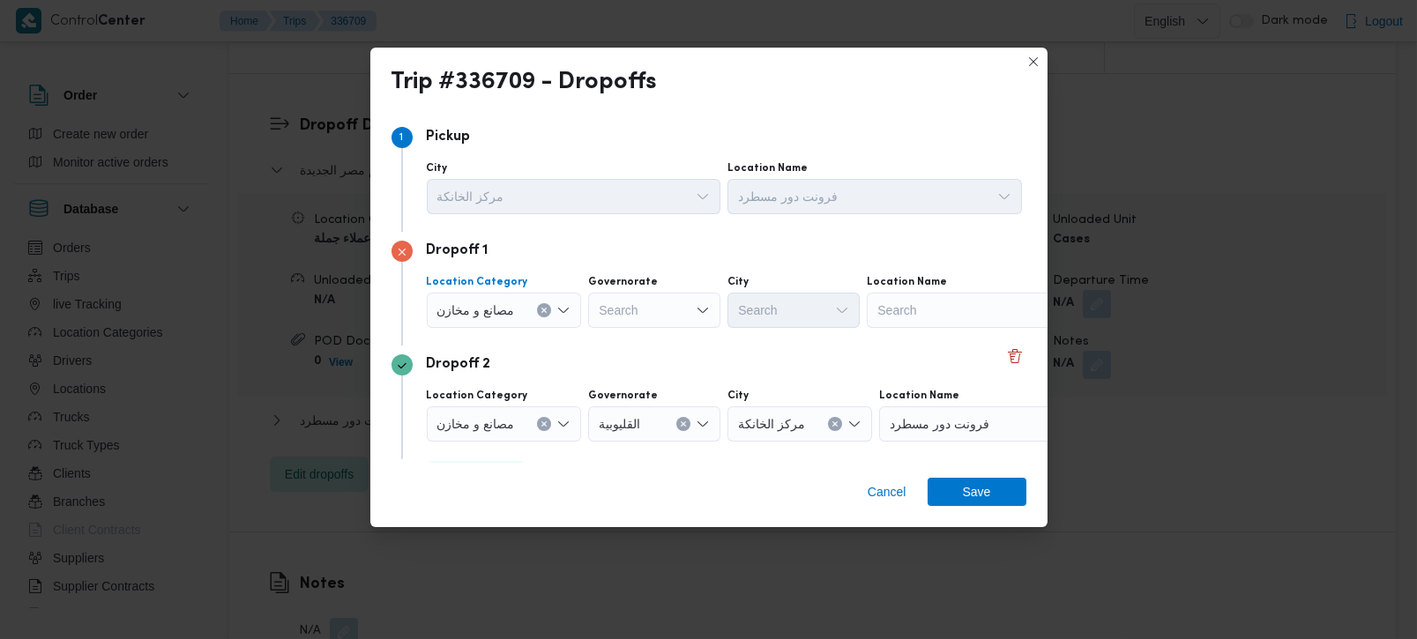
click at [546, 310] on icon "Clear input" at bounding box center [544, 310] width 7 height 7
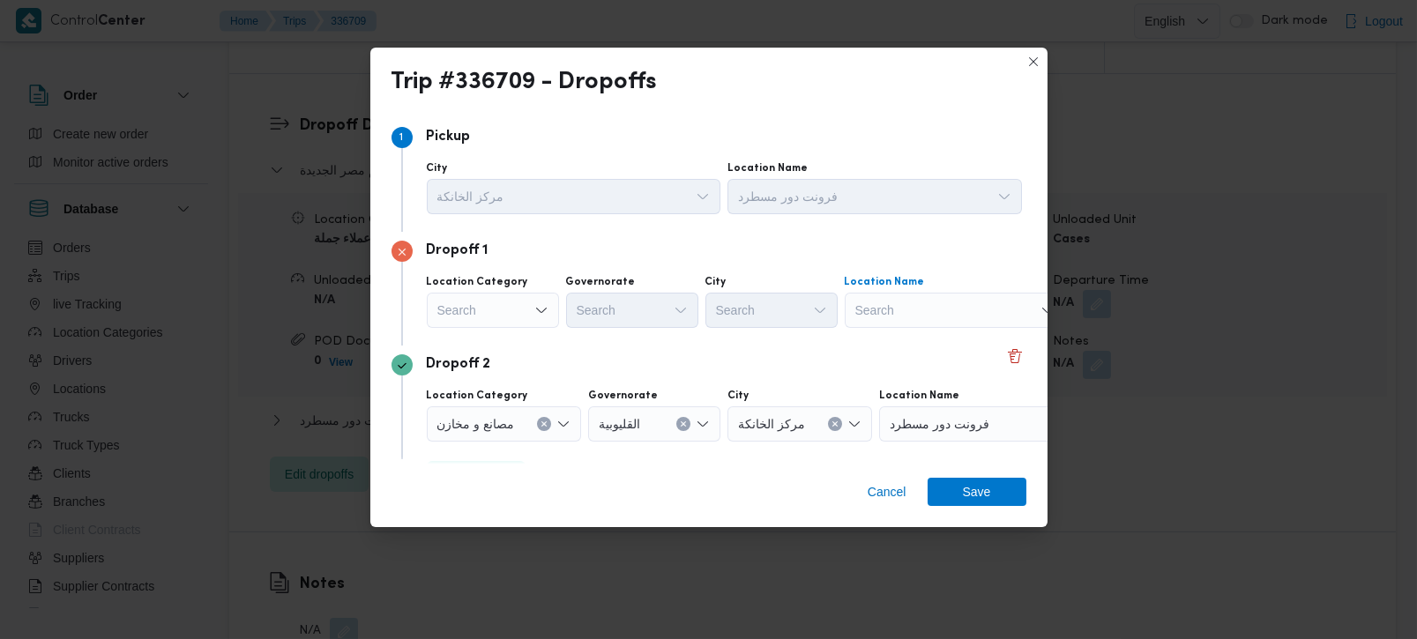
click at [957, 306] on div "Search" at bounding box center [955, 310] width 220 height 35
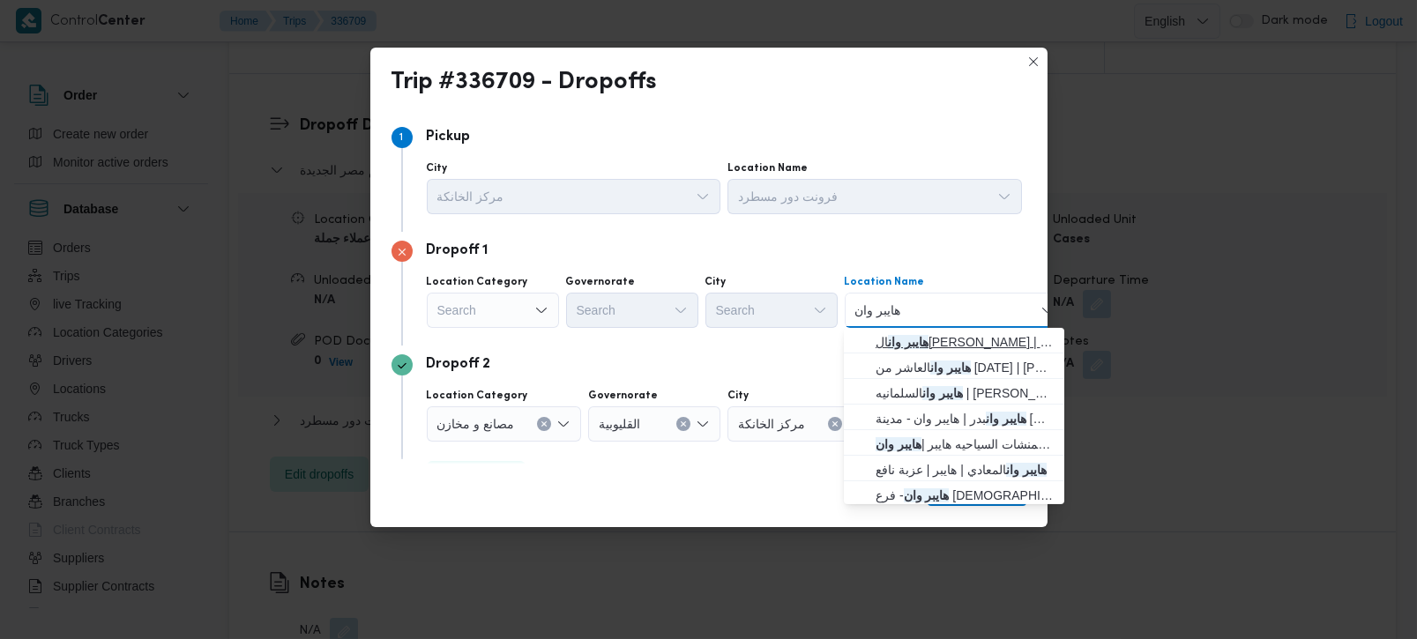
type input "هايبر وان"
click at [956, 333] on span "هايبر وان الشيخ زايد | هايبر وان | null" at bounding box center [965, 342] width 178 height 21
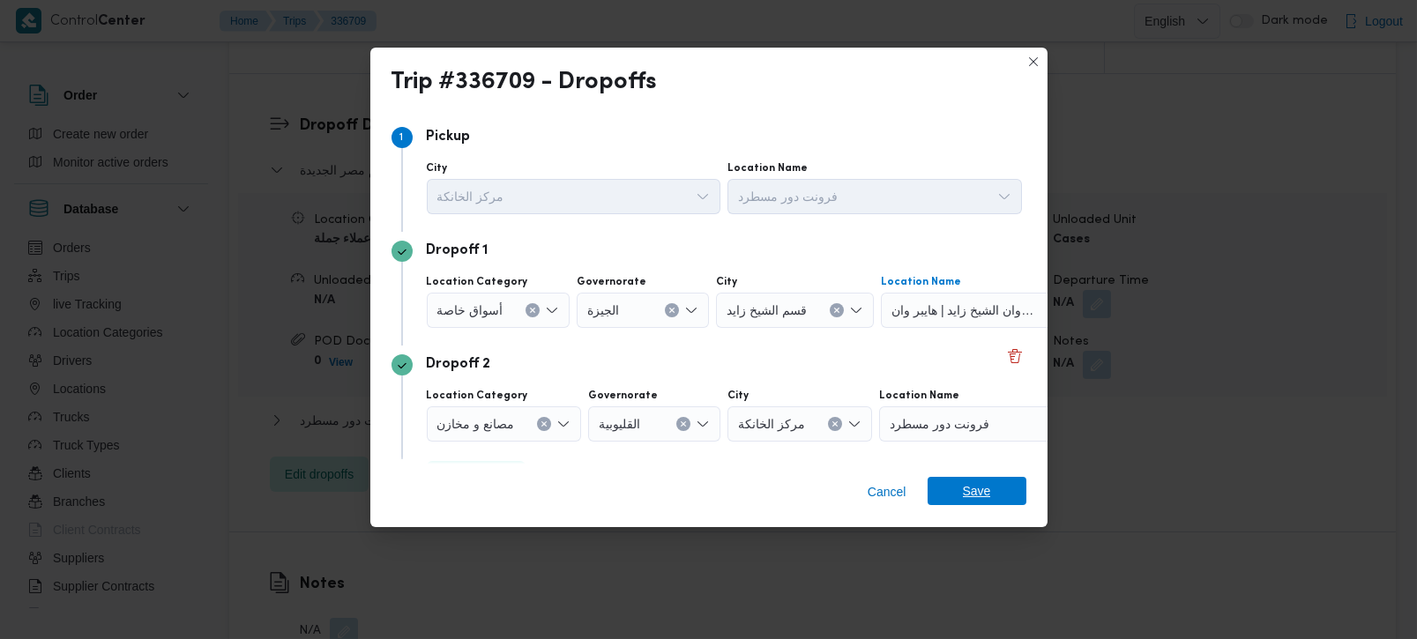
click at [950, 483] on span "Save" at bounding box center [977, 491] width 99 height 28
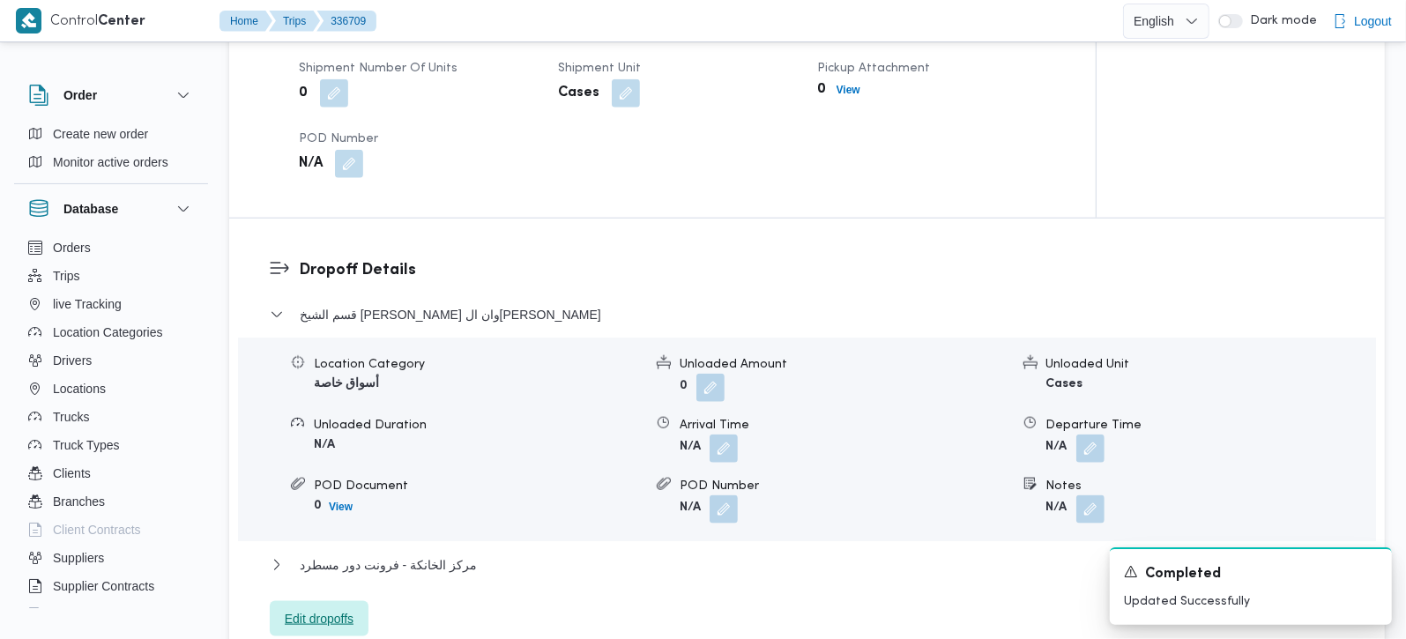
scroll to position [830, 0]
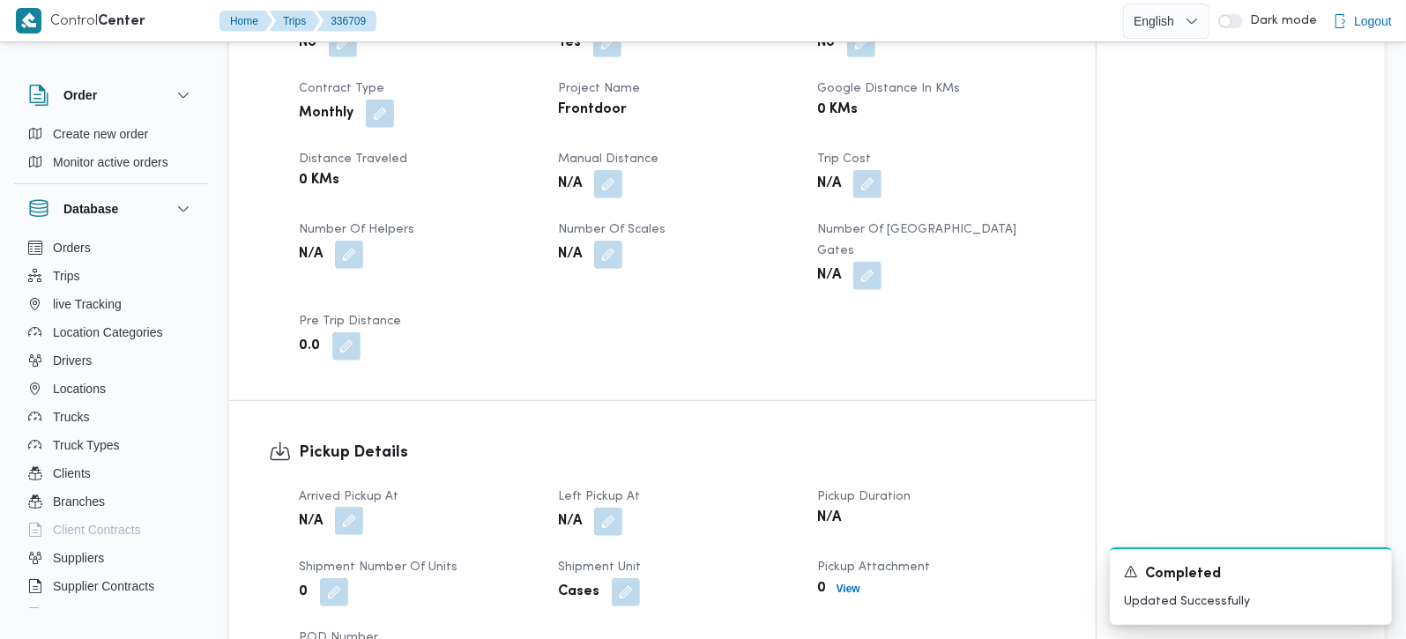
click at [341, 507] on button "button" at bounding box center [349, 521] width 28 height 28
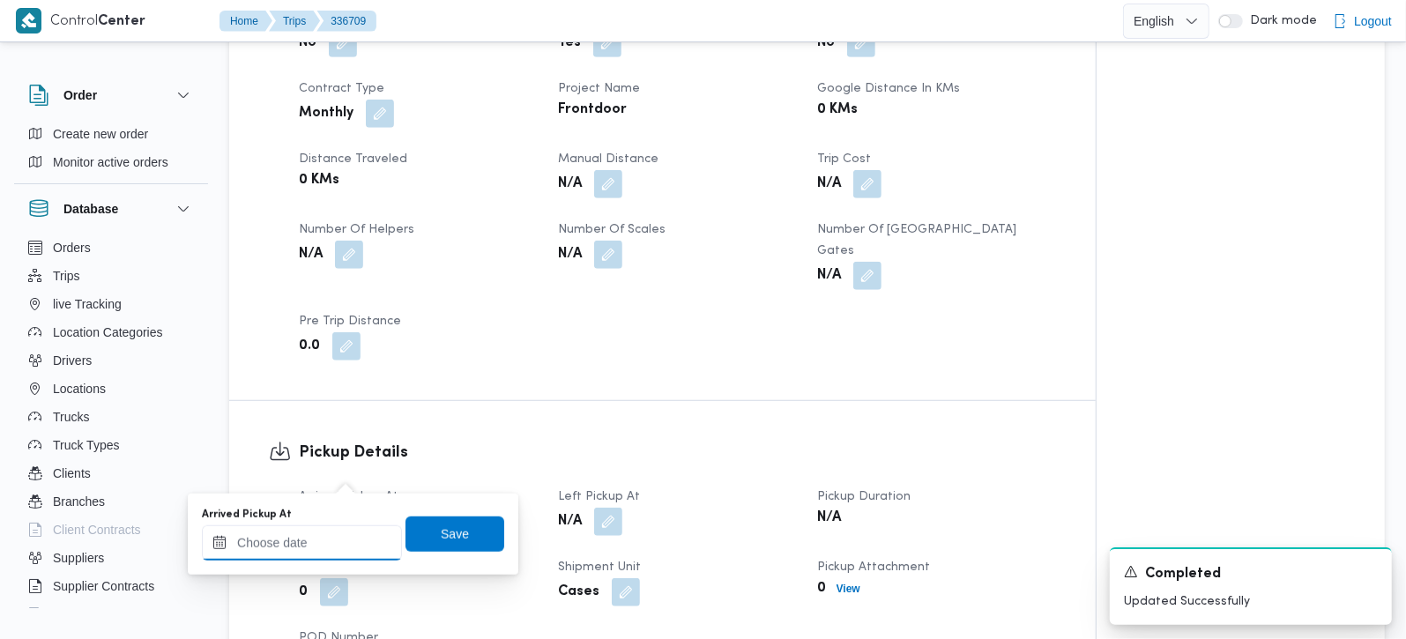
click at [296, 526] on div at bounding box center [302, 543] width 200 height 35
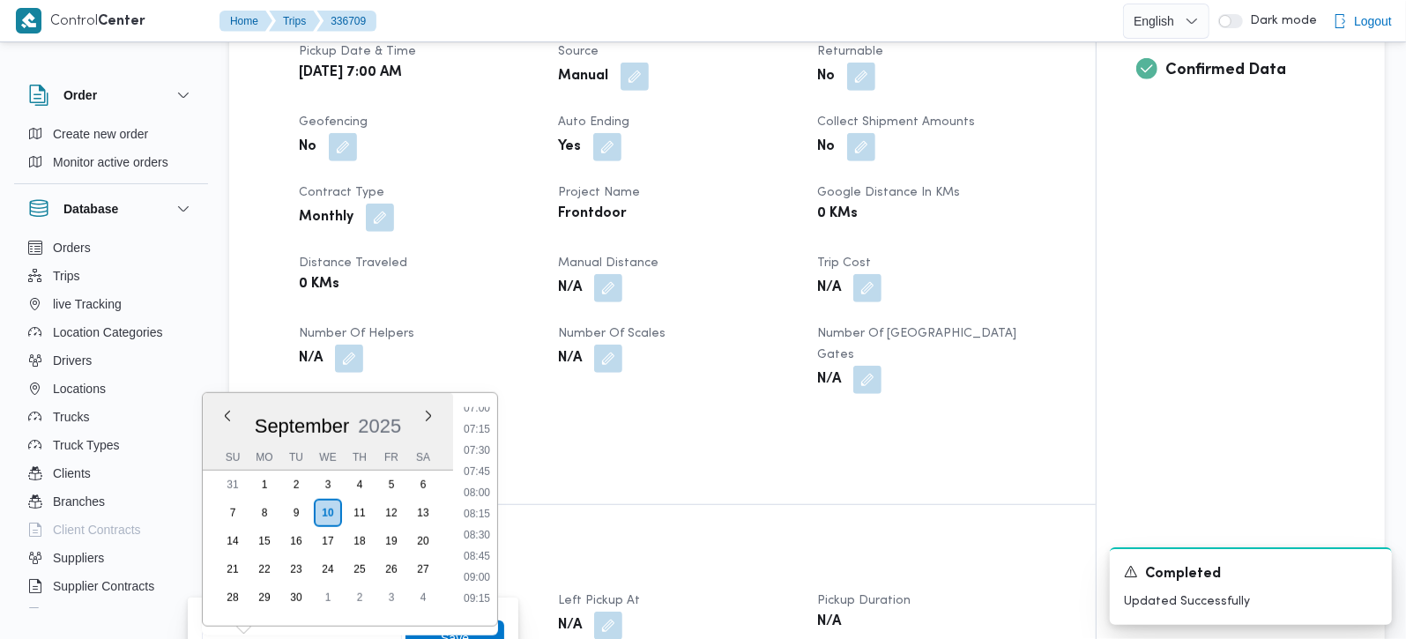
scroll to position [600, 0]
click at [473, 432] on li "07:15" at bounding box center [477, 431] width 41 height 18
type input "[DATE] 07:15"
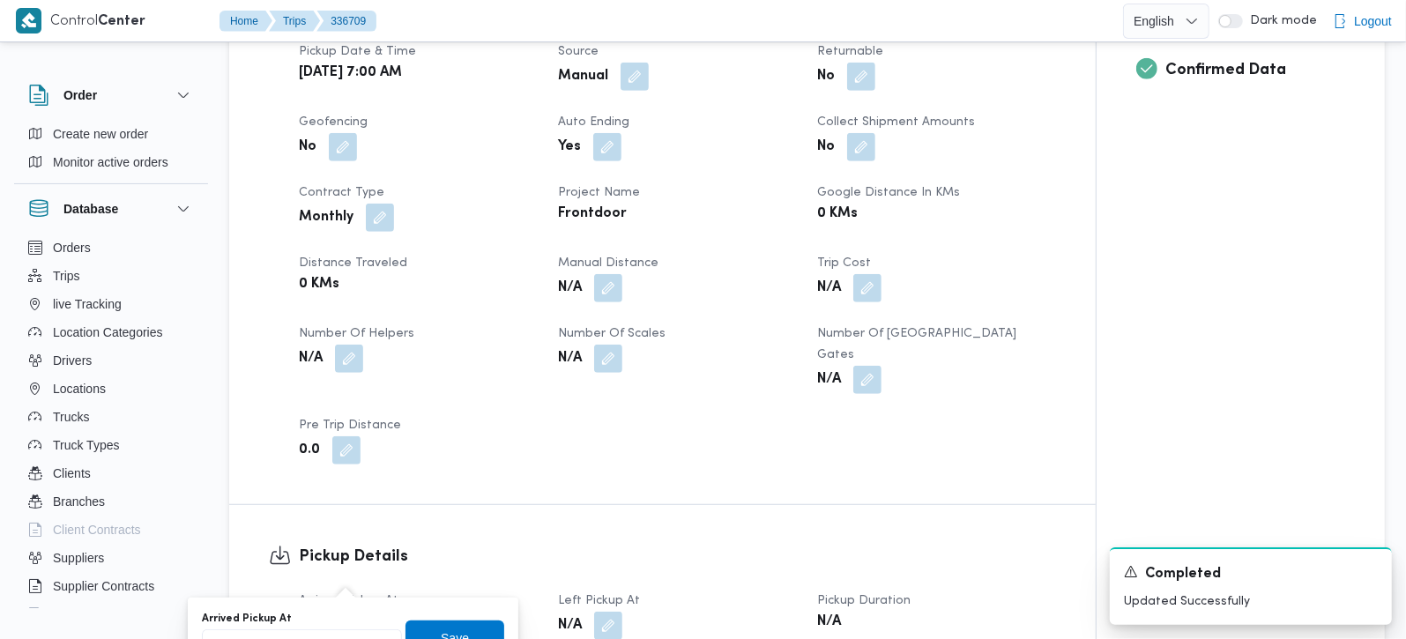
scroll to position [750, 0]
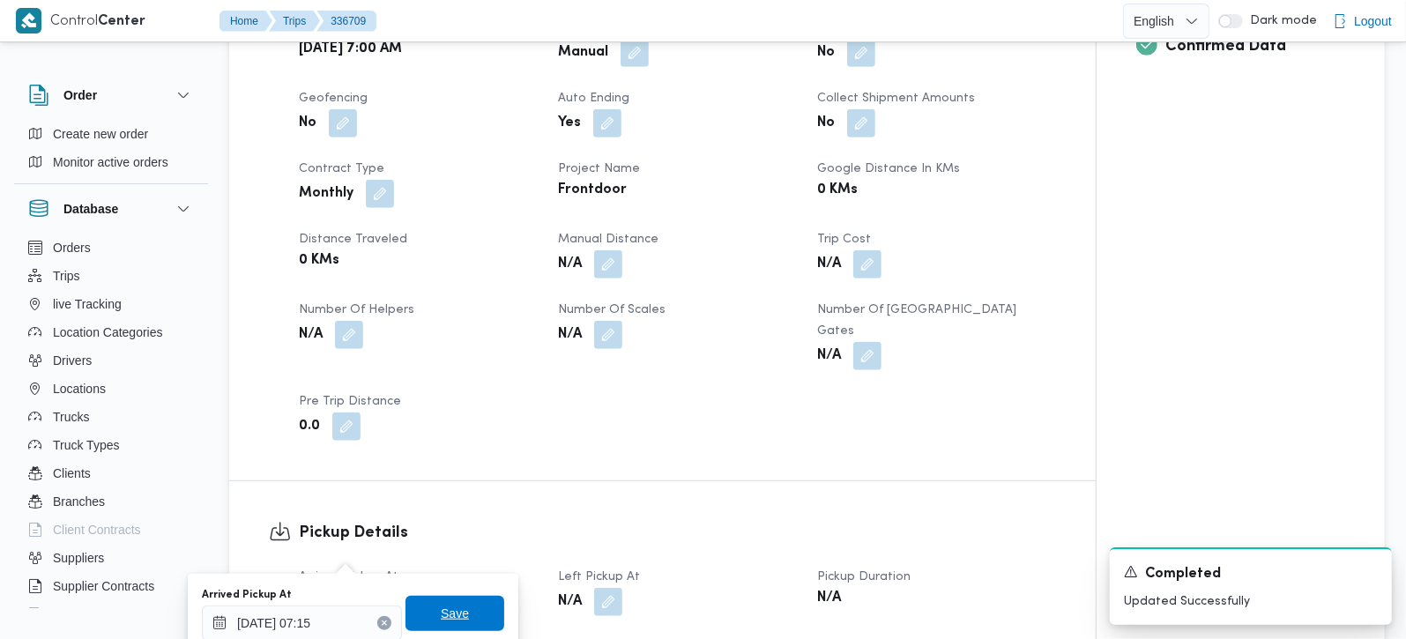
click at [454, 606] on span "Save" at bounding box center [455, 613] width 99 height 35
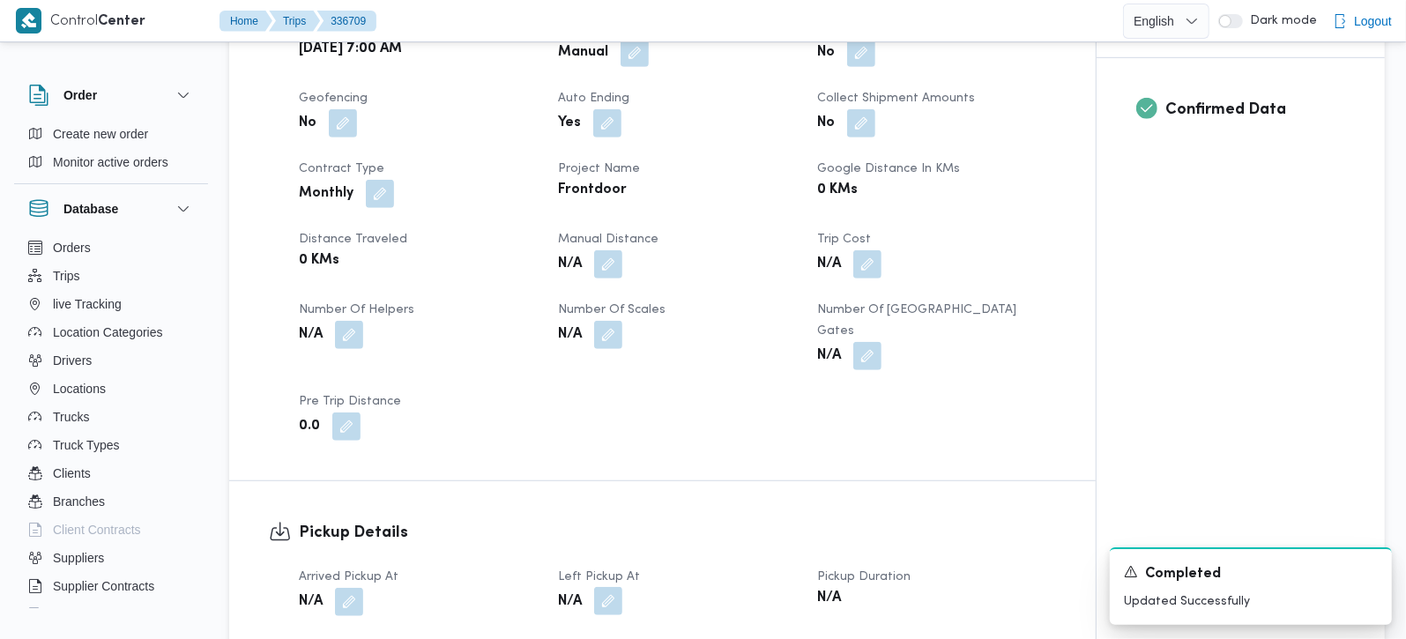
click at [615, 587] on button "button" at bounding box center [608, 601] width 28 height 28
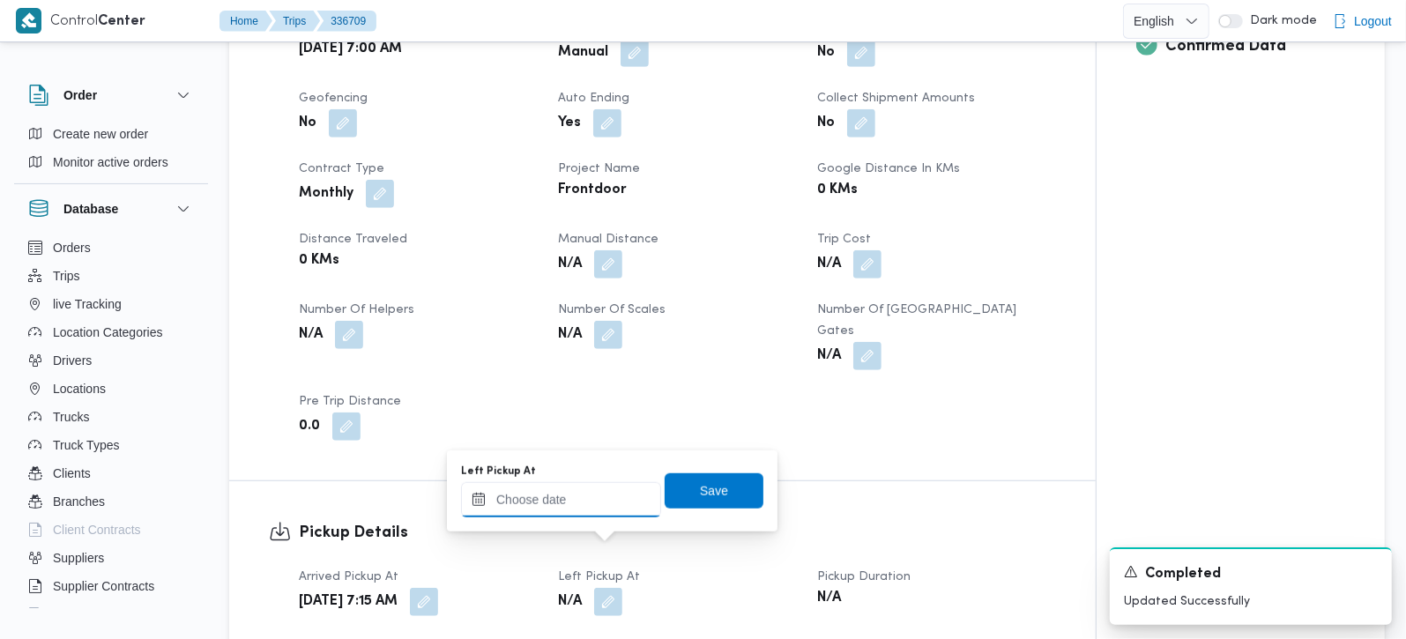
click at [581, 506] on input "Left Pickup At" at bounding box center [561, 499] width 200 height 35
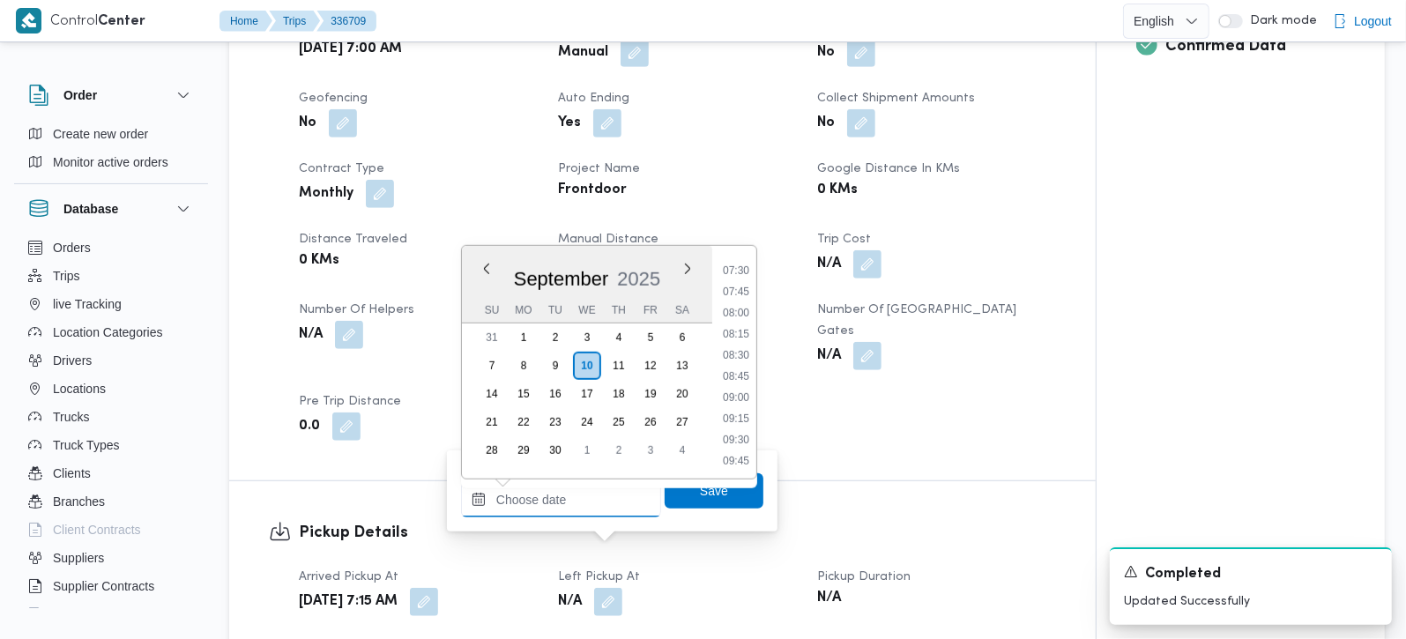
scroll to position [600, 0]
click at [751, 366] on li "08:15" at bounding box center [736, 368] width 41 height 18
type input "[DATE] 08:15"
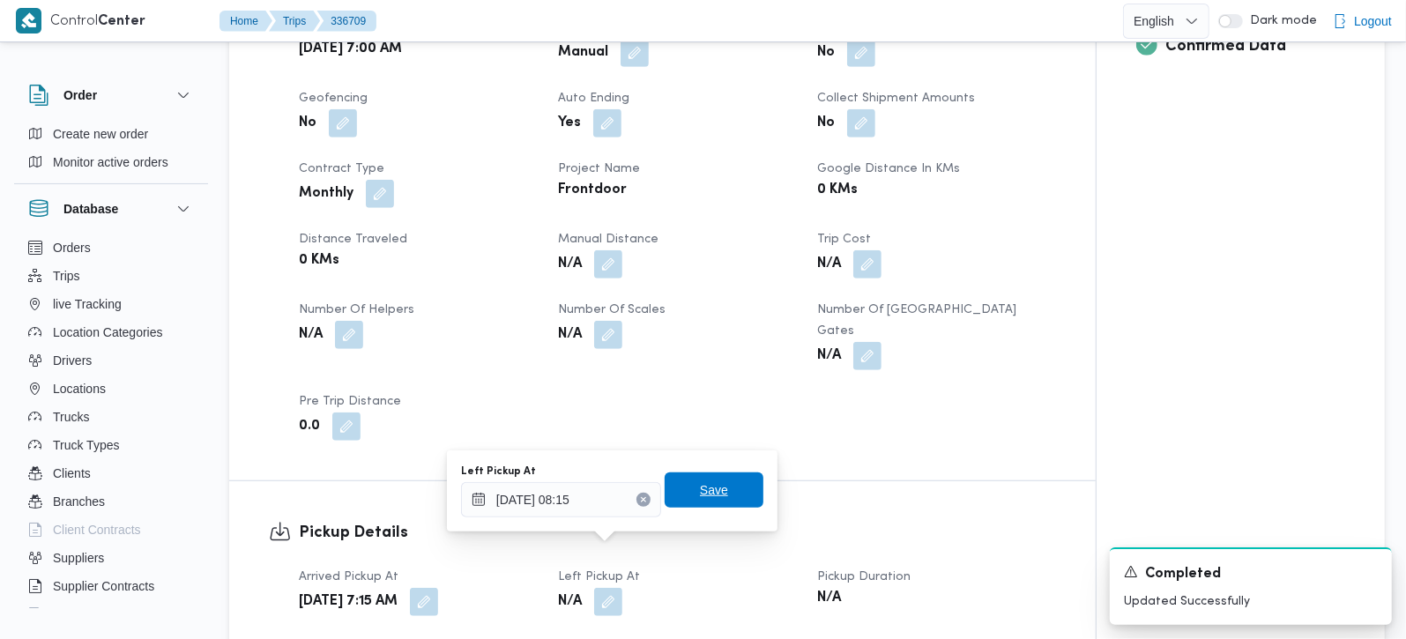
click at [700, 489] on span "Save" at bounding box center [714, 490] width 28 height 21
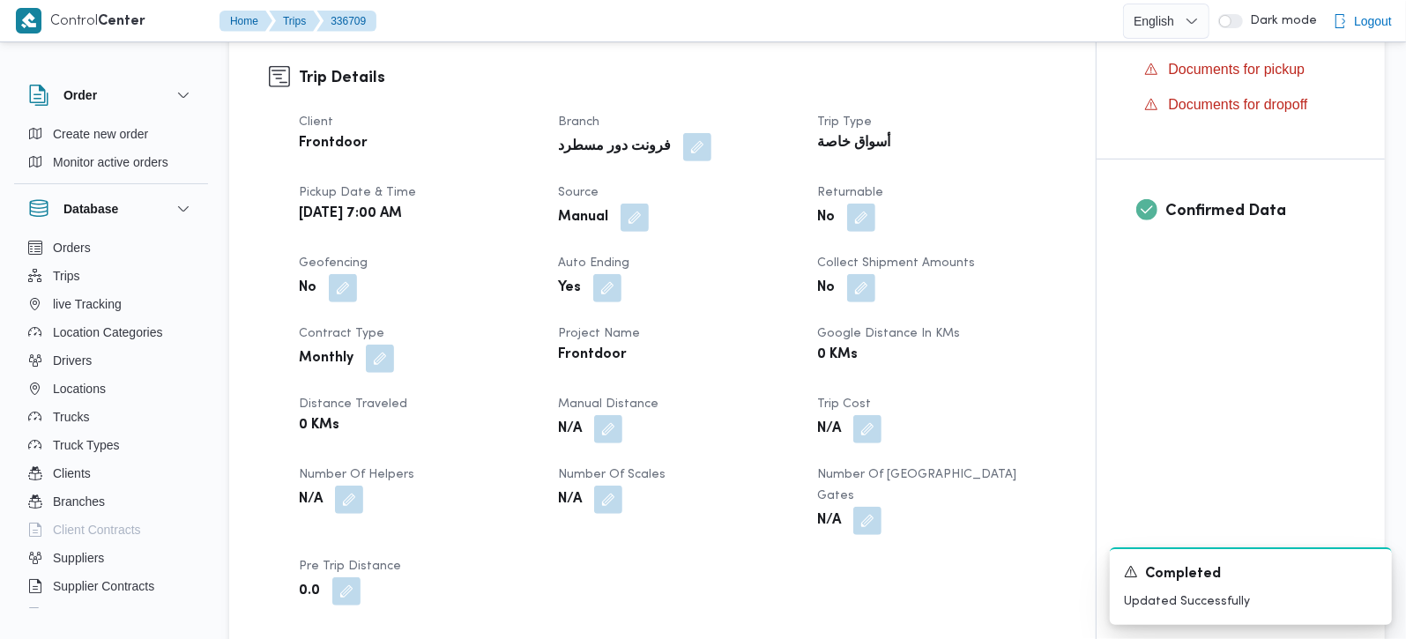
scroll to position [622, 0]
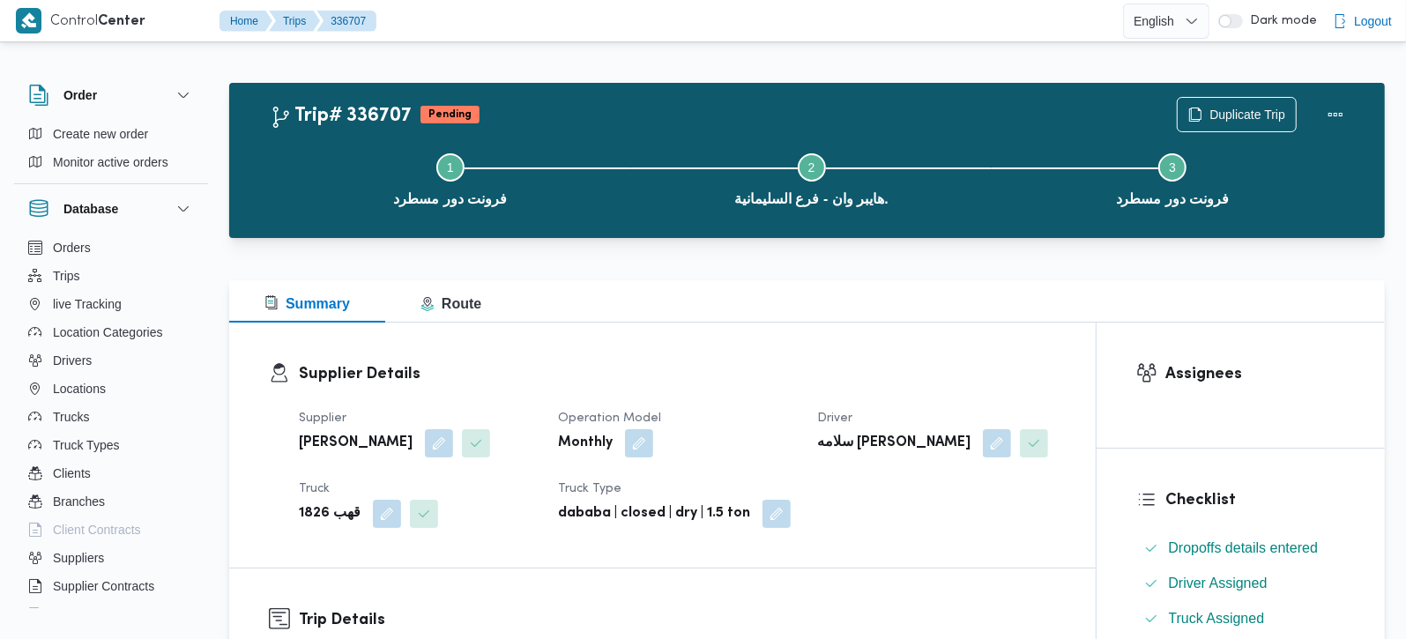
click at [331, 515] on b "قهب 1826" at bounding box center [330, 514] width 62 height 21
copy div "قهب 1826"
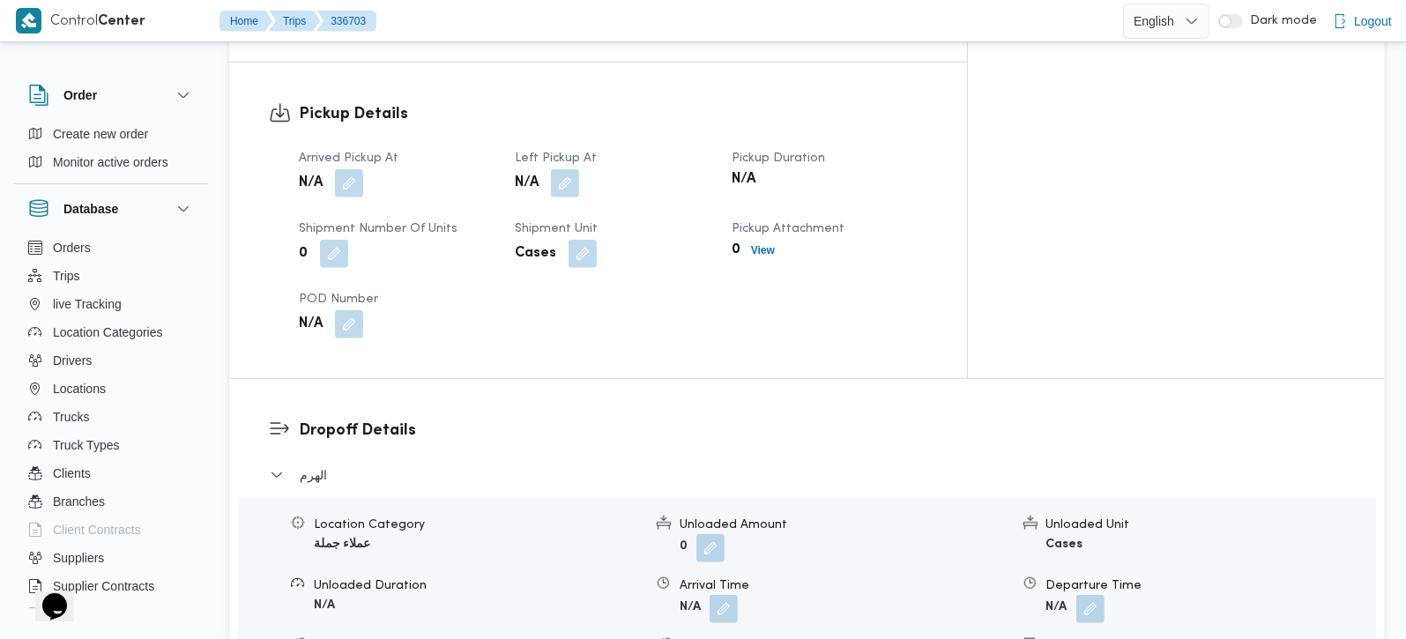
scroll to position [1348, 0]
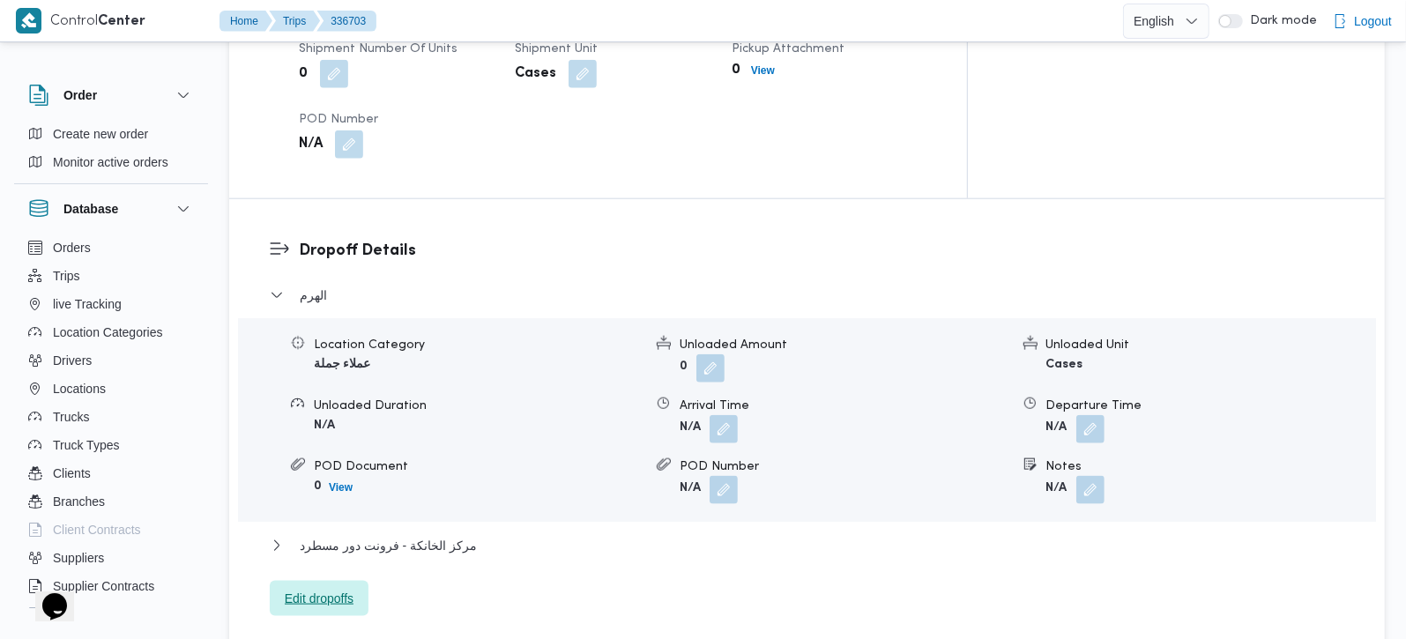
click at [327, 588] on span "Edit dropoffs" at bounding box center [319, 598] width 69 height 21
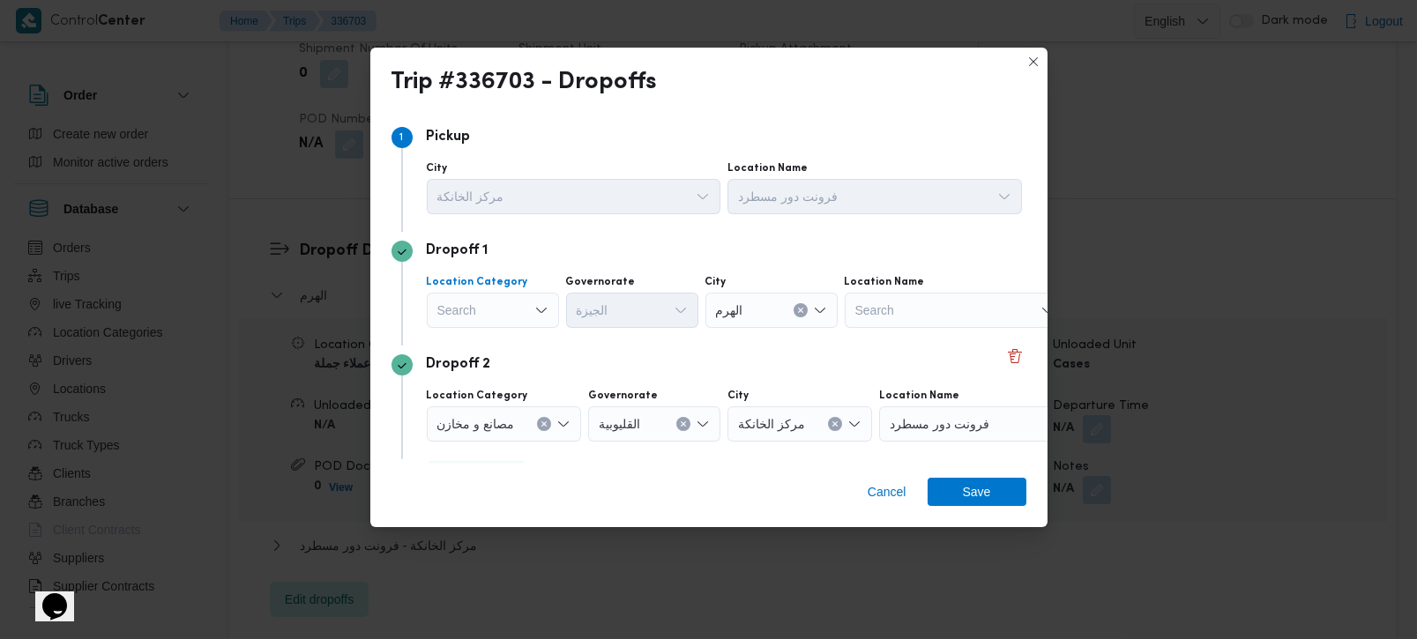
click at [485, 301] on div "Search" at bounding box center [493, 310] width 132 height 35
click at [506, 349] on span "مصانع و مخازن" at bounding box center [504, 342] width 90 height 21
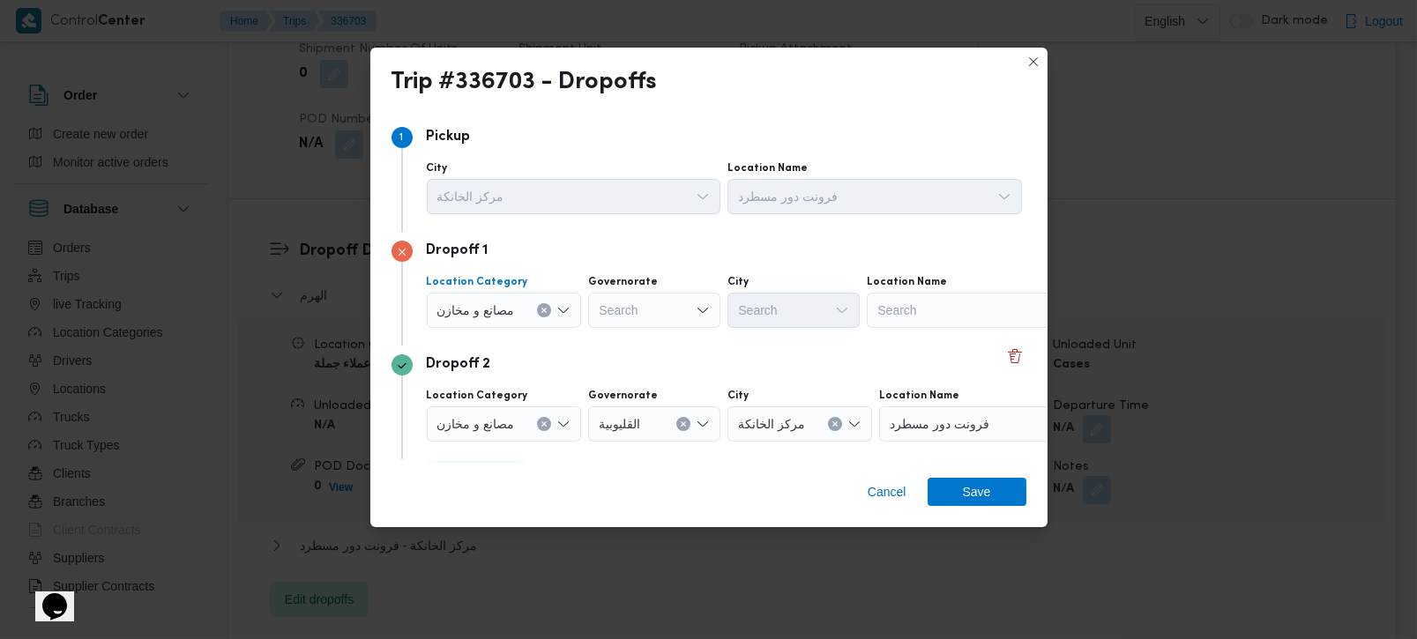
click at [542, 307] on icon "Clear input" at bounding box center [544, 310] width 7 height 7
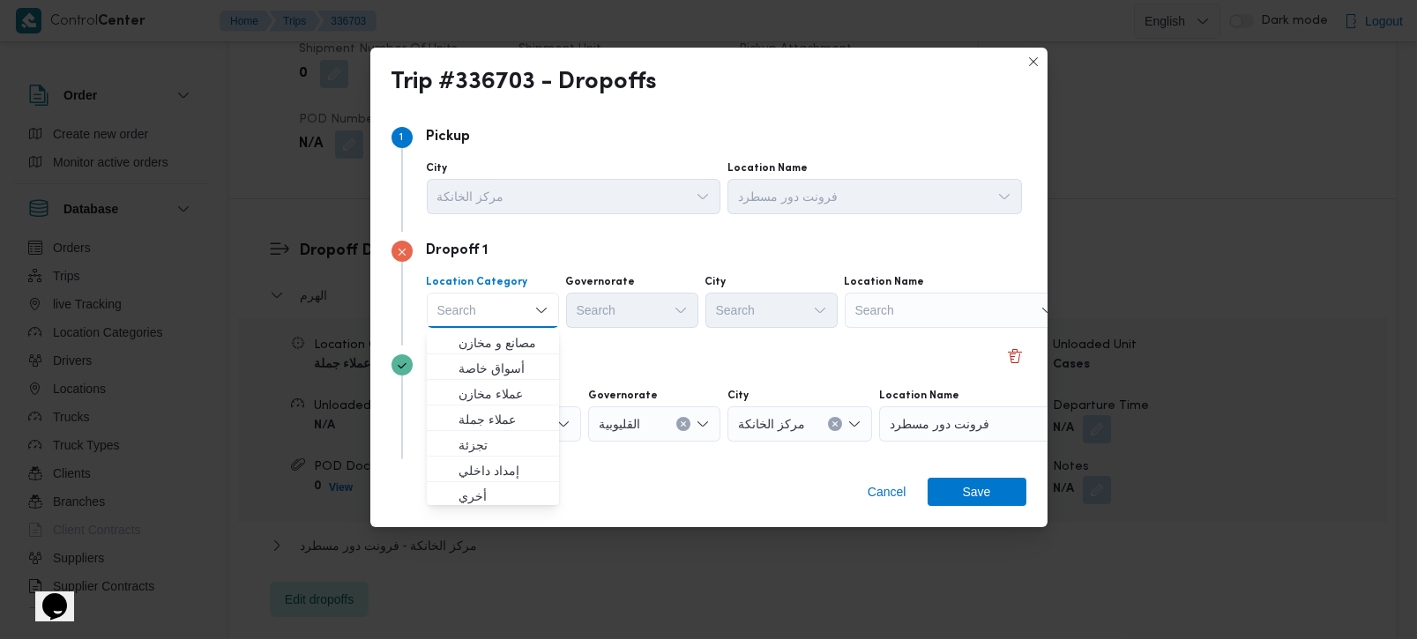
click at [885, 312] on div "Search" at bounding box center [955, 310] width 220 height 35
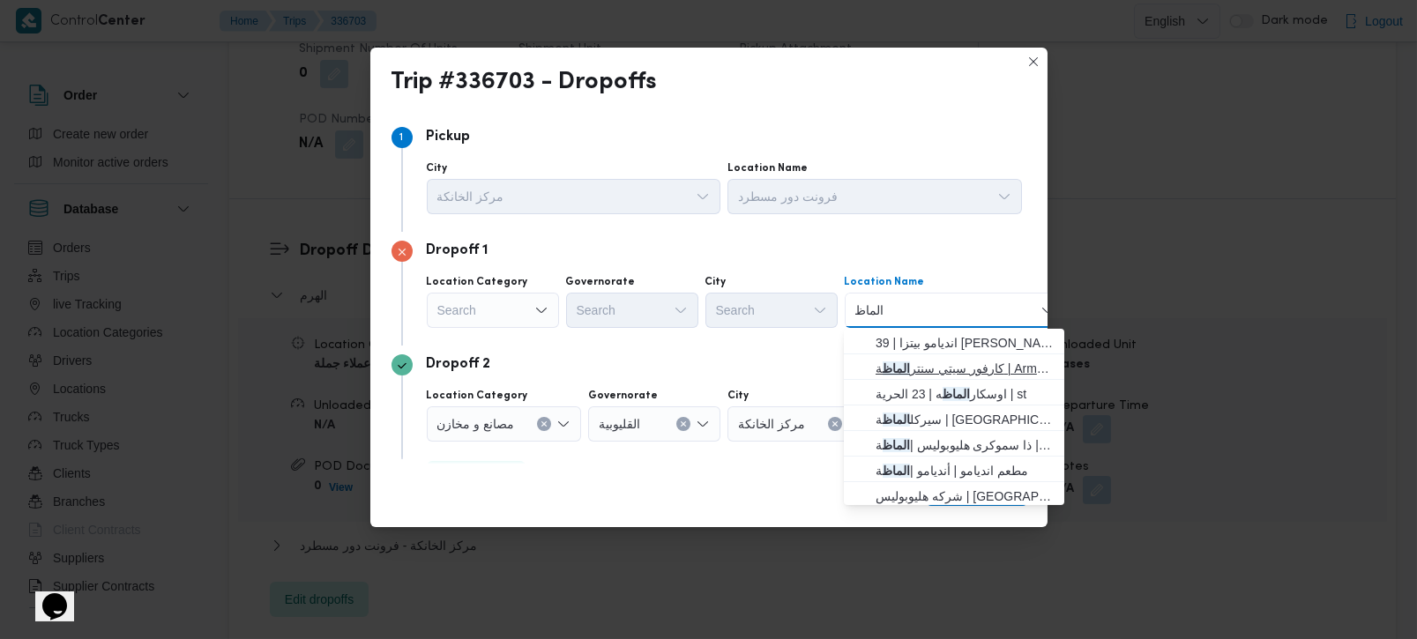
type input "الماظ"
click at [984, 375] on span "كارفور سيتي سنتر الماظ ة | Armani Exchange | شيراتون المطار" at bounding box center [965, 368] width 178 height 21
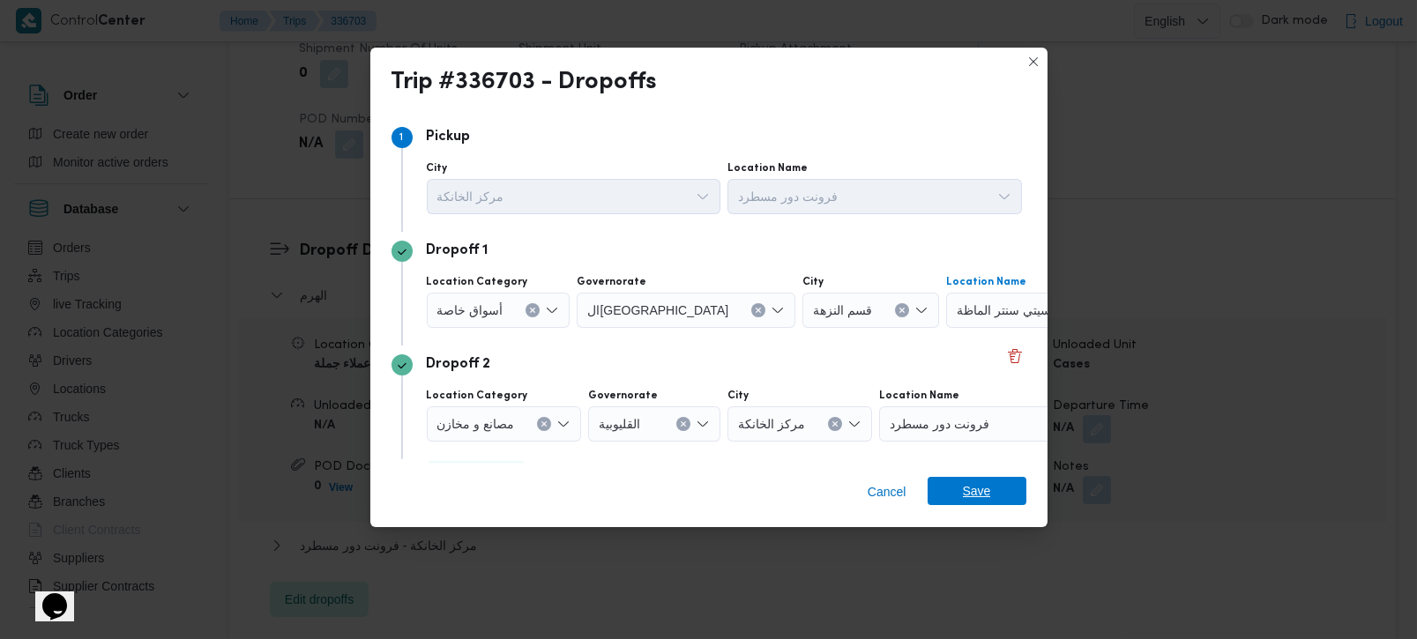
click at [991, 485] on span "Save" at bounding box center [977, 491] width 99 height 28
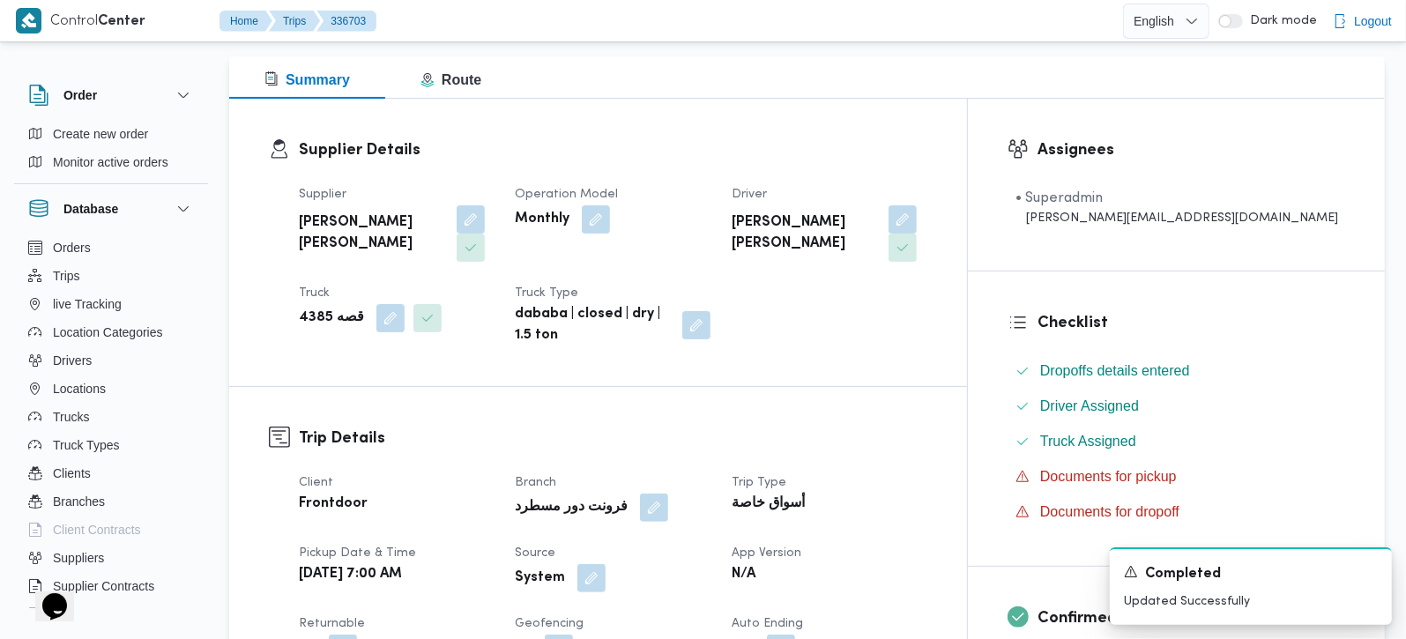
scroll to position [622, 0]
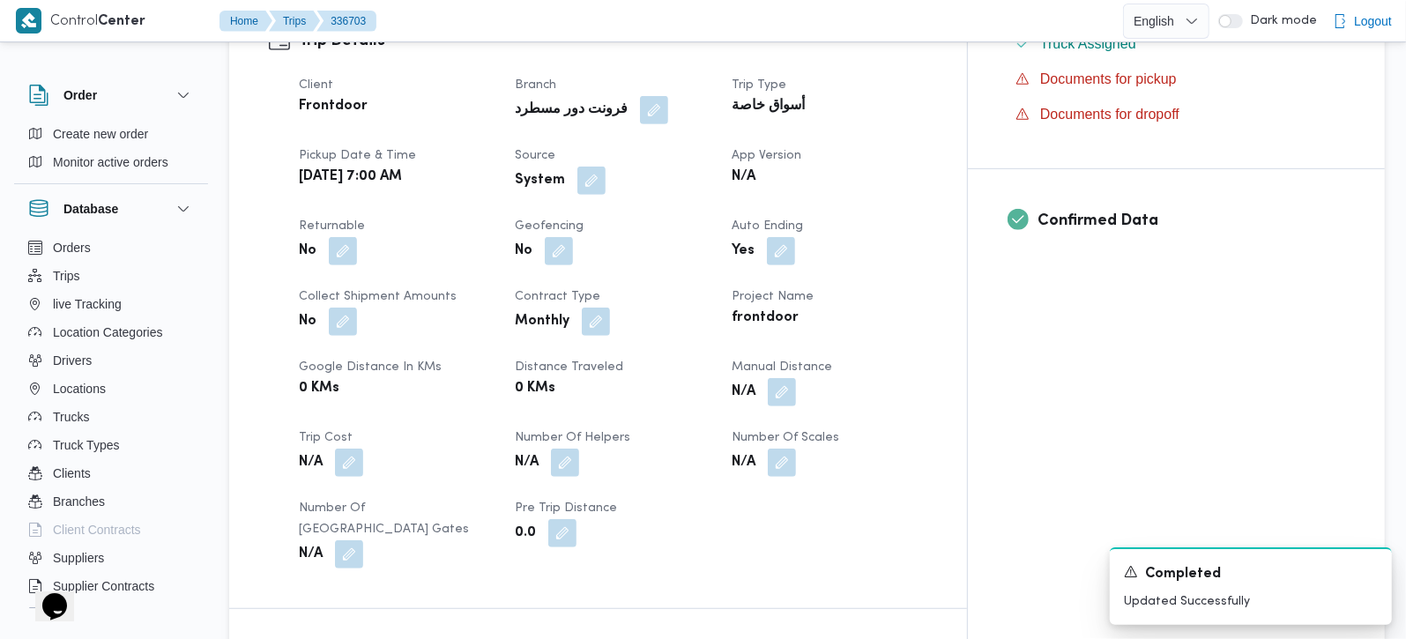
click at [648, 165] on div "System" at bounding box center [612, 181] width 198 height 32
click at [606, 166] on button "button" at bounding box center [592, 180] width 28 height 28
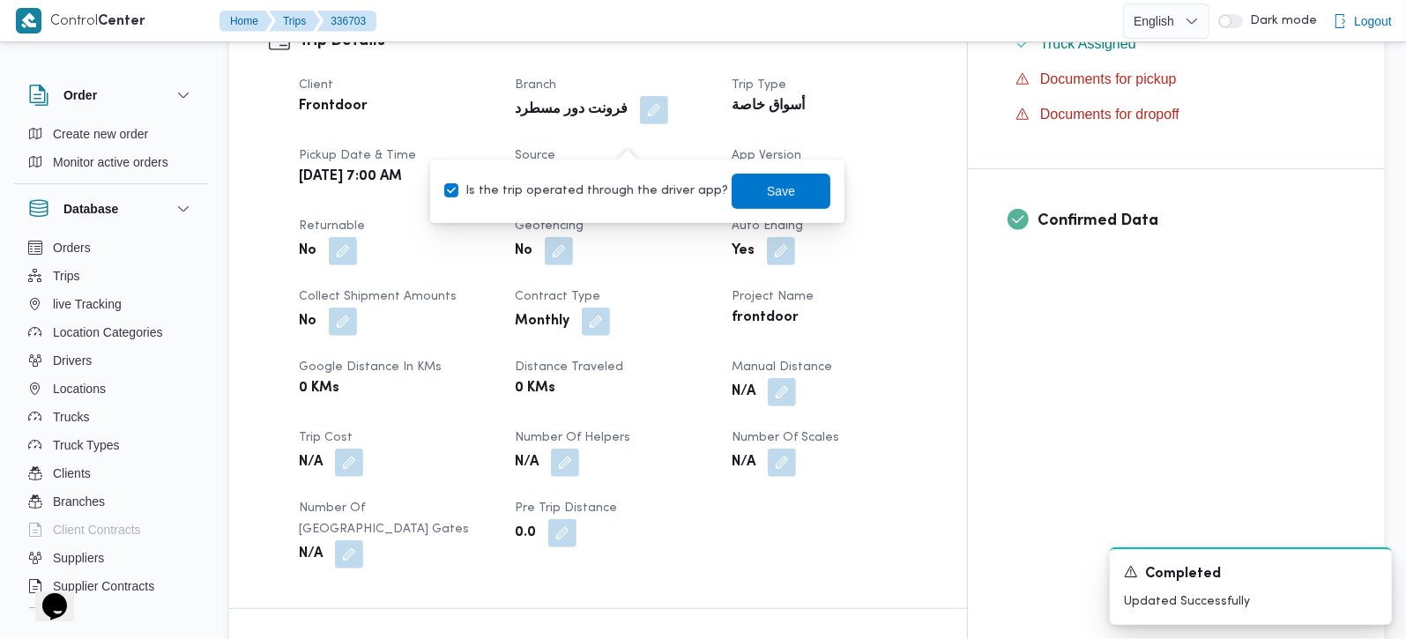
click at [619, 200] on label "Is the trip operated through the driver app?" at bounding box center [586, 191] width 284 height 21
checkbox input "false"
click at [733, 191] on span "Save" at bounding box center [781, 190] width 99 height 35
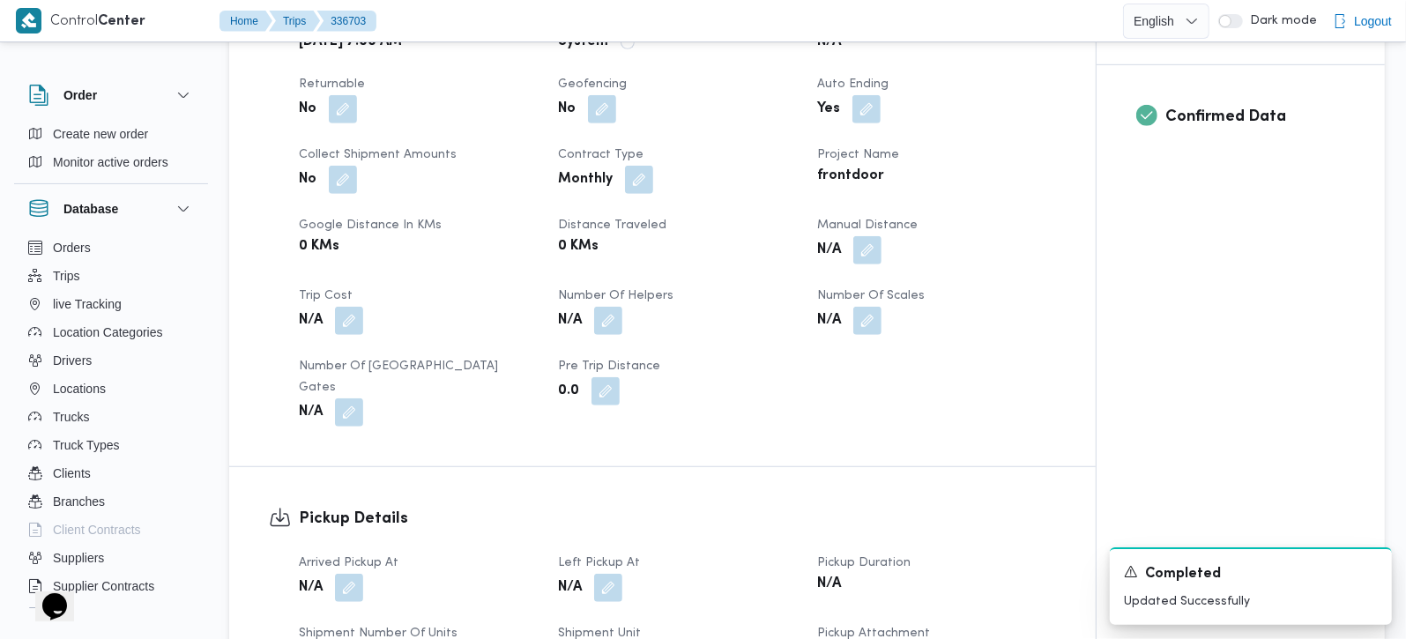
scroll to position [933, 0]
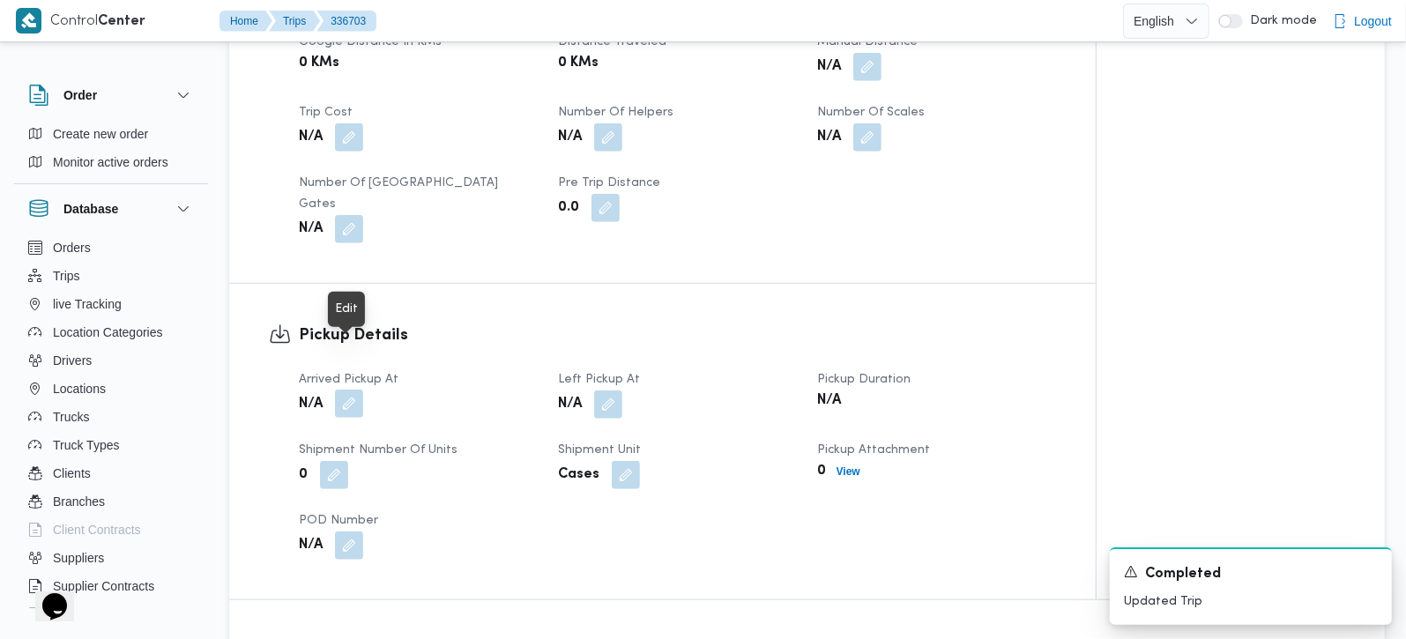
click at [354, 390] on button "button" at bounding box center [349, 404] width 28 height 28
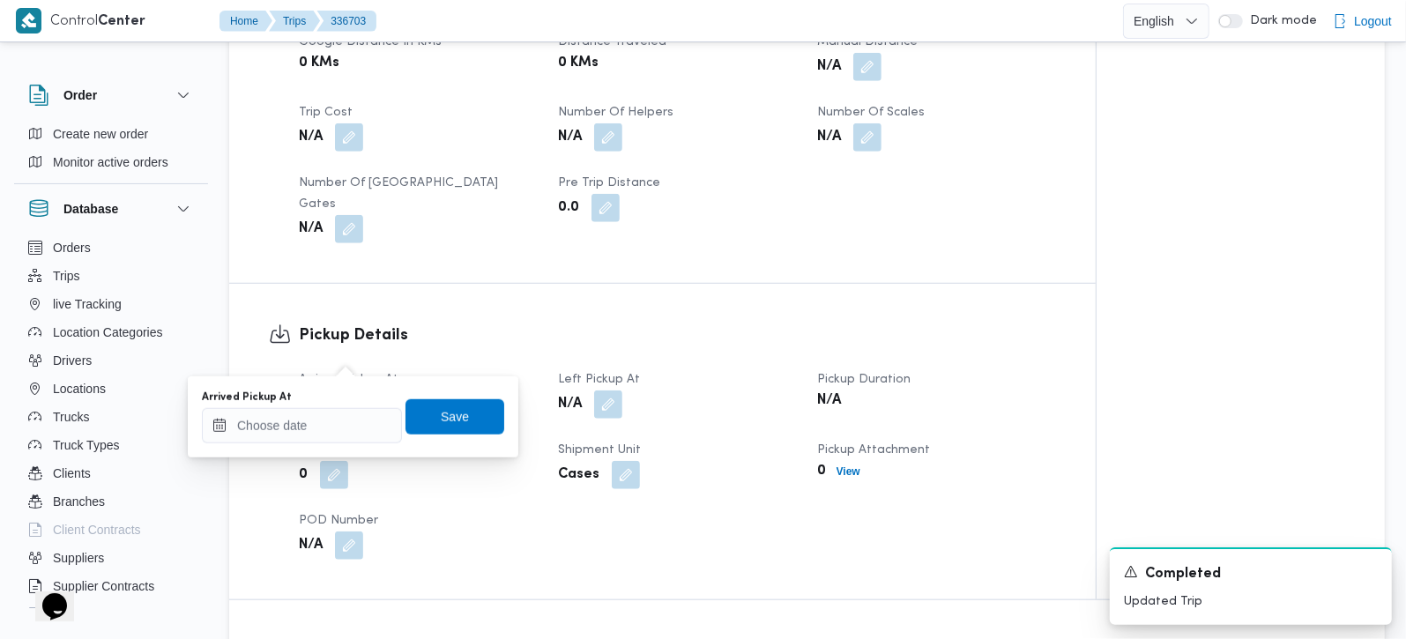
click at [341, 403] on div "Arrived Pickup At" at bounding box center [302, 417] width 200 height 53
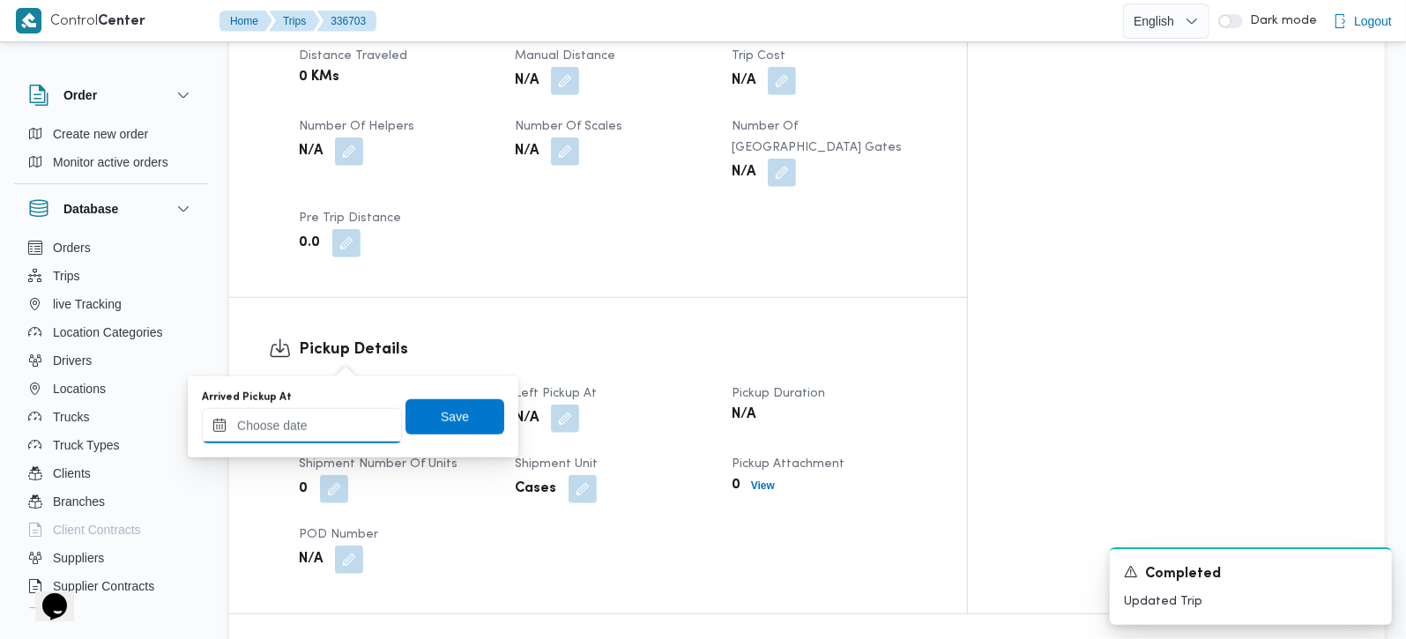
click at [342, 424] on input "Arrived Pickup At" at bounding box center [302, 425] width 200 height 35
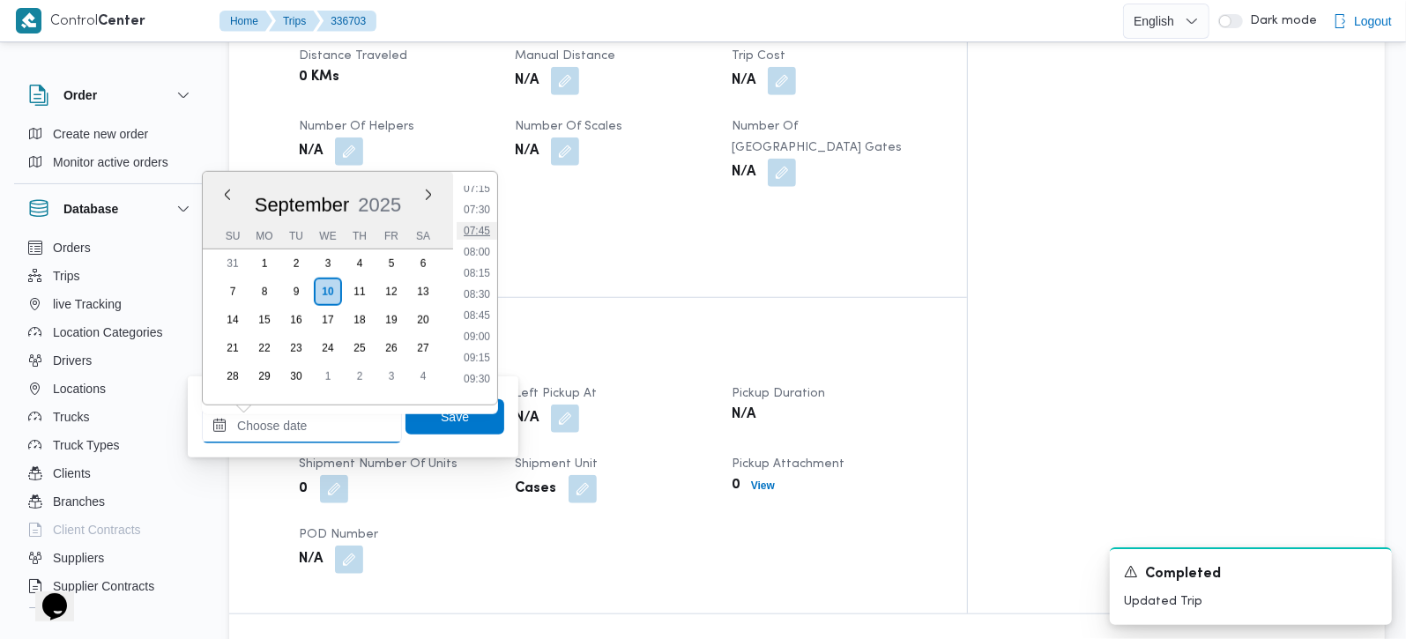
scroll to position [516, 0]
click at [483, 288] on li "07:15" at bounding box center [477, 293] width 41 height 18
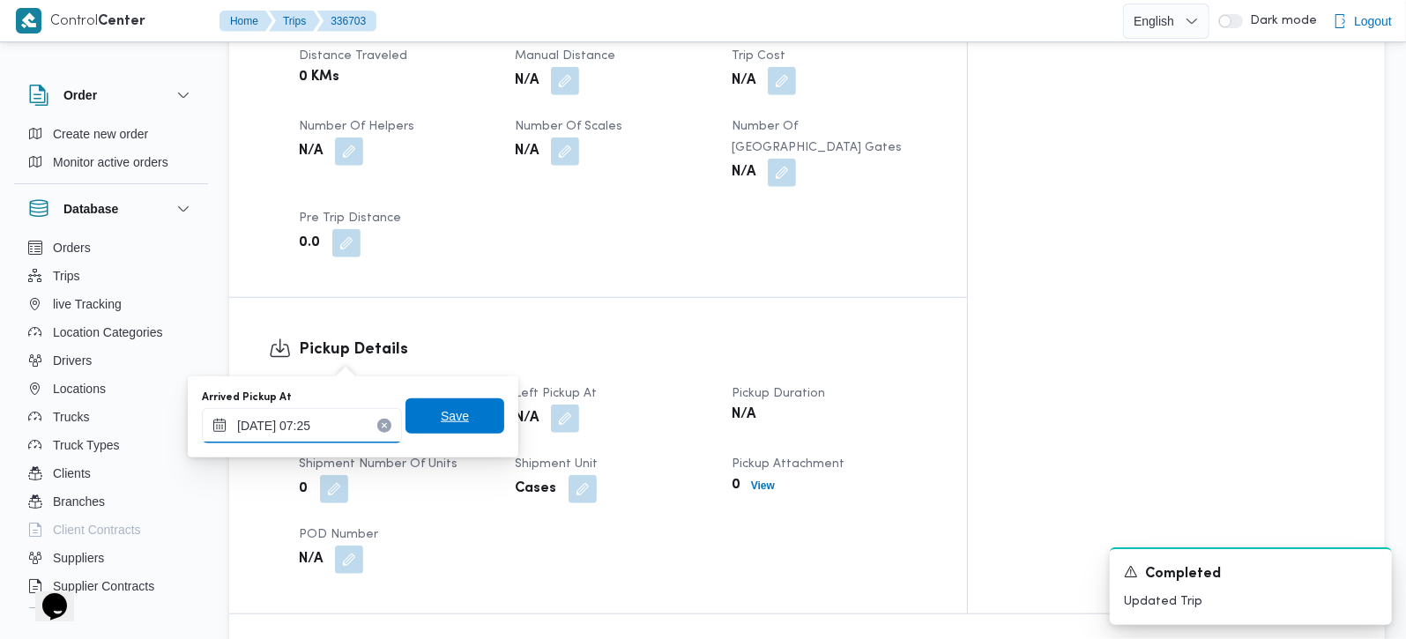
type input "10/09/2025 07:25"
click at [414, 410] on span "Save" at bounding box center [455, 416] width 99 height 35
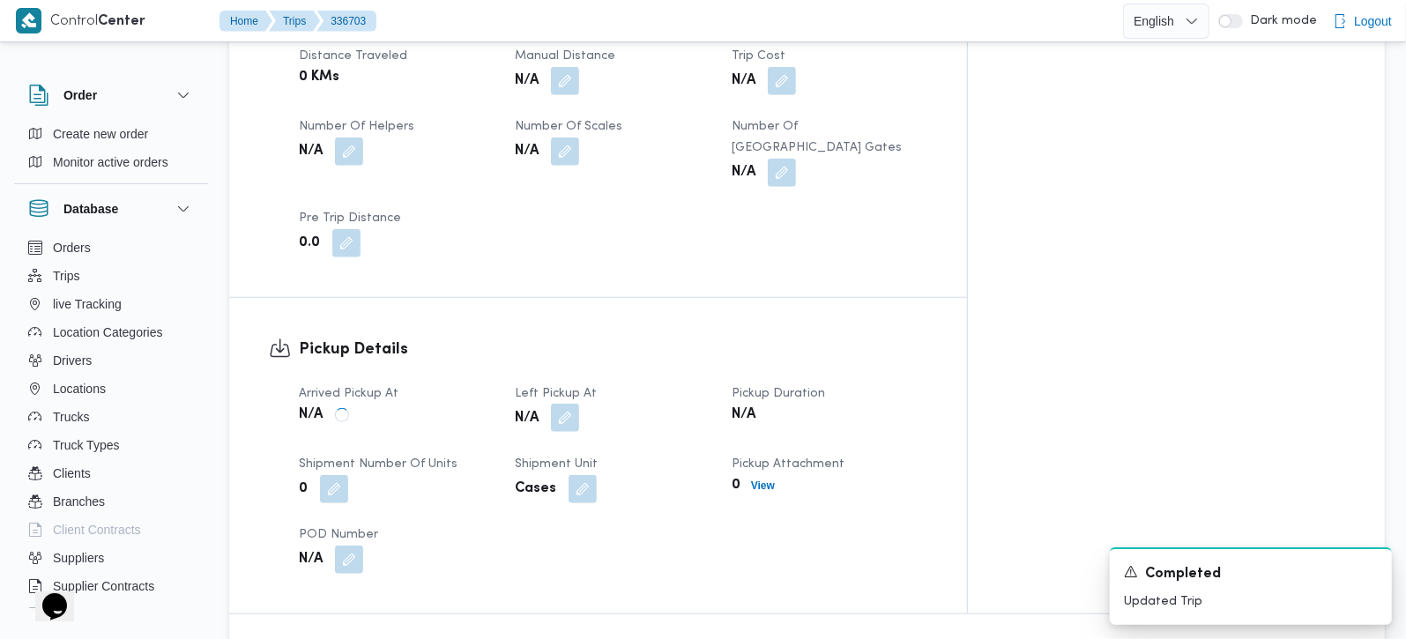
click at [579, 404] on button "button" at bounding box center [565, 418] width 28 height 28
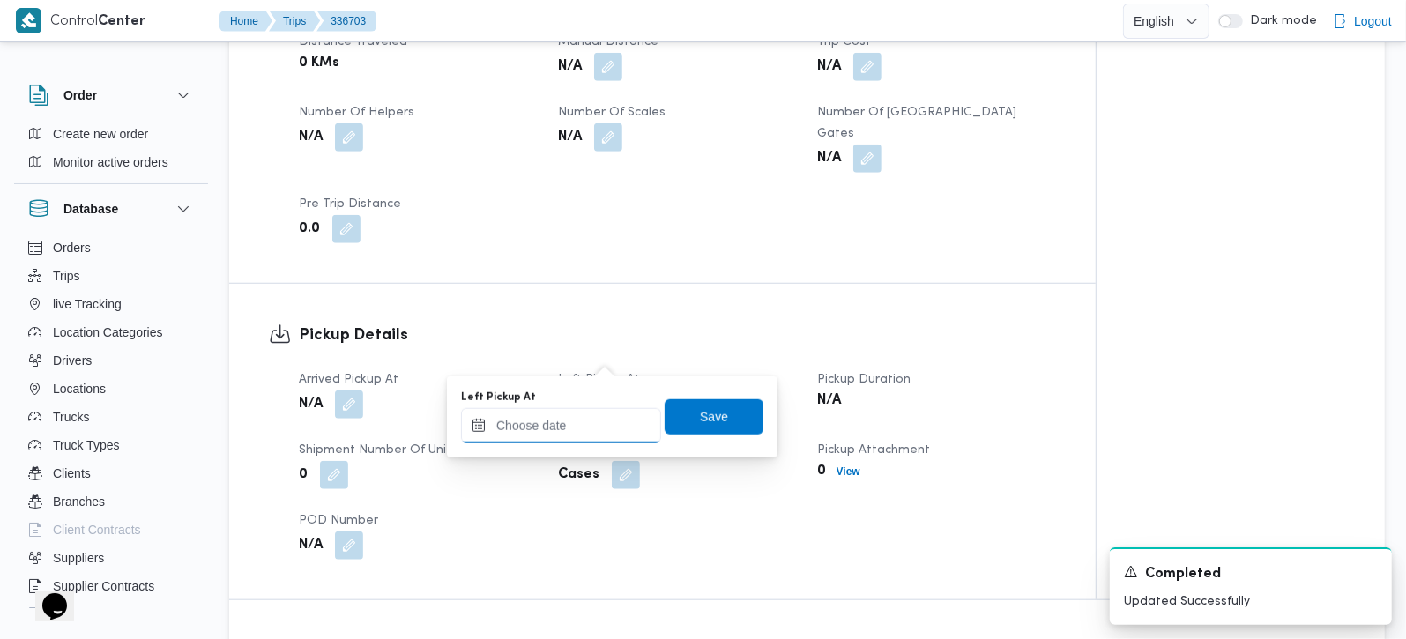
click at [556, 458] on div "Arrived Pickup At N/A Left Pickup At N/A Pickup Duration N/A Shipment Number of…" at bounding box center [677, 465] width 779 height 212
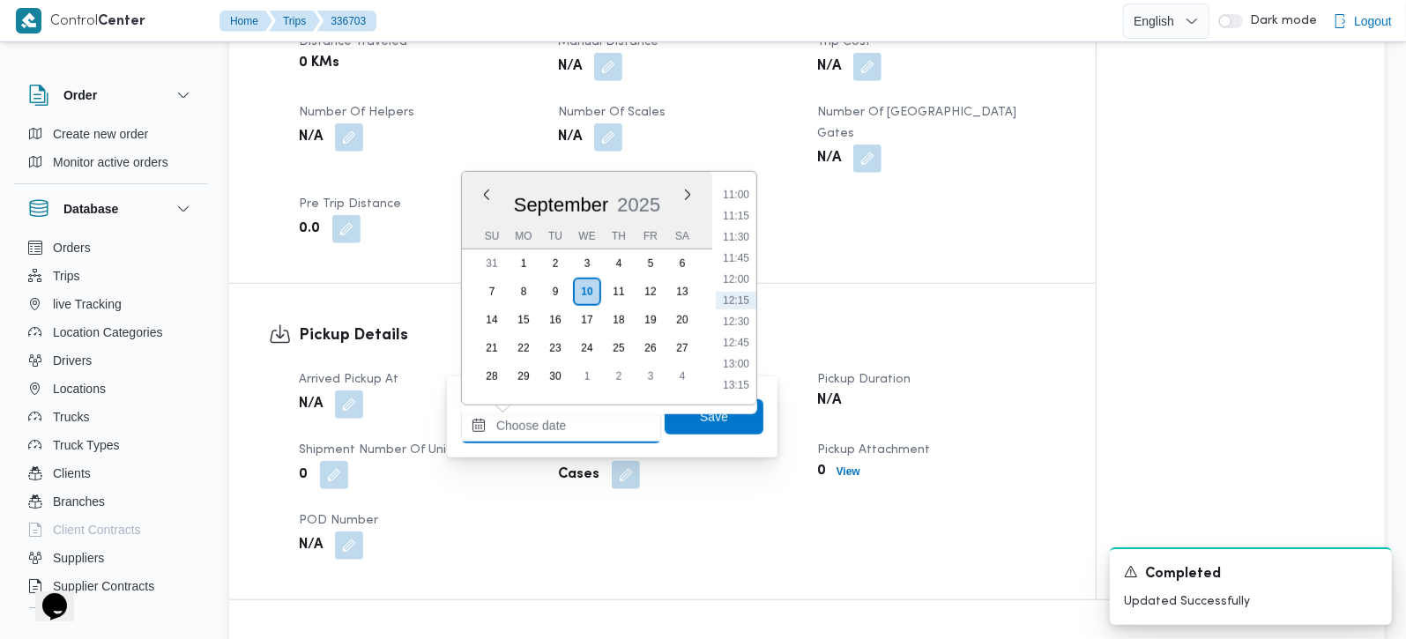
drag, startPoint x: 554, startPoint y: 425, endPoint x: 601, endPoint y: 405, distance: 50.9
click at [554, 425] on input "Left Pickup At" at bounding box center [561, 425] width 200 height 35
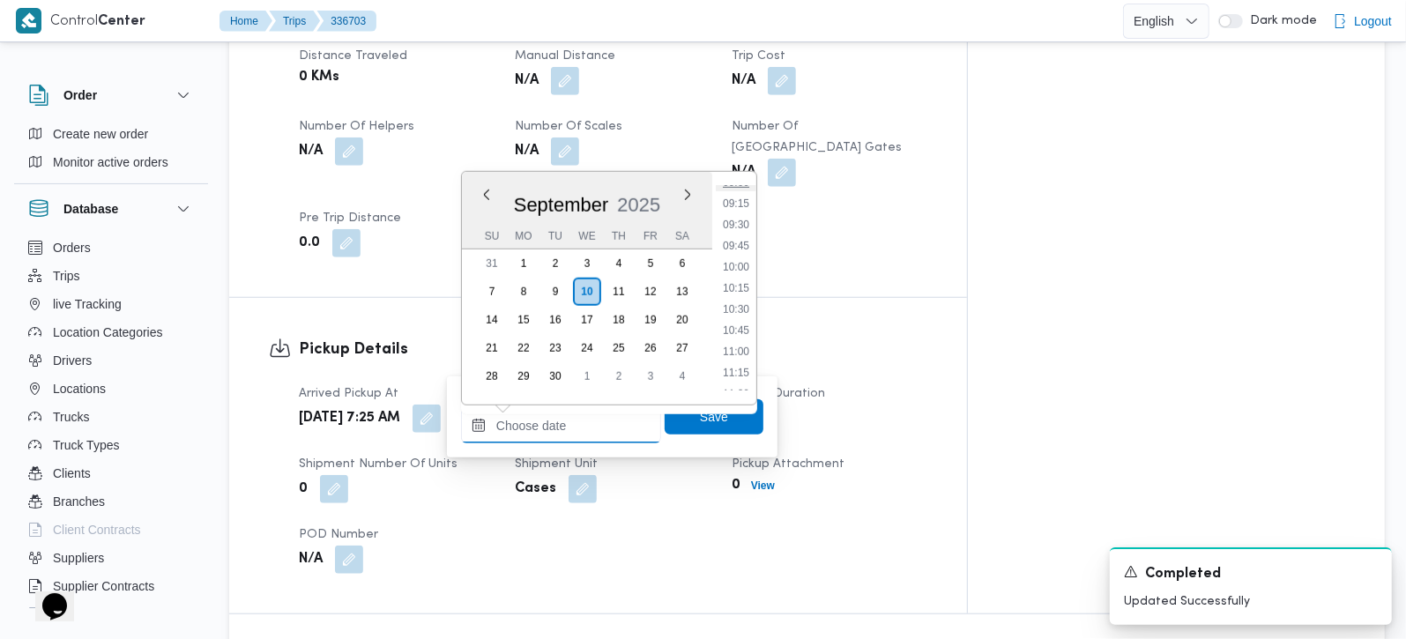
scroll to position [724, 0]
click at [738, 189] on li "08:30" at bounding box center [736, 191] width 41 height 18
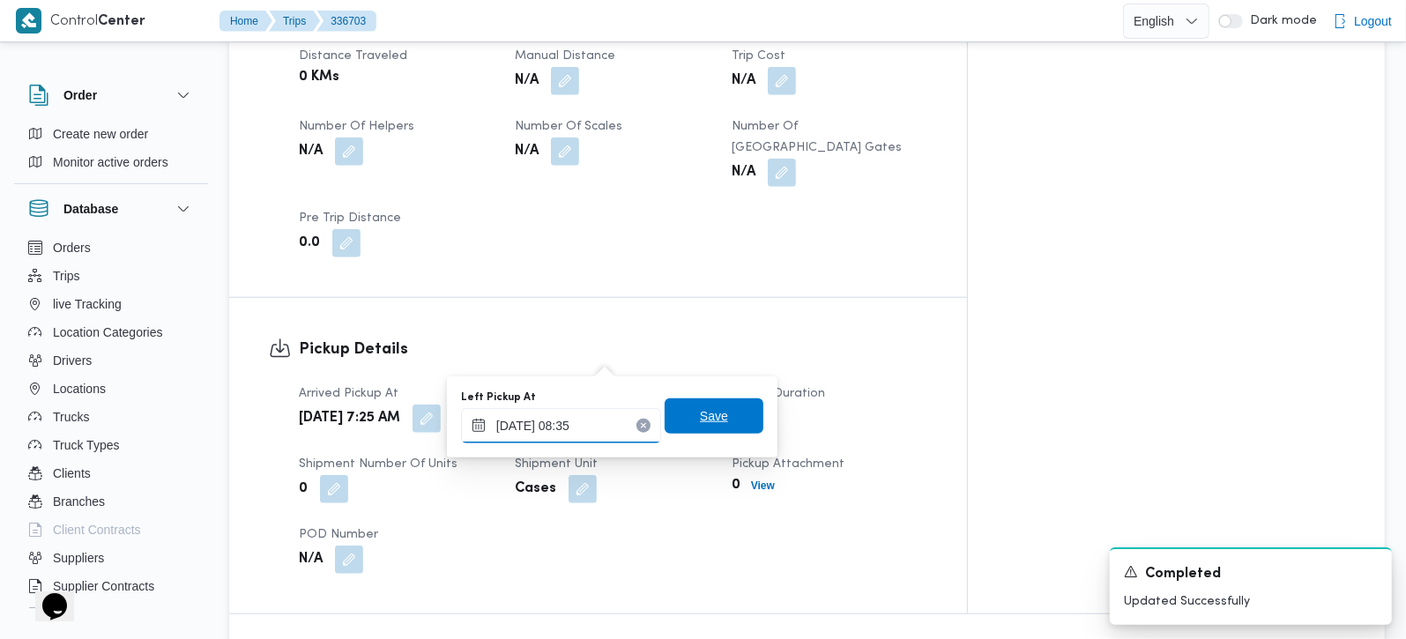
type input "10/09/2025 08:35"
click at [704, 415] on span "Save" at bounding box center [714, 416] width 28 height 21
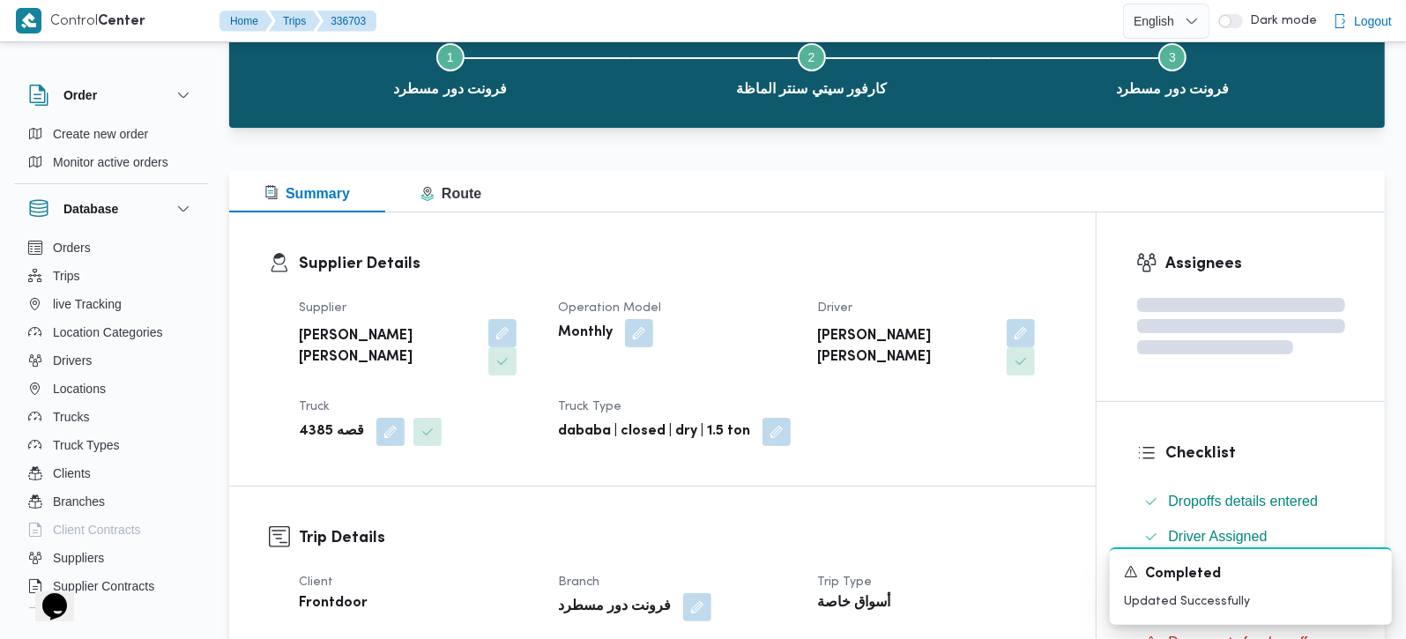
scroll to position [0, 0]
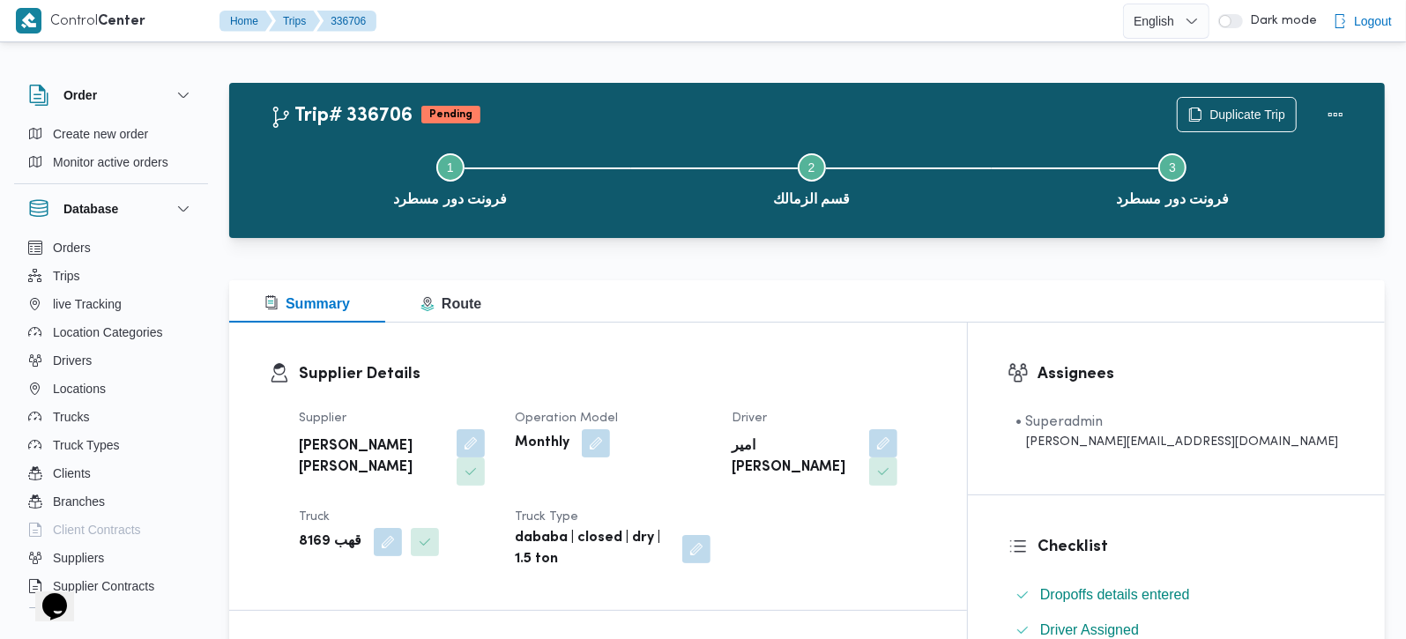
click at [326, 532] on b "قهب 8169" at bounding box center [330, 542] width 63 height 21
copy div "قهب 8169"
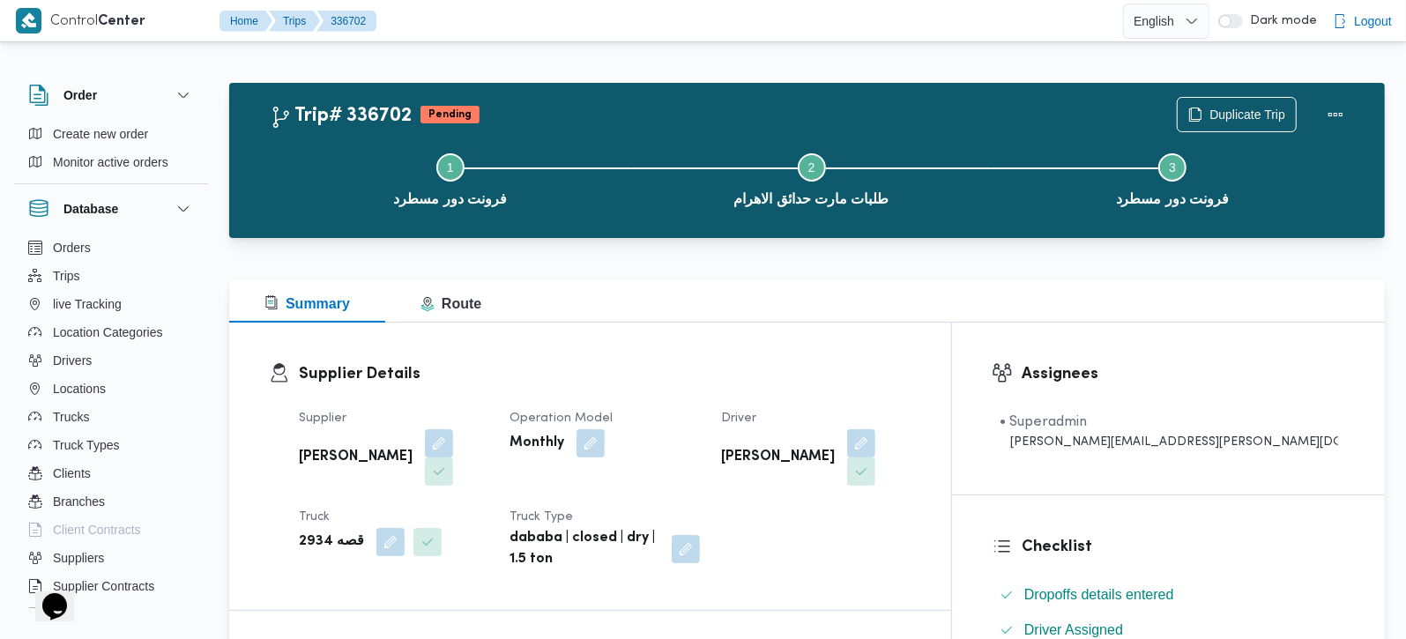
click at [321, 532] on b "قصه 2934" at bounding box center [331, 542] width 65 height 21
copy div "قصه 2934"
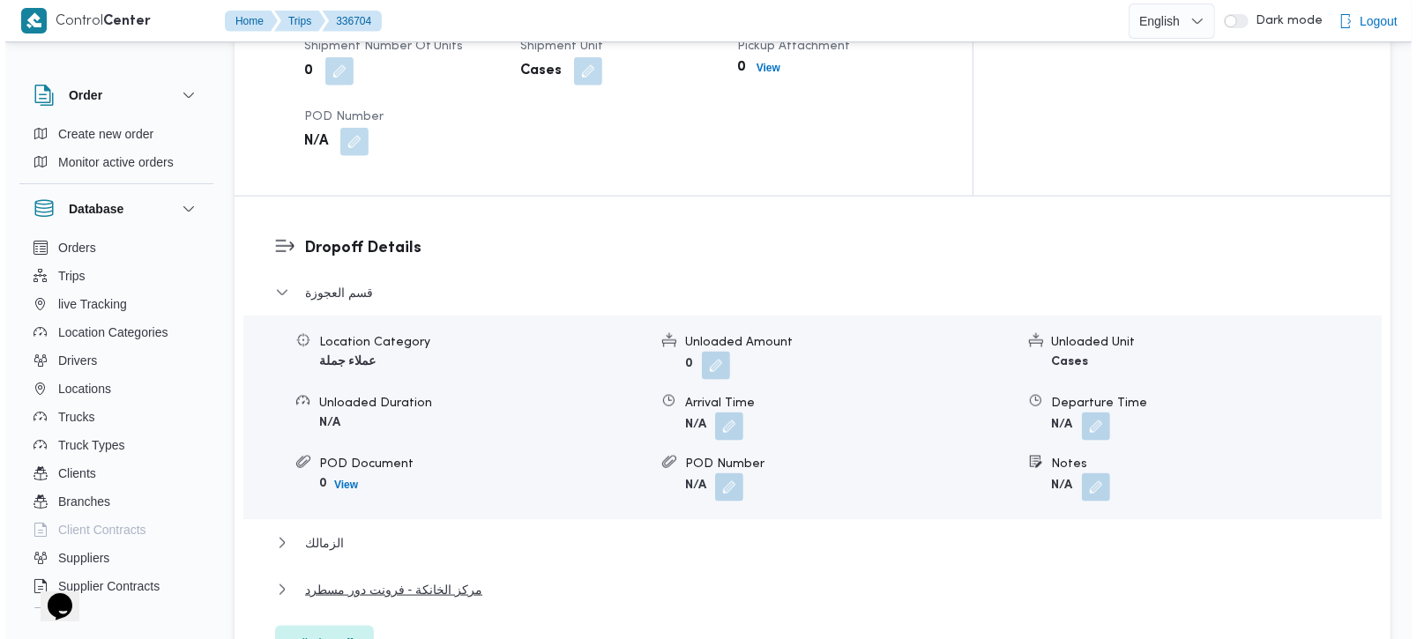
scroll to position [1452, 0]
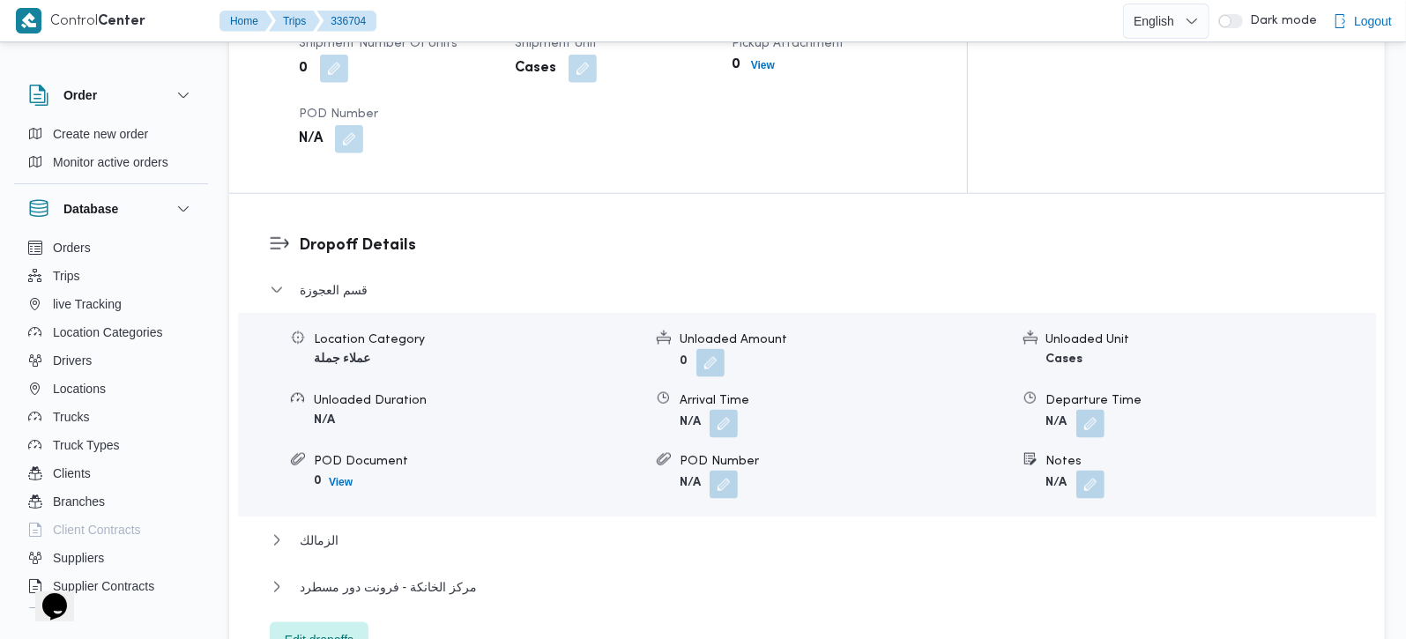
click at [341, 630] on span "Edit dropoffs" at bounding box center [319, 640] width 69 height 21
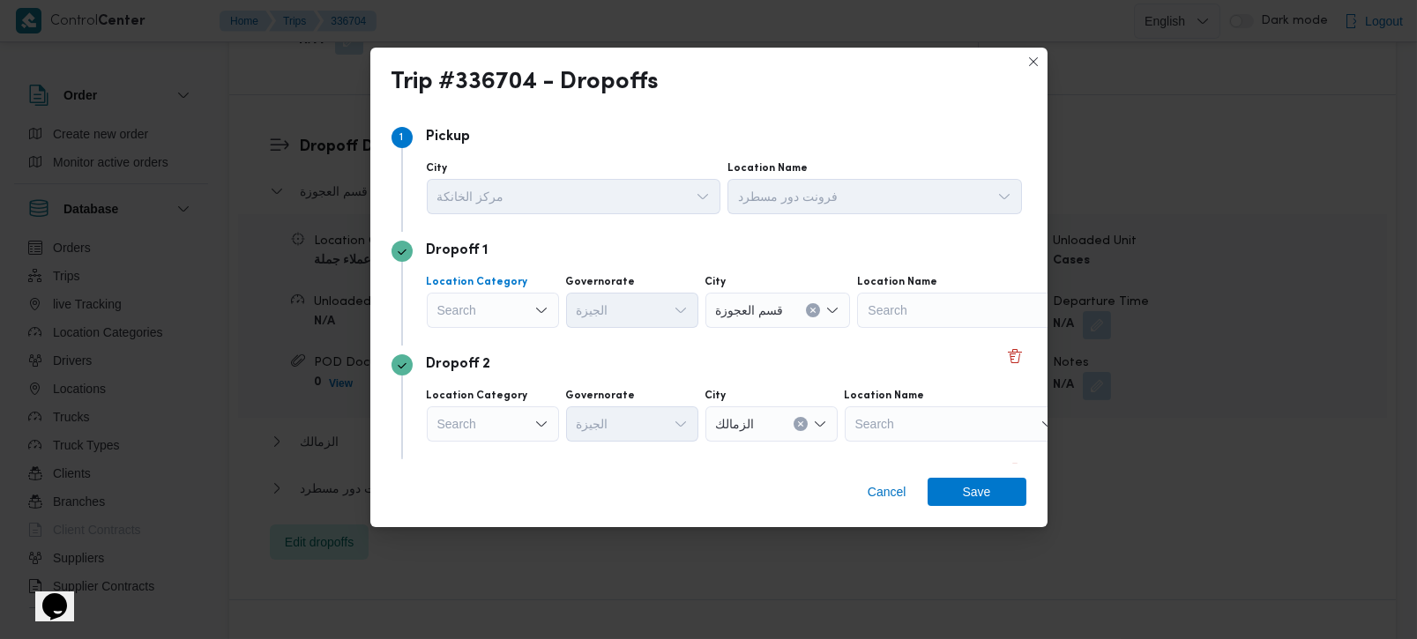
click at [510, 306] on div "Search" at bounding box center [493, 310] width 132 height 35
click at [516, 339] on span "مصانع و مخازن" at bounding box center [504, 342] width 90 height 21
click at [538, 310] on button "Clear input" at bounding box center [544, 310] width 14 height 14
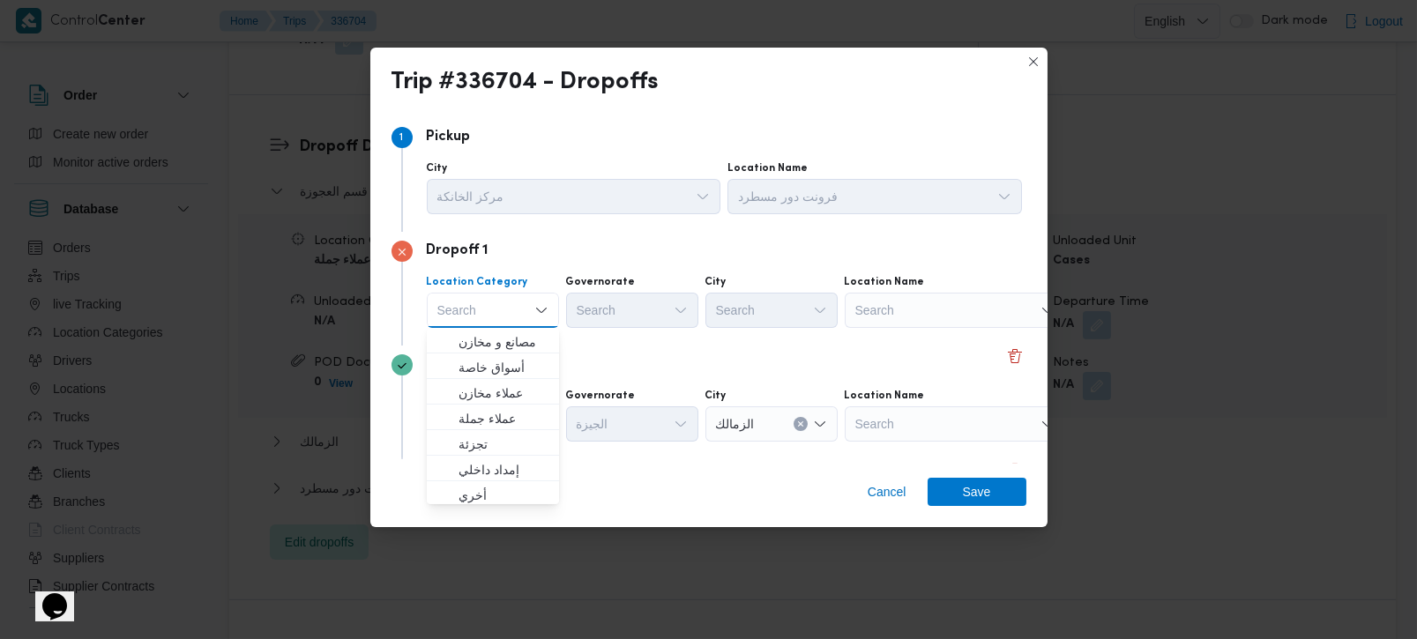
click at [908, 312] on div "Search" at bounding box center [955, 310] width 220 height 35
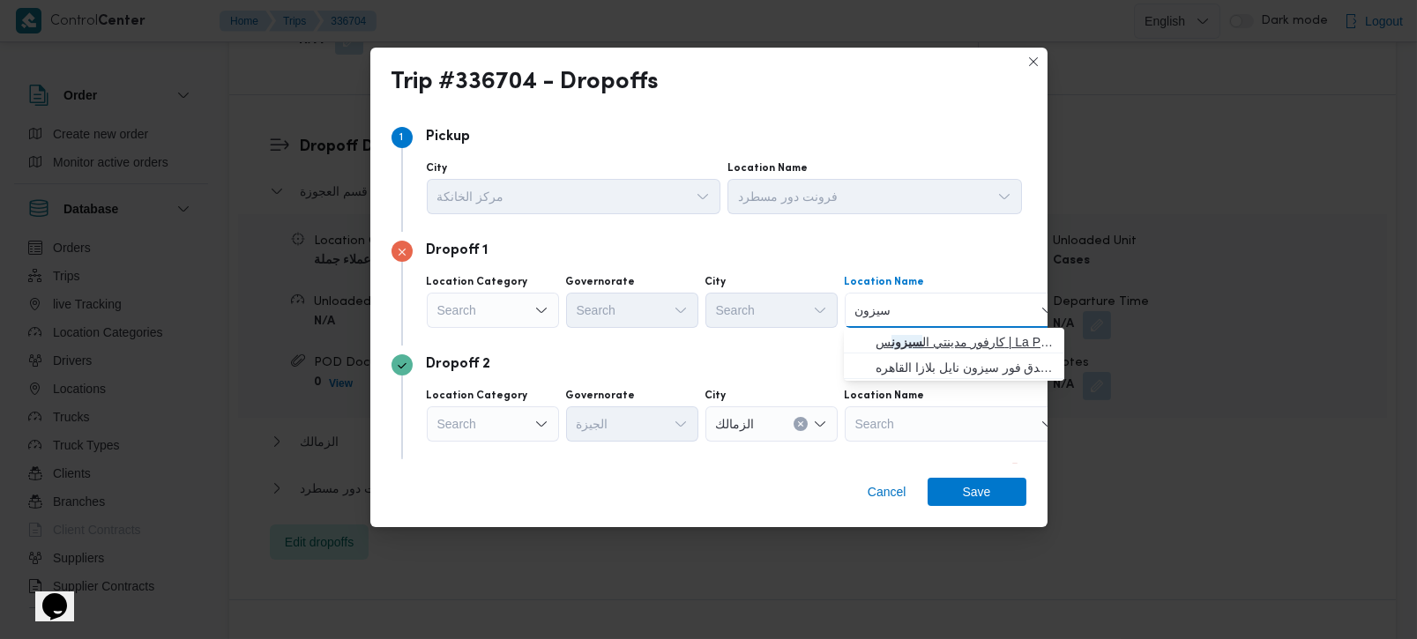
type input "سيزون"
click at [927, 342] on span "كارفور مدينتي ال سيزون س | La Poire Cafe | null" at bounding box center [965, 342] width 178 height 21
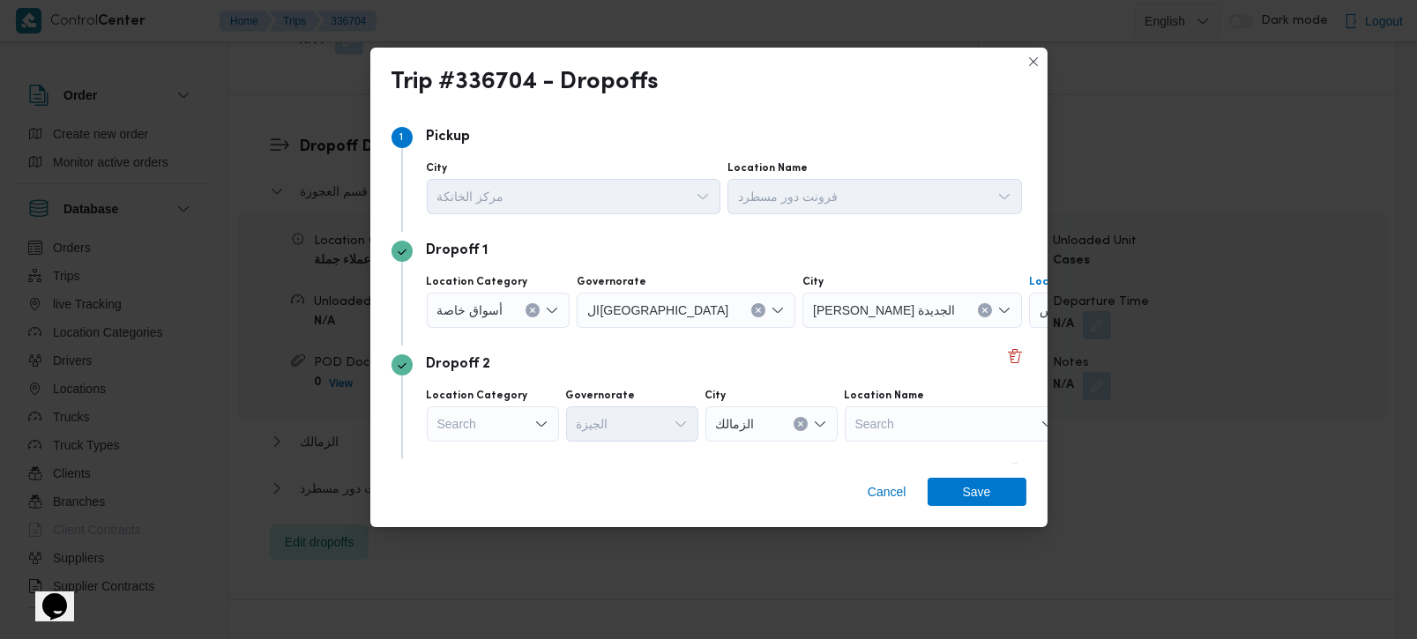
click at [647, 363] on div "Dropoff 2" at bounding box center [709, 364] width 635 height 21
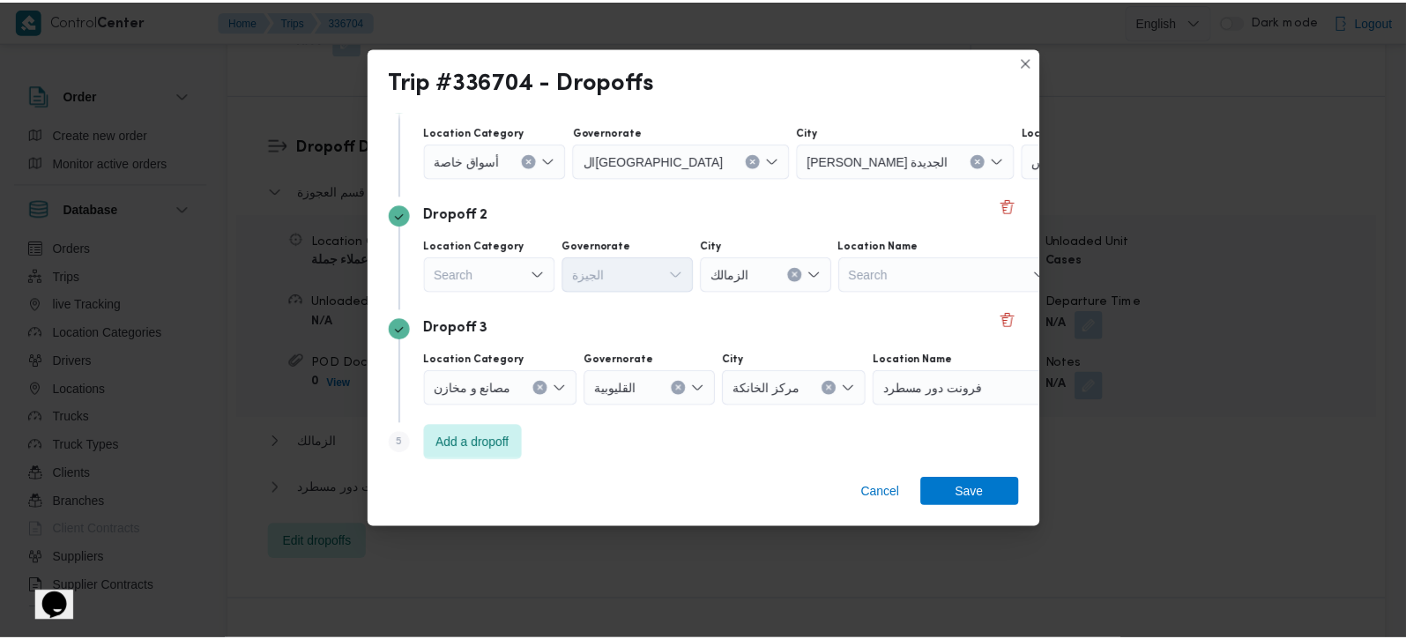
scroll to position [161, 0]
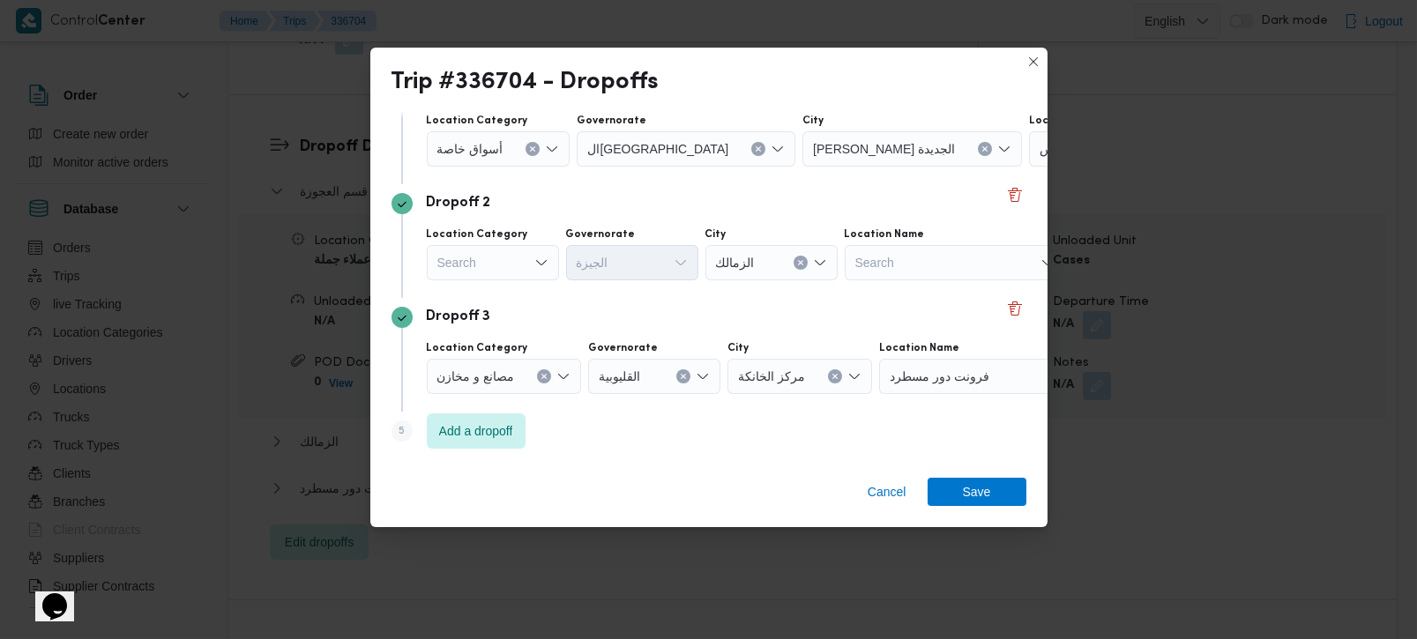
click at [516, 251] on div "Search" at bounding box center [493, 262] width 132 height 35
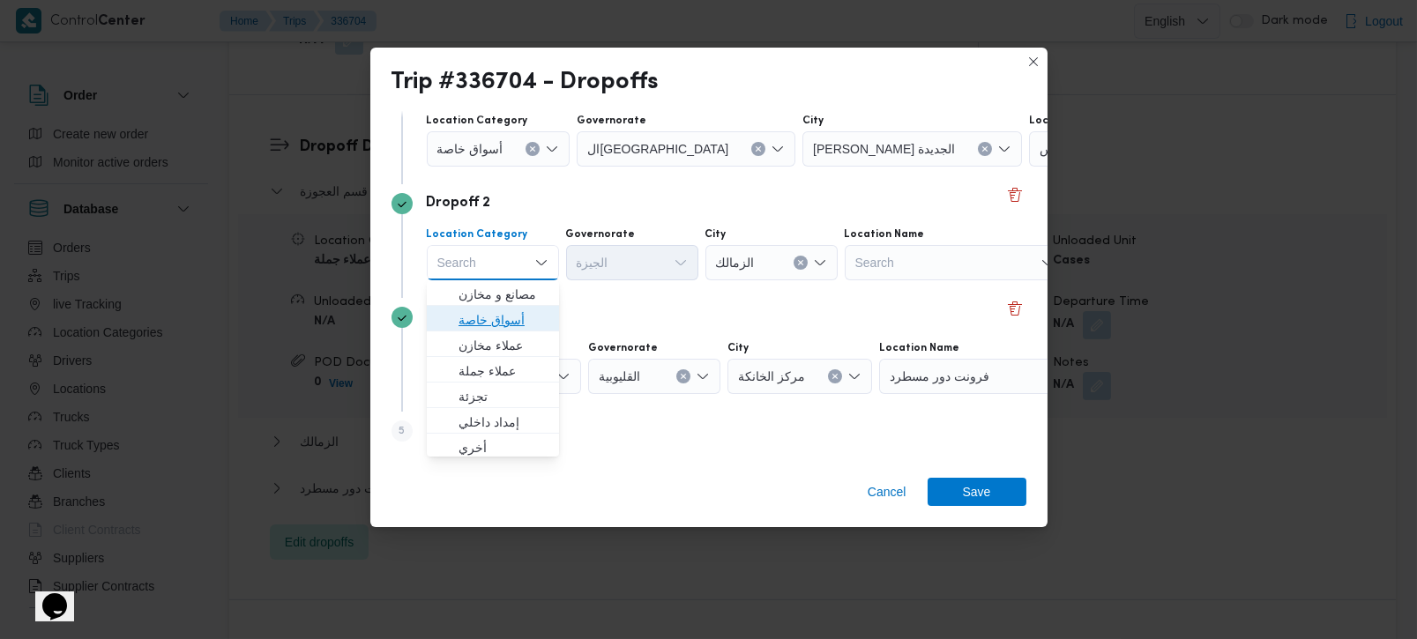
click at [507, 306] on span "أسواق خاصة" at bounding box center [493, 320] width 118 height 28
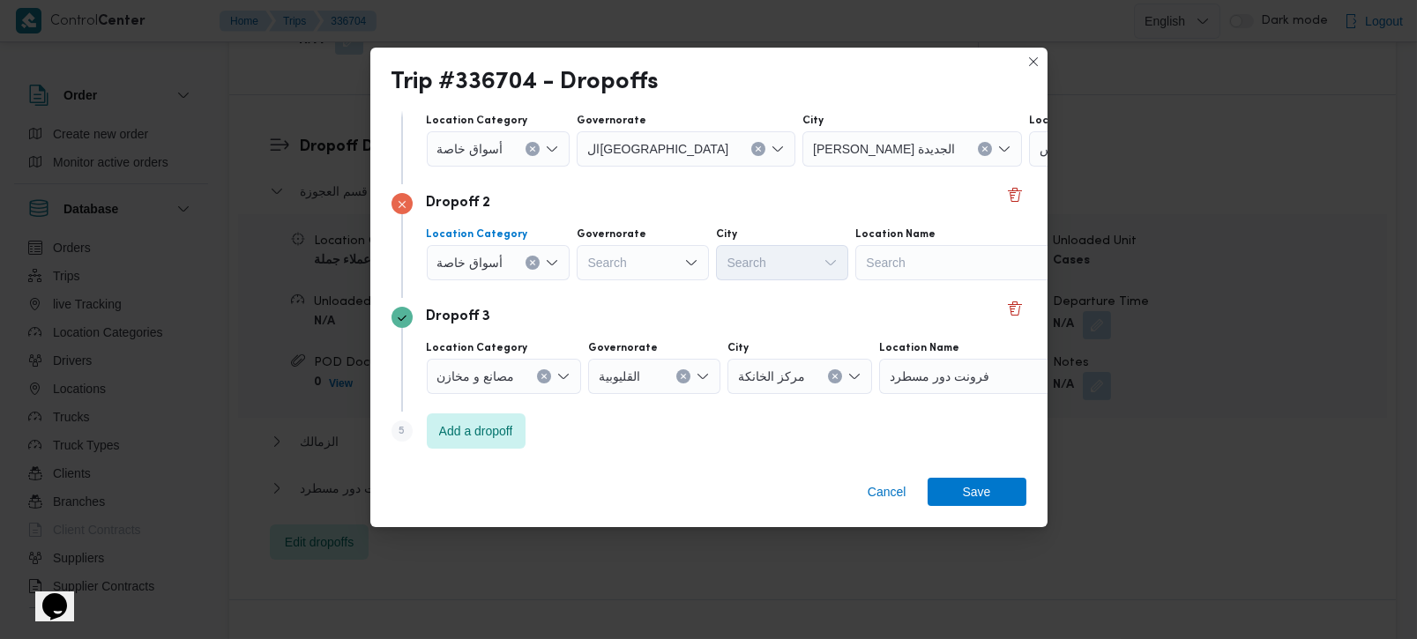
click at [529, 260] on icon "Clear input" at bounding box center [532, 262] width 7 height 7
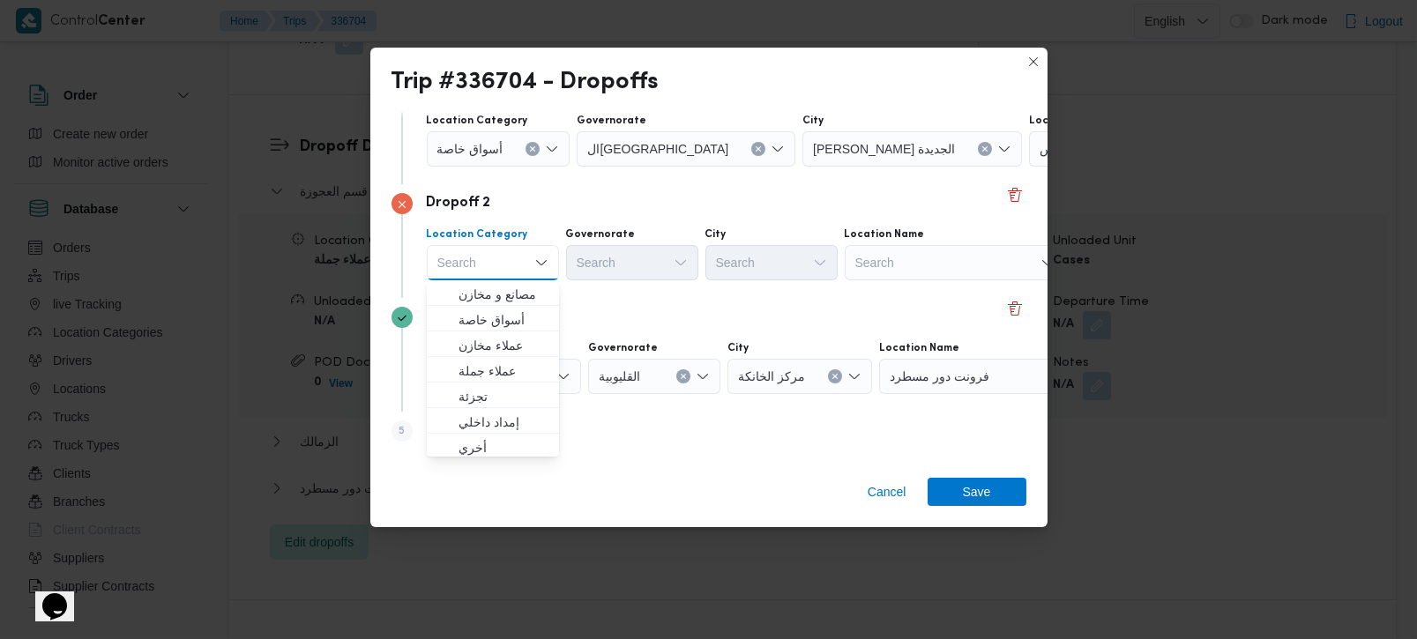
click at [862, 271] on div "Search" at bounding box center [955, 262] width 220 height 35
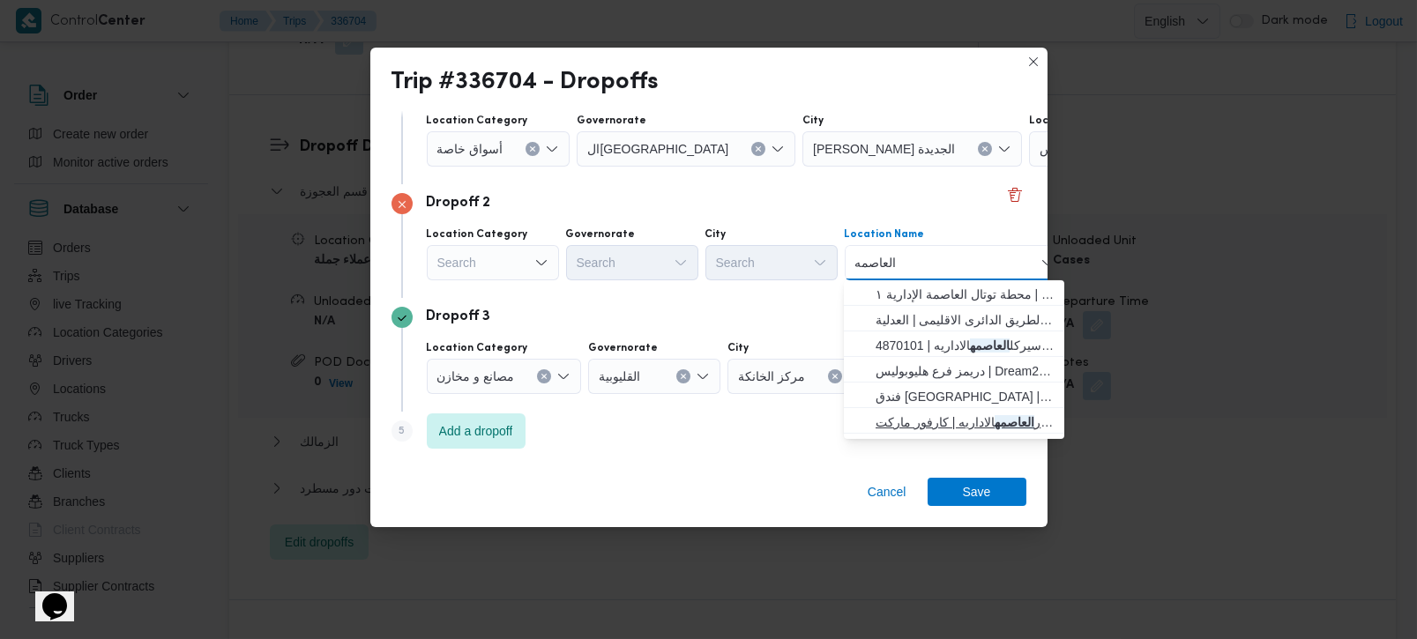
type input "العاصمه"
click at [923, 420] on span "كارفور العاصمه الاداريه | كارفور ماركت Carrefour market | null" at bounding box center [965, 422] width 178 height 21
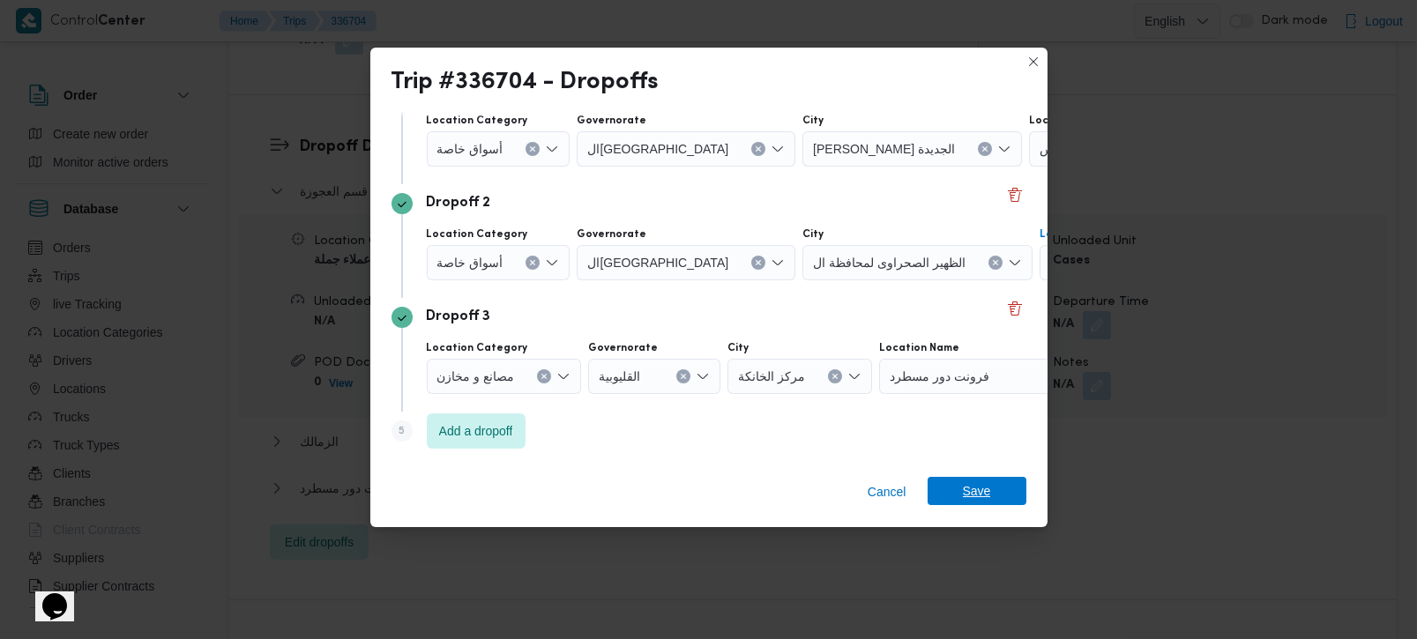
click at [957, 495] on span "Save" at bounding box center [977, 491] width 99 height 28
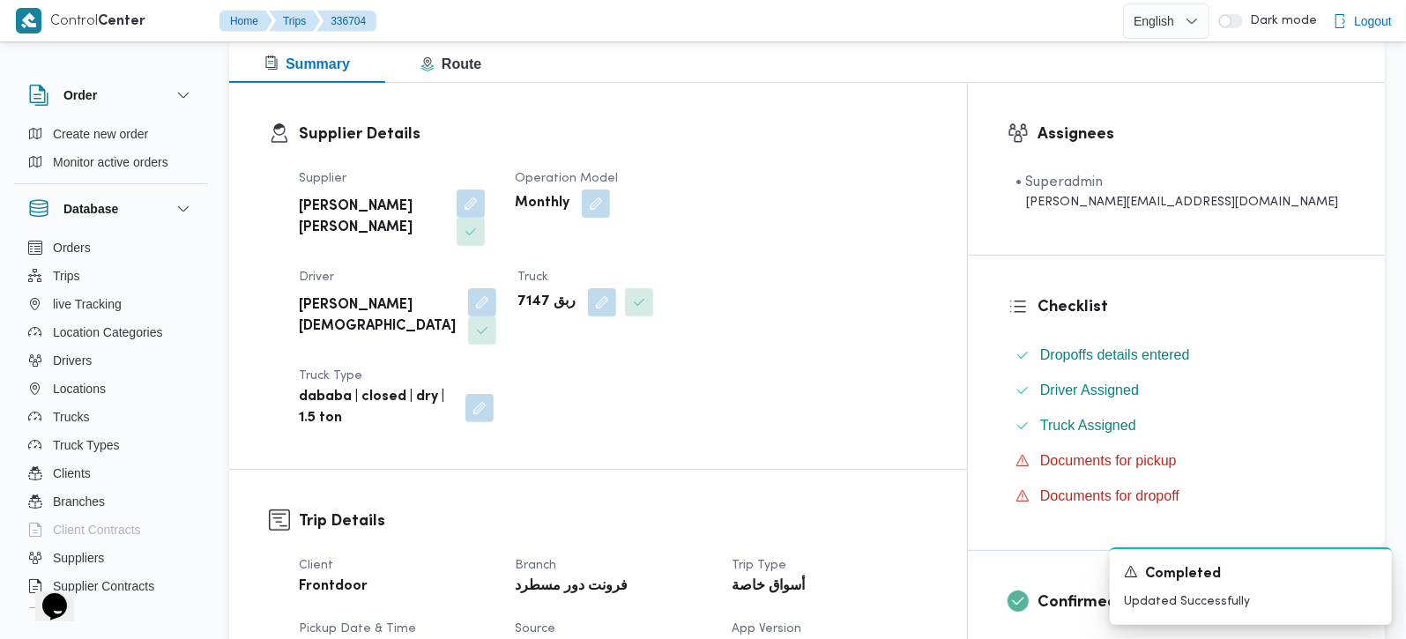
scroll to position [0, 0]
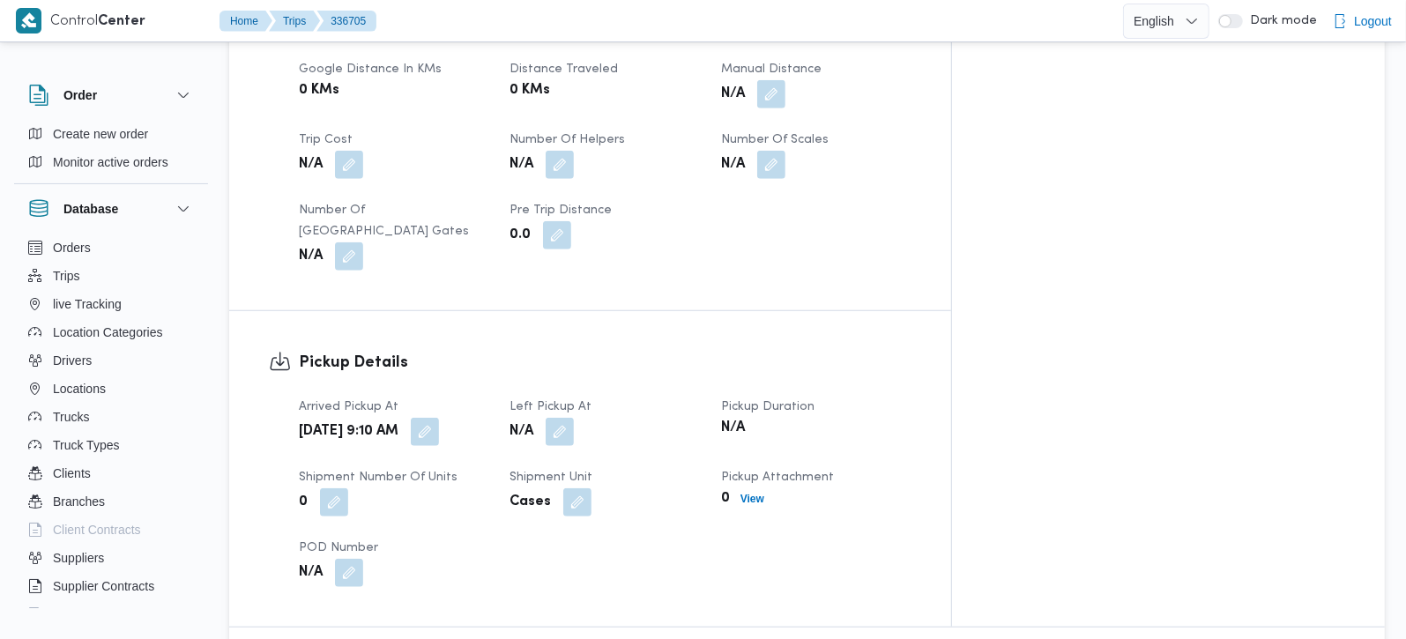
scroll to position [933, 0]
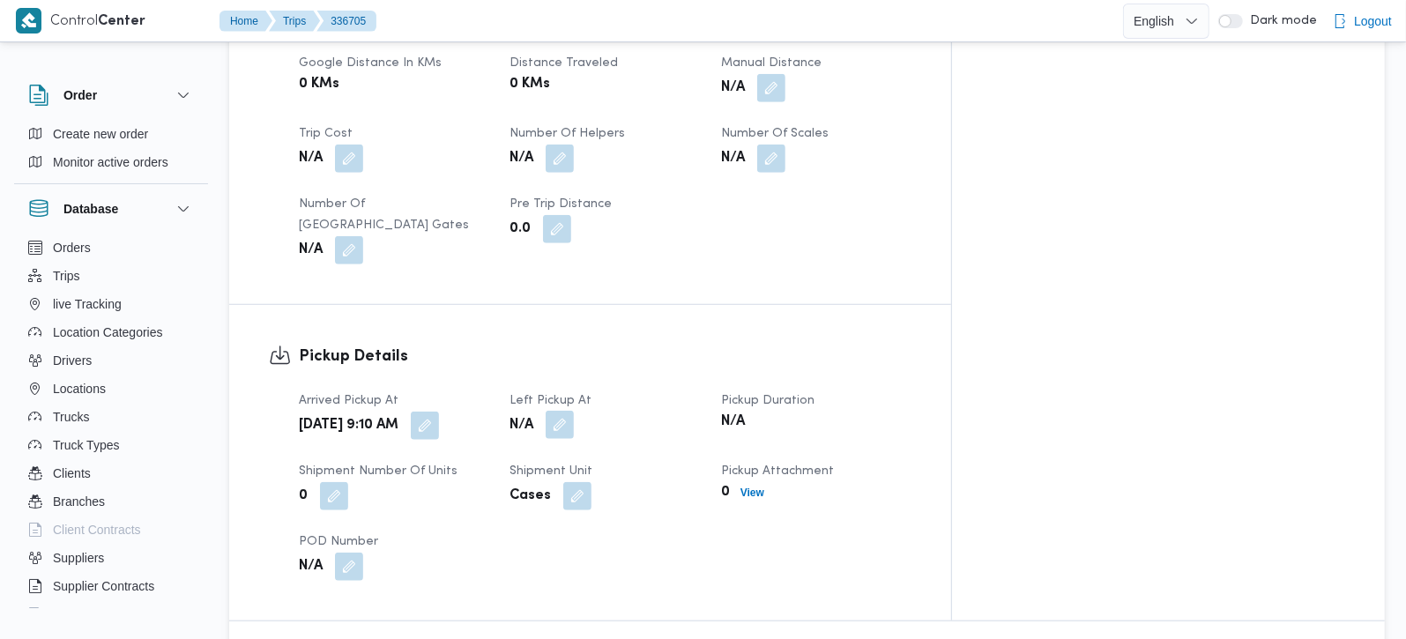
click at [574, 411] on button "button" at bounding box center [560, 425] width 28 height 28
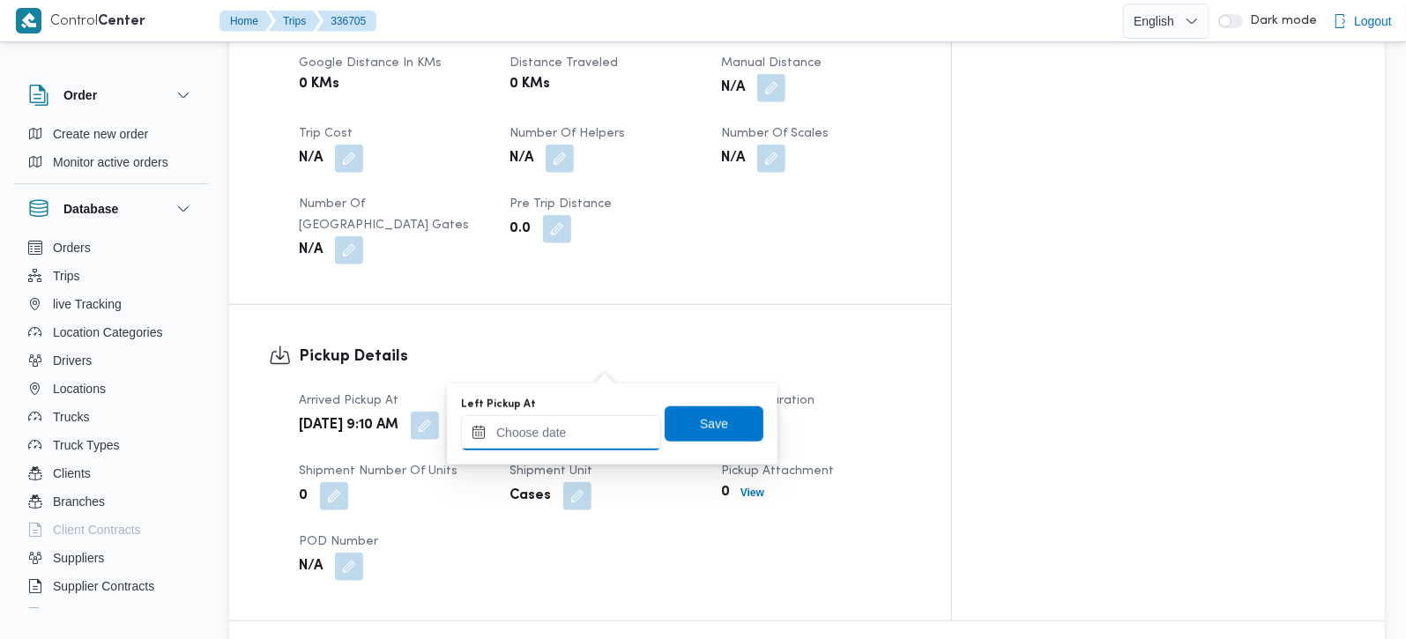
click at [581, 436] on input "Left Pickup At" at bounding box center [561, 432] width 200 height 35
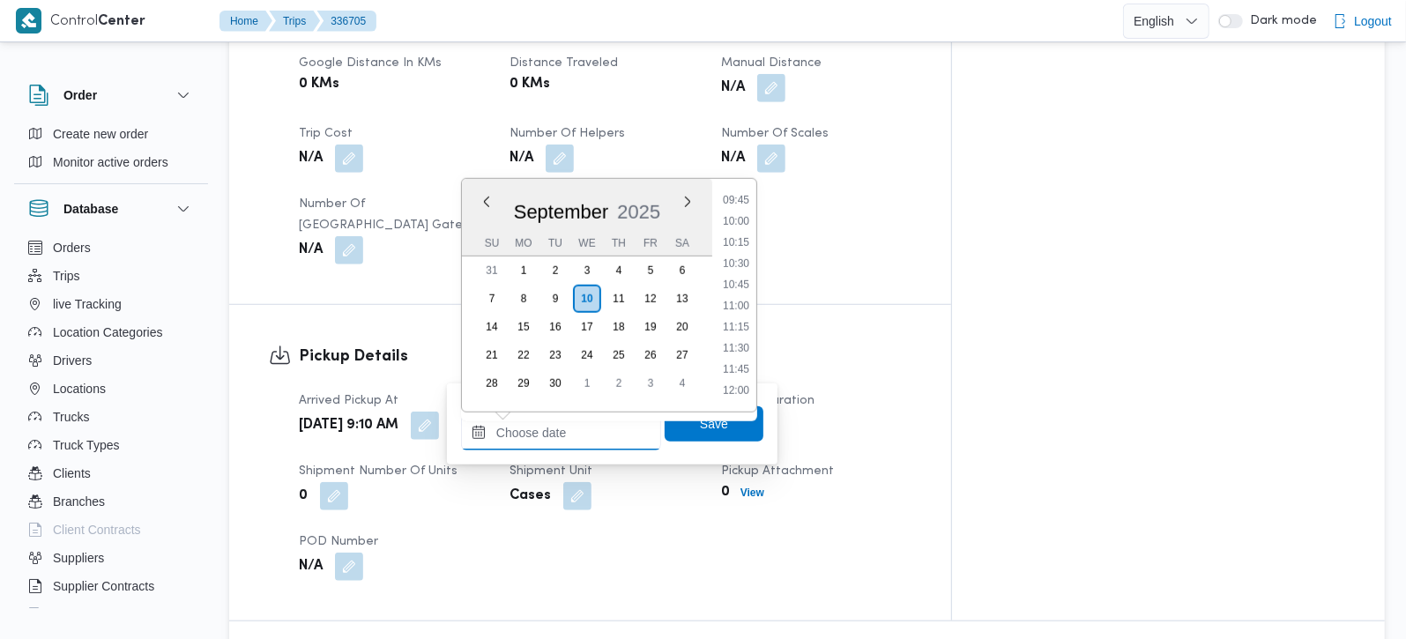
scroll to position [724, 0]
click at [838, 305] on div "Pickup Details Arrived Pickup At [DATE] 9:10 AM Left Pickup At N/A Pickup Durat…" at bounding box center [590, 463] width 722 height 316
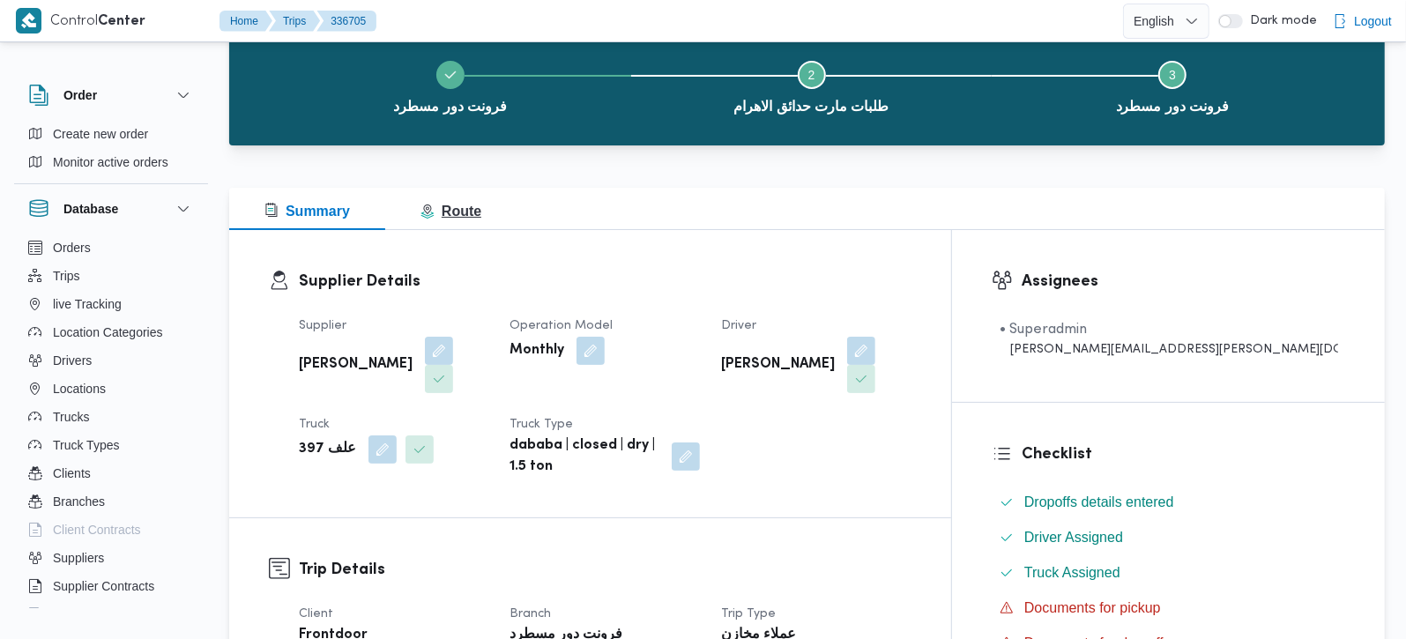
scroll to position [0, 0]
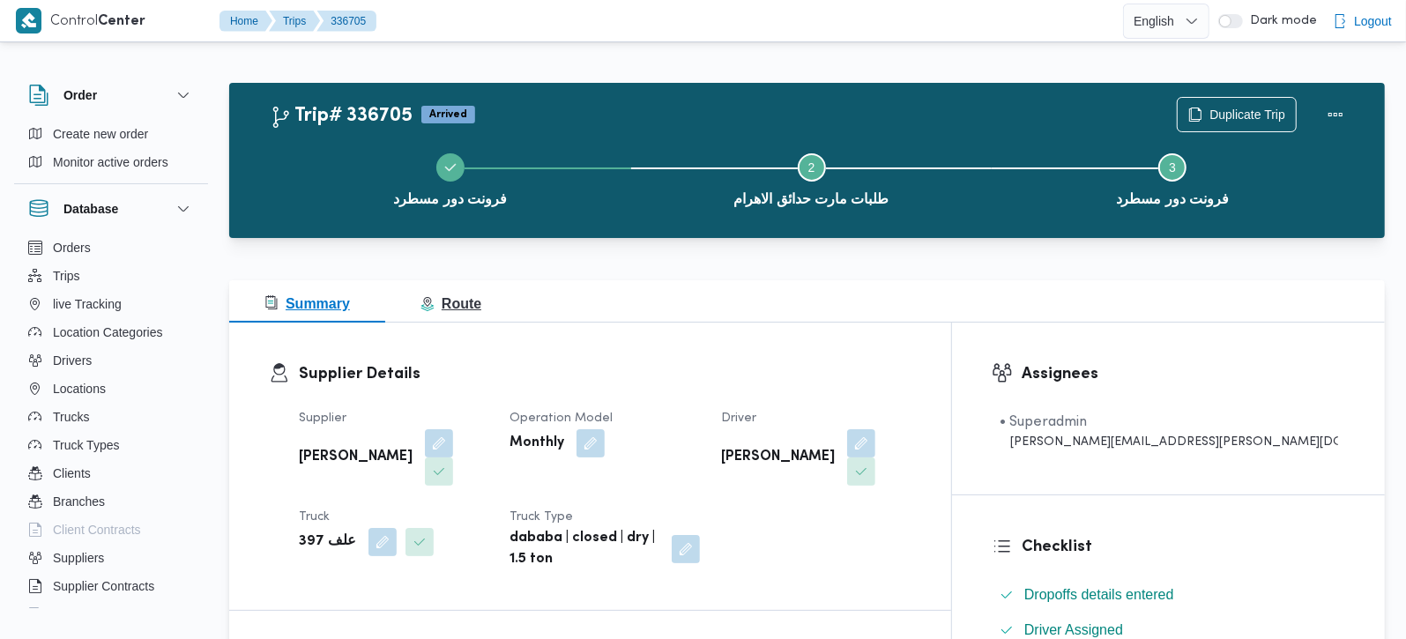
click at [447, 289] on button "Route" at bounding box center [450, 301] width 131 height 42
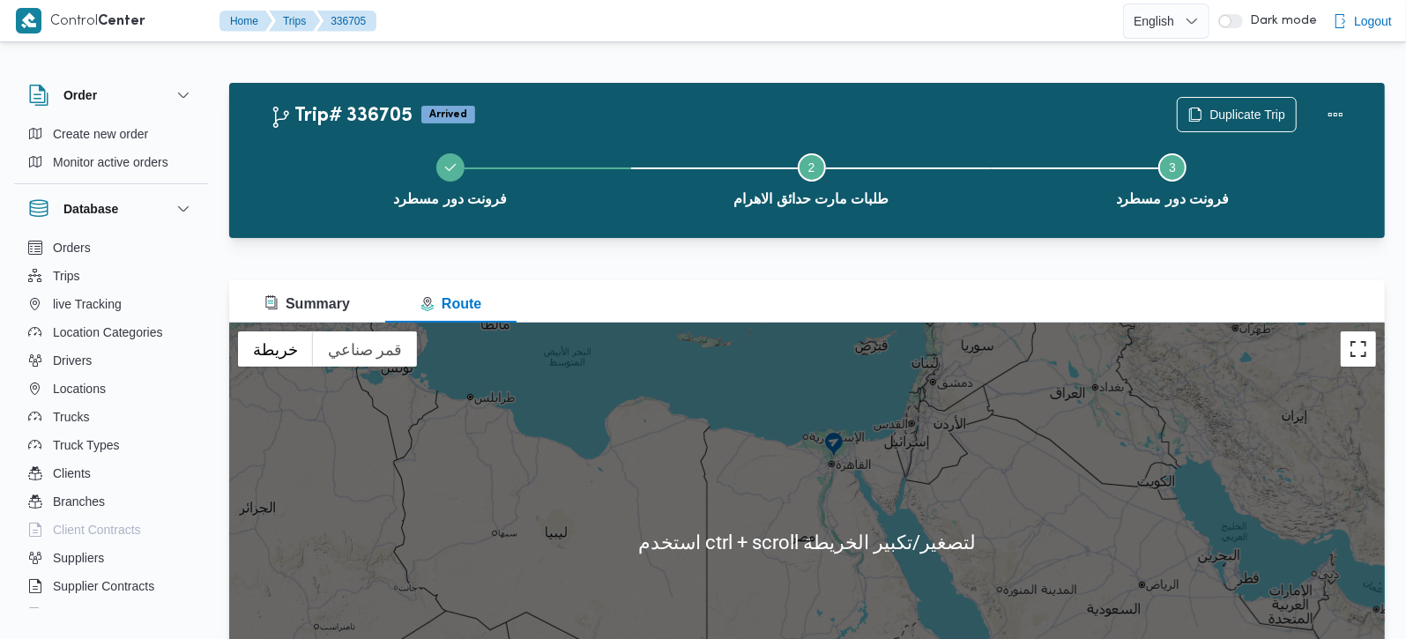
click at [1361, 341] on button "تبديل إلى العرض ملء الشاشة" at bounding box center [1358, 349] width 35 height 35
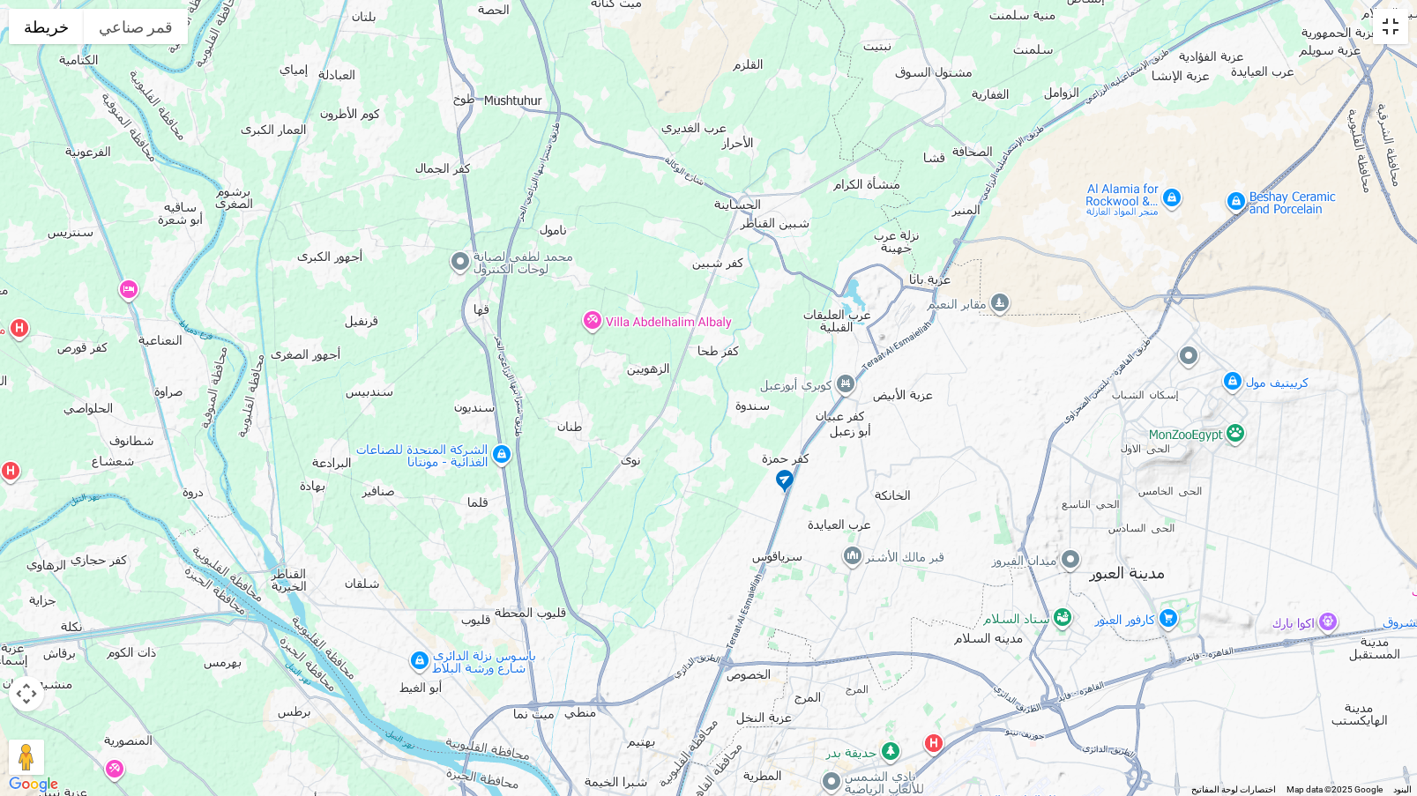
click at [1398, 26] on button "تبديل إلى العرض ملء الشاشة" at bounding box center [1390, 26] width 35 height 35
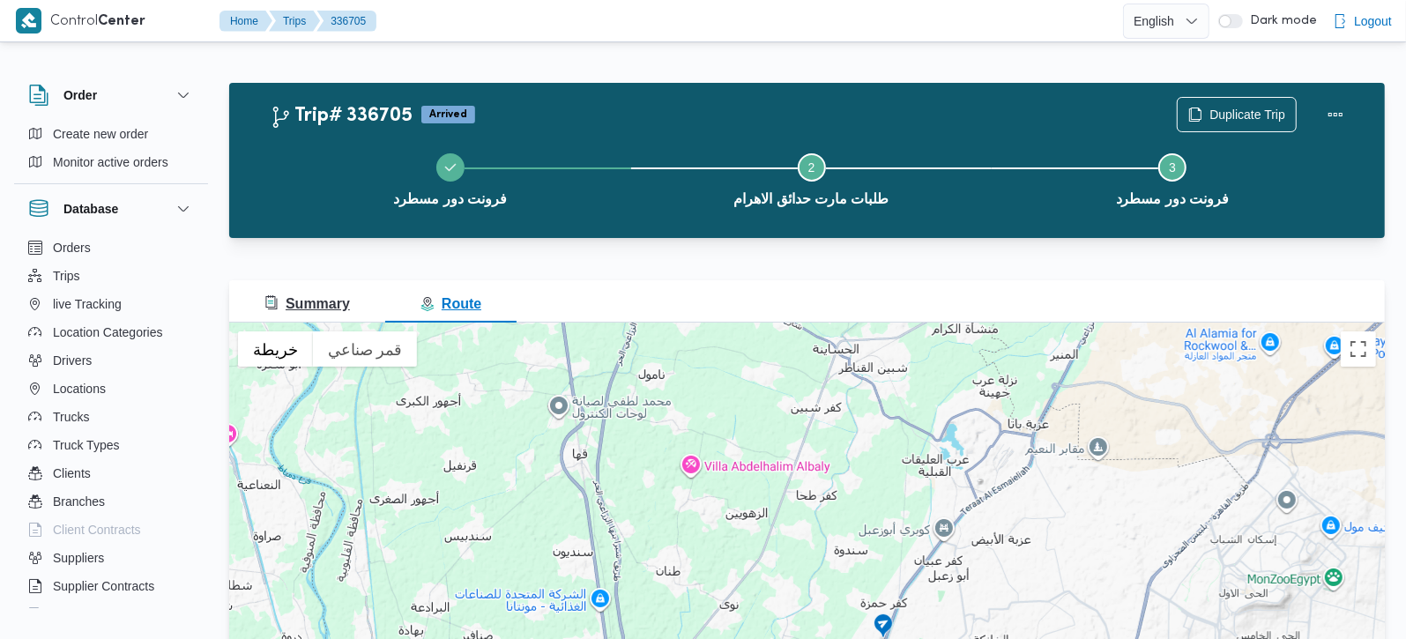
click at [304, 304] on span "Summary" at bounding box center [308, 303] width 86 height 15
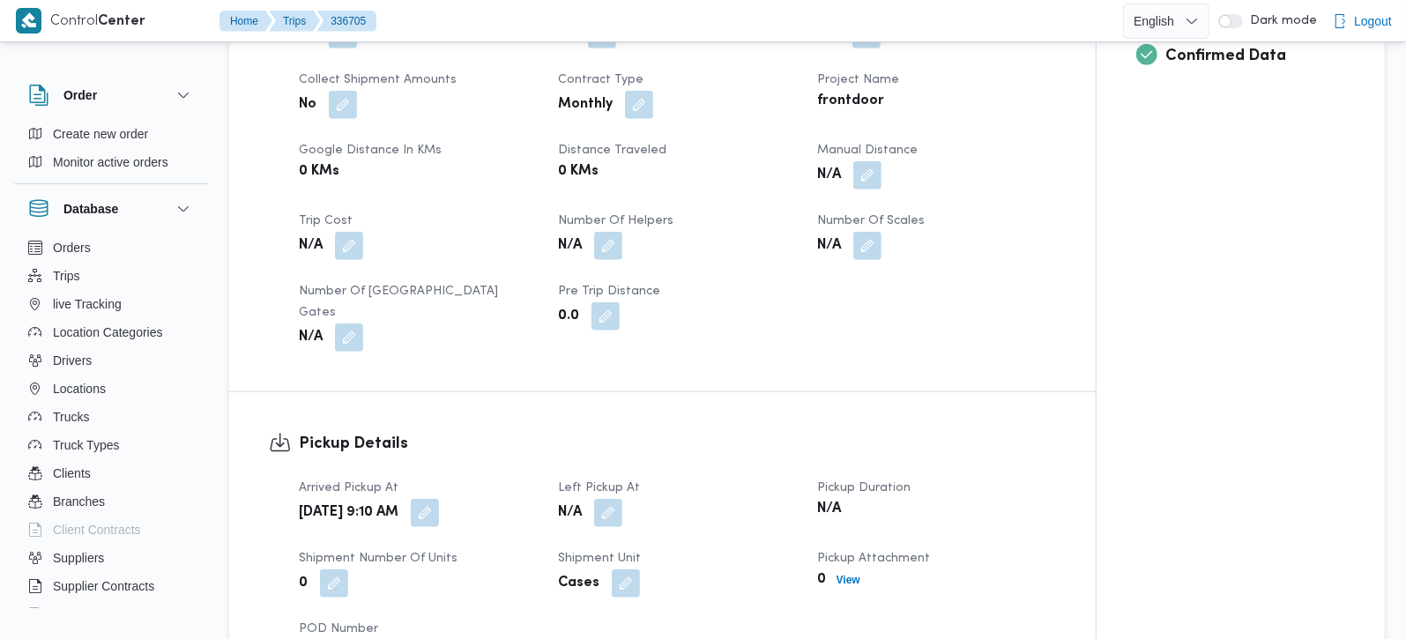
scroll to position [830, 0]
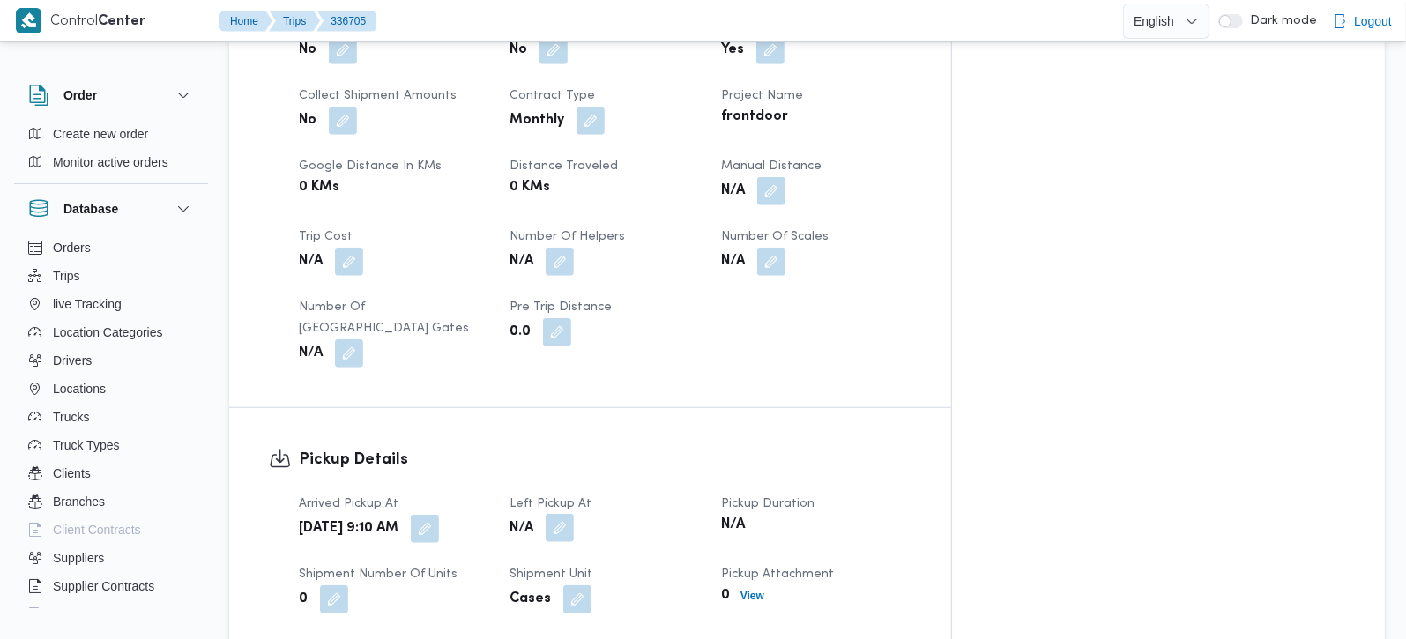
click at [574, 514] on button "button" at bounding box center [560, 528] width 28 height 28
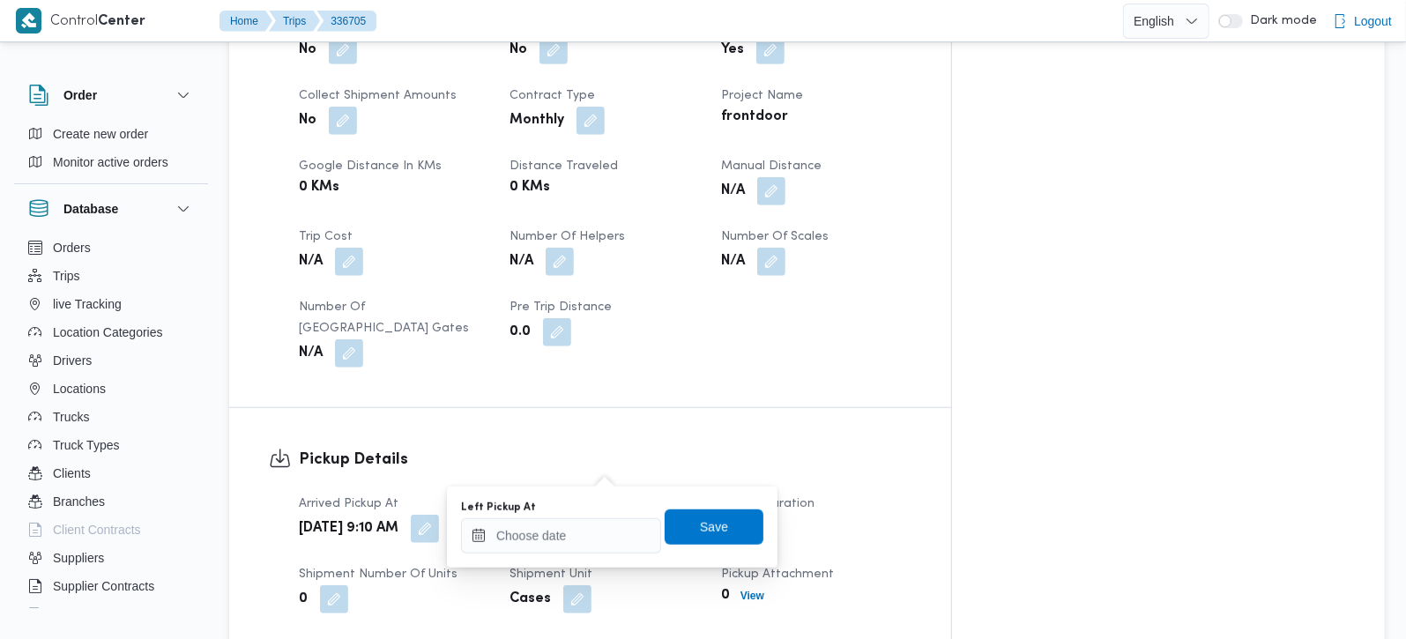
click at [586, 515] on div "Left Pickup At" at bounding box center [561, 527] width 200 height 53
click at [586, 526] on input "Left Pickup At" at bounding box center [561, 536] width 200 height 35
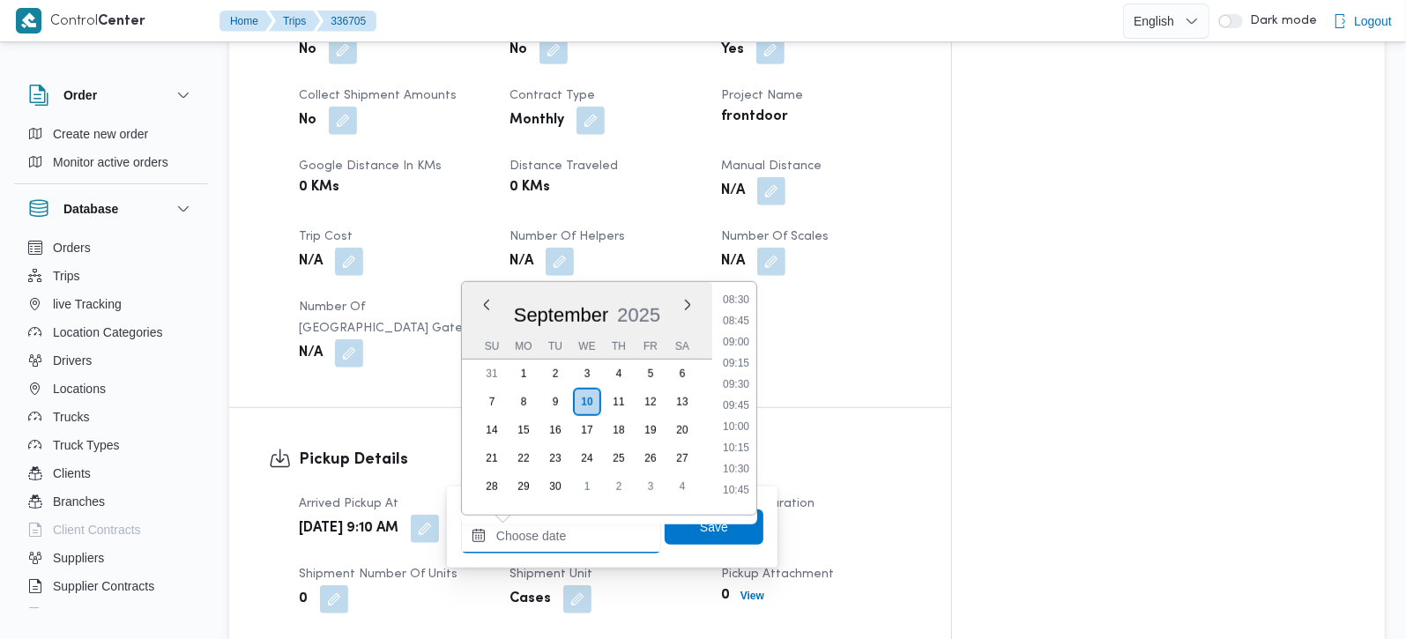
scroll to position [724, 0]
click at [749, 377] on li "09:30" at bounding box center [736, 386] width 41 height 18
type input "10/09/2025 09:30"
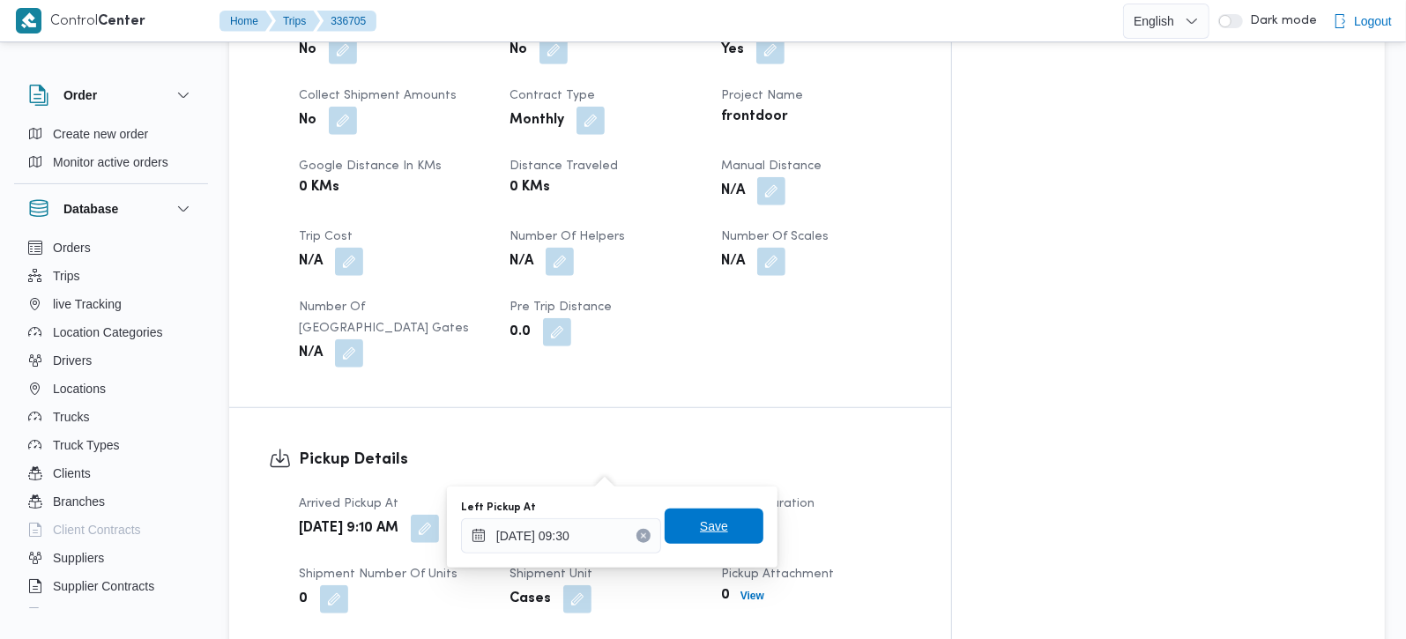
click at [700, 519] on span "Save" at bounding box center [714, 526] width 28 height 21
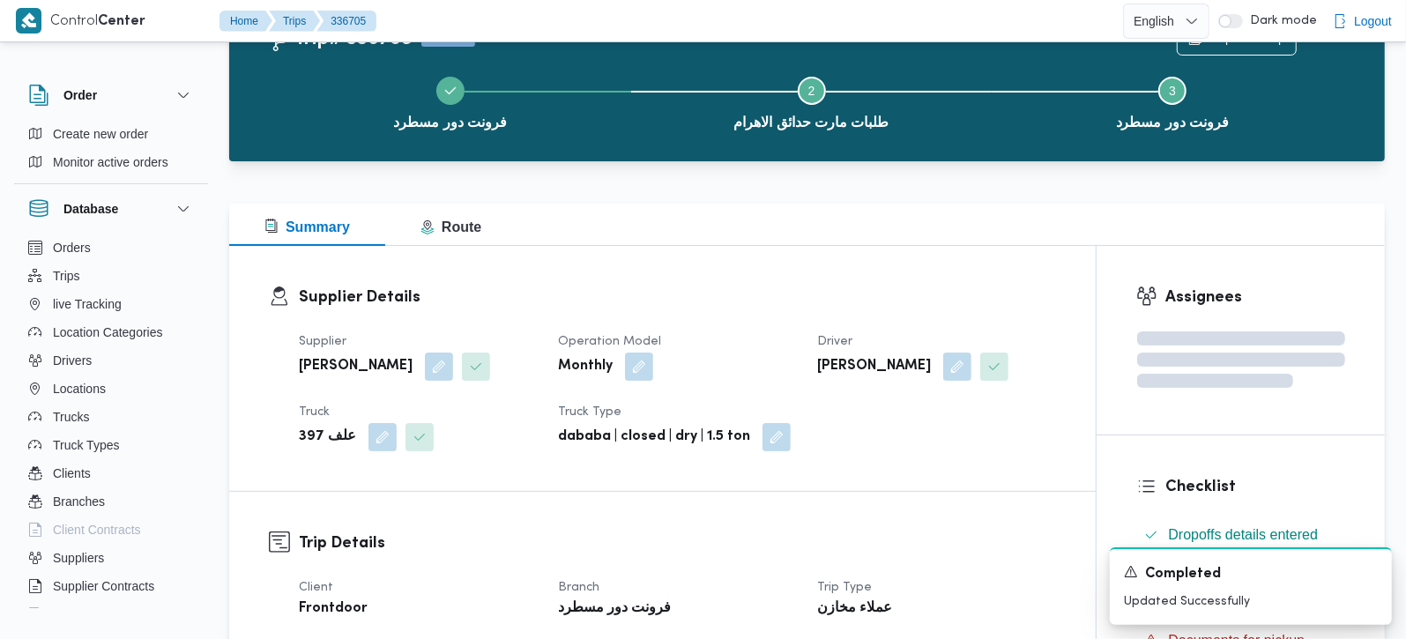
scroll to position [0, 0]
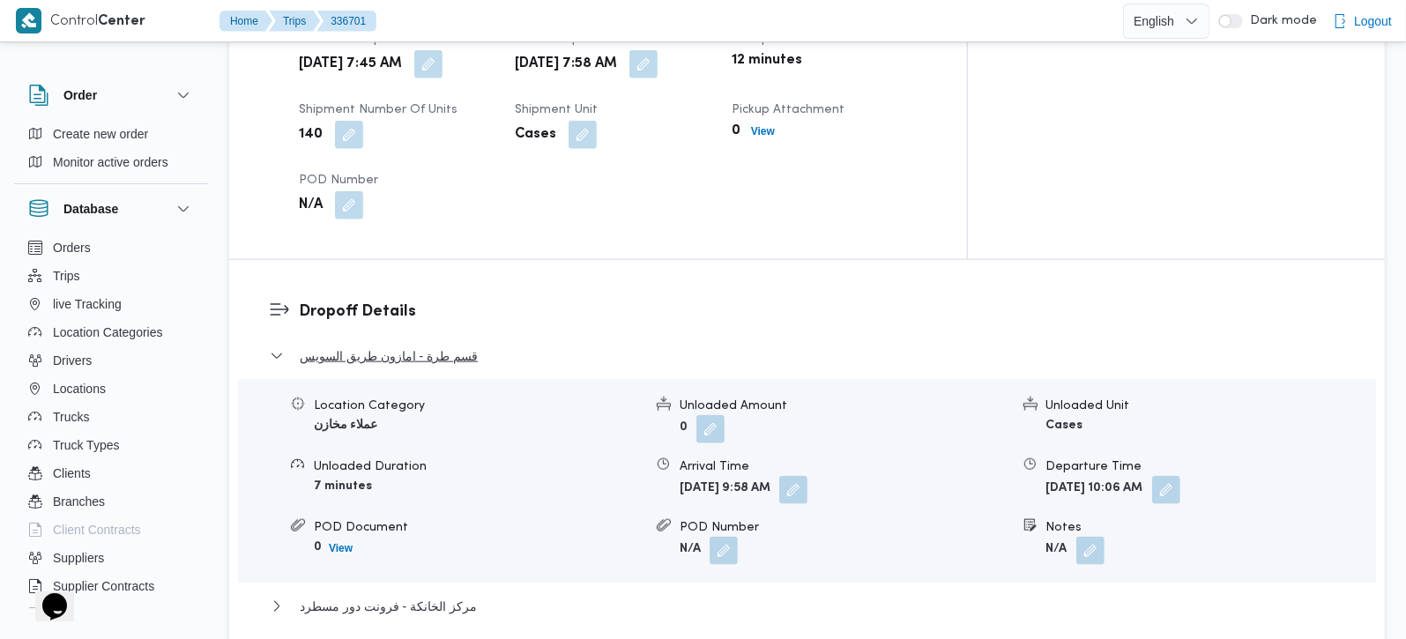
scroll to position [1348, 0]
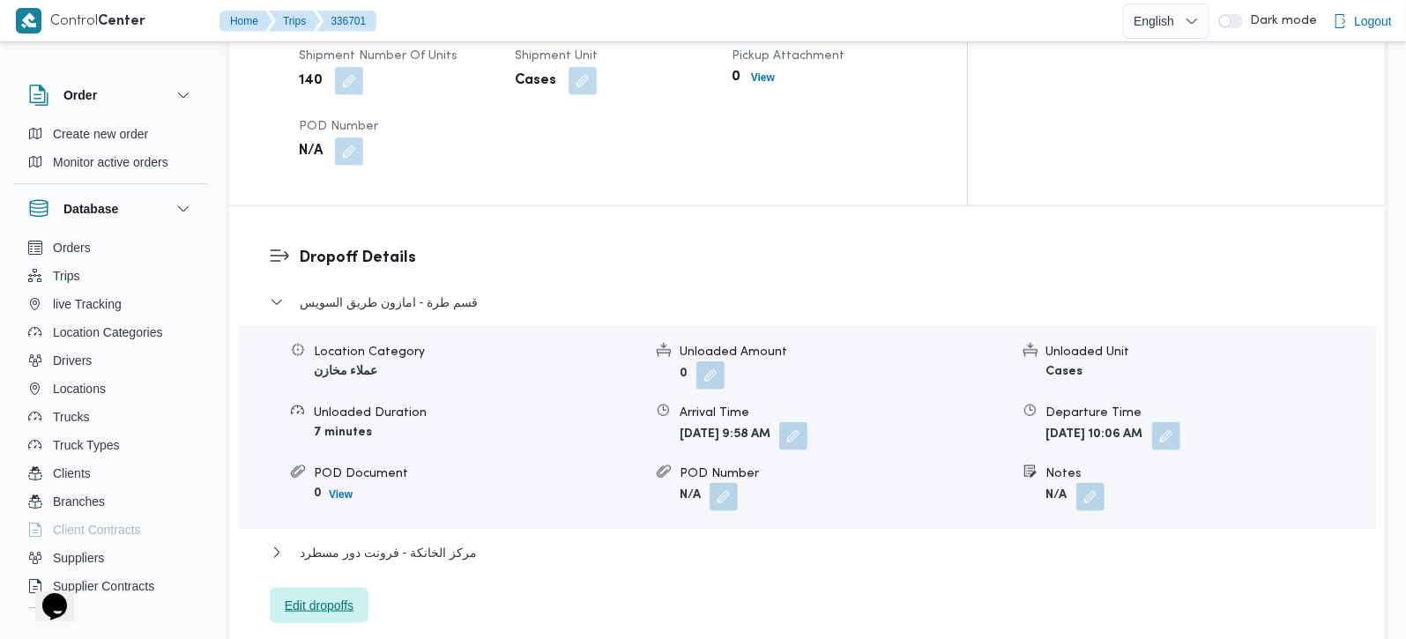
click at [339, 595] on span "Edit dropoffs" at bounding box center [319, 605] width 69 height 21
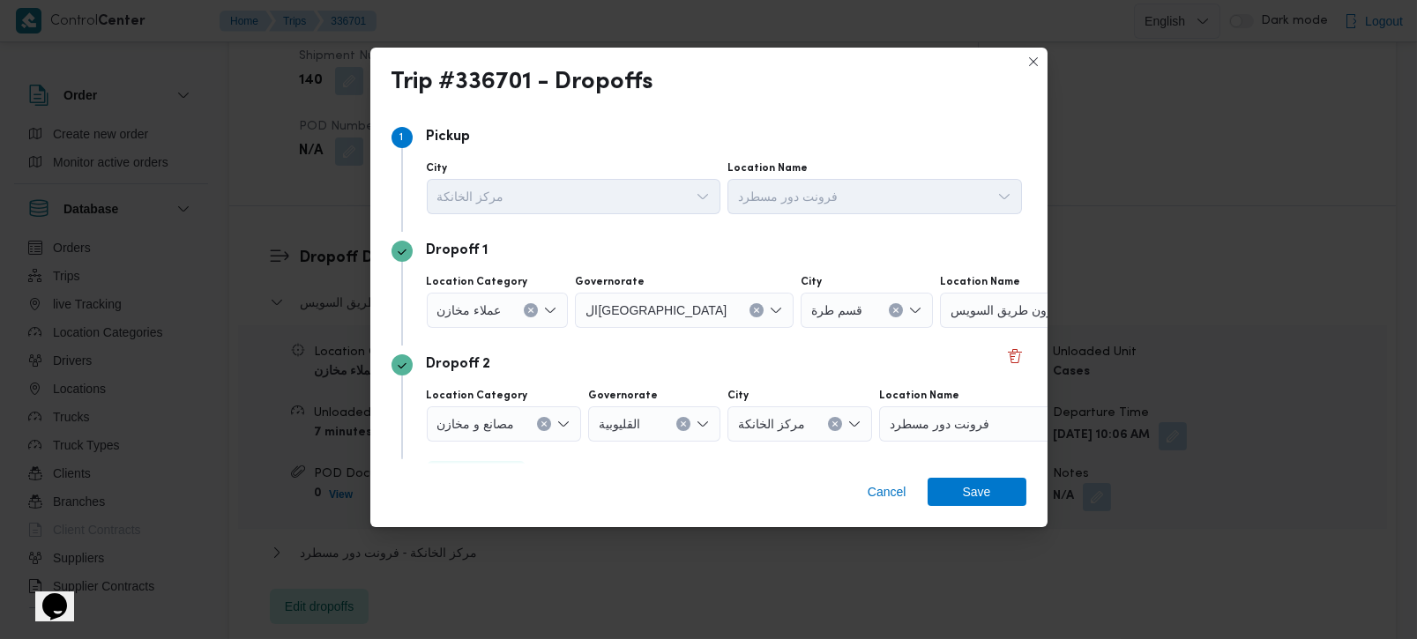
click at [528, 306] on button "Clear input" at bounding box center [531, 310] width 14 height 14
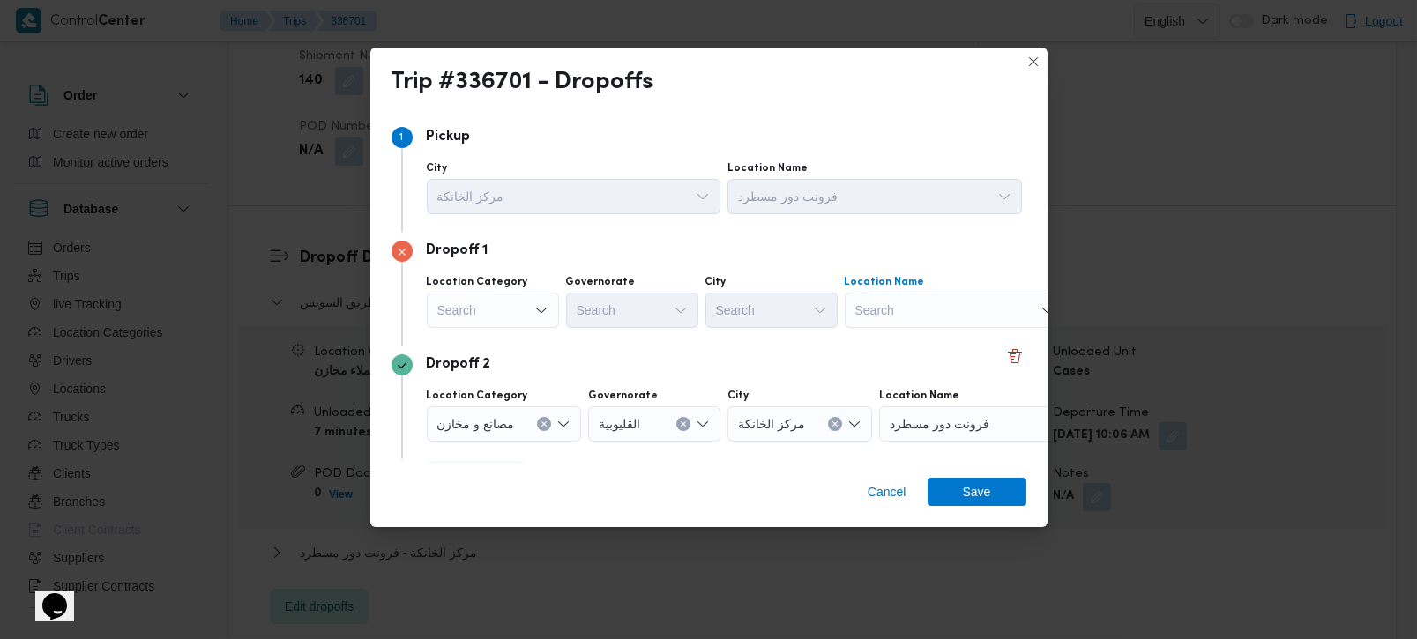
click at [900, 309] on div "Search" at bounding box center [955, 310] width 220 height 35
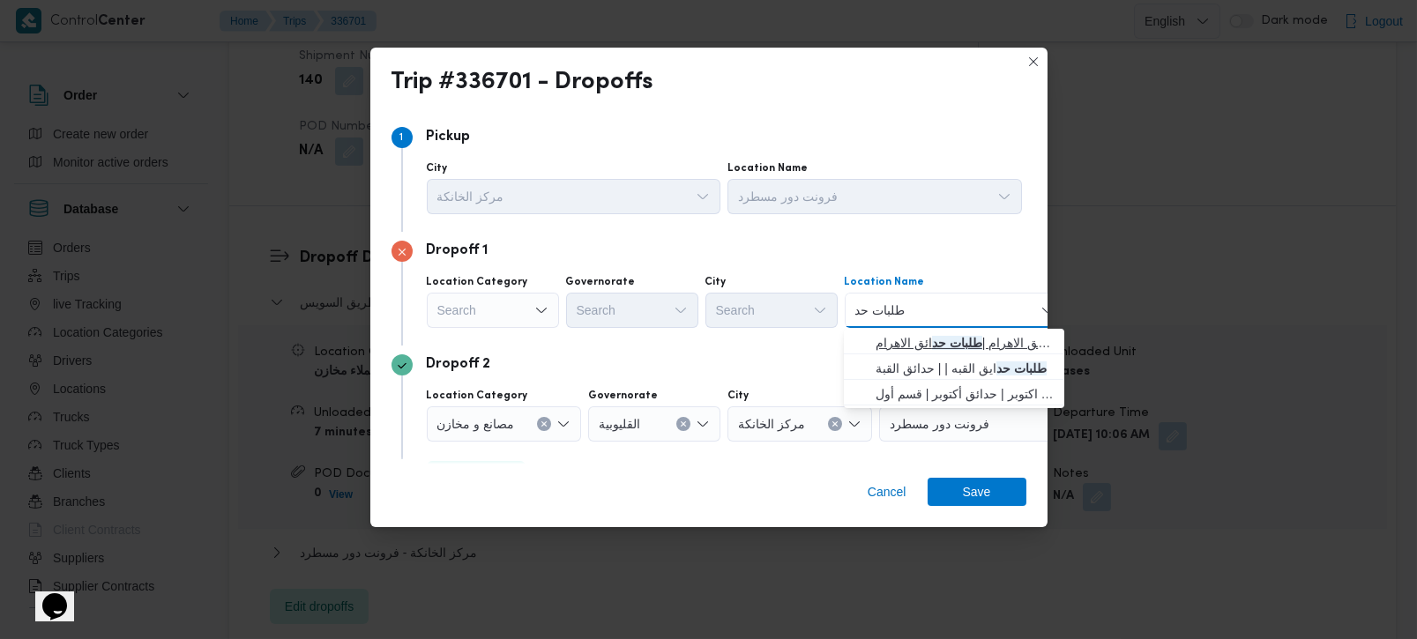
type input "طلبات حد"
click at [924, 344] on span "طلبات مارت حدائق الاهرام | طلبات حد ائق الاهرام | null" at bounding box center [965, 342] width 178 height 21
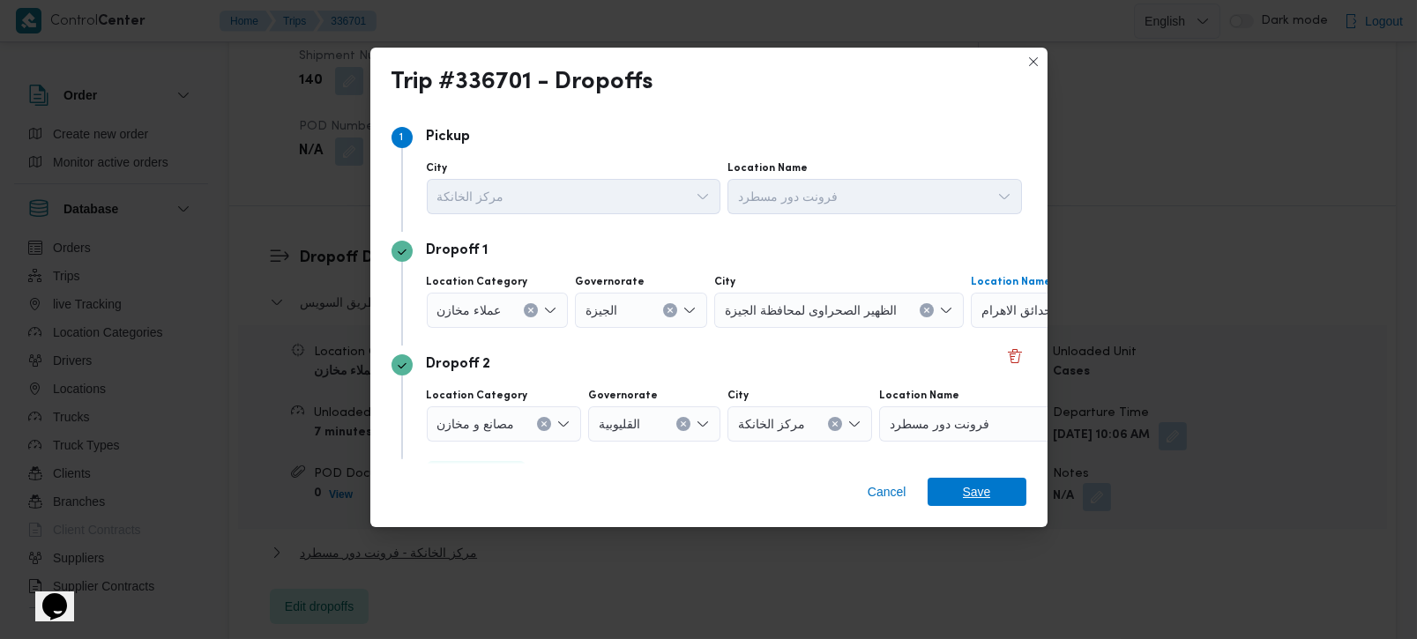
click at [967, 485] on span "Save" at bounding box center [977, 492] width 28 height 28
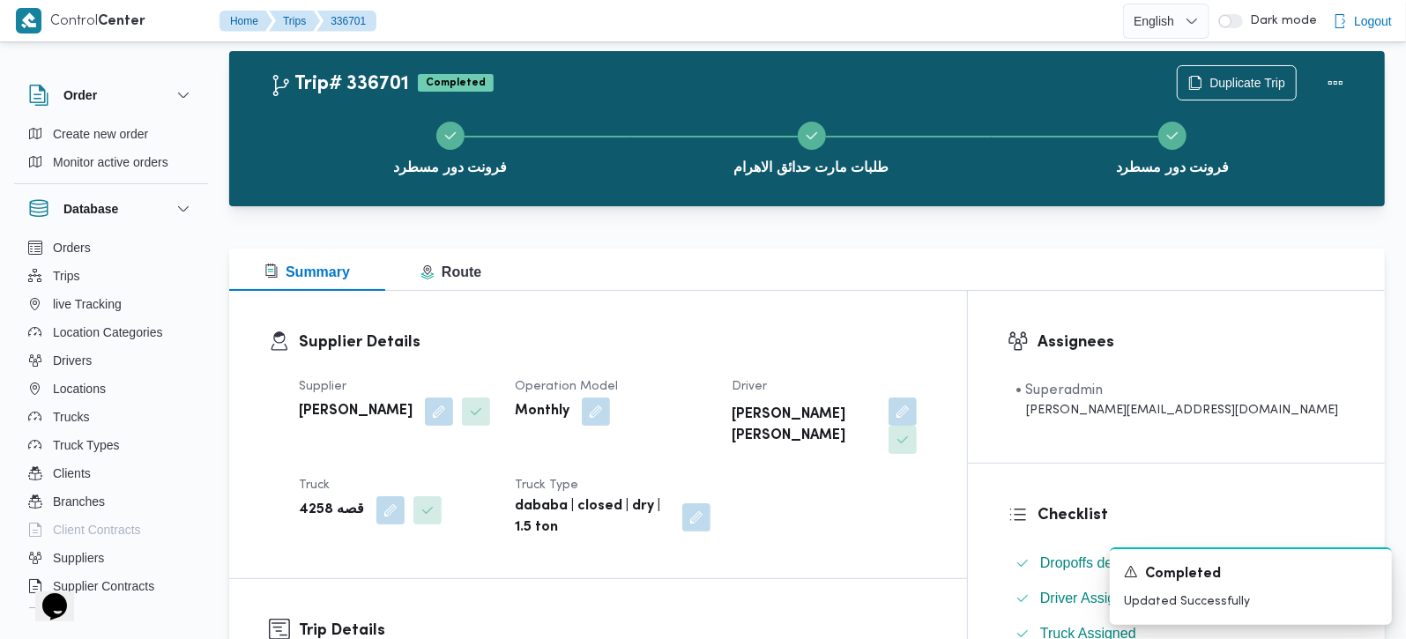
scroll to position [0, 0]
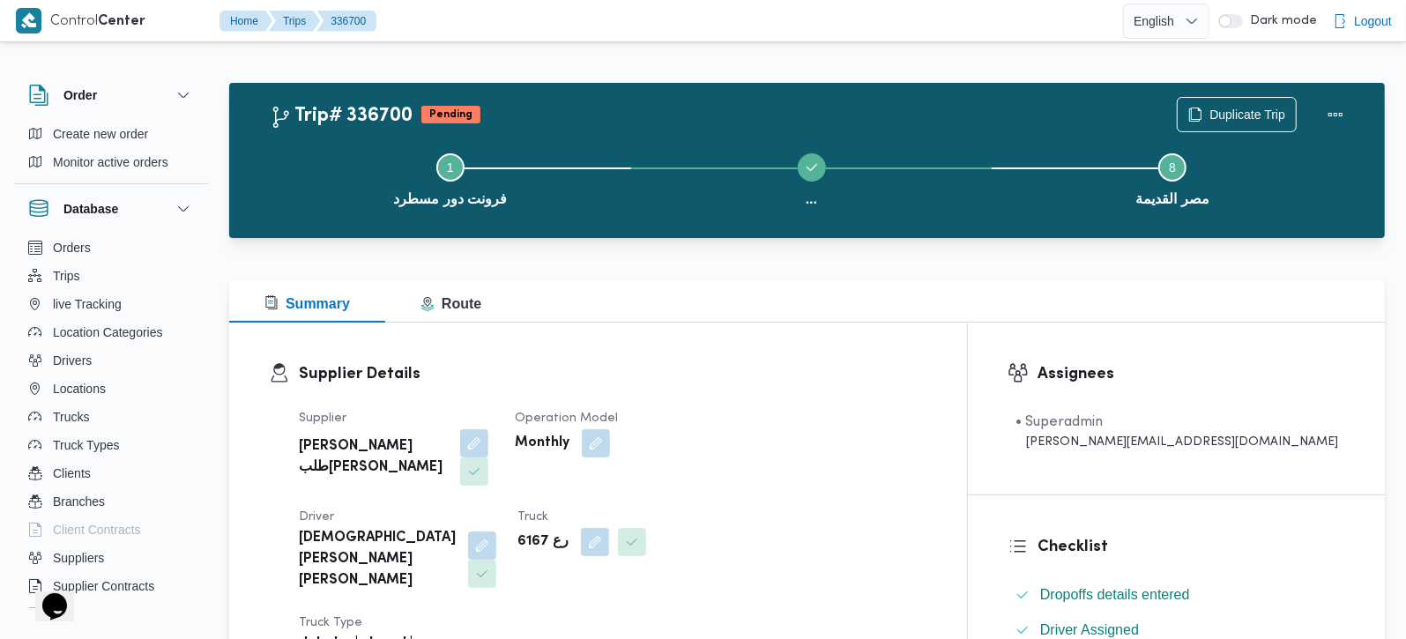
click at [518, 532] on b "رع 6167" at bounding box center [543, 542] width 51 height 21
copy div "رع 6167"
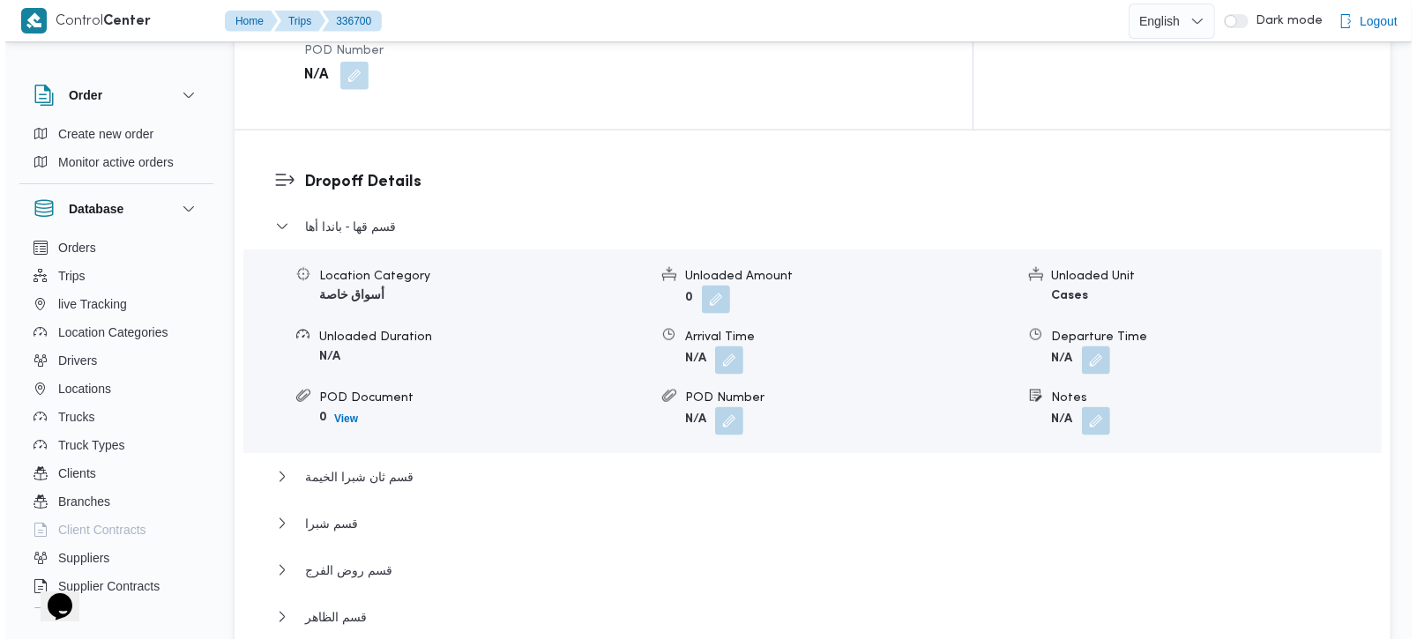
scroll to position [1660, 0]
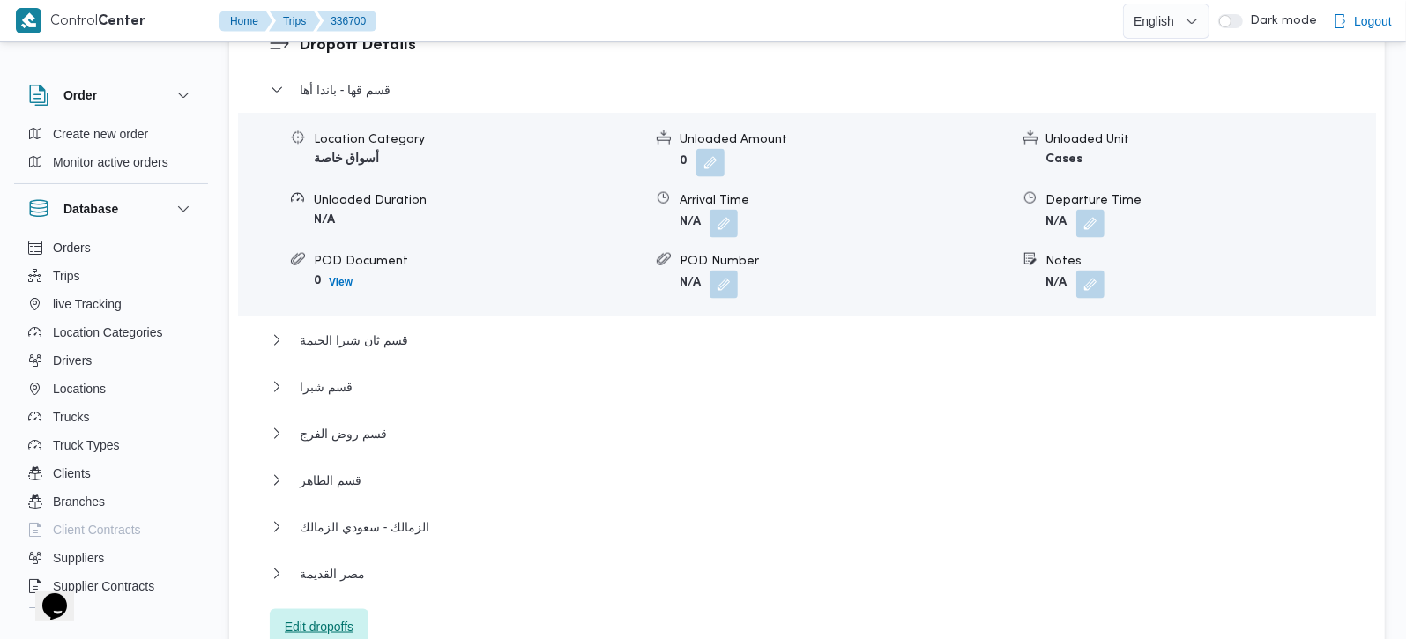
click at [337, 616] on span "Edit dropoffs" at bounding box center [319, 626] width 69 height 21
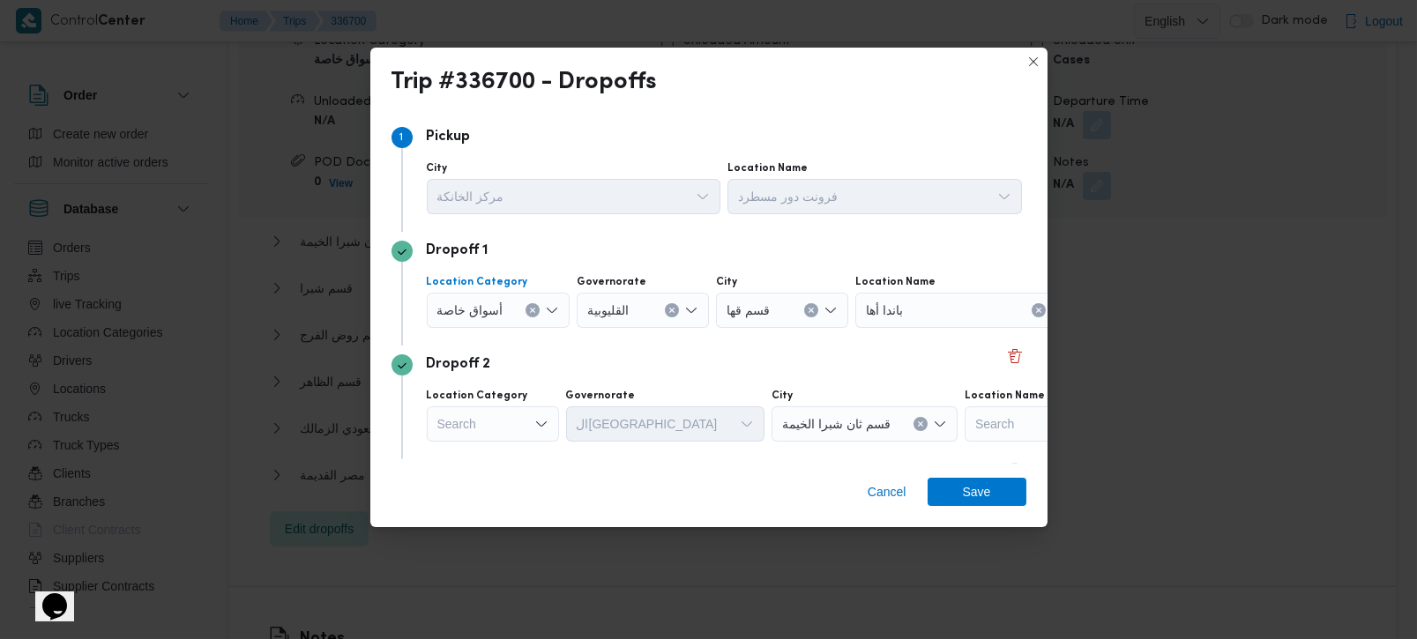
click at [526, 306] on button "Clear input" at bounding box center [533, 310] width 14 height 14
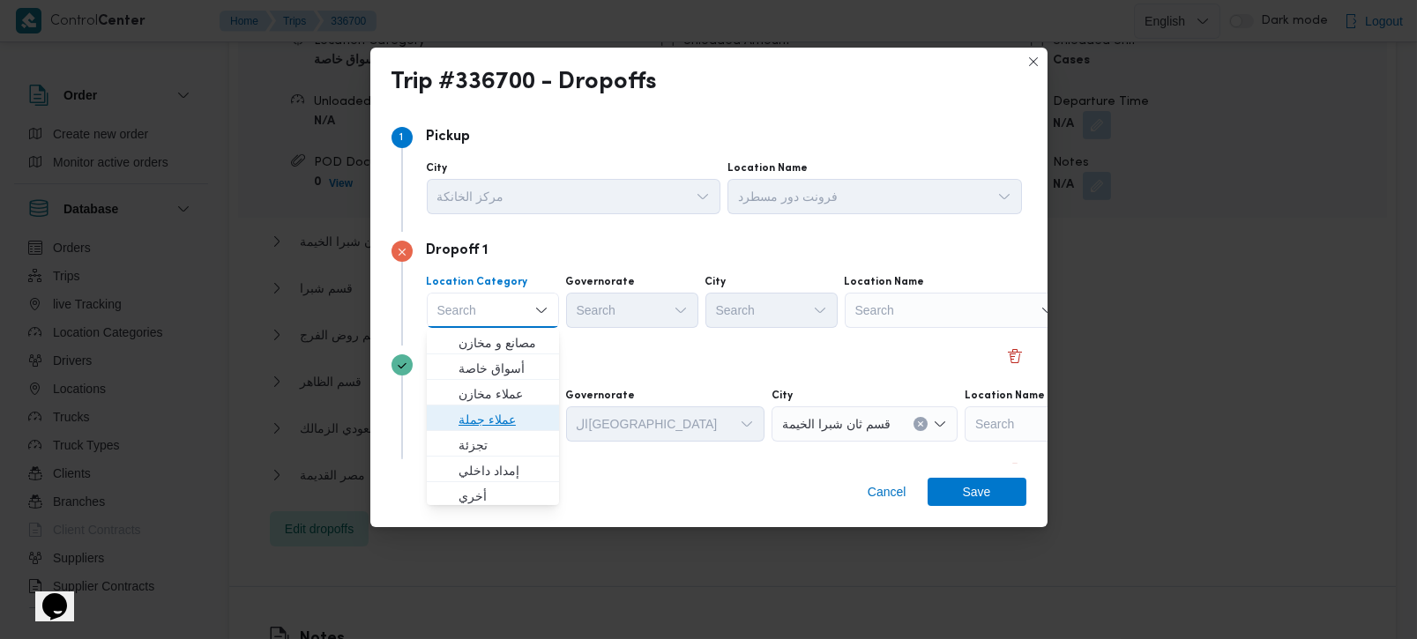
click at [492, 422] on span "عملاء جملة" at bounding box center [504, 419] width 90 height 21
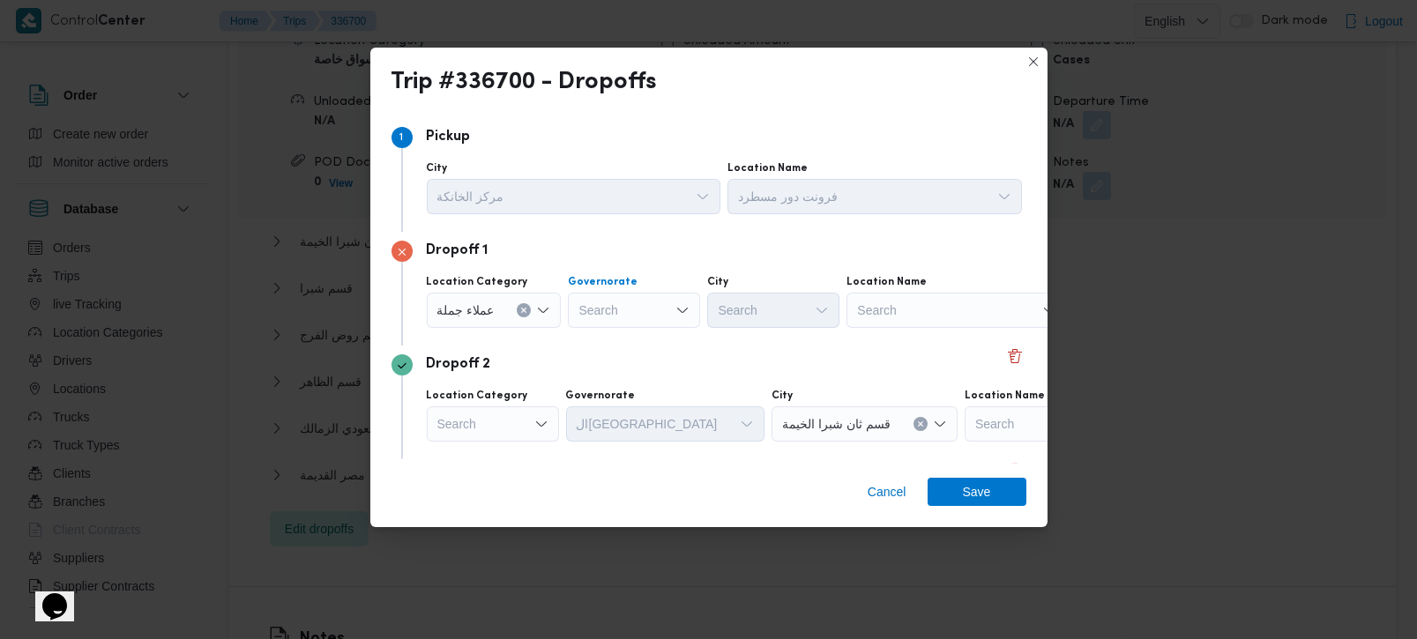
click at [622, 293] on div "Search" at bounding box center [634, 310] width 132 height 35
type input "رة"
click at [621, 375] on span "القاه رة" at bounding box center [643, 368] width 90 height 21
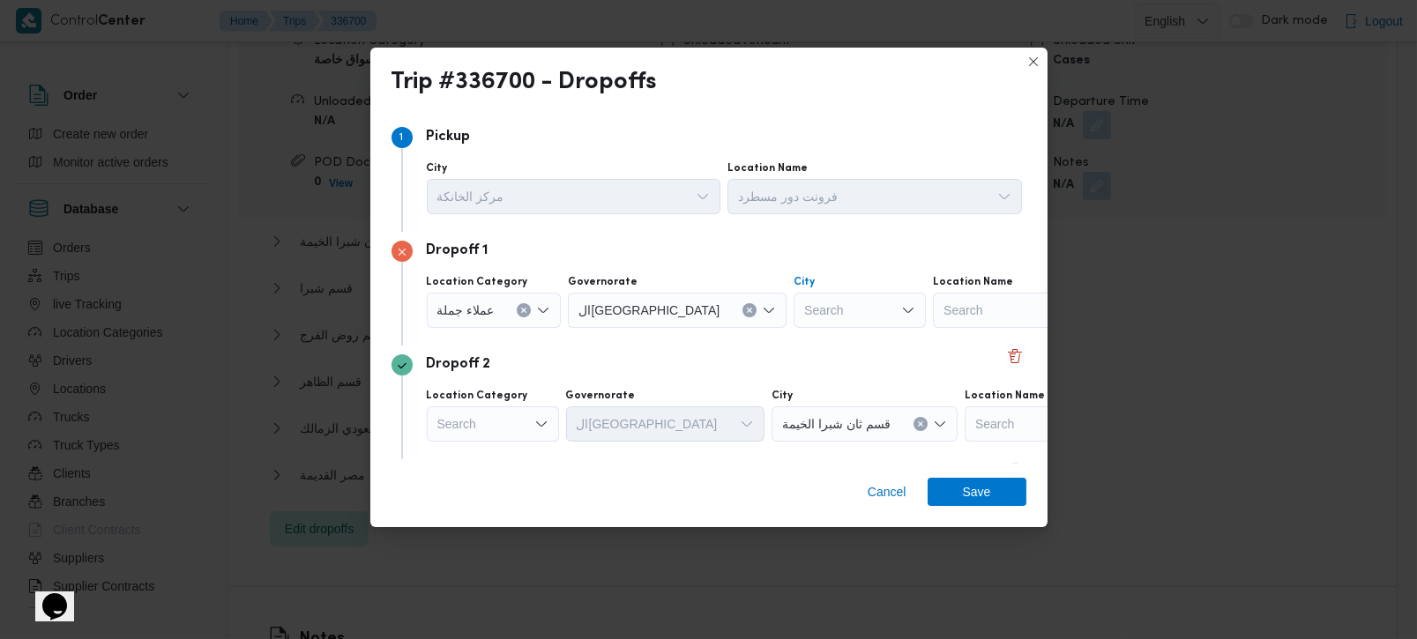
click at [794, 313] on div "Search" at bounding box center [860, 310] width 132 height 35
type input "المق"
click at [757, 339] on mark "المق" at bounding box center [765, 343] width 20 height 14
click at [737, 362] on div "Dropoff 2" at bounding box center [709, 364] width 635 height 21
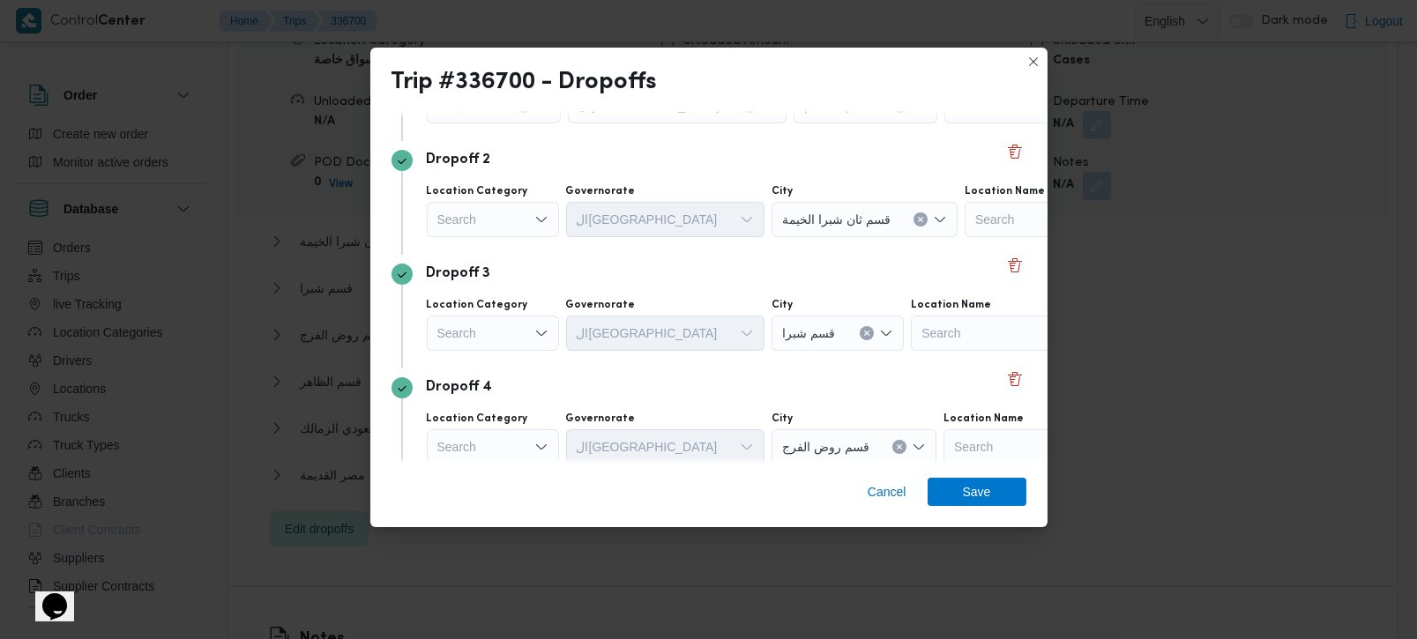
scroll to position [207, 0]
click at [533, 204] on div "Search" at bounding box center [493, 216] width 132 height 35
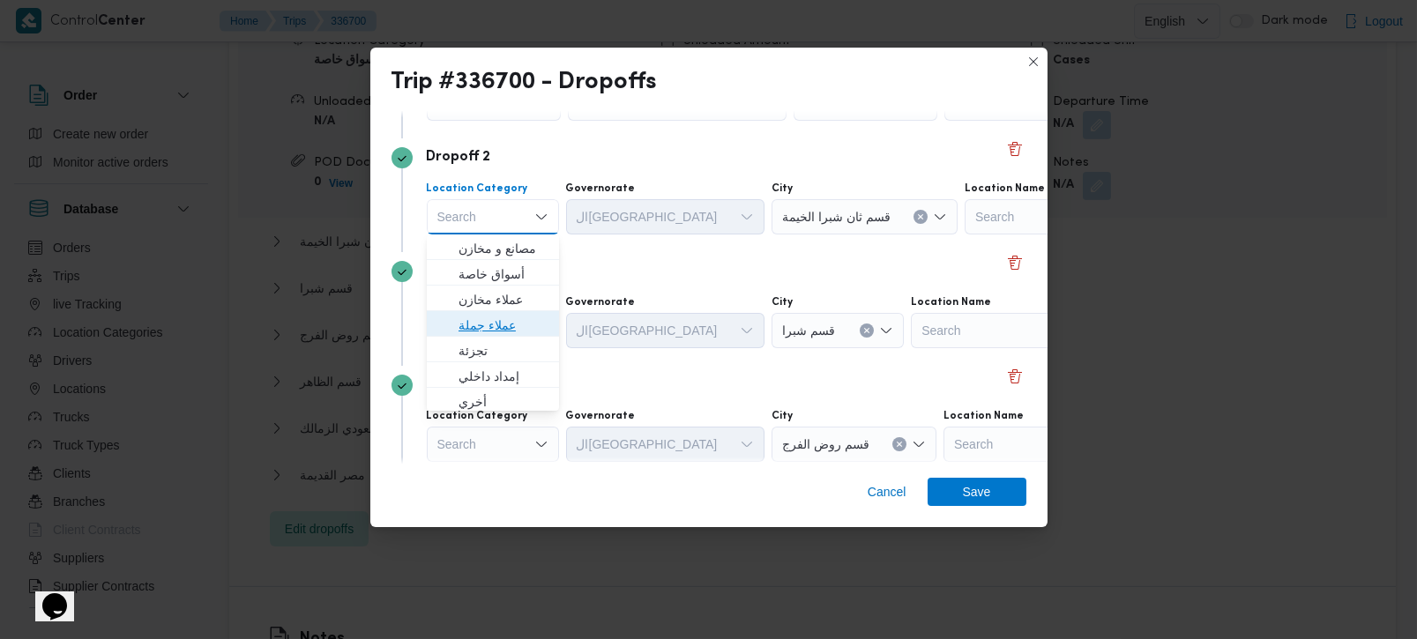
click at [502, 328] on span "عملاء جملة" at bounding box center [504, 325] width 90 height 21
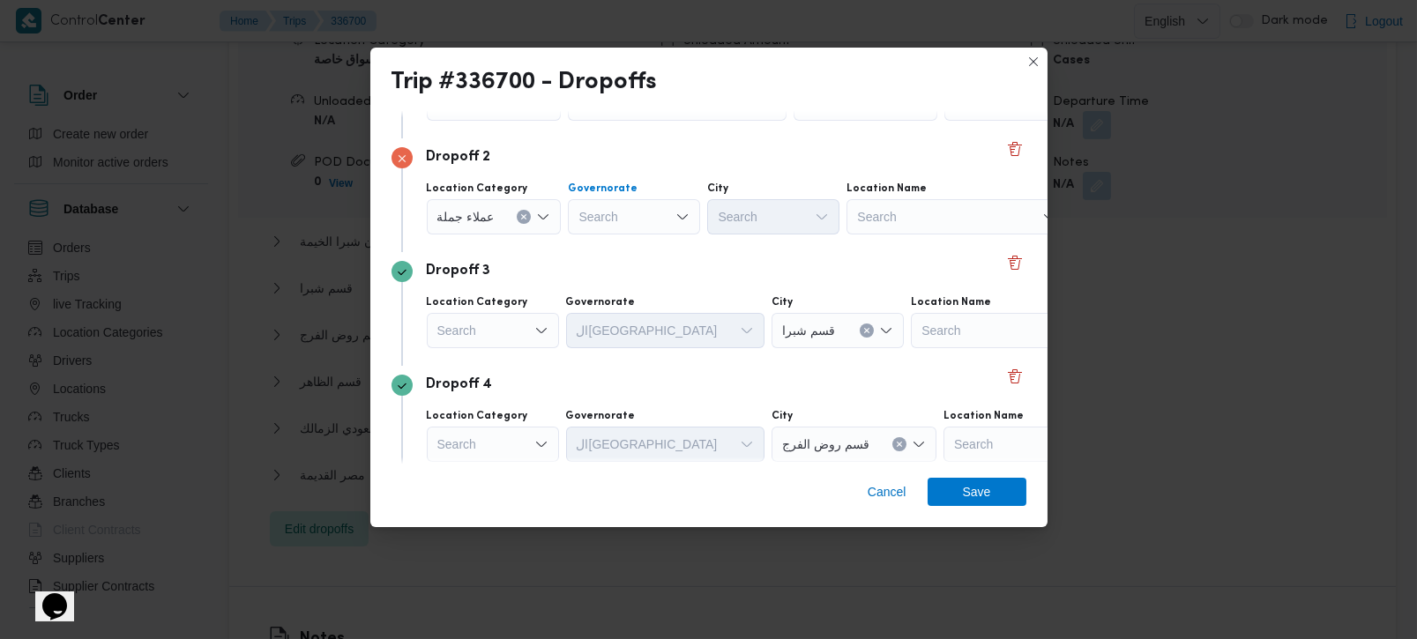
click at [608, 228] on div "Search" at bounding box center [634, 216] width 132 height 35
type input "رة"
click at [610, 283] on span "القاه رة" at bounding box center [643, 274] width 90 height 21
click at [794, 231] on div "Search" at bounding box center [860, 216] width 132 height 35
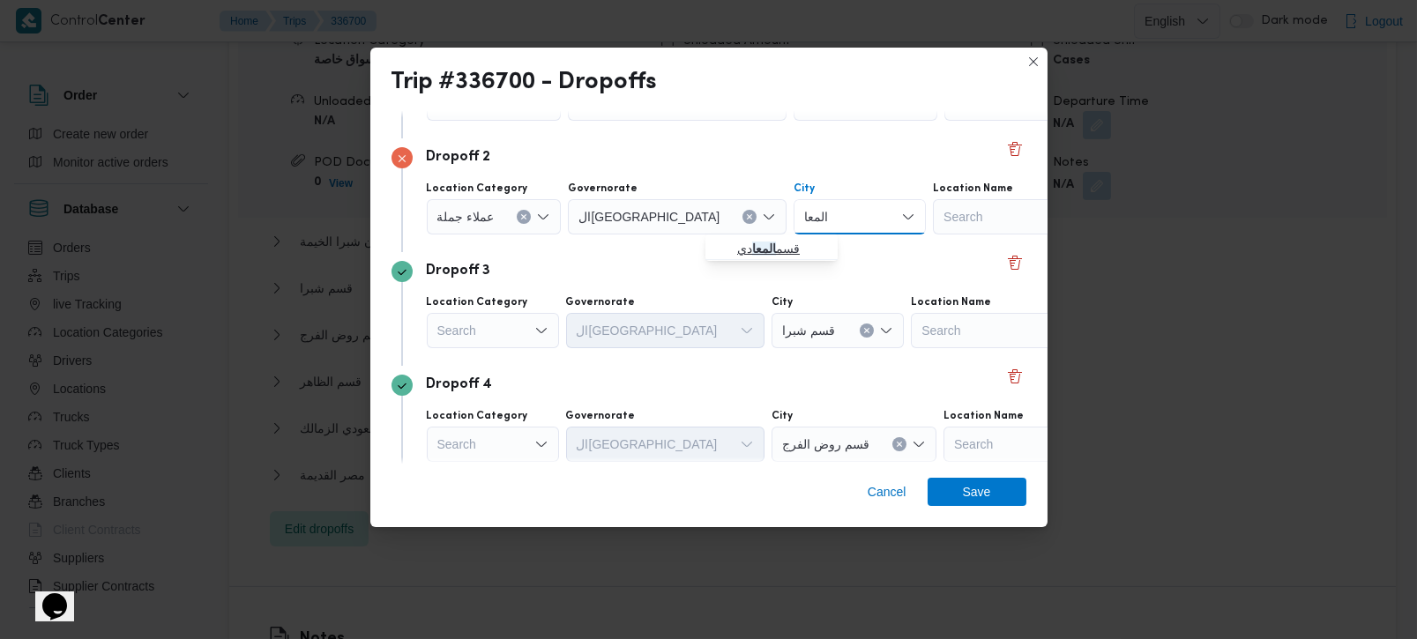
type input "المعا"
click at [757, 248] on mark "المعا" at bounding box center [764, 249] width 24 height 14
click at [695, 283] on div "Dropoff 3 Location Category Search Governorate القاهرة City قسم شبرا Location N…" at bounding box center [709, 309] width 635 height 114
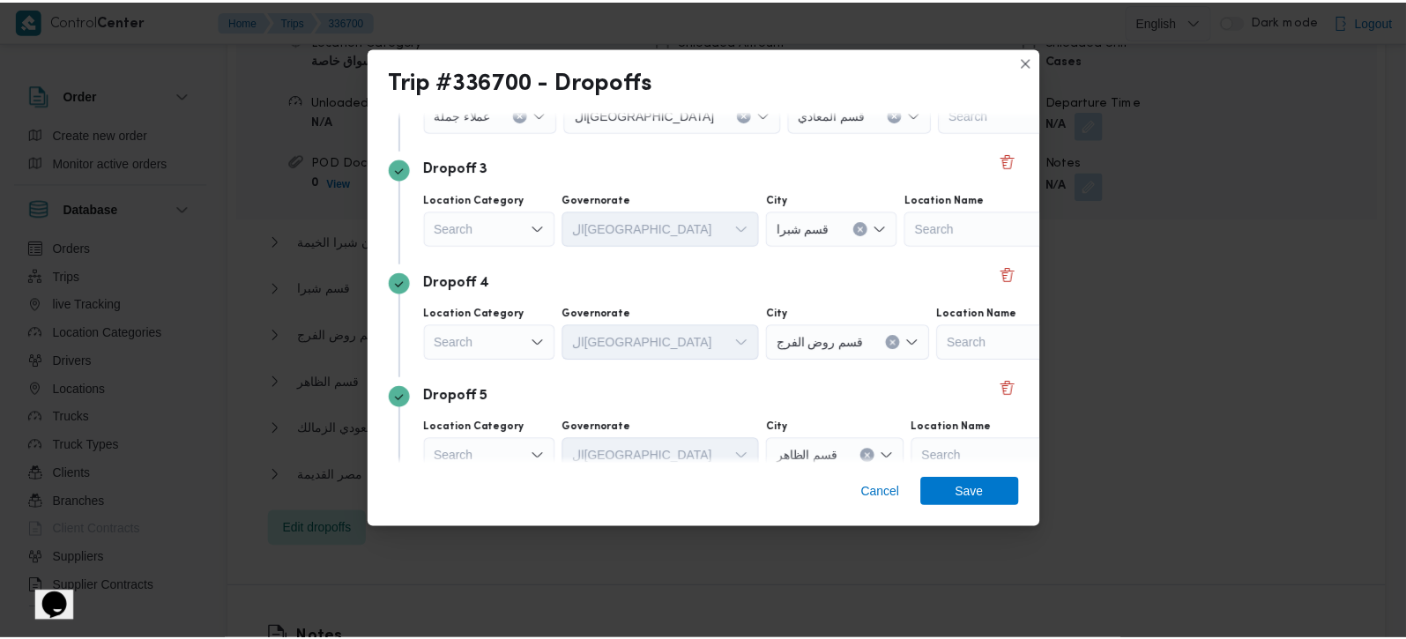
scroll to position [310, 0]
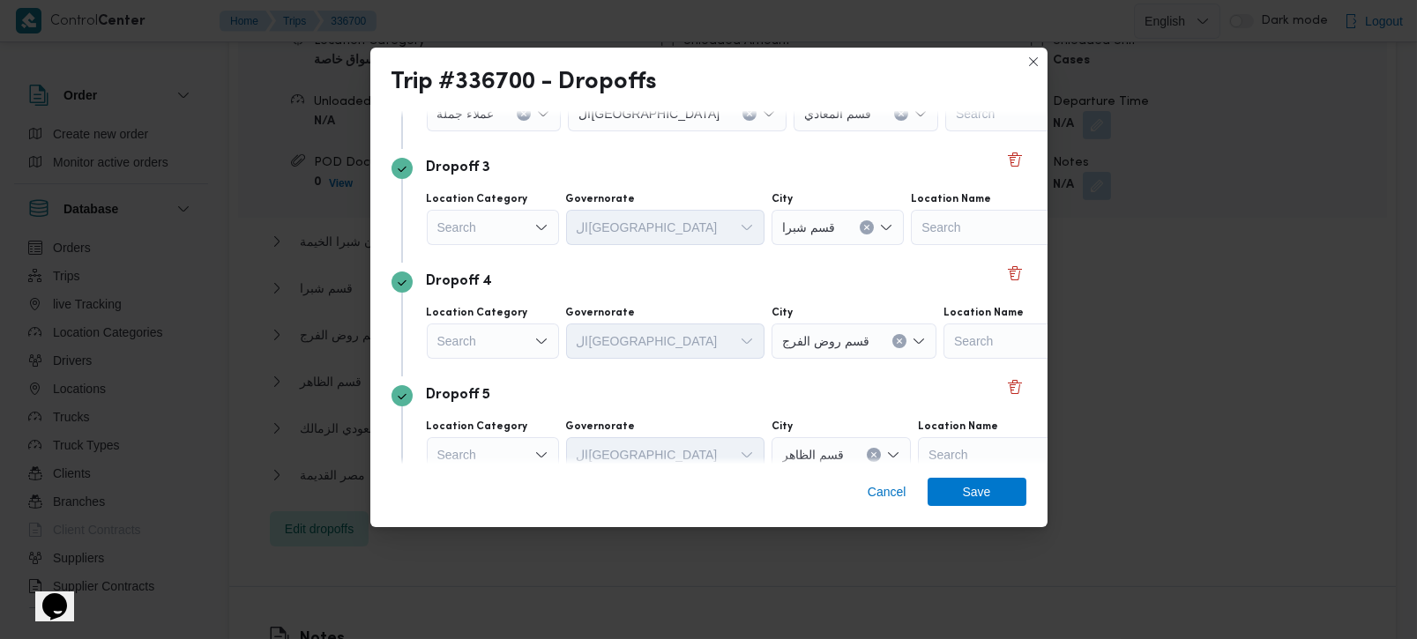
click at [519, 231] on div "Search" at bounding box center [493, 227] width 132 height 35
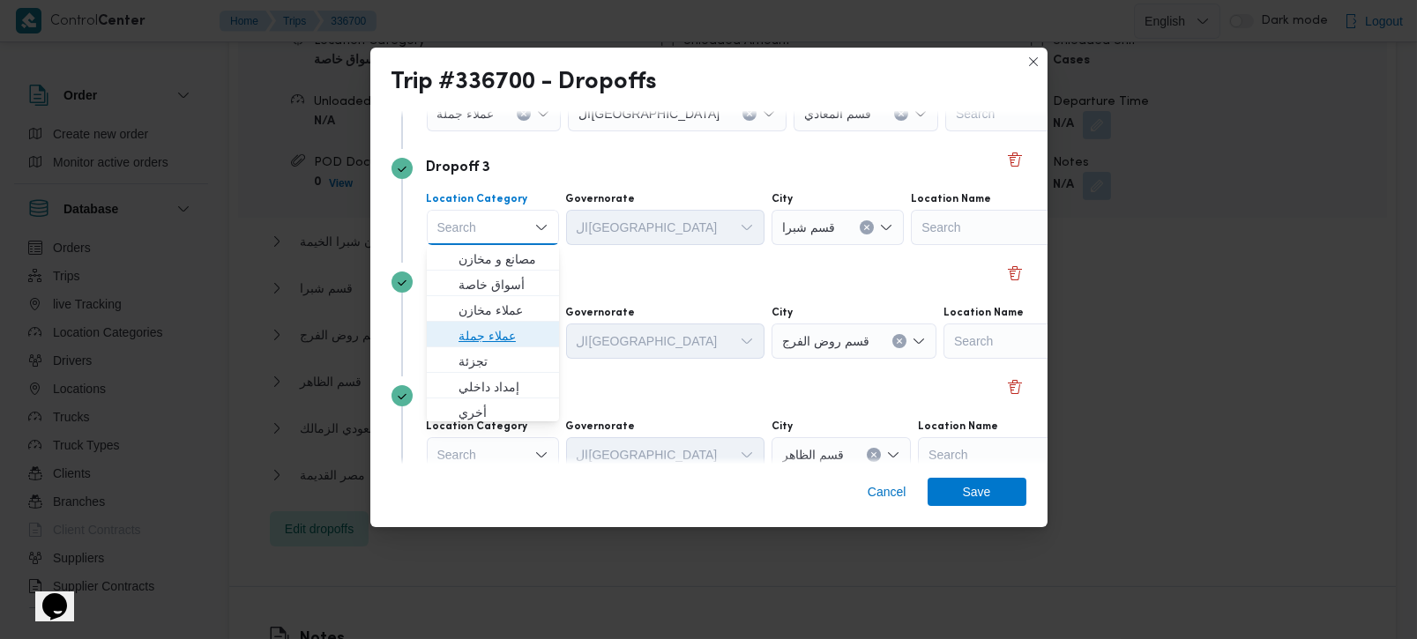
click at [498, 334] on span "عملاء جملة" at bounding box center [504, 335] width 90 height 21
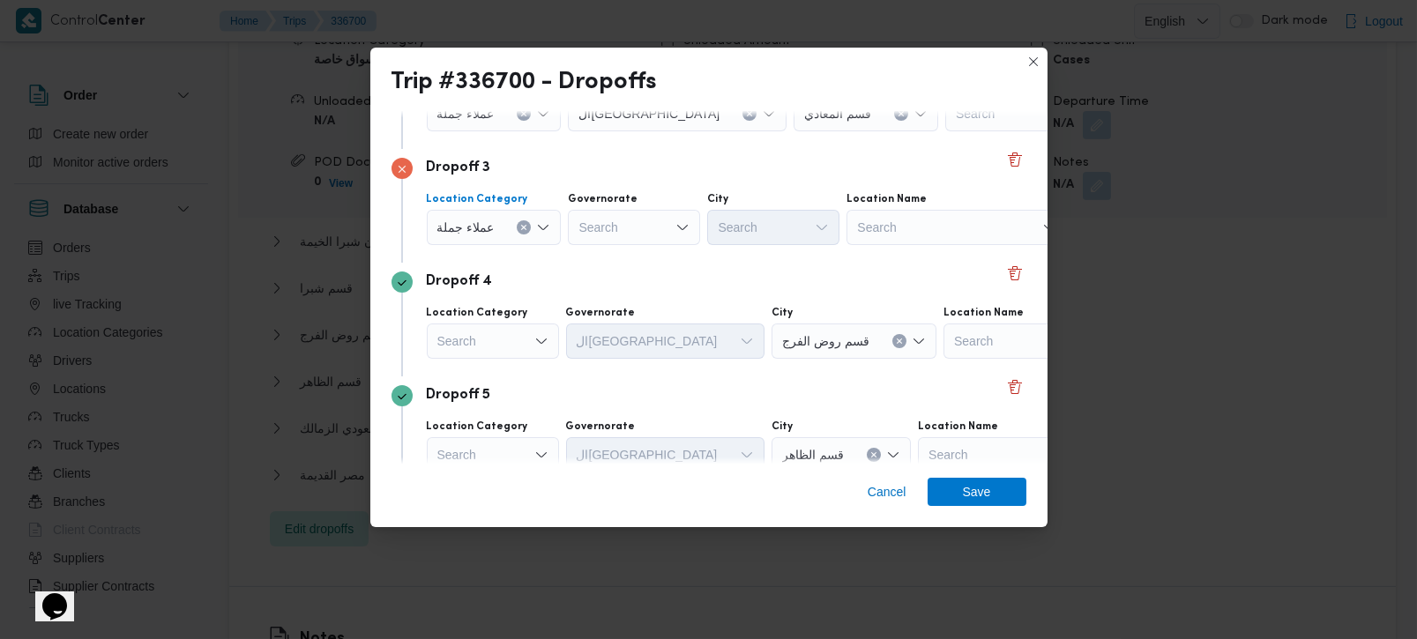
click at [609, 236] on div "Search" at bounding box center [634, 227] width 132 height 35
type input "رة"
click at [618, 279] on span "القاه رة" at bounding box center [643, 284] width 90 height 21
click at [794, 227] on div "Search" at bounding box center [860, 227] width 132 height 35
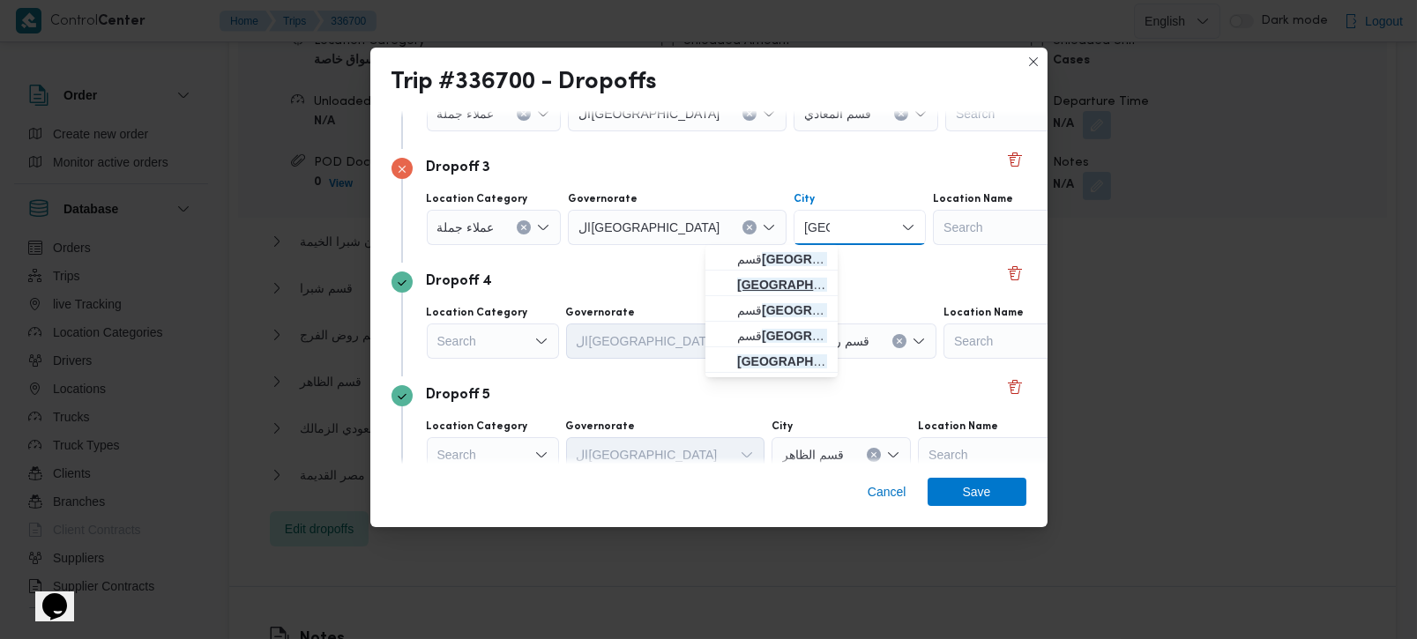
type input "مصر"
click at [762, 277] on span "مصر القديمة" at bounding box center [782, 284] width 90 height 21
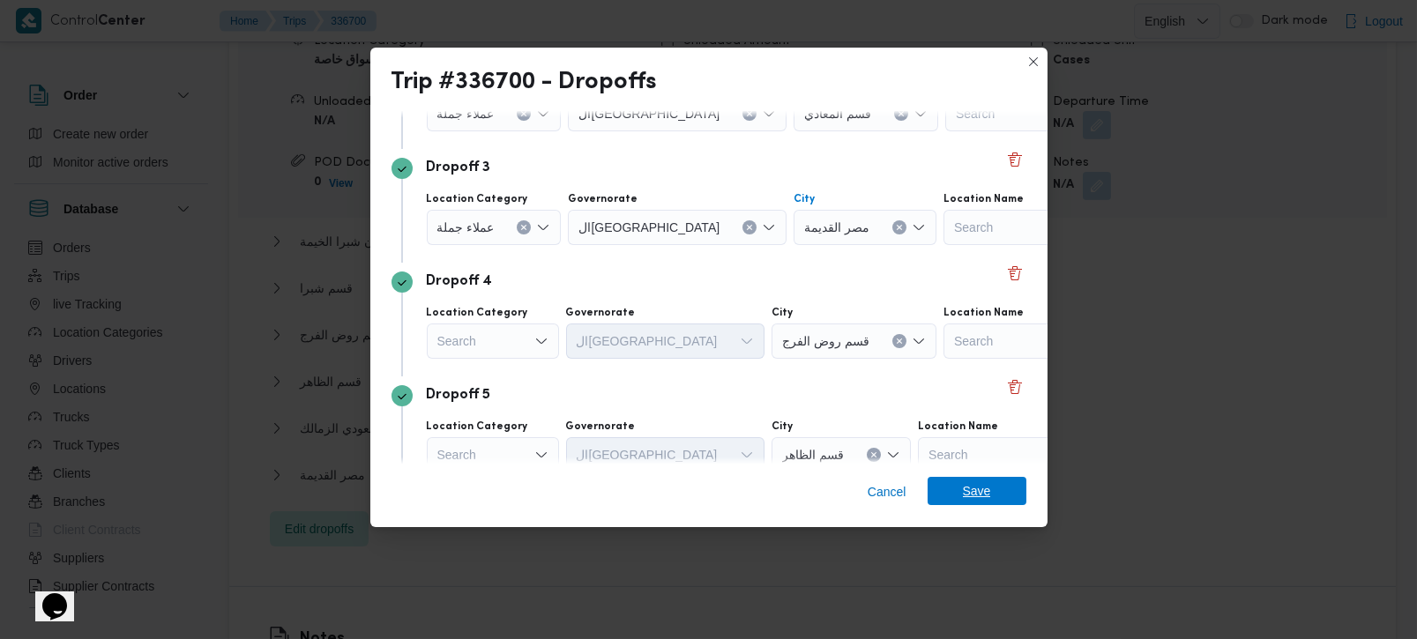
click at [987, 496] on span "Save" at bounding box center [977, 491] width 28 height 28
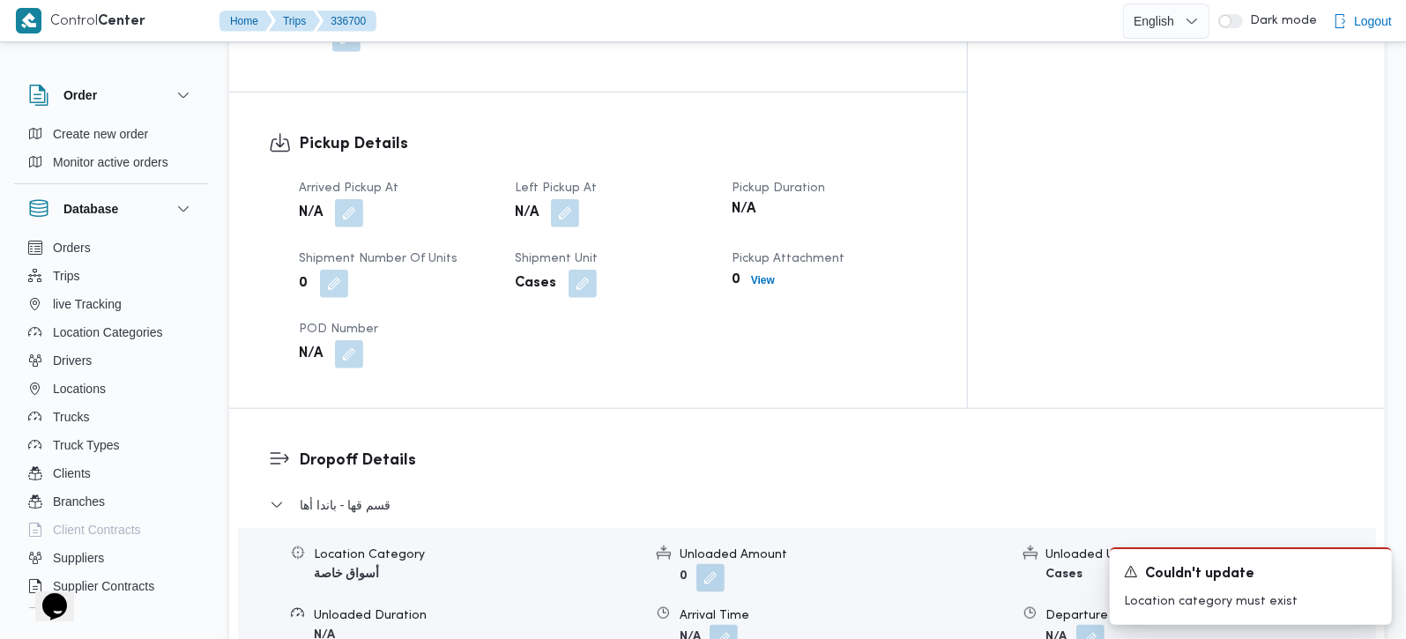
scroll to position [1348, 0]
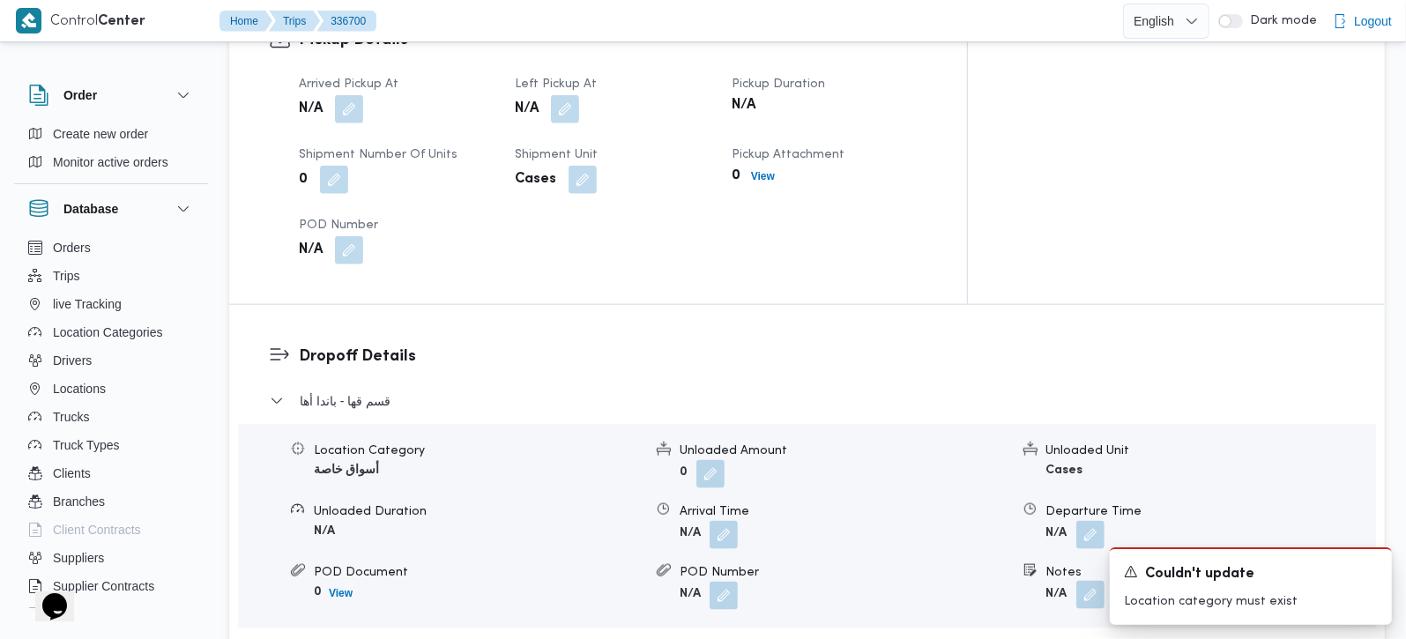
click at [1083, 581] on button "button" at bounding box center [1091, 595] width 28 height 28
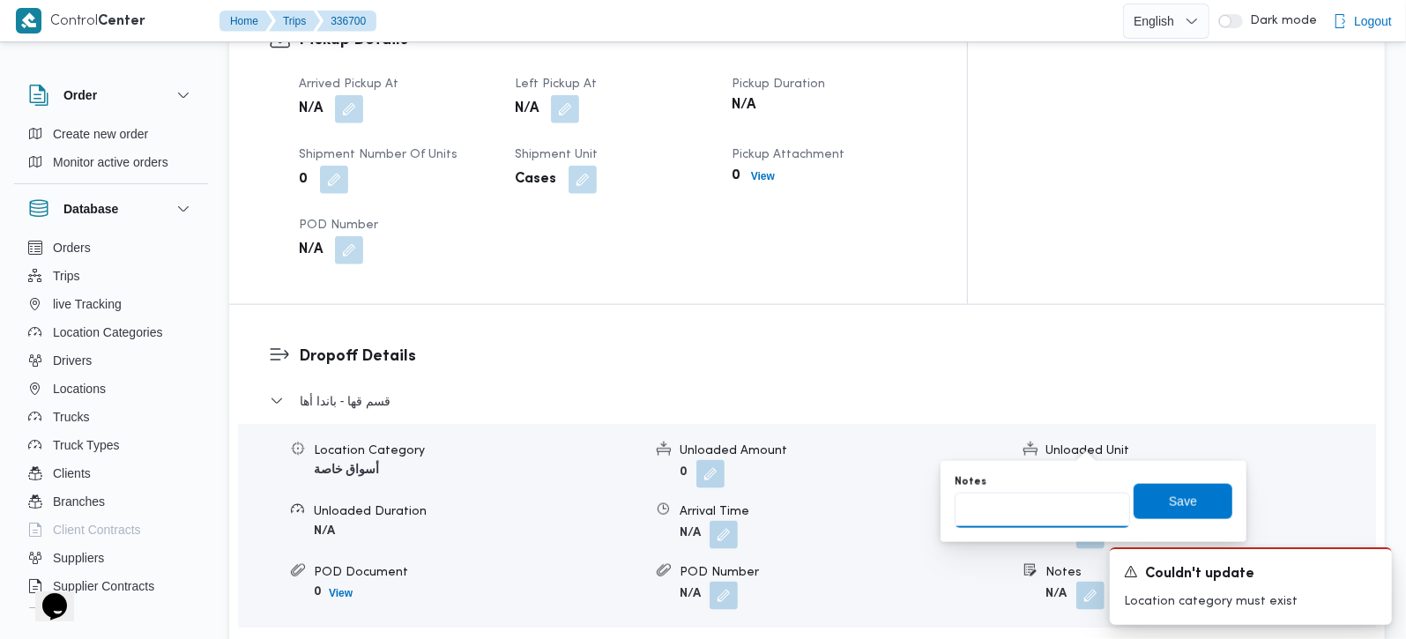
click at [1049, 518] on input "Notes" at bounding box center [1042, 510] width 175 height 35
type input "طلبات المقطم و الهضبة الوسطى"
click at [1169, 501] on span "Save" at bounding box center [1183, 500] width 28 height 21
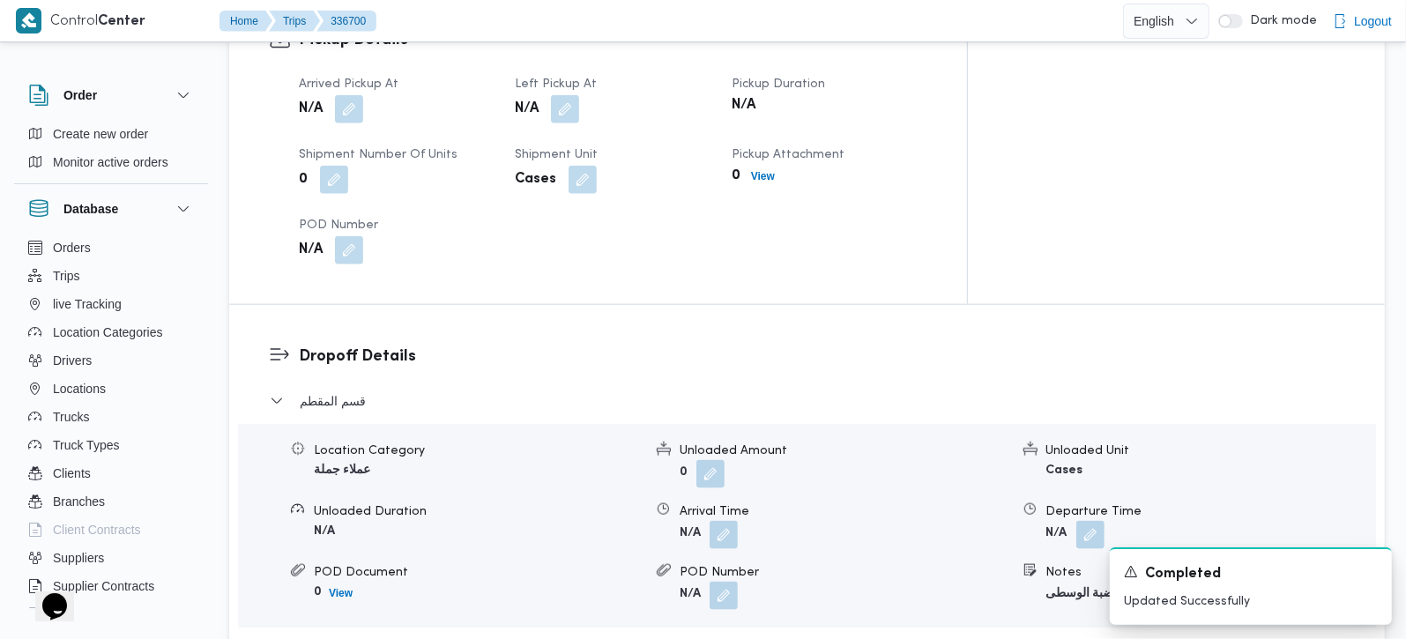
scroll to position [1452, 0]
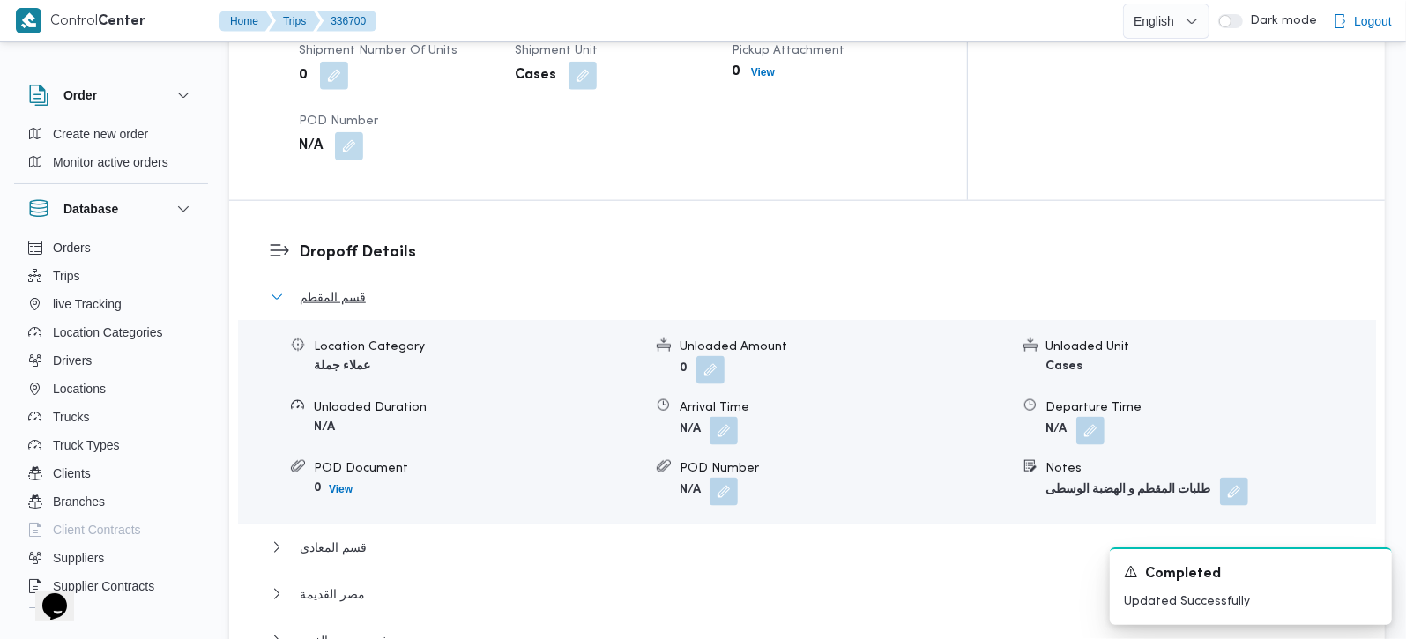
click at [350, 287] on span "قسم المقطم" at bounding box center [333, 297] width 66 height 21
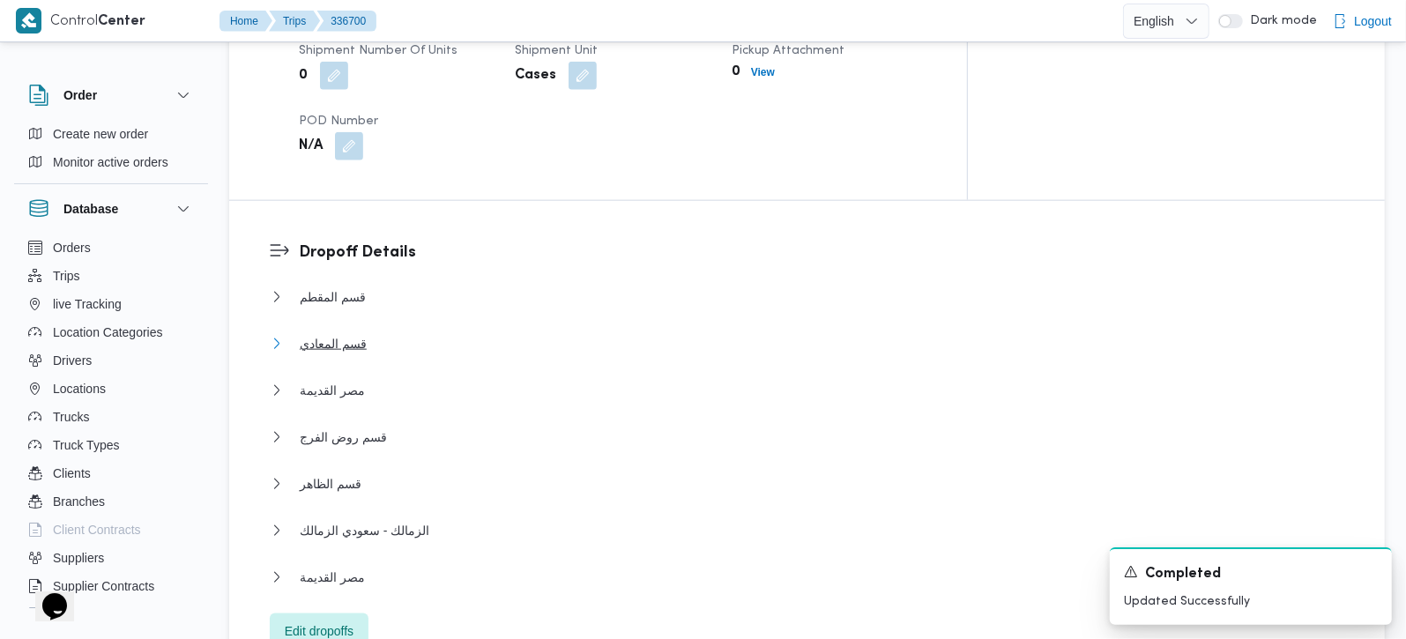
click at [338, 333] on span "قسم المعادي" at bounding box center [333, 343] width 67 height 21
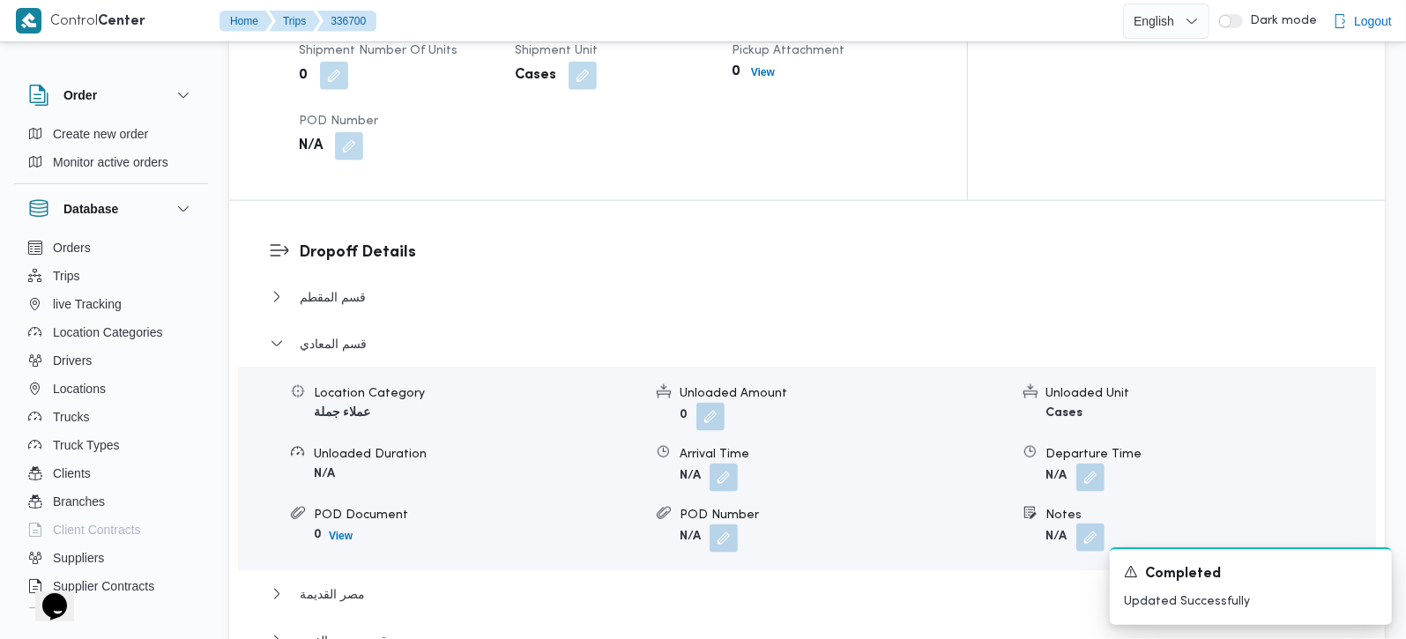
click at [1090, 524] on button "button" at bounding box center [1091, 538] width 28 height 28
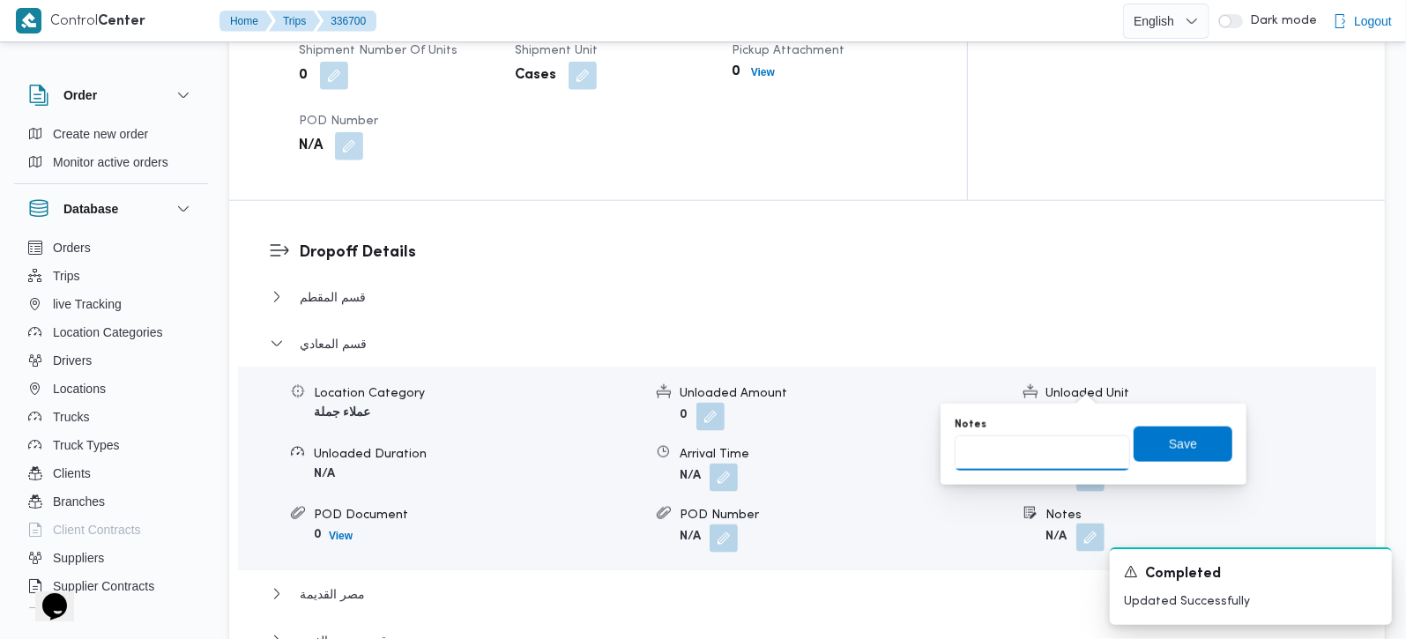
click at [1067, 440] on input "Notes" at bounding box center [1042, 453] width 175 height 35
type input "طلبات زهرا المعادي و [DEMOGRAPHIC_DATA] [PERSON_NAME] و طلبات المعادي و كورنيش …"
click at [1151, 454] on span "Save" at bounding box center [1183, 443] width 99 height 35
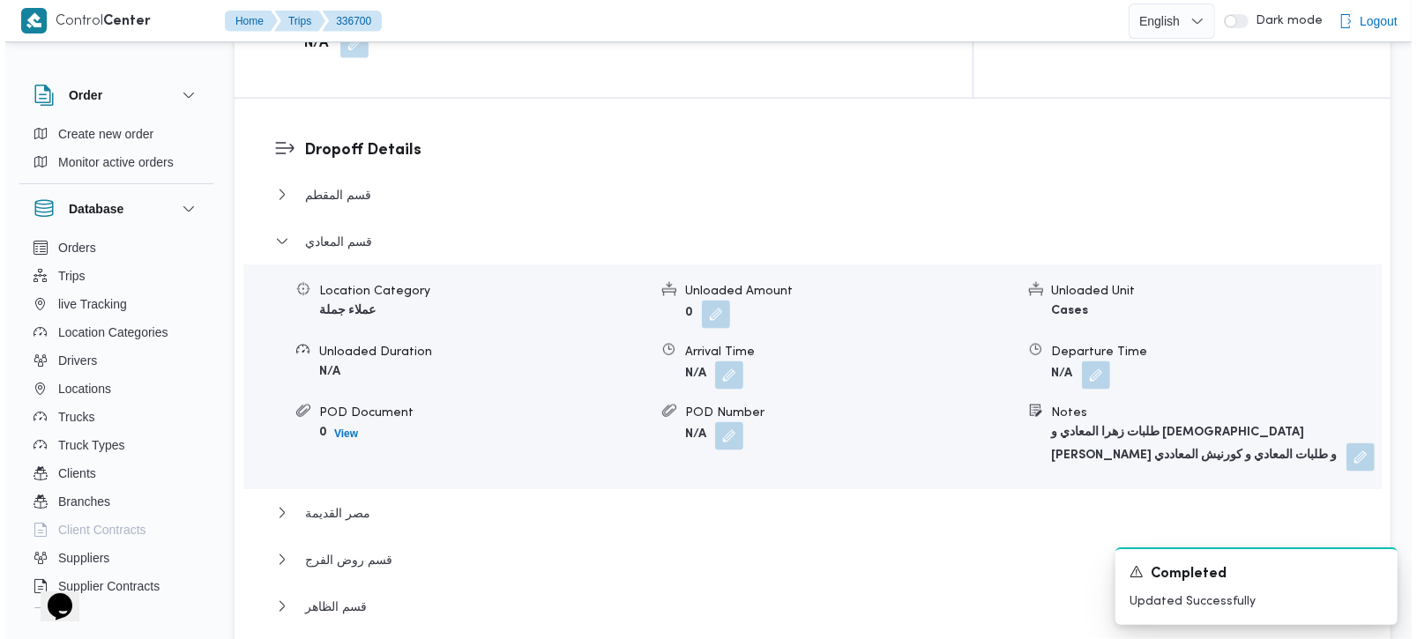
scroll to position [1556, 0]
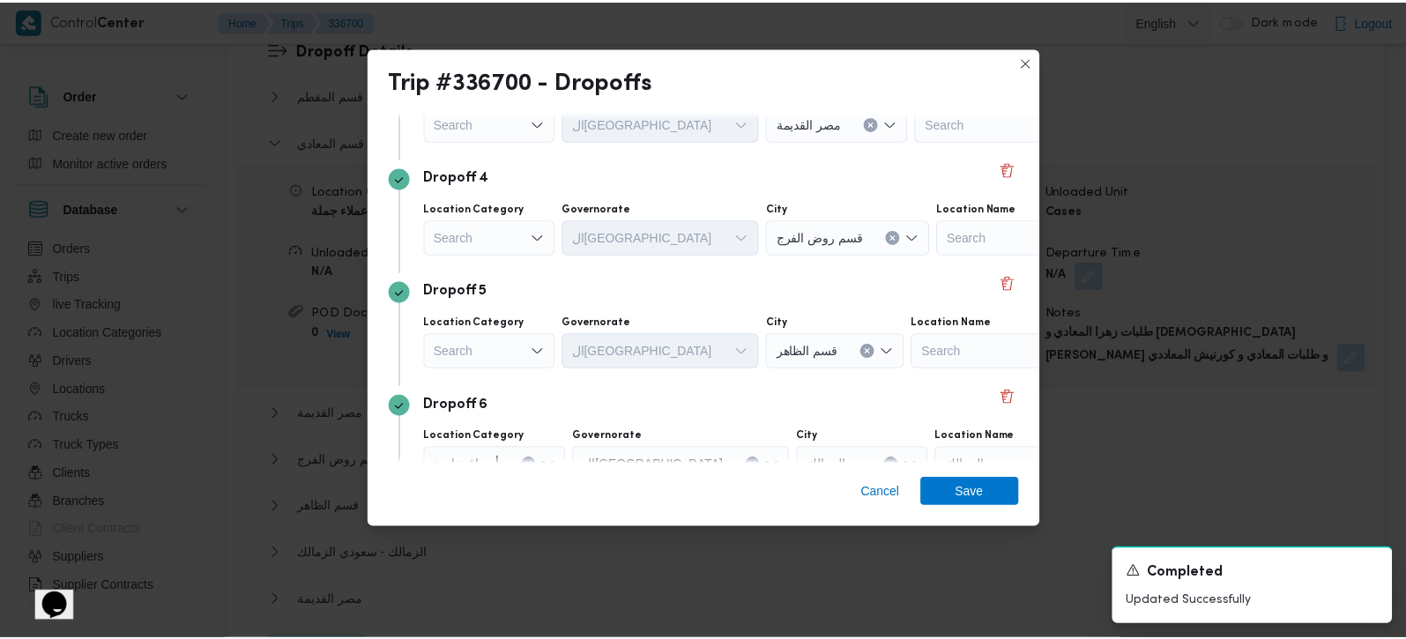
scroll to position [310, 0]
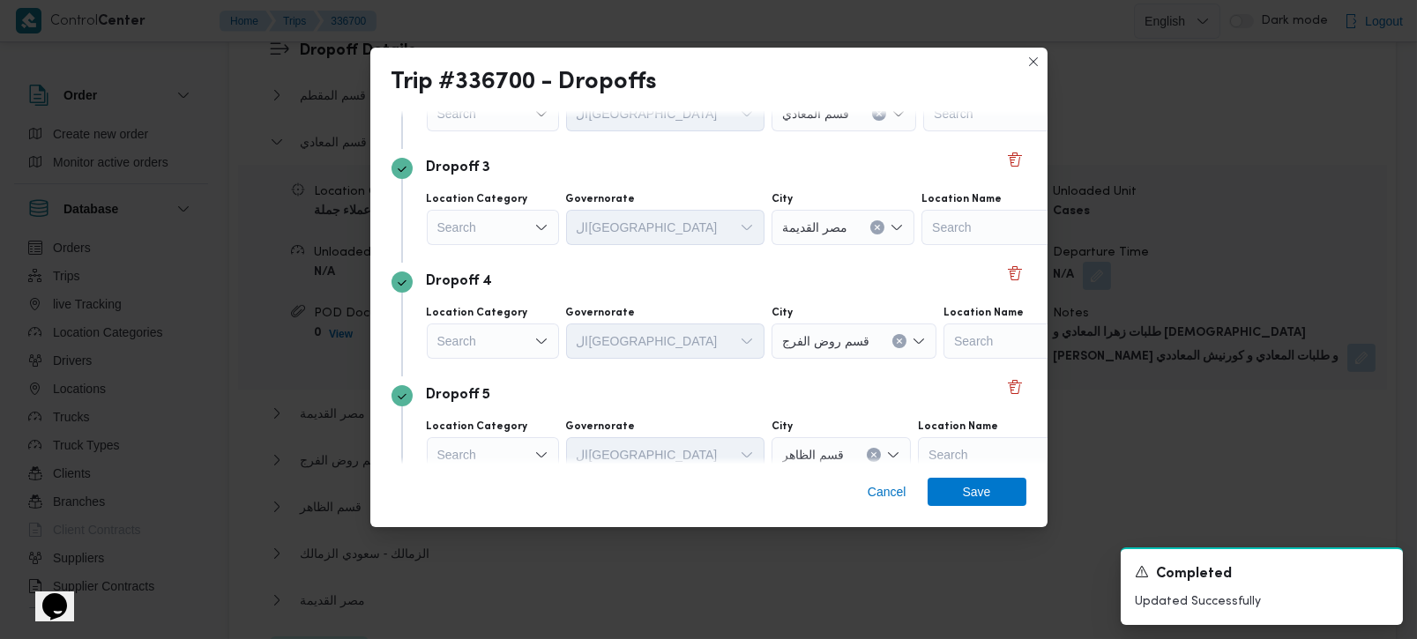
click at [540, 222] on icon "Open list of options" at bounding box center [541, 227] width 14 height 14
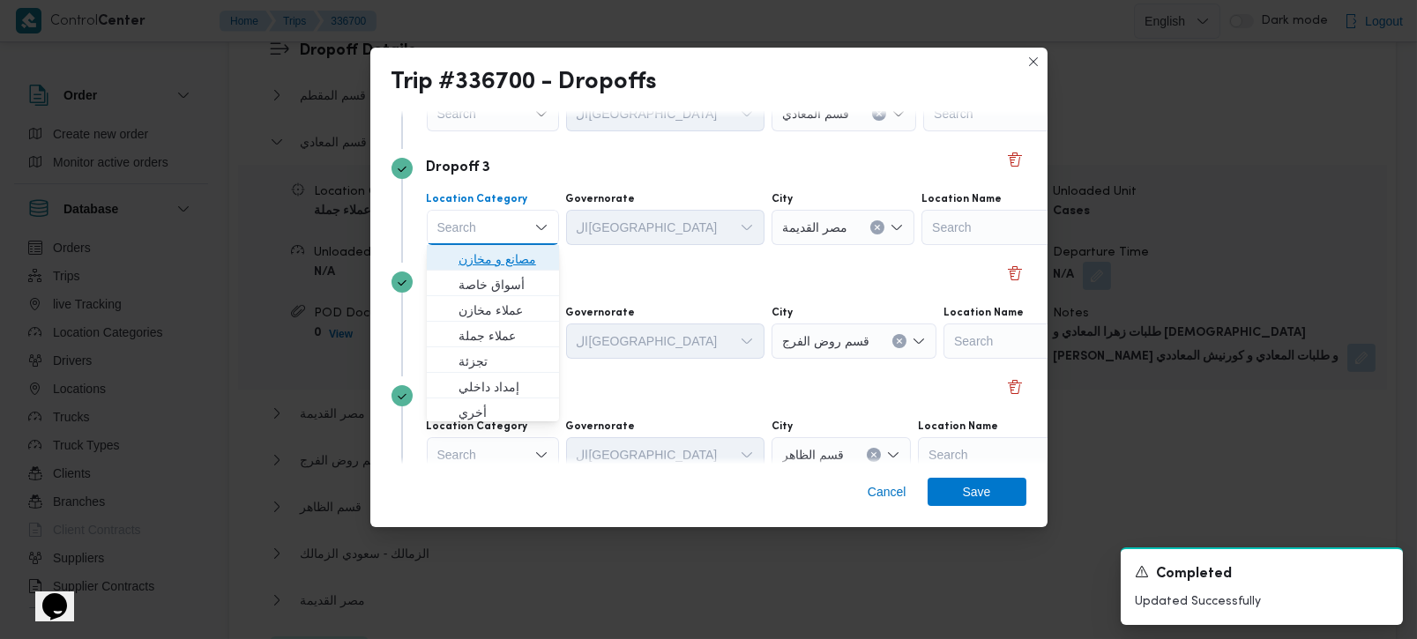
click at [507, 257] on span "مصانع و مخازن" at bounding box center [504, 259] width 90 height 21
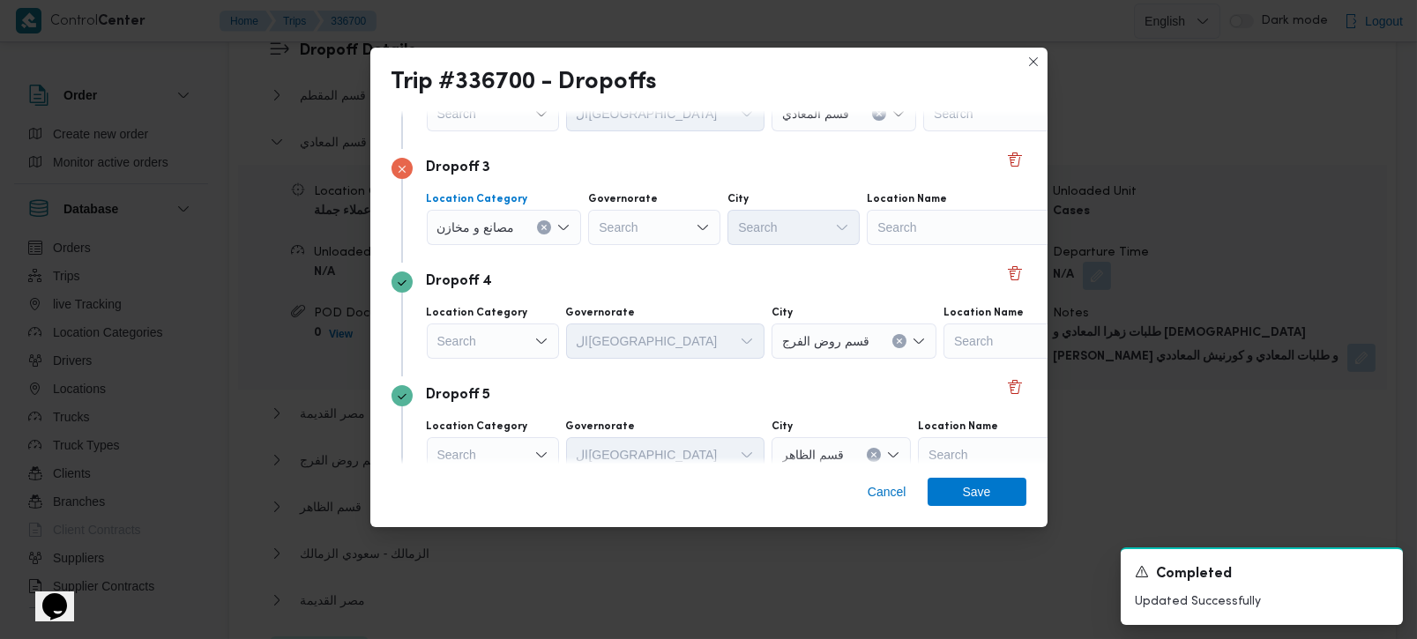
click at [544, 228] on icon "Clear input" at bounding box center [544, 227] width 7 height 7
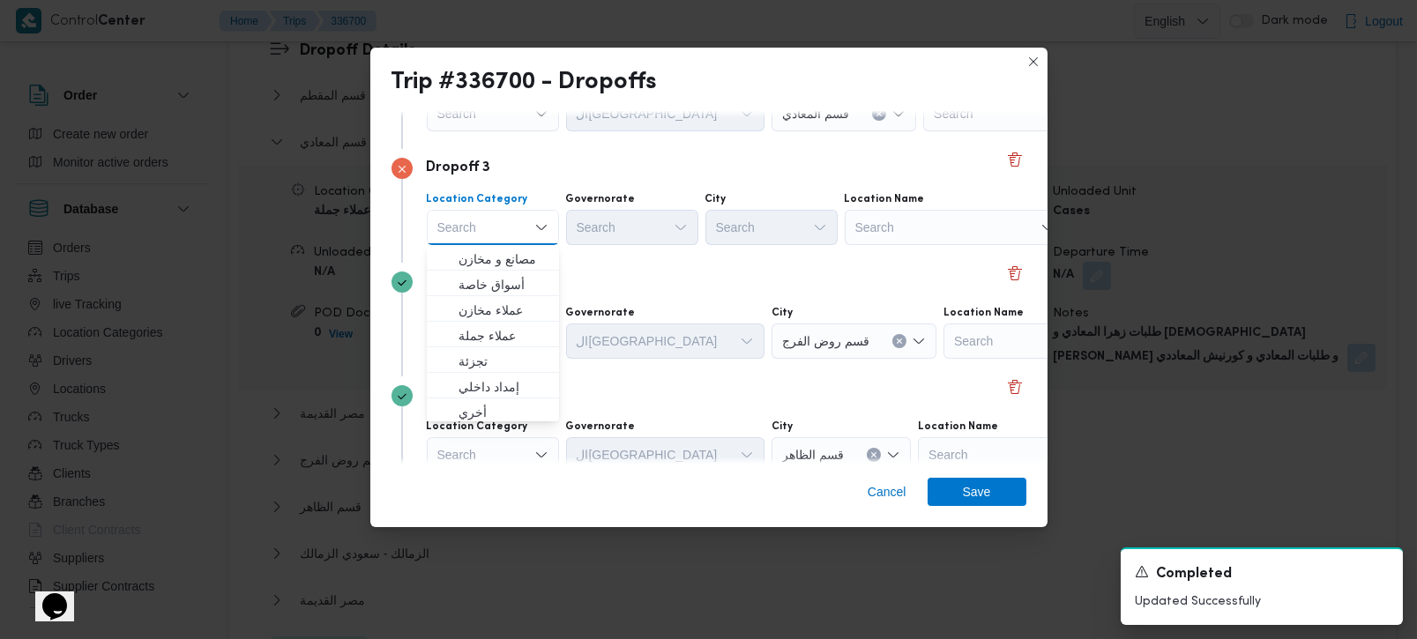
click at [948, 222] on div "Search" at bounding box center [955, 227] width 220 height 35
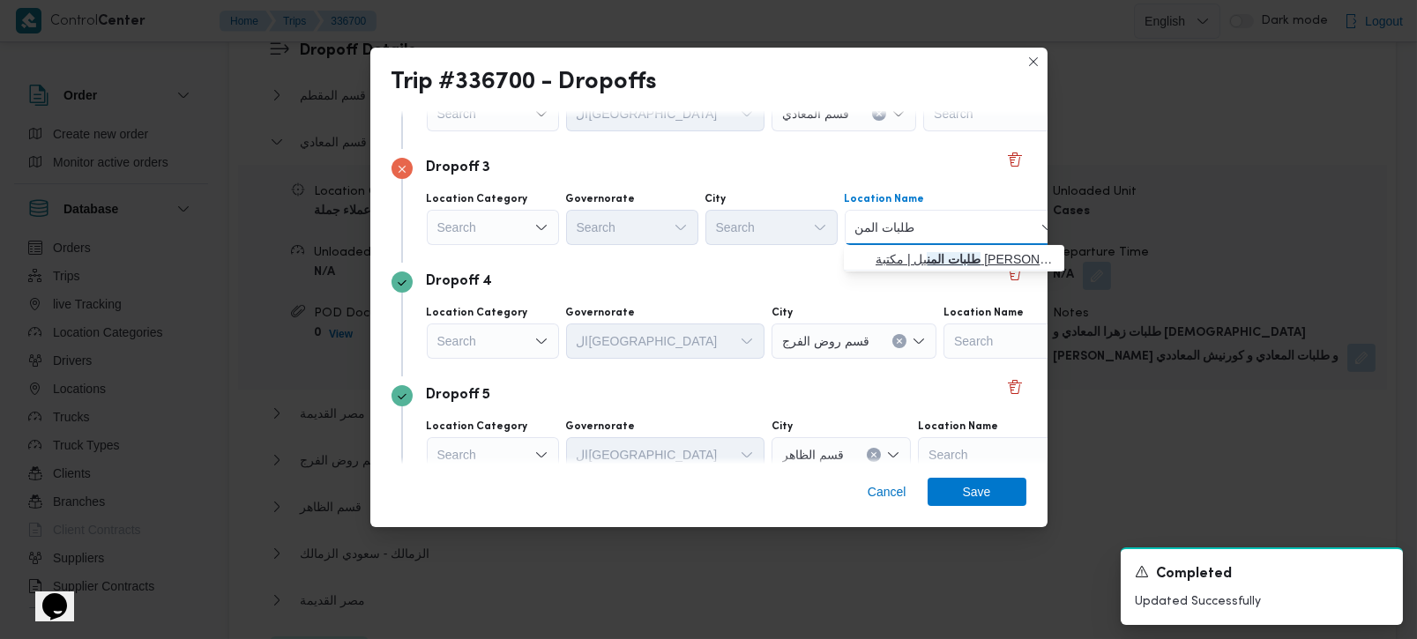
type input "طلبات المن"
click at [925, 264] on span "طلبات المن يل | مكتبة مونديال كوبي . المنيل | المنيل الغربي" at bounding box center [965, 259] width 178 height 21
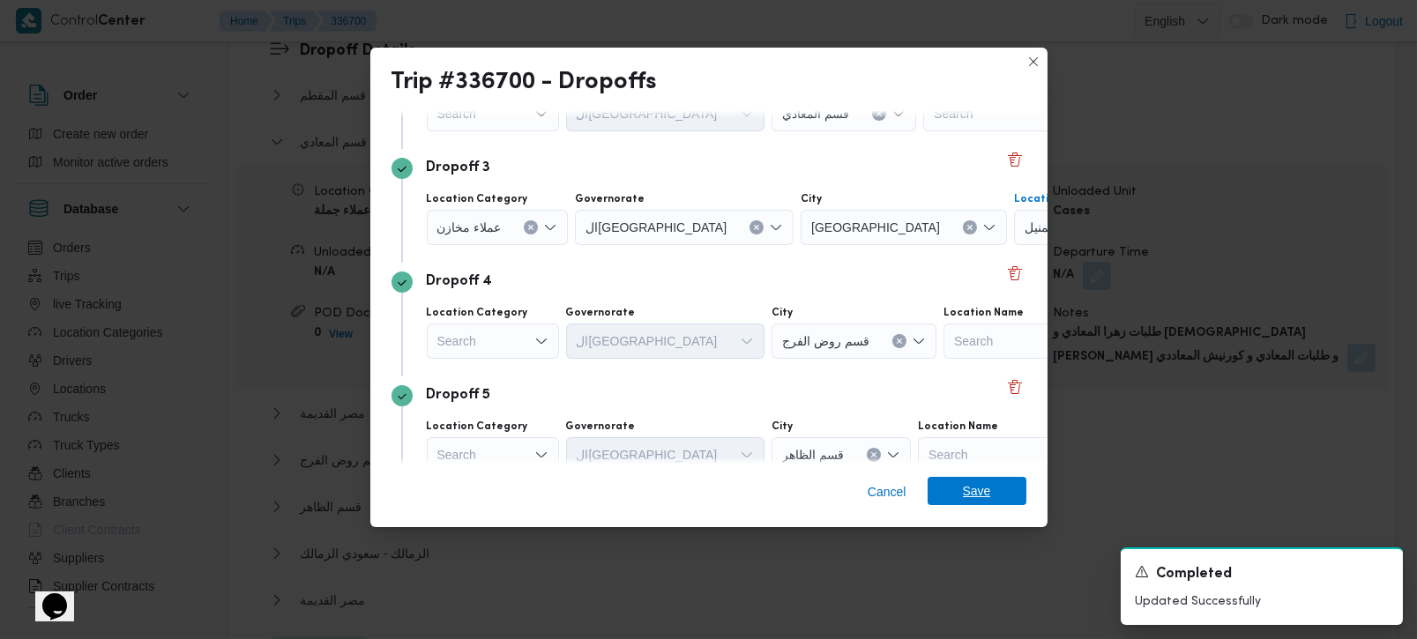
click at [968, 484] on span "Save" at bounding box center [977, 491] width 28 height 28
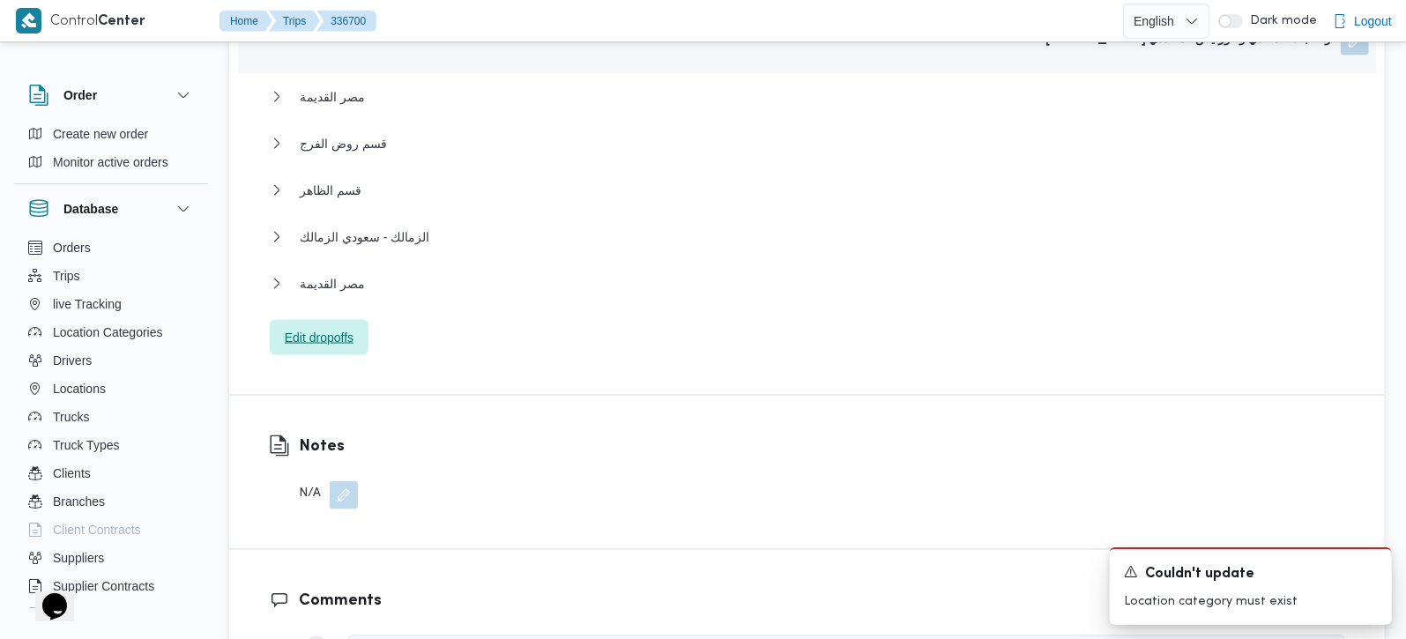
scroll to position [1867, 0]
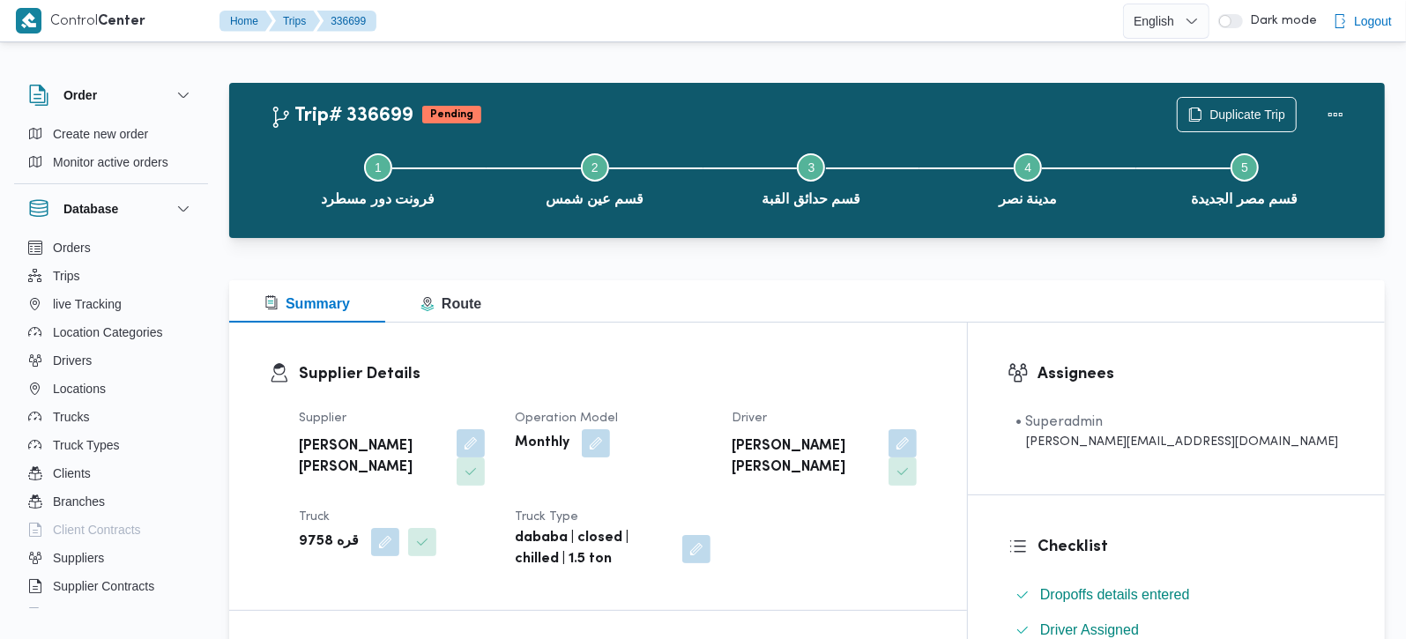
click at [317, 532] on b "قره 9758" at bounding box center [329, 542] width 60 height 21
copy div "قره 9758"
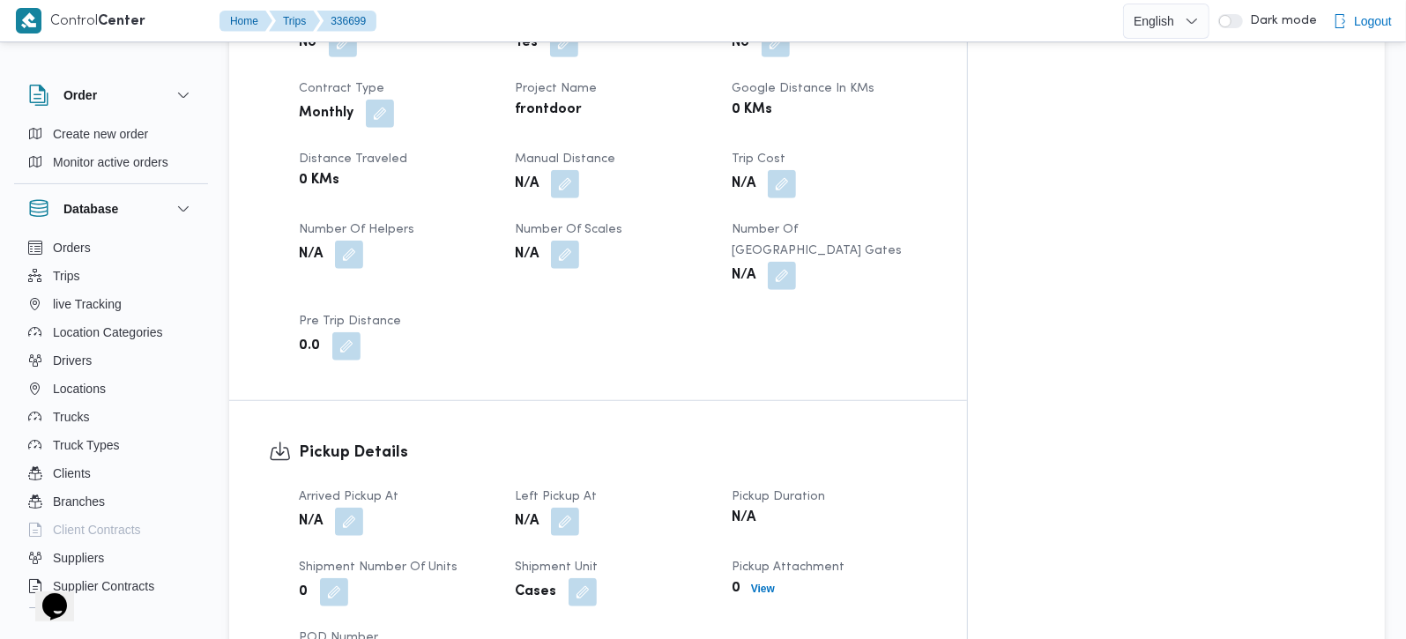
scroll to position [1452, 0]
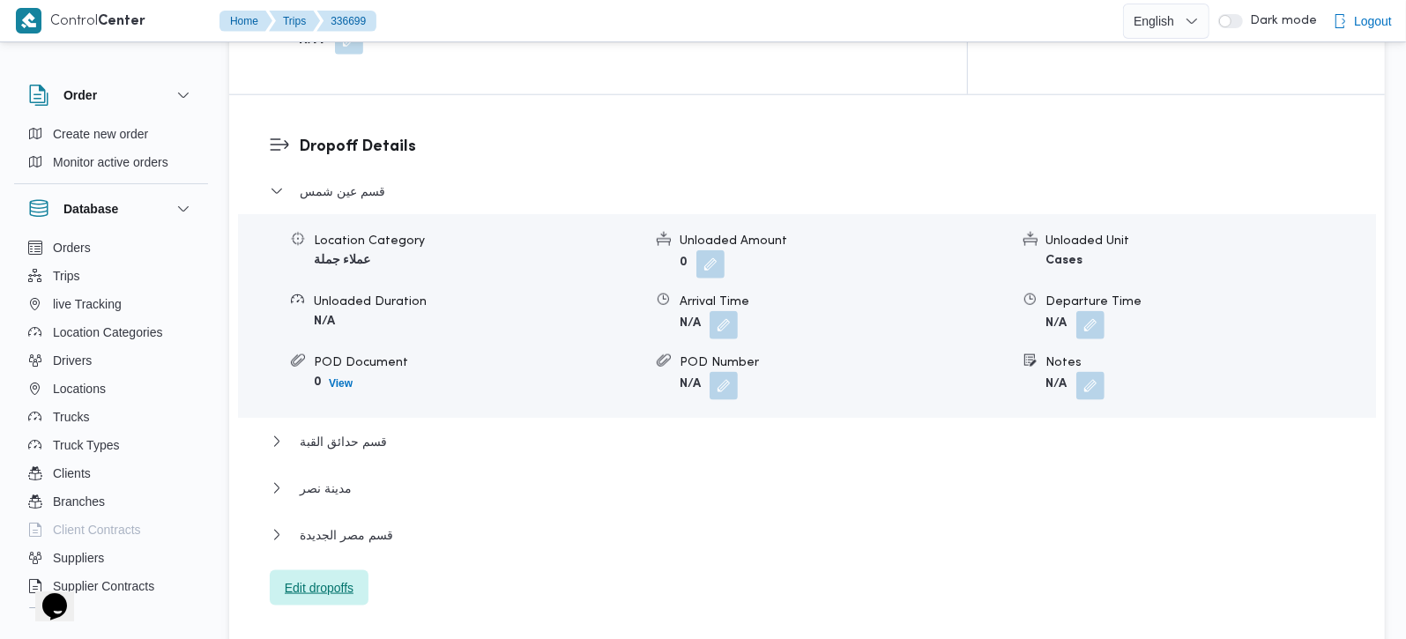
click at [338, 520] on div "قسم عين شمس Location Category عملاء جملة Unloaded Amount 0 Unloaded Unit Cases …" at bounding box center [808, 394] width 1076 height 426
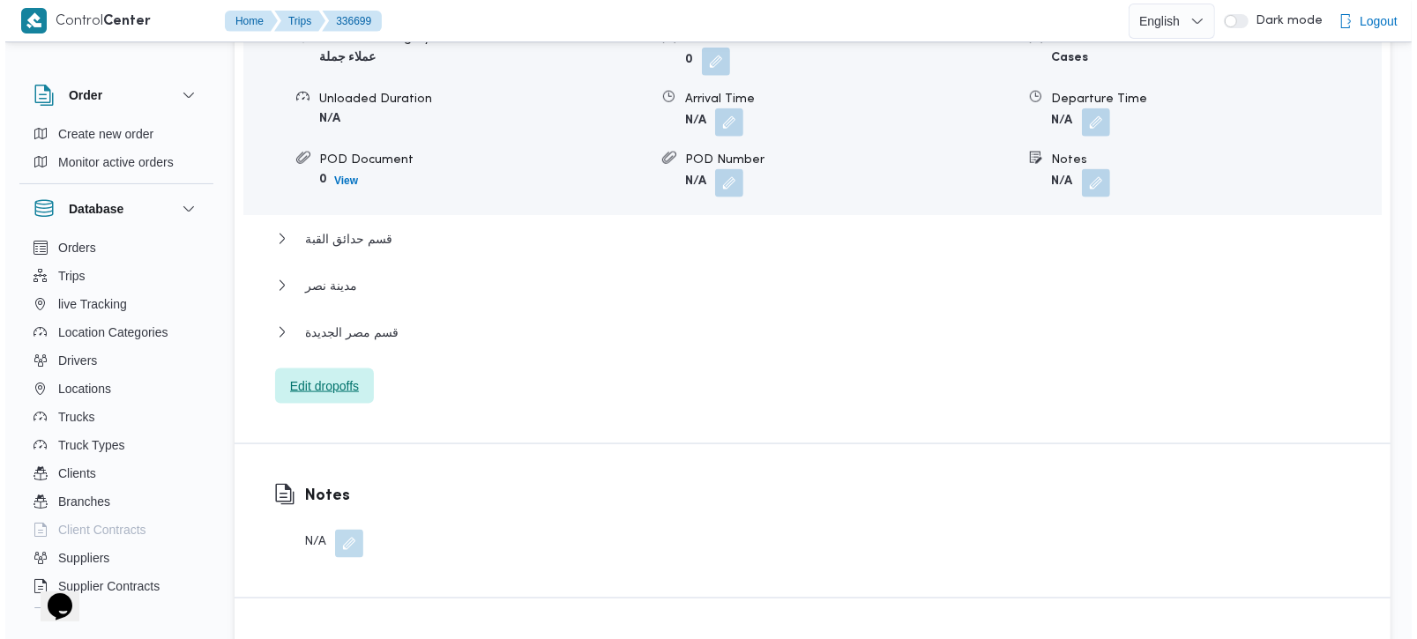
scroll to position [1867, 0]
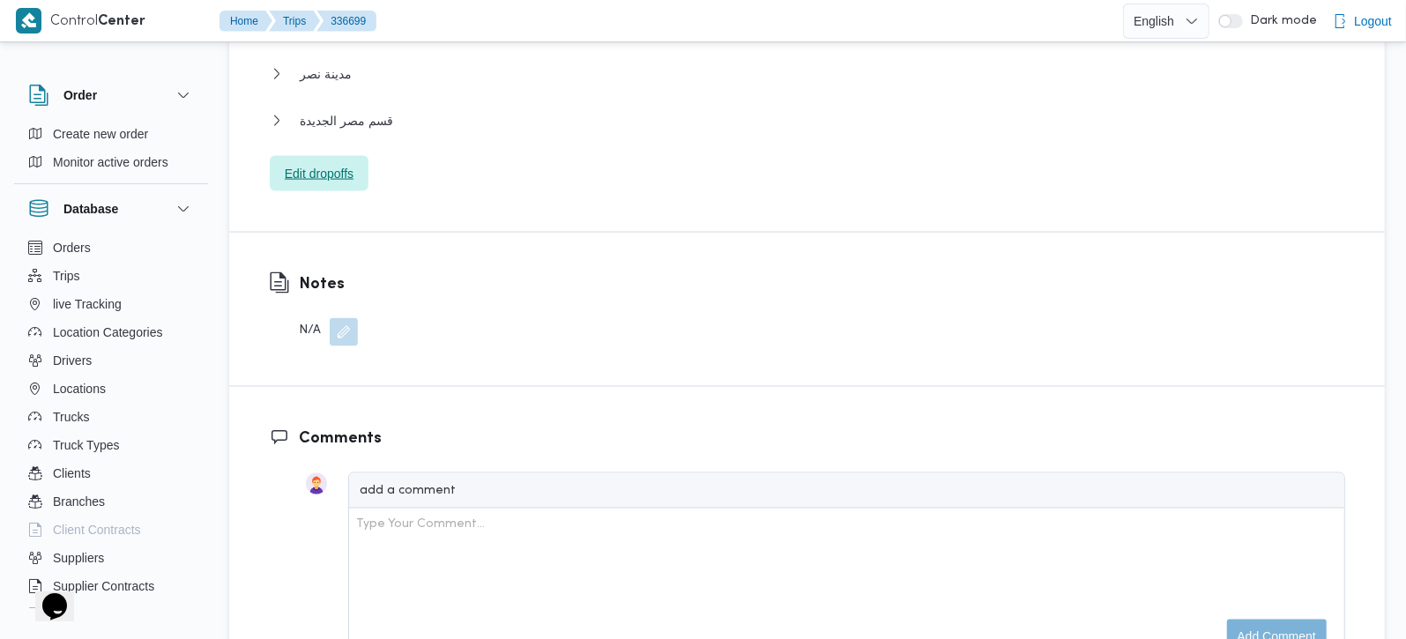
click at [306, 156] on span "Edit dropoffs" at bounding box center [319, 173] width 99 height 35
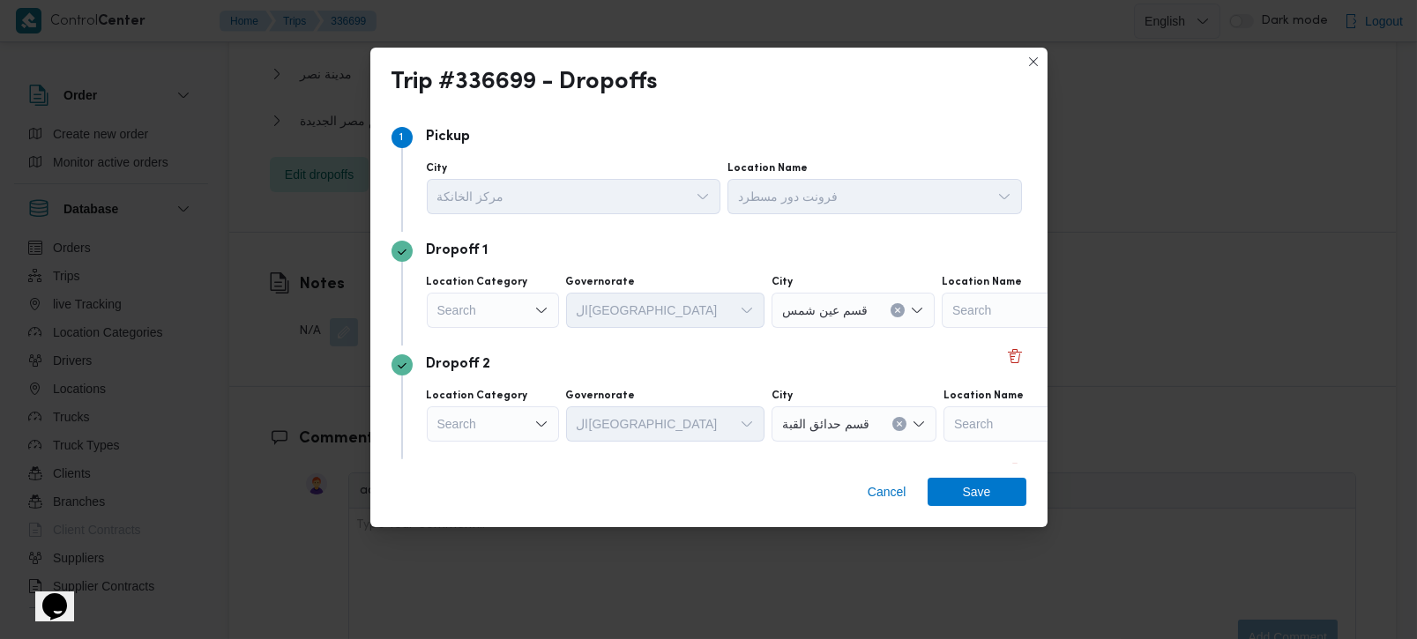
click at [527, 301] on div "Search" at bounding box center [493, 310] width 132 height 35
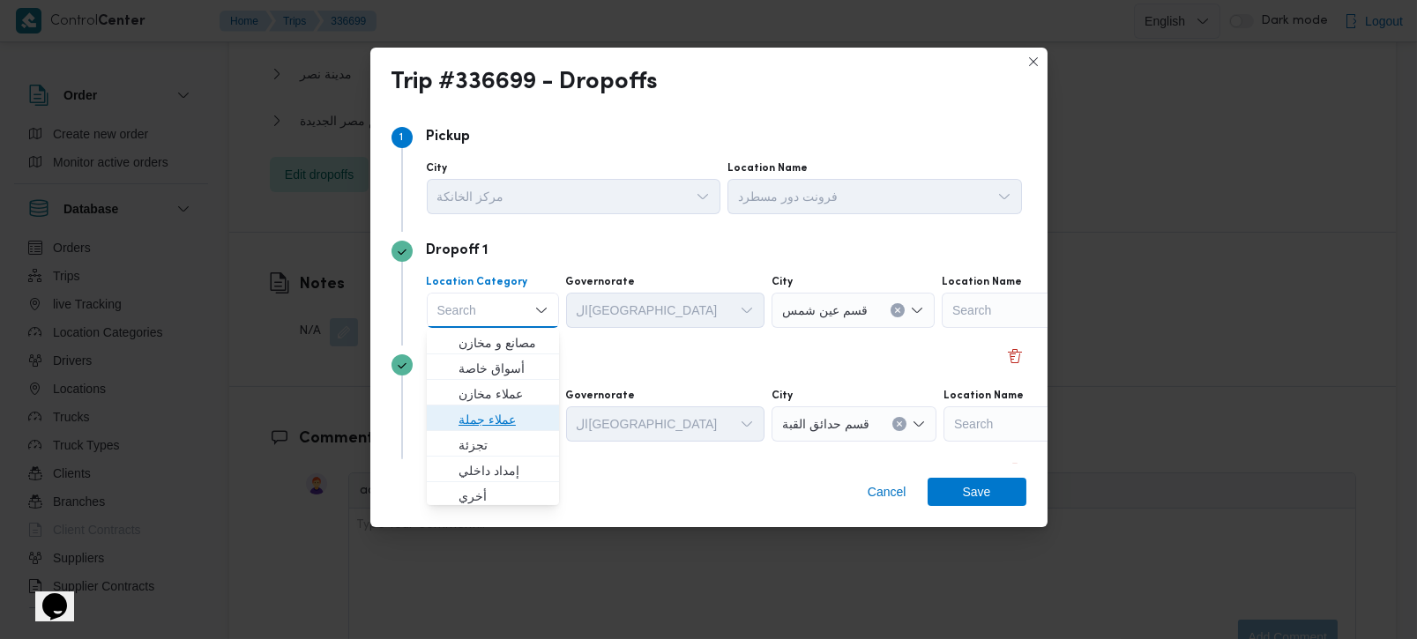
click at [486, 421] on span "عملاء جملة" at bounding box center [504, 419] width 90 height 21
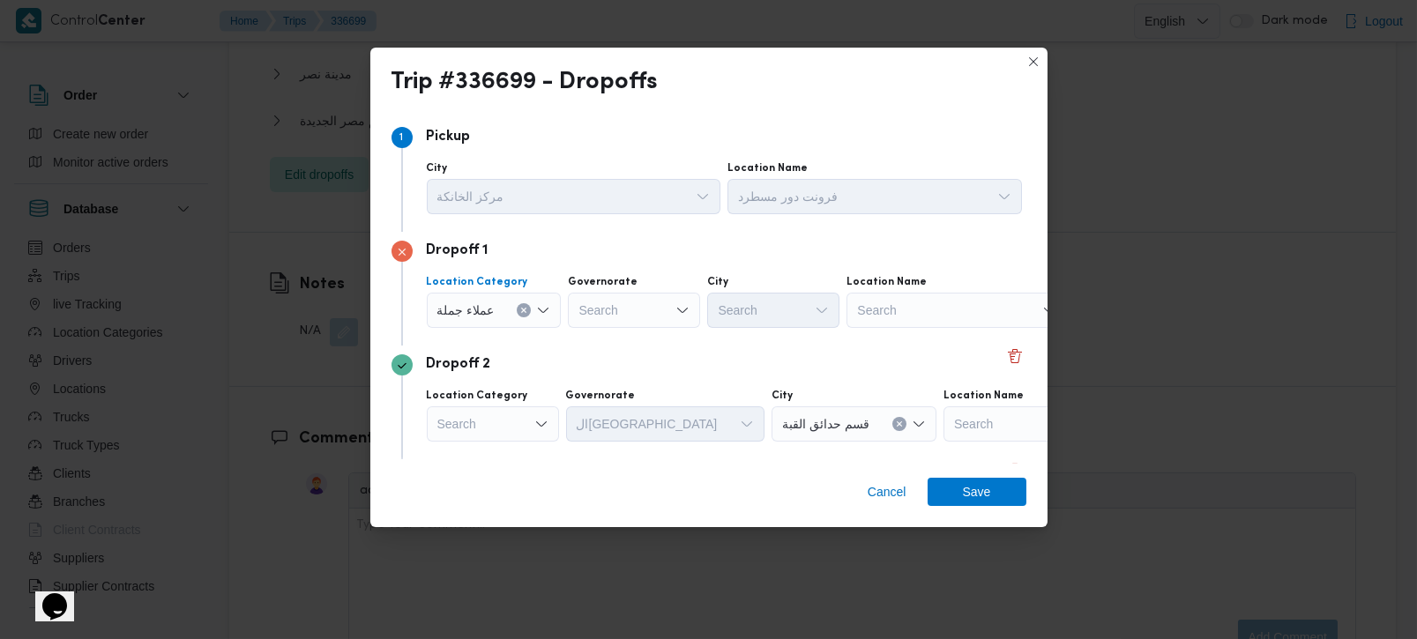
click at [590, 313] on div "Search" at bounding box center [634, 310] width 132 height 35
type input "رة"
click at [633, 360] on span "القاهرة" at bounding box center [643, 368] width 90 height 21
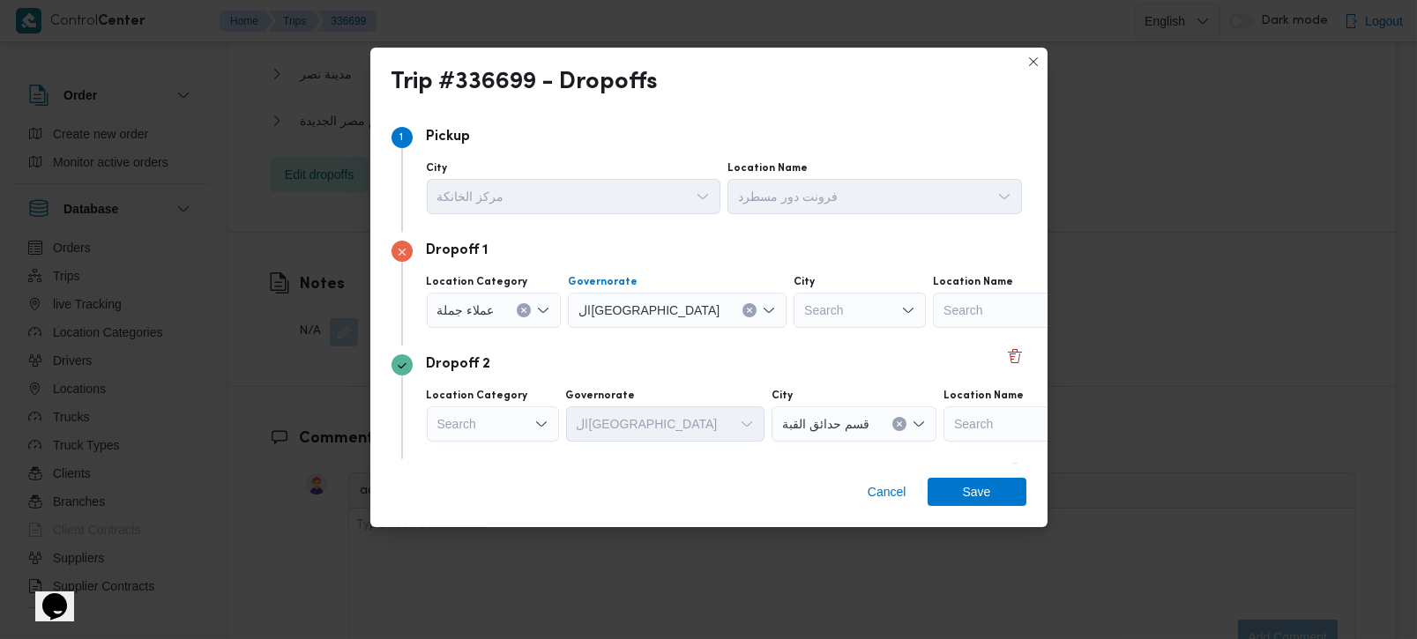
click at [794, 312] on div "Search" at bounding box center [860, 310] width 132 height 35
type input "بور"
click at [766, 339] on span "الع بور" at bounding box center [782, 342] width 90 height 21
click at [774, 362] on div "Dropoff 2" at bounding box center [709, 364] width 635 height 21
click at [514, 361] on div "Dropoff 2" at bounding box center [709, 364] width 635 height 21
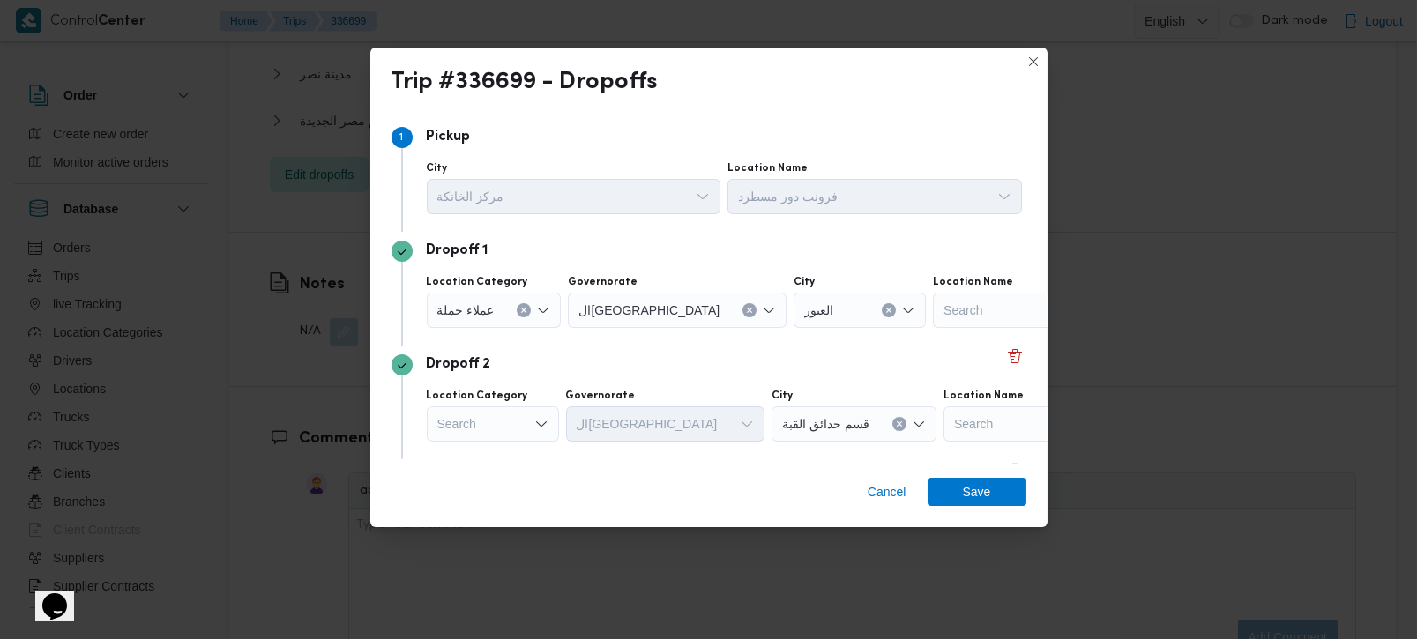
scroll to position [207, 0]
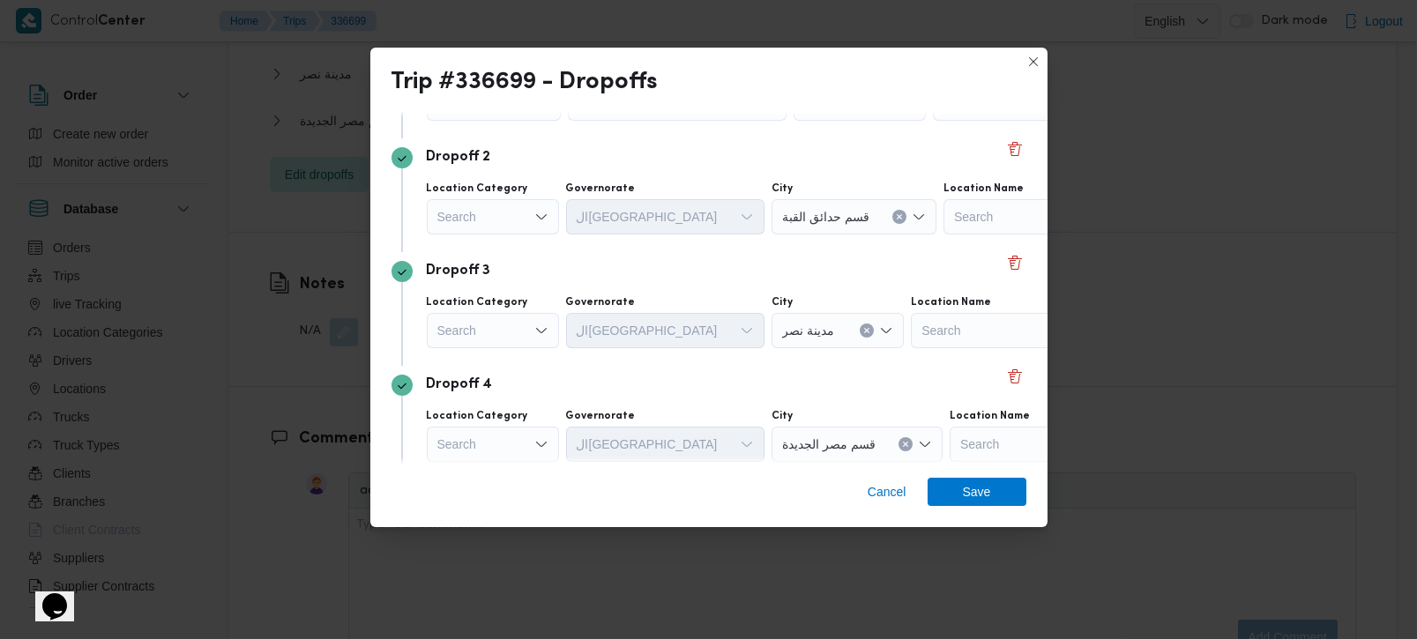
click at [498, 218] on div "Search" at bounding box center [493, 216] width 132 height 35
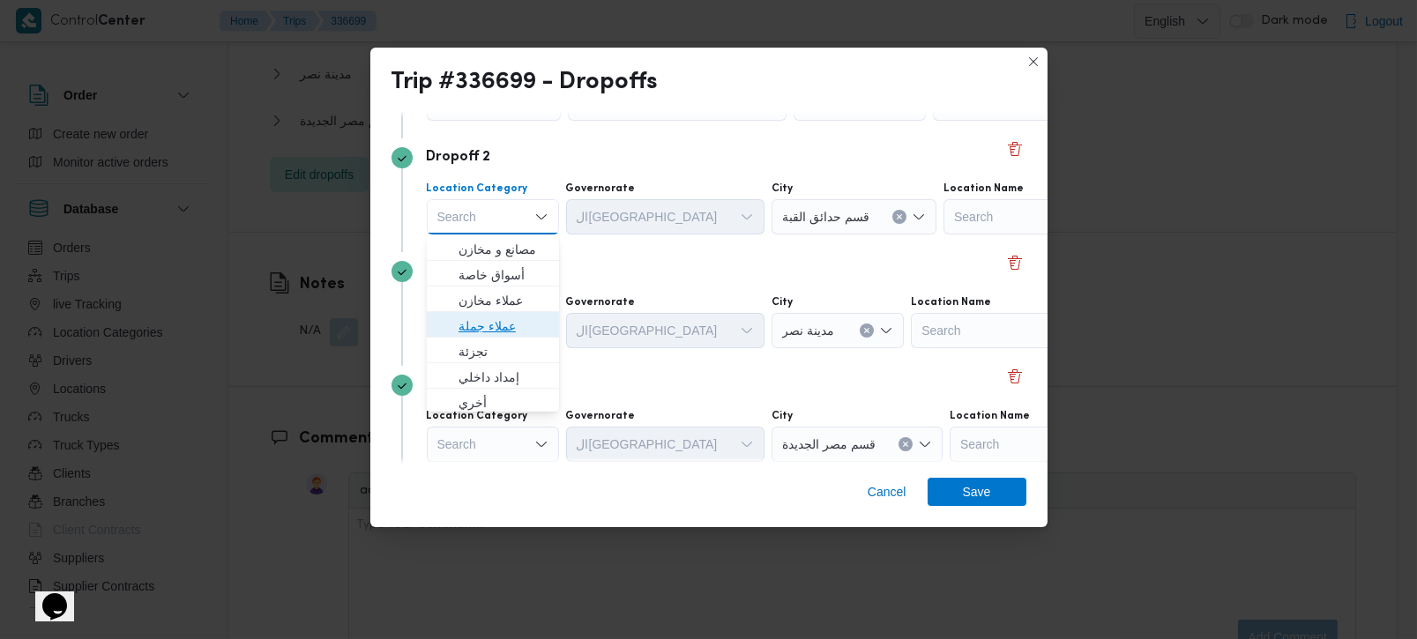
drag, startPoint x: 502, startPoint y: 325, endPoint x: 535, endPoint y: 279, distance: 56.8
click at [502, 325] on span "عملاء جملة" at bounding box center [504, 326] width 90 height 21
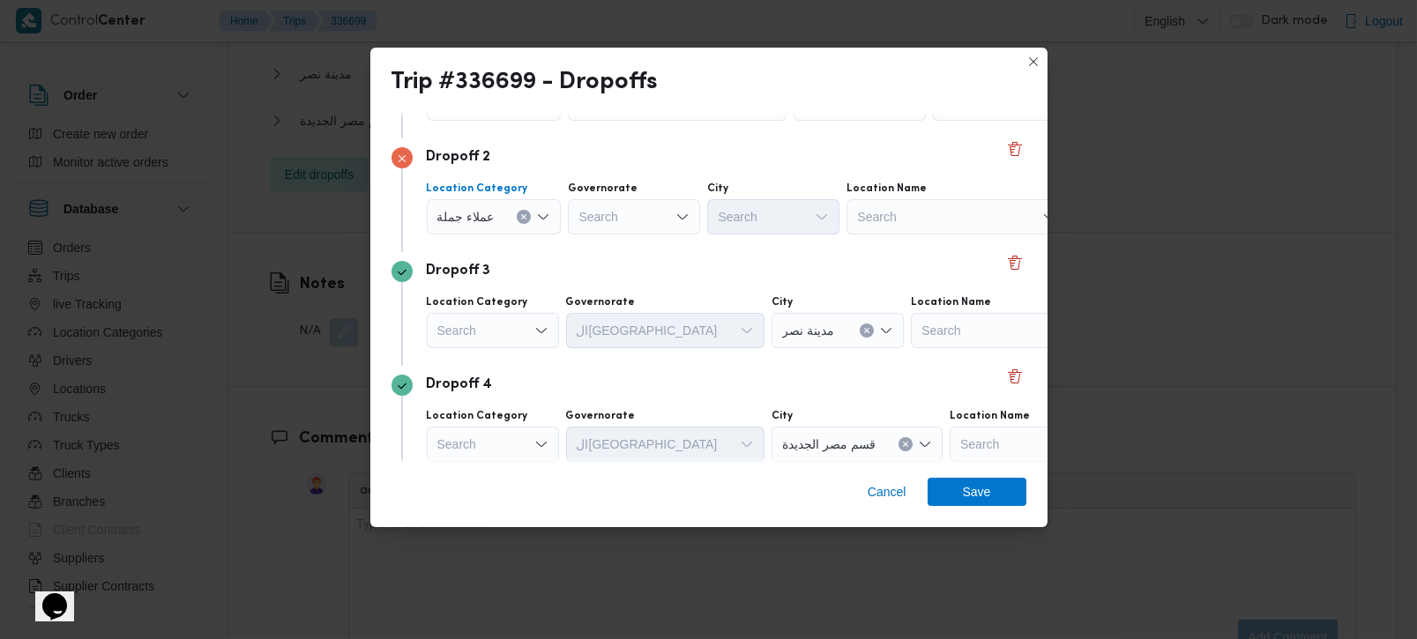
click at [580, 225] on div at bounding box center [579, 217] width 9 height 28
type input "رة"
click at [621, 271] on span "القاه رة" at bounding box center [643, 275] width 90 height 21
click at [794, 213] on div "Search" at bounding box center [860, 216] width 132 height 35
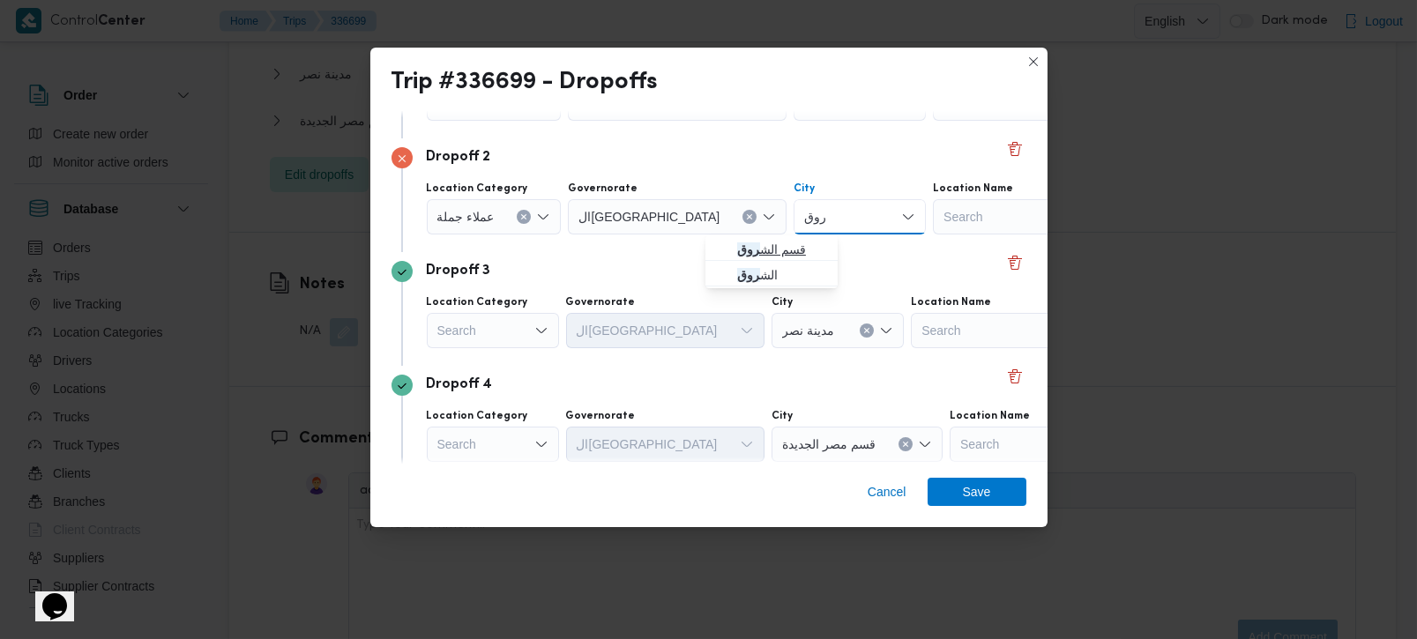
type input "روق"
click at [775, 239] on span "قسم الش روق" at bounding box center [782, 249] width 90 height 21
click at [768, 259] on div "Dropoff 3 Location Category Search Governorate القاهرة City مدينة نصر Location …" at bounding box center [709, 309] width 635 height 114
click at [669, 377] on div "Dropoff 4" at bounding box center [709, 385] width 635 height 21
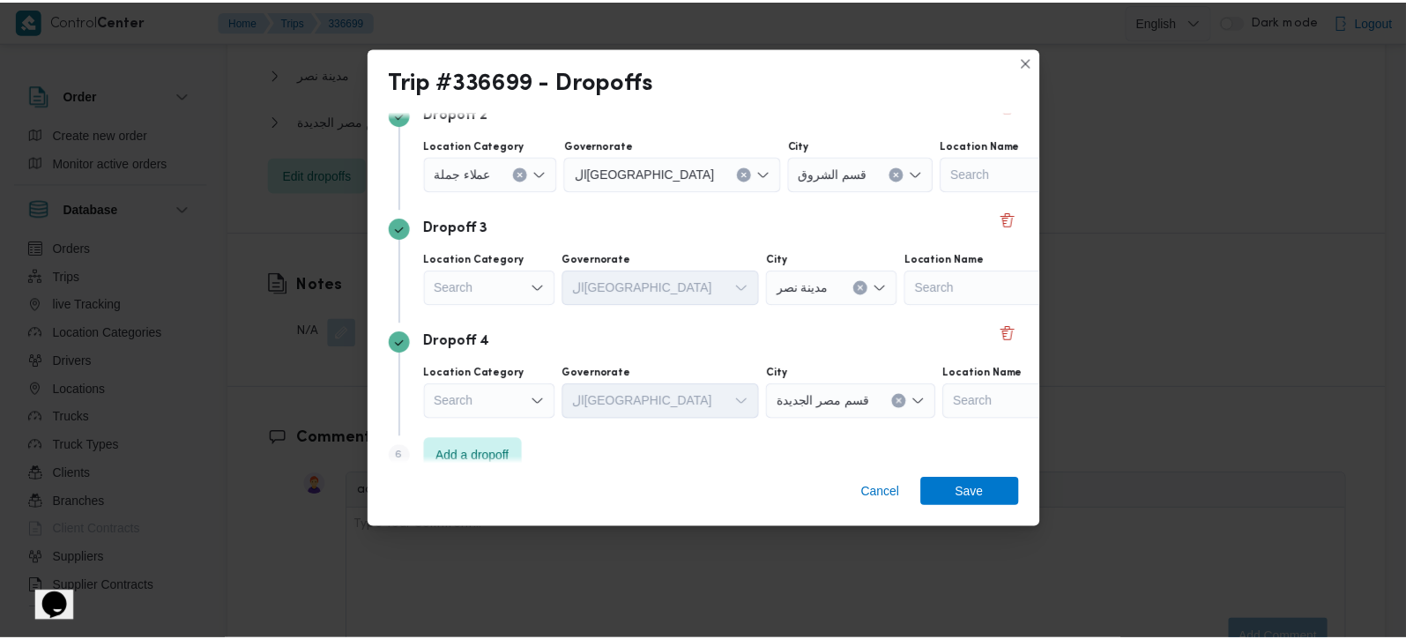
scroll to position [274, 0]
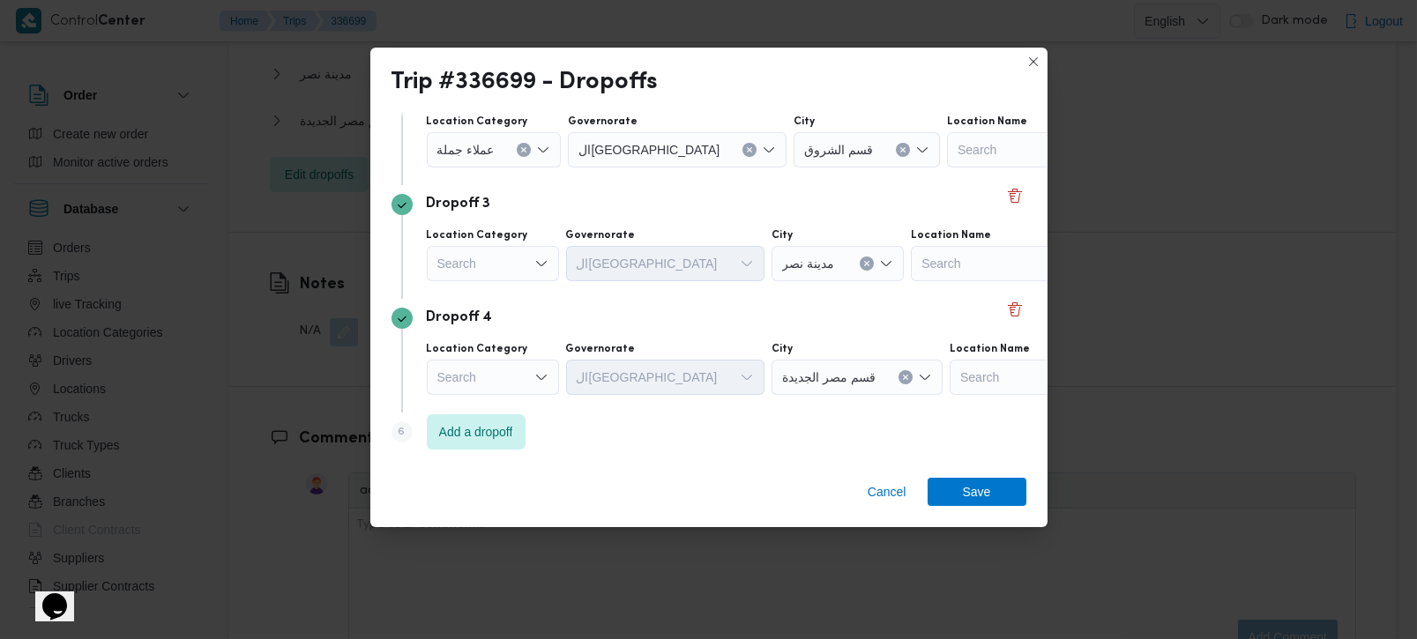
click at [510, 380] on div "Search" at bounding box center [493, 377] width 132 height 35
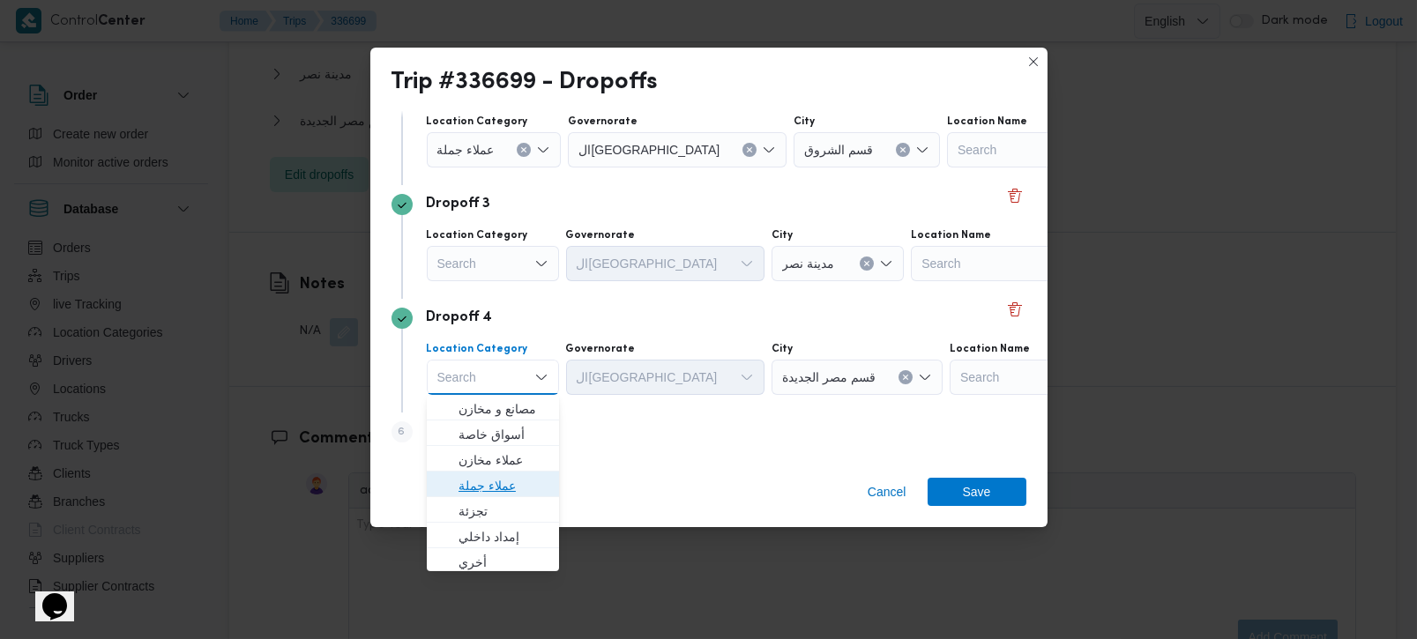
click at [504, 475] on span "عملاء جملة" at bounding box center [504, 485] width 90 height 21
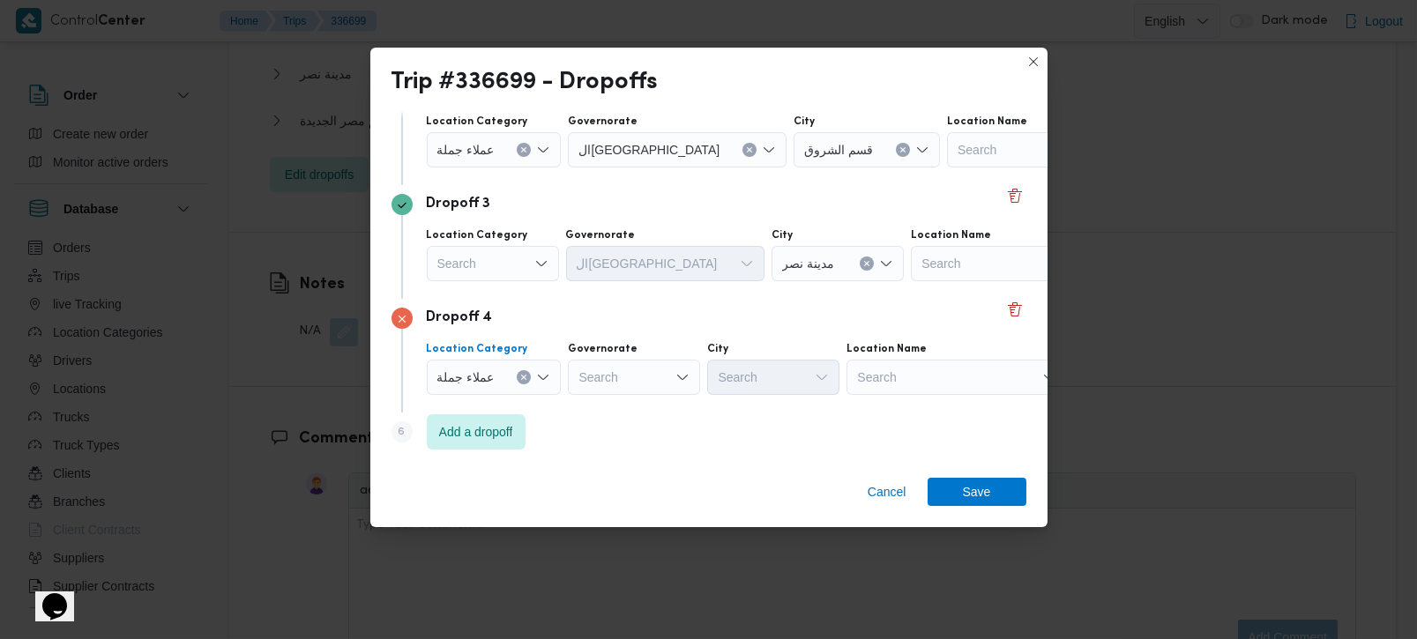
click at [626, 380] on div "Search" at bounding box center [634, 377] width 132 height 35
type input "رة"
click at [623, 430] on span "القاه رة" at bounding box center [643, 434] width 90 height 21
click at [801, 387] on div at bounding box center [805, 377] width 9 height 28
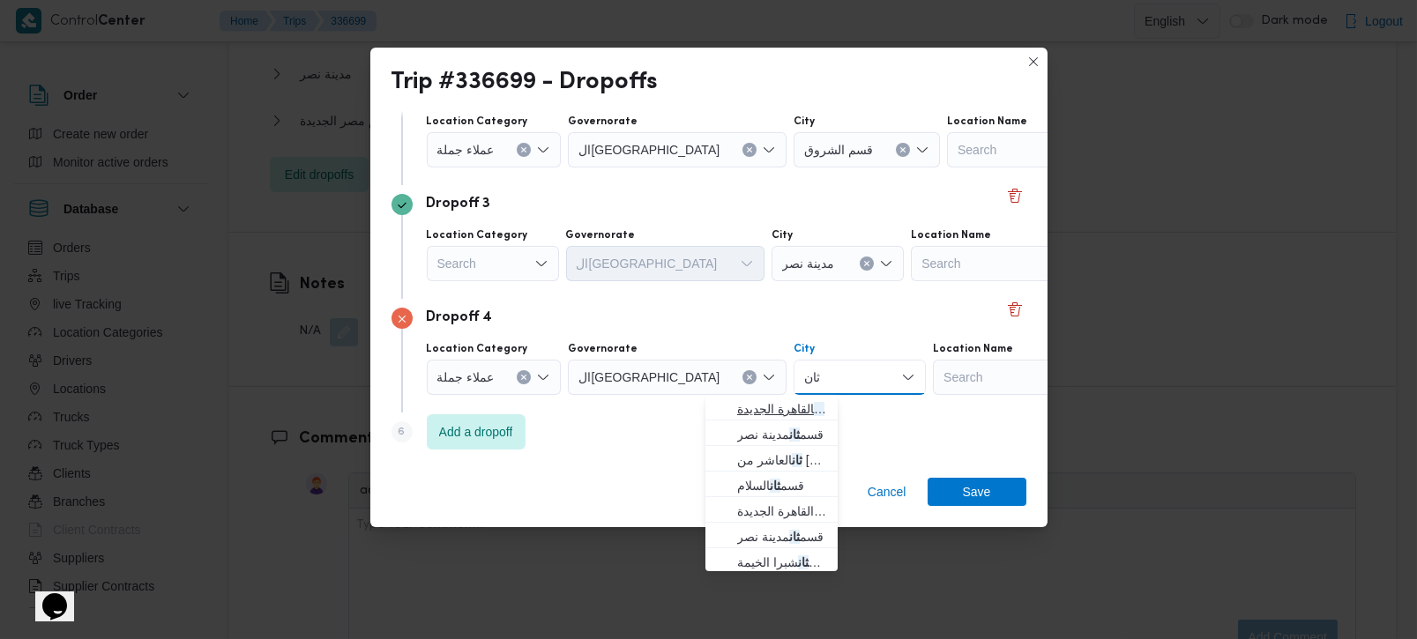
type input "ثان"
click at [760, 409] on span "قسم ثان القاهرة الجديدة" at bounding box center [782, 409] width 90 height 21
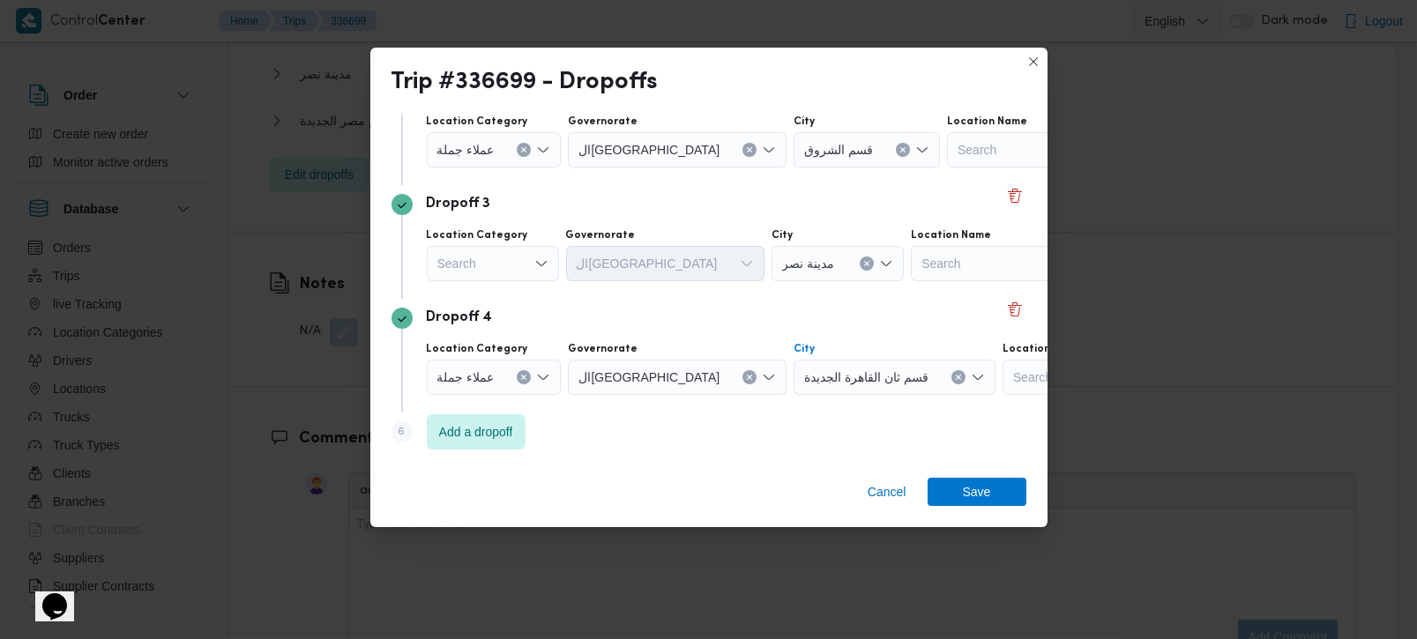
click at [761, 415] on div "Step 6 is disabled 6 Add a dropoff" at bounding box center [709, 436] width 635 height 46
click at [984, 487] on span "Save" at bounding box center [977, 491] width 28 height 28
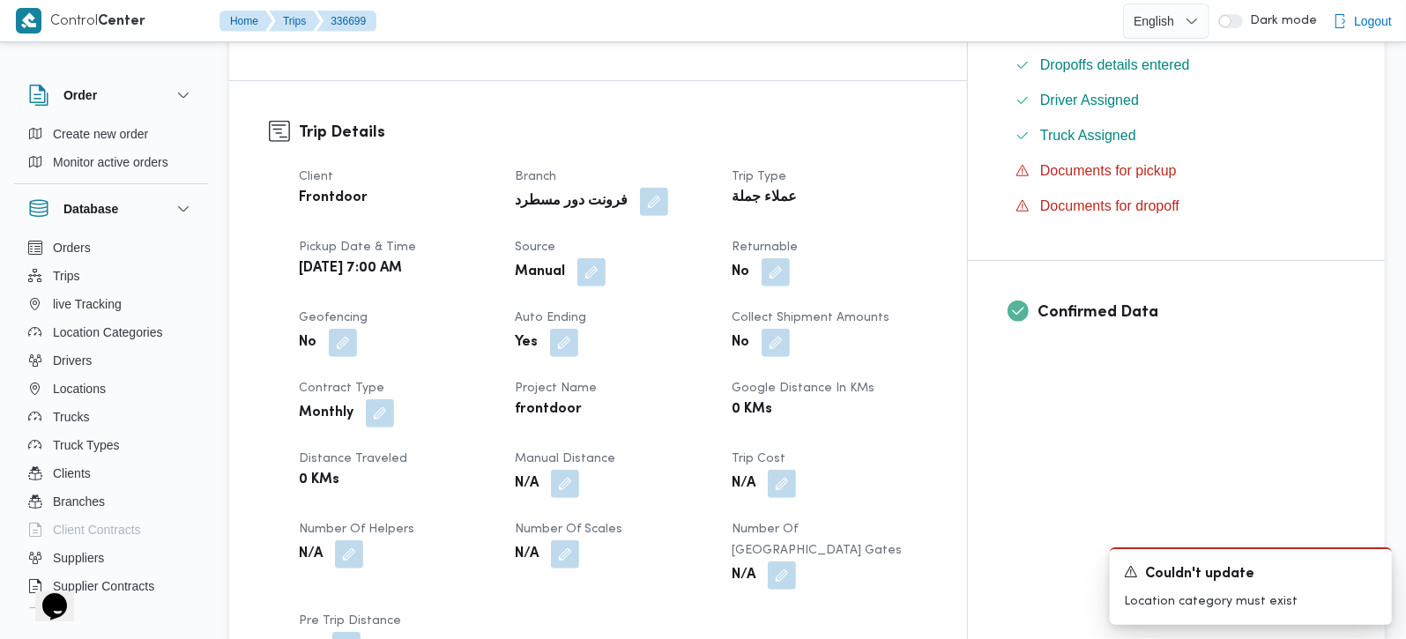
scroll to position [414, 0]
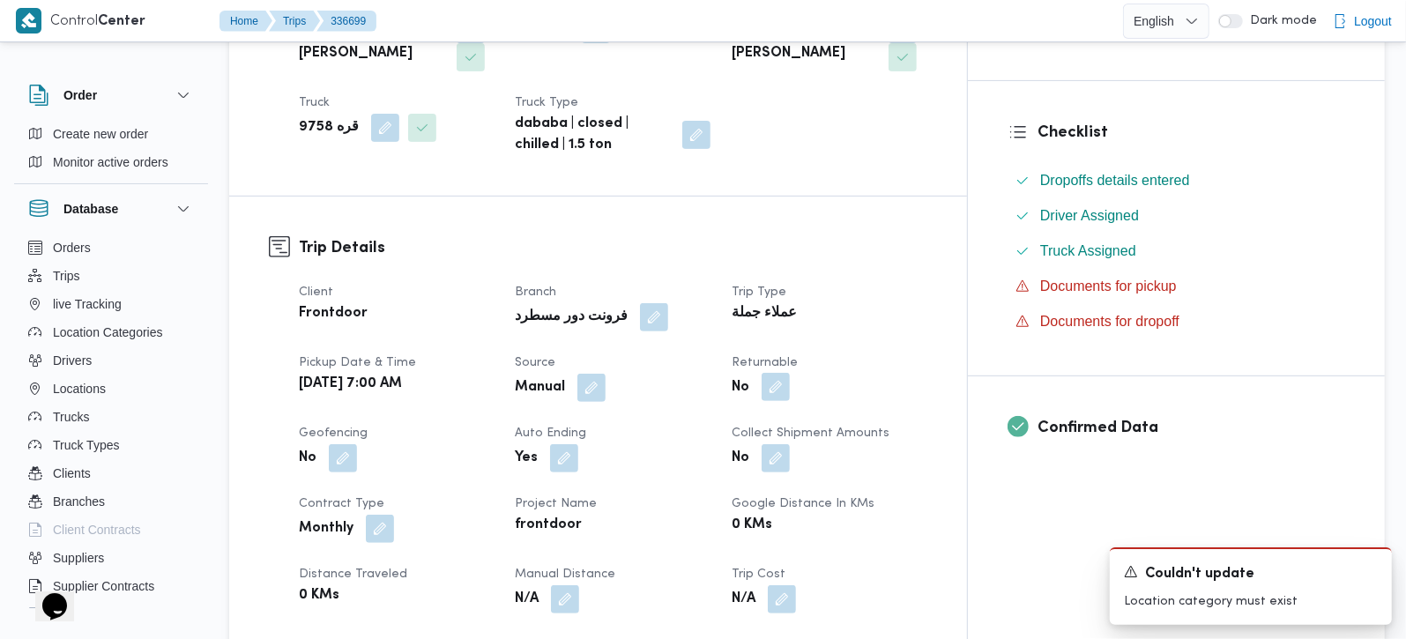
click at [790, 373] on button "button" at bounding box center [776, 387] width 28 height 28
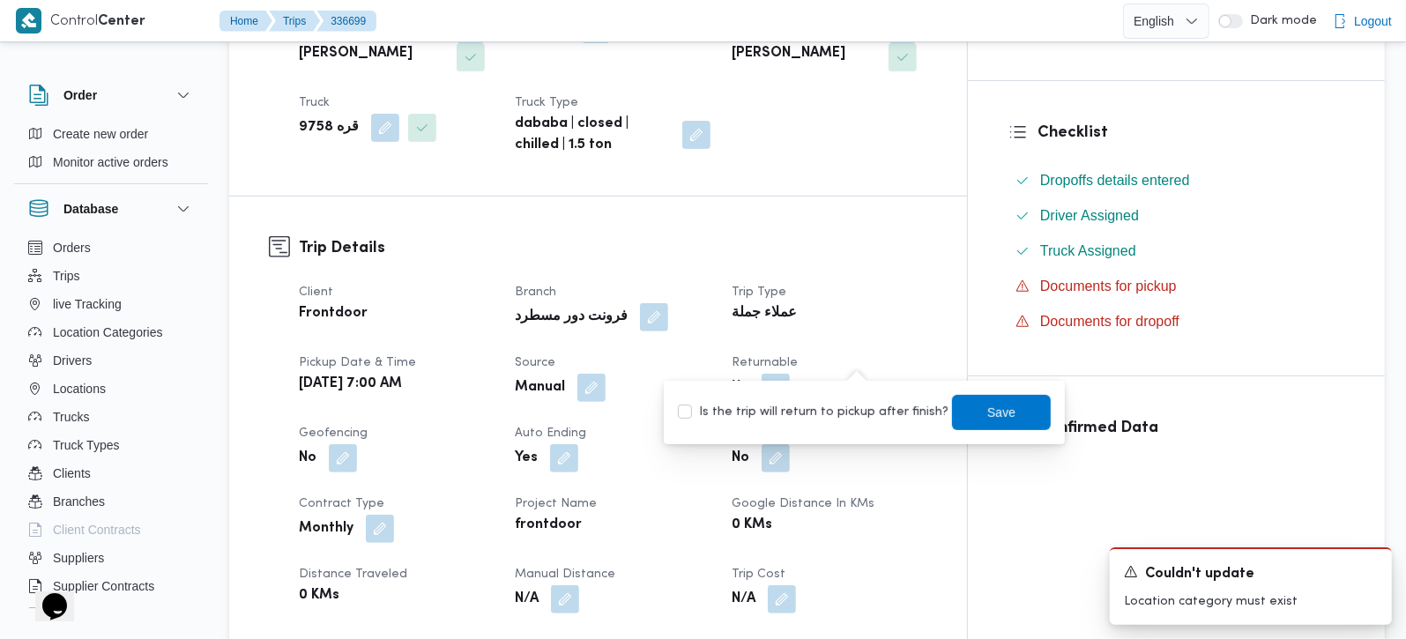
click at [862, 398] on div "Is the trip will return to pickup after finish? Save" at bounding box center [864, 412] width 377 height 39
click at [891, 405] on label "Is the trip will return to pickup after finish?" at bounding box center [813, 412] width 271 height 21
checkbox input "true"
click at [988, 407] on span "Save" at bounding box center [1002, 411] width 28 height 21
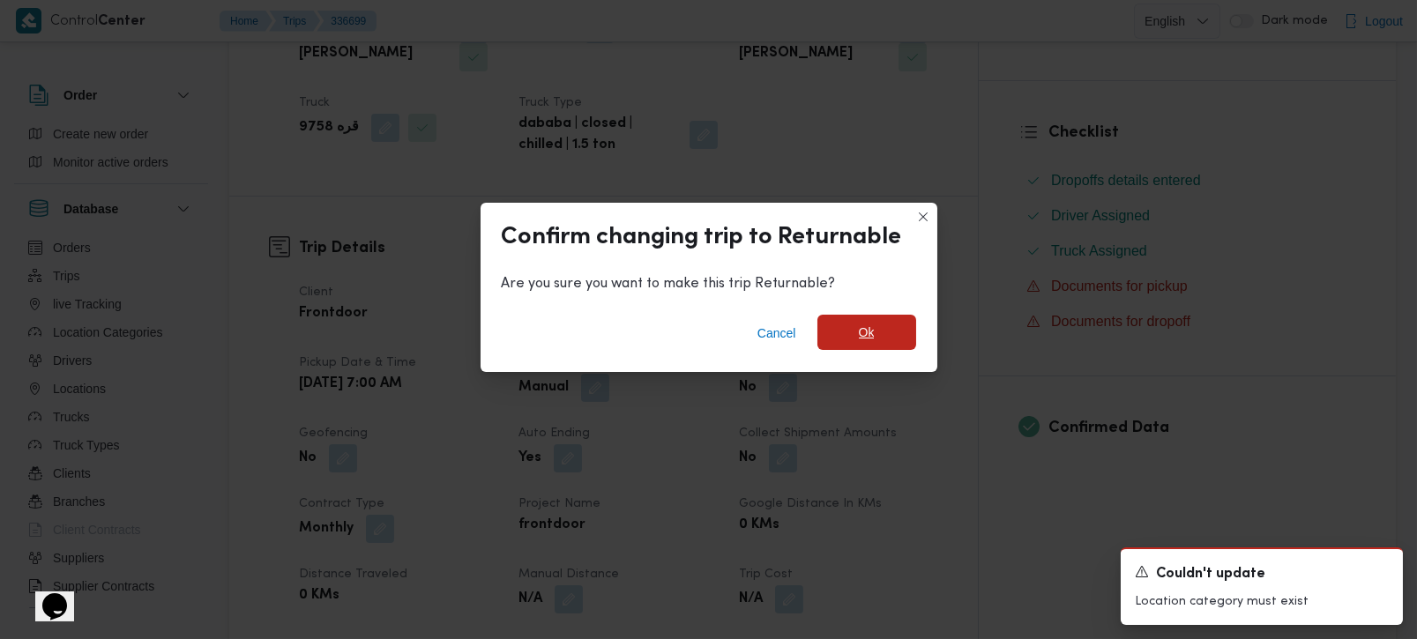
click at [845, 333] on span "Ok" at bounding box center [866, 332] width 99 height 35
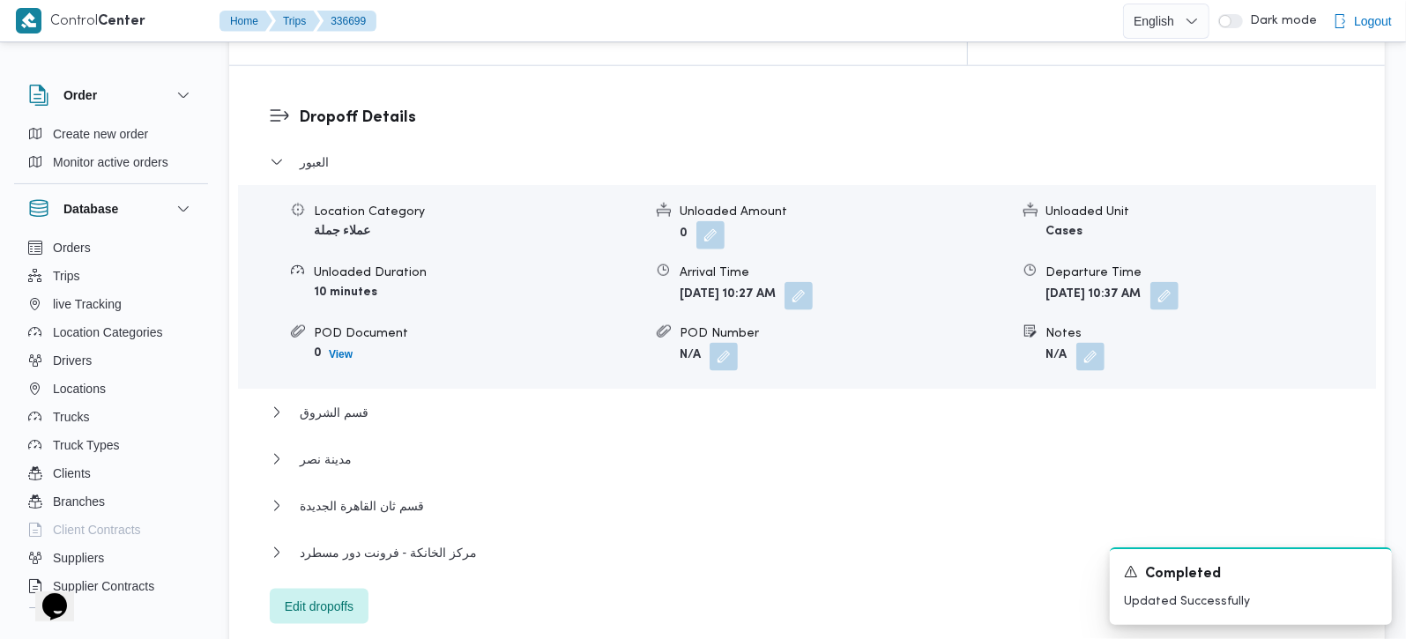
scroll to position [1452, 0]
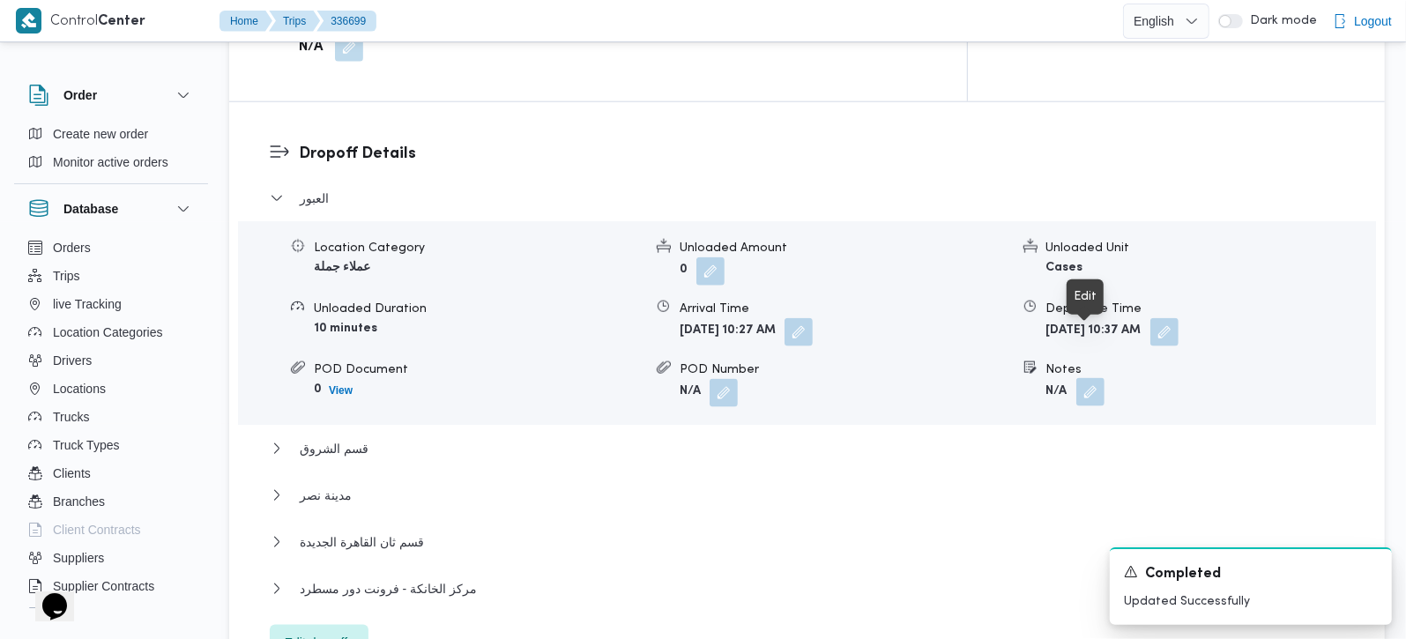
click at [1089, 378] on button "button" at bounding box center [1091, 392] width 28 height 28
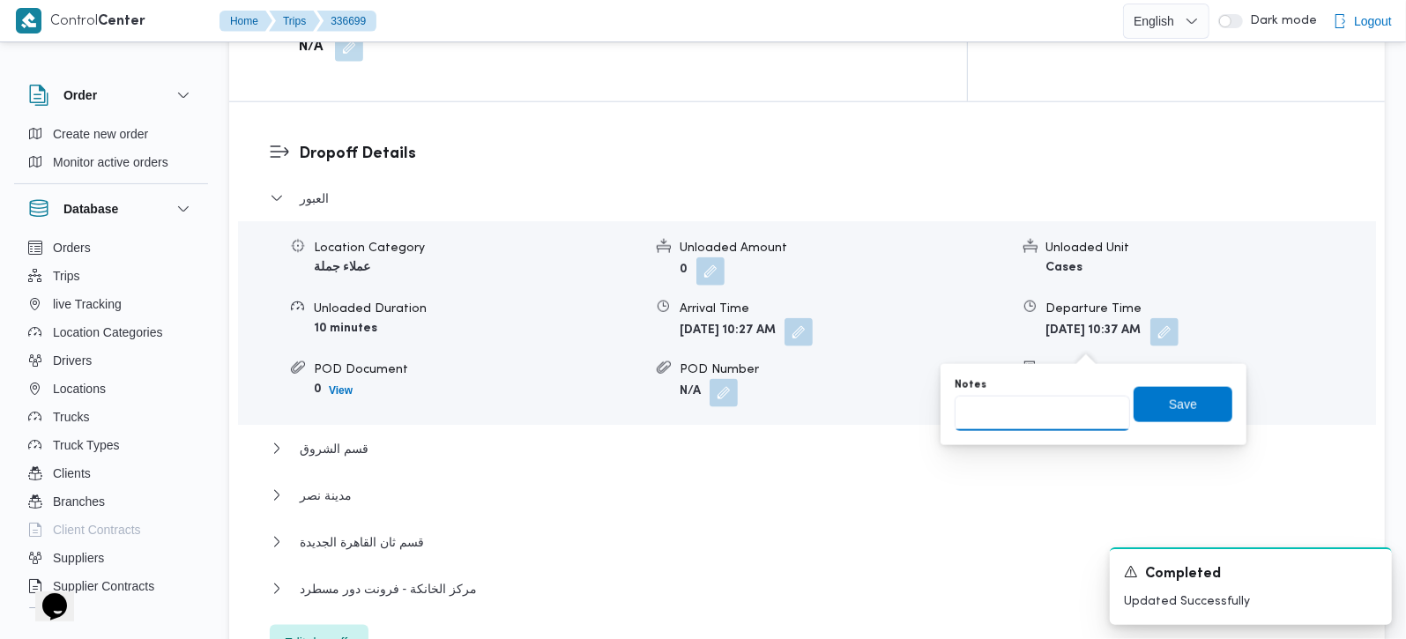
click at [1044, 407] on input "Notes" at bounding box center [1042, 413] width 175 height 35
type input "باندا و الفرجاني و طلبات"
click at [1150, 400] on span "Save" at bounding box center [1183, 403] width 99 height 35
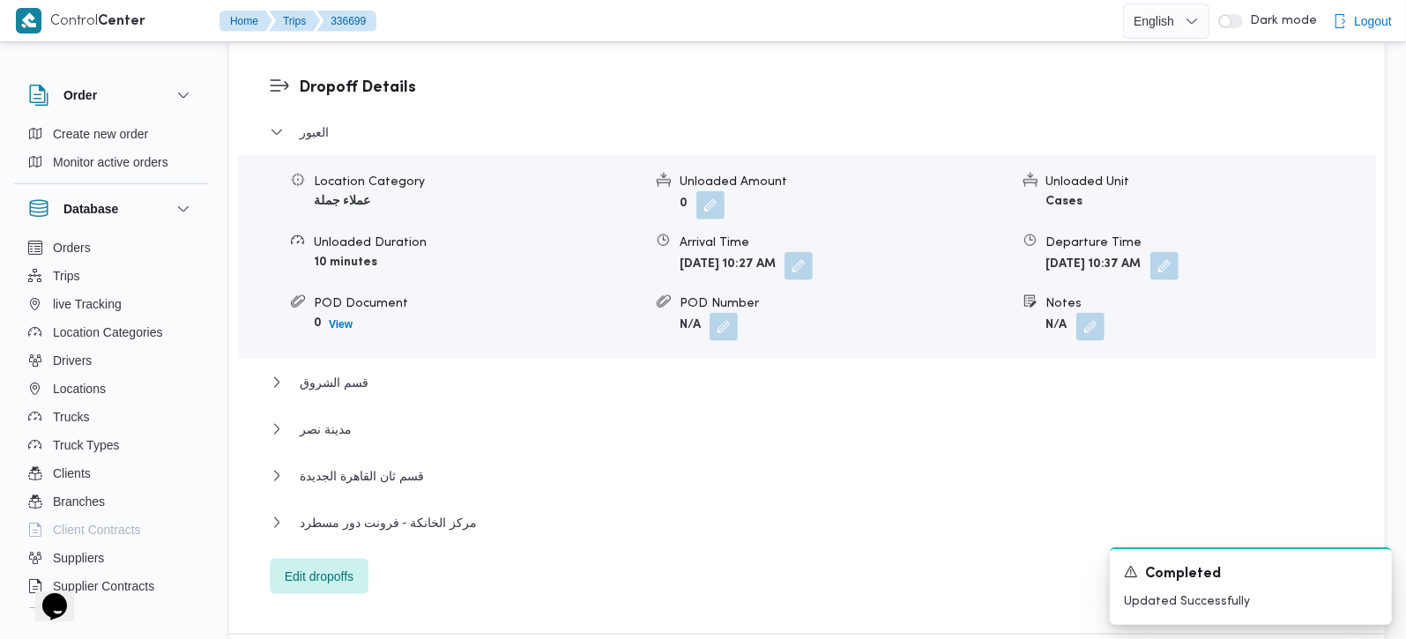
scroll to position [1556, 0]
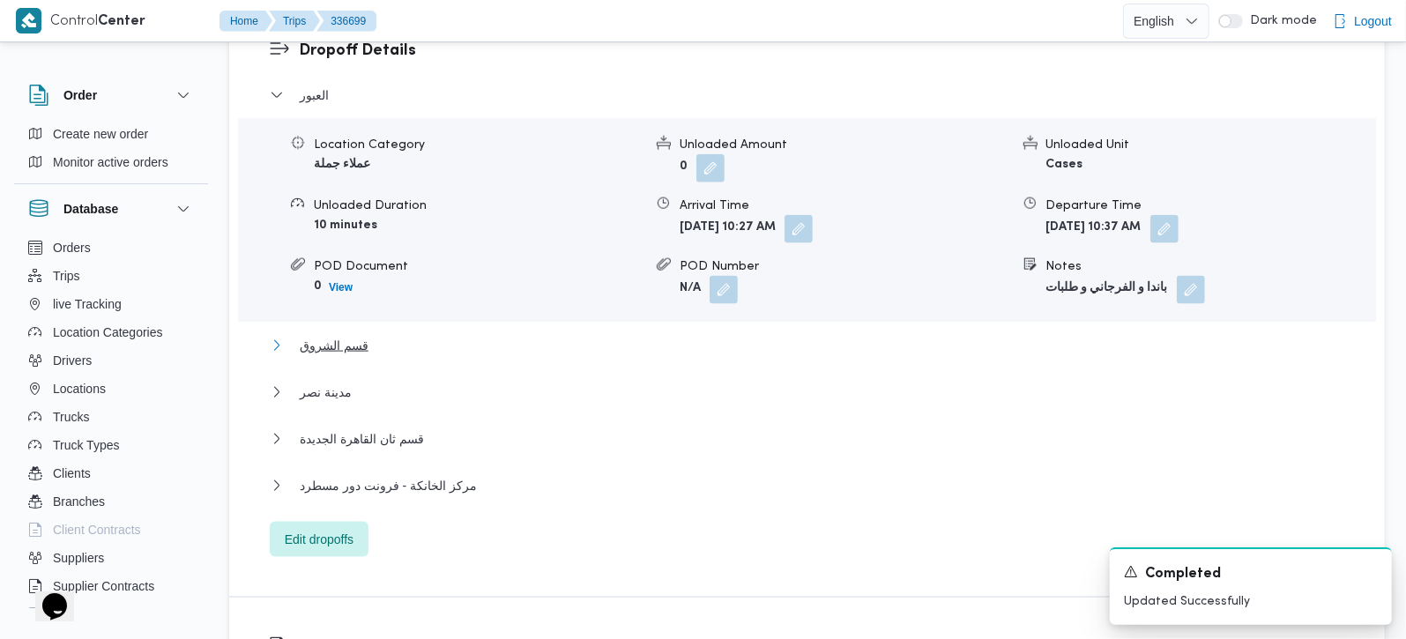
click at [328, 335] on span "قسم الشروق" at bounding box center [334, 345] width 69 height 21
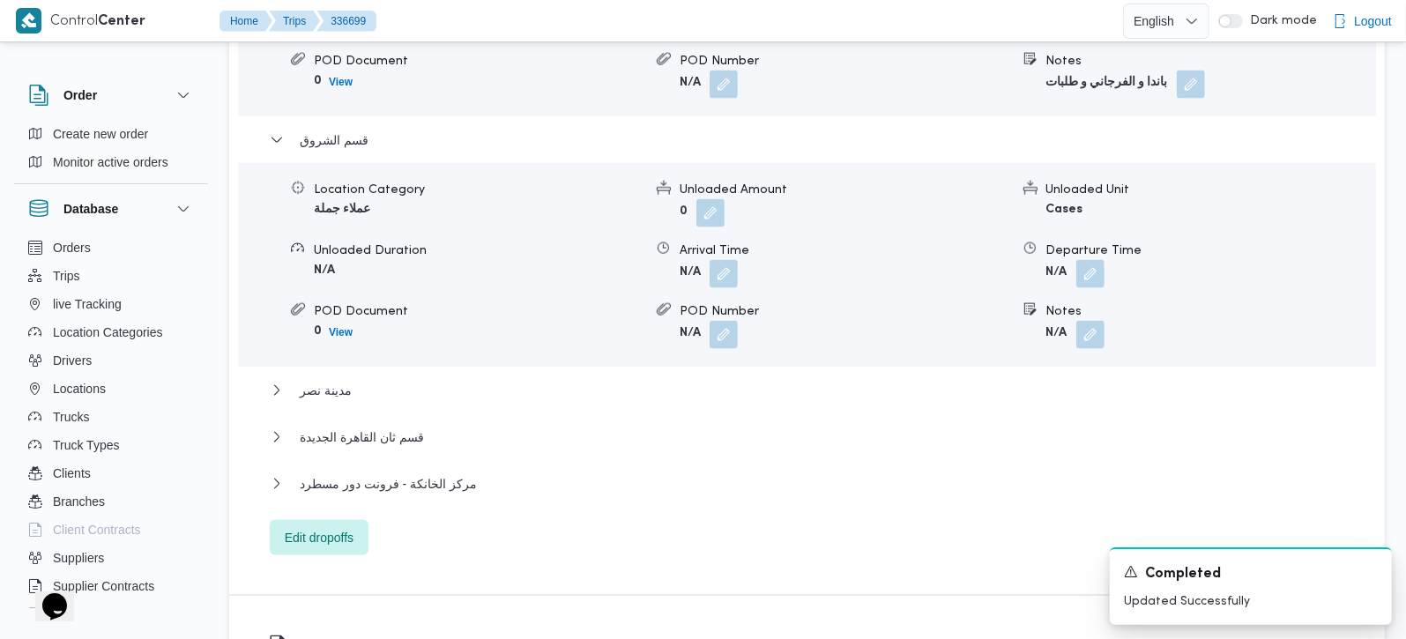
scroll to position [1764, 0]
click at [1096, 317] on button "button" at bounding box center [1091, 331] width 28 height 28
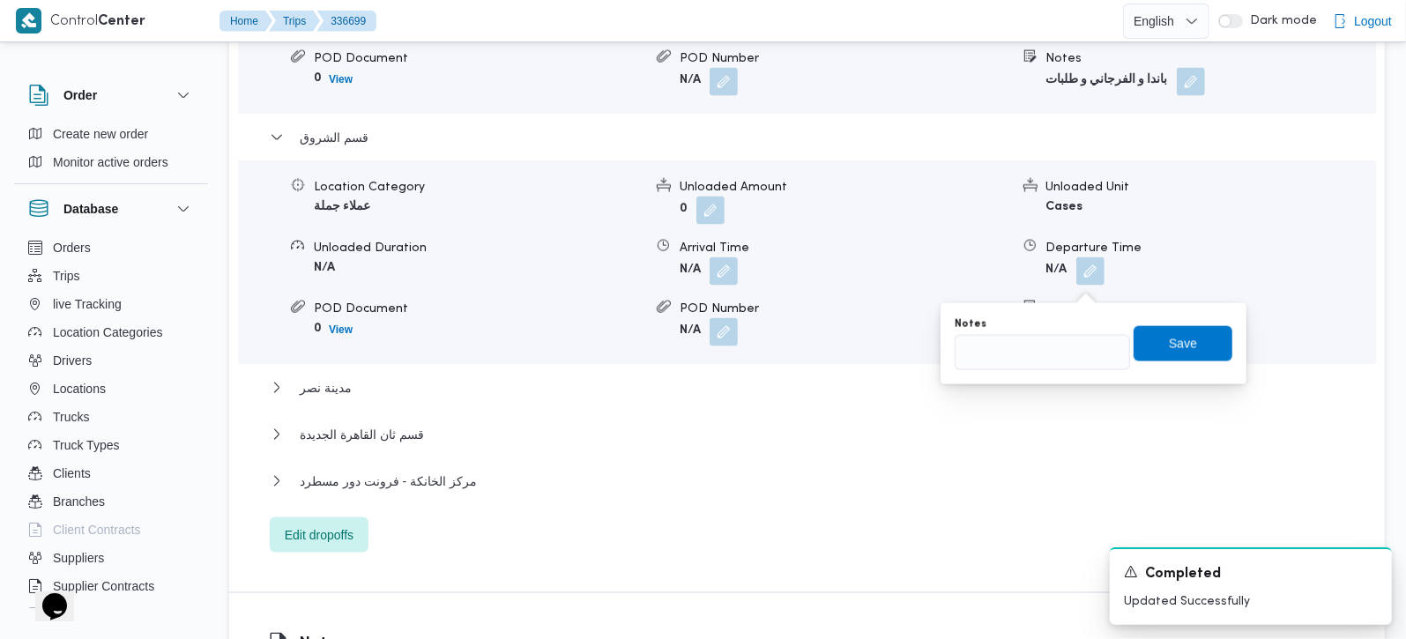
click at [1065, 332] on div "Notes" at bounding box center [1042, 343] width 175 height 53
click at [1064, 354] on input "Notes" at bounding box center [1042, 352] width 175 height 35
type input "سعودي و المجاورة الثانية و طلبات"
click at [1147, 337] on span "Save" at bounding box center [1183, 342] width 99 height 35
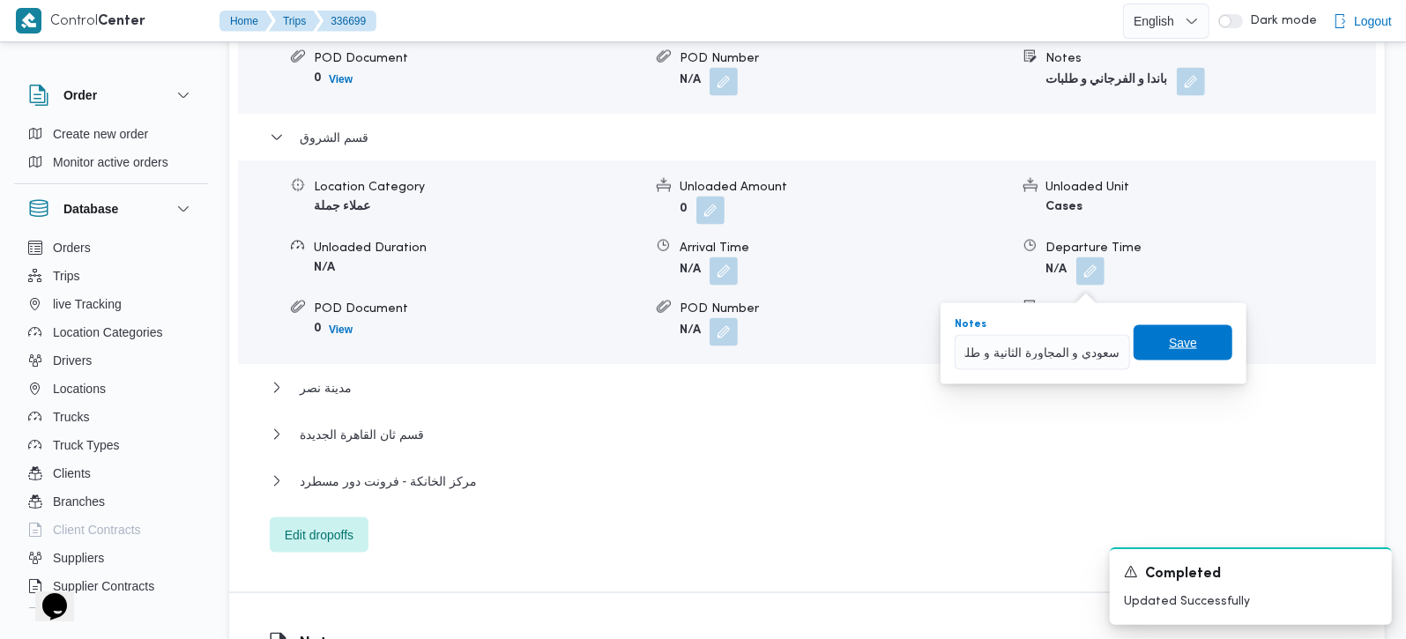
scroll to position [0, 0]
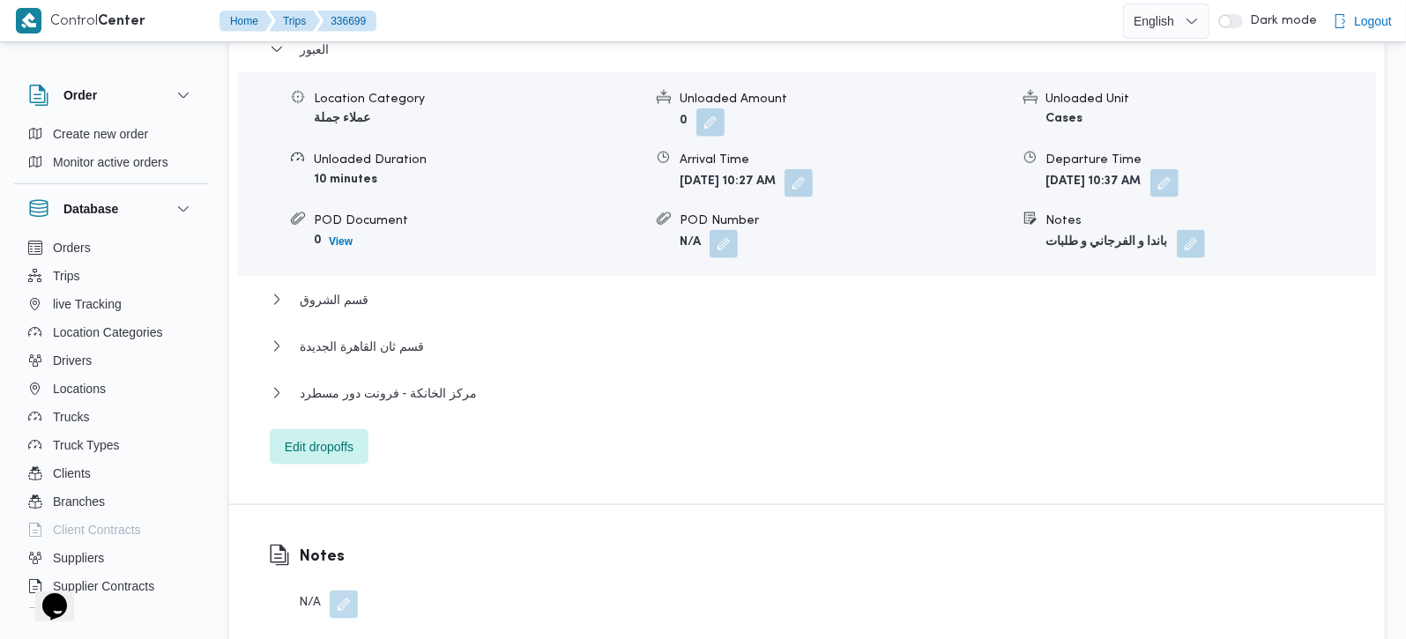
scroll to position [1603, 0]
click at [351, 334] on span "قسم ثان القاهرة الجديدة" at bounding box center [362, 344] width 124 height 21
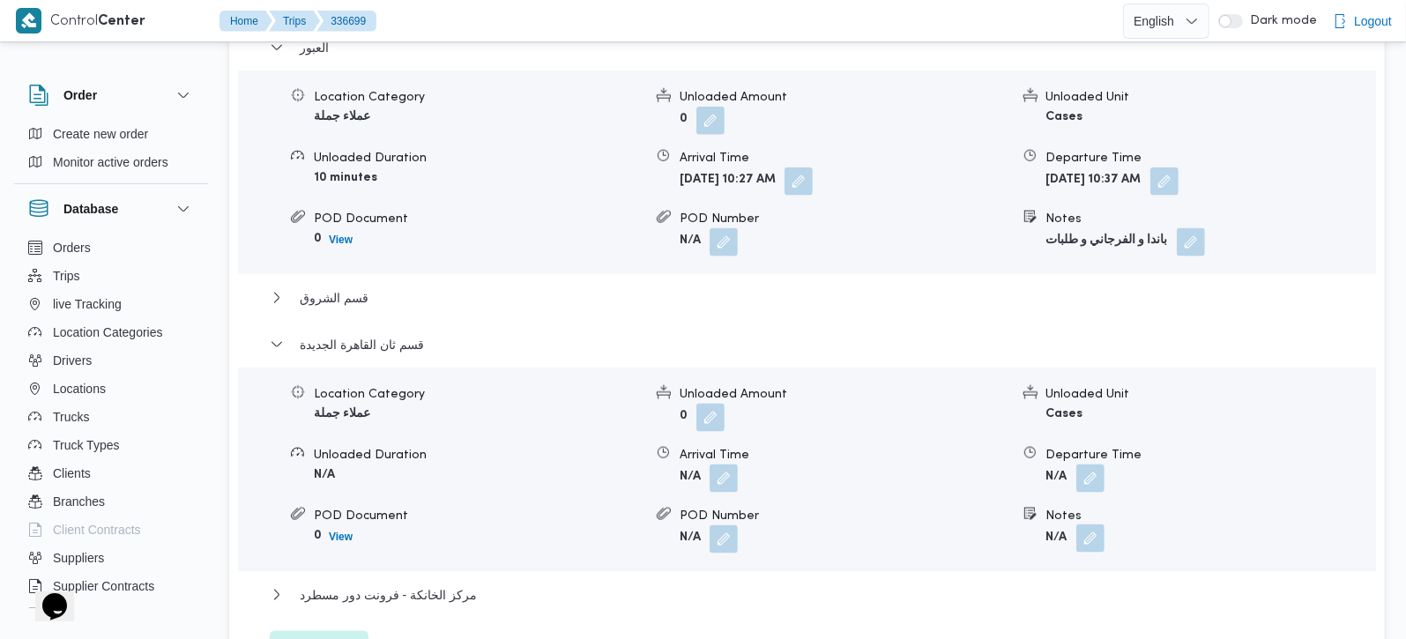
click at [1092, 525] on button "button" at bounding box center [1091, 539] width 28 height 28
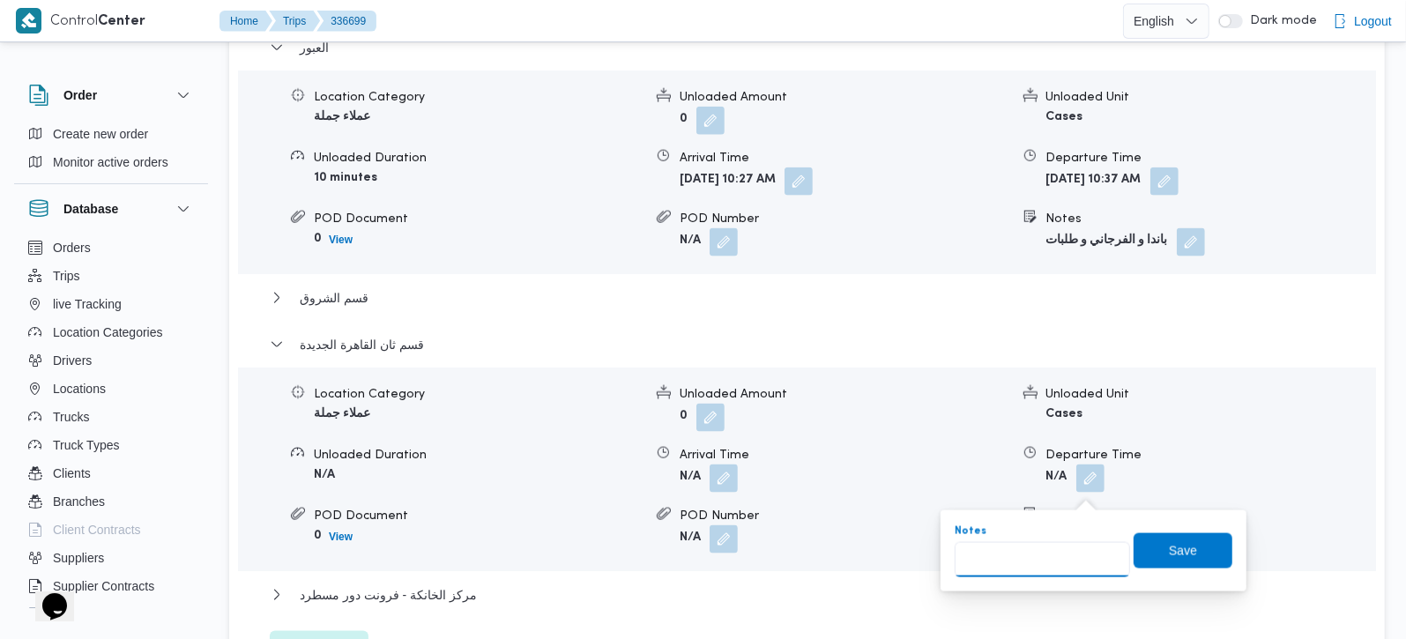
click at [1059, 571] on input "Notes" at bounding box center [1042, 559] width 175 height 35
type input "مدينتي(رابيت و طلبات و اكسبشن و [PERSON_NAME]"
click at [1198, 549] on span "Save" at bounding box center [1183, 550] width 99 height 35
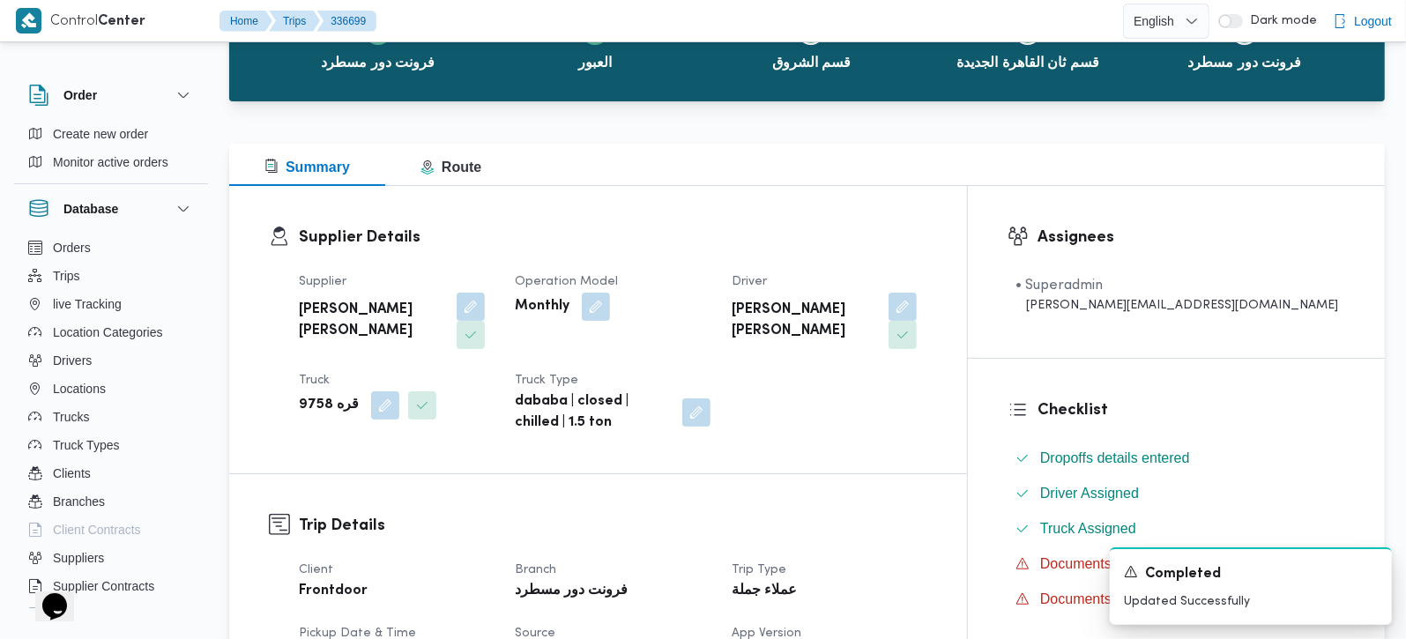
scroll to position [0, 0]
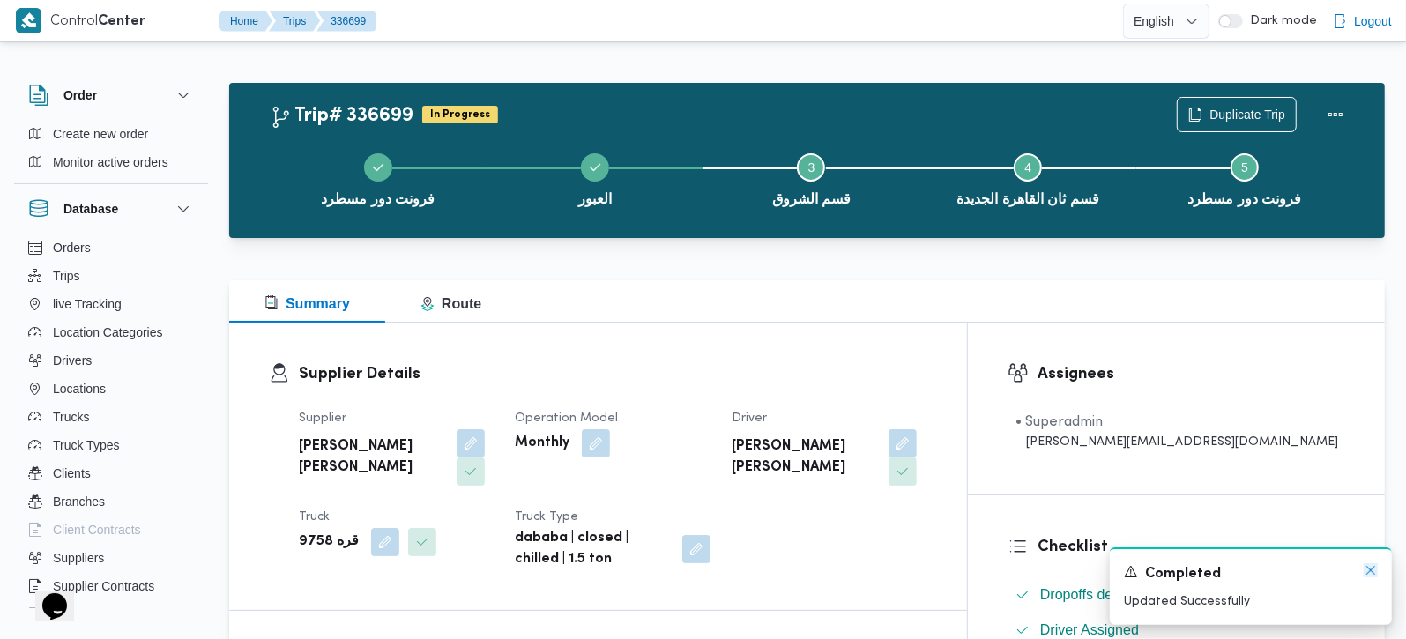
click at [1370, 565] on icon "Dismiss toast" at bounding box center [1371, 570] width 14 height 14
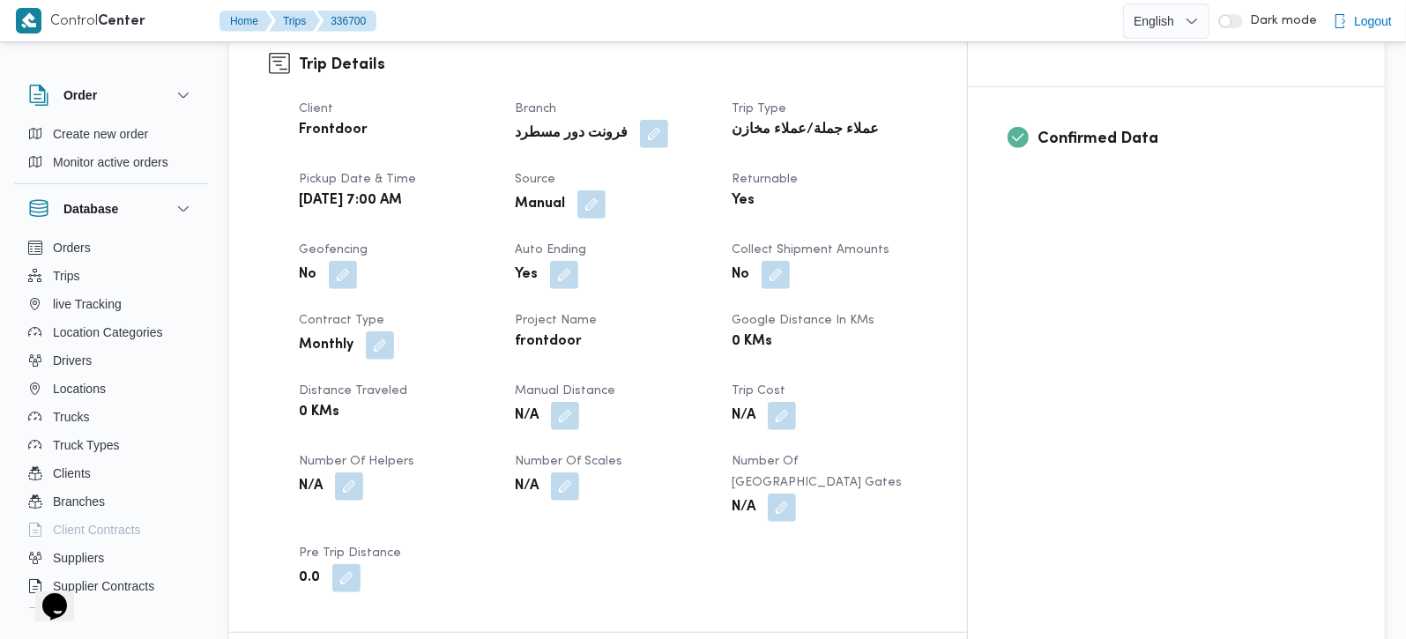
scroll to position [981, 0]
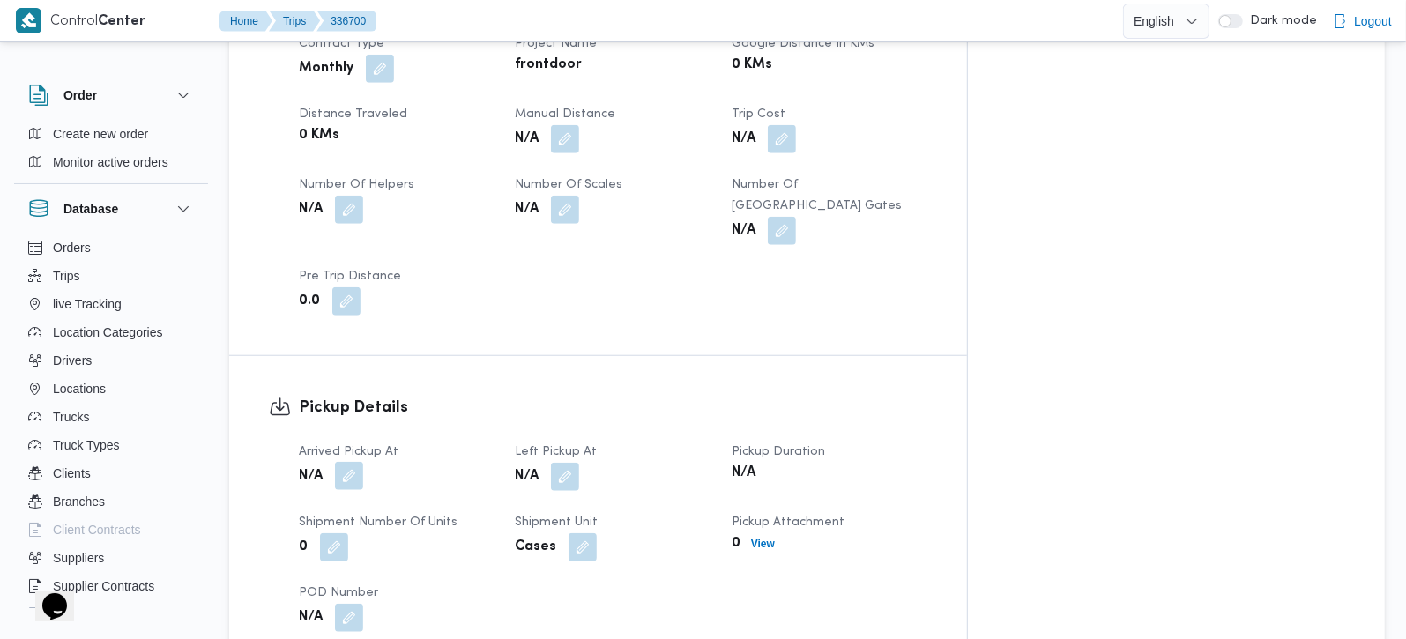
click at [355, 462] on button "button" at bounding box center [349, 476] width 28 height 28
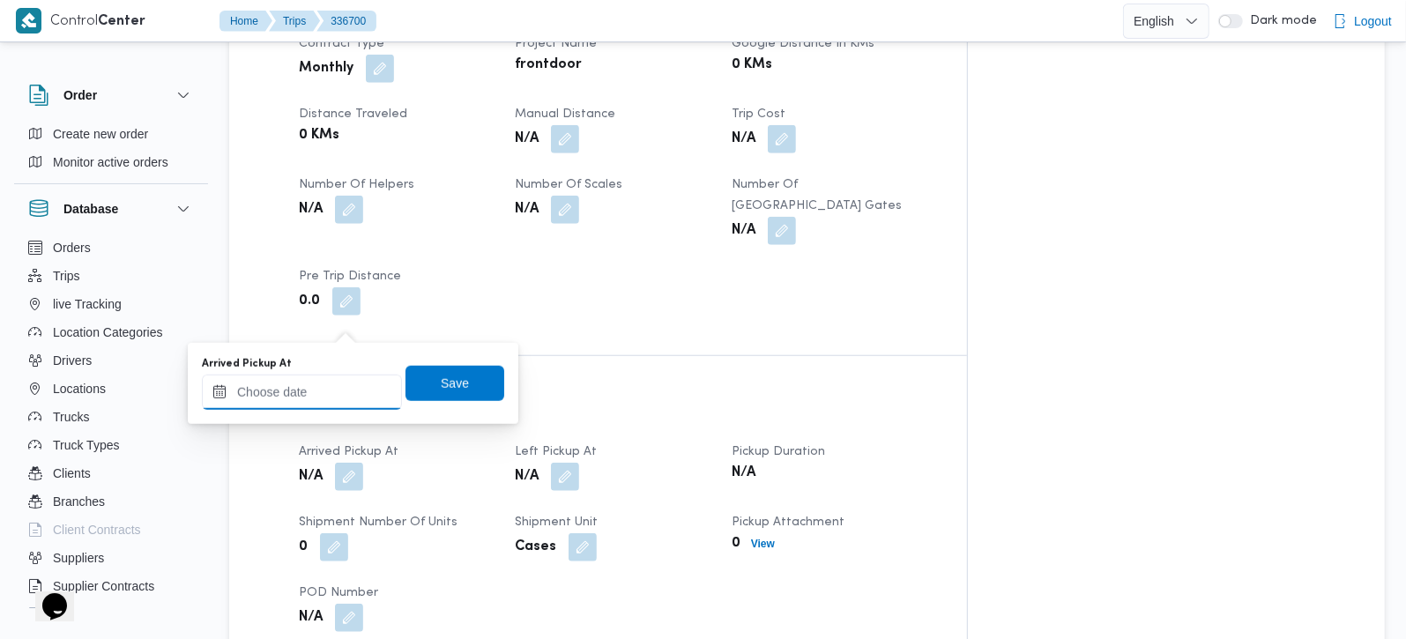
click at [304, 392] on input "Arrived Pickup At" at bounding box center [302, 392] width 200 height 35
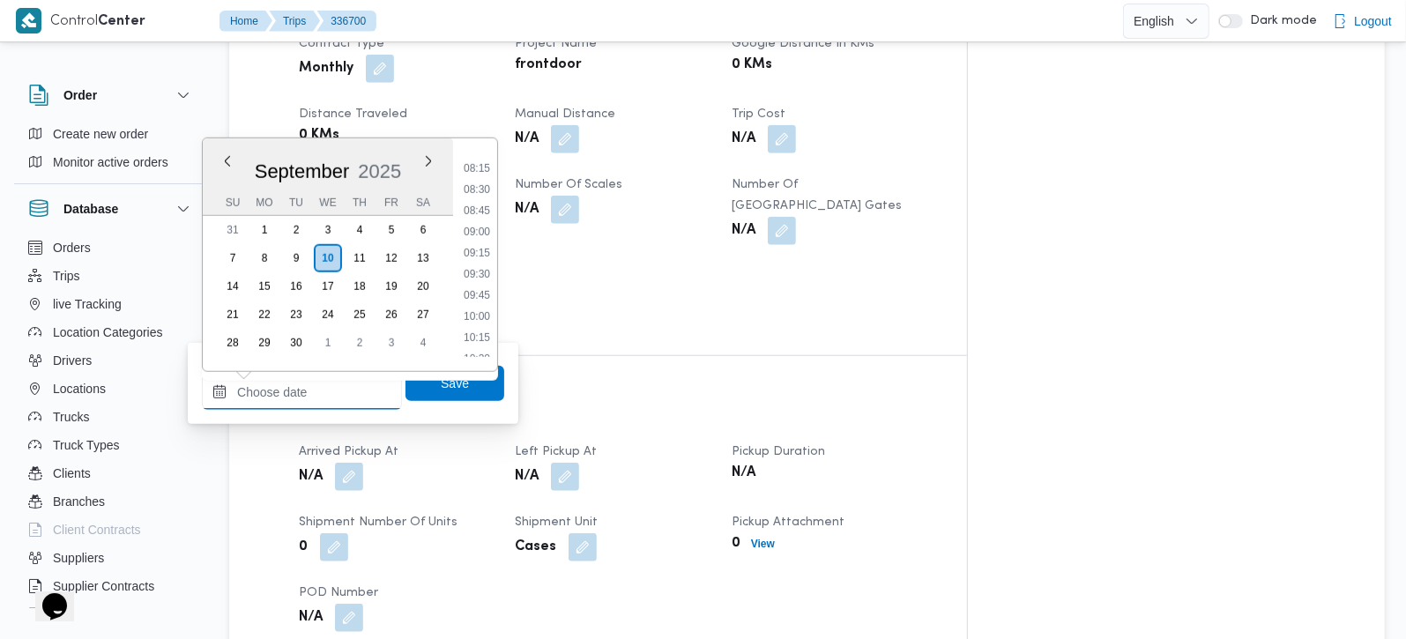
scroll to position [642, 0]
click at [484, 158] on li "07:30" at bounding box center [477, 154] width 41 height 18
type input "[DATE] 07:30"
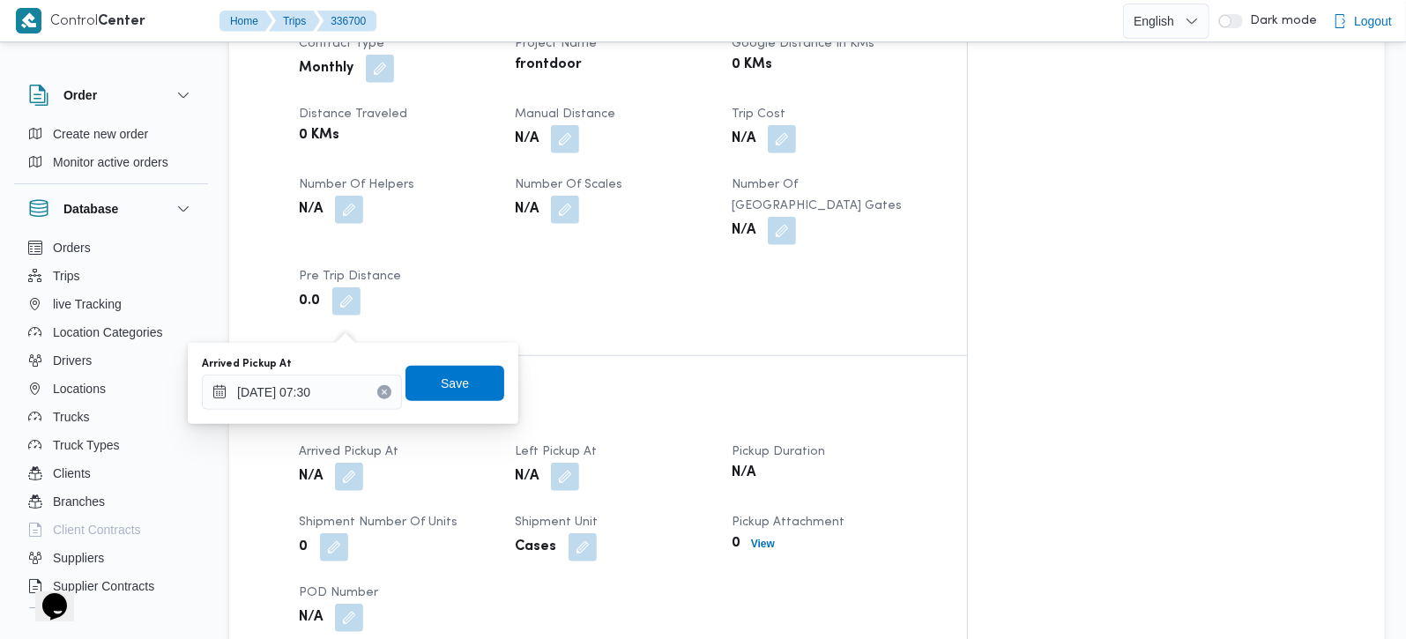
click at [440, 400] on div "Arrived Pickup At [DATE] 07:30 Save" at bounding box center [353, 383] width 306 height 56
click at [441, 384] on span "Save" at bounding box center [455, 382] width 28 height 21
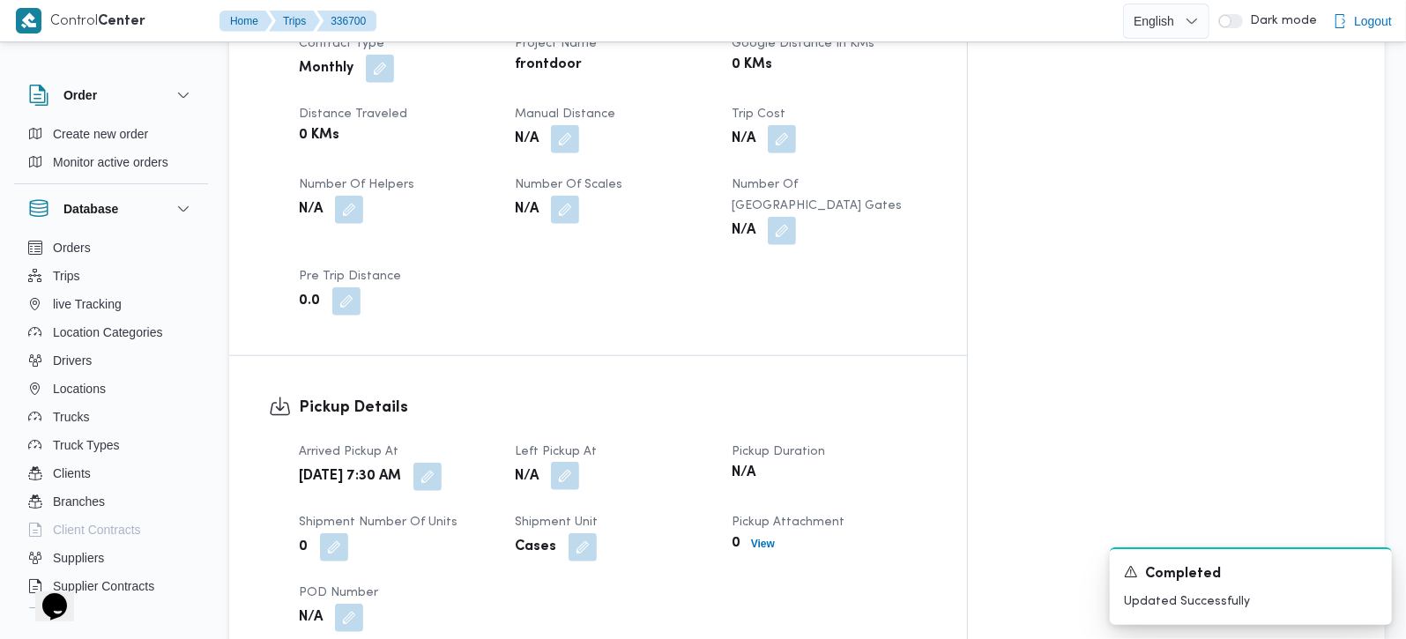
click at [579, 462] on button "button" at bounding box center [565, 476] width 28 height 28
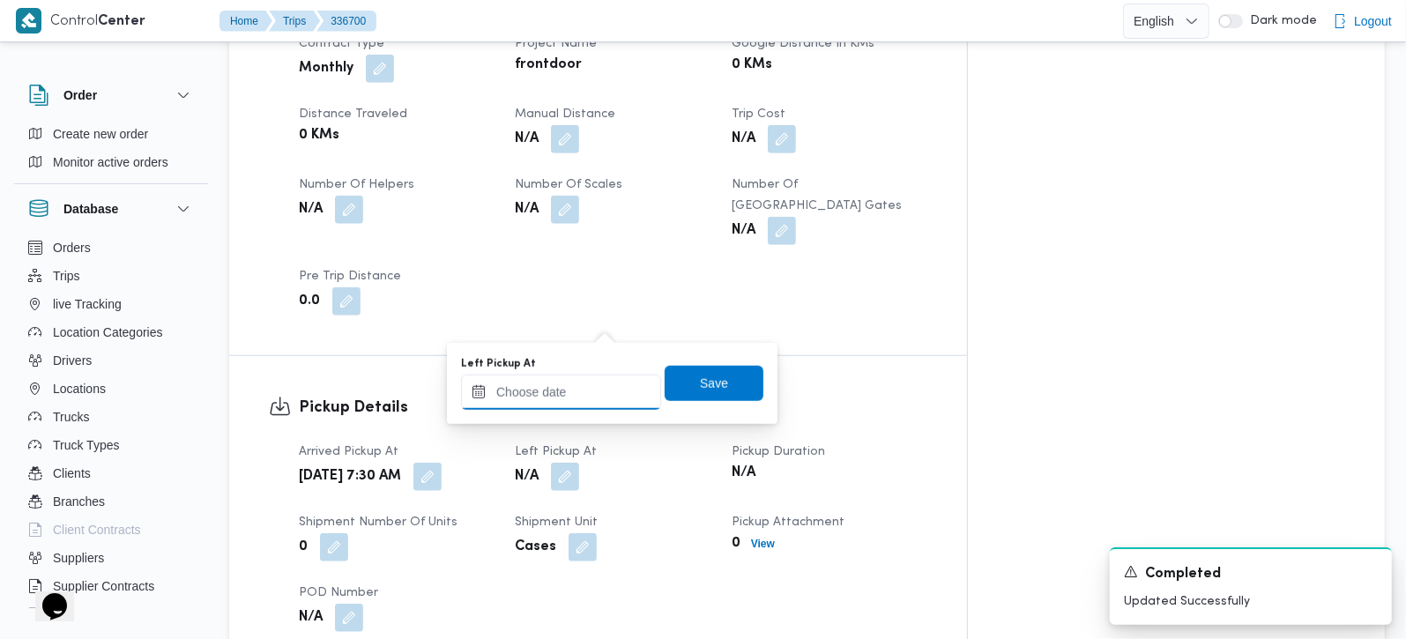
click at [585, 391] on input "Left Pickup At" at bounding box center [561, 392] width 200 height 35
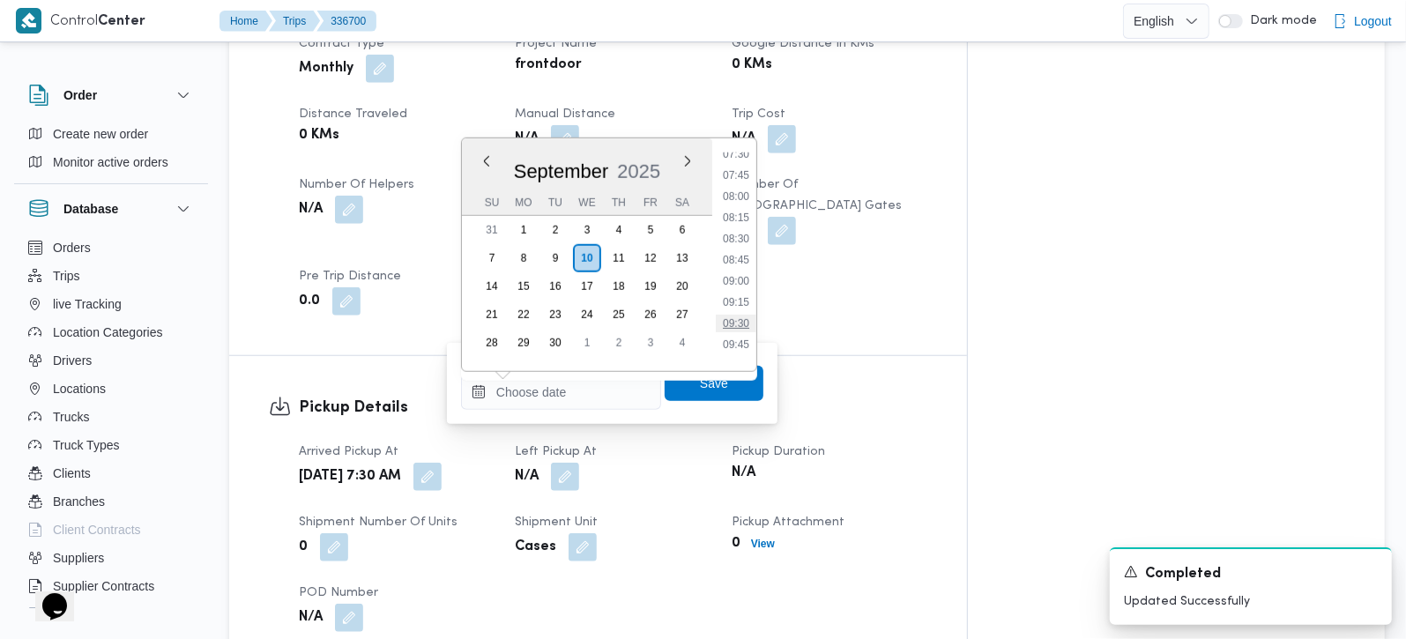
click at [744, 315] on li "09:30" at bounding box center [736, 324] width 41 height 18
type input "[DATE] 09:30"
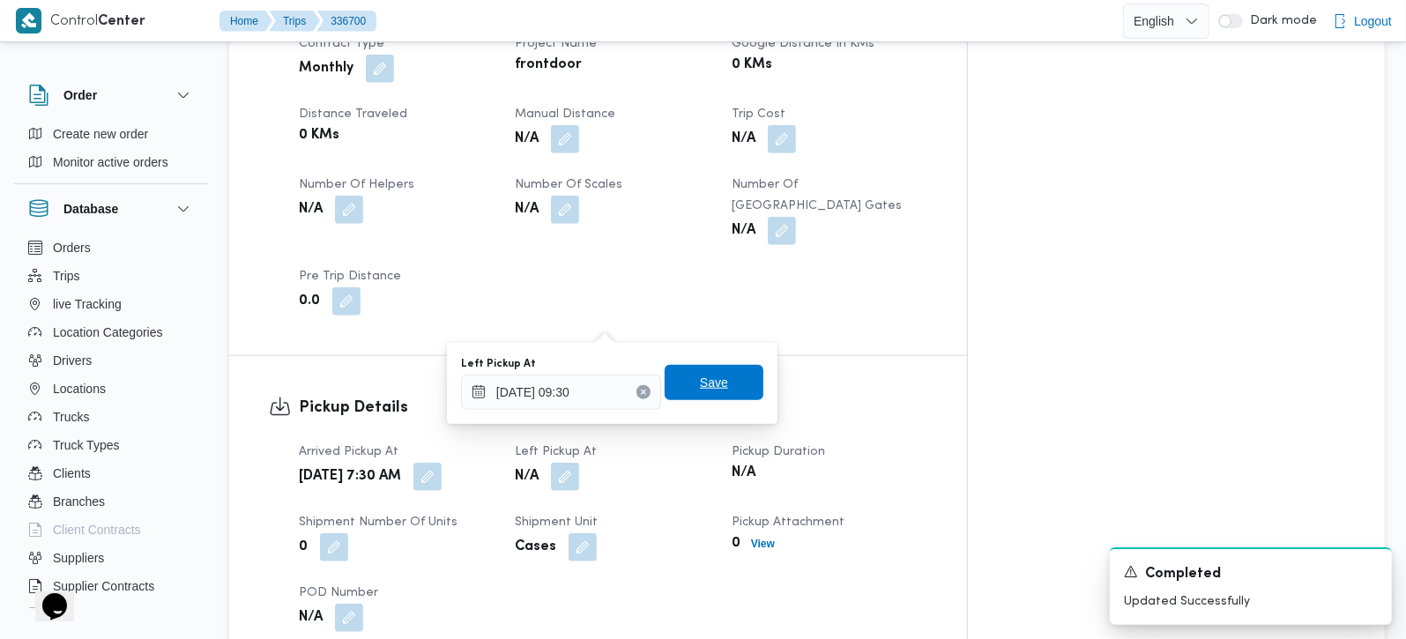
click at [726, 385] on span "Save" at bounding box center [714, 382] width 99 height 35
